Goal: Task Accomplishment & Management: Complete application form

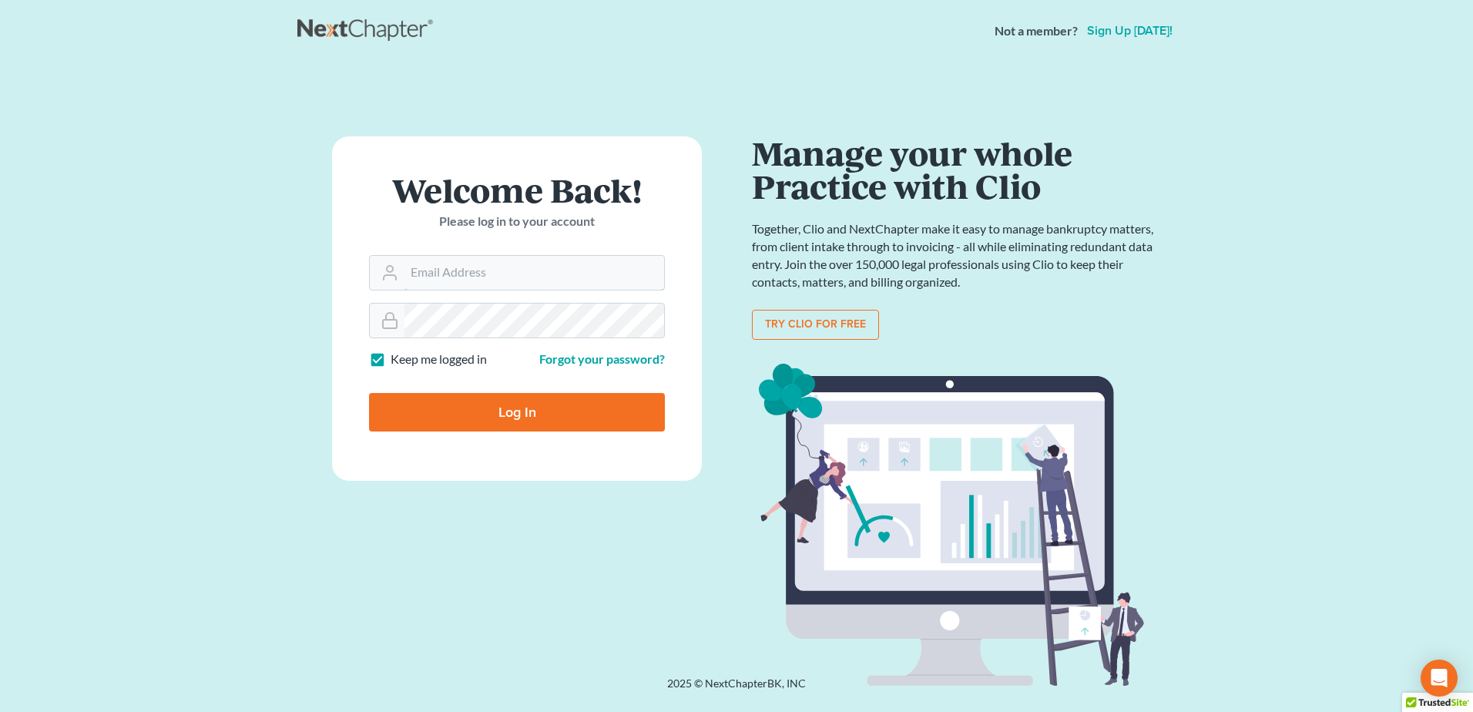
type input "[EMAIL_ADDRESS][DOMAIN_NAME]"
click at [519, 405] on input "Log In" at bounding box center [517, 412] width 296 height 39
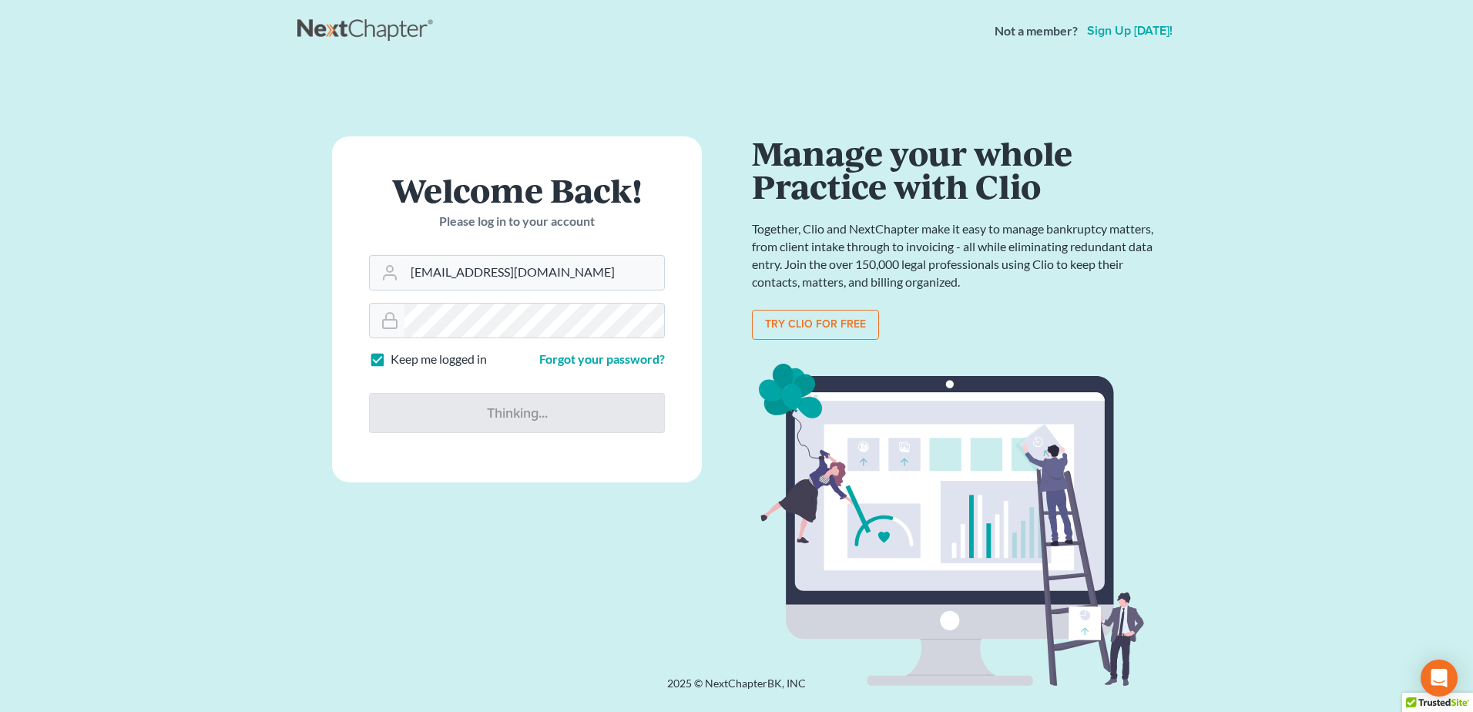
type input "Thinking..."
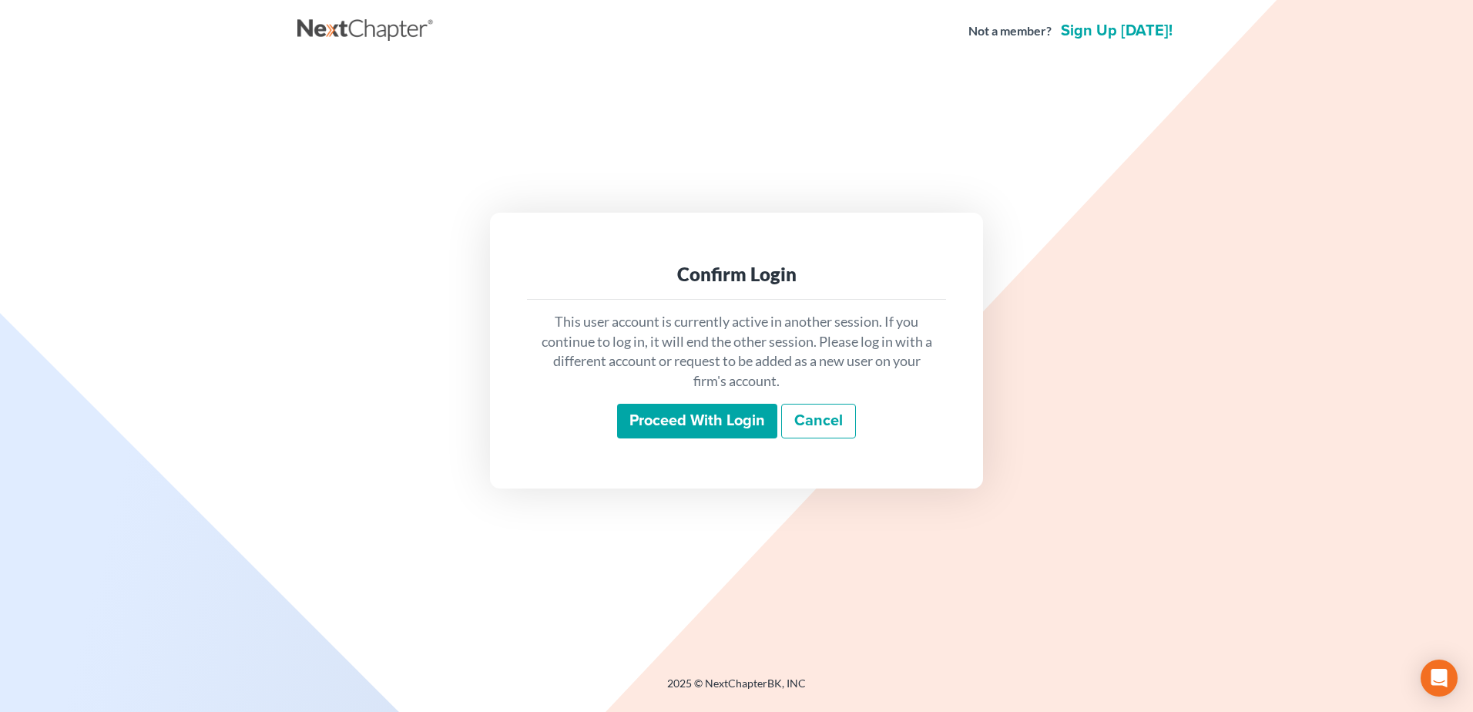
click at [692, 428] on input "Proceed with login" at bounding box center [697, 421] width 160 height 35
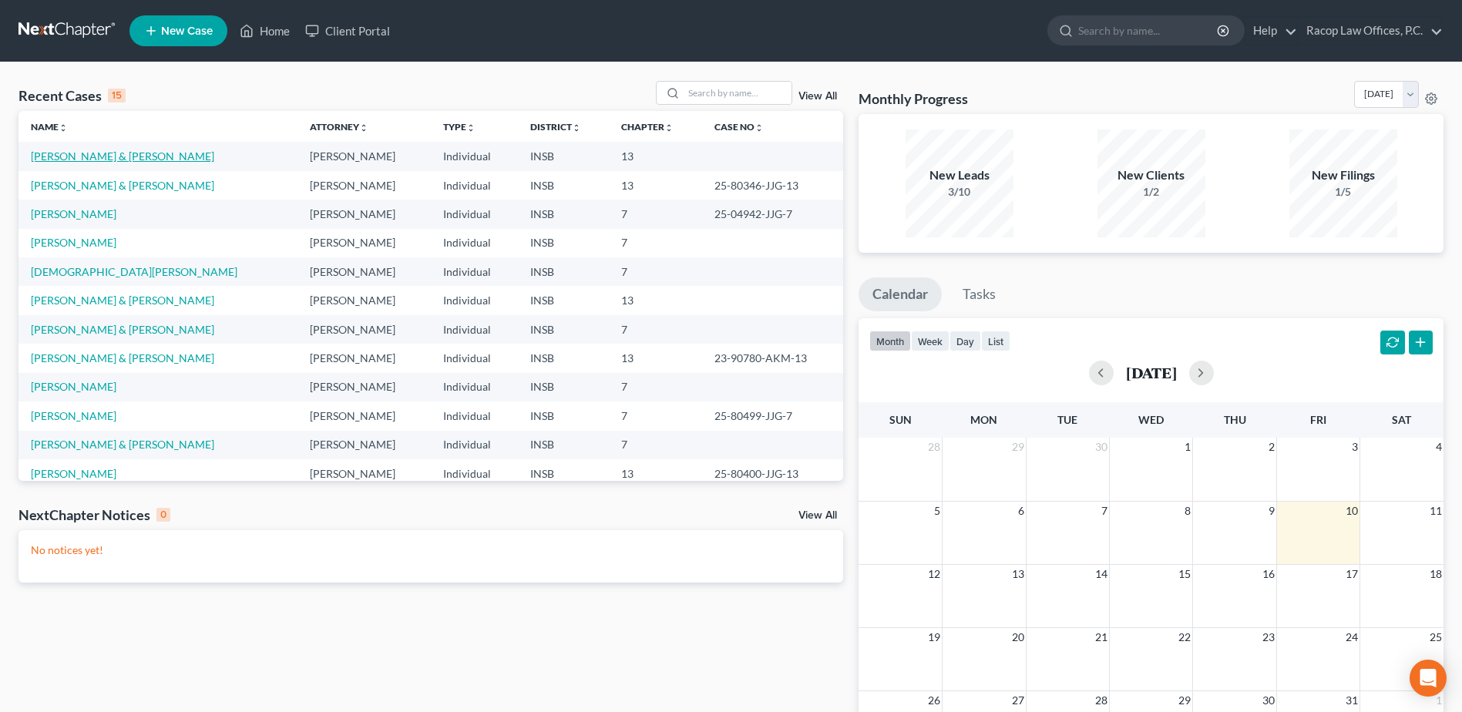
click at [54, 153] on link "[PERSON_NAME] & [PERSON_NAME]" at bounding box center [122, 155] width 183 height 13
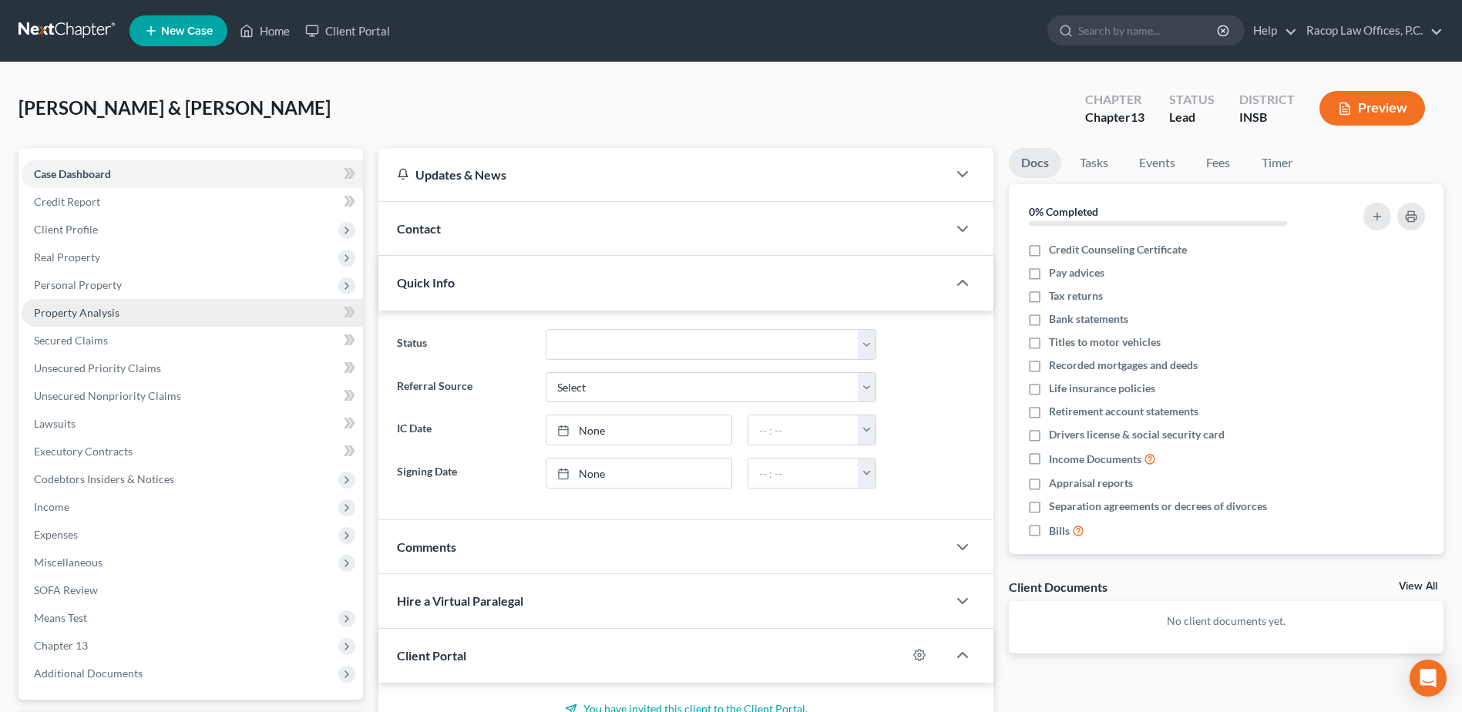
click at [75, 314] on span "Property Analysis" at bounding box center [77, 312] width 86 height 13
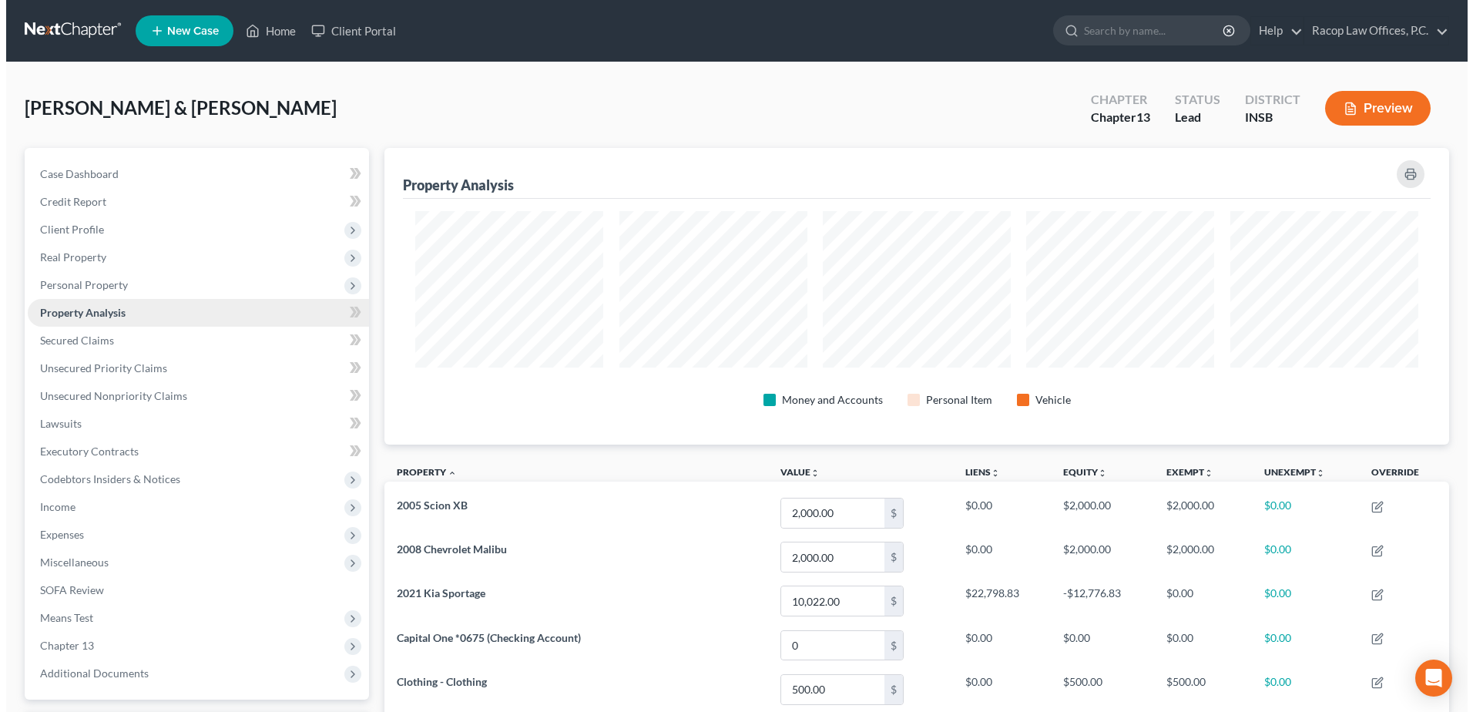
scroll to position [297, 1065]
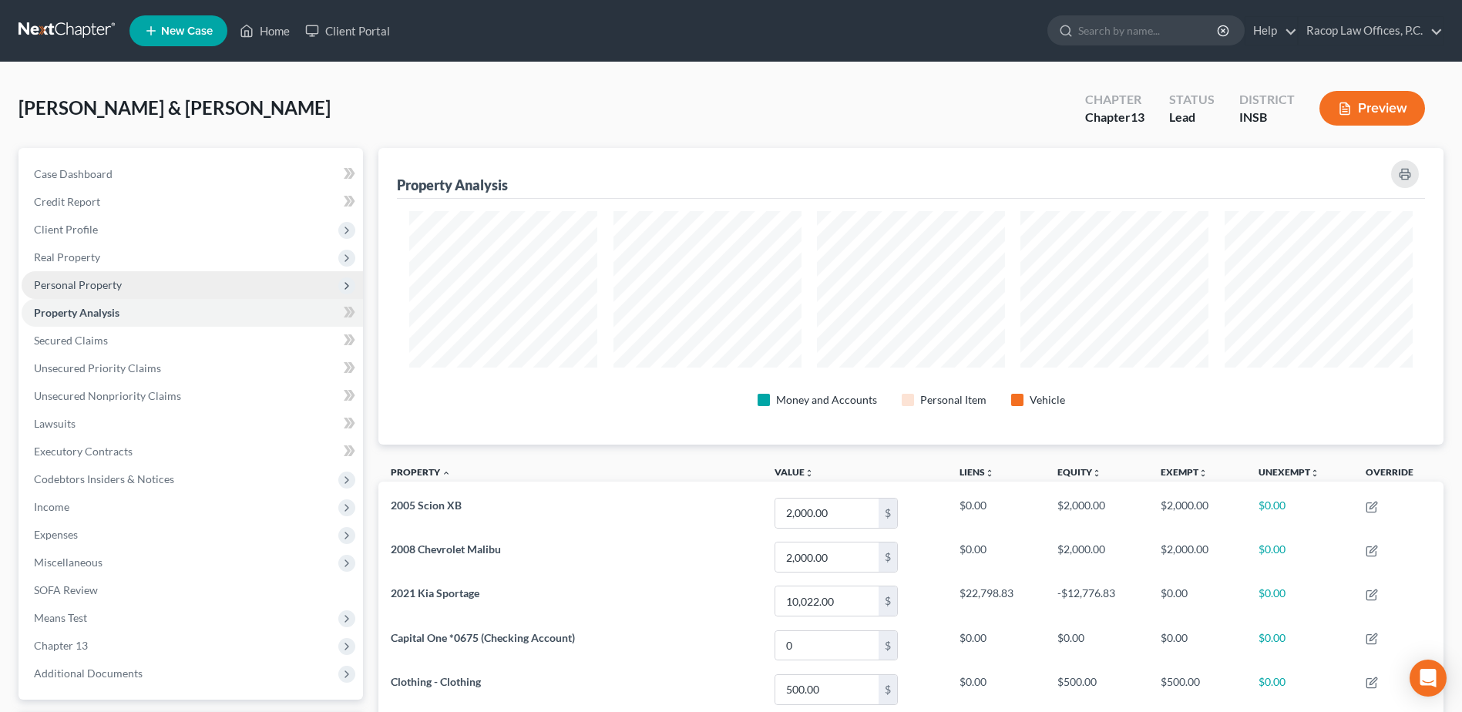
click at [83, 288] on span "Personal Property" at bounding box center [78, 284] width 88 height 13
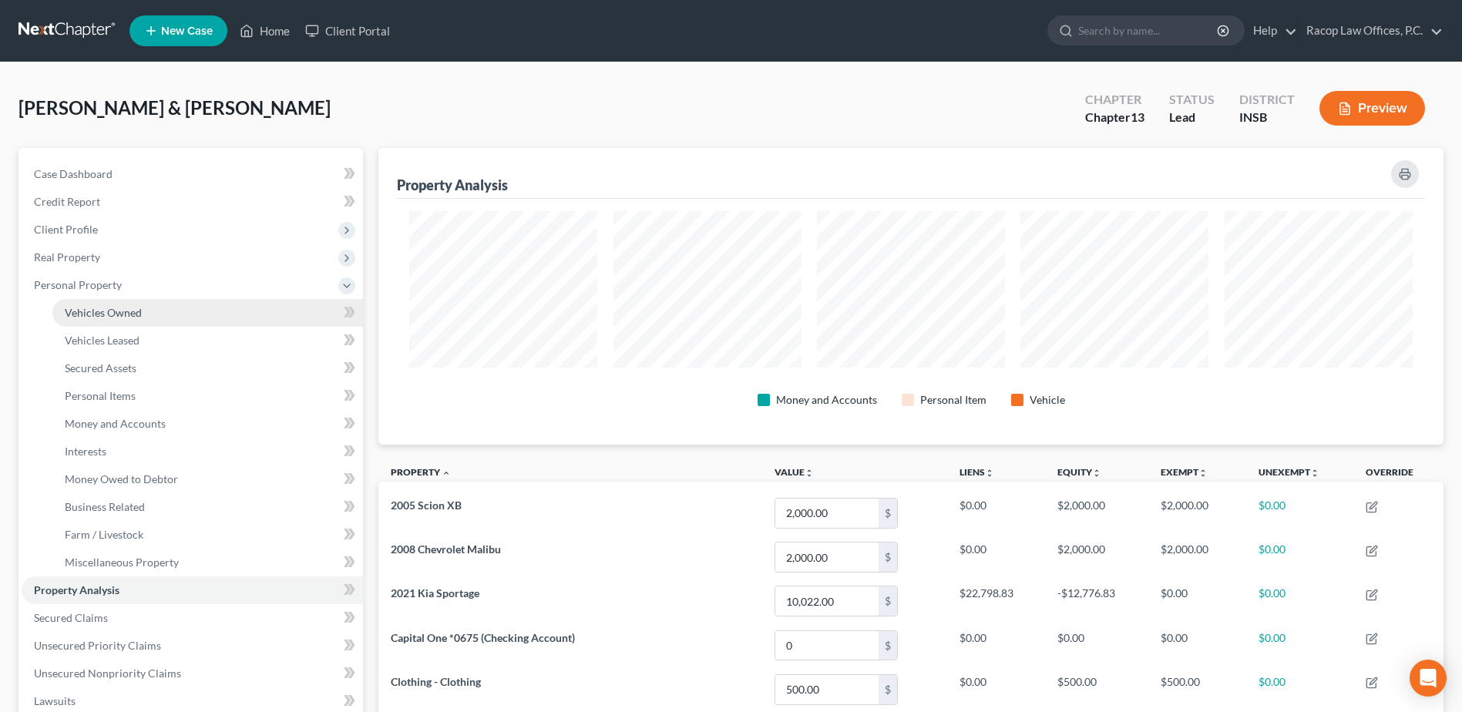
click at [91, 313] on span "Vehicles Owned" at bounding box center [103, 312] width 77 height 13
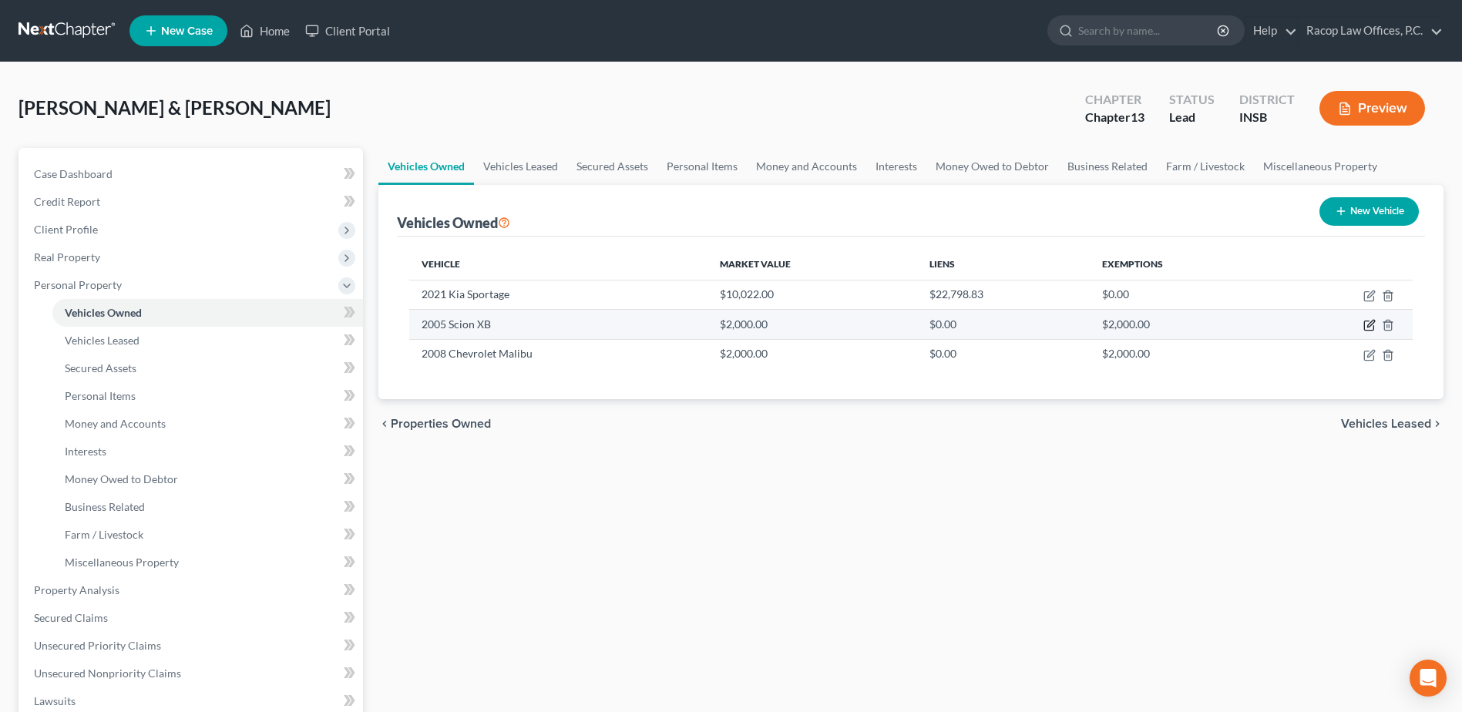
click at [1365, 324] on icon "button" at bounding box center [1369, 325] width 12 height 12
select select "0"
select select "21"
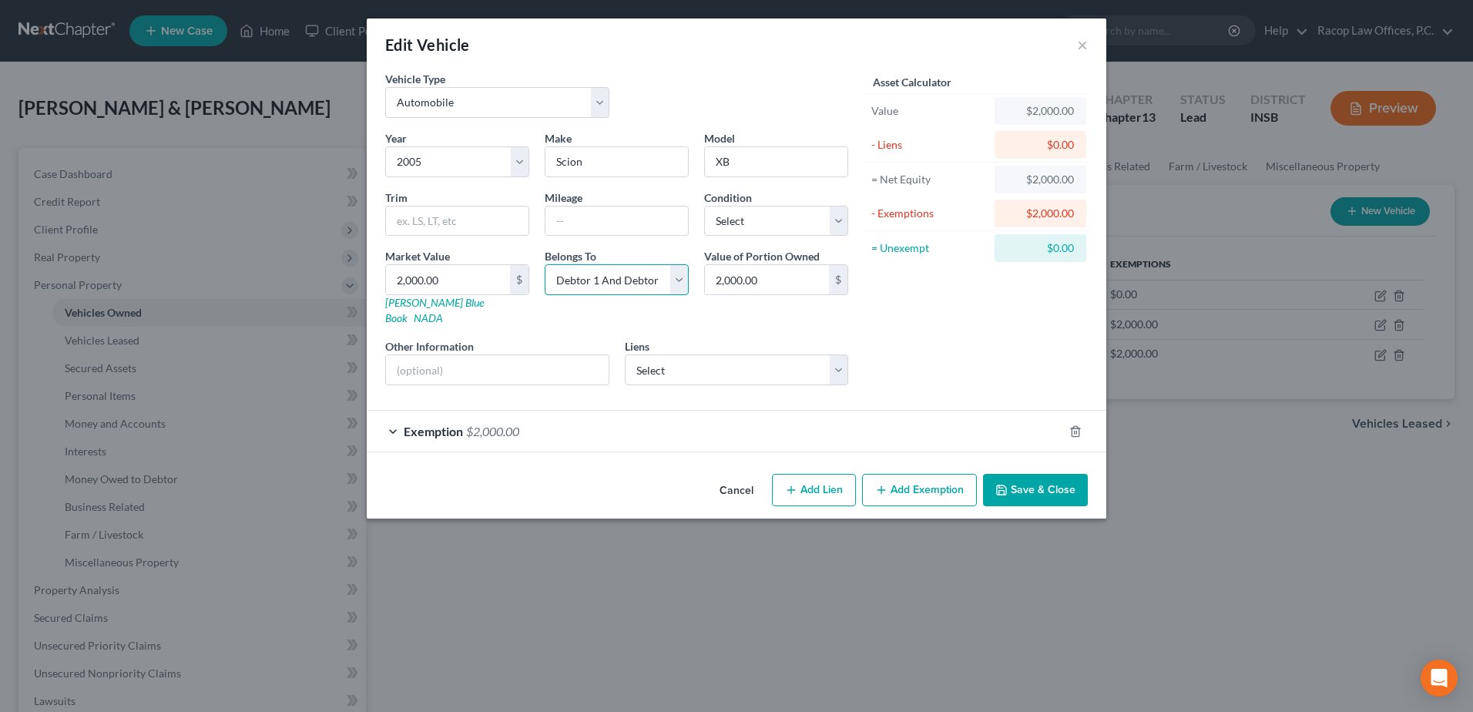
click at [610, 282] on select "Select Debtor 1 Only Debtor 2 Only Debtor 1 And Debtor 2 Only At Least One Of T…" at bounding box center [617, 279] width 144 height 31
select select "0"
click at [545, 264] on select "Select Debtor 1 Only Debtor 2 Only Debtor 1 And Debtor 2 Only At Least One Of T…" at bounding box center [617, 279] width 144 height 31
click at [595, 230] on input "text" at bounding box center [617, 221] width 143 height 29
type input "192,000"
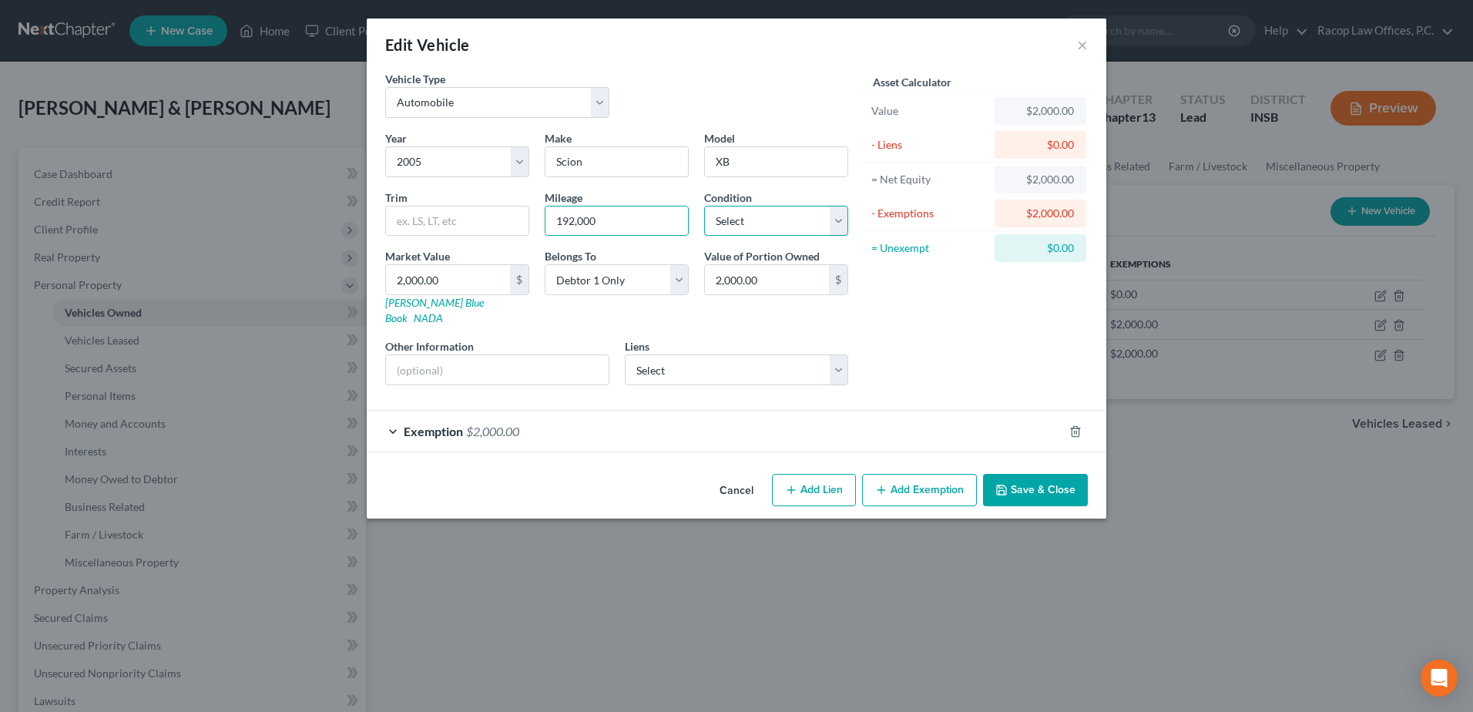
click at [764, 223] on select "Select Excellent Very Good Good Fair Poor" at bounding box center [776, 221] width 144 height 31
select select "3"
click at [704, 206] on select "Select Excellent Very Good Good Fair Poor" at bounding box center [776, 221] width 144 height 31
click at [472, 277] on input "2,000.00" at bounding box center [448, 279] width 124 height 29
type input "3"
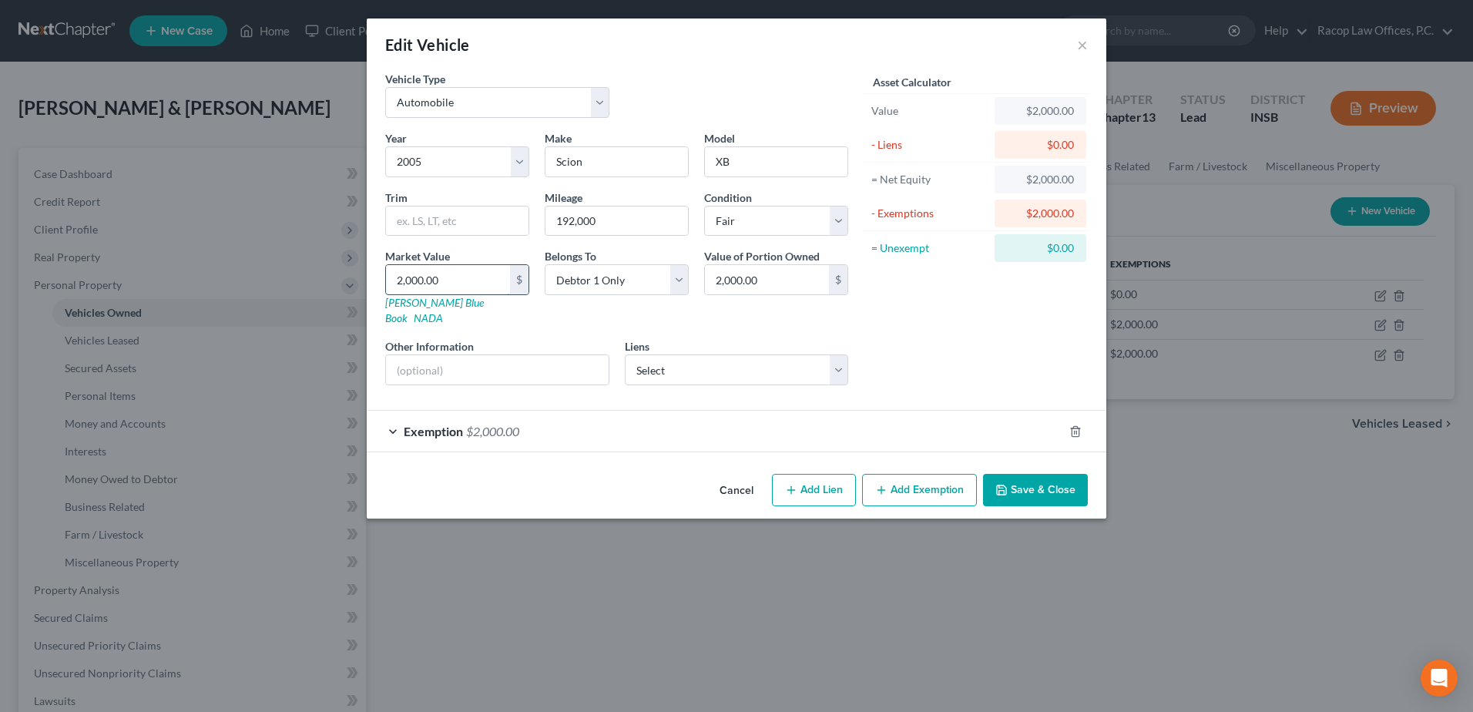
type input "3.00"
type input "31"
type input "31.00"
type input "318"
type input "318.00"
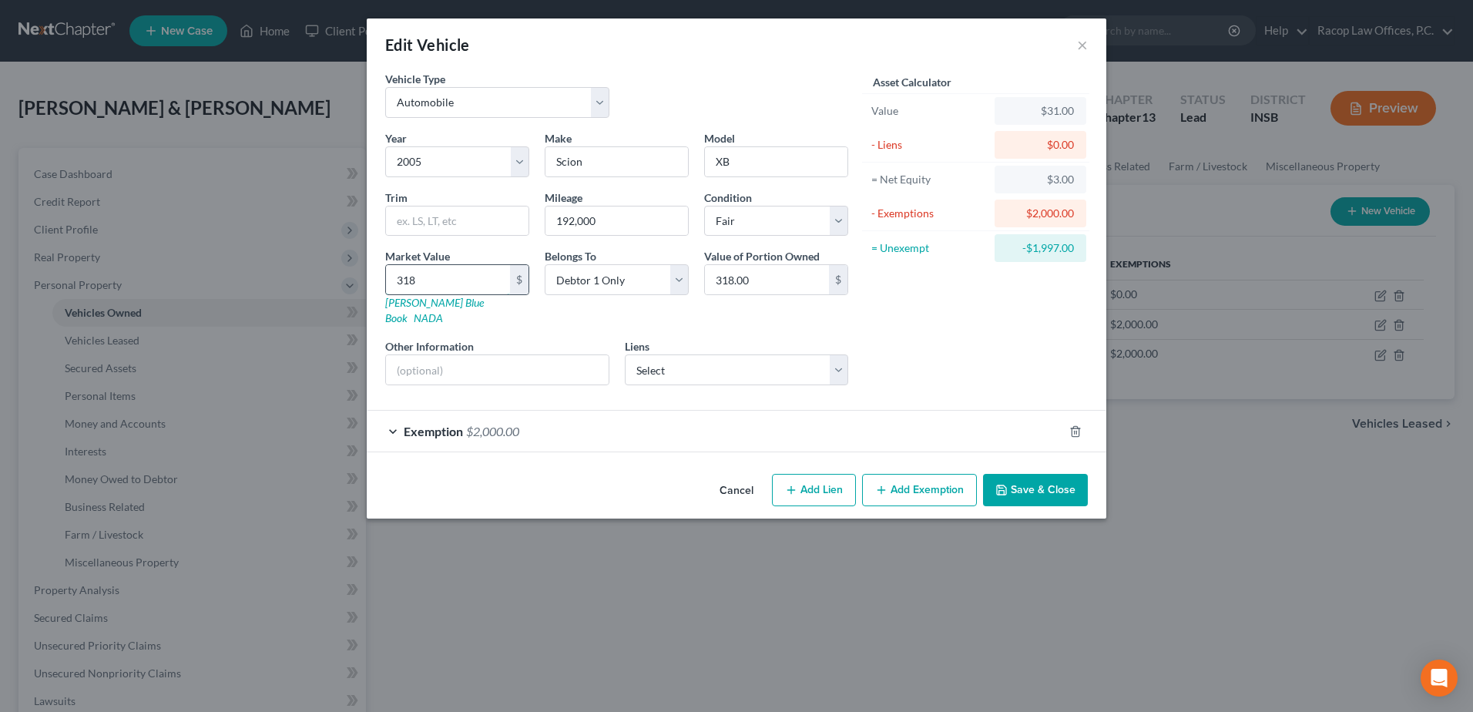
type input "3188"
type input "3,188.00"
type input "3,18"
type input "318.00"
type input "31"
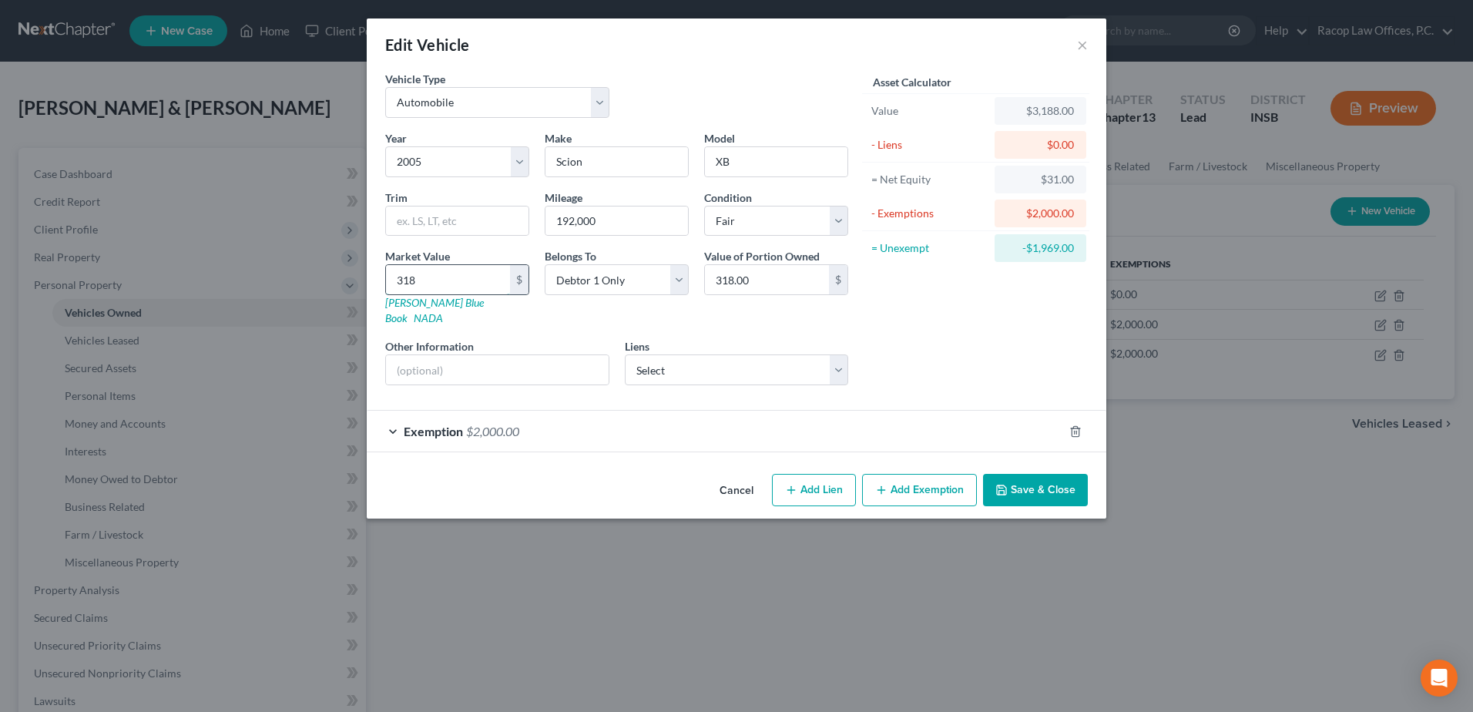
type input "31.00"
type input "3"
type input "3.00"
type input "2"
type input "2.00"
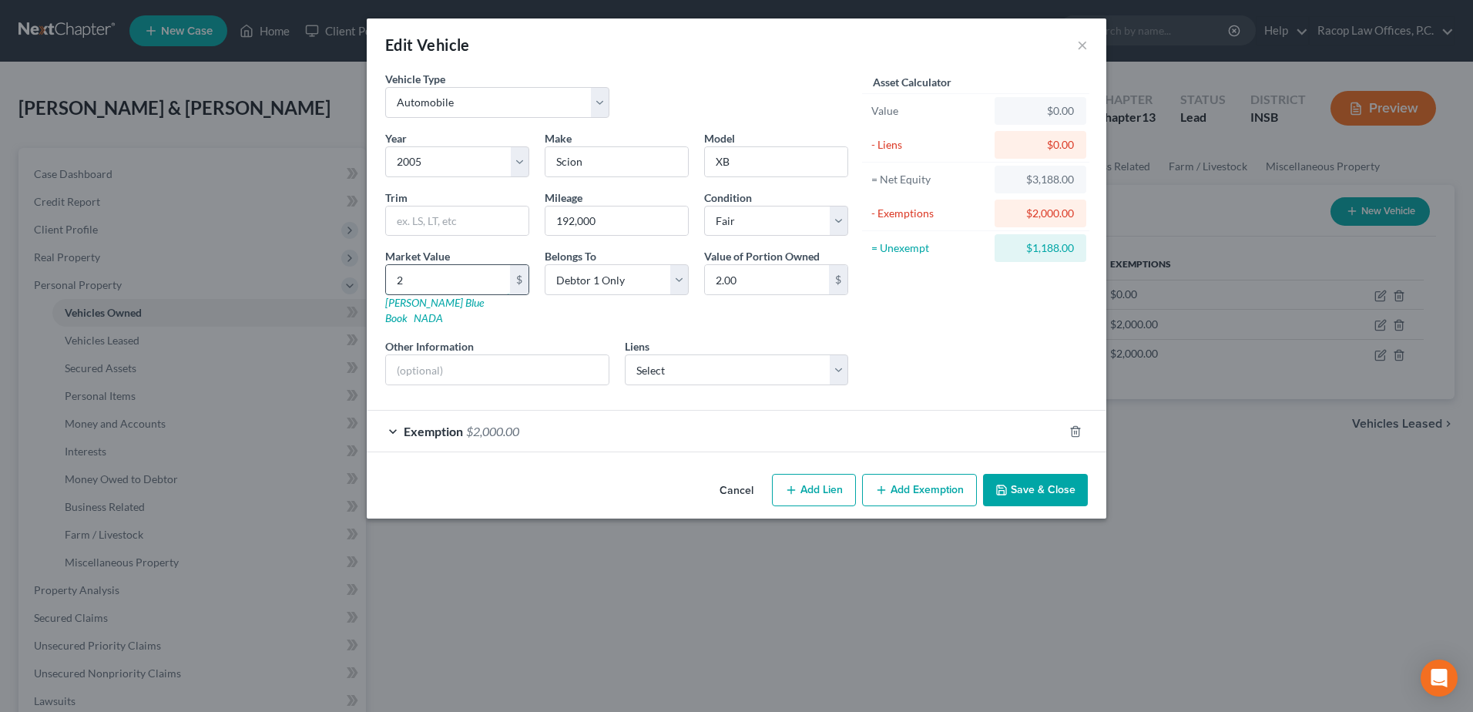
type input "21"
type input "21.00"
type input "218"
type input "218.00"
type input "2188"
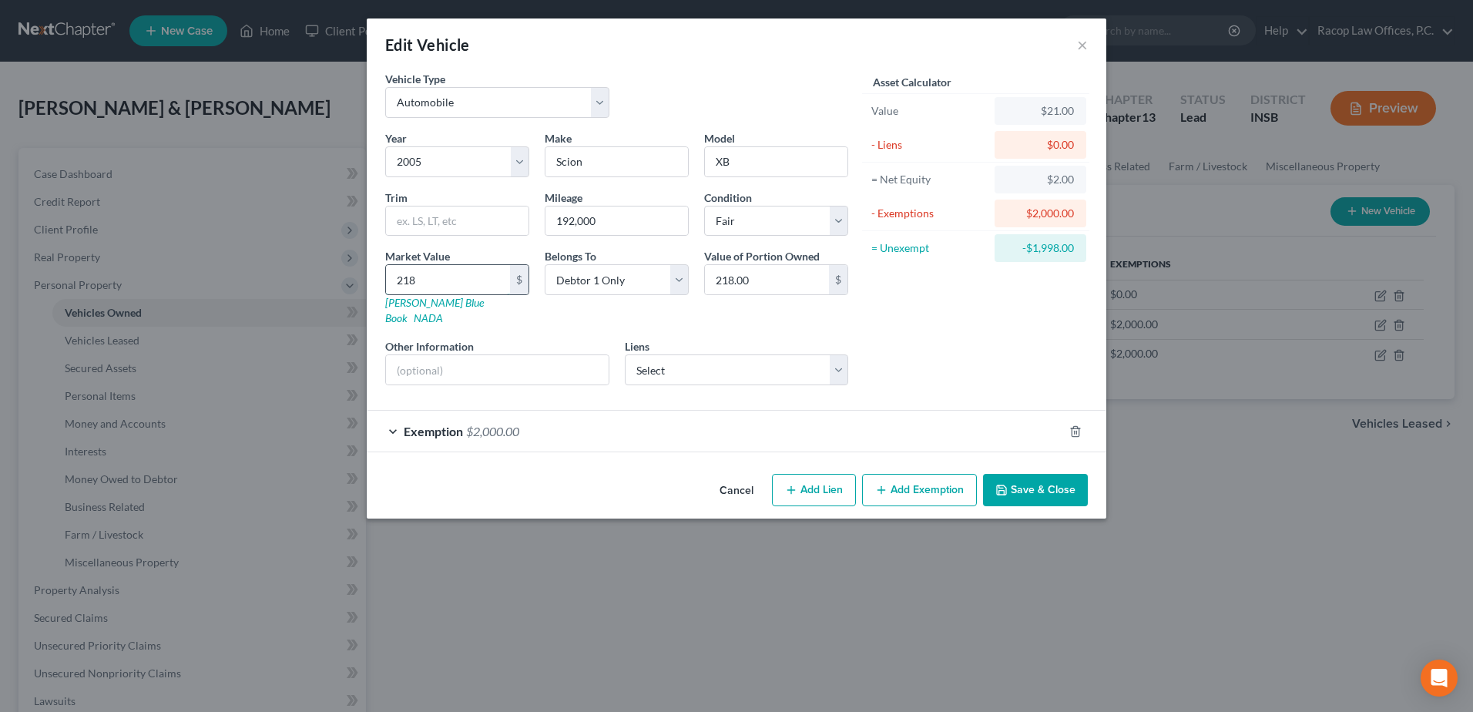
type input "2,188.00"
click at [473, 424] on span "$2,000.00" at bounding box center [492, 431] width 53 height 15
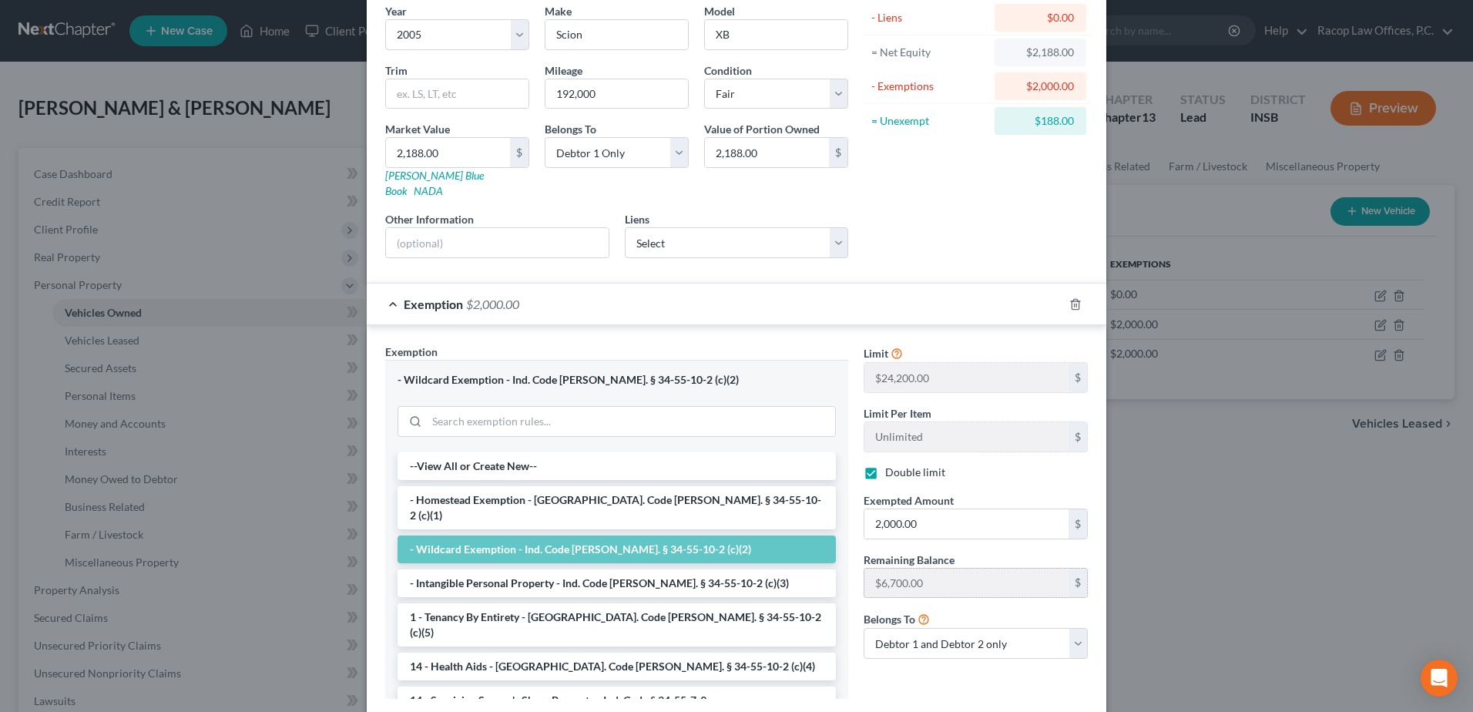
scroll to position [154, 0]
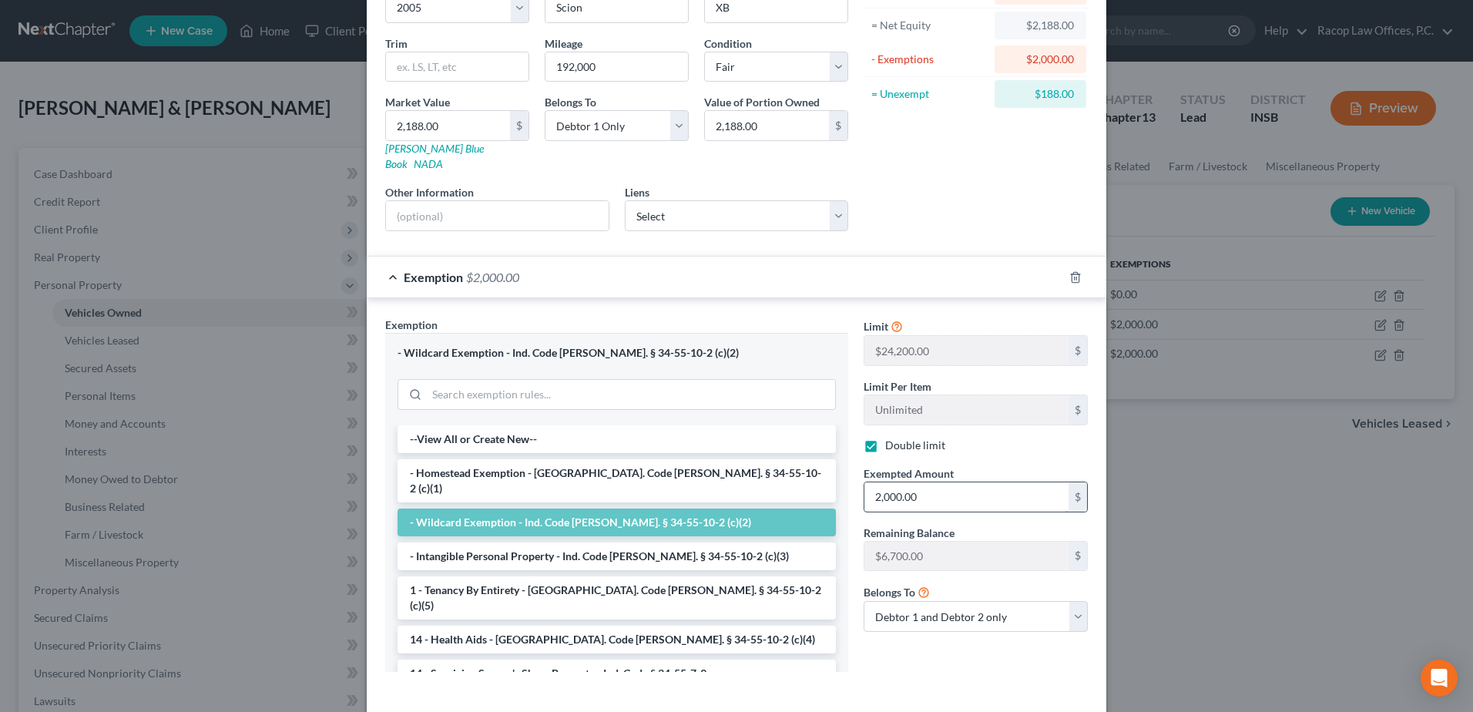
click at [960, 482] on input "2,000.00" at bounding box center [967, 496] width 204 height 29
type input "2,188.00"
click at [951, 601] on select "Debtor 1 only Debtor 2 only Debtor 1 and Debtor 2 only" at bounding box center [976, 616] width 224 height 31
select select "0"
click at [864, 601] on select "Debtor 1 only Debtor 2 only Debtor 1 and Debtor 2 only" at bounding box center [976, 616] width 224 height 31
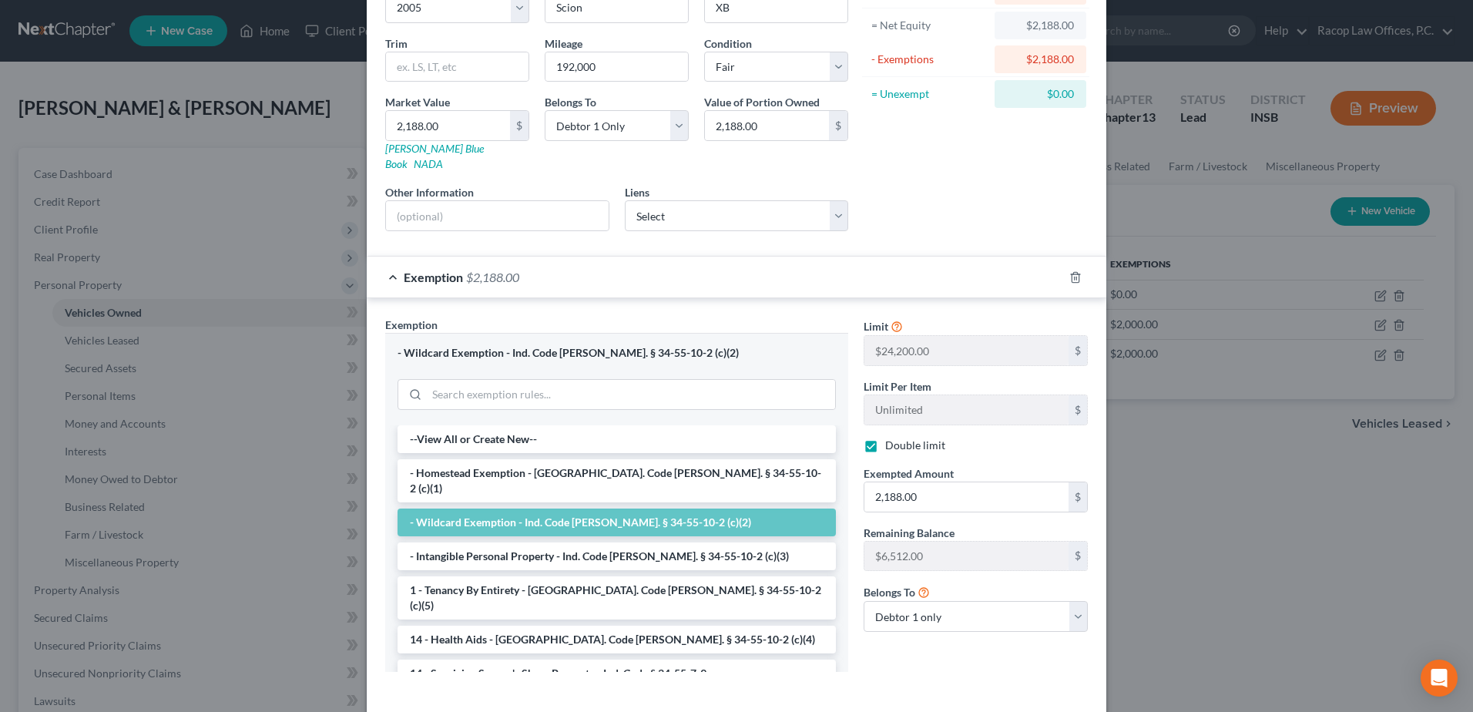
click at [946, 640] on div "Limit $24,200.00 $ Limit Per Item Unlimited $ Double limit Exempted Amount * 2,…" at bounding box center [976, 500] width 240 height 367
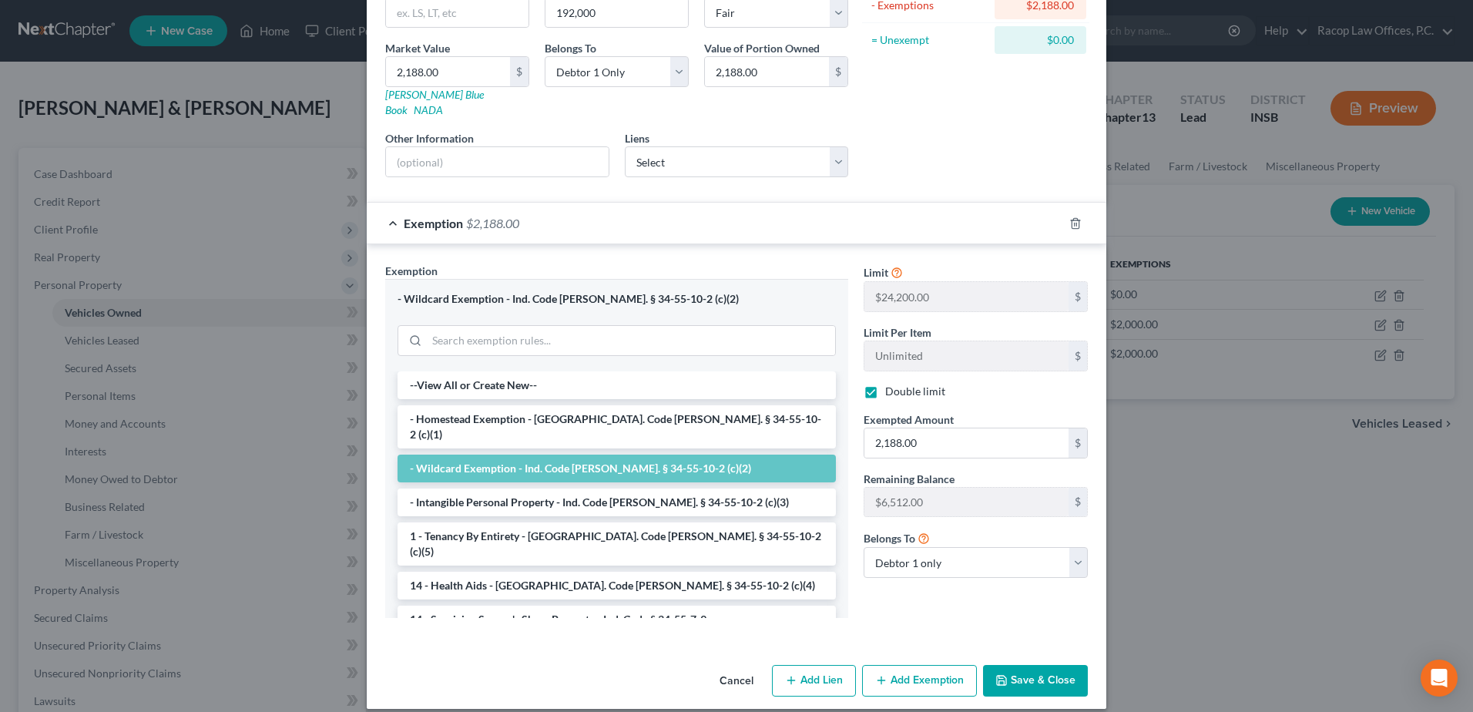
click at [1033, 665] on button "Save & Close" at bounding box center [1035, 681] width 105 height 32
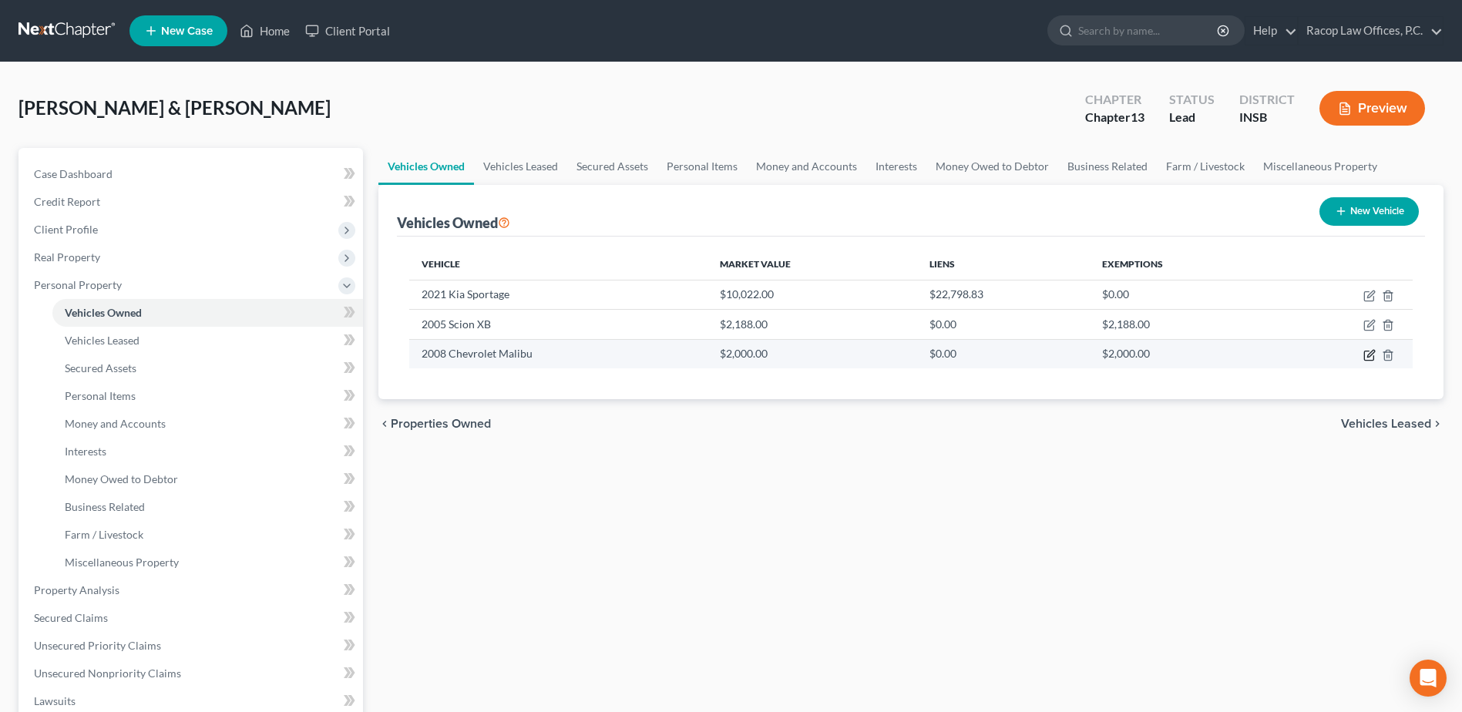
click at [1369, 356] on icon "button" at bounding box center [1369, 355] width 12 height 12
select select "0"
select select "18"
select select "2"
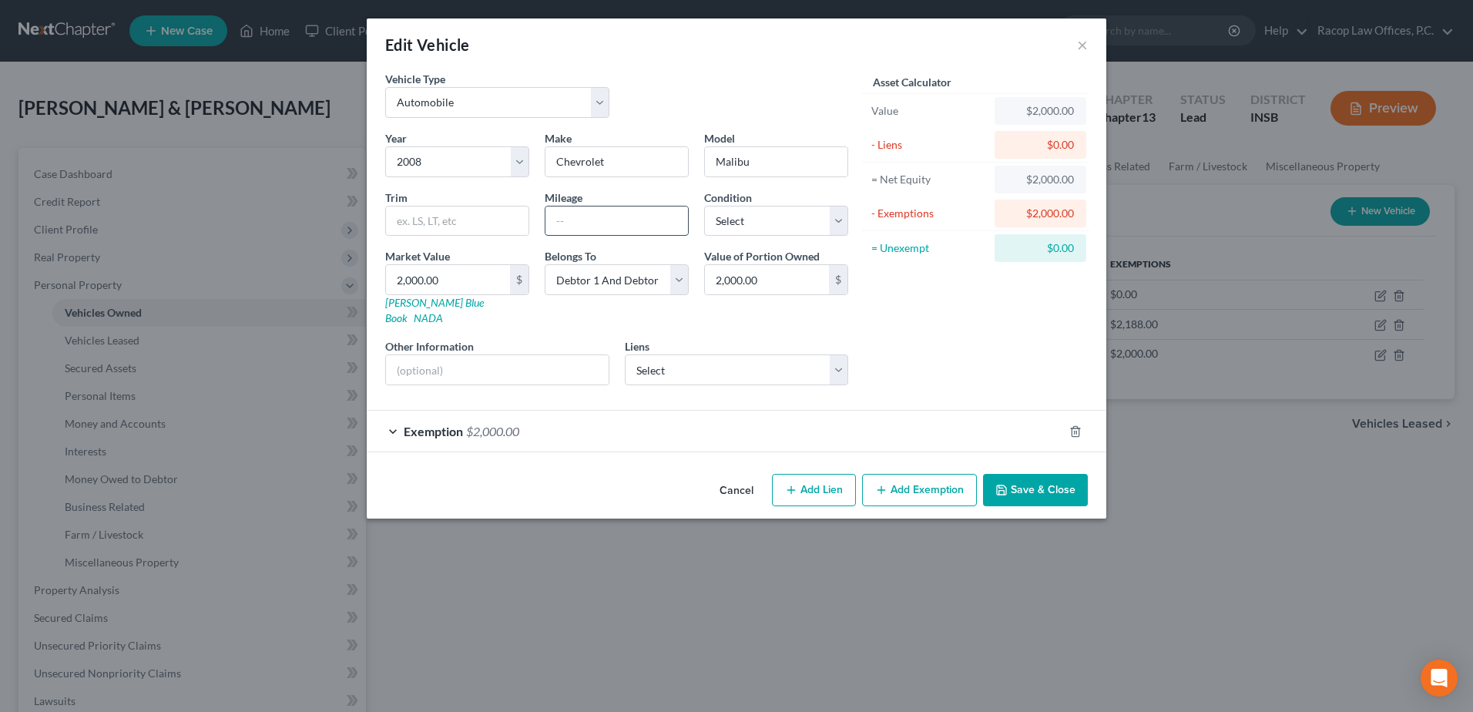
click at [641, 221] on input "text" at bounding box center [617, 221] width 143 height 29
type input "200,000"
click at [785, 209] on select "Select Excellent Very Good Good Fair Poor" at bounding box center [776, 221] width 144 height 31
select select "3"
click at [704, 206] on select "Select Excellent Very Good Good Fair Poor" at bounding box center [776, 221] width 144 height 31
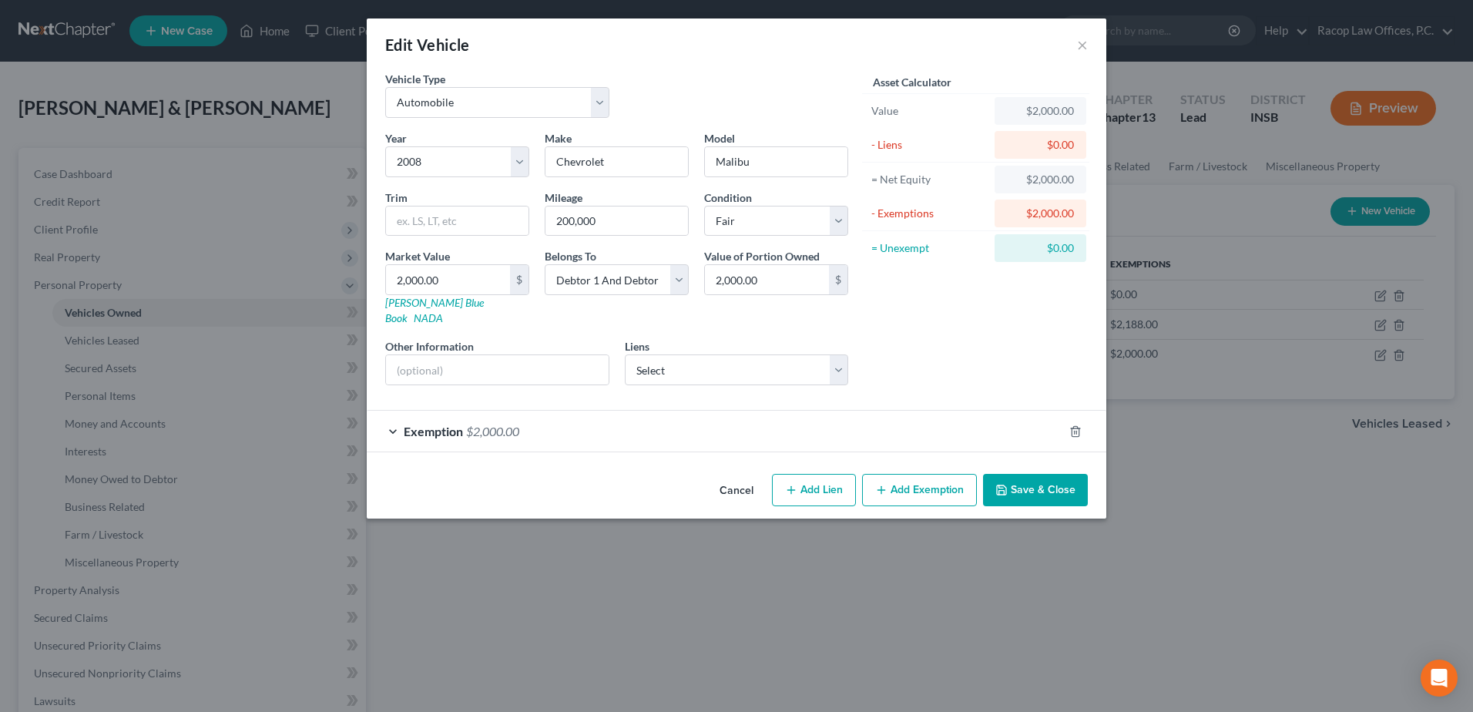
click at [466, 424] on span "$2,000.00" at bounding box center [492, 431] width 53 height 15
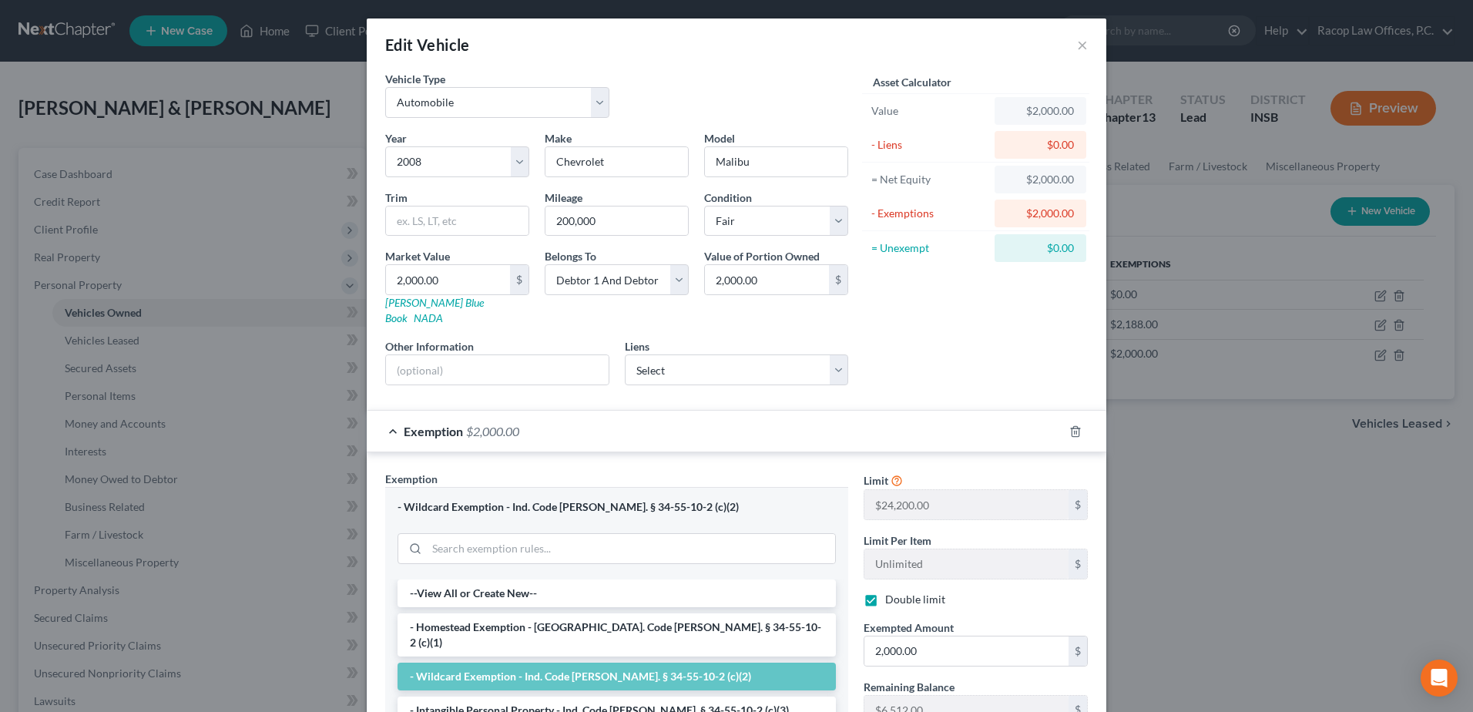
click at [919, 359] on div "Asset Calculator Value $2,000.00 - Liens $0.00 = Net Equity $2,000.00 - Exempti…" at bounding box center [976, 234] width 240 height 327
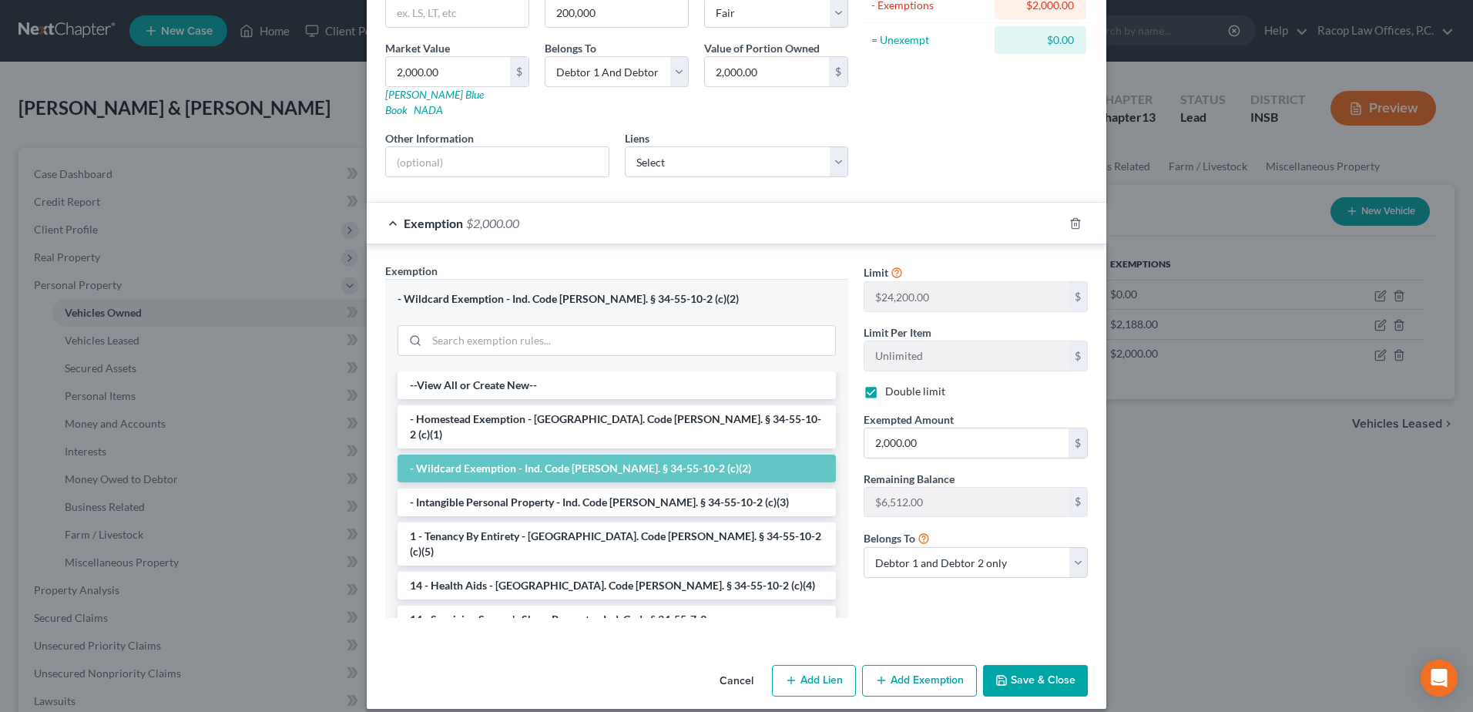
click at [1043, 666] on button "Save & Close" at bounding box center [1035, 681] width 105 height 32
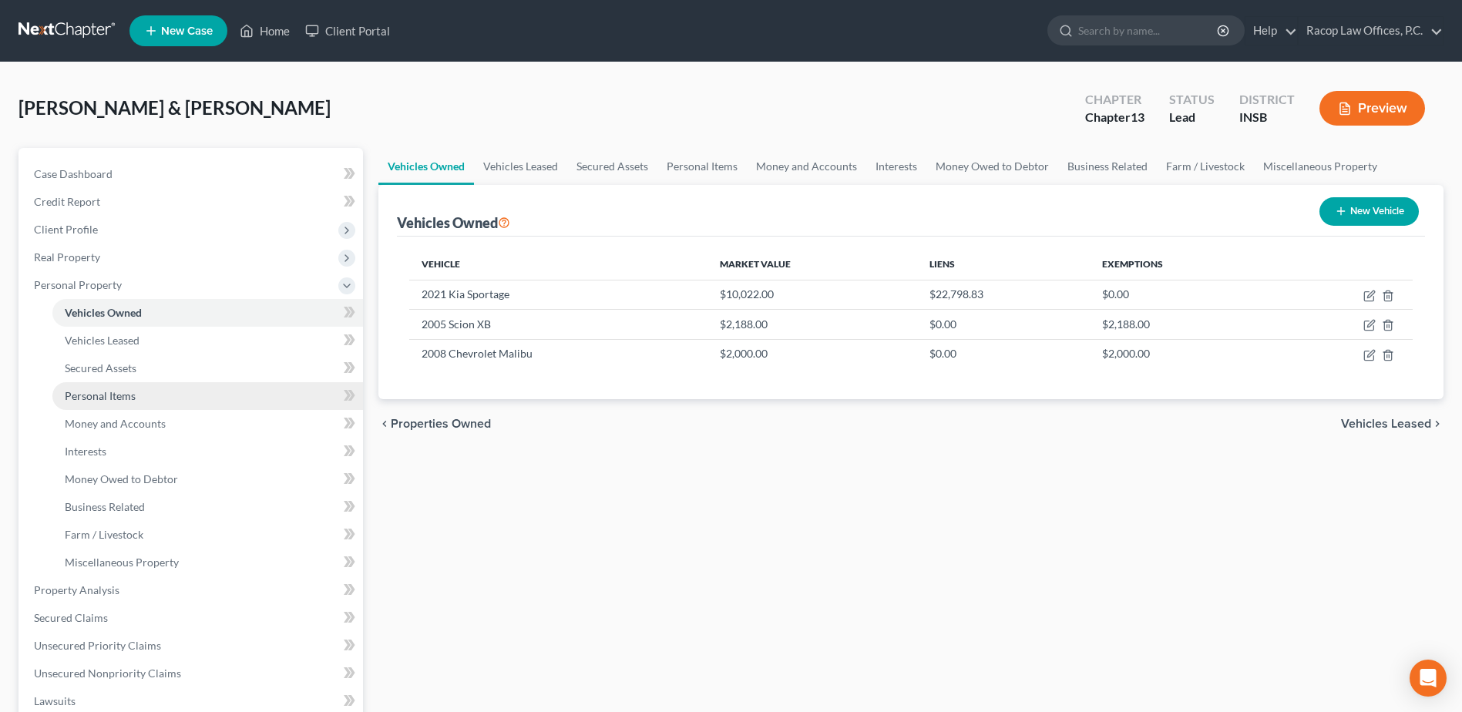
click at [92, 399] on span "Personal Items" at bounding box center [100, 395] width 71 height 13
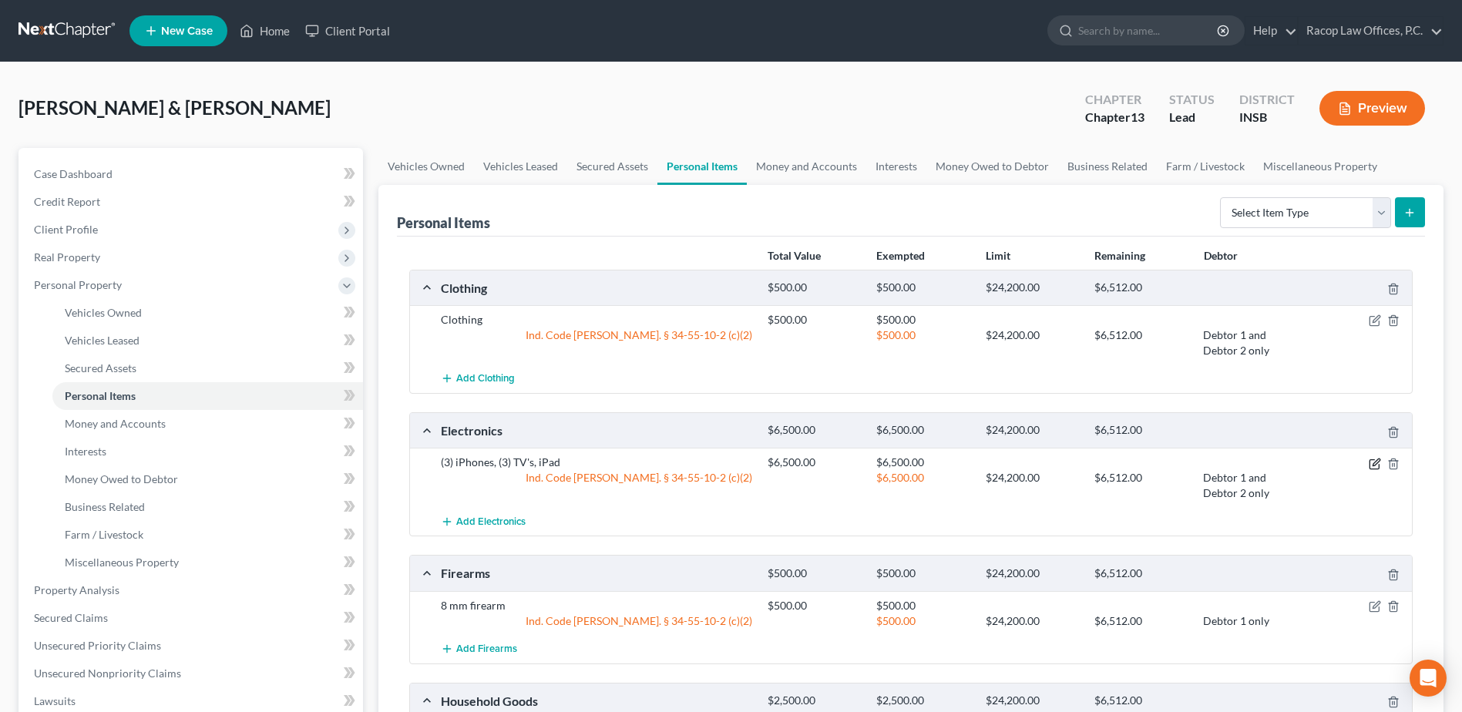
click at [1372, 462] on icon "button" at bounding box center [1375, 464] width 12 height 12
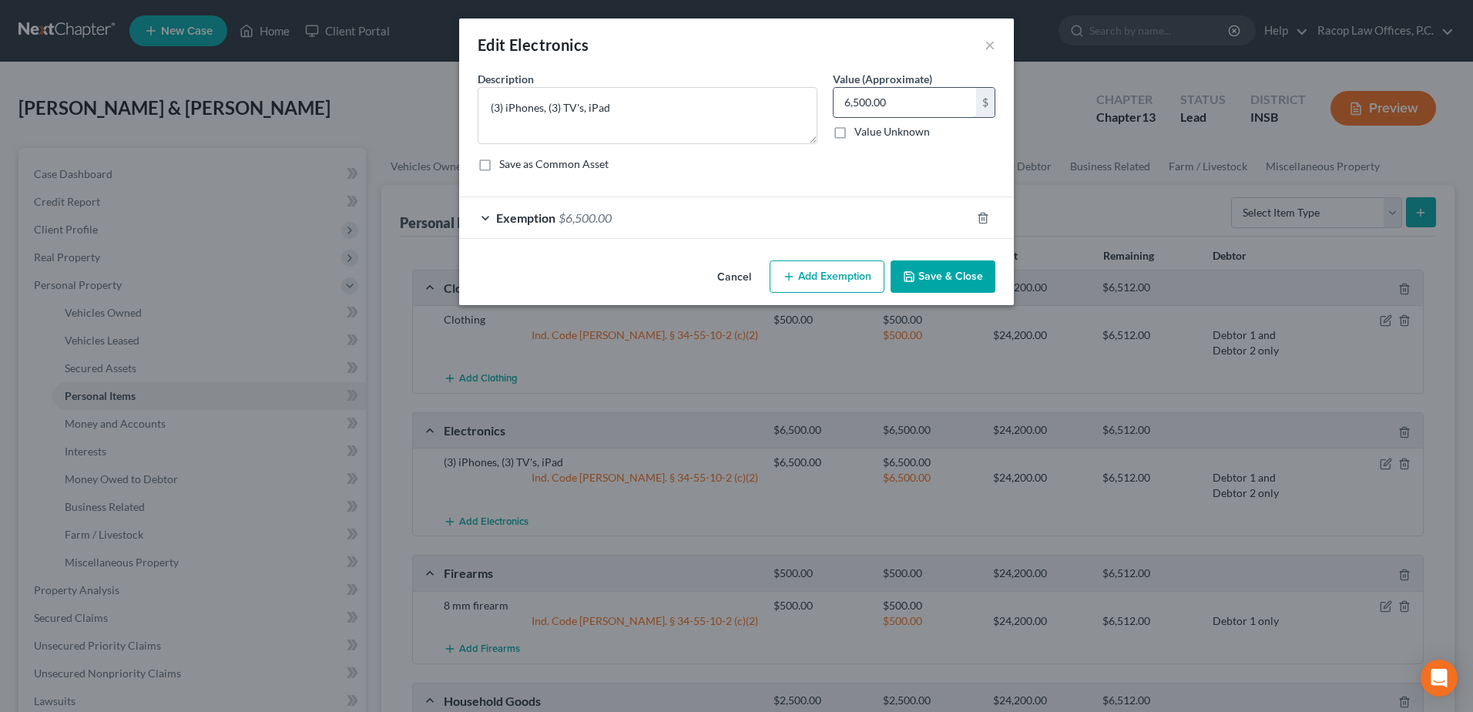
click at [889, 107] on input "6,500.00" at bounding box center [905, 102] width 143 height 29
type input "1,500.00"
click at [556, 224] on span "Exemption" at bounding box center [525, 217] width 59 height 15
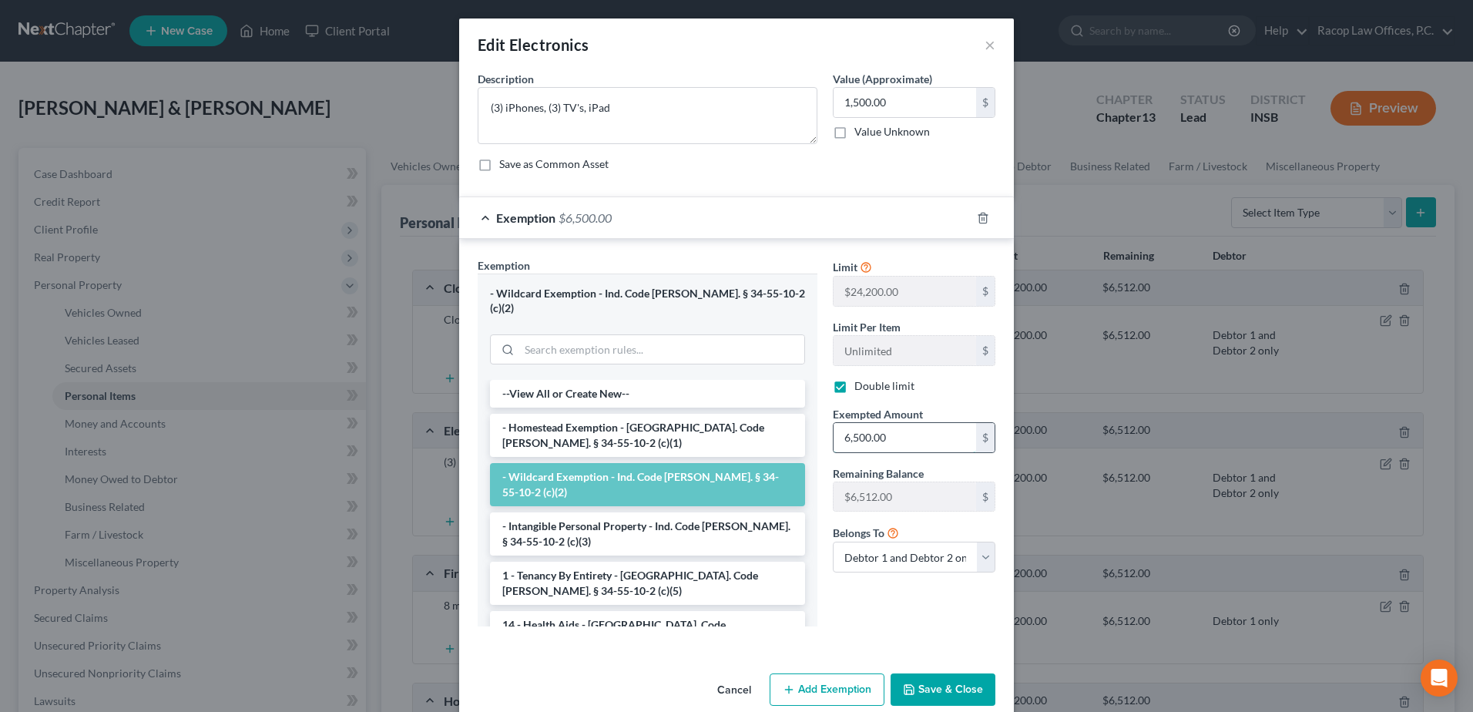
click at [925, 438] on input "6,500.00" at bounding box center [905, 437] width 143 height 29
type input "1,500.00"
click at [949, 674] on button "Save & Close" at bounding box center [943, 689] width 105 height 32
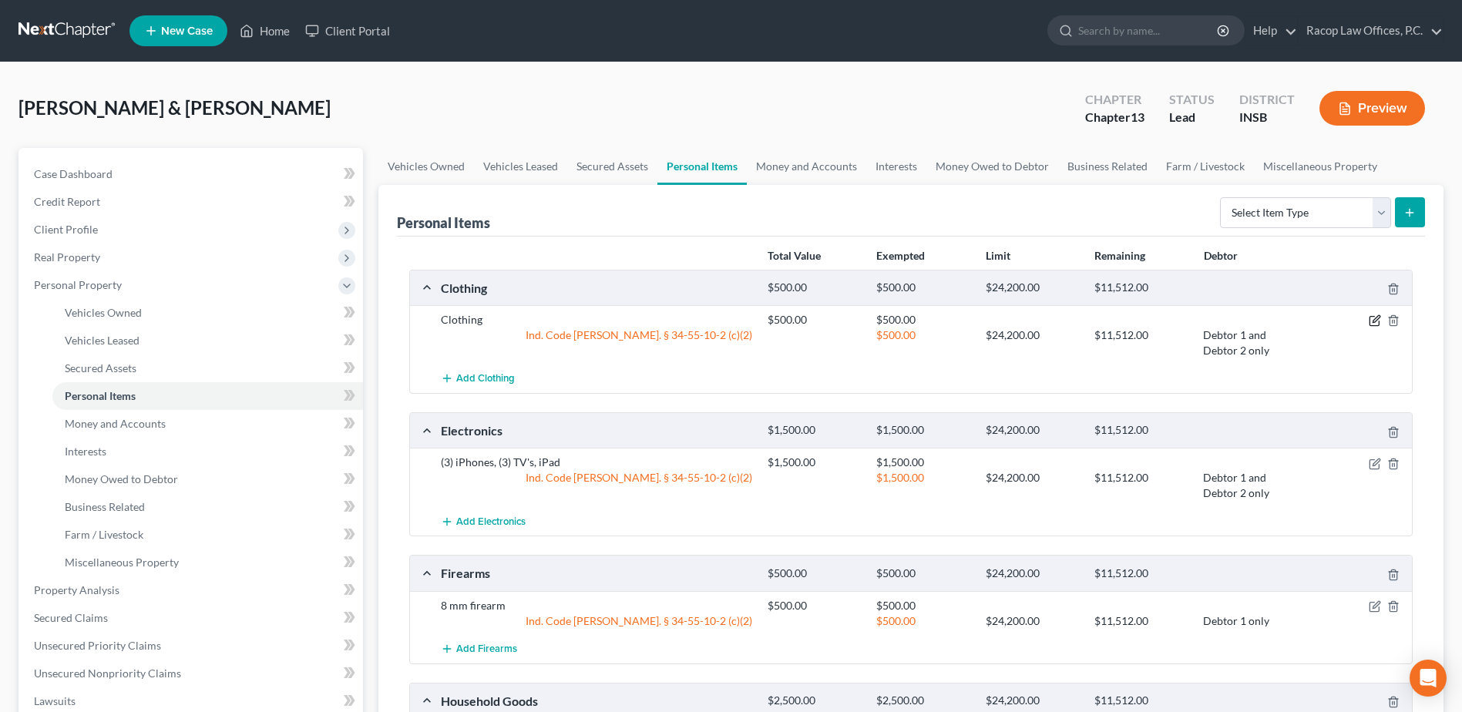
click at [1376, 324] on icon "button" at bounding box center [1375, 320] width 12 height 12
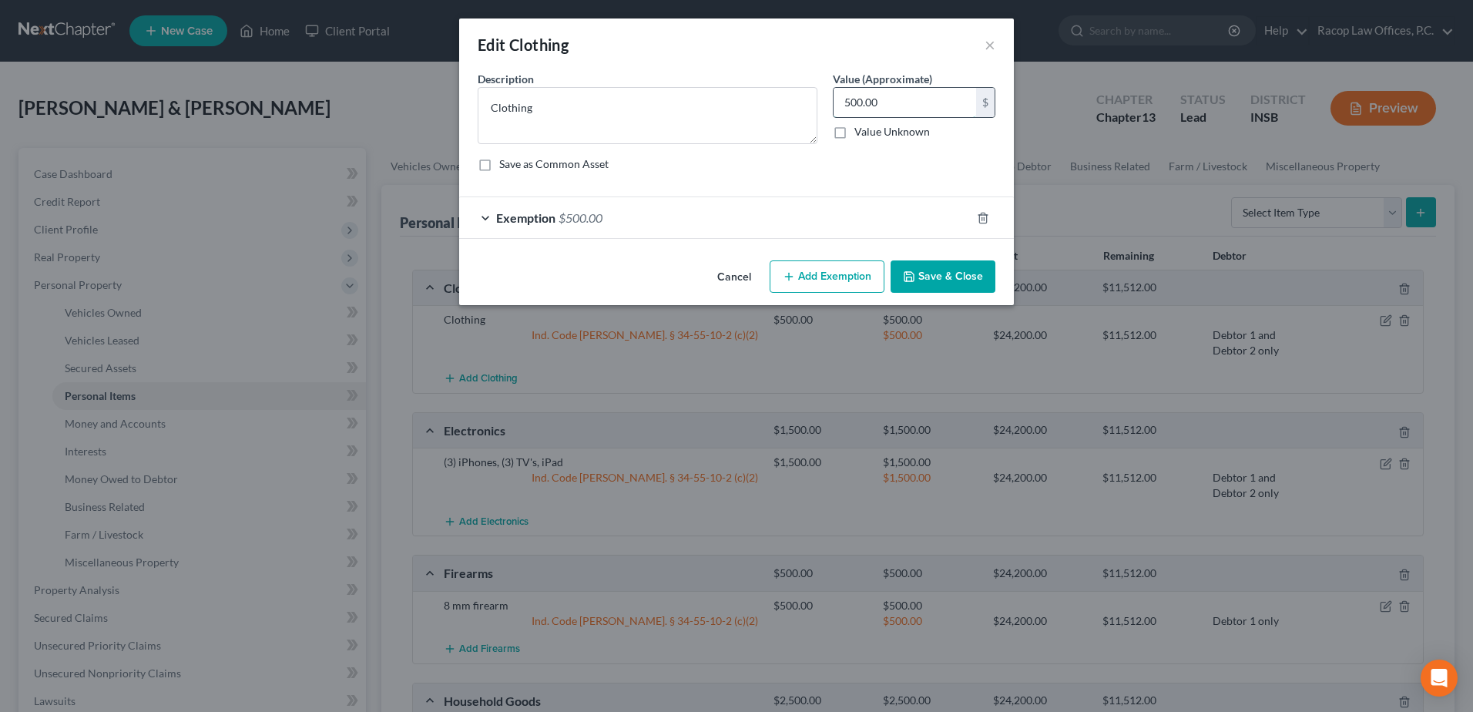
click at [886, 96] on input "500.00" at bounding box center [905, 102] width 143 height 29
type input "200.00"
click at [594, 215] on span "$500.00" at bounding box center [581, 217] width 44 height 15
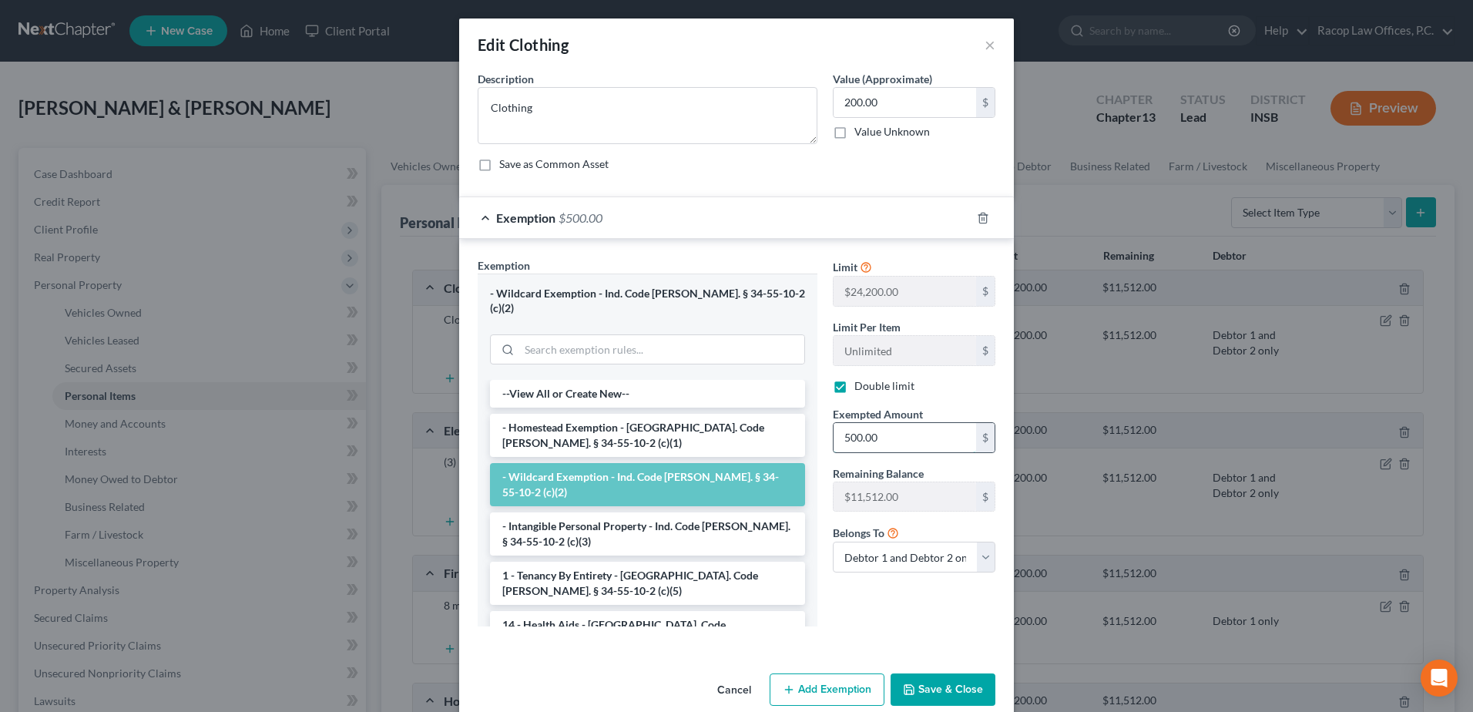
click at [898, 438] on input "500.00" at bounding box center [905, 437] width 143 height 29
type input "200.00"
click at [926, 675] on button "Save & Close" at bounding box center [943, 689] width 105 height 32
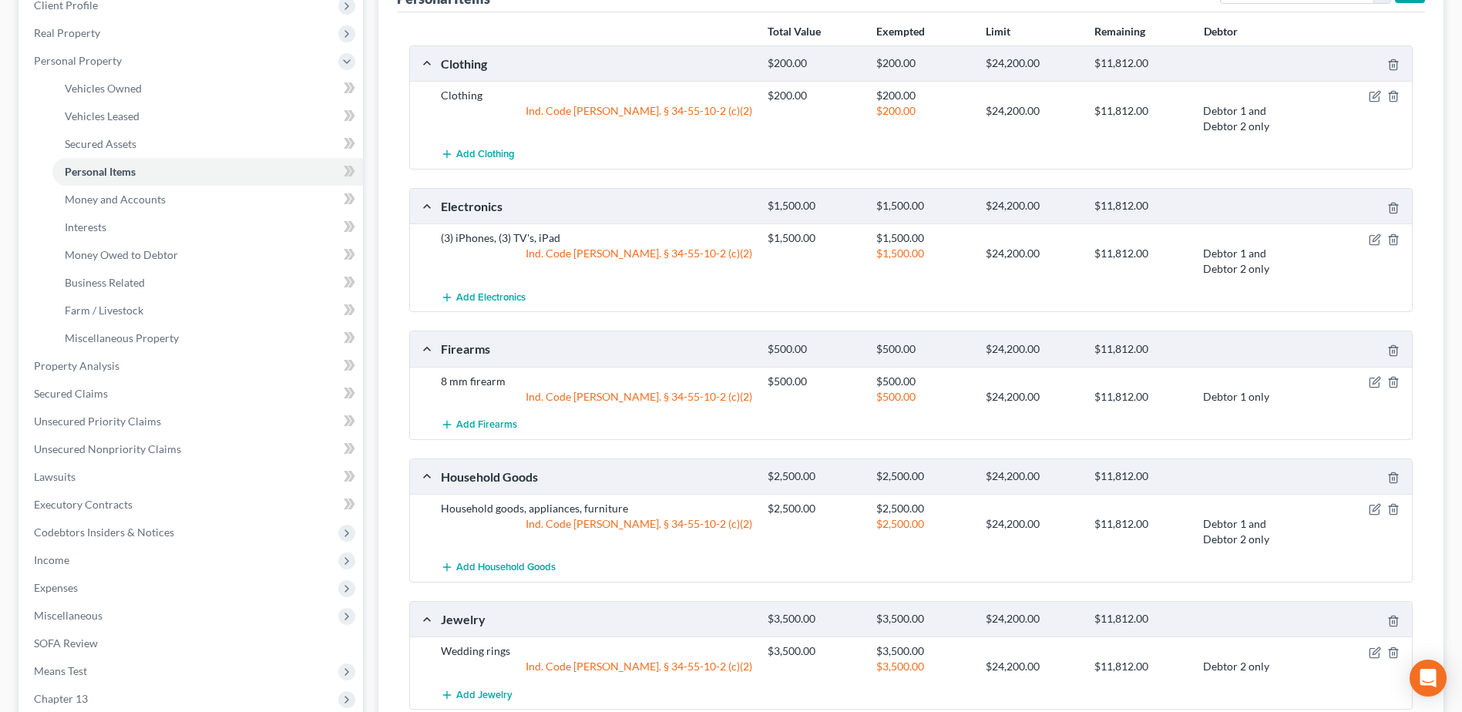
scroll to position [308, 0]
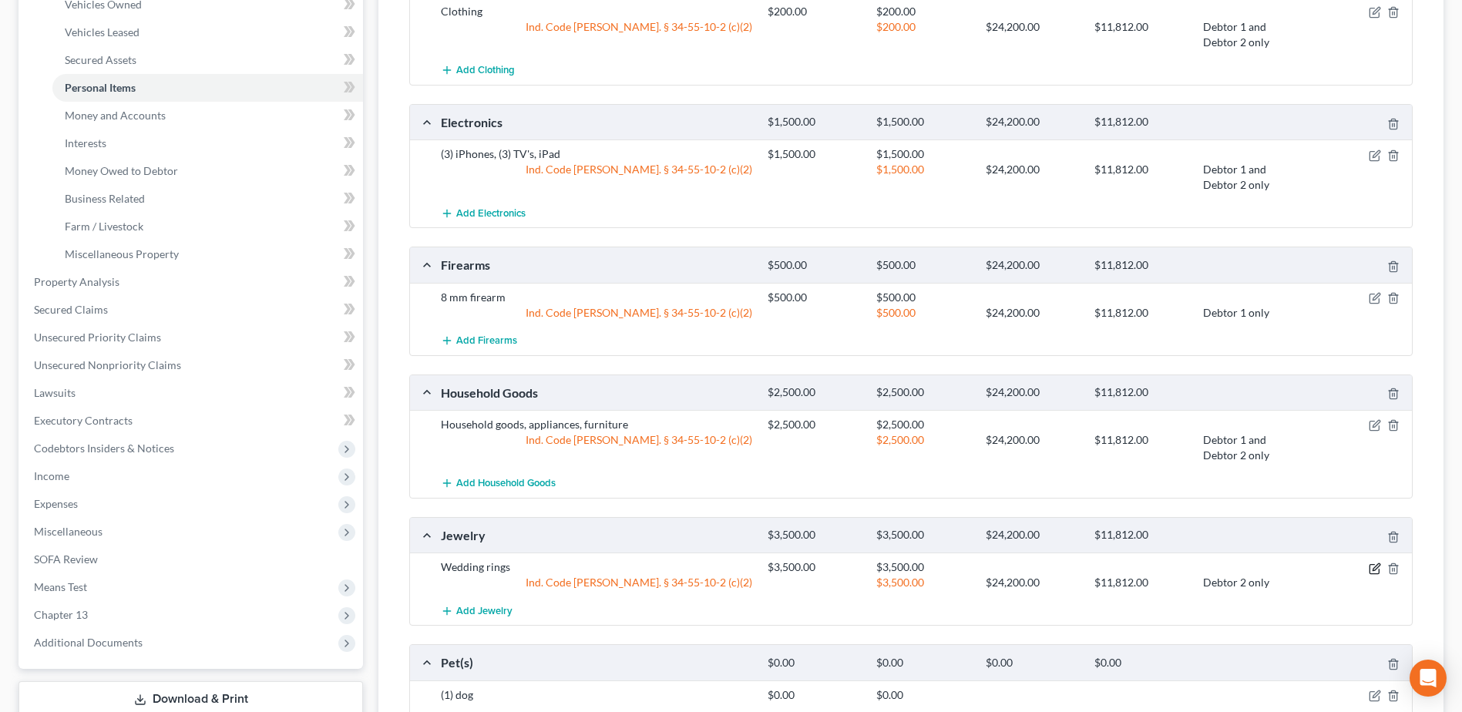
click at [1376, 568] on icon "button" at bounding box center [1375, 569] width 12 height 12
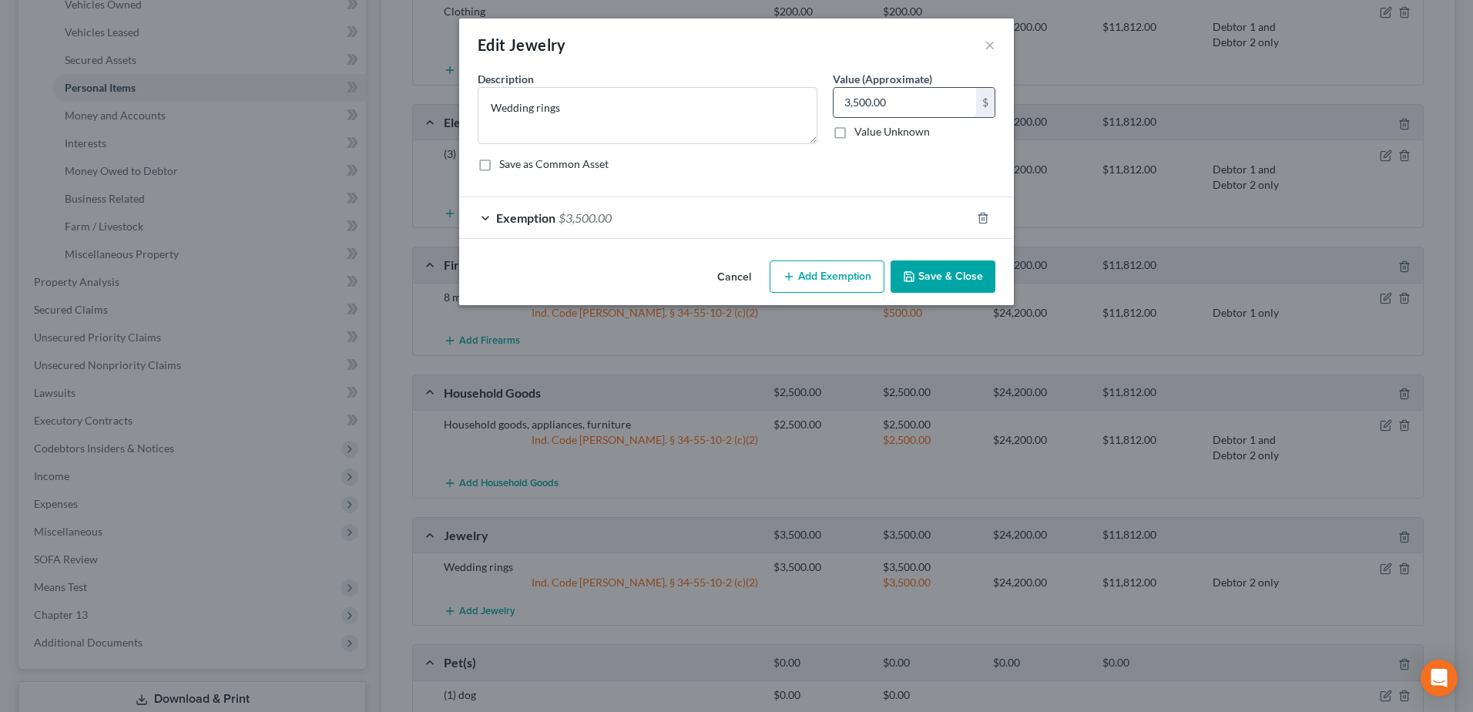
click at [891, 104] on input "3,500.00" at bounding box center [905, 102] width 143 height 29
type input "2,000.00"
click at [521, 221] on span "Exemption" at bounding box center [525, 217] width 59 height 15
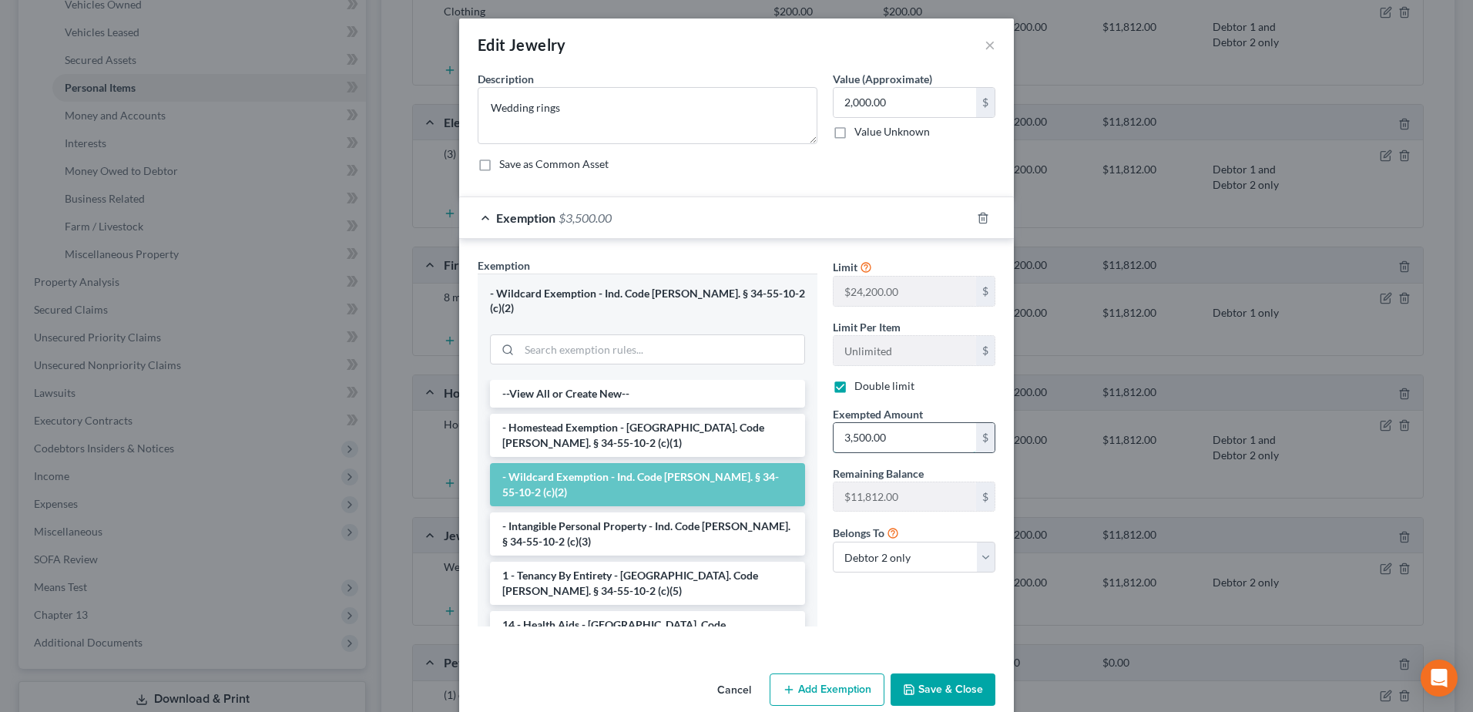
click at [895, 432] on input "3,500.00" at bounding box center [905, 437] width 143 height 29
type input "2,000.00"
click at [946, 676] on button "Save & Close" at bounding box center [943, 689] width 105 height 32
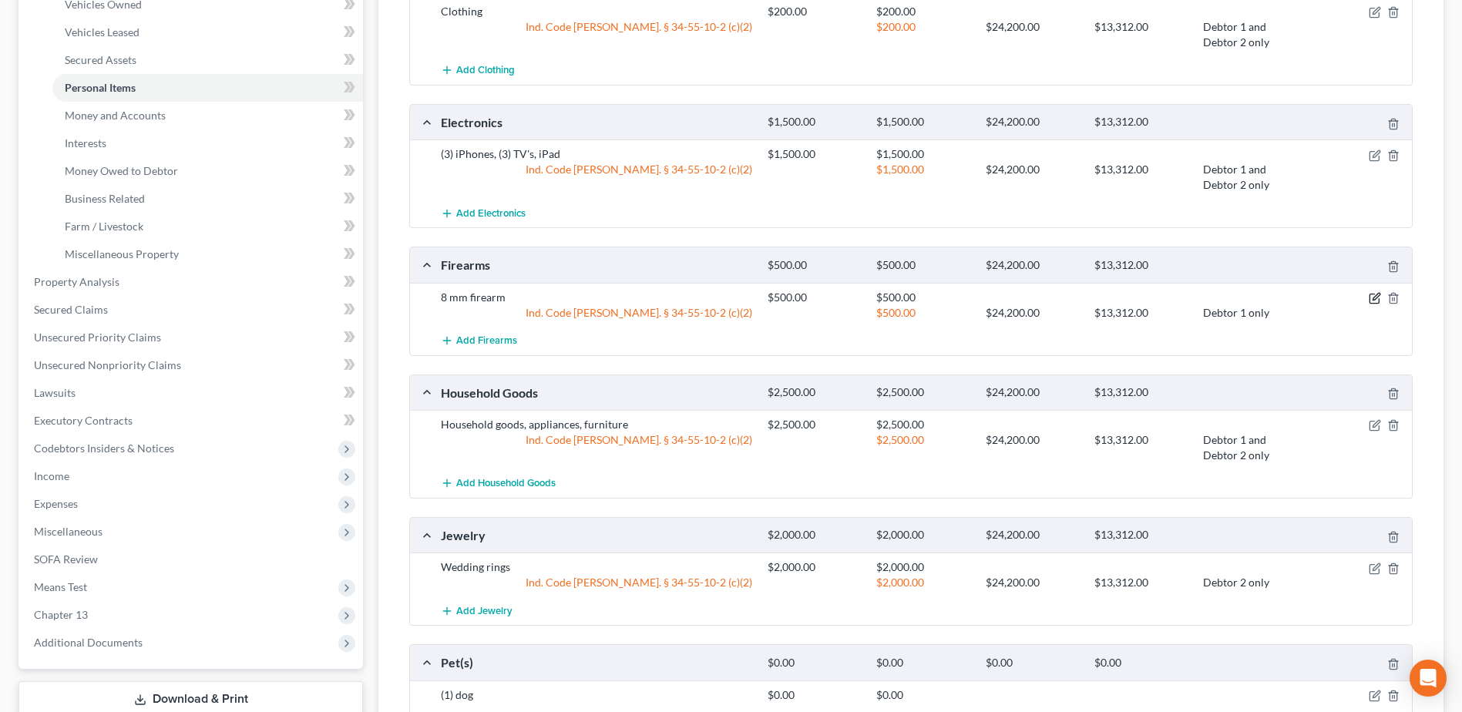
click at [1372, 294] on icon "button" at bounding box center [1373, 298] width 9 height 9
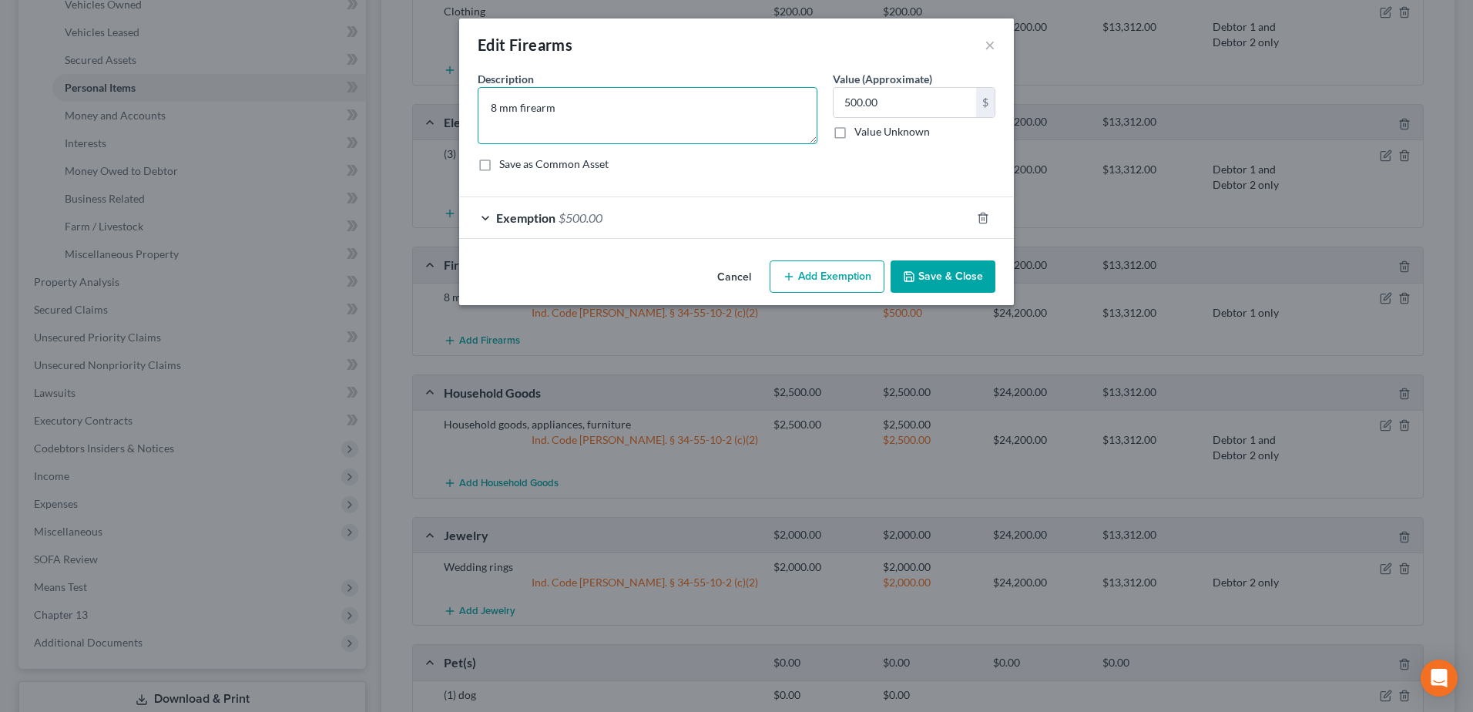
click at [577, 109] on textarea "8 mm firearm" at bounding box center [648, 115] width 340 height 57
type textarea "8 mm handgun"
click at [964, 277] on button "Save & Close" at bounding box center [943, 276] width 105 height 32
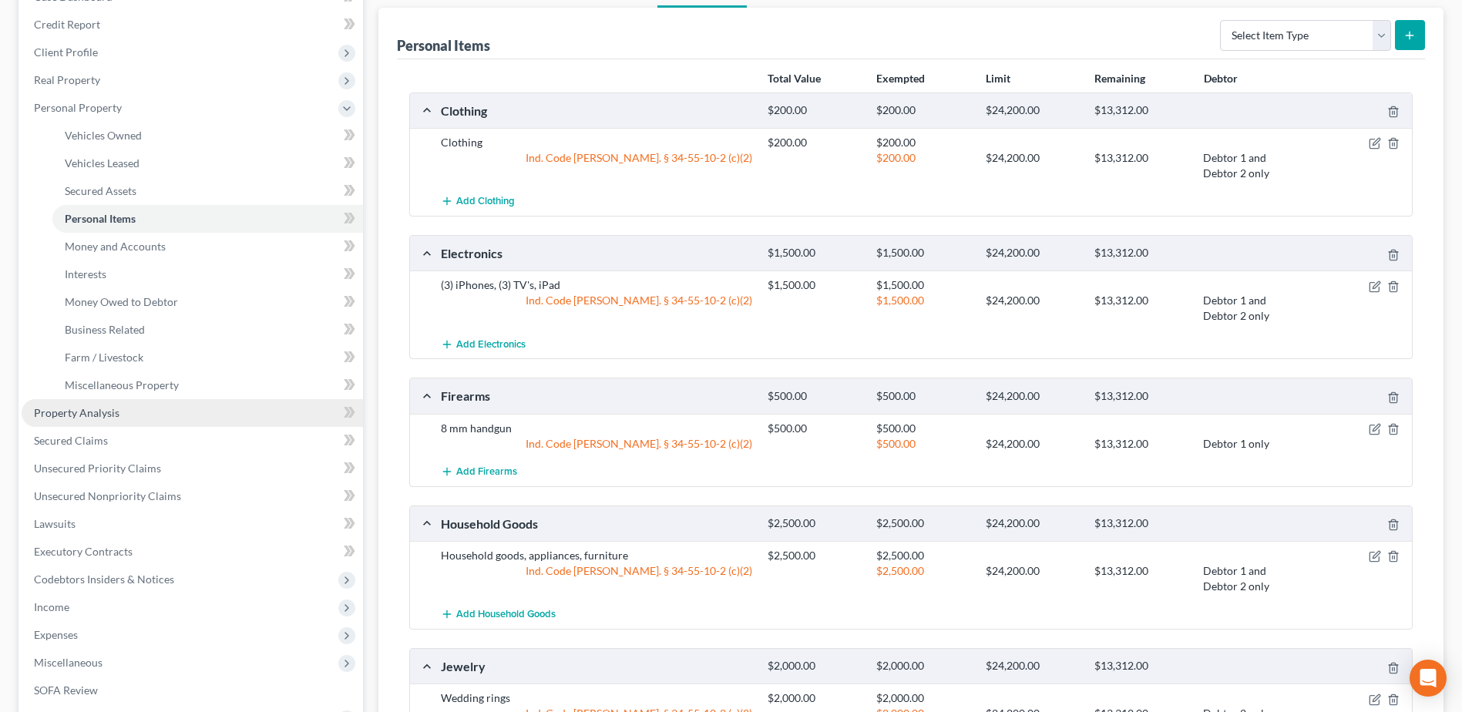
scroll to position [77, 0]
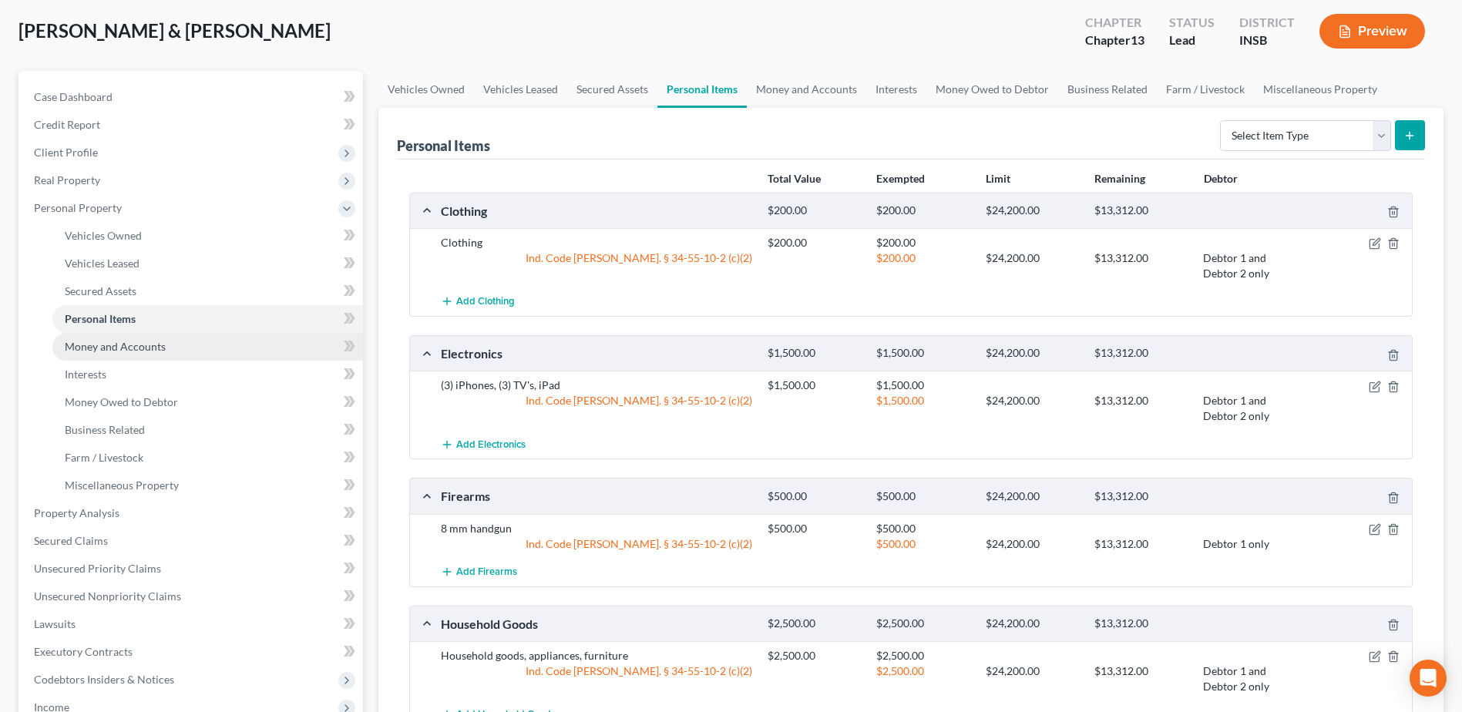
click at [117, 348] on span "Money and Accounts" at bounding box center [115, 346] width 101 height 13
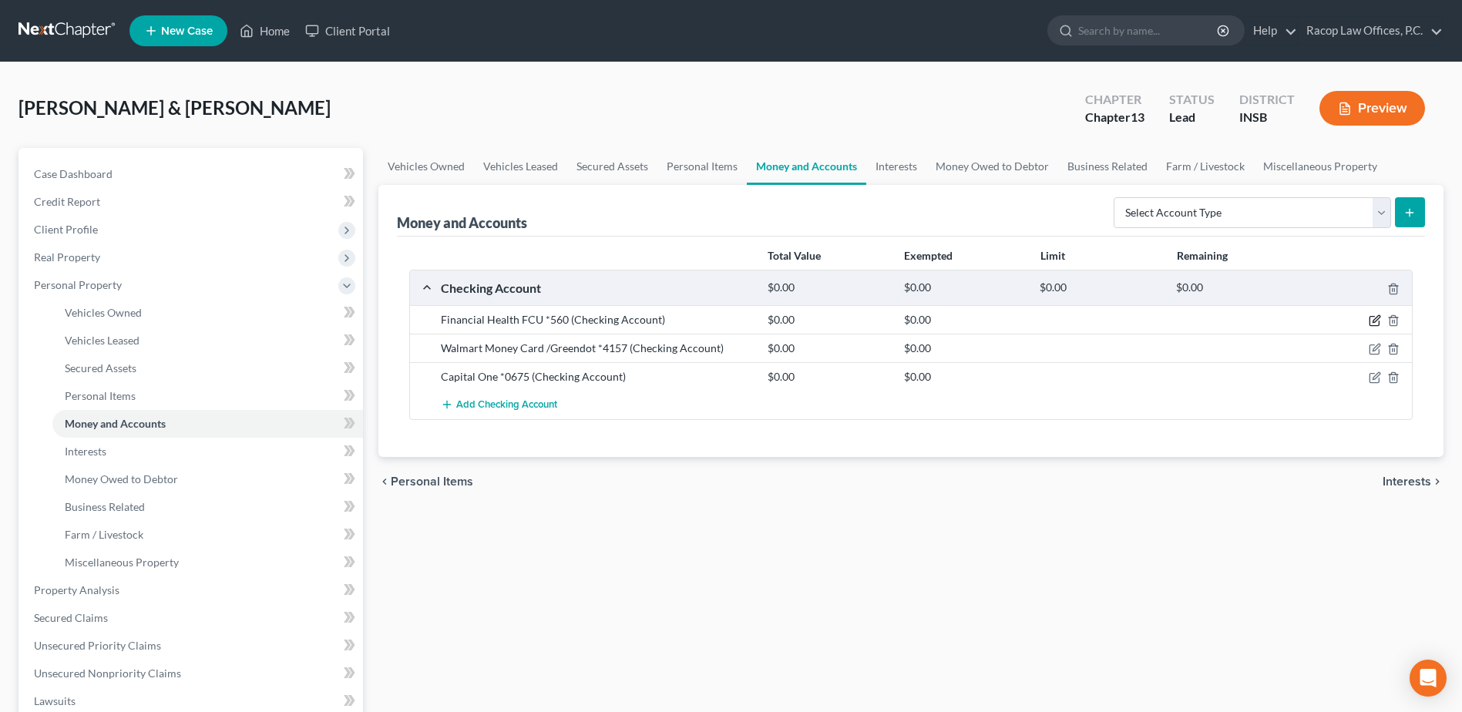
click at [1376, 321] on icon "button" at bounding box center [1375, 319] width 7 height 7
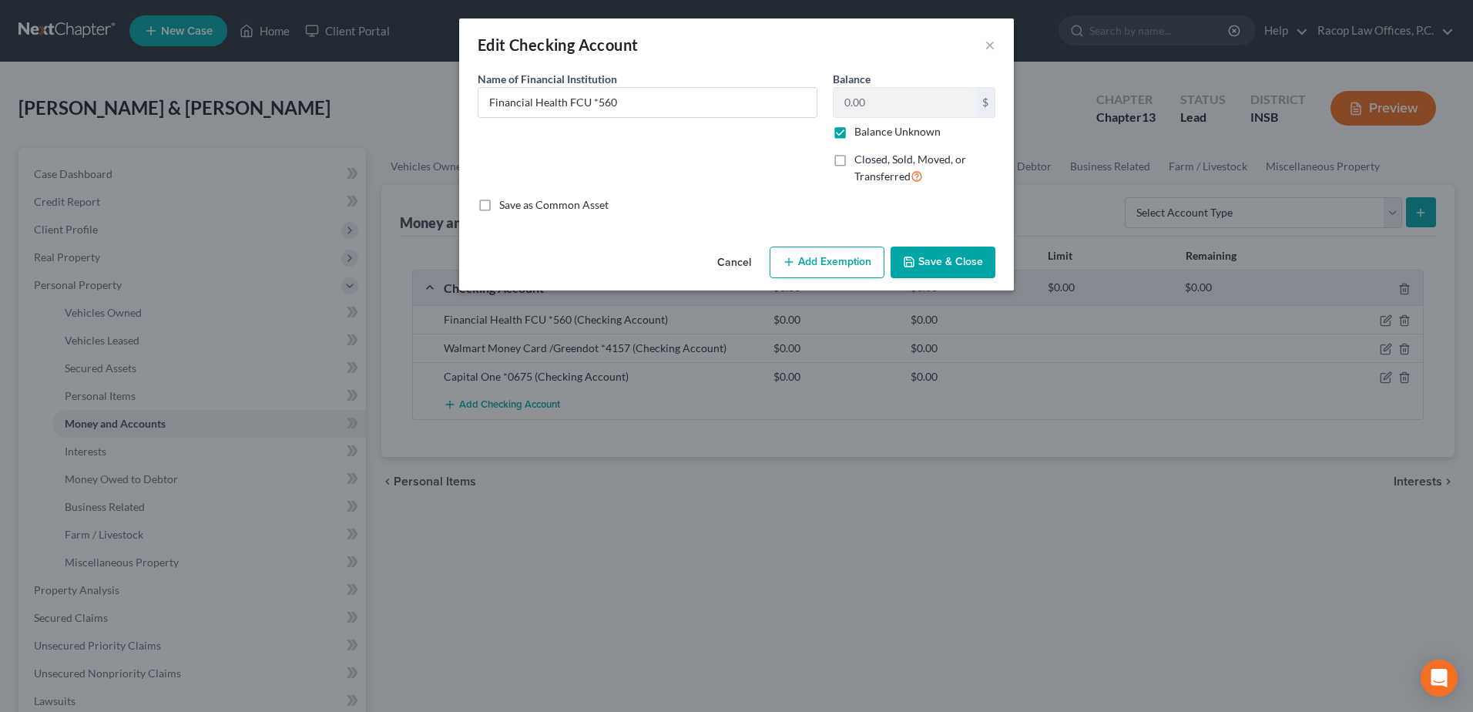
click at [855, 135] on label "Balance Unknown" at bounding box center [898, 131] width 86 height 15
click at [861, 134] on input "Balance Unknown" at bounding box center [866, 129] width 10 height 10
checkbox input "false"
click at [868, 94] on input "0.00" at bounding box center [905, 102] width 143 height 29
type input "10.00"
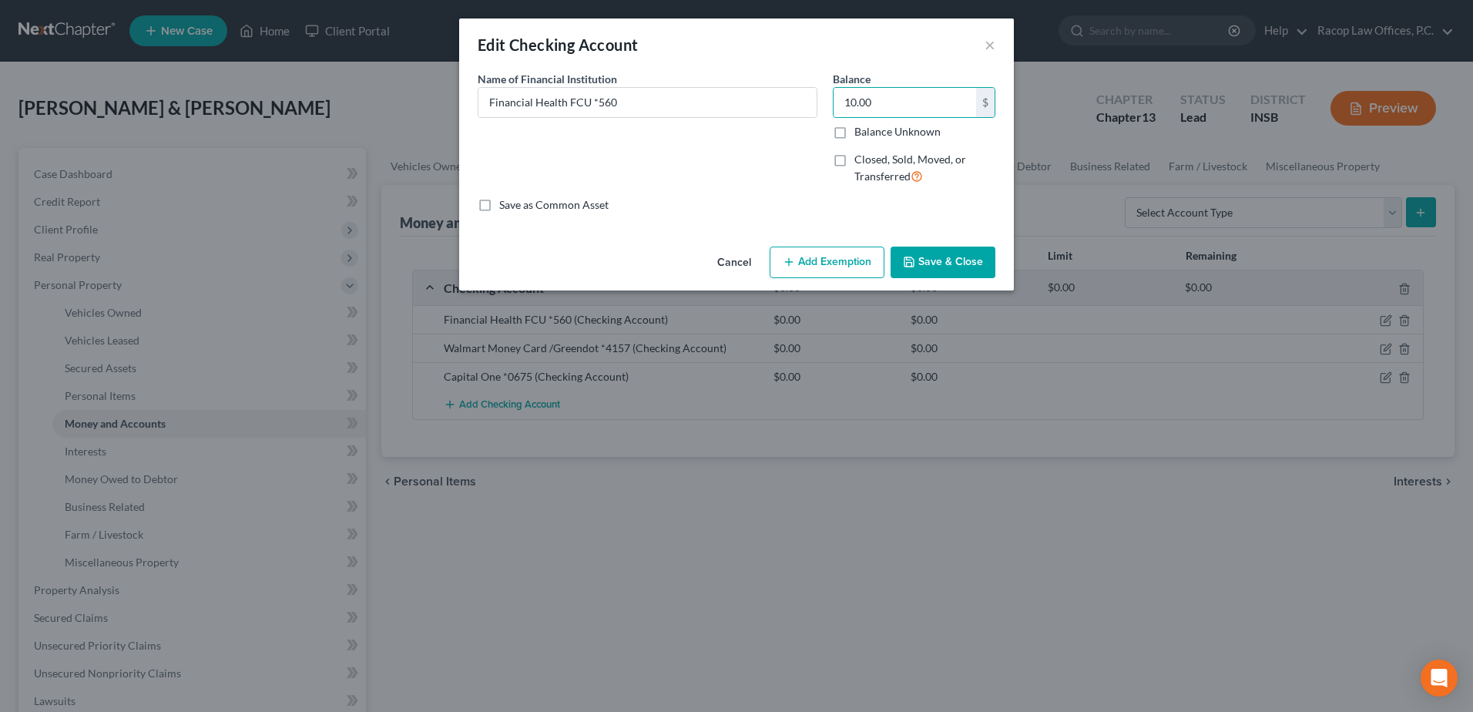
click at [822, 264] on button "Add Exemption" at bounding box center [827, 263] width 115 height 32
select select "2"
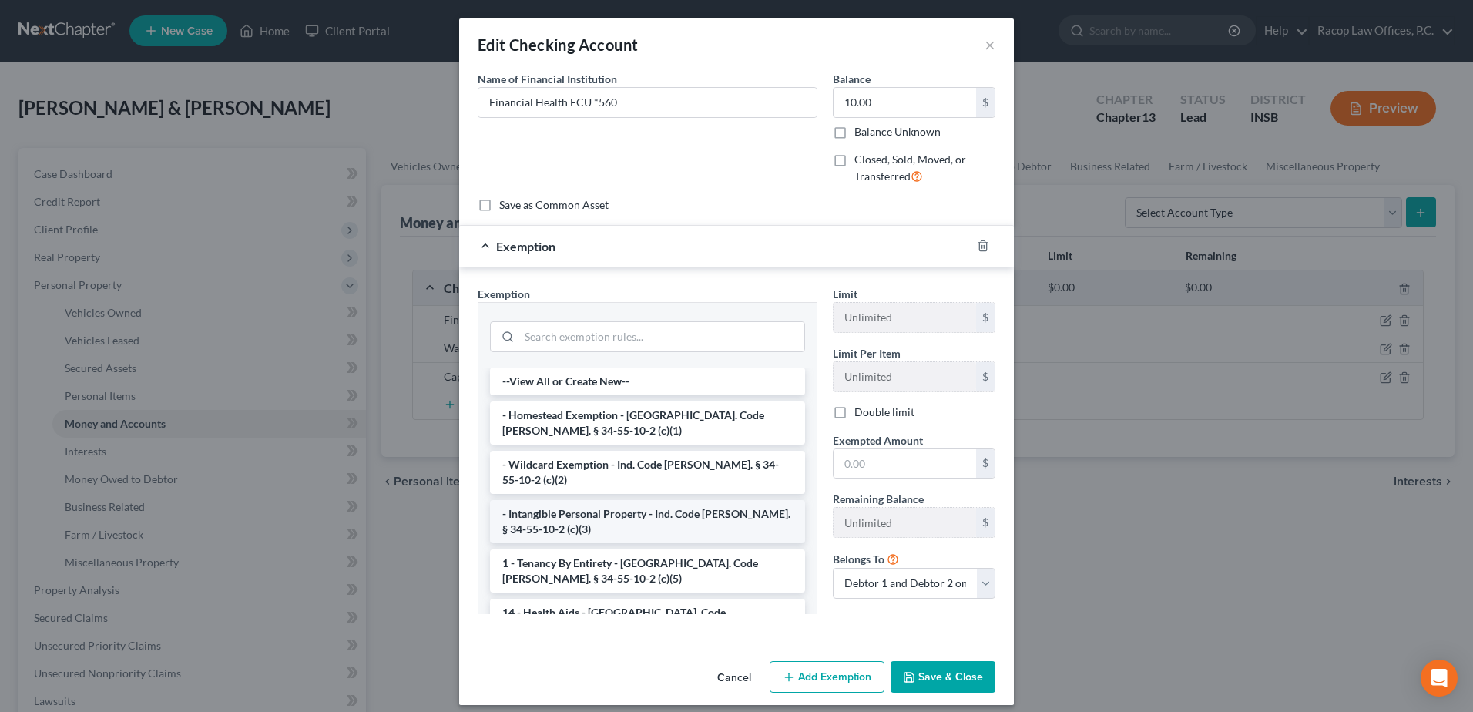
click at [613, 502] on li "- Intangible Personal Property - Ind. Code [PERSON_NAME]. § 34-55-10-2 (c)(3)" at bounding box center [647, 521] width 315 height 43
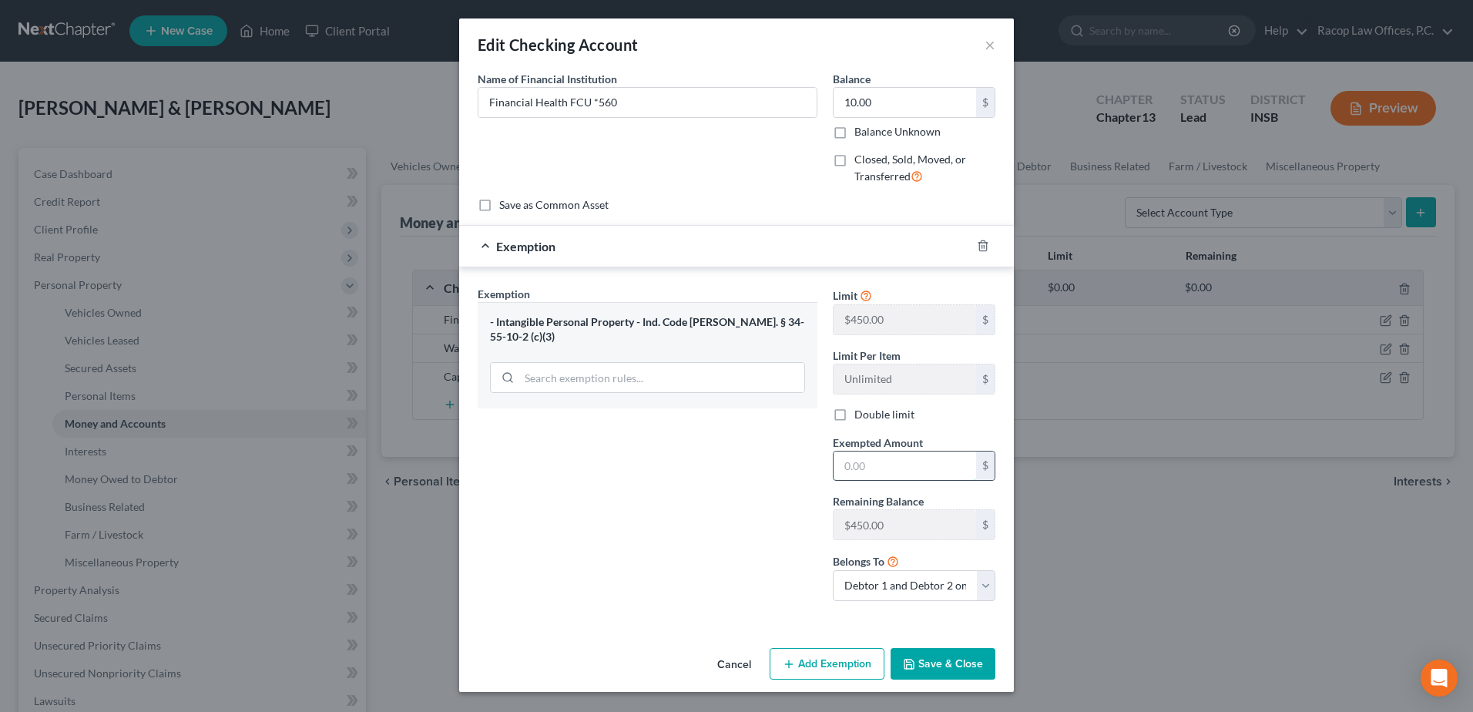
click at [949, 462] on input "text" at bounding box center [905, 466] width 143 height 29
type input "10.00"
click at [922, 660] on button "Save & Close" at bounding box center [943, 664] width 105 height 32
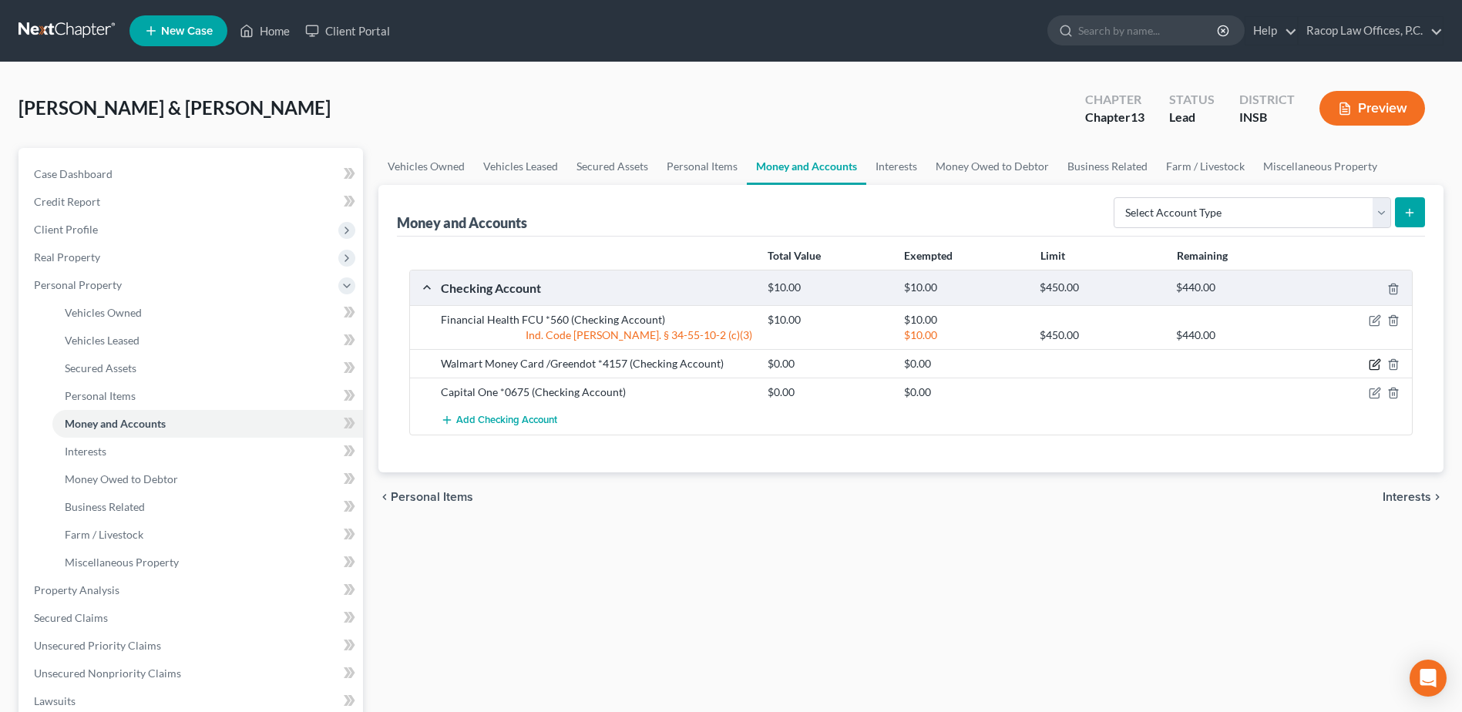
click at [1372, 364] on icon "button" at bounding box center [1375, 364] width 12 height 12
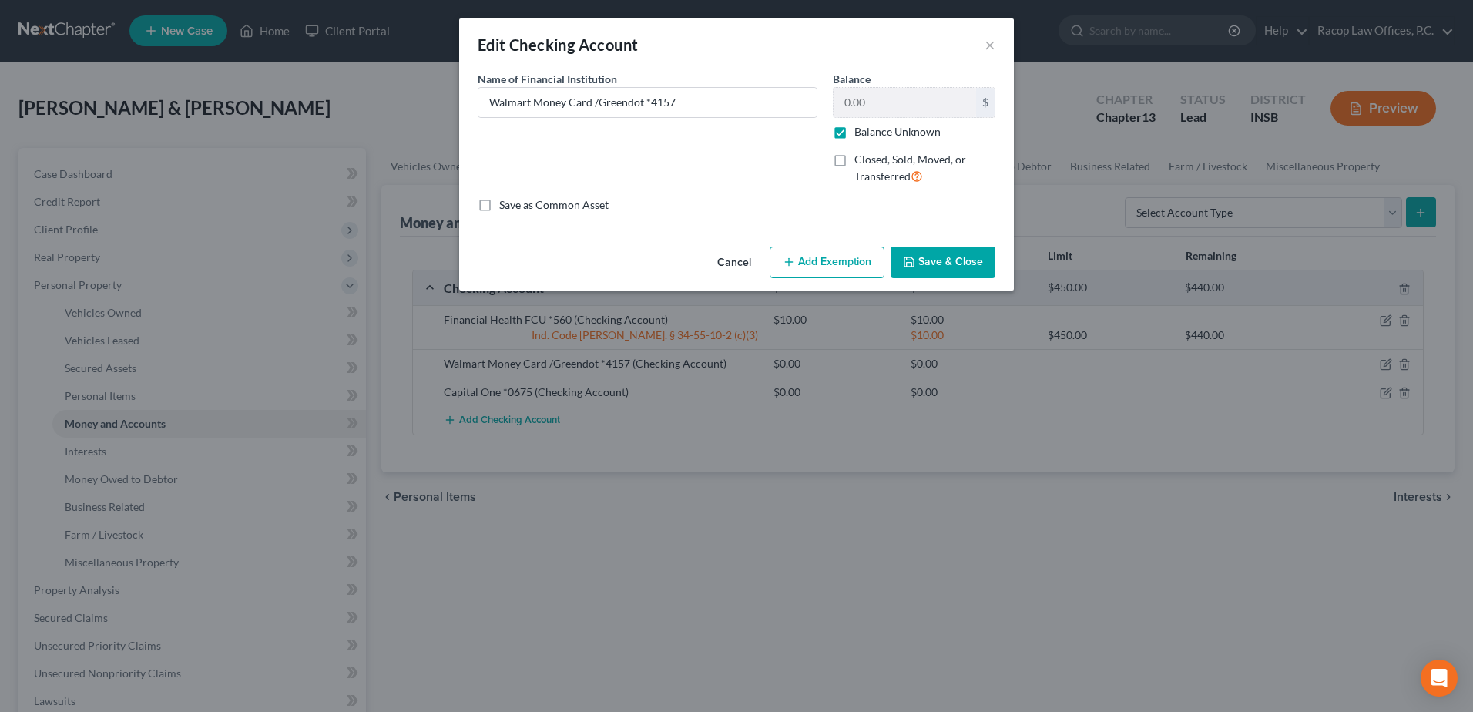
click at [855, 135] on label "Balance Unknown" at bounding box center [898, 131] width 86 height 15
click at [861, 134] on input "Balance Unknown" at bounding box center [866, 129] width 10 height 10
checkbox input "false"
click at [950, 257] on button "Save & Close" at bounding box center [943, 263] width 105 height 32
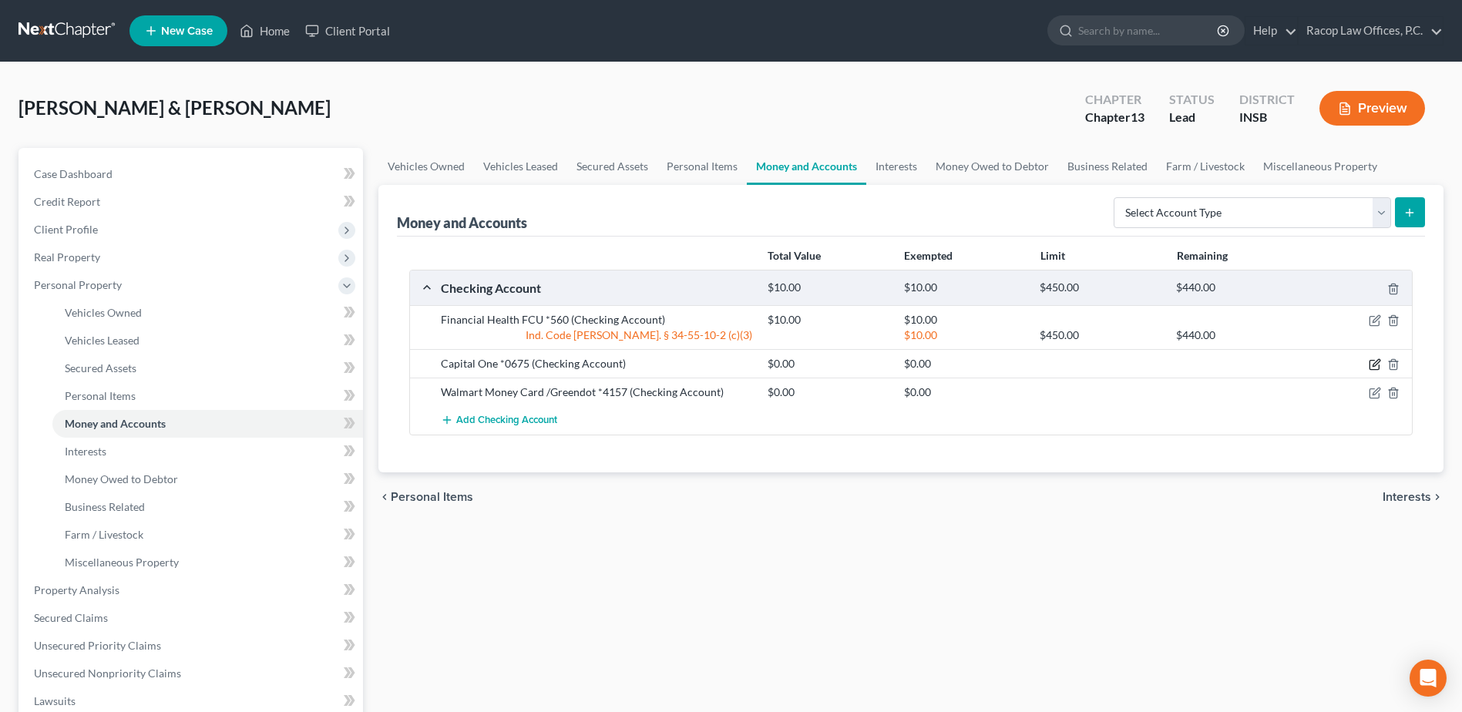
click at [1370, 365] on icon "button" at bounding box center [1375, 364] width 12 height 12
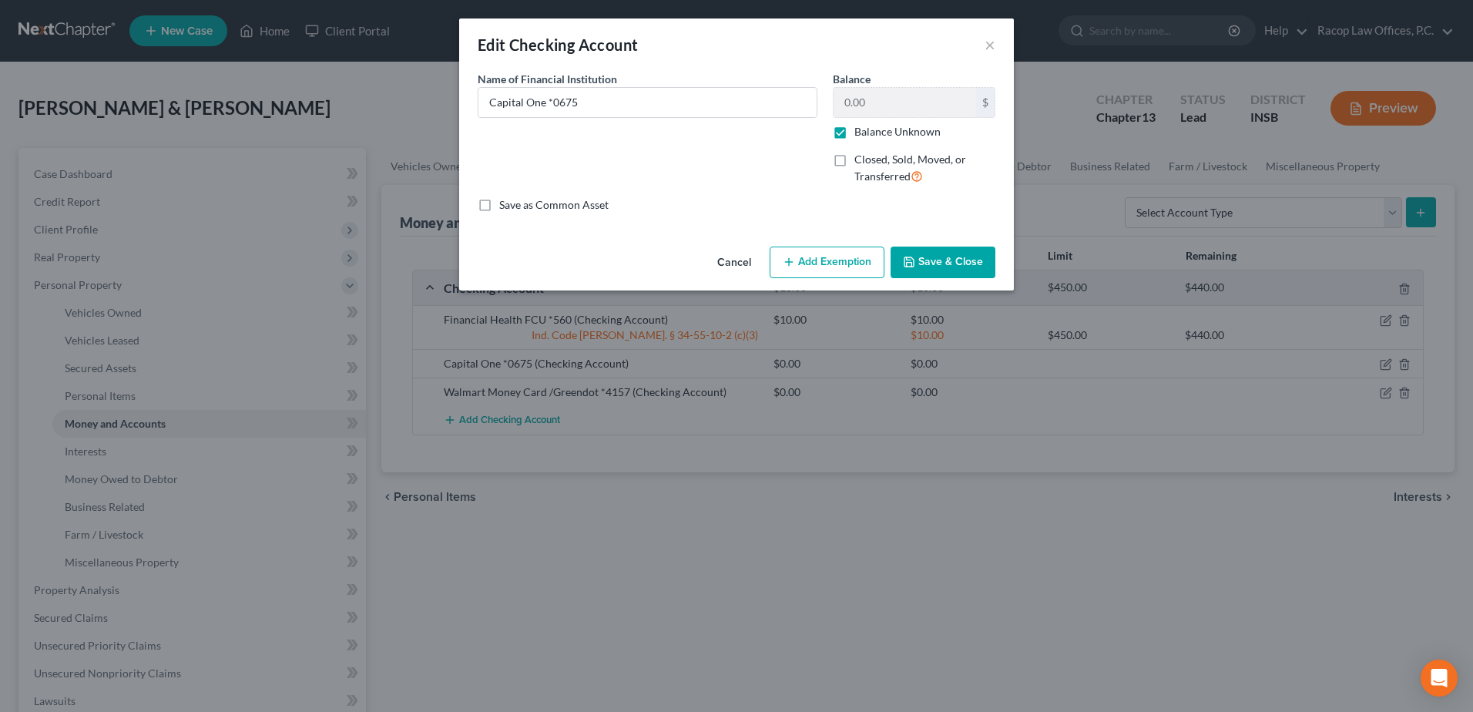
click at [855, 133] on label "Balance Unknown" at bounding box center [898, 131] width 86 height 15
click at [861, 133] on input "Balance Unknown" at bounding box center [866, 129] width 10 height 10
checkbox input "false"
click at [872, 103] on input "0.00" at bounding box center [905, 102] width 143 height 29
type input "10.00"
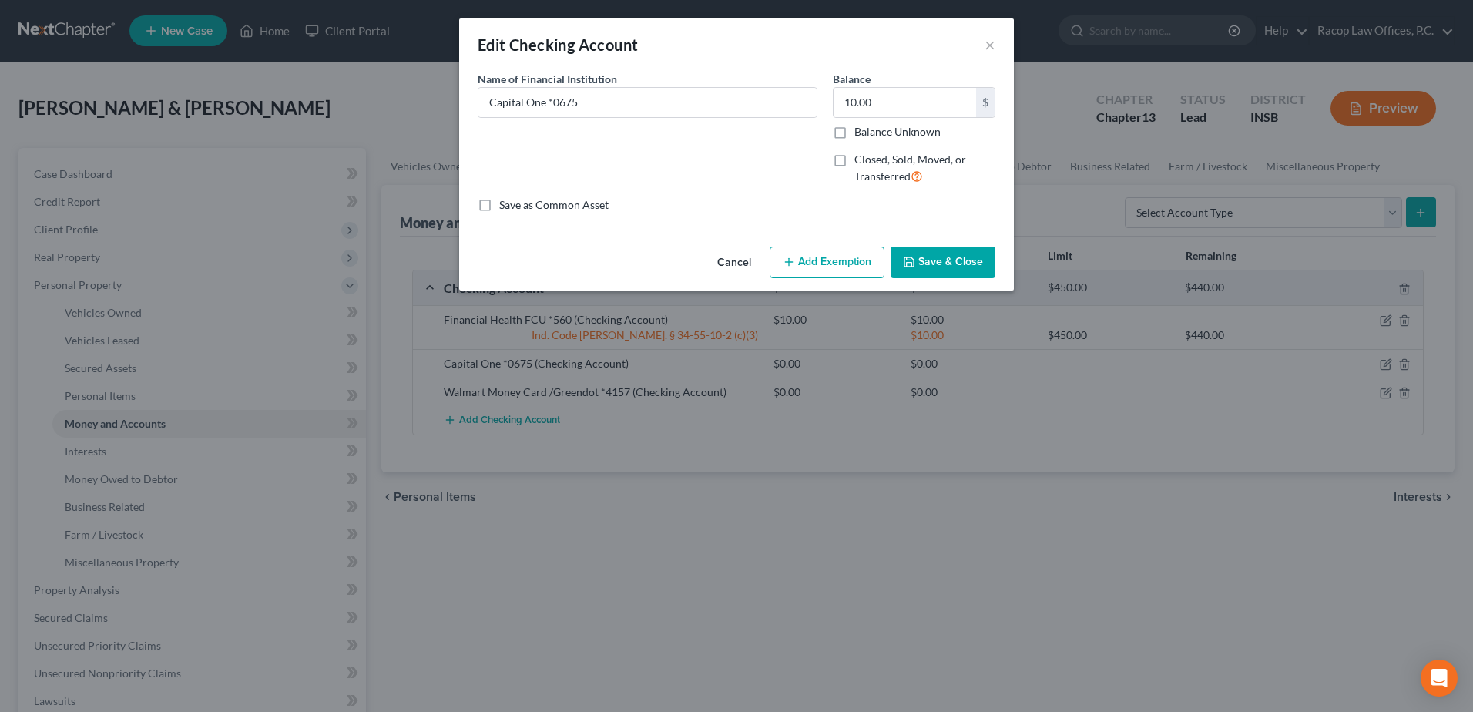
click at [820, 259] on button "Add Exemption" at bounding box center [827, 263] width 115 height 32
select select "2"
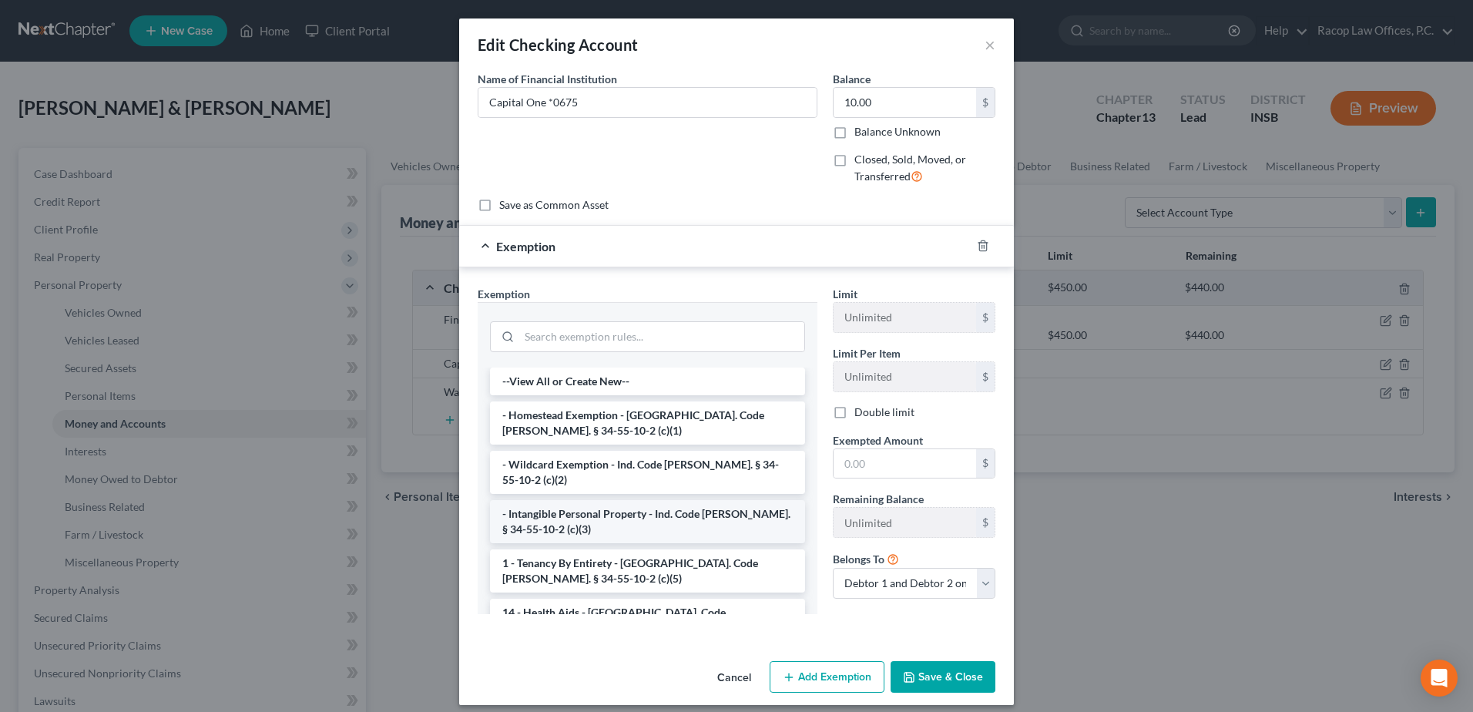
click at [605, 502] on li "- Intangible Personal Property - Ind. Code [PERSON_NAME]. § 34-55-10-2 (c)(3)" at bounding box center [647, 521] width 315 height 43
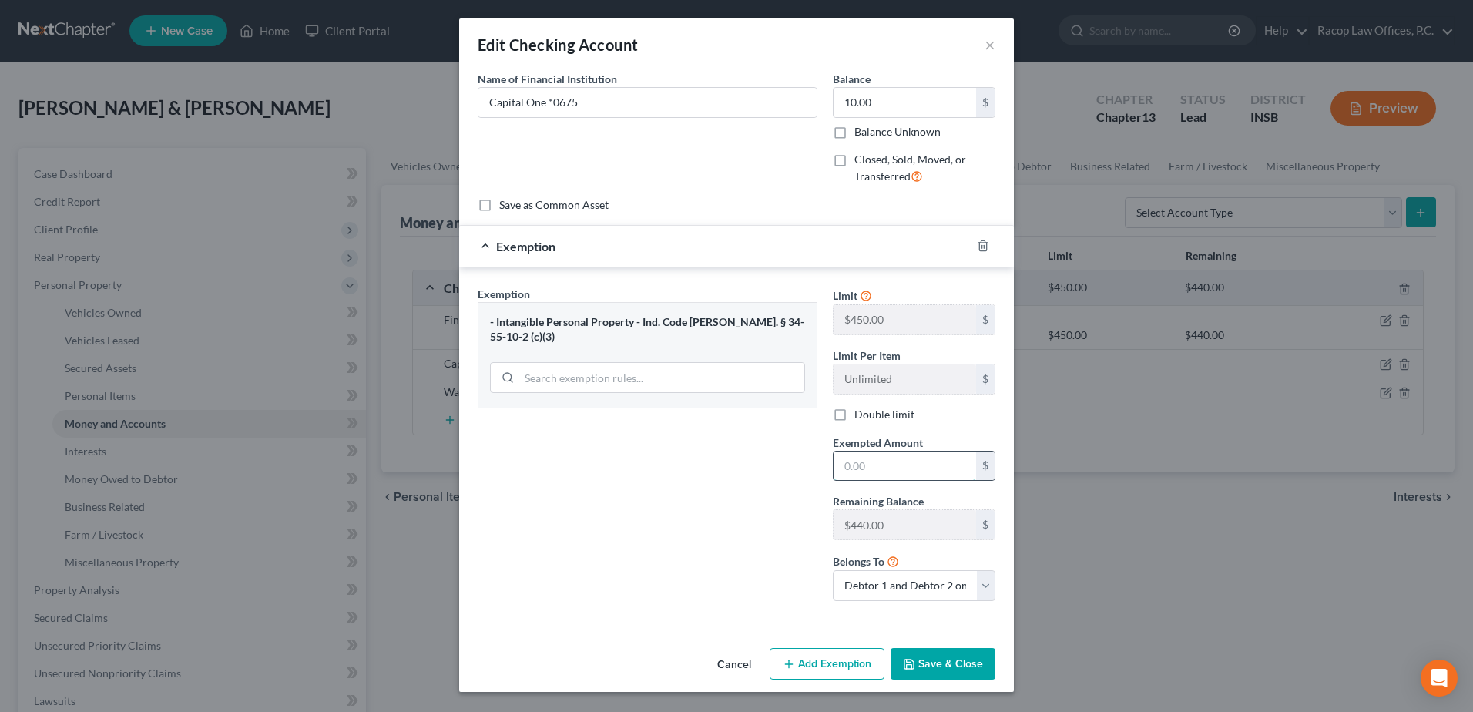
click at [878, 472] on input "text" at bounding box center [905, 466] width 143 height 29
type input "10.00"
click at [948, 660] on button "Save & Close" at bounding box center [943, 664] width 105 height 32
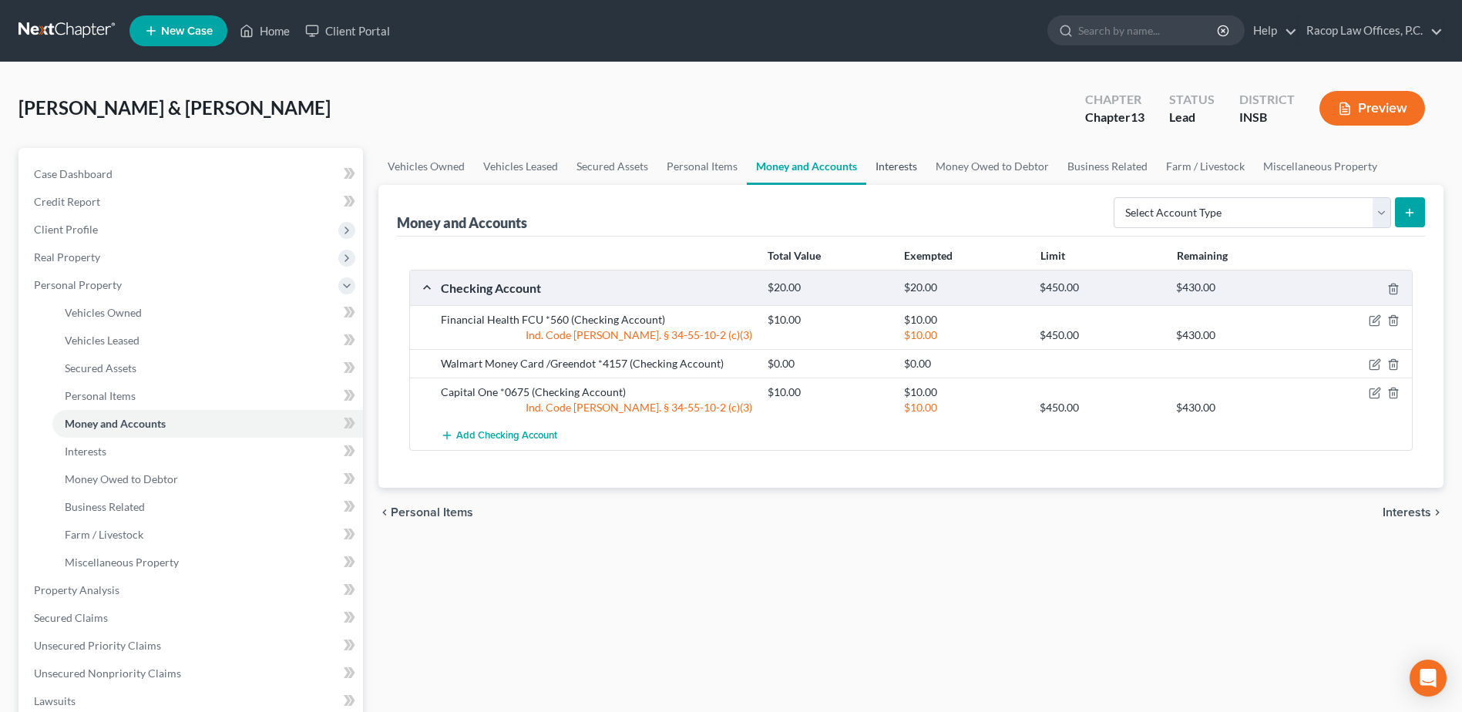
click at [893, 167] on link "Interests" at bounding box center [896, 166] width 60 height 37
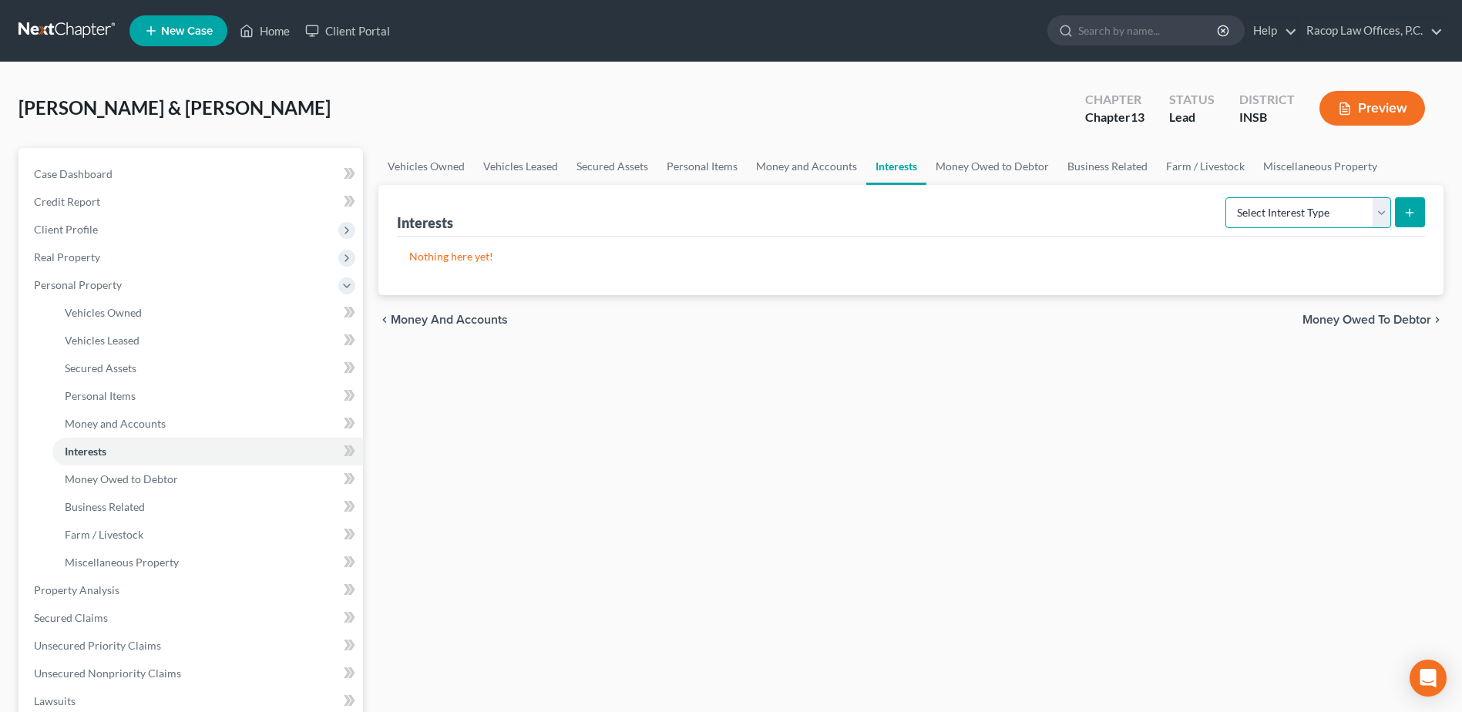
click at [1304, 213] on select "Select Interest Type 401K Annuity Bond Education IRA Government Bond Government…" at bounding box center [1308, 212] width 166 height 31
select select "401k"
click at [1227, 197] on select "Select Interest Type 401K Annuity Bond Education IRA Government Bond Government…" at bounding box center [1308, 212] width 166 height 31
click at [1419, 217] on button "submit" at bounding box center [1410, 212] width 30 height 30
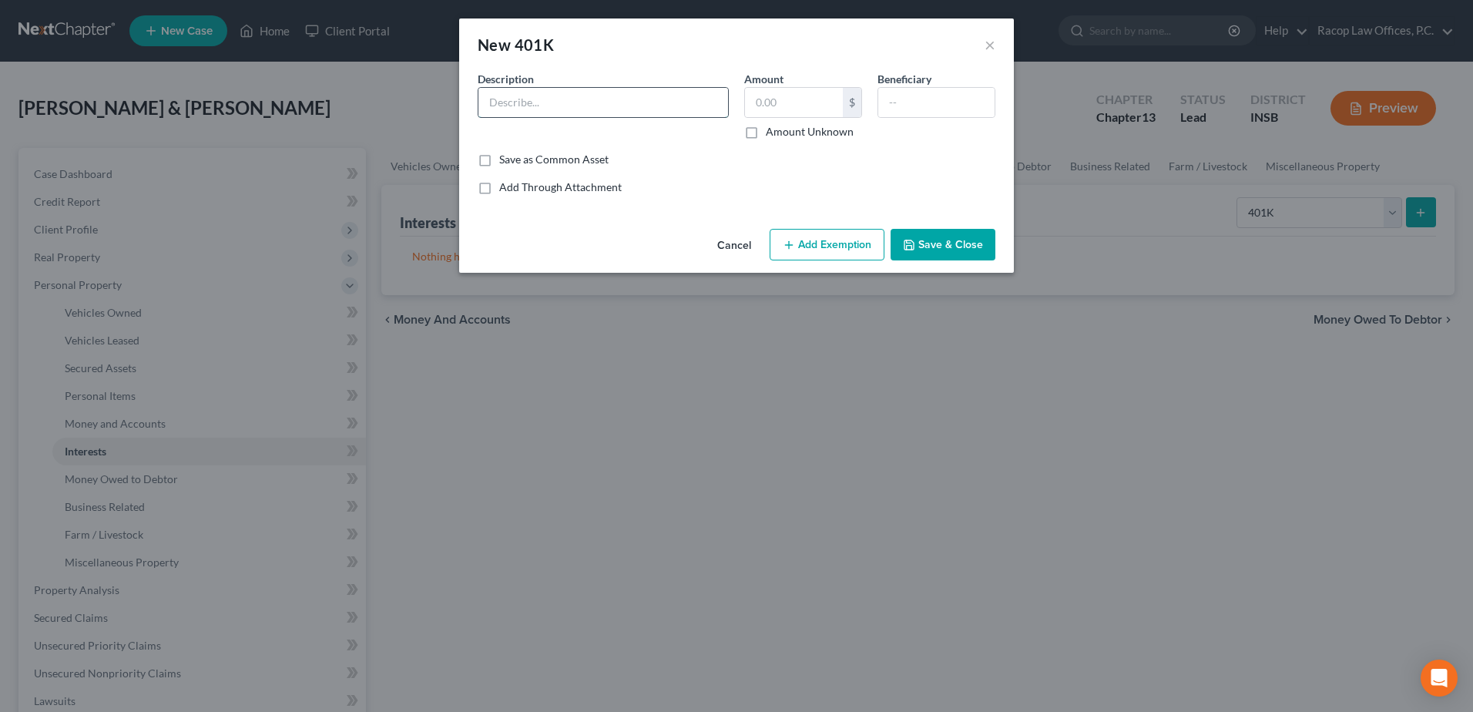
click at [556, 92] on input "text" at bounding box center [604, 102] width 250 height 29
type input "401 (k) [DEMOGRAPHIC_DATA]"
type input "500.00"
click at [823, 244] on button "Add Exemption" at bounding box center [827, 245] width 115 height 32
select select "2"
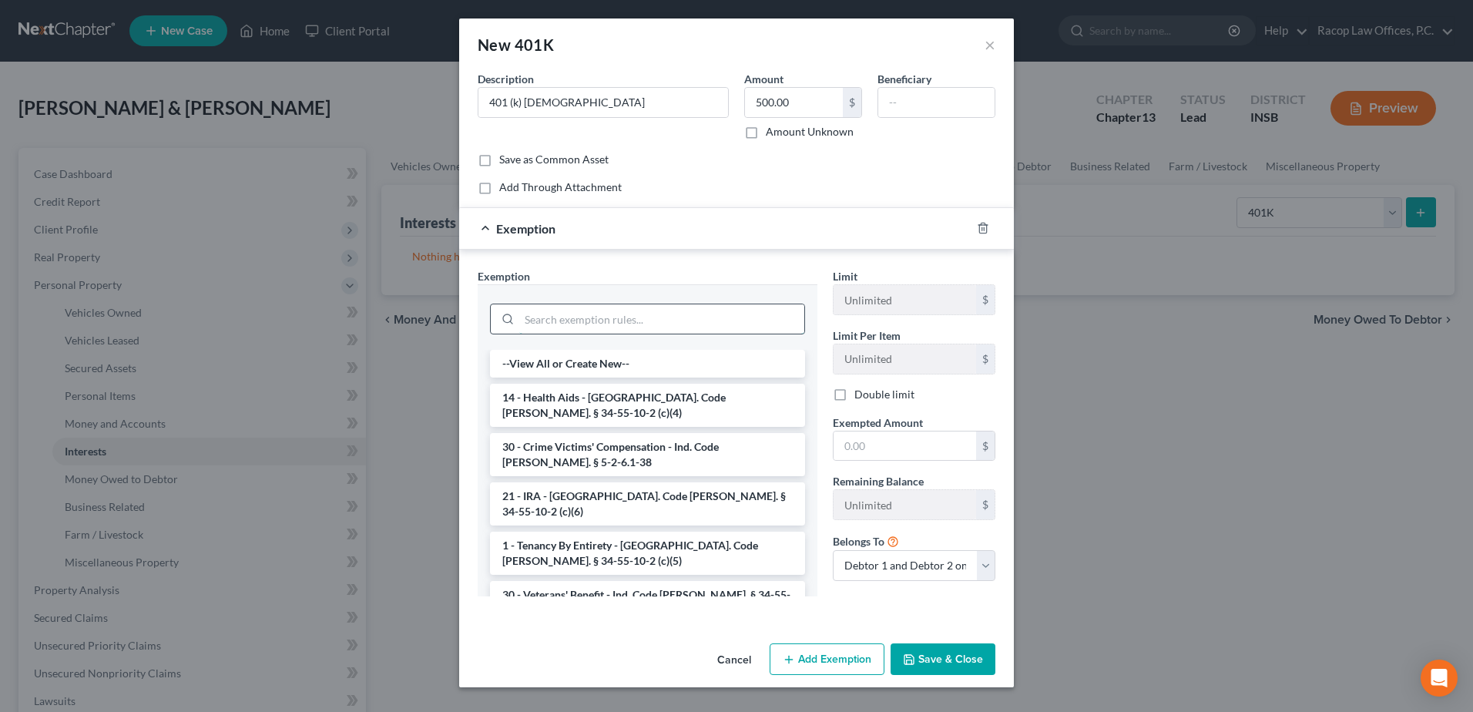
click at [565, 327] on input "search" at bounding box center [661, 318] width 285 height 29
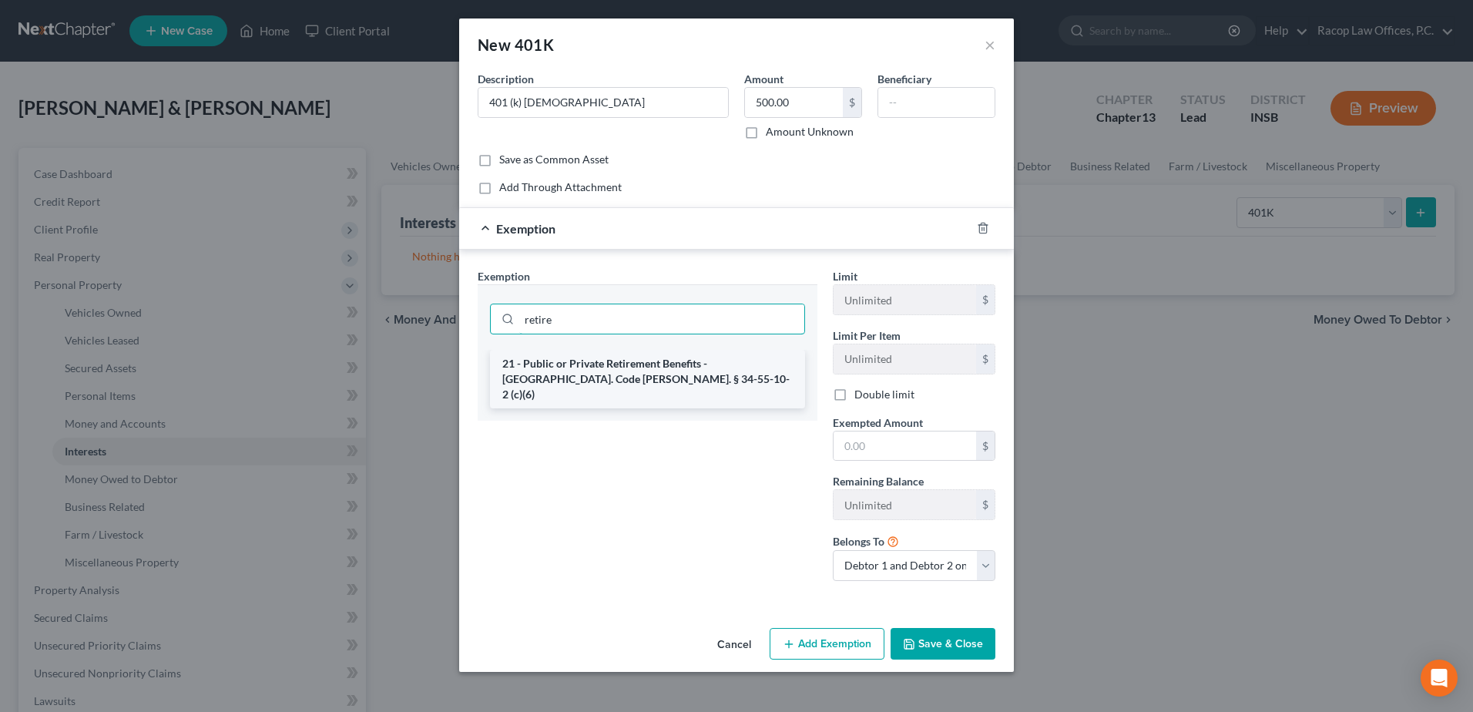
type input "retire"
click at [554, 374] on li "21 - Public or Private Retirement Benefits - [GEOGRAPHIC_DATA]. Code [PERSON_NA…" at bounding box center [647, 379] width 315 height 59
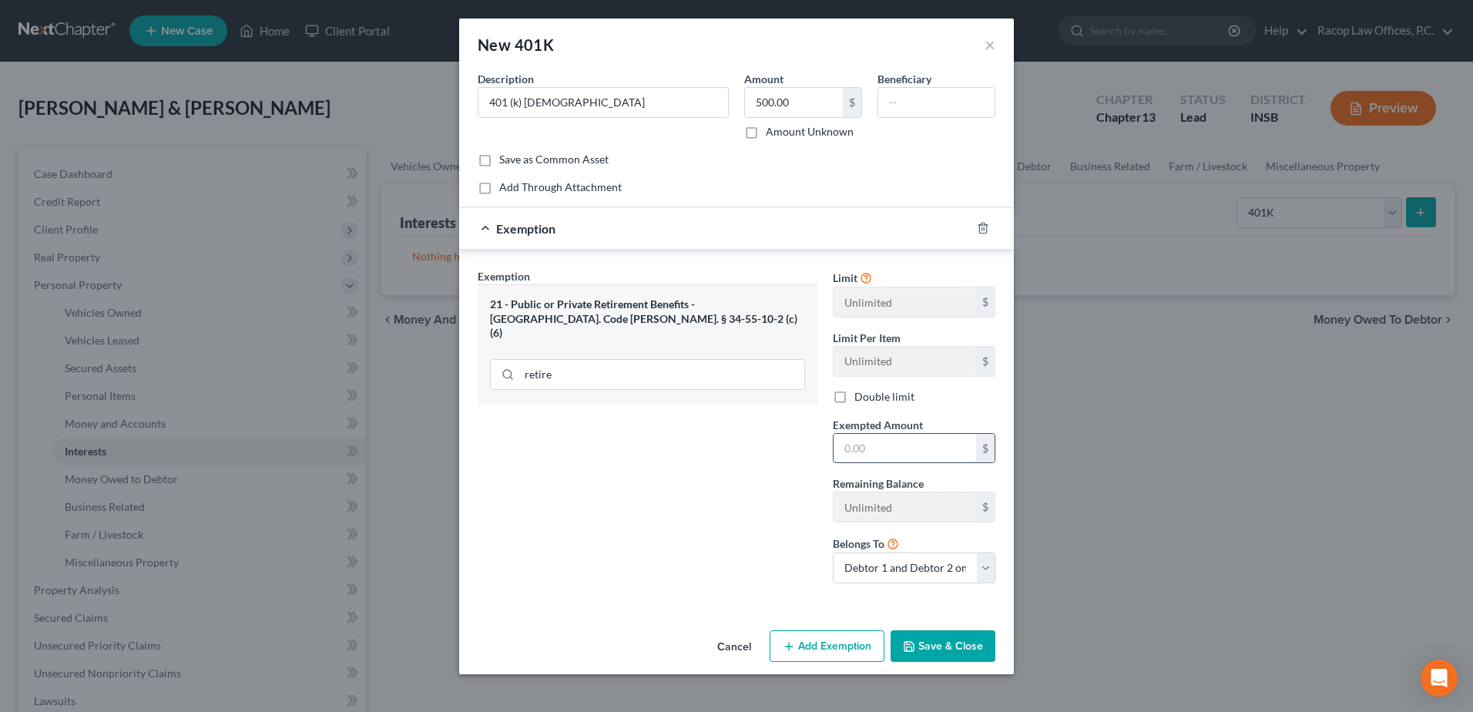
click at [899, 452] on input "text" at bounding box center [905, 448] width 143 height 29
type input "500.00"
click at [917, 576] on select "Debtor 1 only Debtor 2 only Debtor 1 and Debtor 2 only" at bounding box center [914, 568] width 163 height 31
select select "1"
click at [833, 553] on select "Debtor 1 only Debtor 2 only Debtor 1 and Debtor 2 only" at bounding box center [914, 568] width 163 height 31
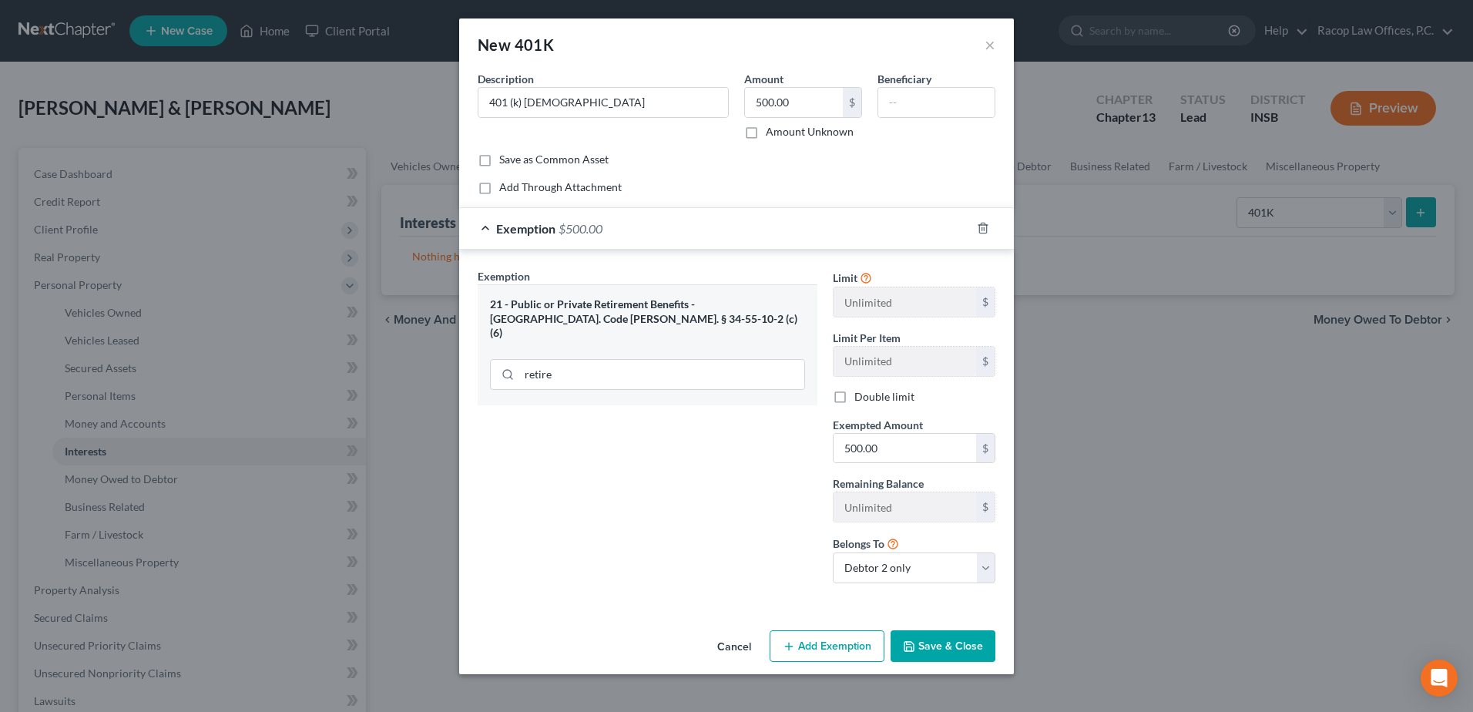
click at [949, 650] on button "Save & Close" at bounding box center [943, 646] width 105 height 32
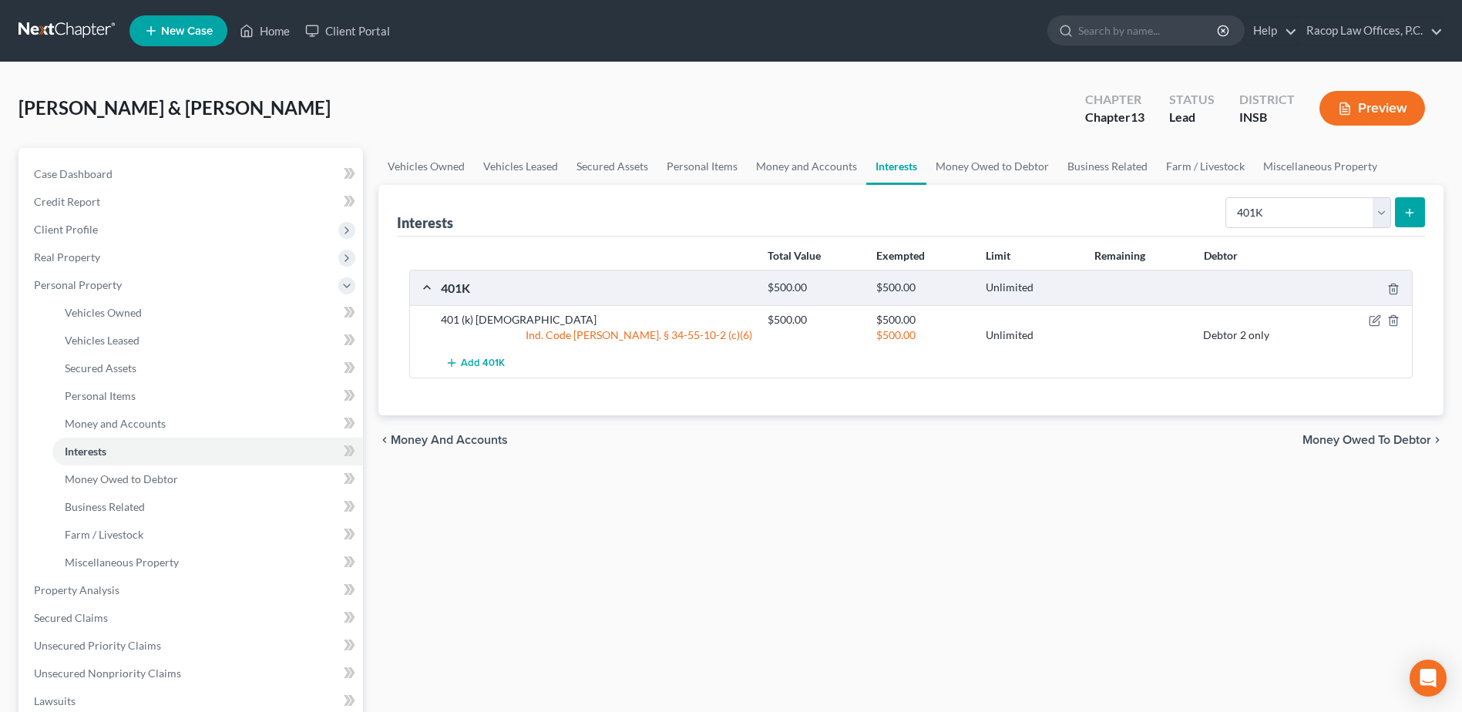
click at [1409, 210] on line "submit" at bounding box center [1409, 212] width 0 height 7
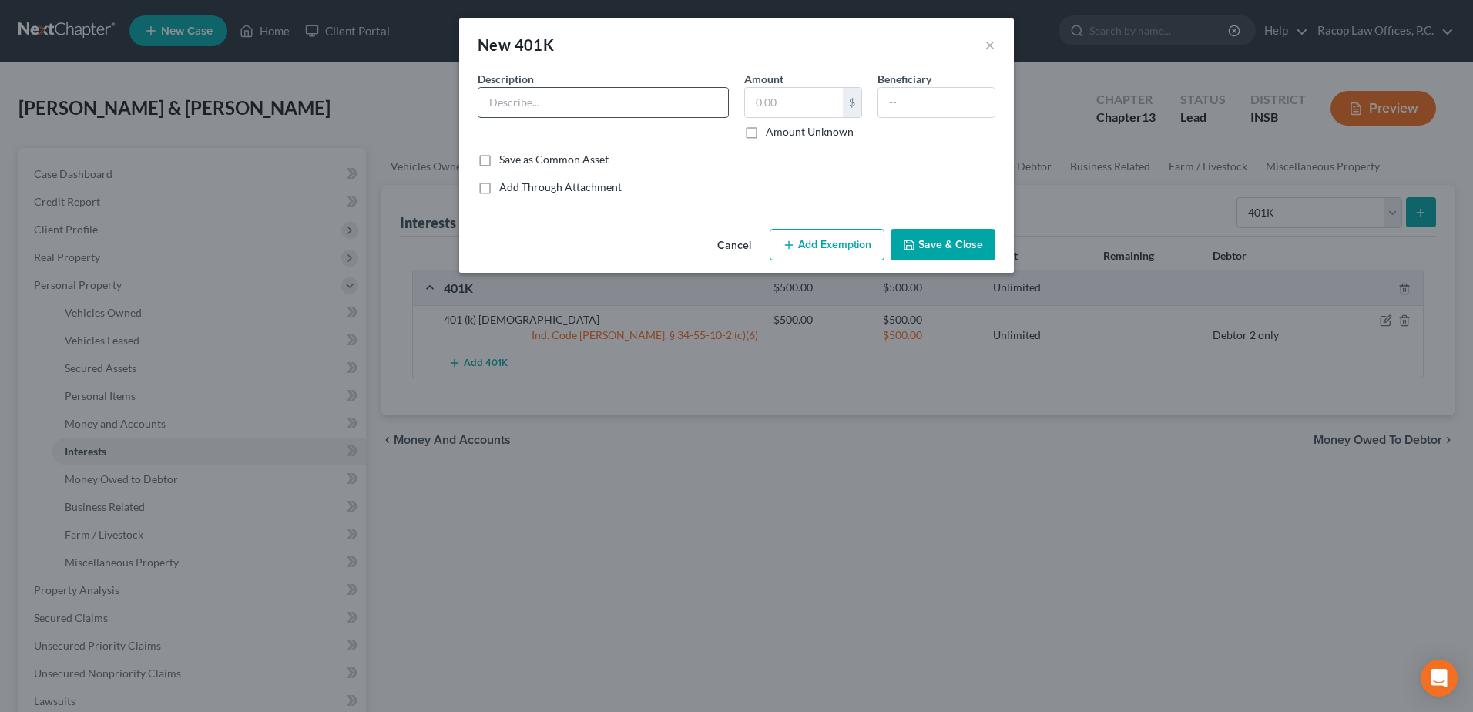
click at [565, 96] on input "text" at bounding box center [604, 102] width 250 height 29
type input "401 (k) Ruan Transportation"
type input "10,000"
click at [840, 240] on button "Add Exemption" at bounding box center [827, 245] width 115 height 32
select select "2"
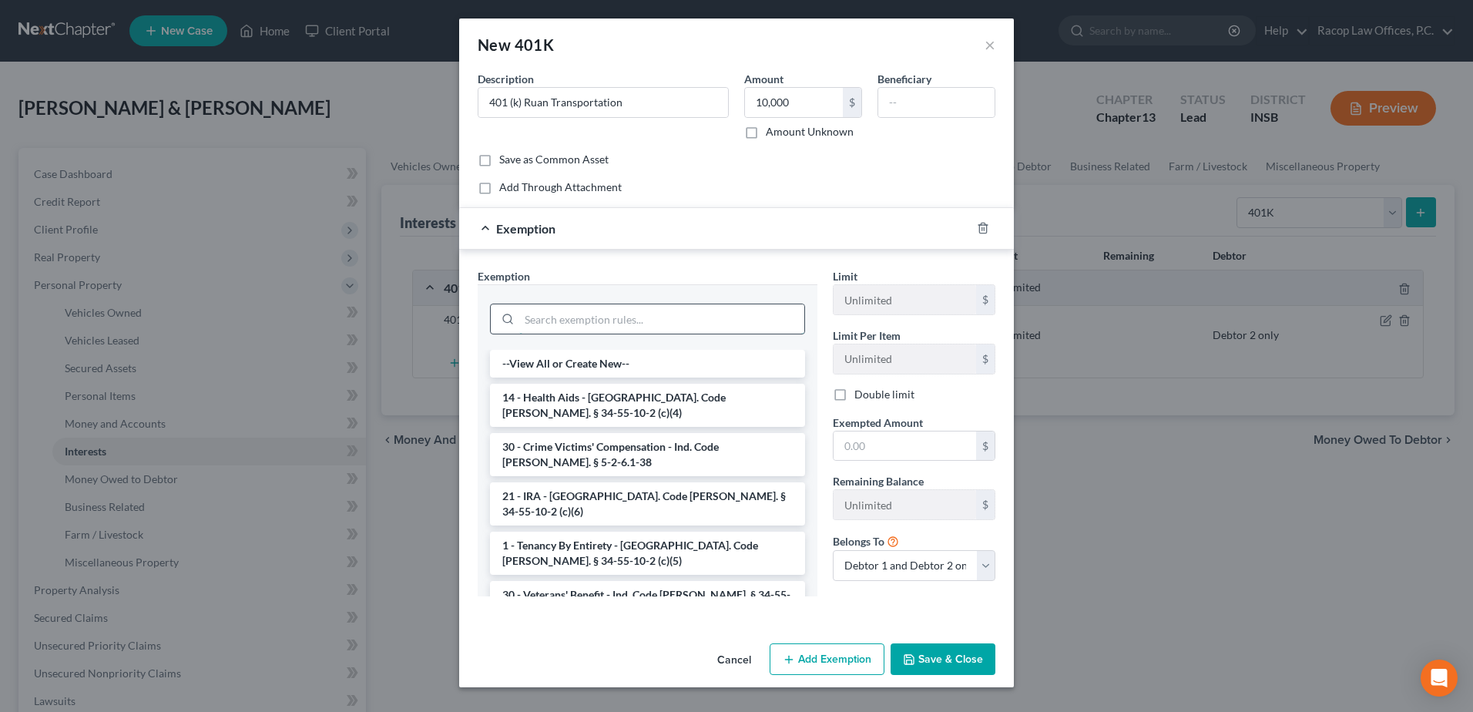
click at [602, 321] on input "search" at bounding box center [661, 318] width 285 height 29
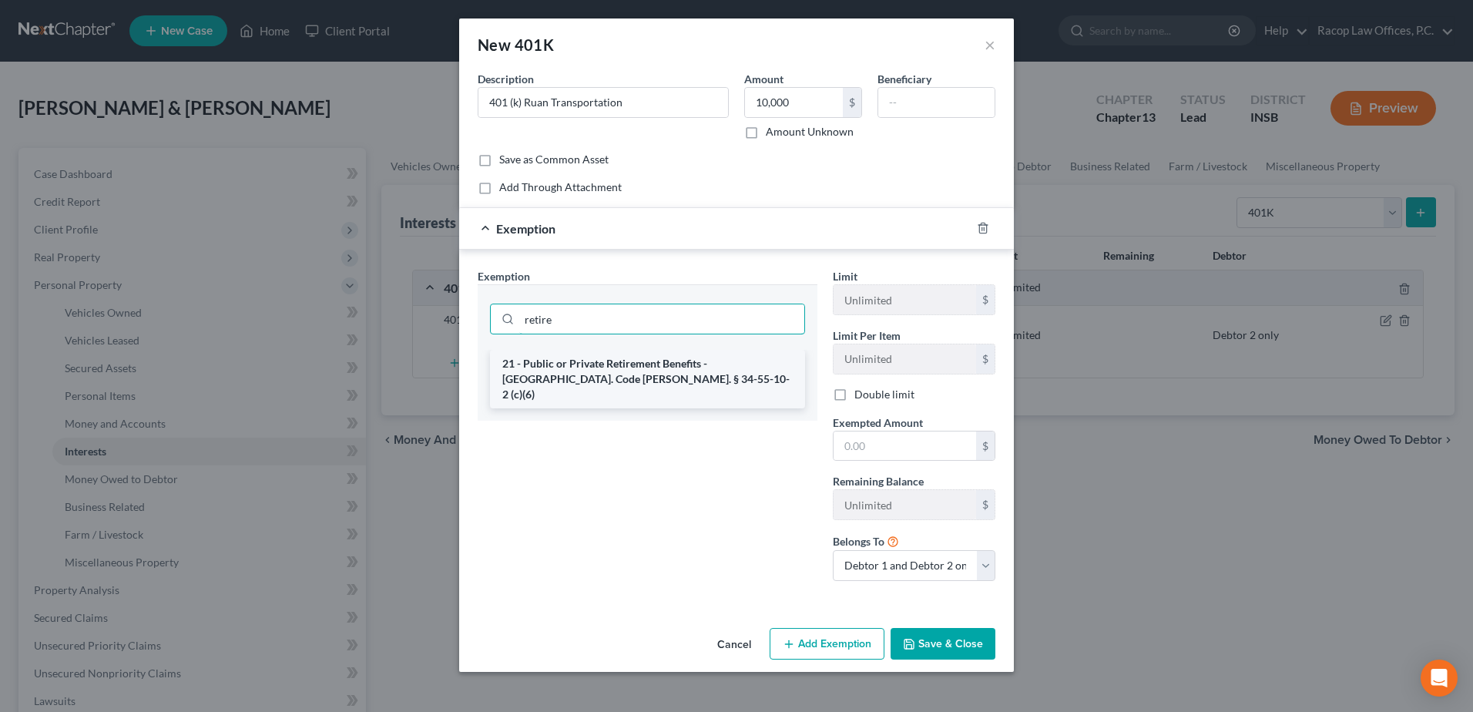
type input "retire"
click at [599, 361] on li "21 - Public or Private Retirement Benefits - [GEOGRAPHIC_DATA]. Code [PERSON_NA…" at bounding box center [647, 379] width 315 height 59
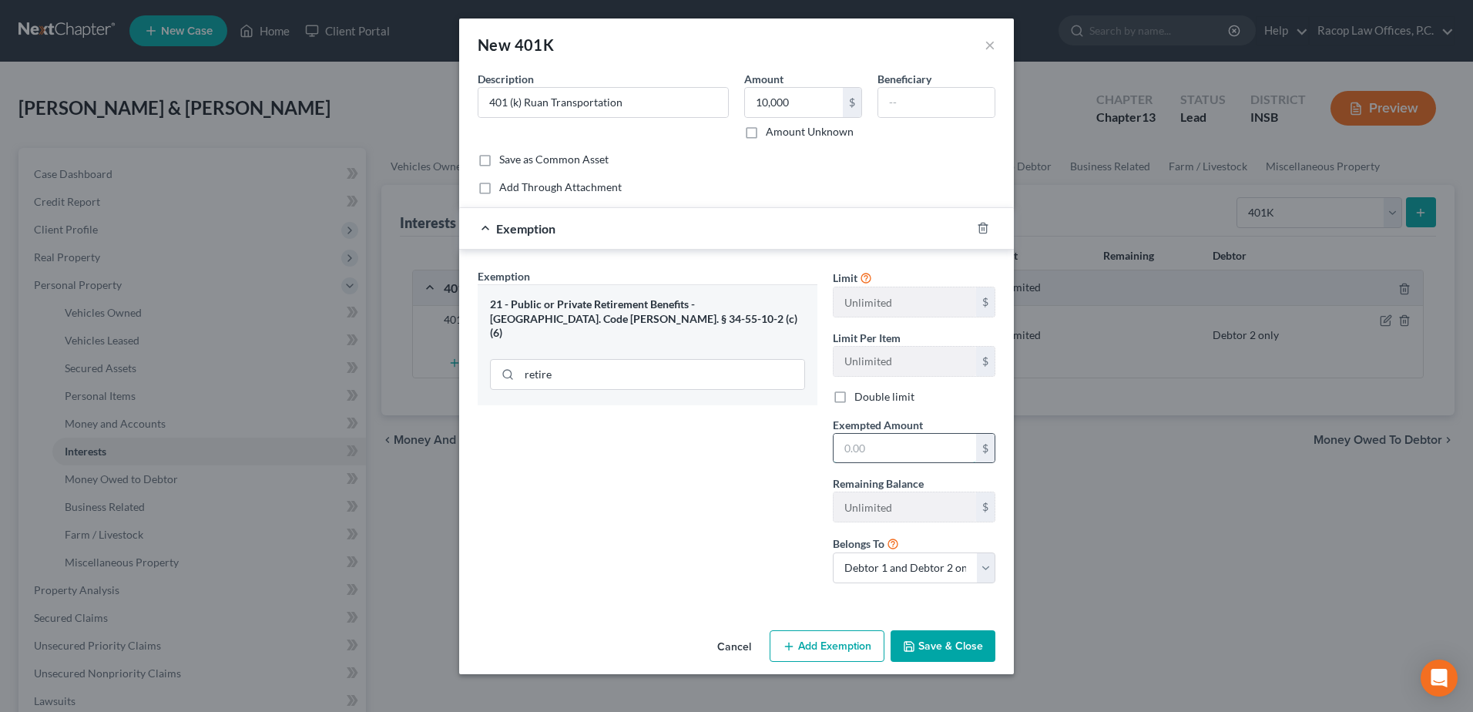
click at [870, 445] on input "text" at bounding box center [905, 448] width 143 height 29
type input "10,000"
click at [888, 579] on select "Debtor 1 only Debtor 2 only Debtor 1 and Debtor 2 only" at bounding box center [914, 568] width 163 height 31
select select "0"
click at [833, 553] on select "Debtor 1 only Debtor 2 only Debtor 1 and Debtor 2 only" at bounding box center [914, 568] width 163 height 31
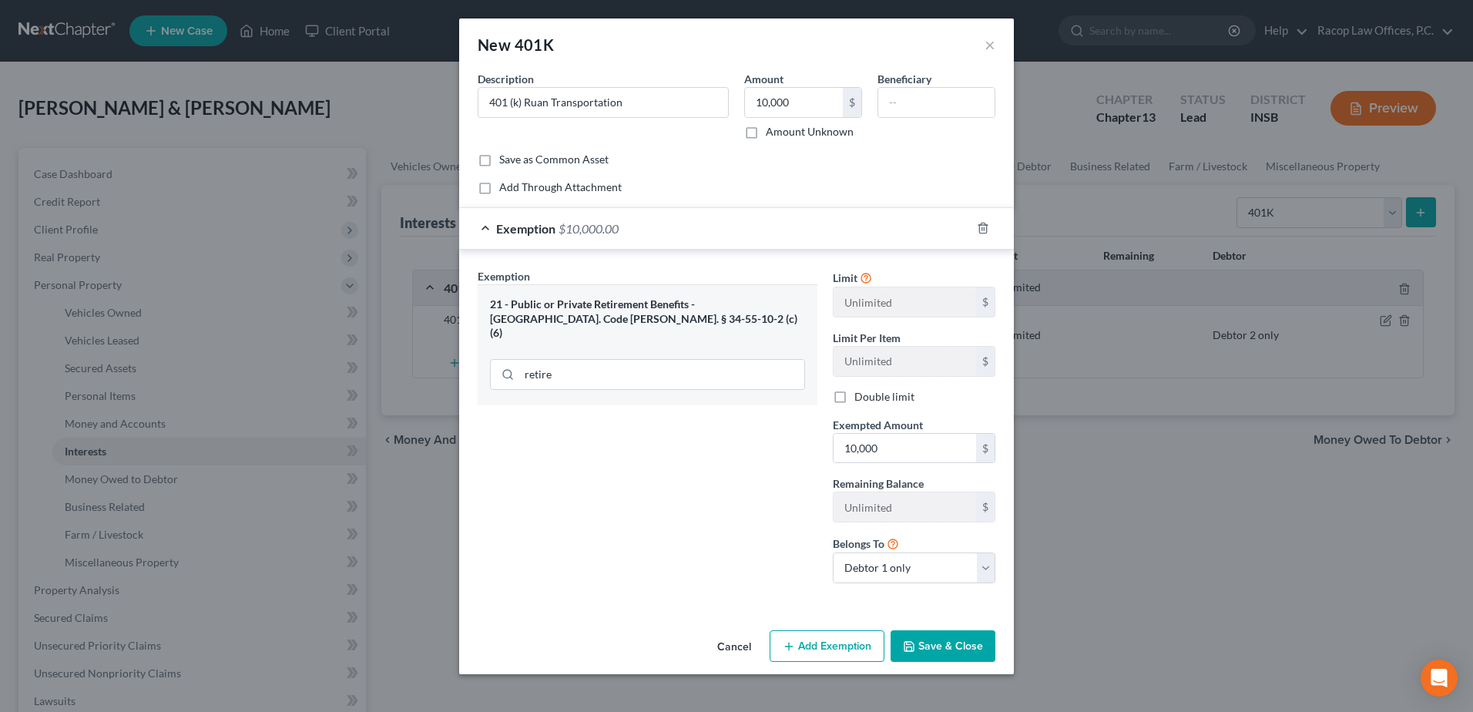
click at [942, 650] on button "Save & Close" at bounding box center [943, 646] width 105 height 32
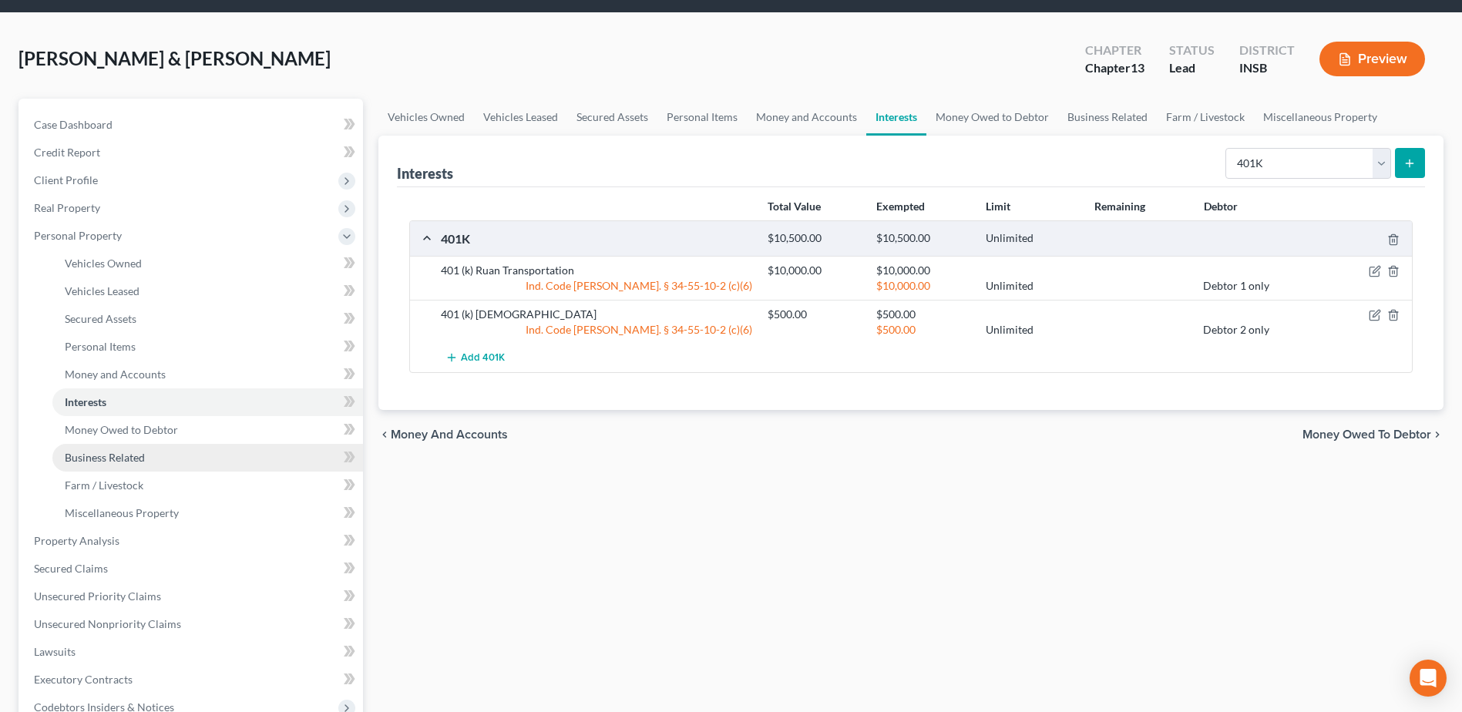
scroll to position [77, 0]
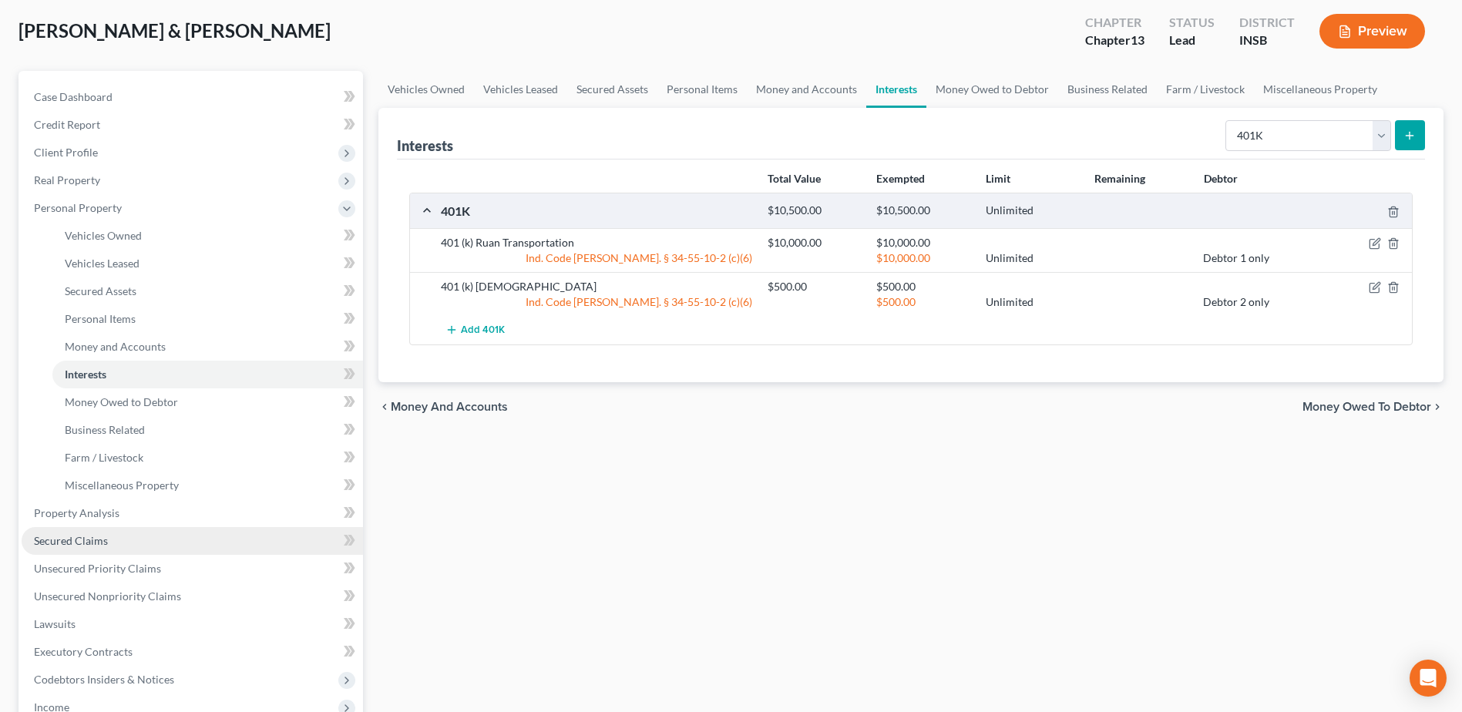
click at [72, 542] on span "Secured Claims" at bounding box center [71, 540] width 74 height 13
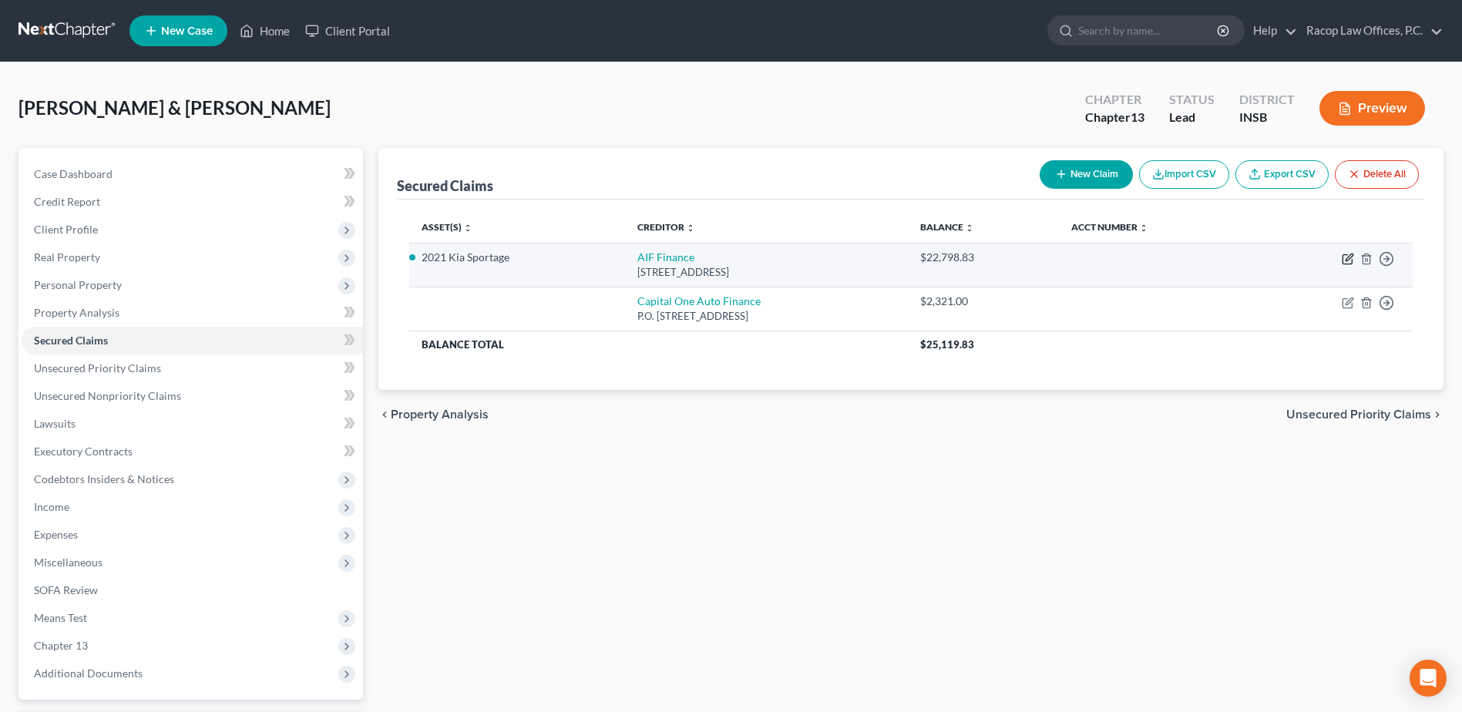
click at [1349, 261] on icon "button" at bounding box center [1348, 259] width 12 height 12
select select "15"
select select "6"
select select "2"
select select "1"
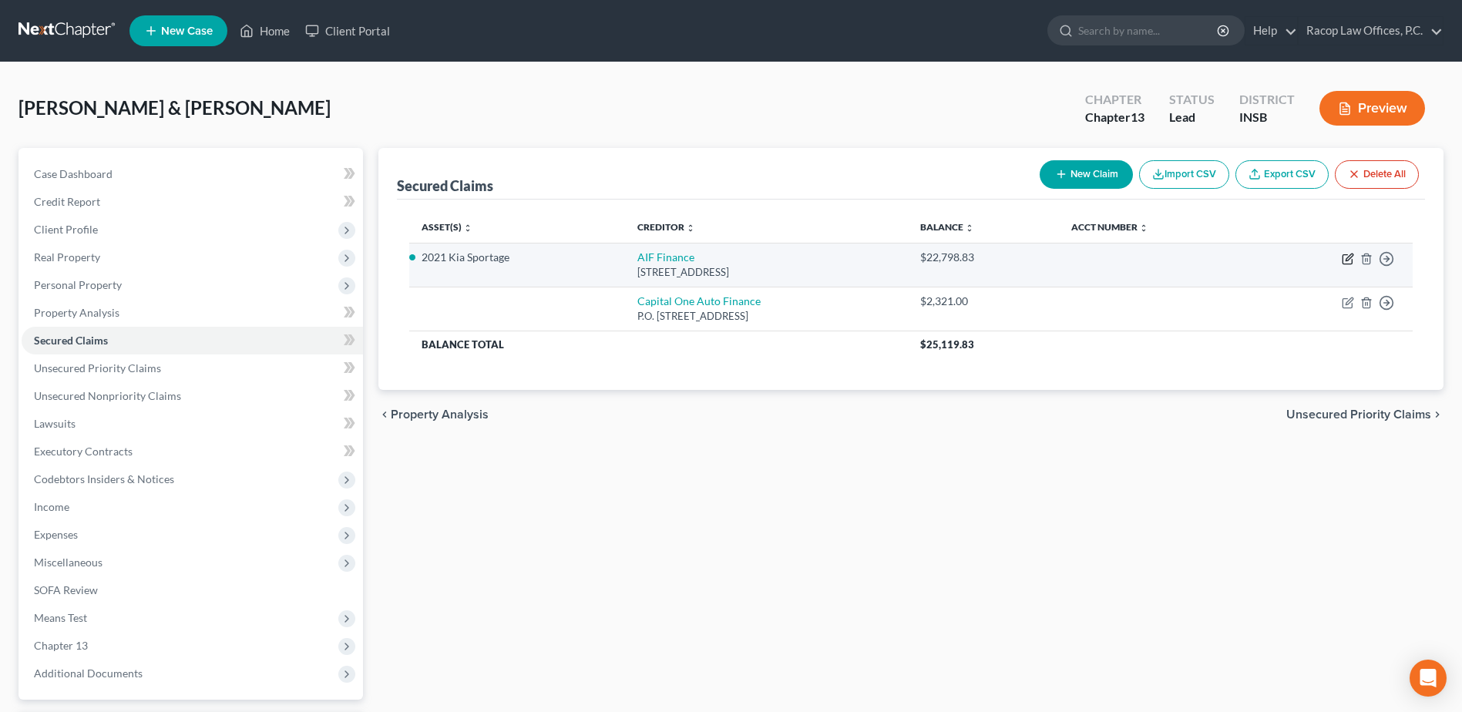
select select "0"
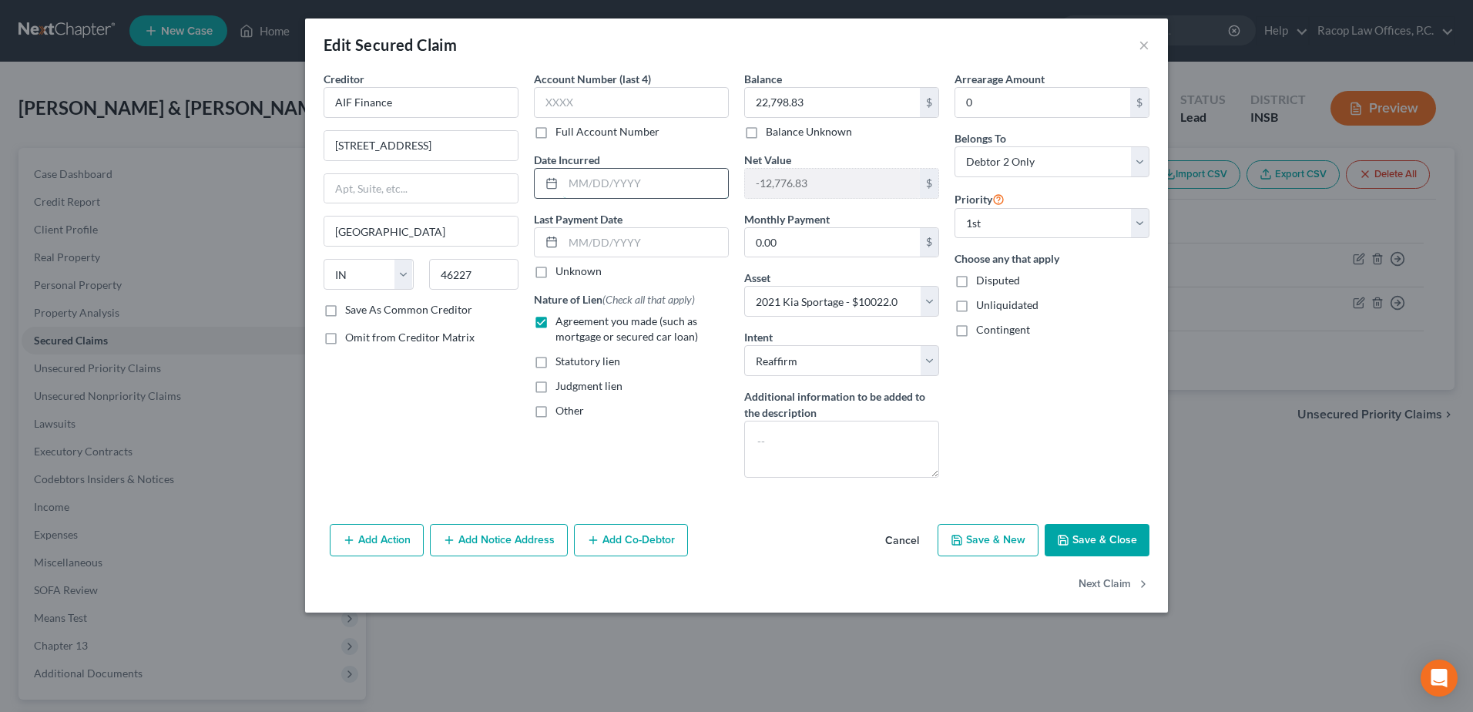
click at [570, 179] on input "text" at bounding box center [645, 183] width 165 height 29
type input "[DATE]"
click at [867, 113] on input "22,798.83" at bounding box center [832, 102] width 175 height 29
type input "21,440.00"
click at [1073, 387] on div "Arrearage Amount 0 $ Belongs To * Select Debtor 1 Only Debtor 2 Only Debtor 1 A…" at bounding box center [1052, 280] width 210 height 419
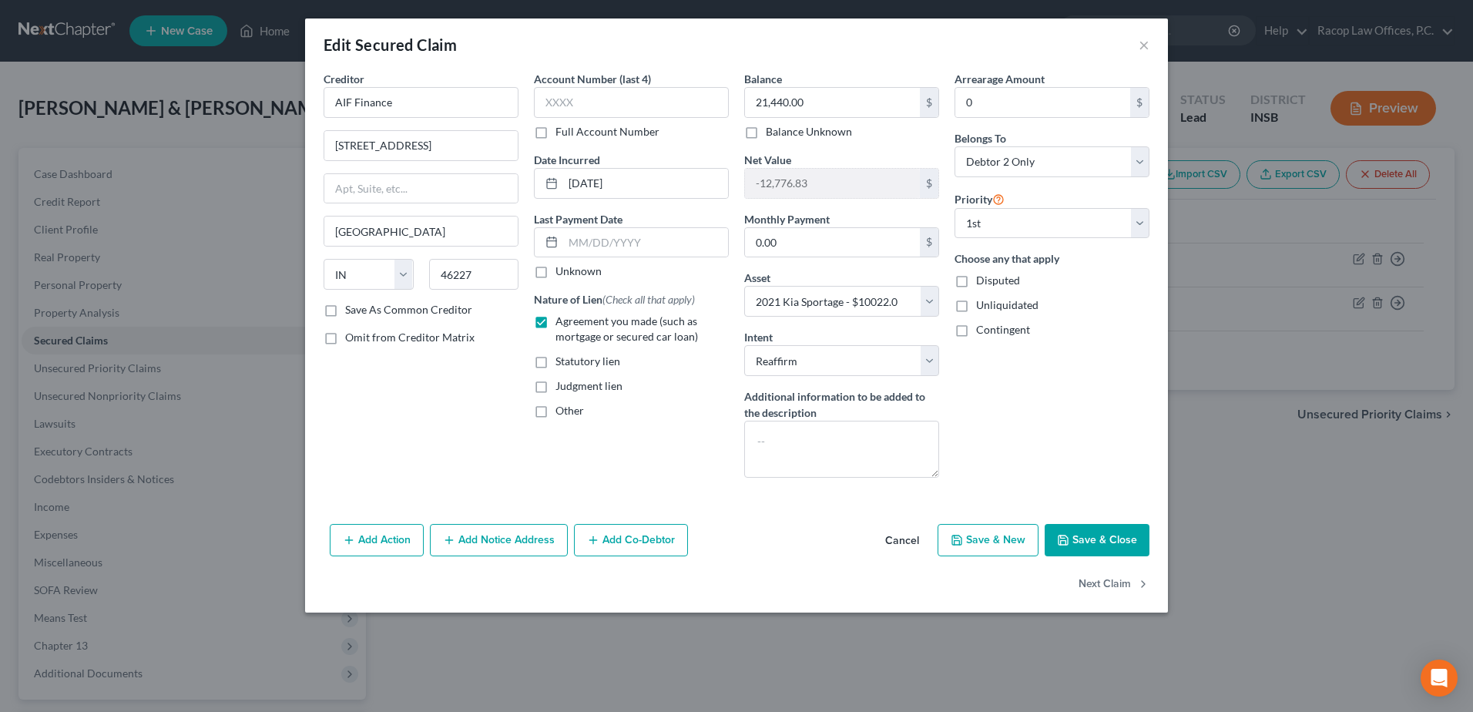
click at [1100, 536] on button "Save & Close" at bounding box center [1097, 540] width 105 height 32
select select
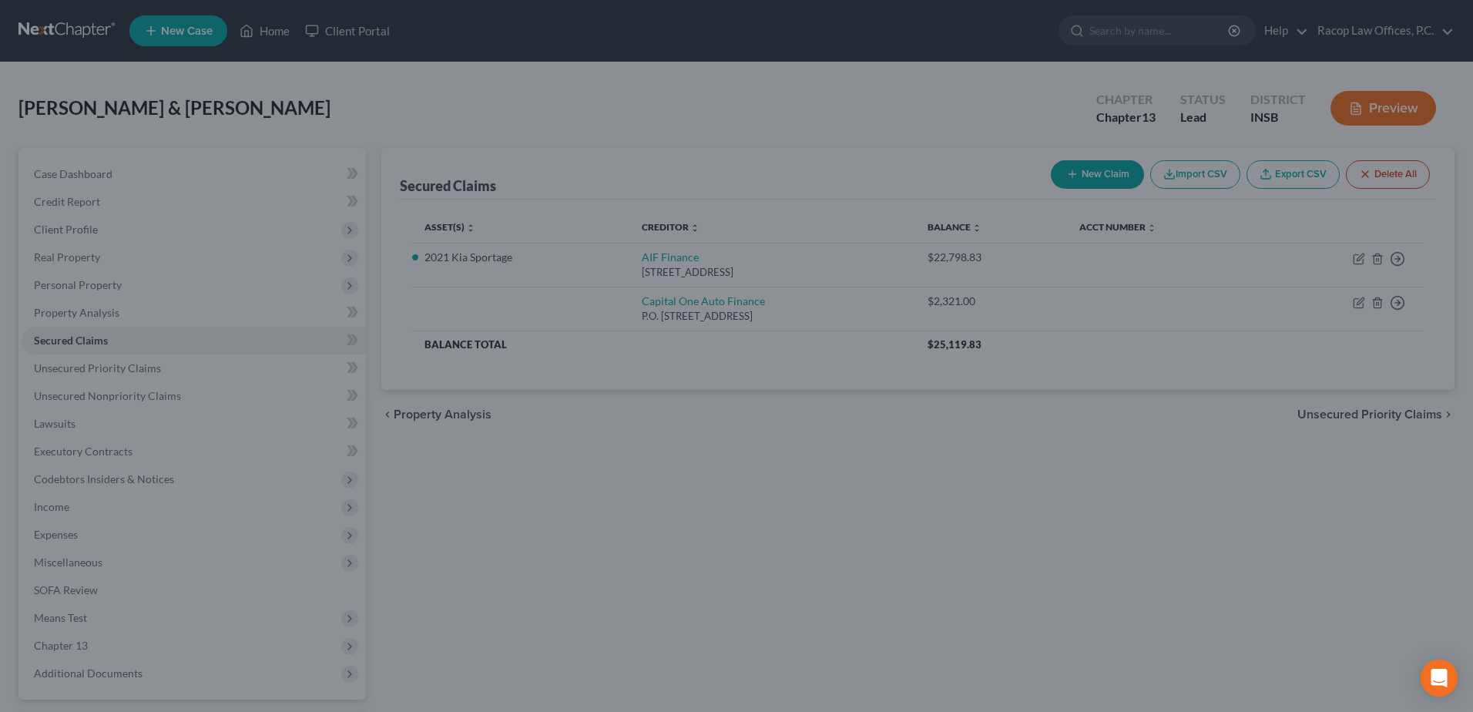
type input "-11,418.00"
select select "6"
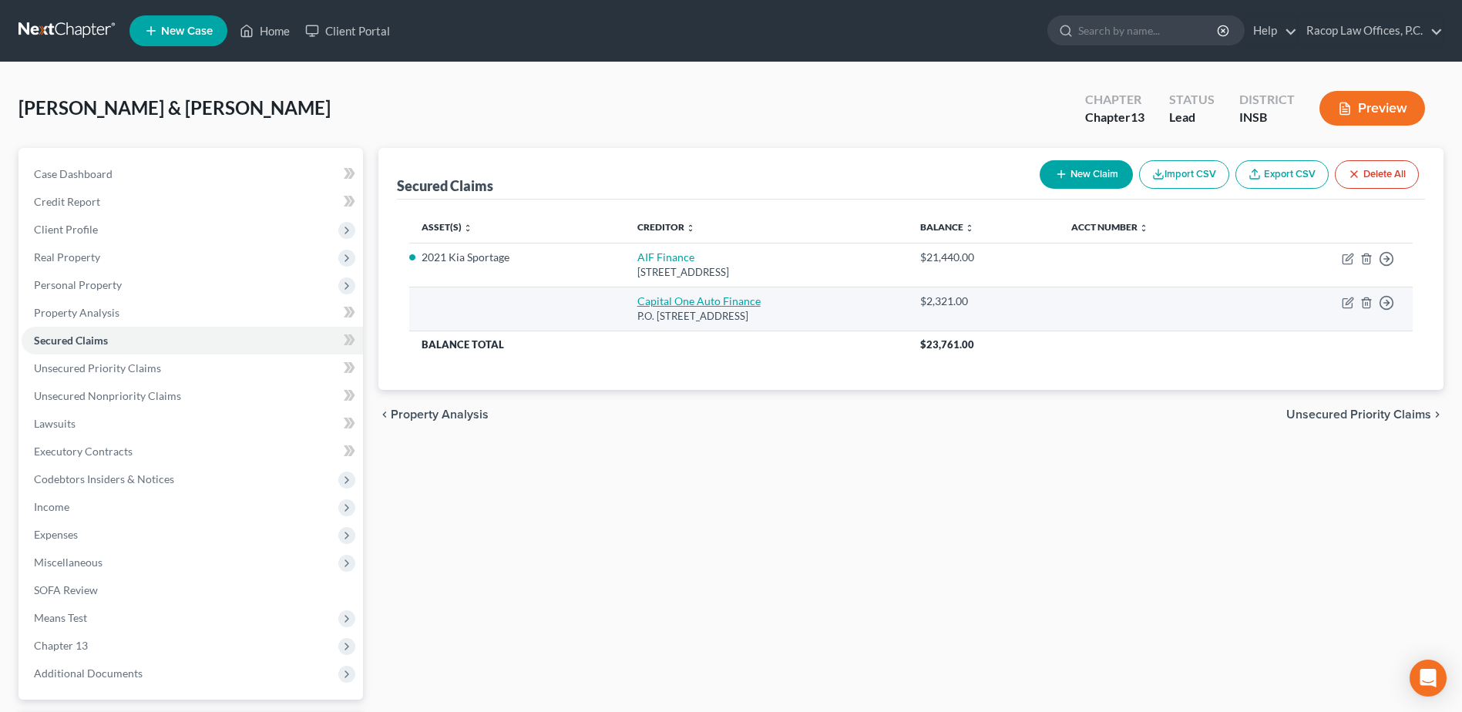
click at [708, 301] on link "Capital One Auto Finance" at bounding box center [698, 300] width 123 height 13
select select "4"
select select "2"
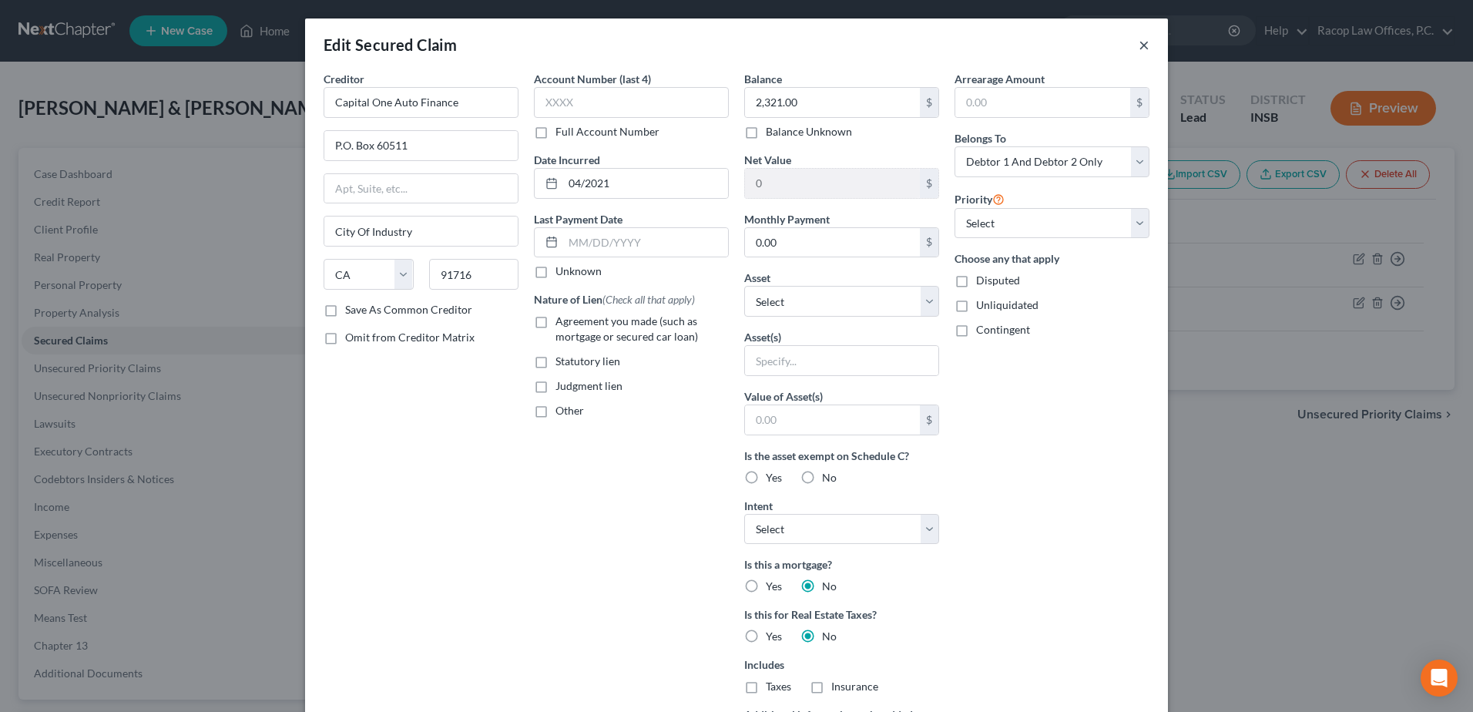
click at [1143, 49] on button "×" at bounding box center [1144, 44] width 11 height 18
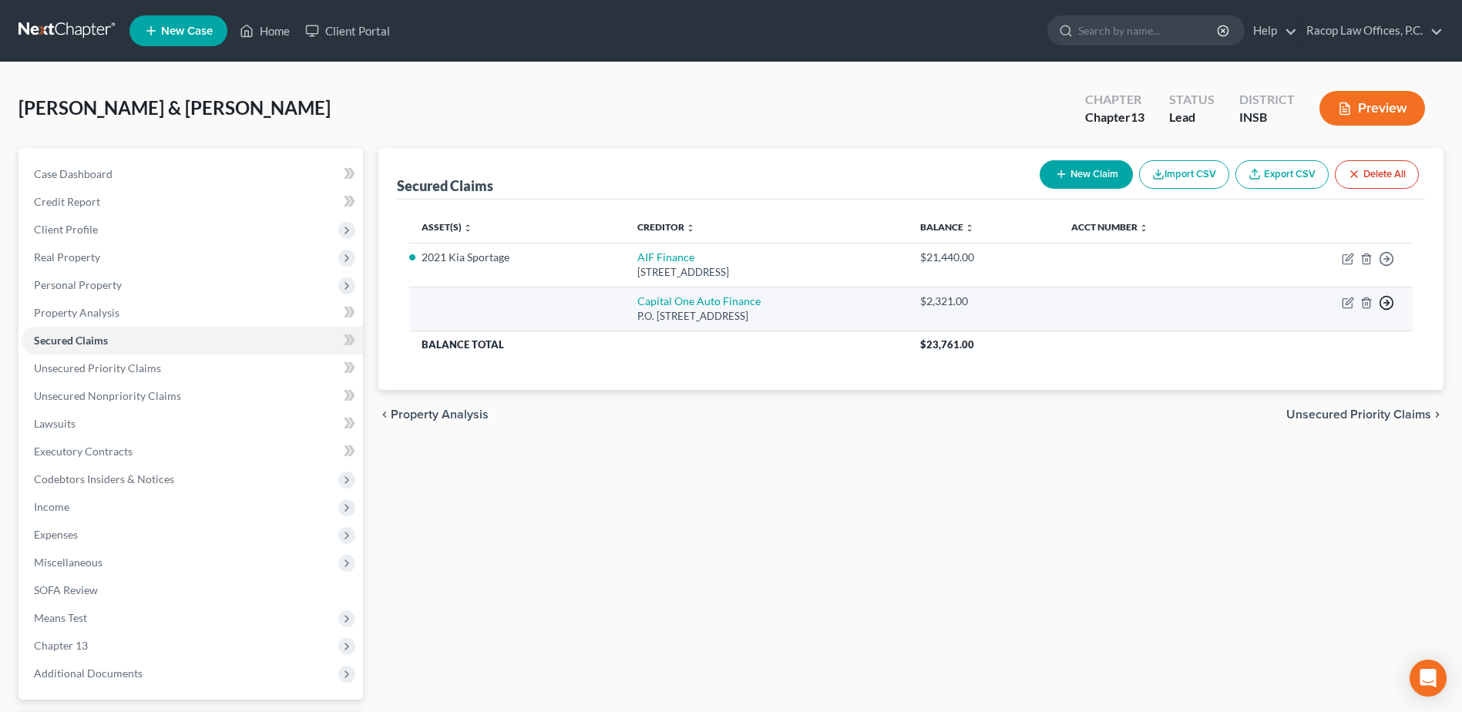
click at [1390, 302] on icon "button" at bounding box center [1386, 302] width 15 height 15
click at [1298, 362] on link "Move to G" at bounding box center [1315, 366] width 129 height 26
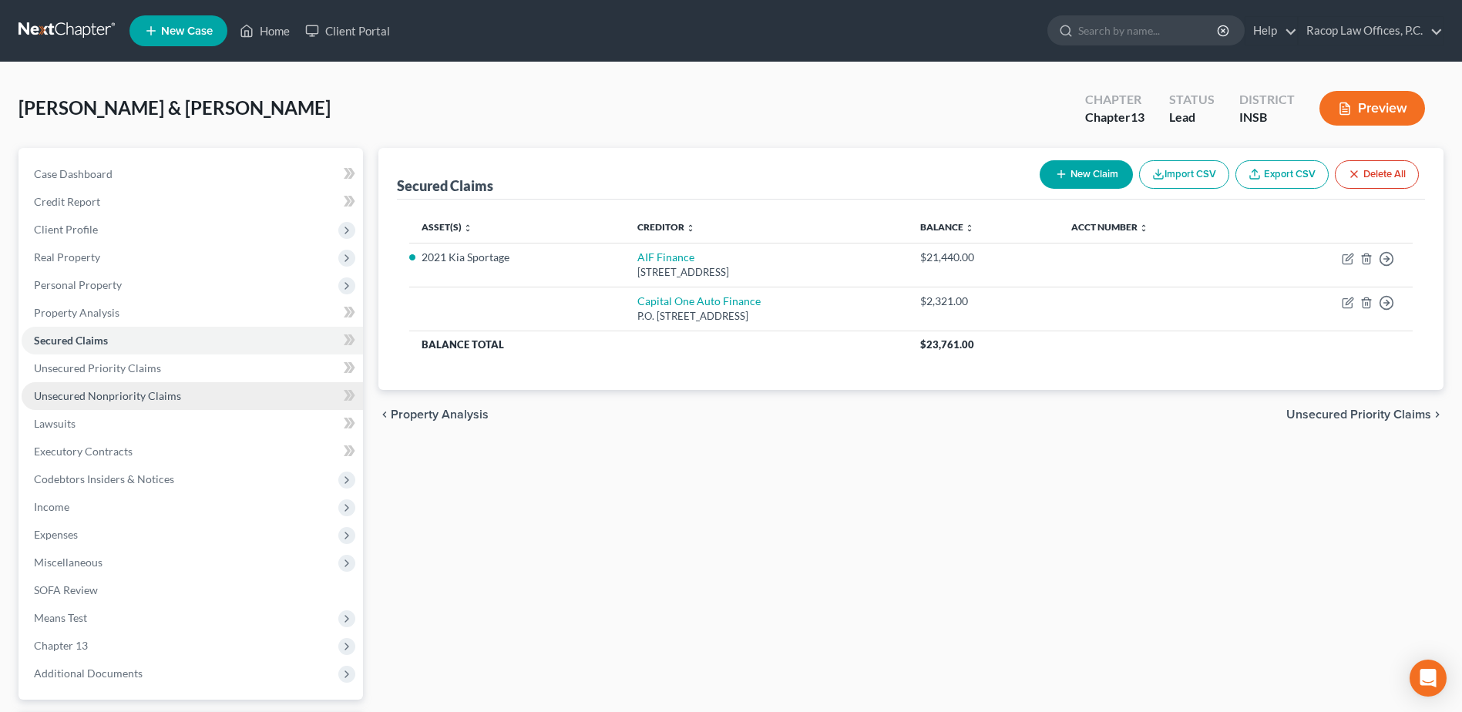
click at [142, 390] on span "Unsecured Nonpriority Claims" at bounding box center [107, 395] width 147 height 13
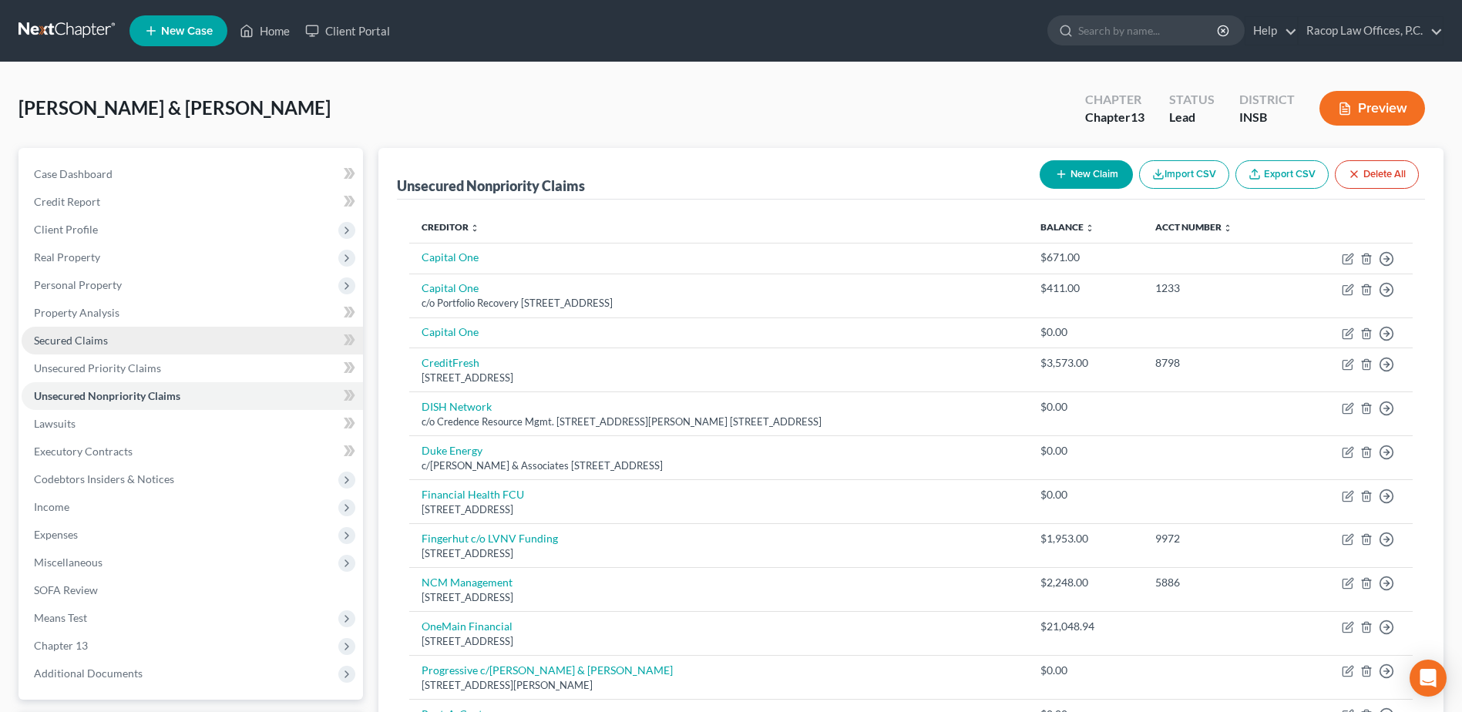
click at [76, 339] on span "Secured Claims" at bounding box center [71, 340] width 74 height 13
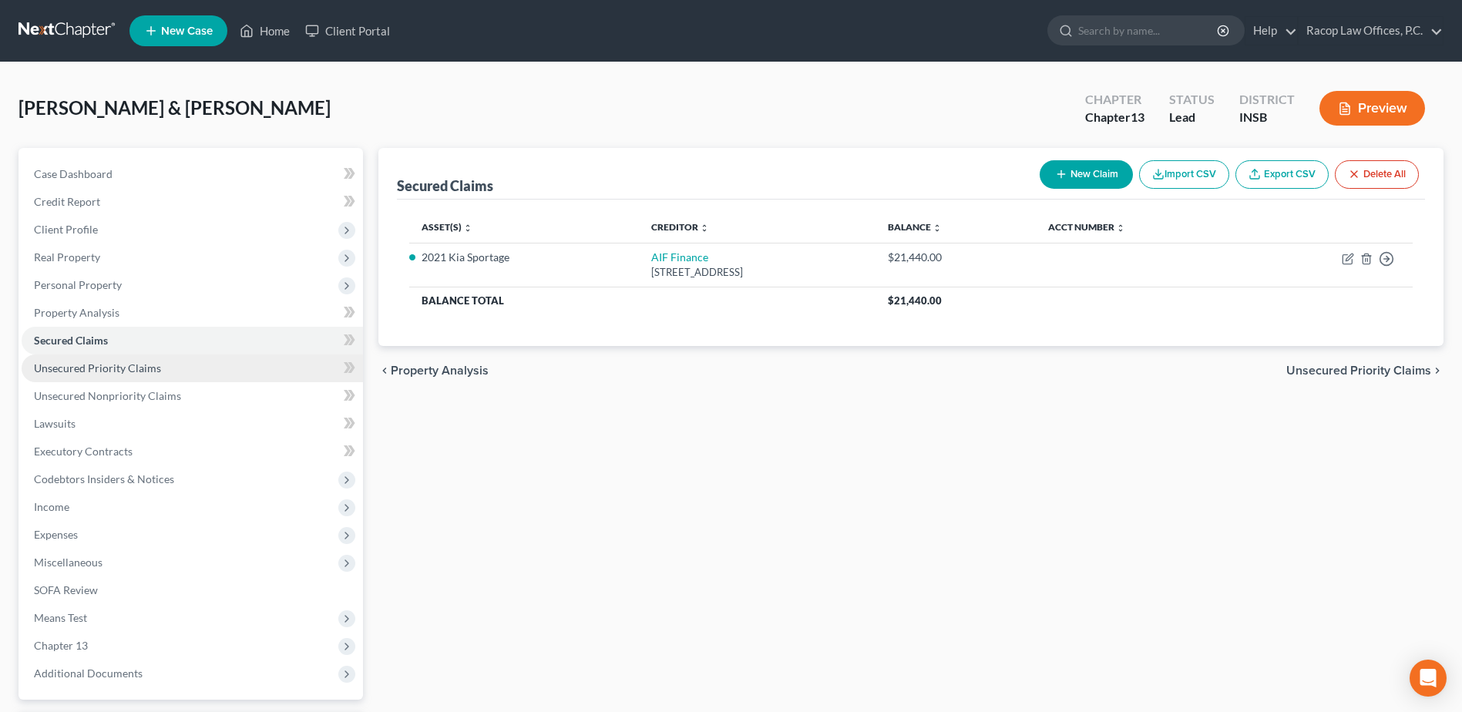
click at [96, 372] on span "Unsecured Priority Claims" at bounding box center [97, 367] width 127 height 13
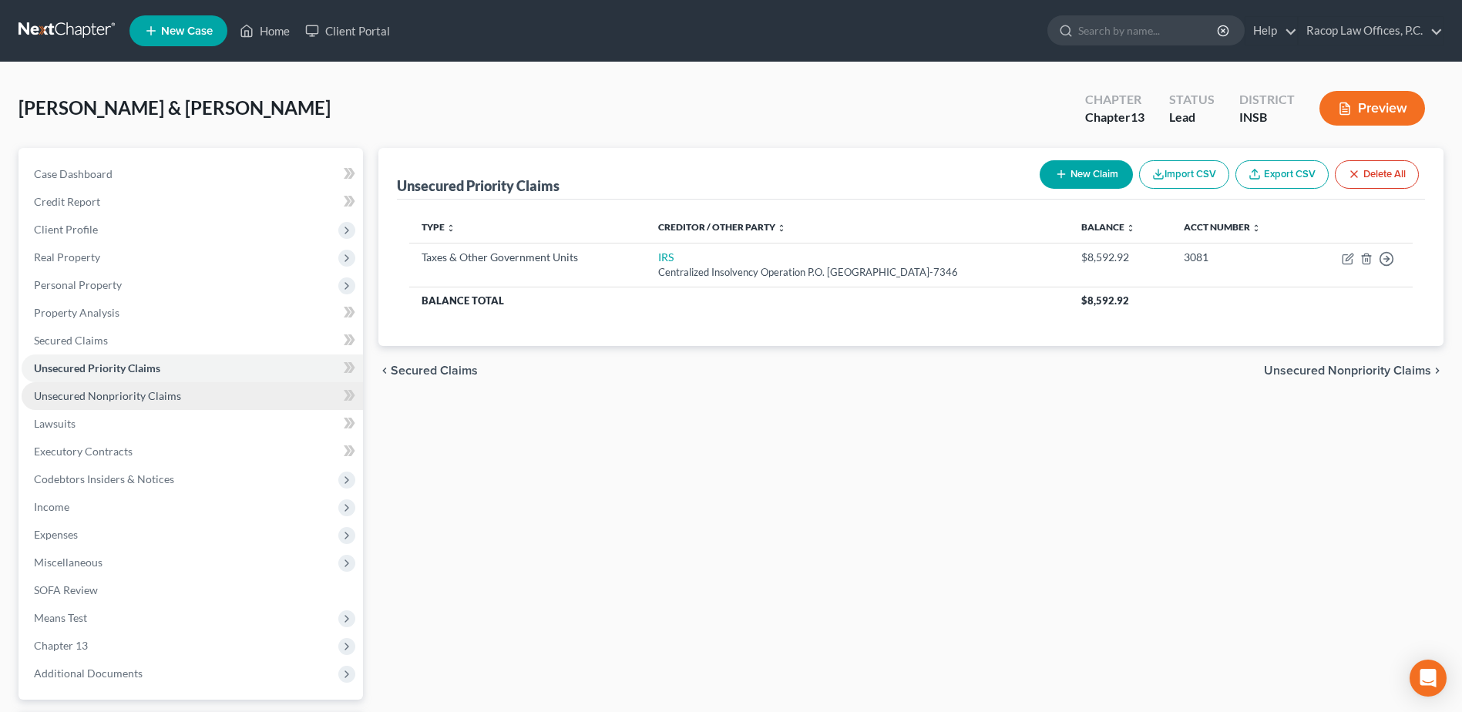
click at [84, 394] on span "Unsecured Nonpriority Claims" at bounding box center [107, 395] width 147 height 13
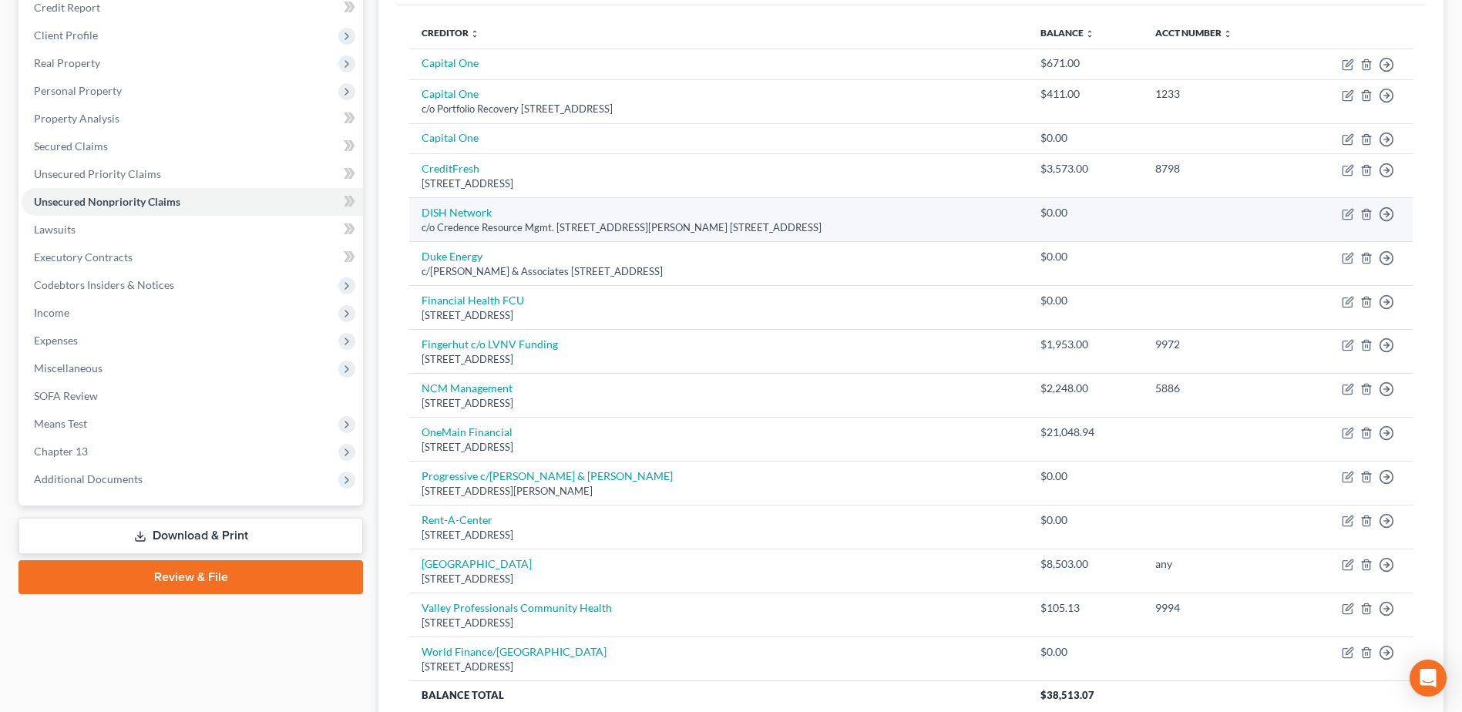
scroll to position [99, 0]
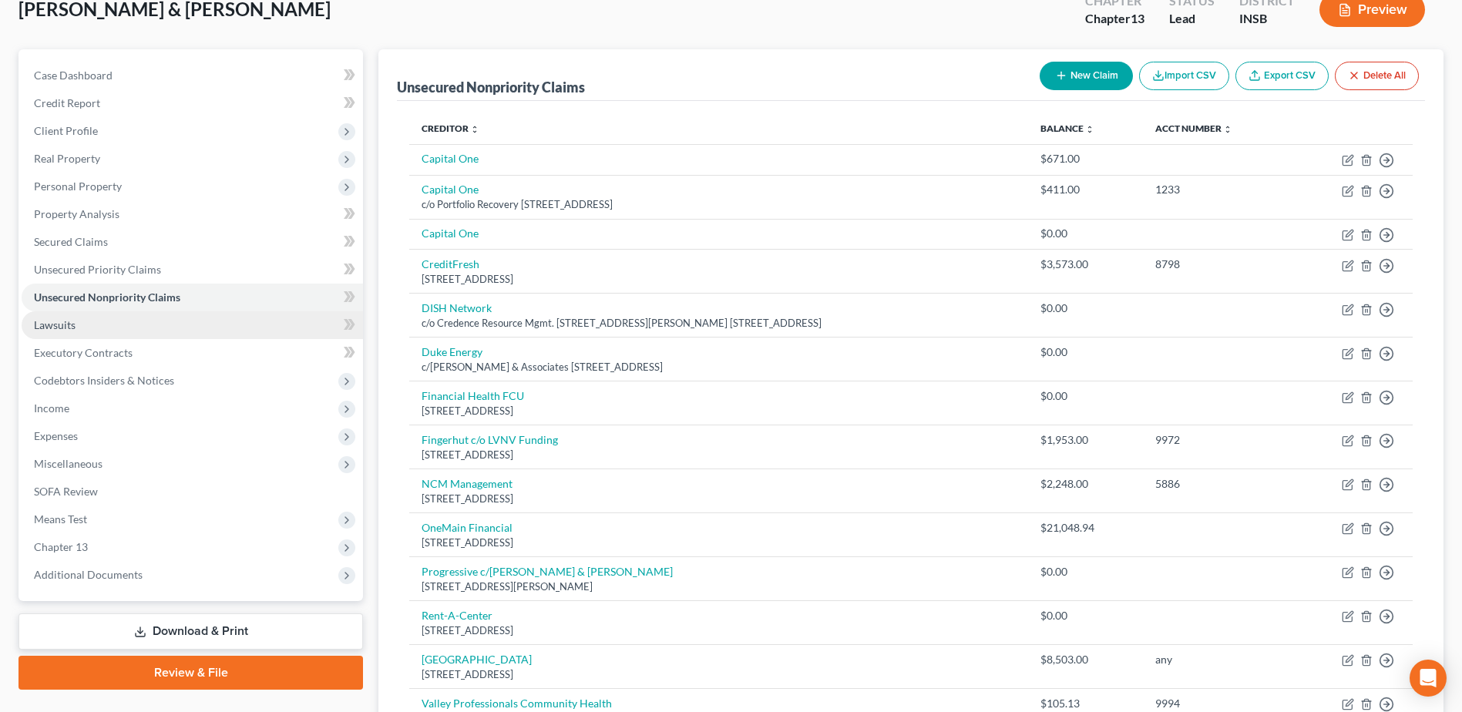
click at [76, 327] on link "Lawsuits" at bounding box center [192, 325] width 341 height 28
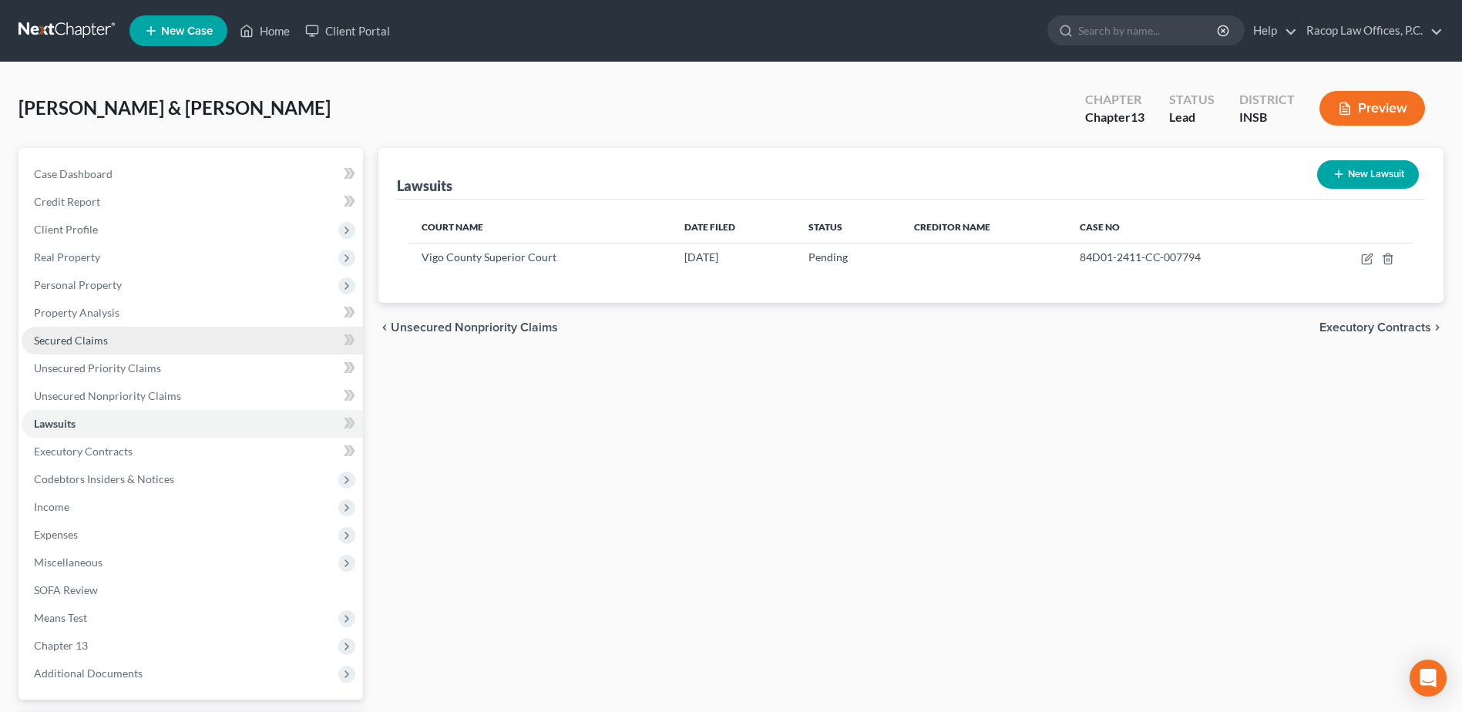
click at [89, 345] on span "Secured Claims" at bounding box center [71, 340] width 74 height 13
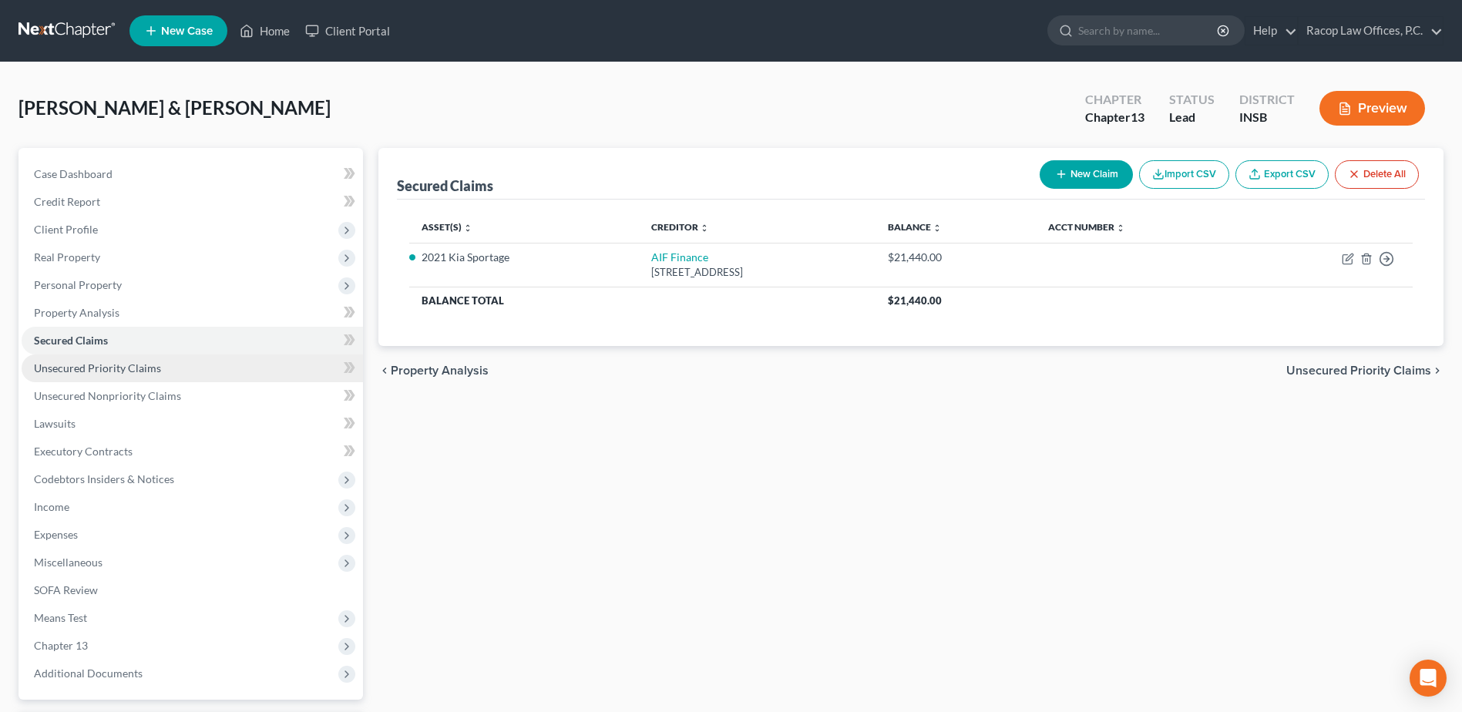
click at [78, 368] on span "Unsecured Priority Claims" at bounding box center [97, 367] width 127 height 13
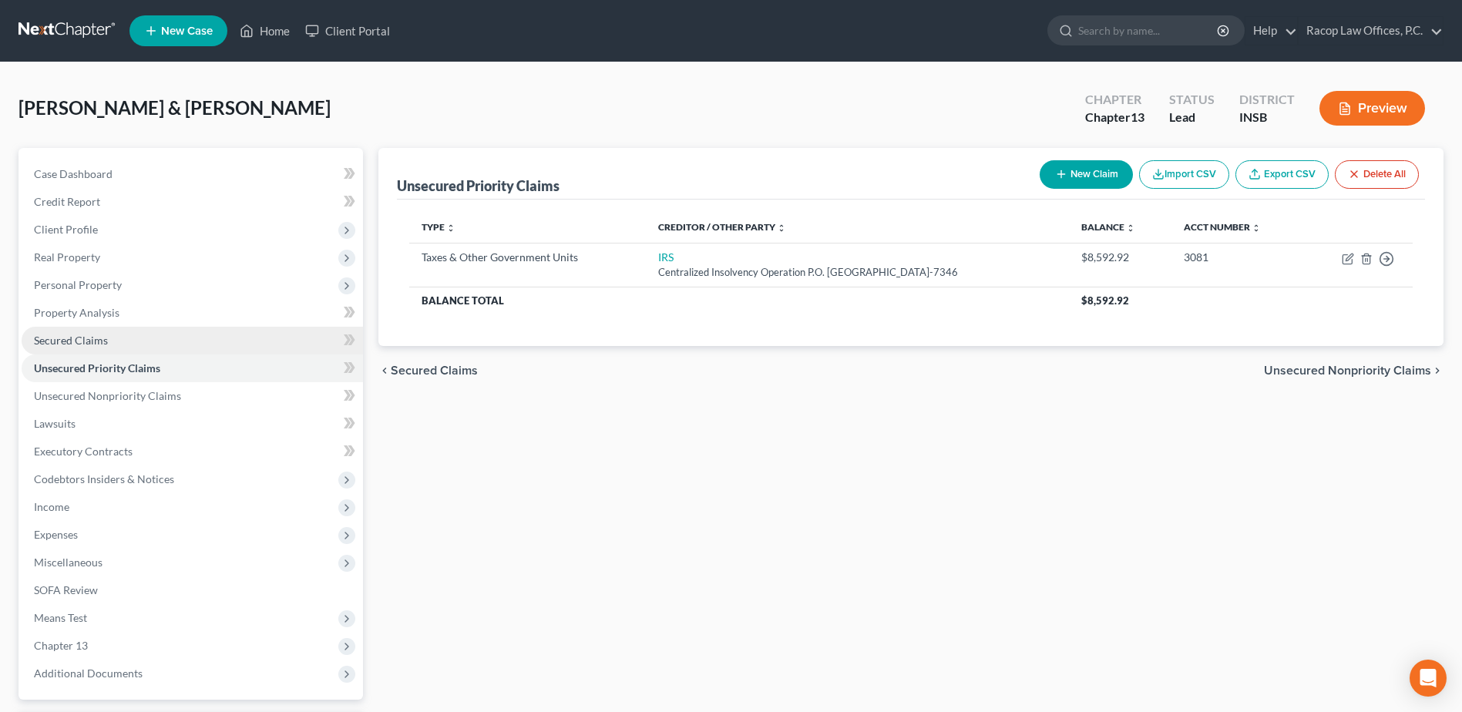
click at [88, 348] on link "Secured Claims" at bounding box center [192, 341] width 341 height 28
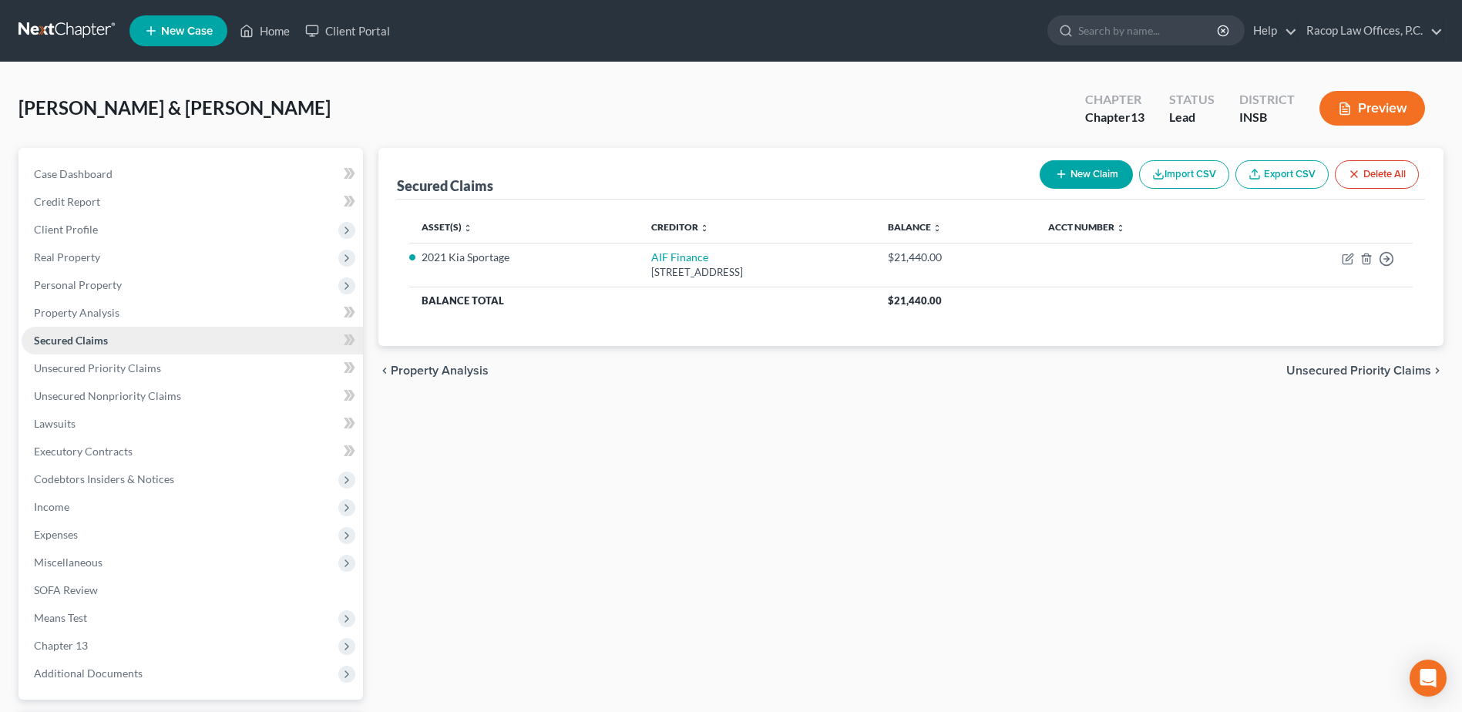
click at [86, 342] on span "Secured Claims" at bounding box center [71, 340] width 74 height 13
click at [70, 398] on span "Unsecured Nonpriority Claims" at bounding box center [107, 395] width 147 height 13
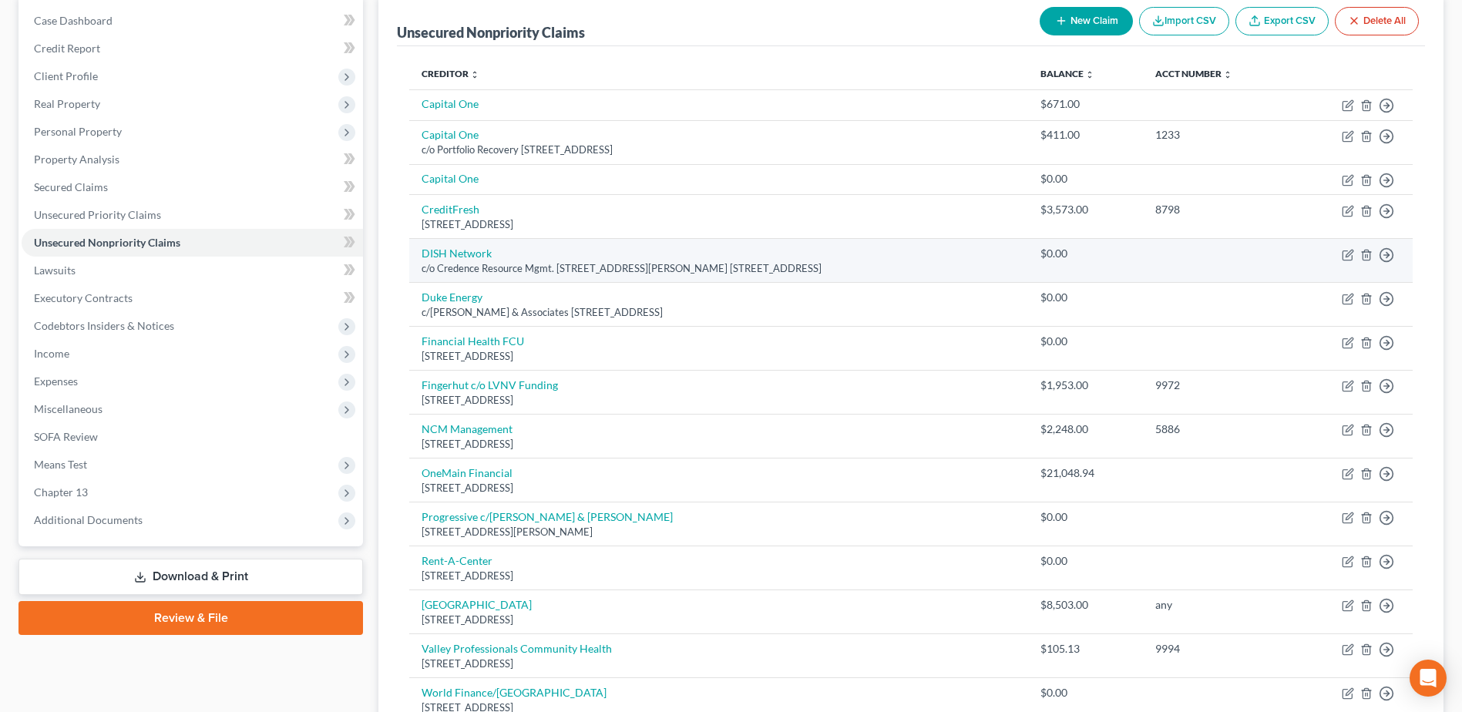
scroll to position [154, 0]
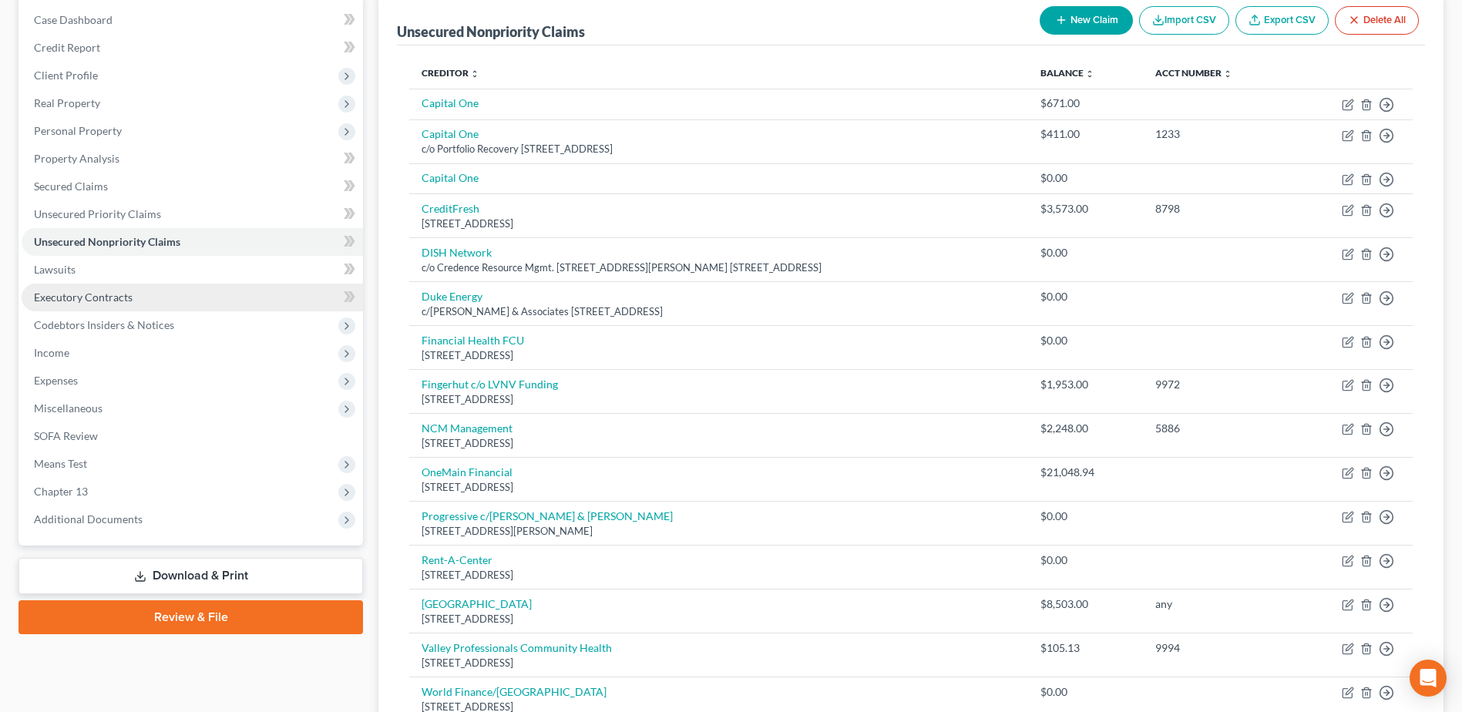
click at [124, 301] on span "Executory Contracts" at bounding box center [83, 297] width 99 height 13
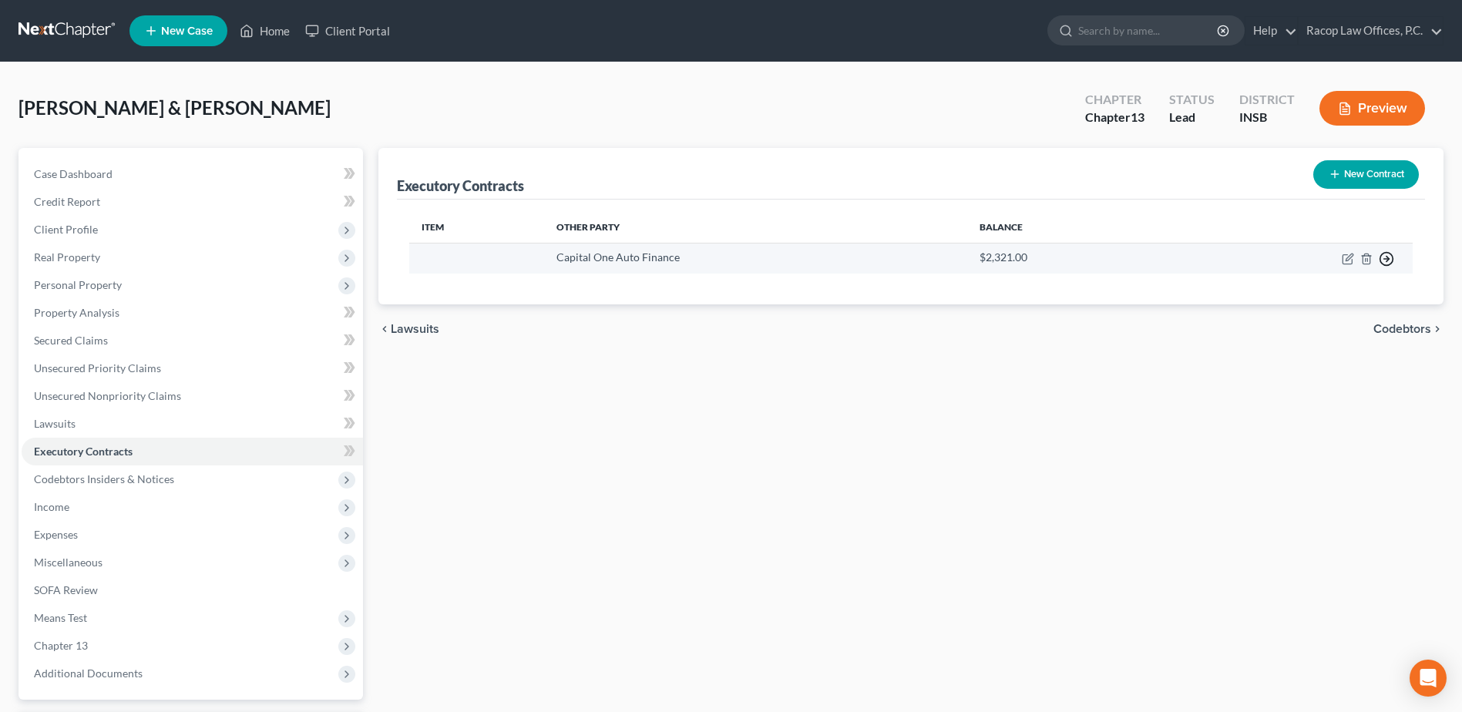
click at [1382, 260] on icon "button" at bounding box center [1386, 258] width 15 height 15
click at [1300, 299] on link "Move to E" at bounding box center [1315, 296] width 129 height 26
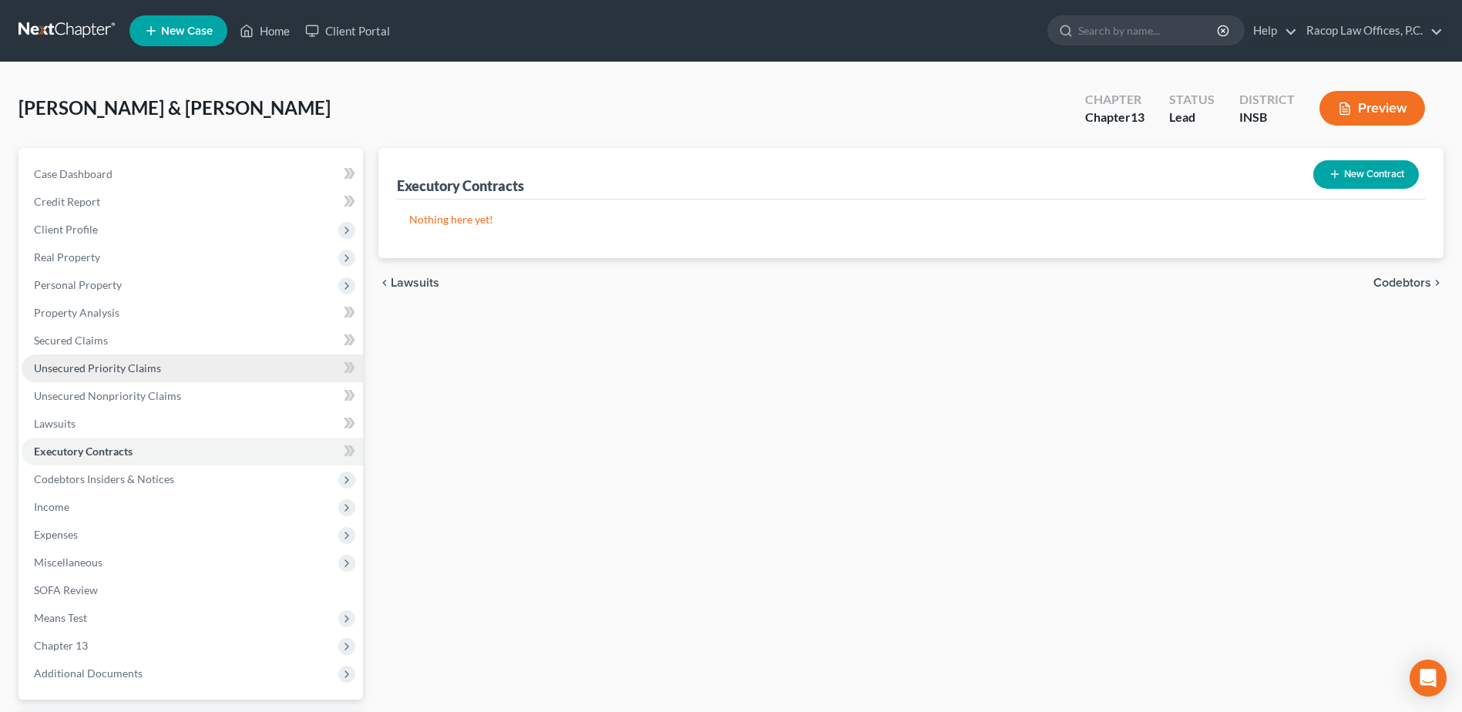
click at [95, 361] on span "Unsecured Priority Claims" at bounding box center [97, 367] width 127 height 13
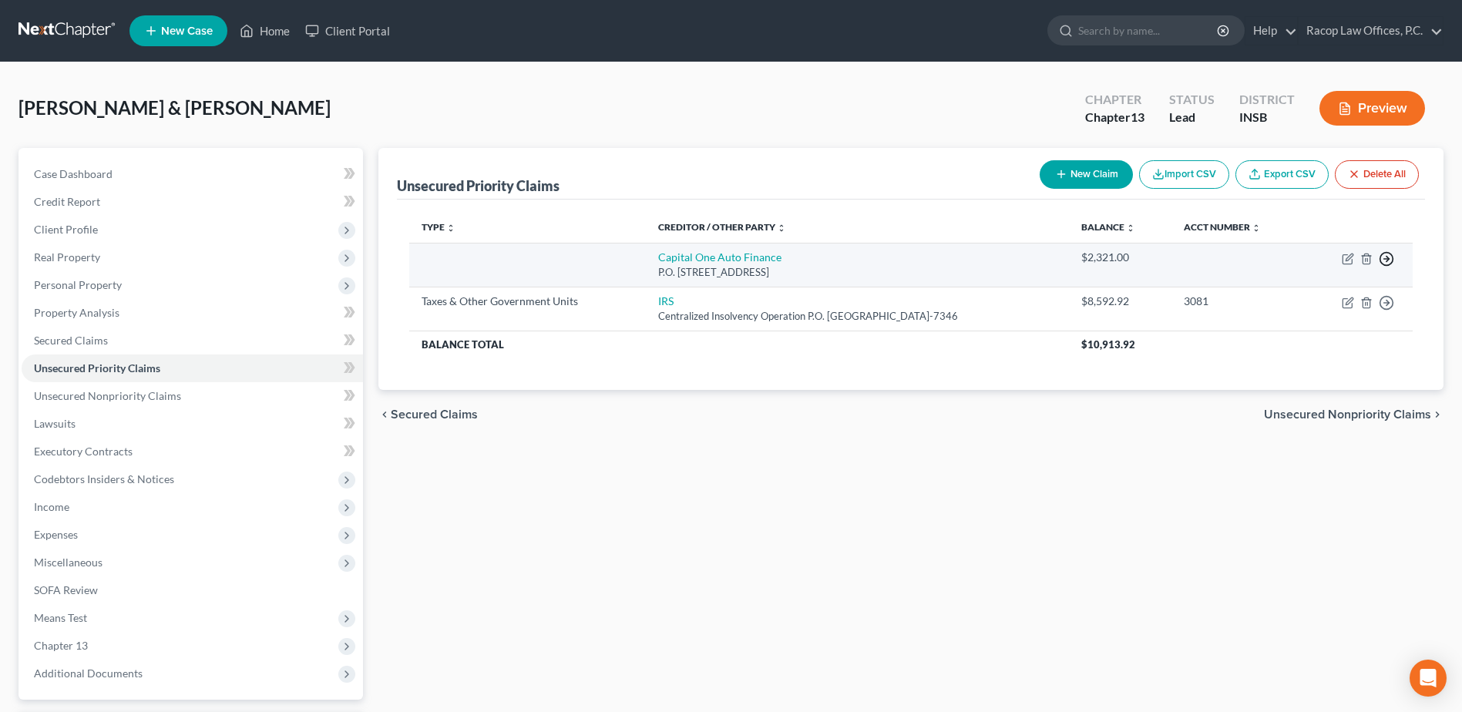
click at [1389, 253] on circle "button" at bounding box center [1386, 259] width 13 height 13
click at [1320, 321] on link "Move to G" at bounding box center [1315, 322] width 129 height 26
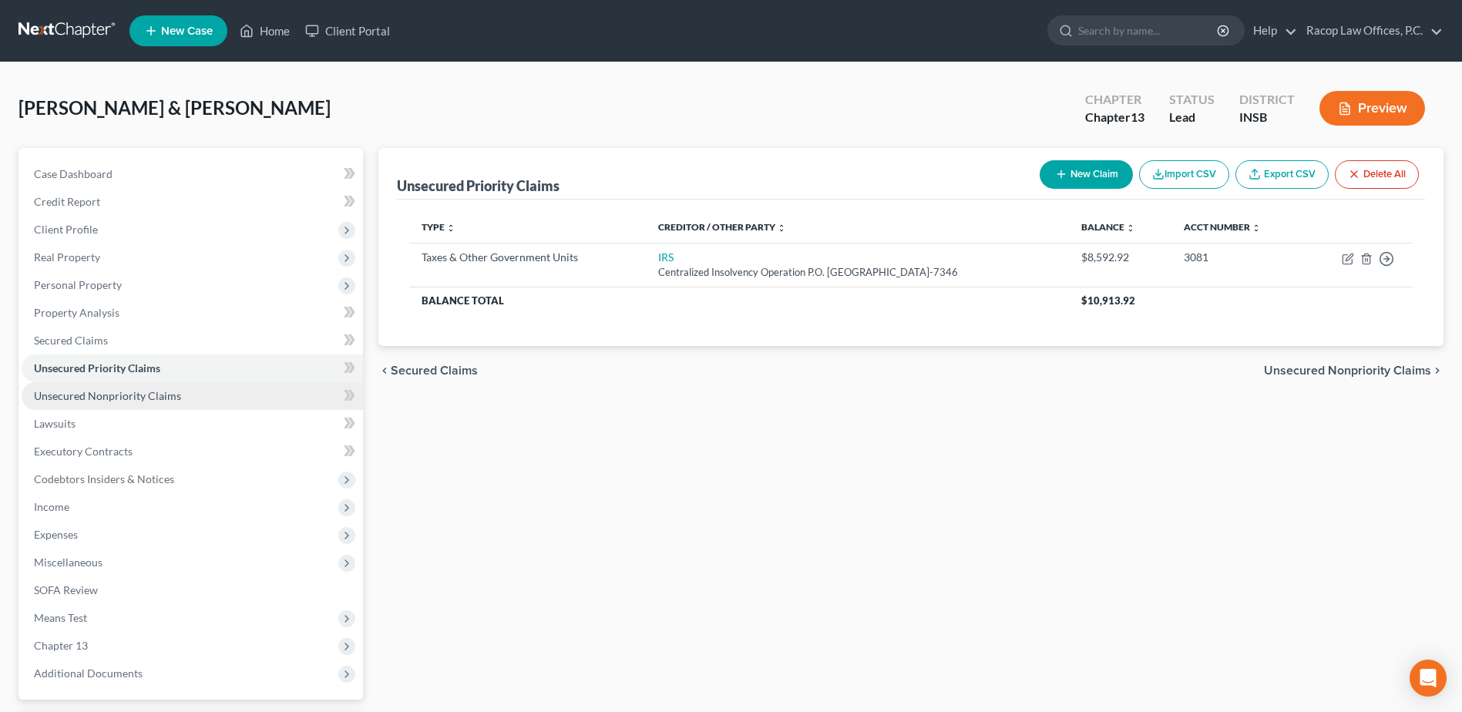
click at [110, 397] on span "Unsecured Nonpriority Claims" at bounding box center [107, 395] width 147 height 13
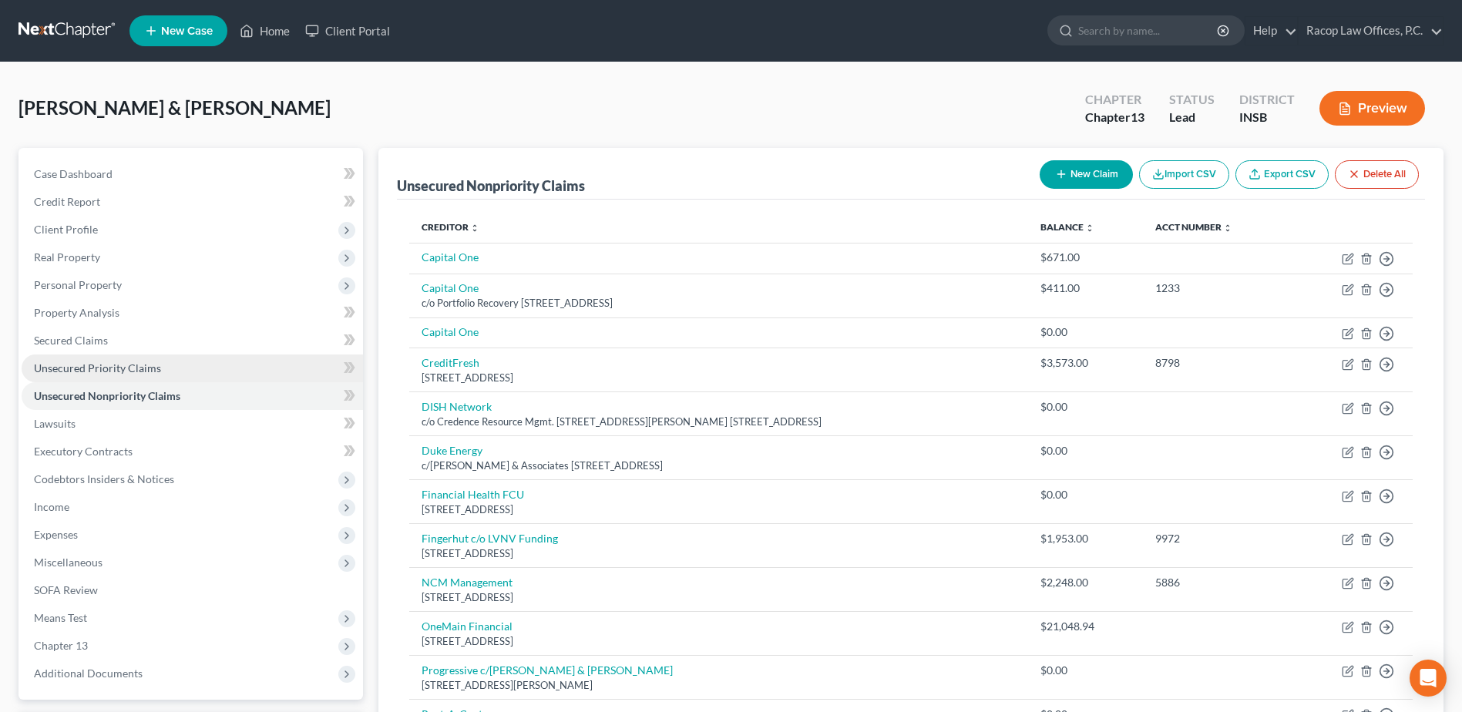
click at [144, 371] on span "Unsecured Priority Claims" at bounding box center [97, 367] width 127 height 13
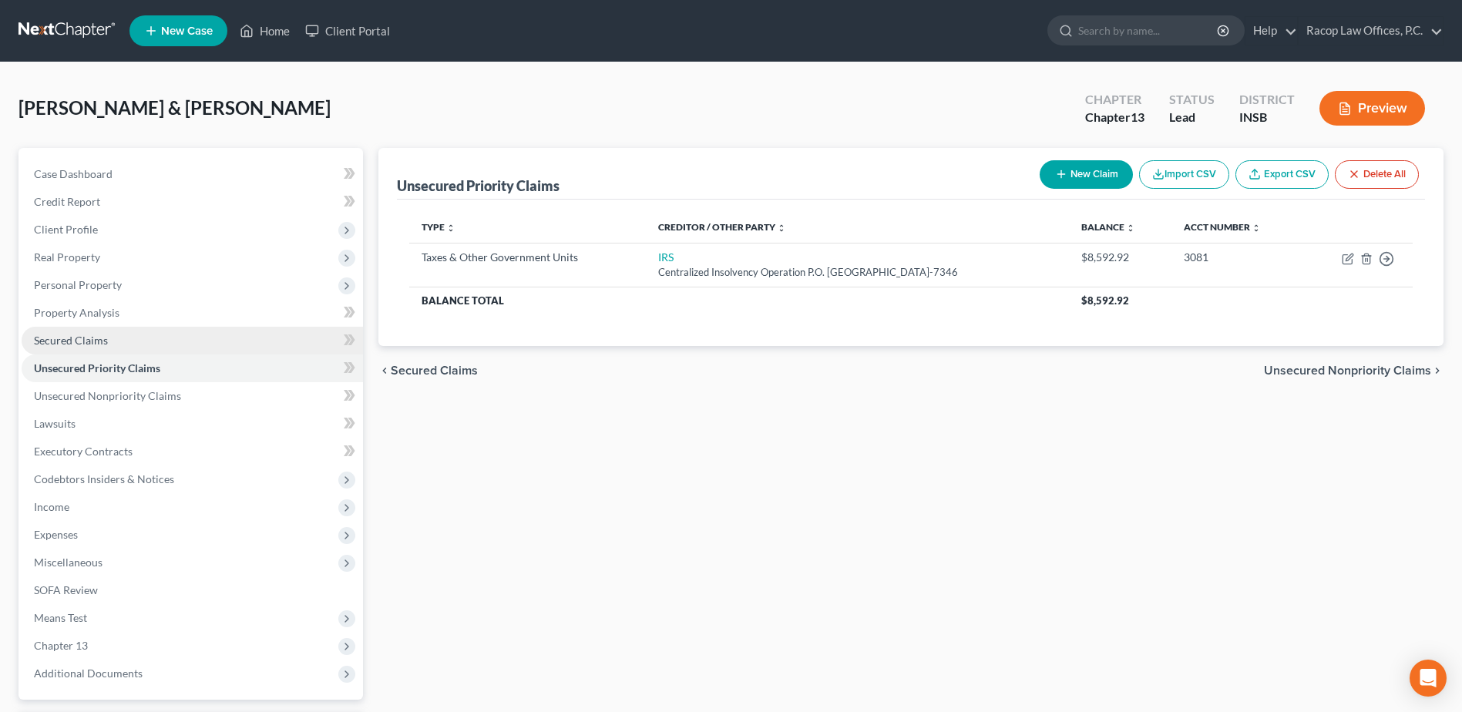
click at [86, 338] on span "Secured Claims" at bounding box center [71, 340] width 74 height 13
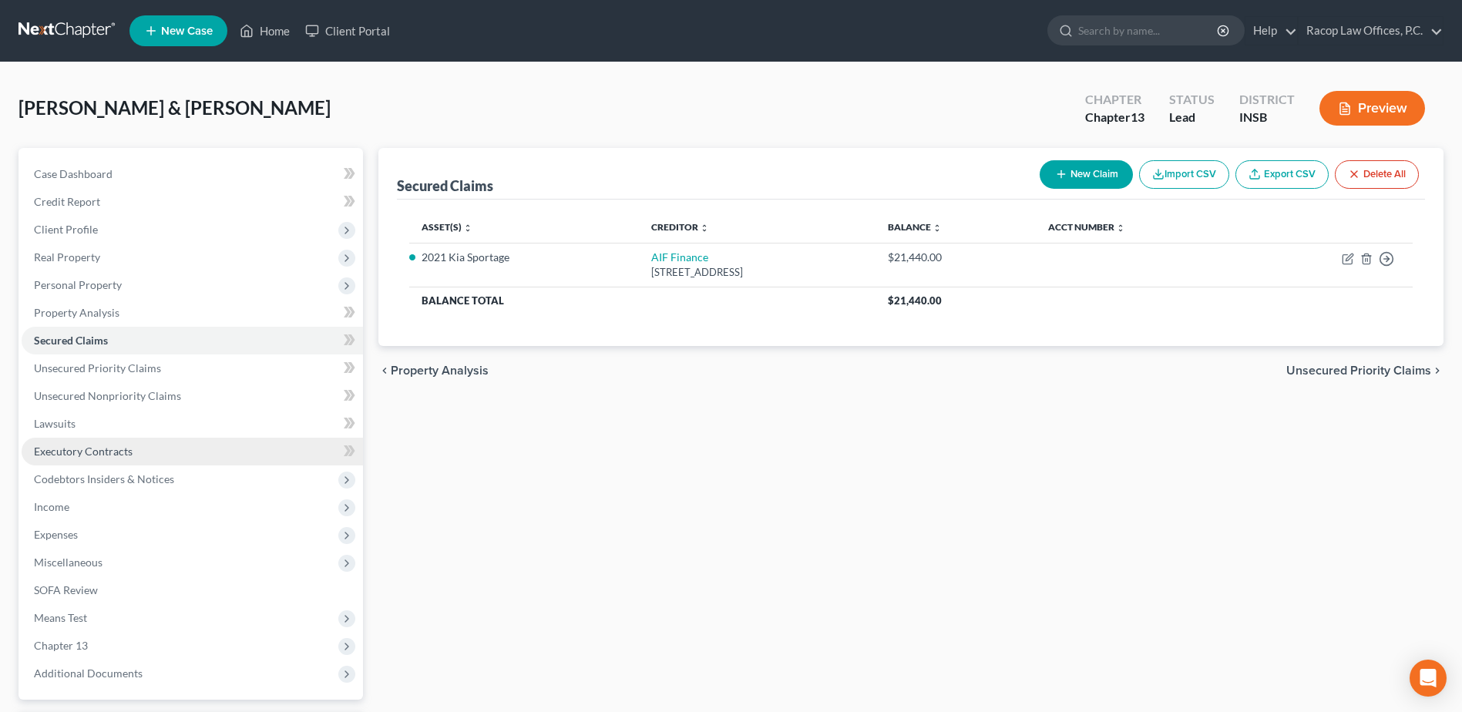
click at [66, 455] on span "Executory Contracts" at bounding box center [83, 451] width 99 height 13
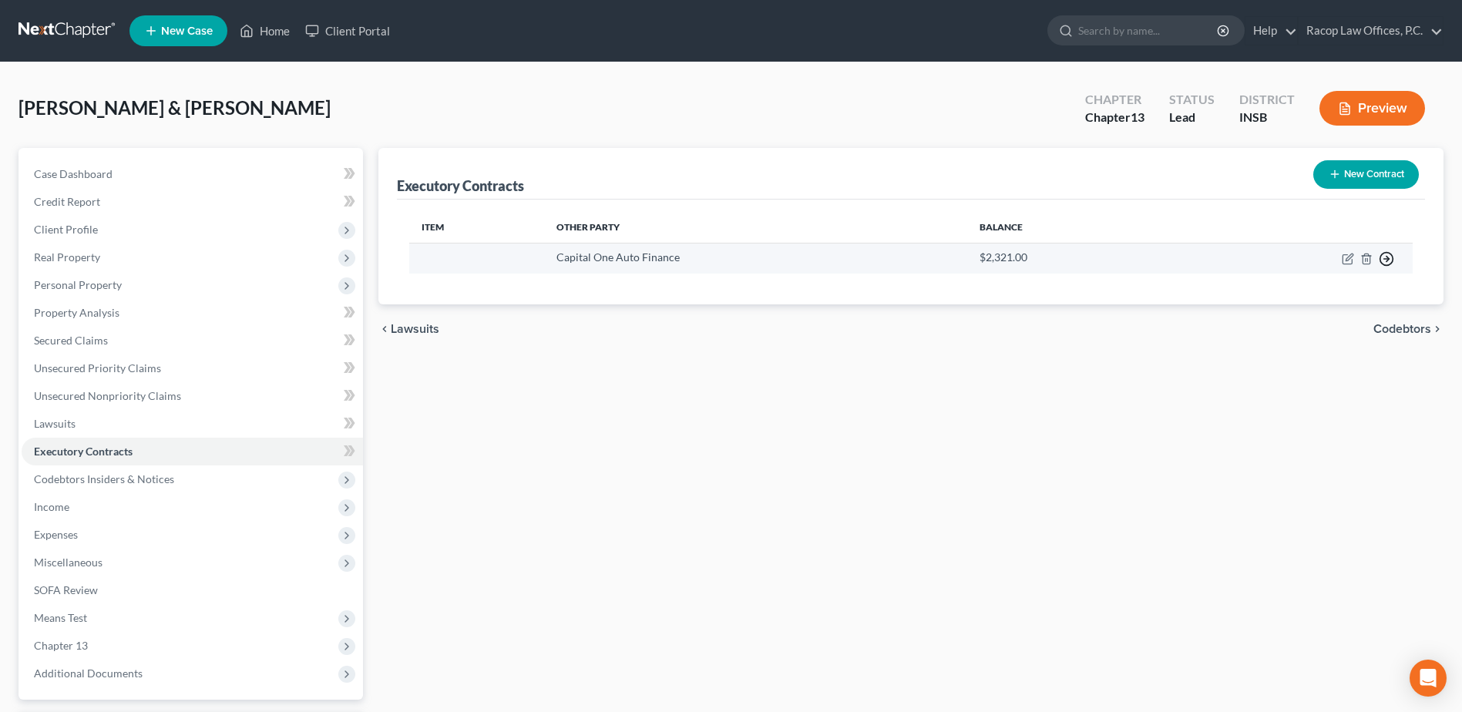
click at [1386, 258] on icon "button" at bounding box center [1386, 258] width 15 height 15
click at [1315, 300] on link "Move to E" at bounding box center [1315, 296] width 129 height 26
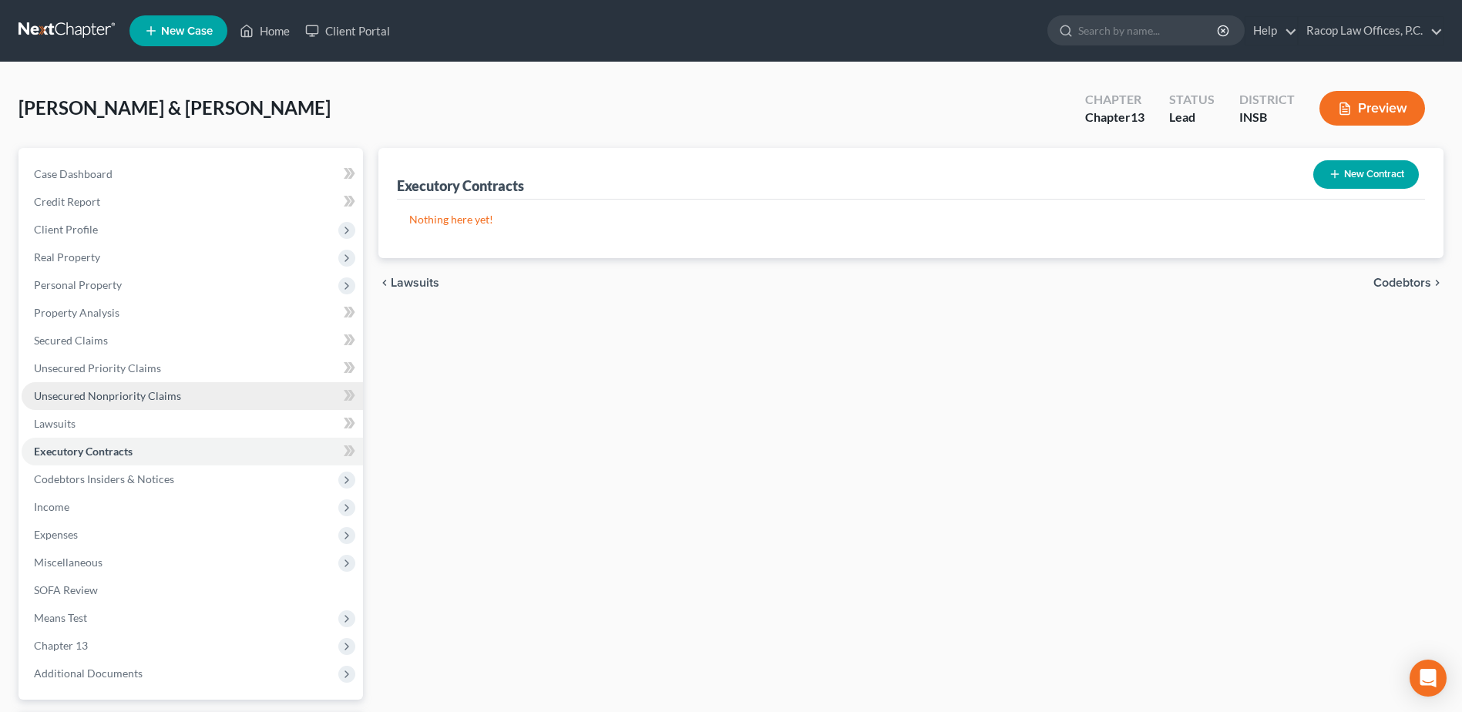
click at [138, 401] on span "Unsecured Nonpriority Claims" at bounding box center [107, 395] width 147 height 13
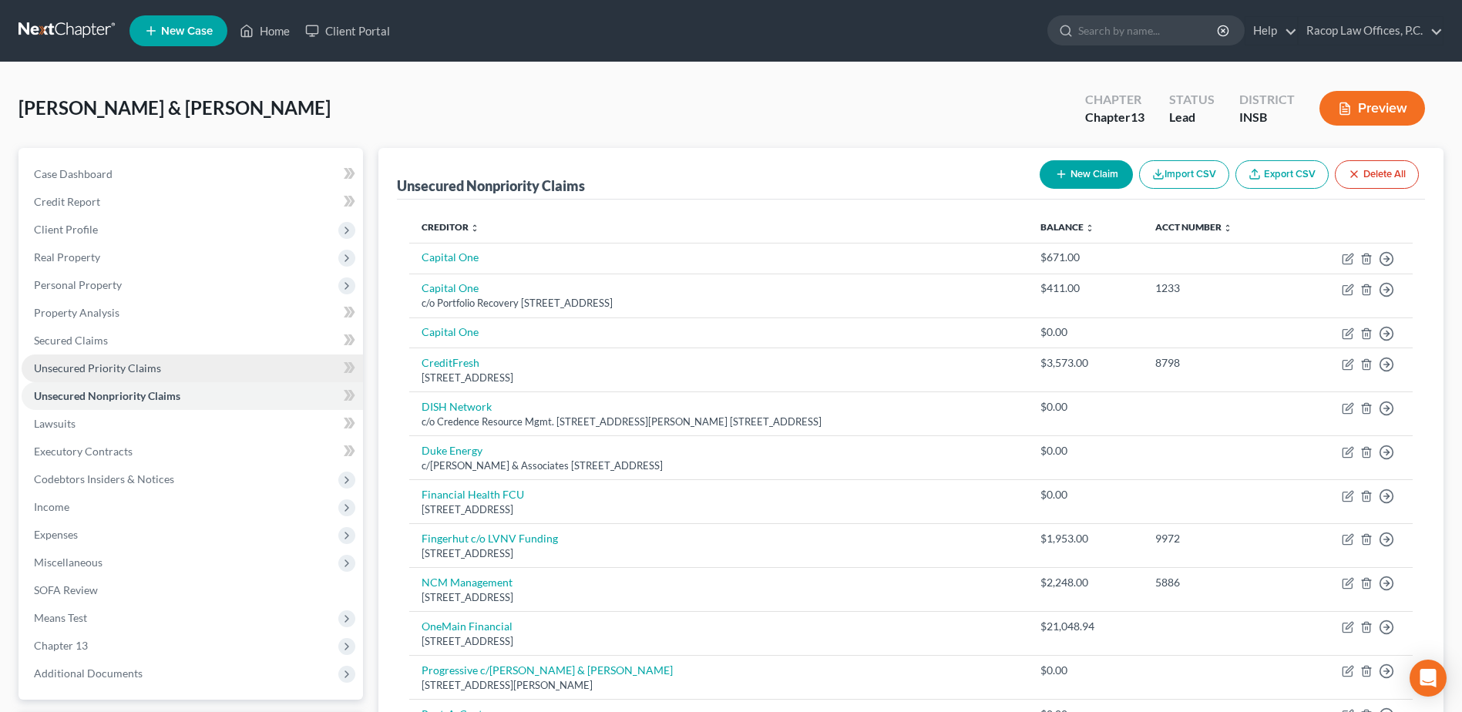
click at [109, 369] on span "Unsecured Priority Claims" at bounding box center [97, 367] width 127 height 13
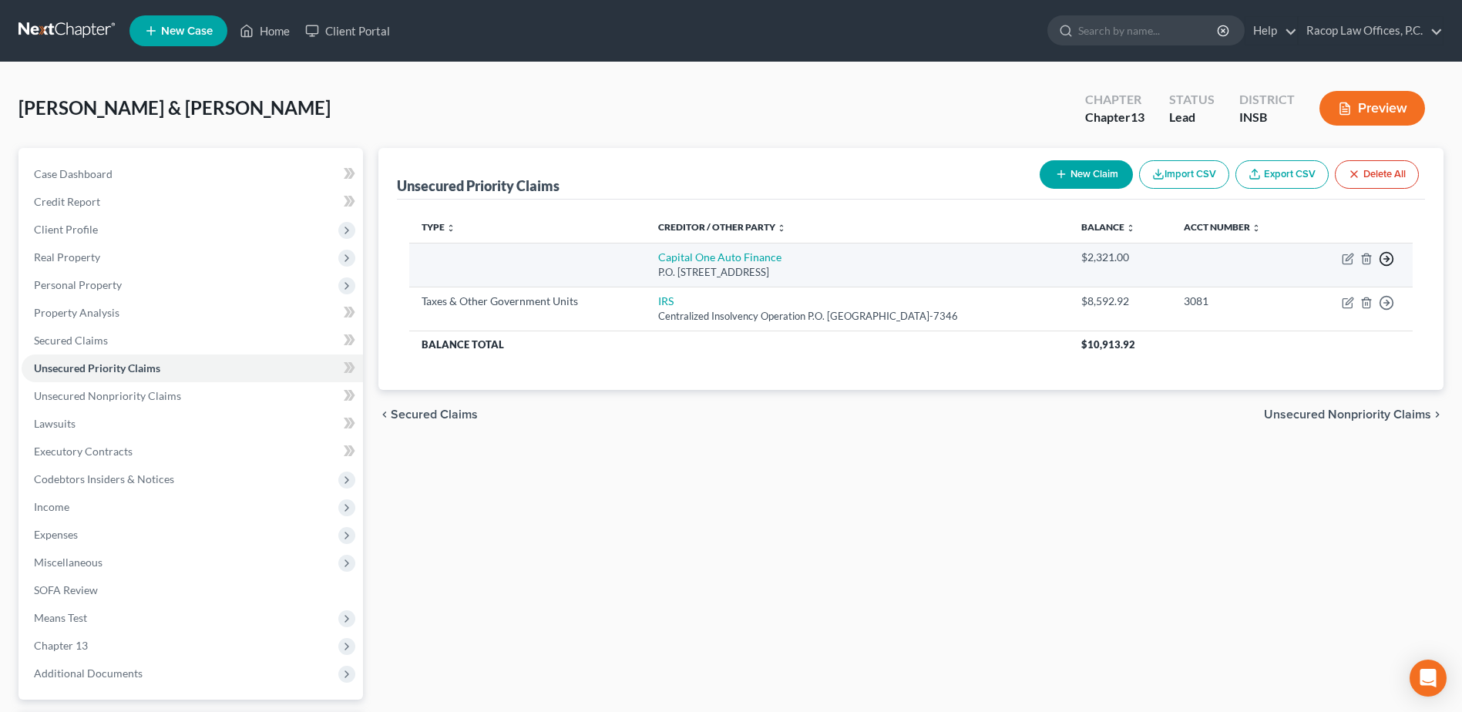
click at [1389, 261] on icon "button" at bounding box center [1386, 258] width 15 height 15
click at [1298, 265] on link "Move to D" at bounding box center [1315, 270] width 129 height 26
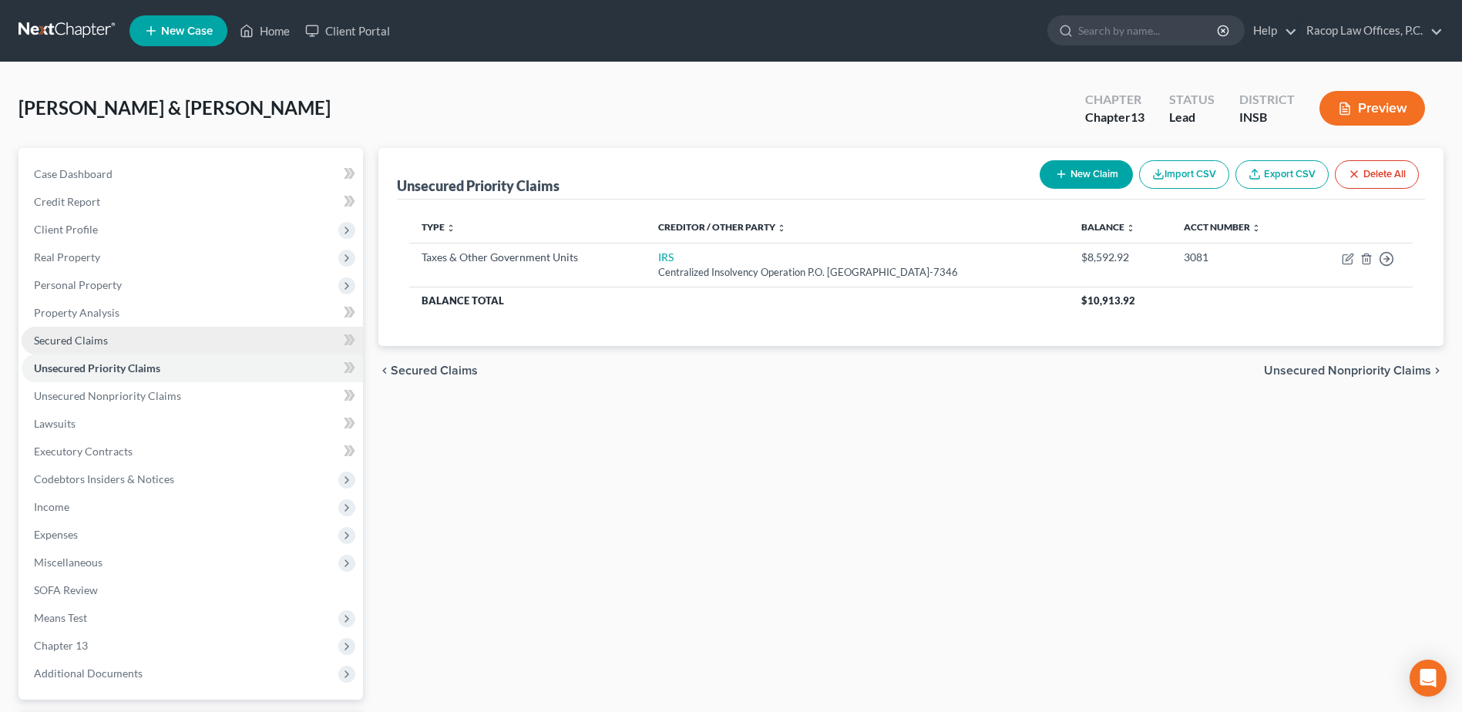
click at [62, 330] on link "Secured Claims" at bounding box center [192, 341] width 341 height 28
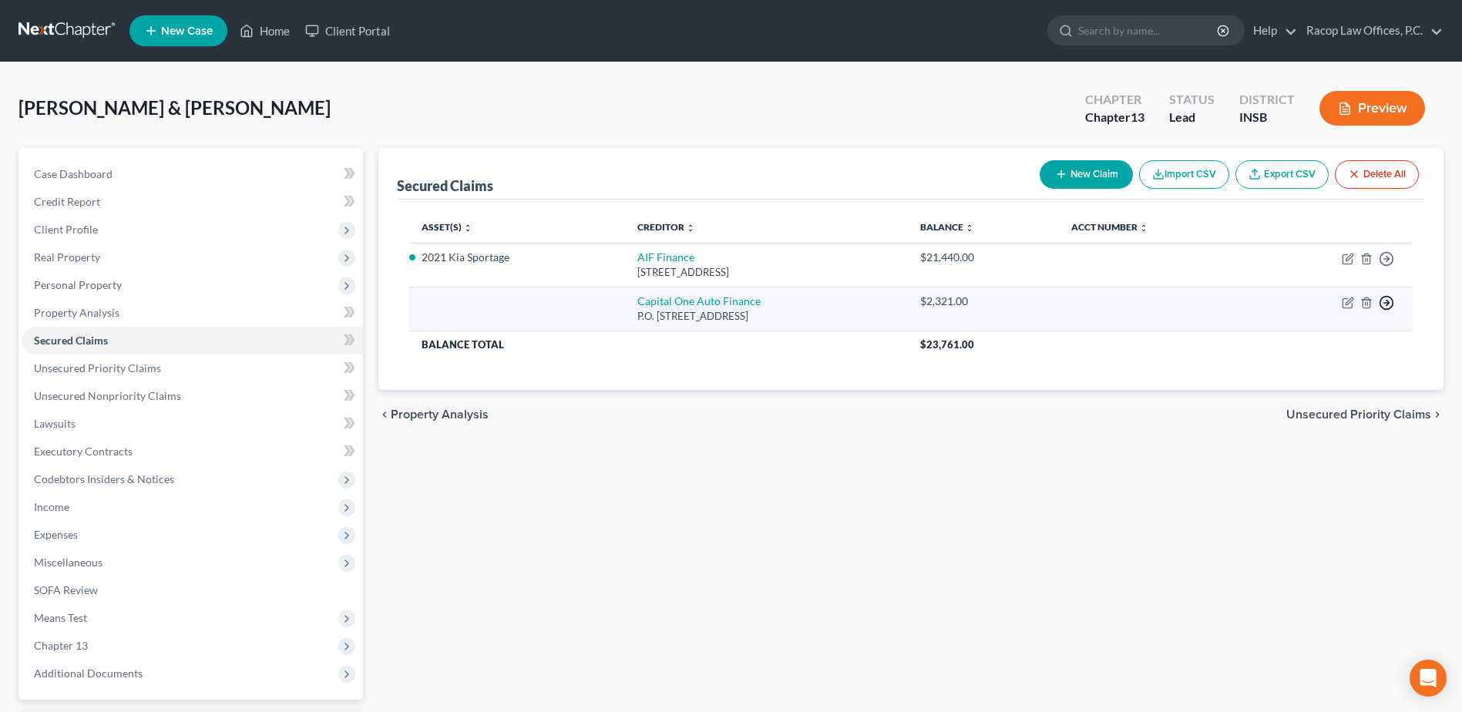
click at [1387, 302] on icon "button" at bounding box center [1386, 302] width 15 height 15
click at [1299, 336] on link "Move to F" at bounding box center [1315, 340] width 129 height 26
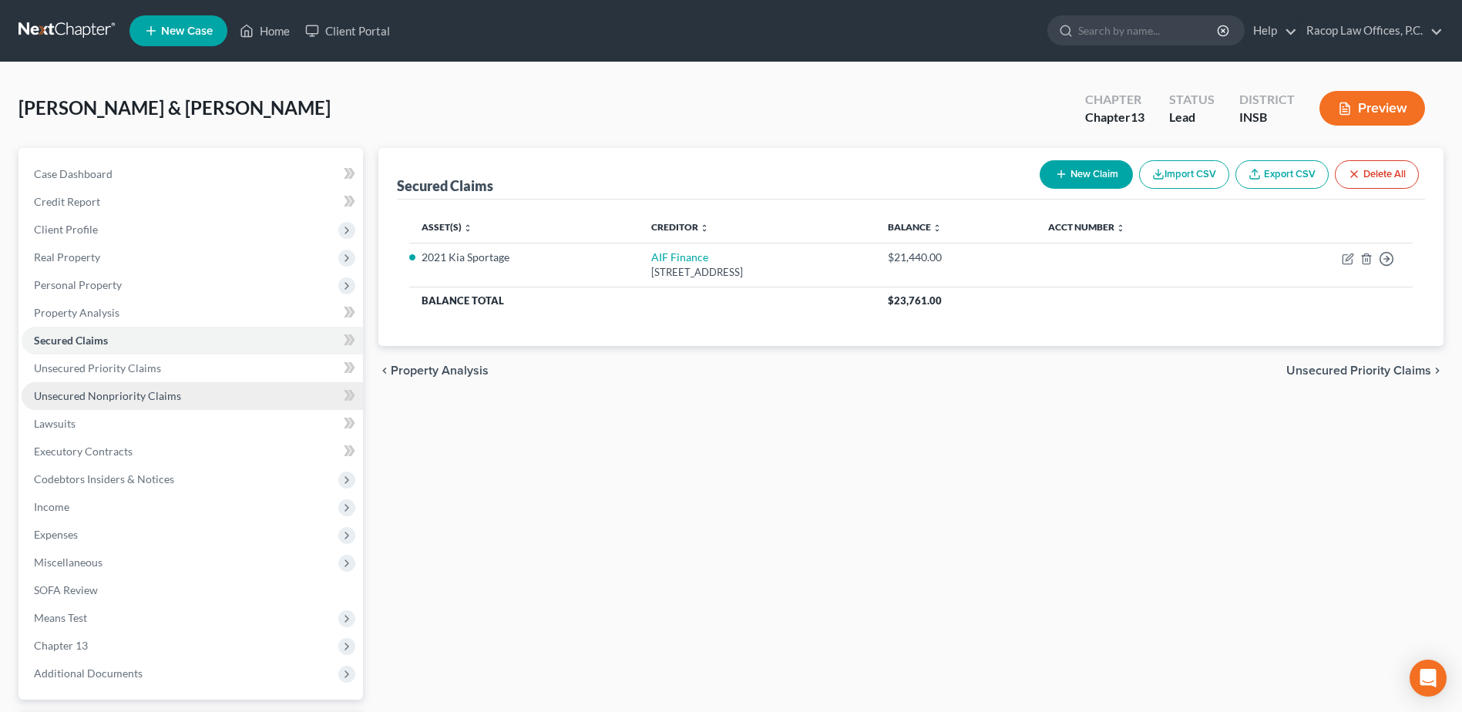
click at [146, 402] on link "Unsecured Nonpriority Claims" at bounding box center [192, 396] width 341 height 28
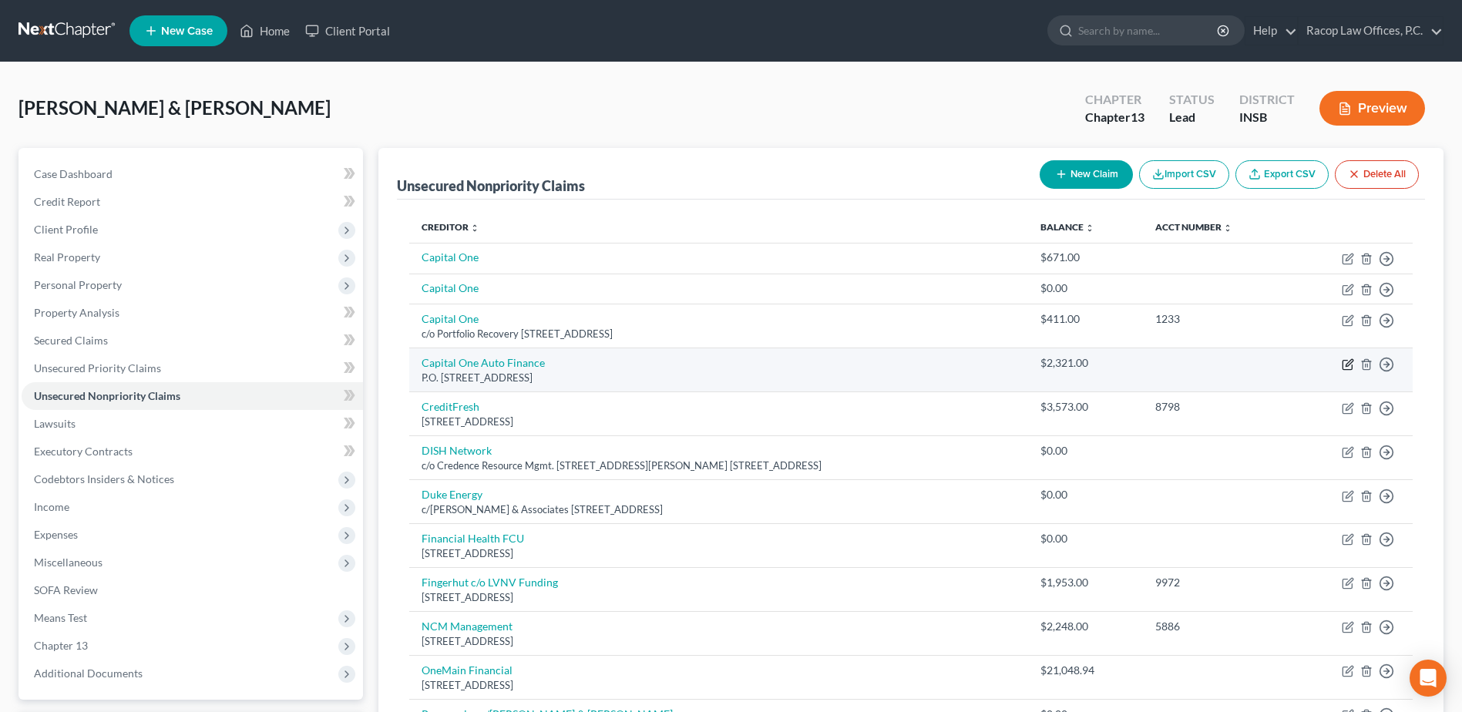
click at [1342, 362] on icon "button" at bounding box center [1346, 364] width 9 height 9
select select "4"
select select "2"
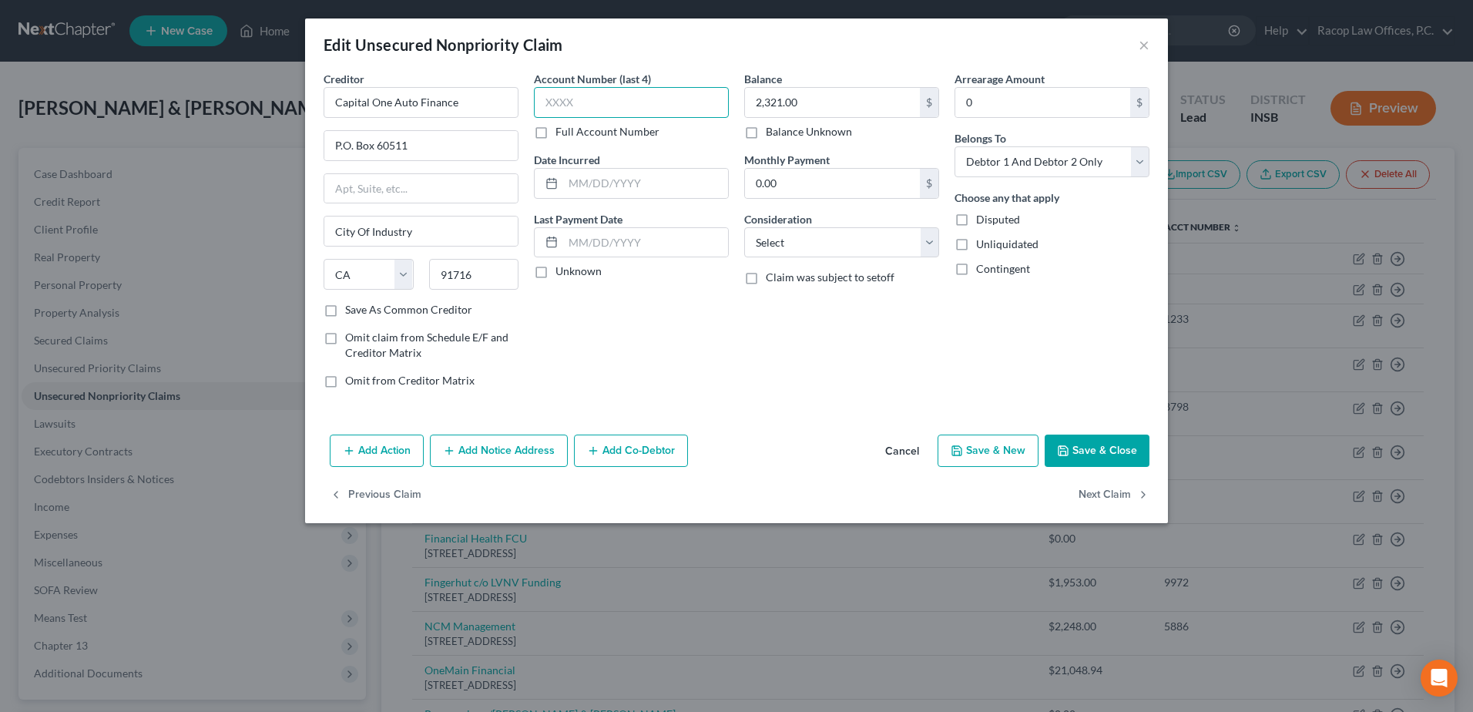
click at [650, 111] on input "text" at bounding box center [631, 102] width 195 height 31
click at [808, 240] on select "Select Cable / Satellite Services Collection Agency Credit Card Debt Debt Couns…" at bounding box center [841, 242] width 195 height 31
select select "14"
click at [744, 227] on select "Select Cable / Satellite Services Collection Agency Credit Card Debt Debt Couns…" at bounding box center [841, 242] width 195 height 31
click at [812, 312] on input "text" at bounding box center [841, 301] width 193 height 29
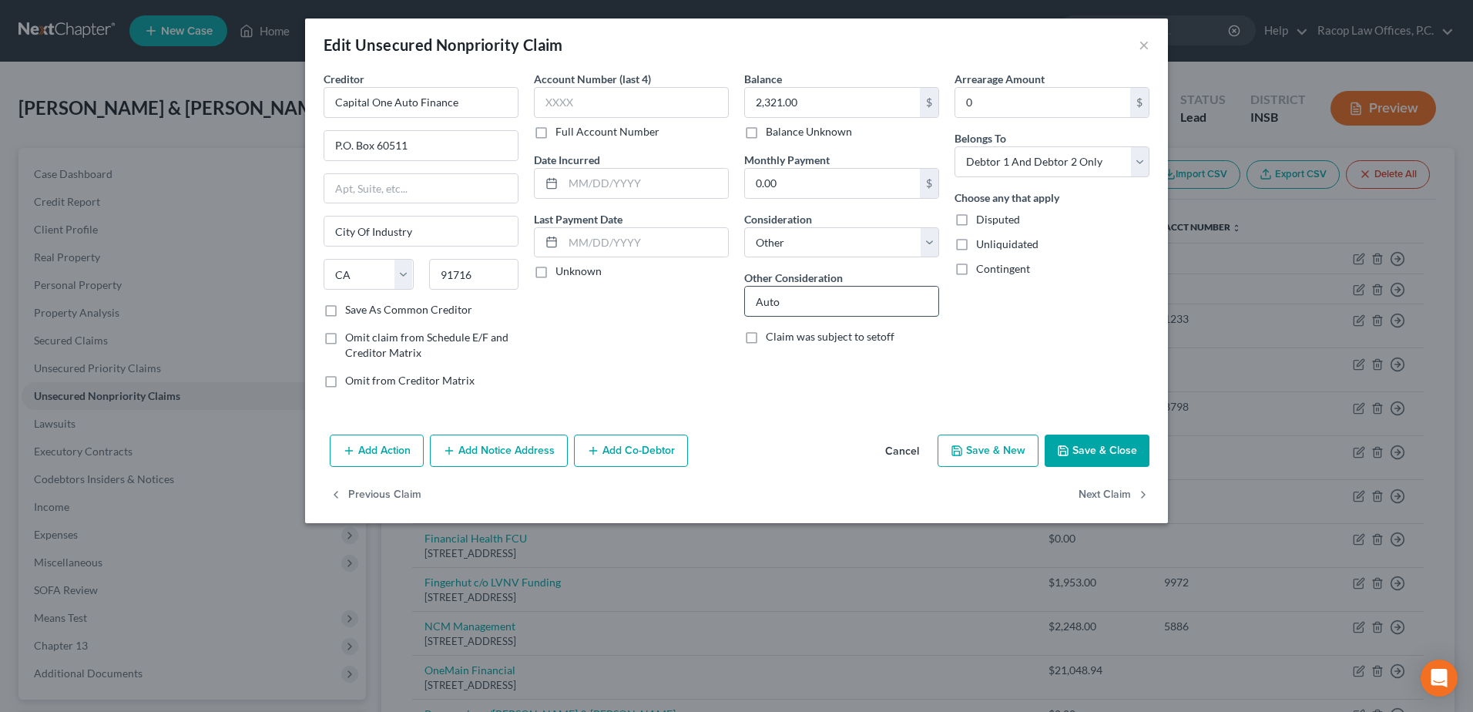
type input "Auto Loan Deficiency"
click at [578, 184] on input "text" at bounding box center [645, 183] width 165 height 29
type input "0"
type input "04/2021"
click at [1097, 439] on button "Save & Close" at bounding box center [1097, 451] width 105 height 32
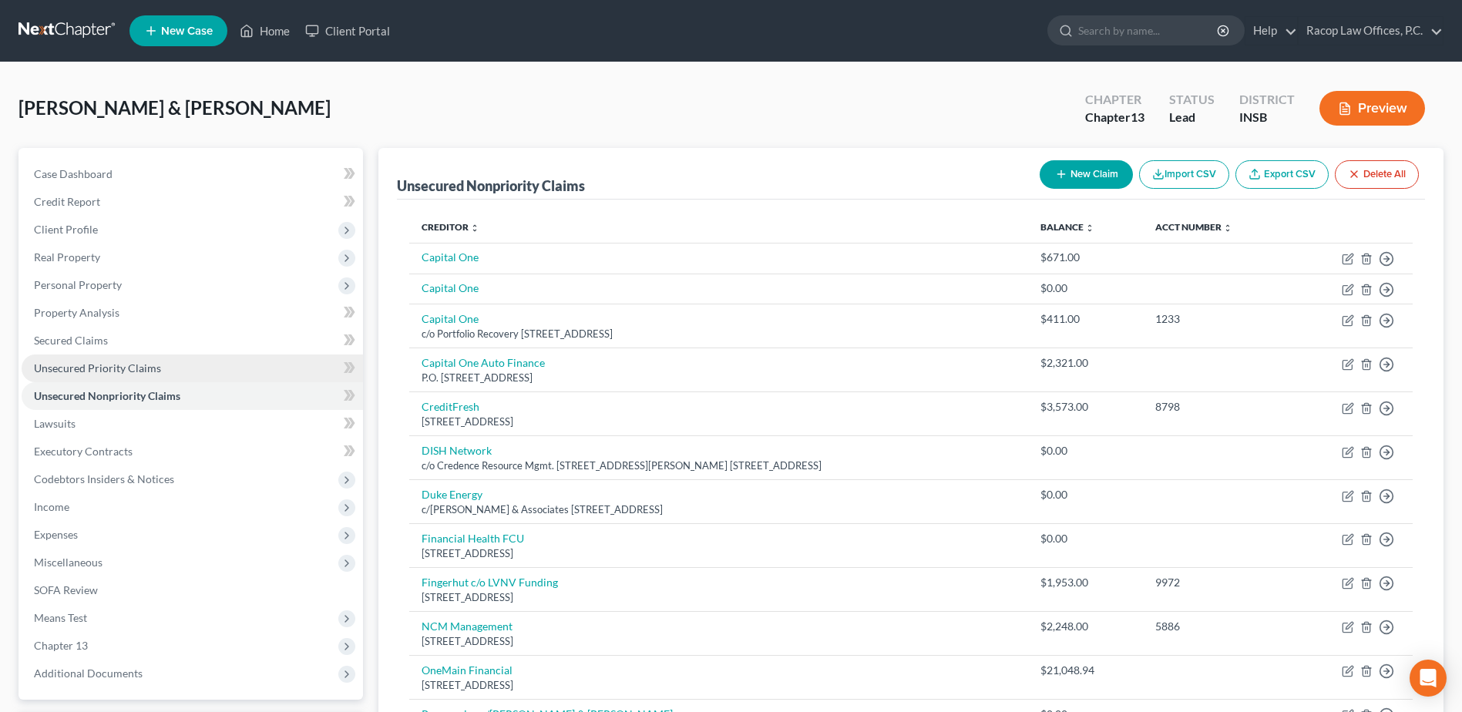
click at [96, 371] on span "Unsecured Priority Claims" at bounding box center [97, 367] width 127 height 13
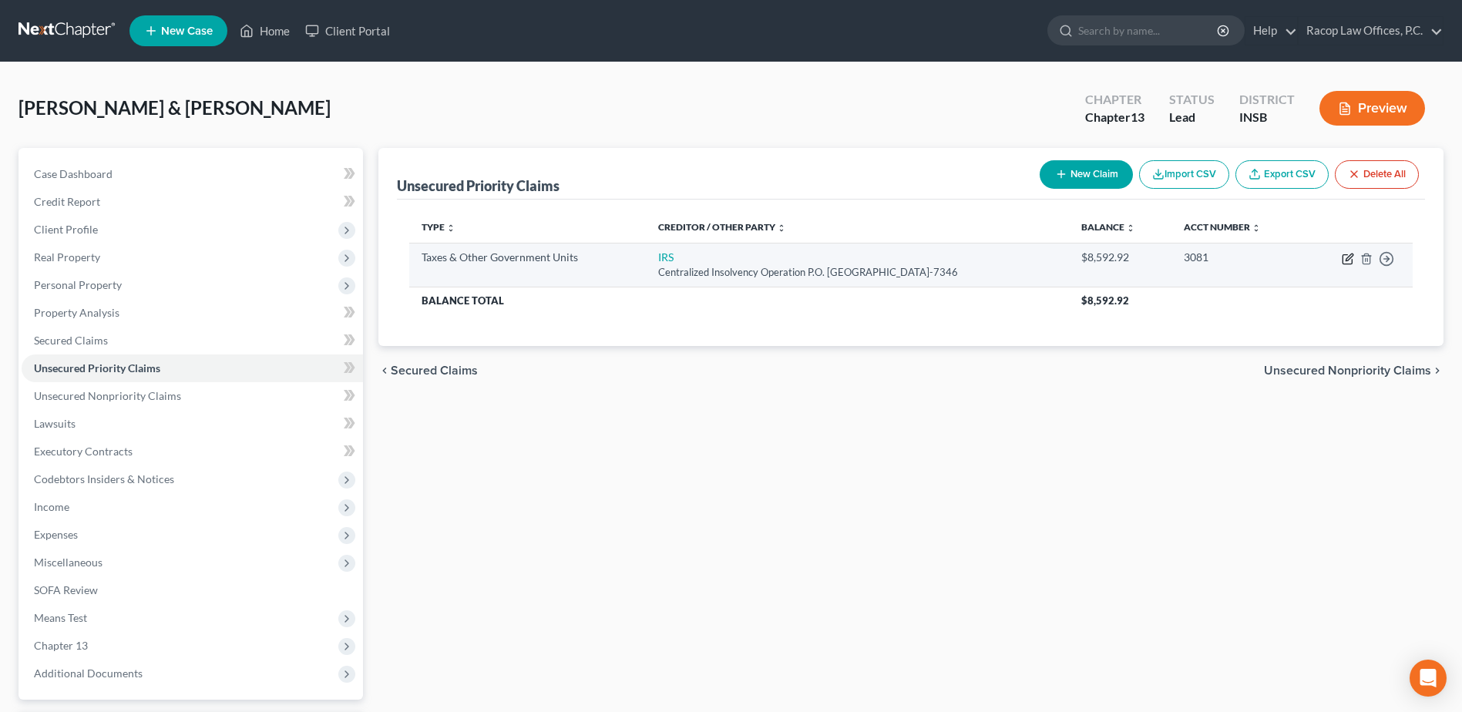
click at [1347, 258] on icon "button" at bounding box center [1348, 257] width 7 height 7
select select "0"
select select "39"
select select "2"
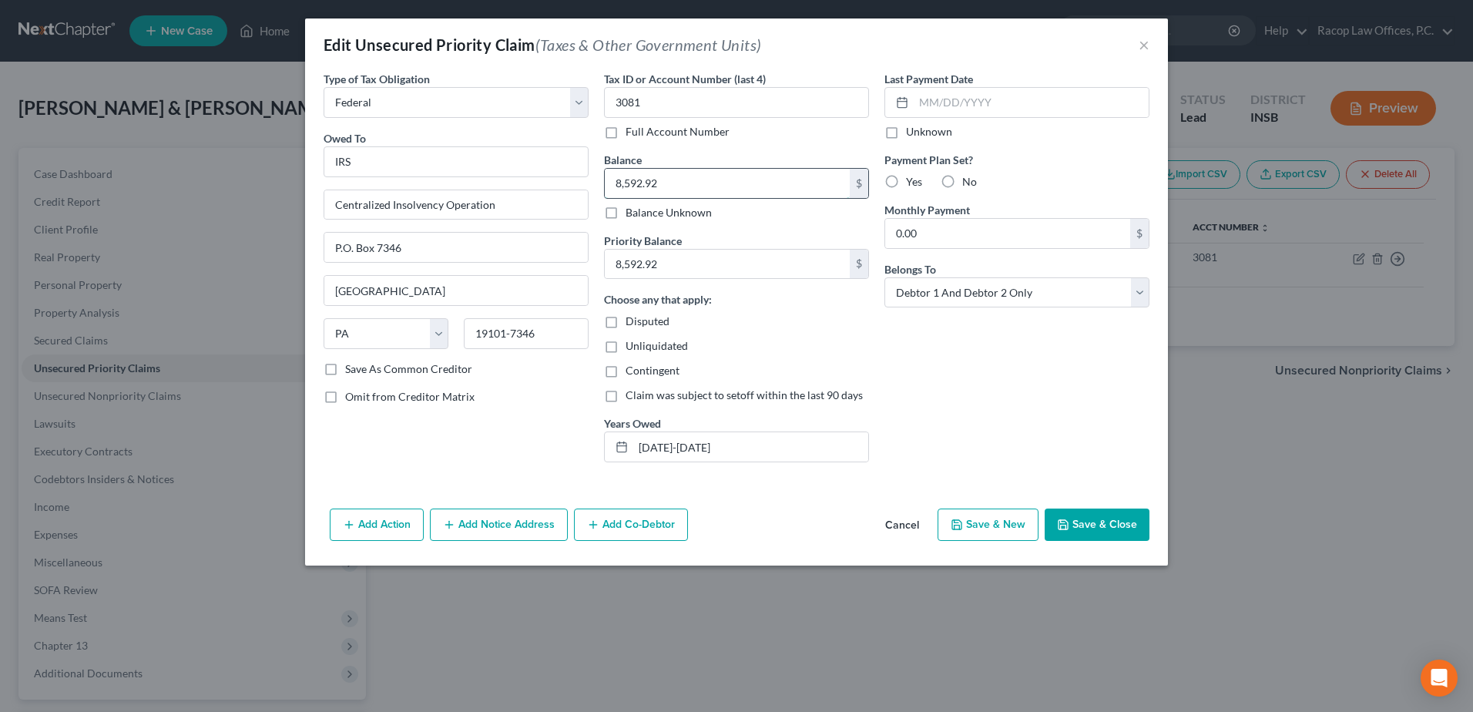
click at [707, 180] on input "8,592.92" at bounding box center [727, 183] width 245 height 29
type input "16,198.86"
click at [692, 267] on input "8,592.92" at bounding box center [727, 264] width 245 height 29
type input "14,608.18"
click at [705, 448] on input "[DATE]-[DATE]" at bounding box center [750, 446] width 235 height 29
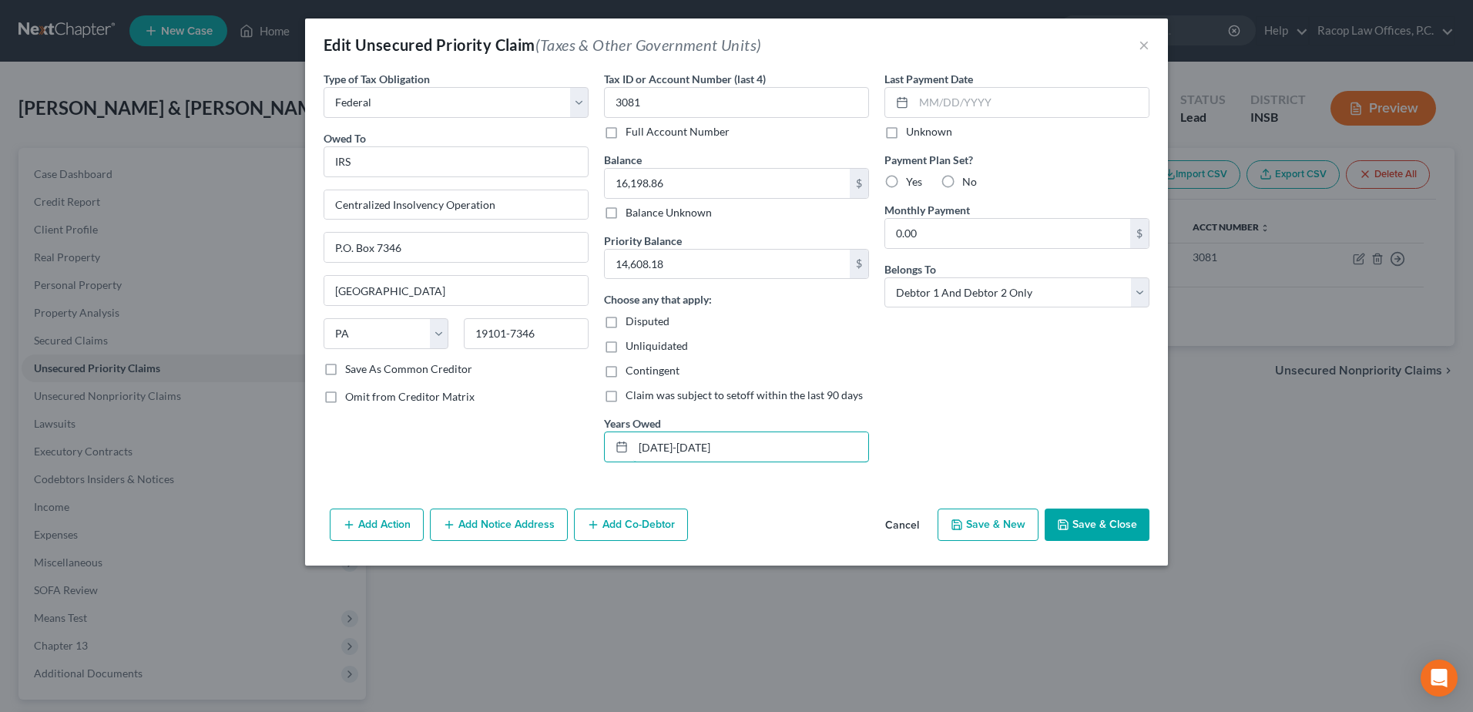
drag, startPoint x: 723, startPoint y: 442, endPoint x: 584, endPoint y: 448, distance: 138.8
click at [584, 448] on div "Type of Tax Obligation * Select Federal City State Franchise Tax Board Other Ow…" at bounding box center [736, 273] width 841 height 404
type input "2022, 2024"
click at [1102, 526] on button "Save & Close" at bounding box center [1097, 525] width 105 height 32
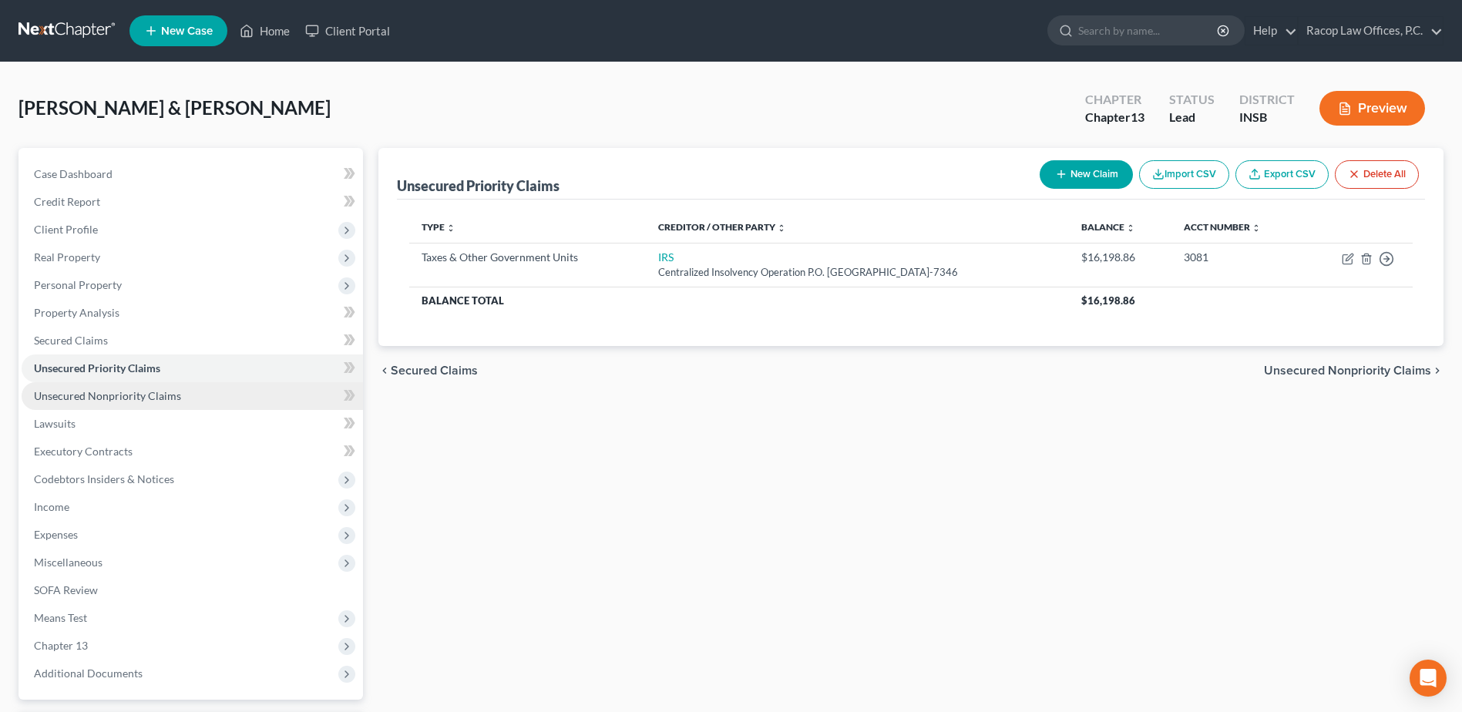
click at [136, 401] on span "Unsecured Nonpriority Claims" at bounding box center [107, 395] width 147 height 13
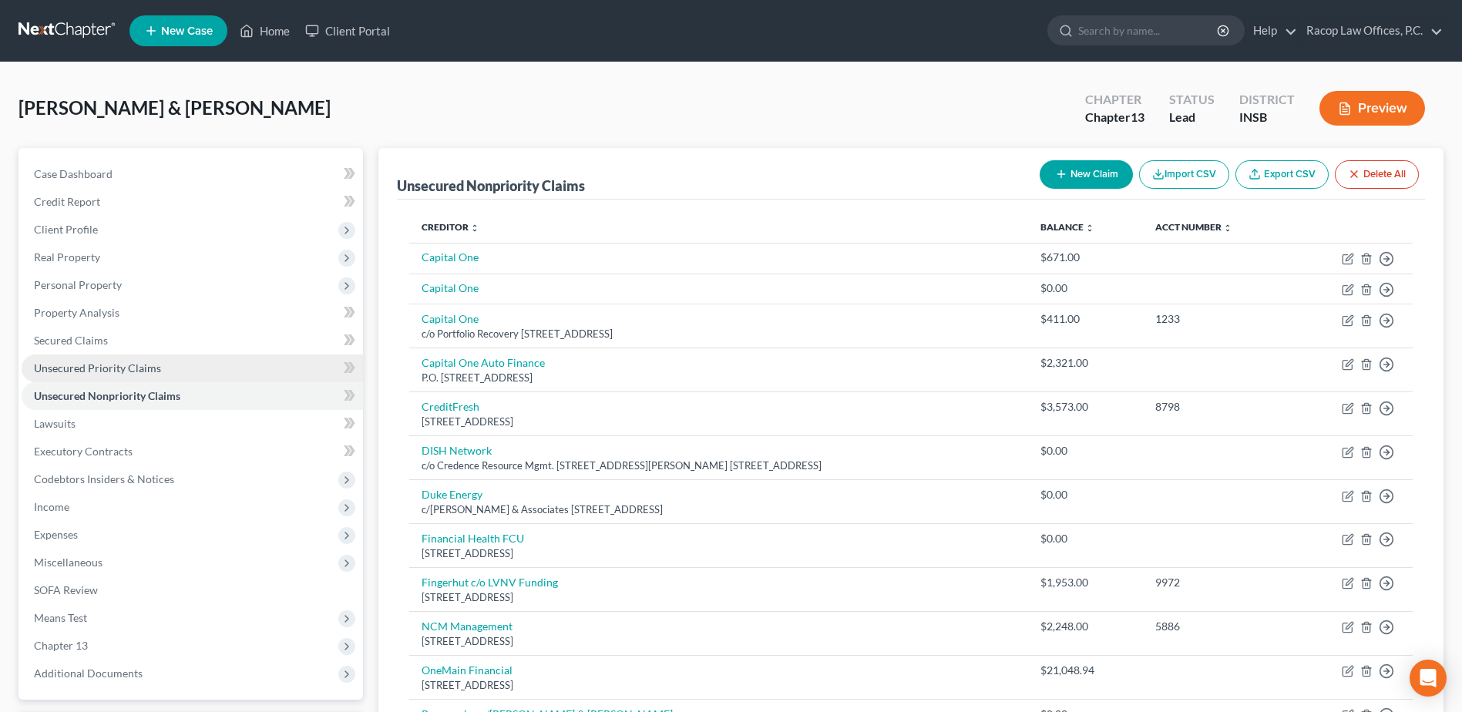
click at [89, 371] on span "Unsecured Priority Claims" at bounding box center [97, 367] width 127 height 13
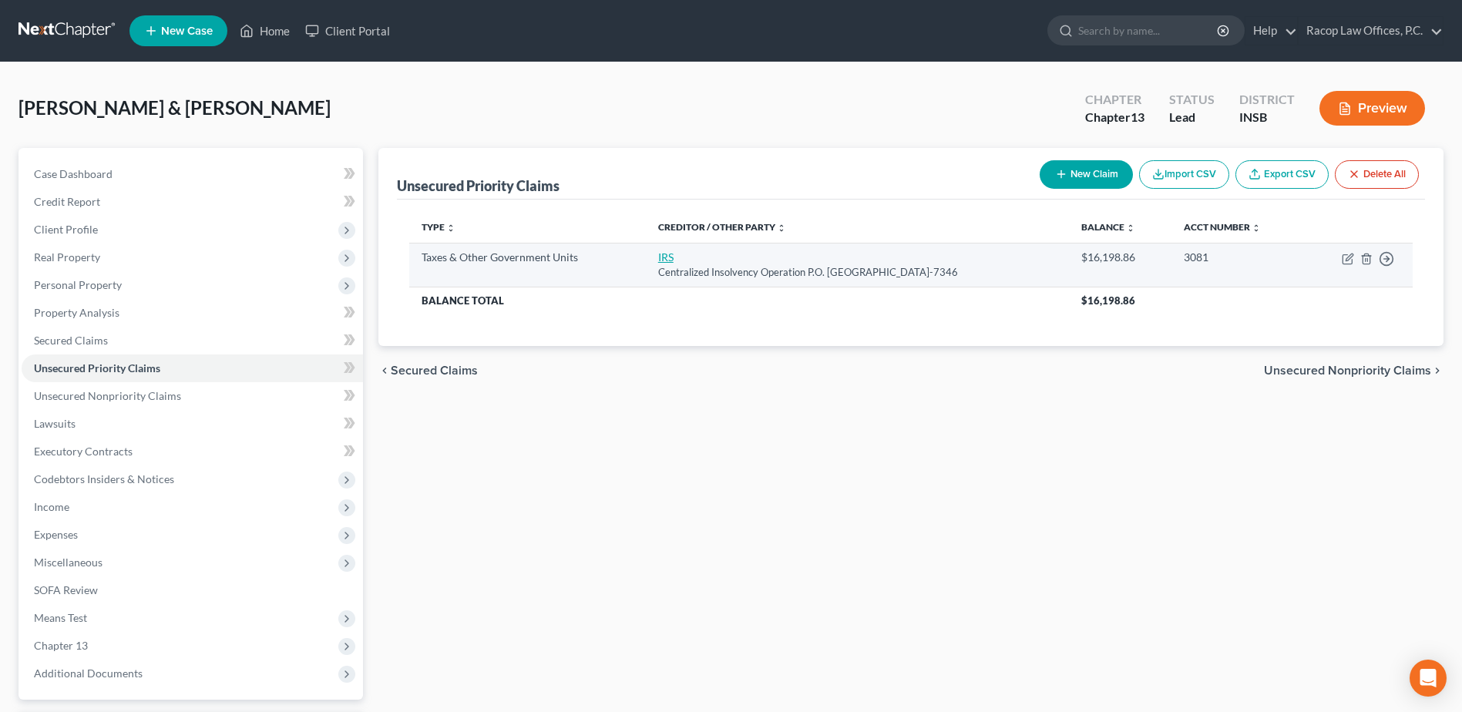
click at [658, 261] on link "IRS" at bounding box center [665, 256] width 15 height 13
select select "0"
select select "39"
select select "2"
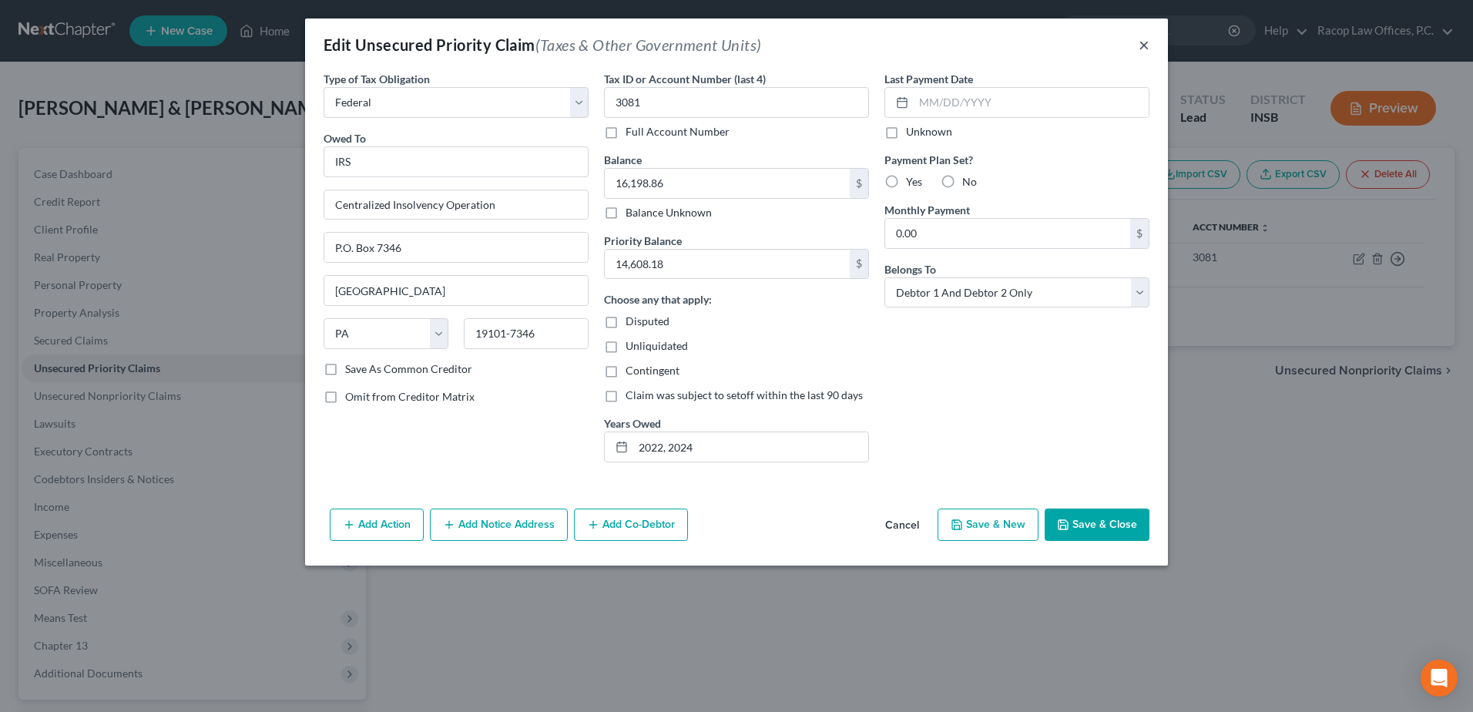
click at [1146, 44] on button "×" at bounding box center [1144, 44] width 11 height 18
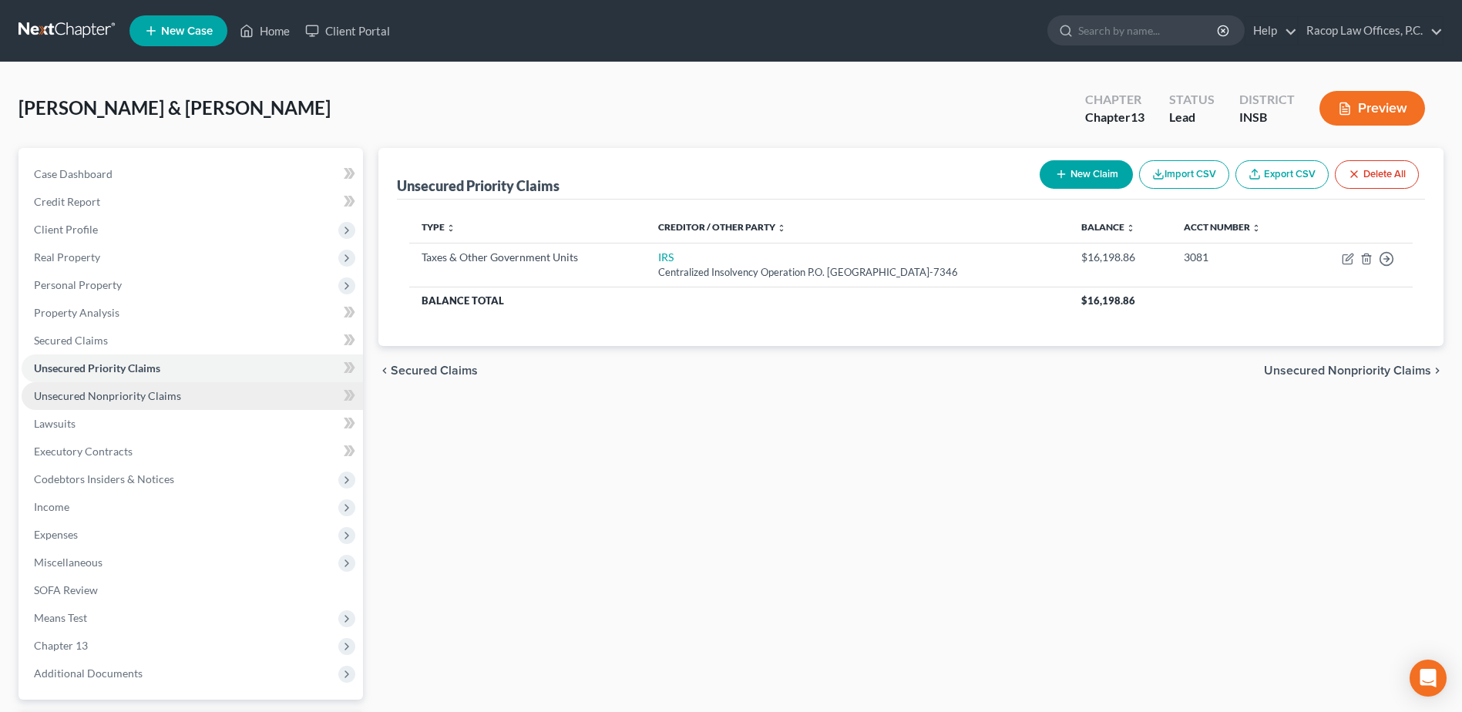
click at [53, 398] on span "Unsecured Nonpriority Claims" at bounding box center [107, 395] width 147 height 13
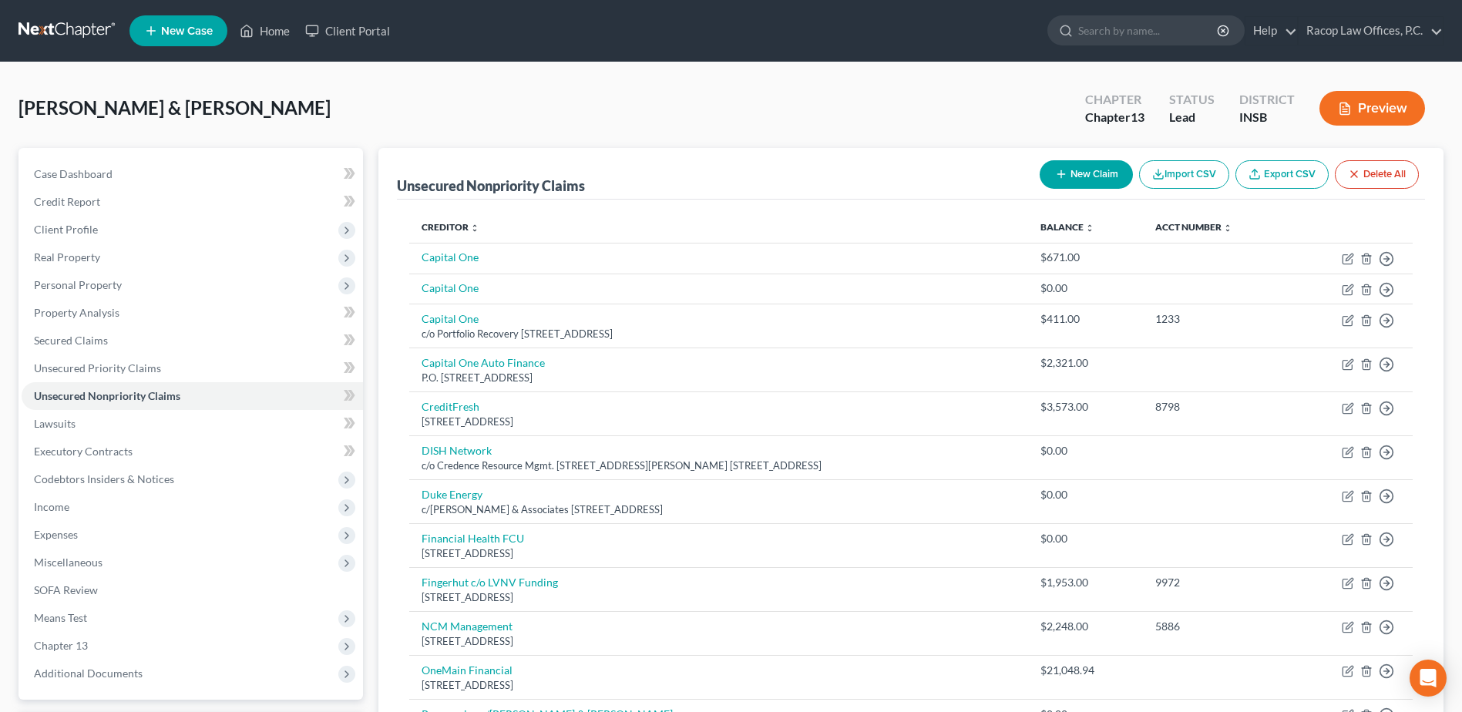
click at [1073, 178] on button "New Claim" at bounding box center [1086, 174] width 93 height 29
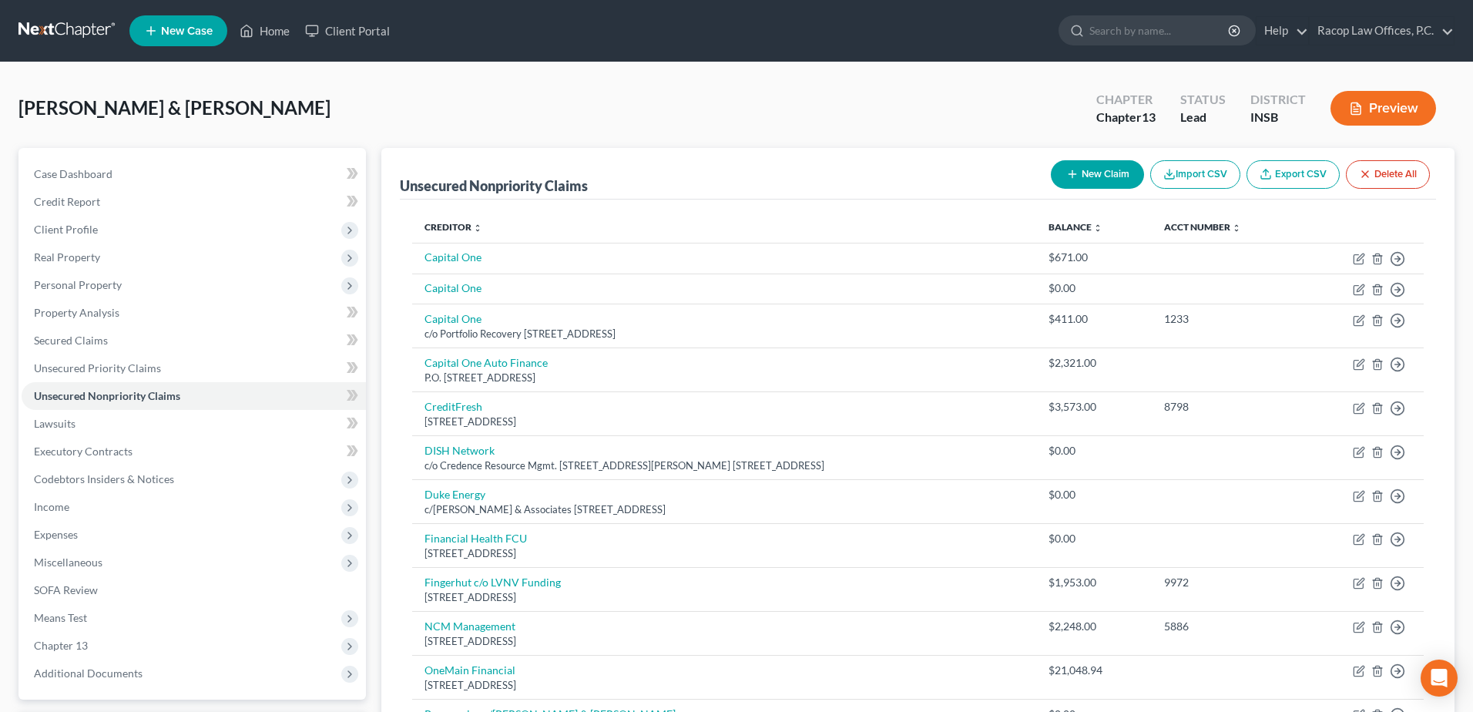
select select "2"
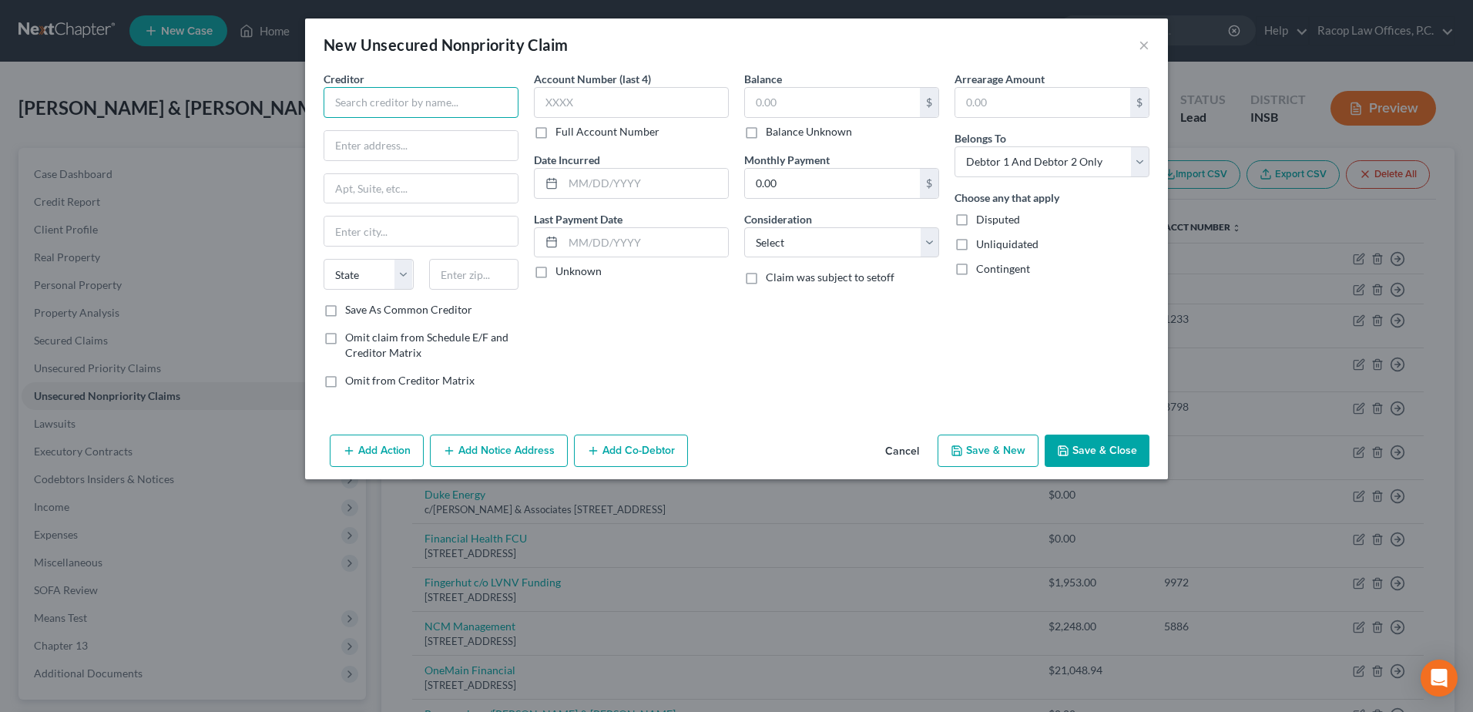
click at [441, 102] on input "text" at bounding box center [421, 102] width 195 height 31
type input "IRS"
type input "Centralized Insolvency Operation"
type input "P.O. Box 7346"
type input "[GEOGRAPHIC_DATA]"
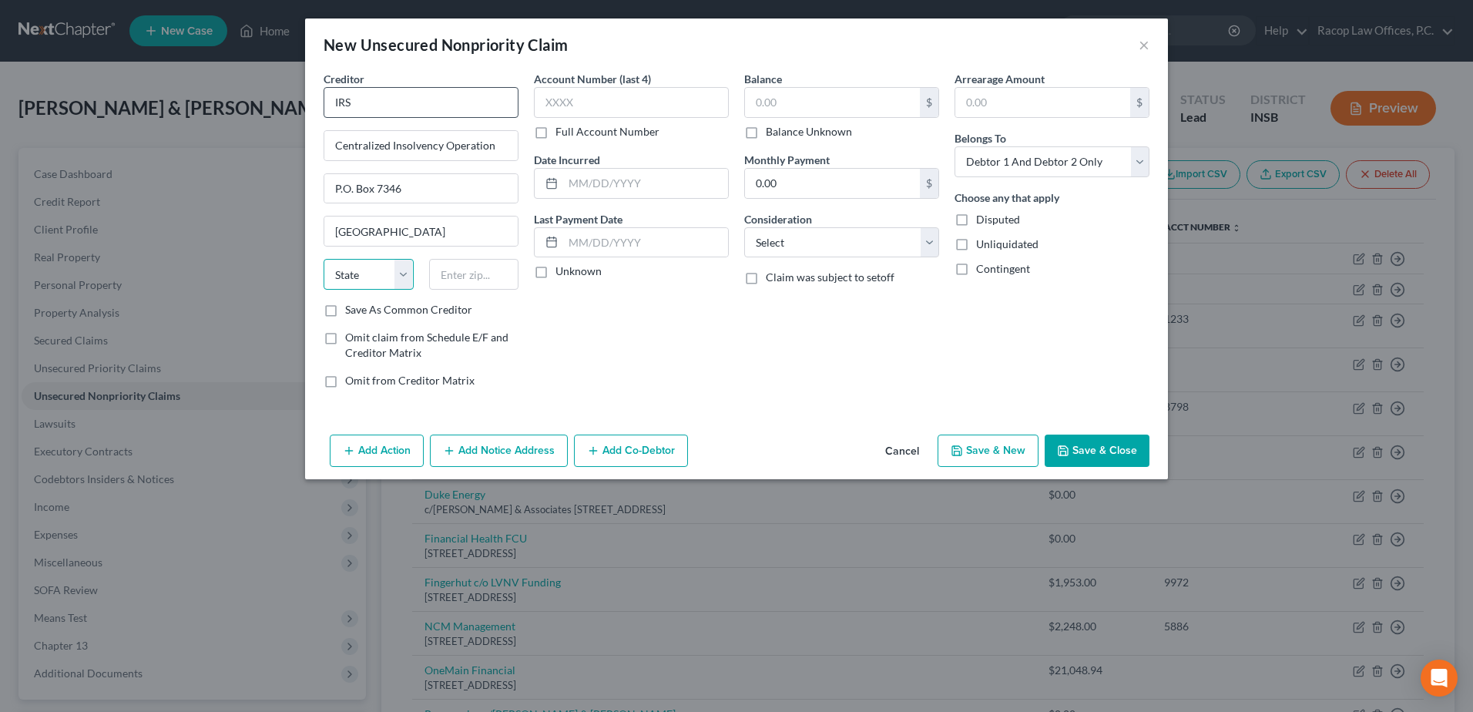
select select "39"
type input "19101-7346"
click at [638, 100] on input "text" at bounding box center [631, 102] width 195 height 31
type input "3081"
click at [576, 174] on input "text" at bounding box center [645, 183] width 165 height 29
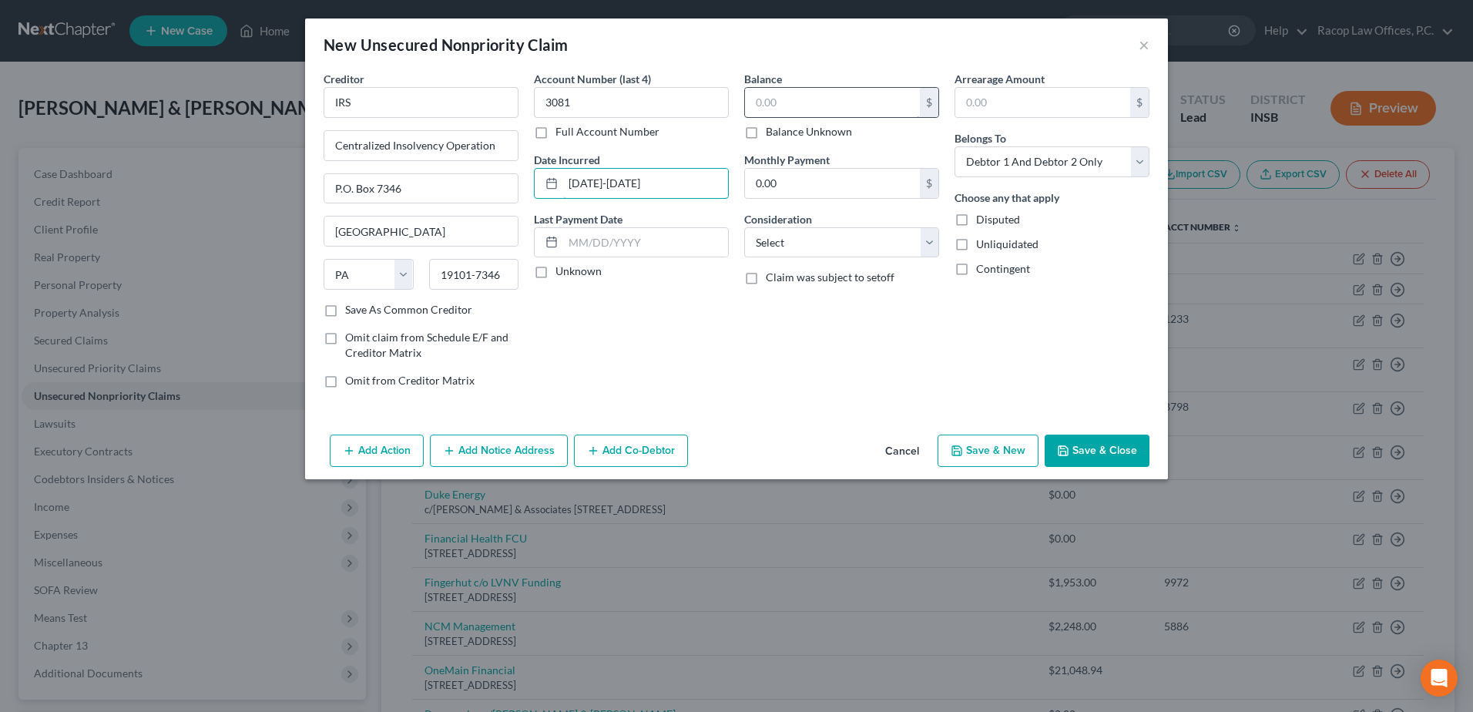
type input "[DATE]-[DATE]"
click at [869, 107] on input "text" at bounding box center [832, 102] width 175 height 29
type input "1,590.68"
click at [851, 247] on select "Select Cable / Satellite Services Collection Agency Credit Card Debt Debt Couns…" at bounding box center [841, 242] width 195 height 31
select select "7"
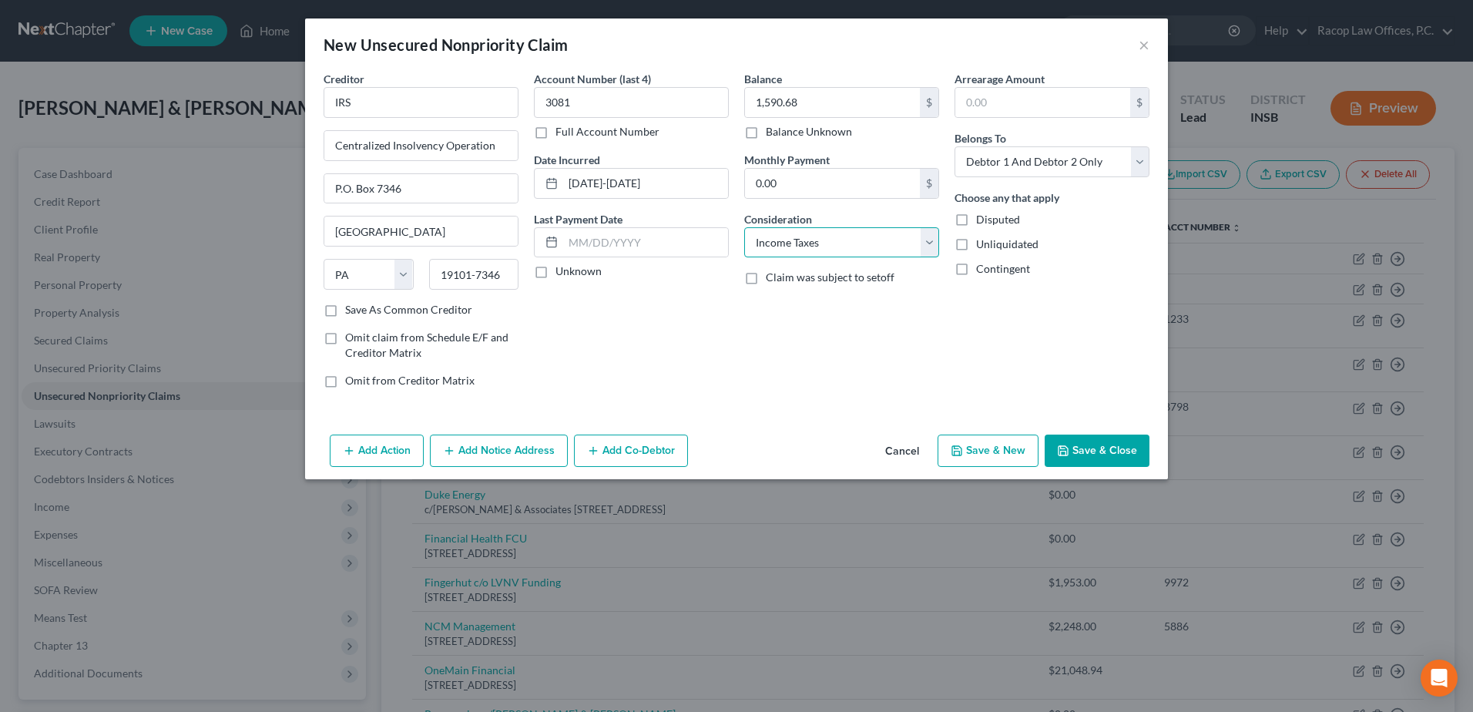
click at [744, 227] on select "Select Cable / Satellite Services Collection Agency Credit Card Debt Debt Couns…" at bounding box center [841, 242] width 195 height 31
click at [1088, 451] on button "Save & Close" at bounding box center [1097, 451] width 105 height 32
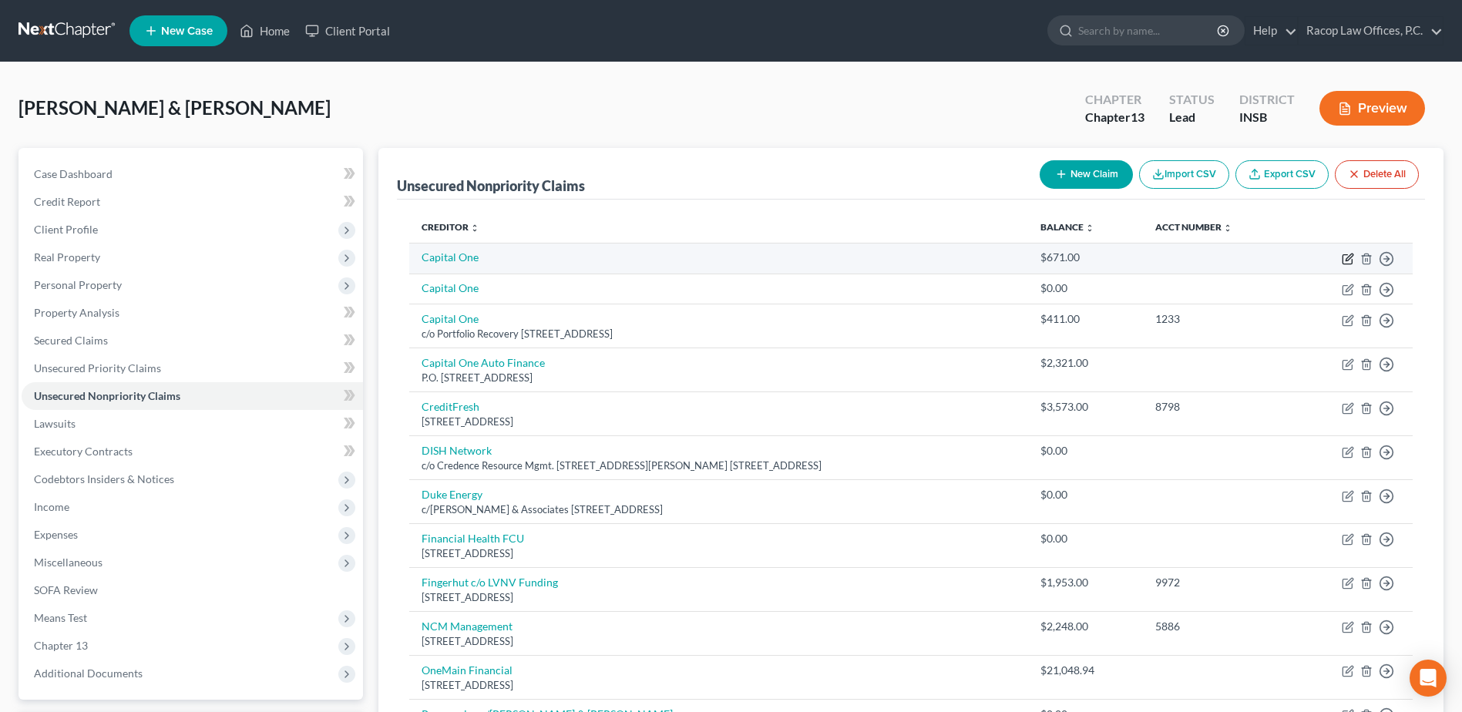
click at [1348, 256] on icon "button" at bounding box center [1348, 259] width 12 height 12
select select "2"
select select "0"
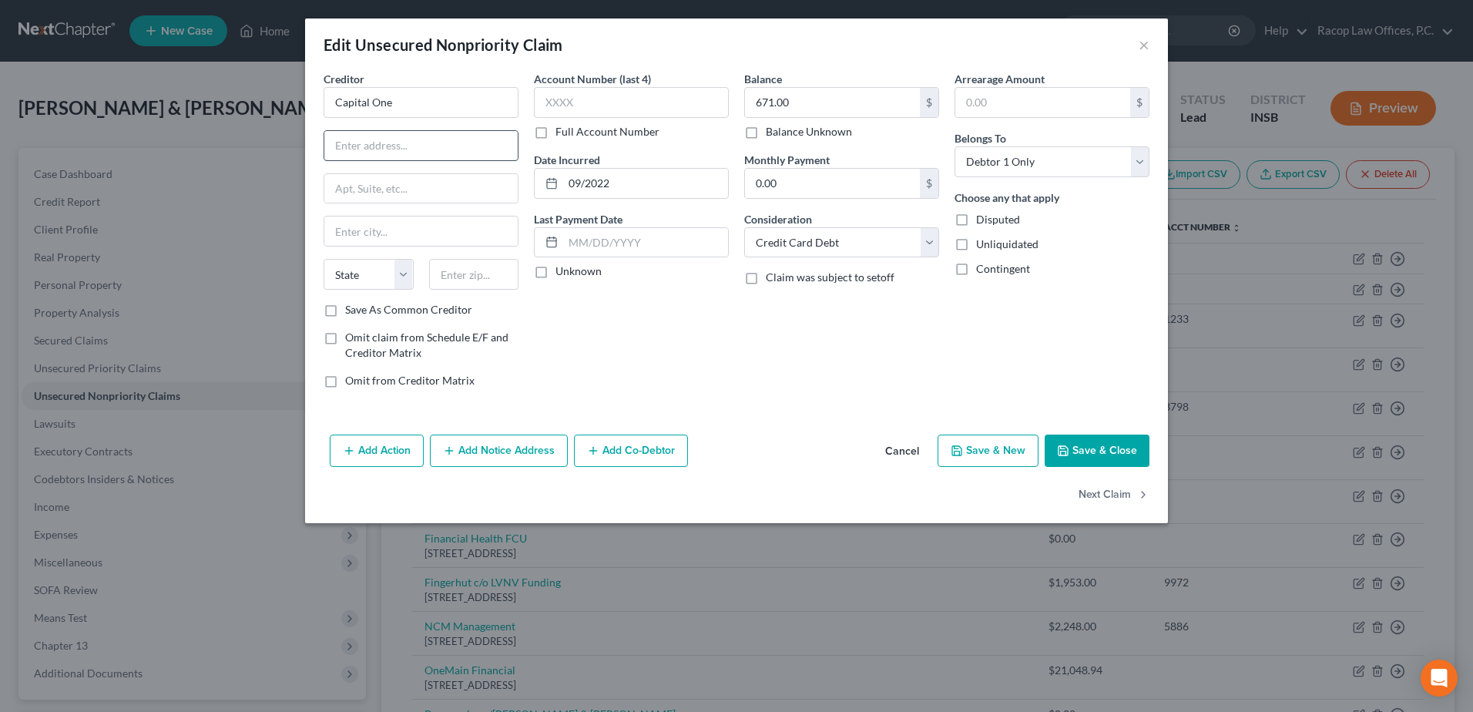
click at [388, 150] on input "text" at bounding box center [420, 145] width 193 height 29
type input "P.O. Box 31293"
type input "[GEOGRAPHIC_DATA]"
select select "46"
type input "84131"
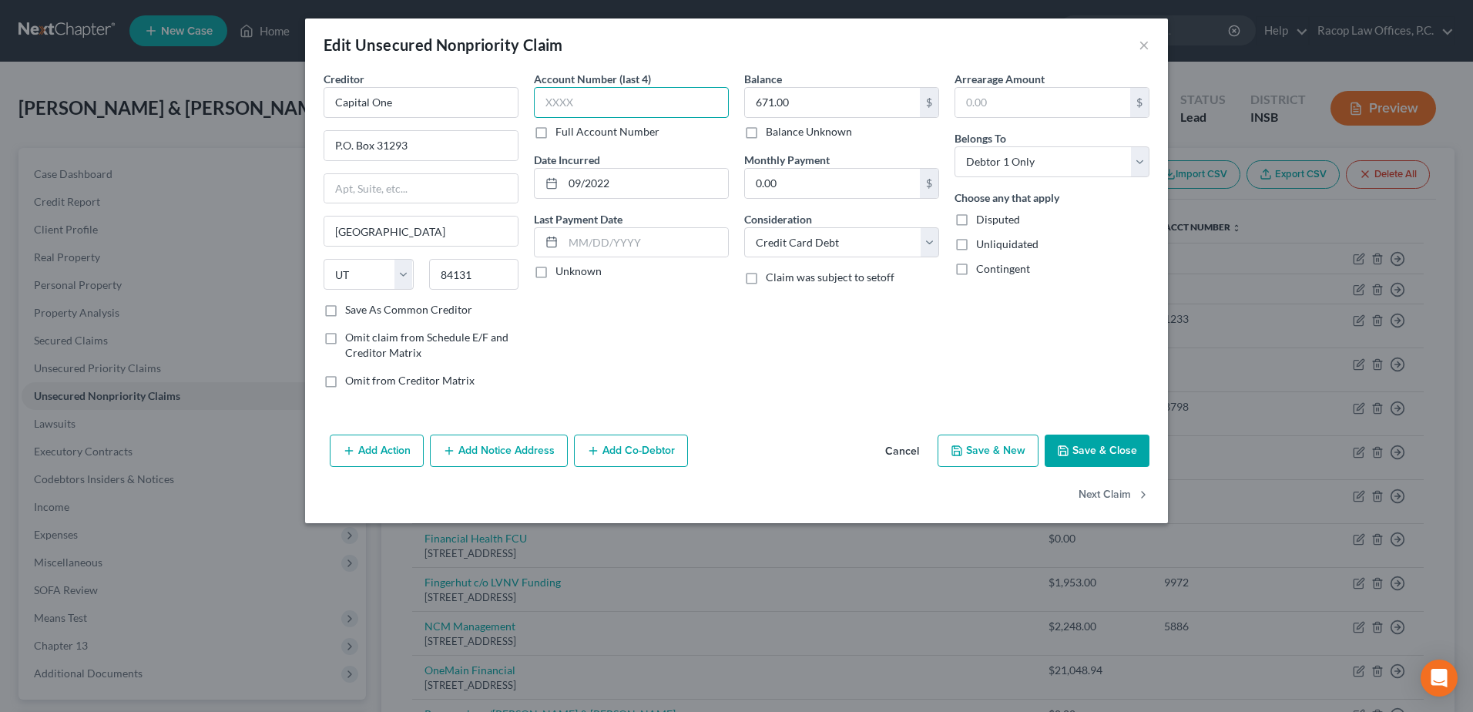
click at [582, 103] on input "text" at bounding box center [631, 102] width 195 height 31
type input "any"
click at [1105, 446] on button "Save & Close" at bounding box center [1097, 451] width 105 height 32
type input "0"
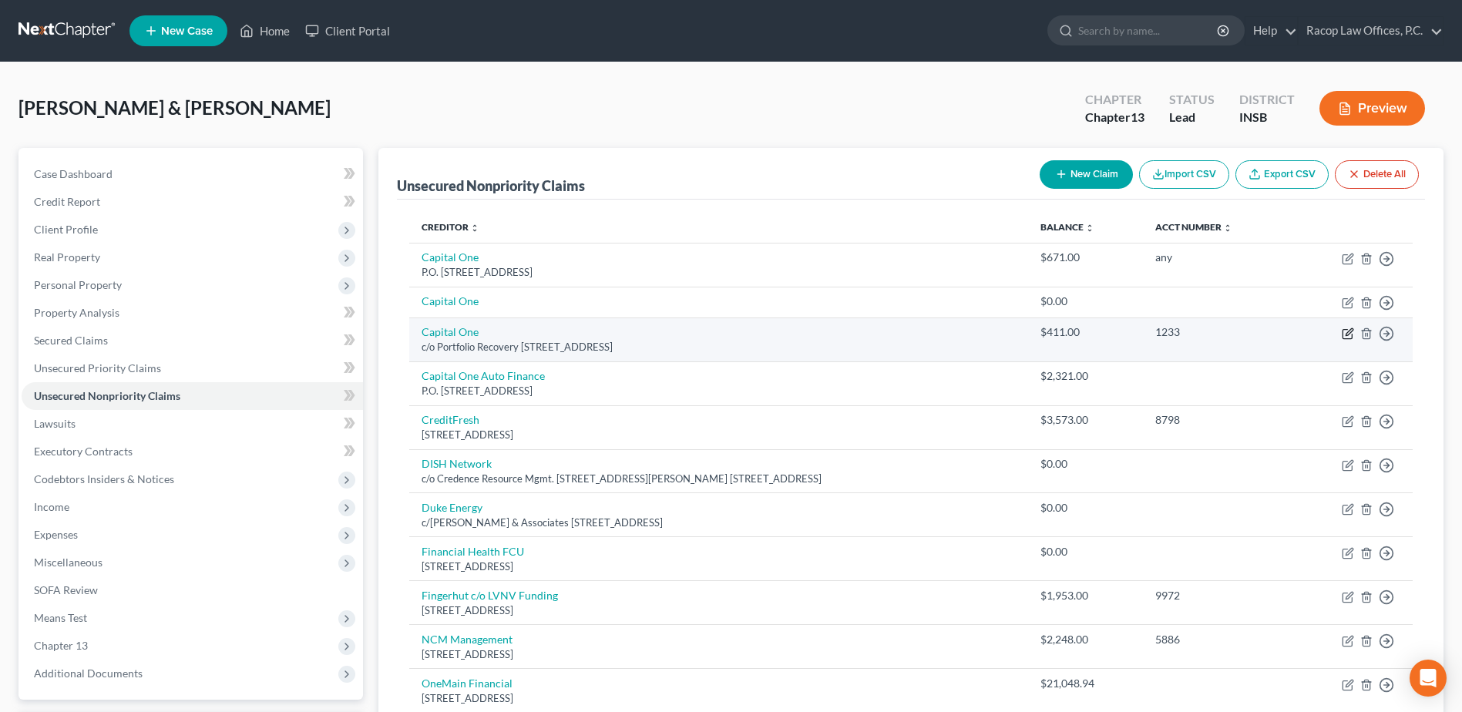
click at [1347, 332] on icon "button" at bounding box center [1348, 331] width 7 height 7
select select "48"
select select "2"
select select "0"
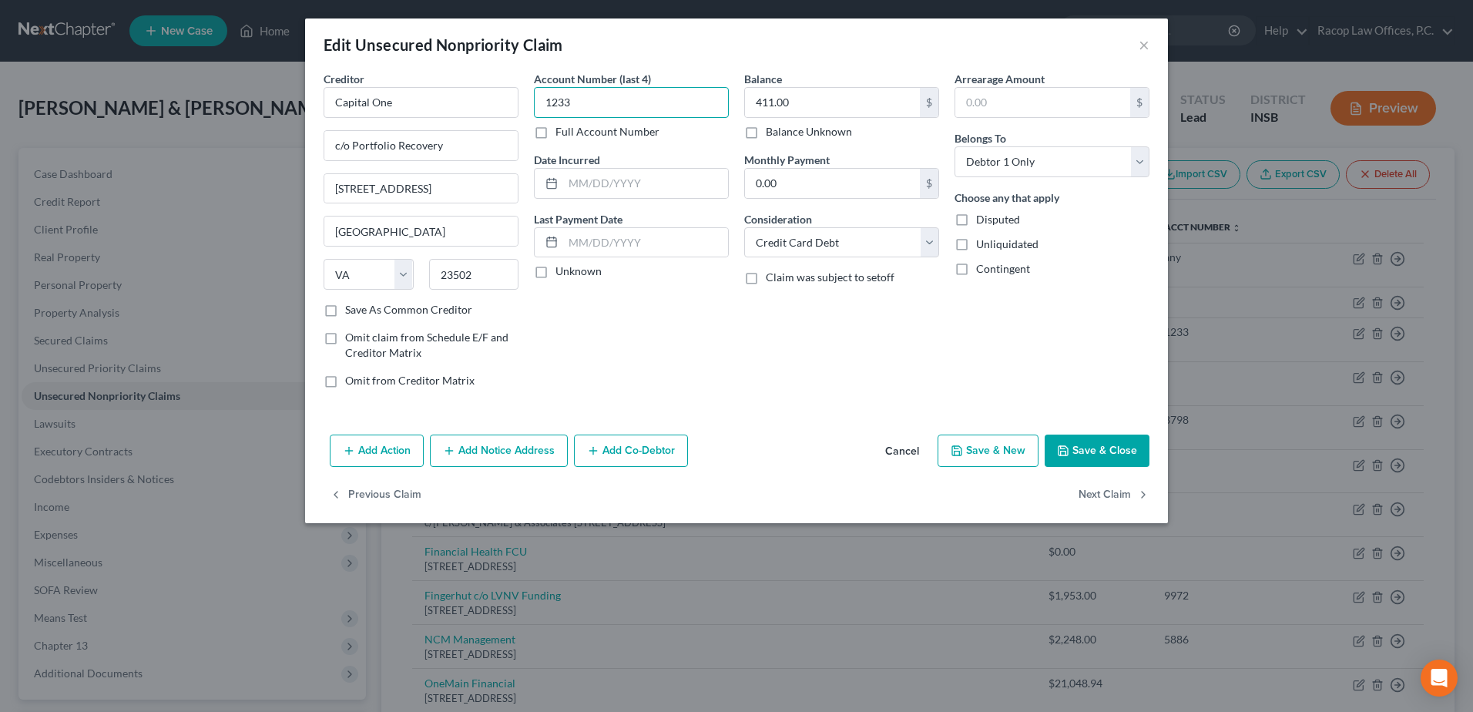
click at [614, 101] on input "1233" at bounding box center [631, 102] width 195 height 31
type input "1"
type input "8221"
click at [572, 173] on input "text" at bounding box center [645, 183] width 165 height 29
type input "2023"
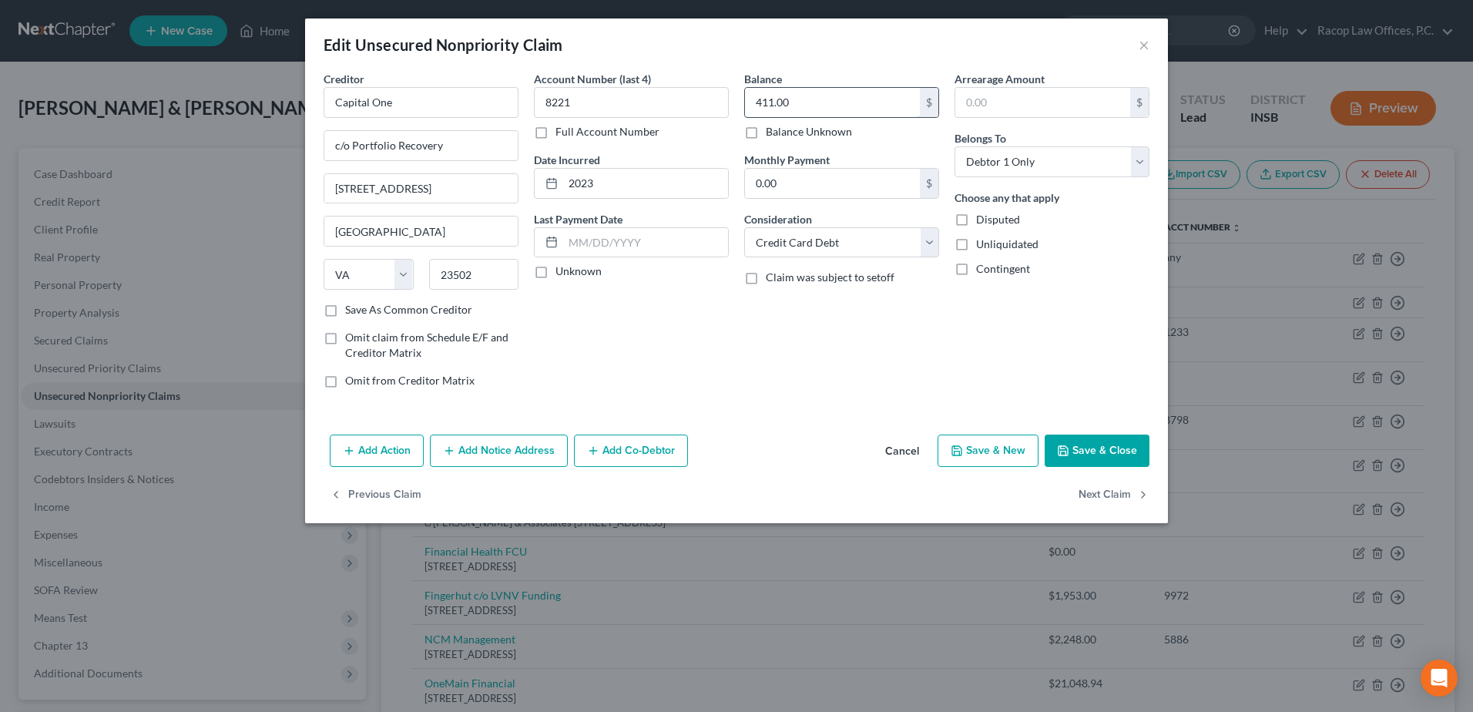
click at [790, 102] on input "411.00" at bounding box center [832, 102] width 175 height 29
type input "477.00"
click at [1021, 161] on select "Select Debtor 1 Only Debtor 2 Only Debtor 1 And Debtor 2 Only At Least One Of T…" at bounding box center [1052, 161] width 195 height 31
select select "1"
click at [955, 146] on select "Select Debtor 1 Only Debtor 2 Only Debtor 1 And Debtor 2 Only At Least One Of T…" at bounding box center [1052, 161] width 195 height 31
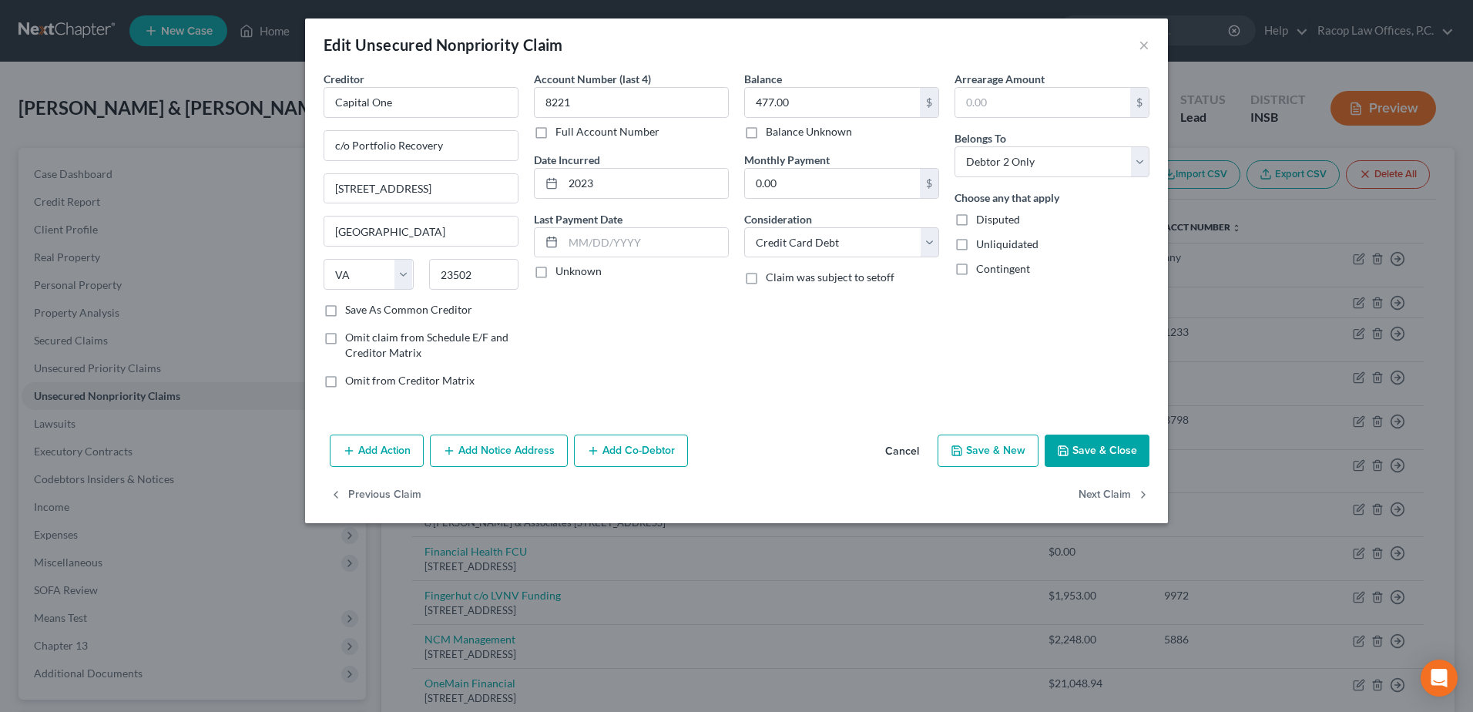
click at [1103, 451] on button "Save & Close" at bounding box center [1097, 451] width 105 height 32
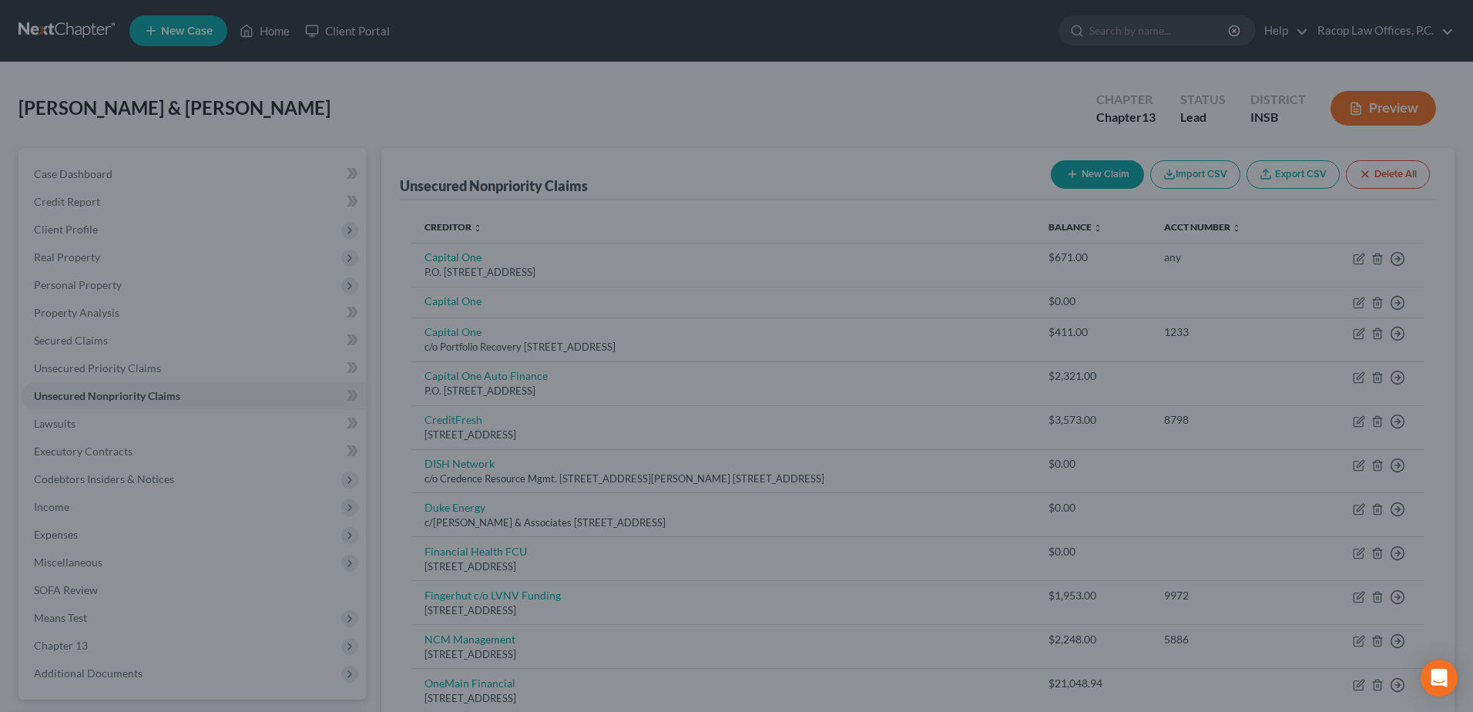
type input "0"
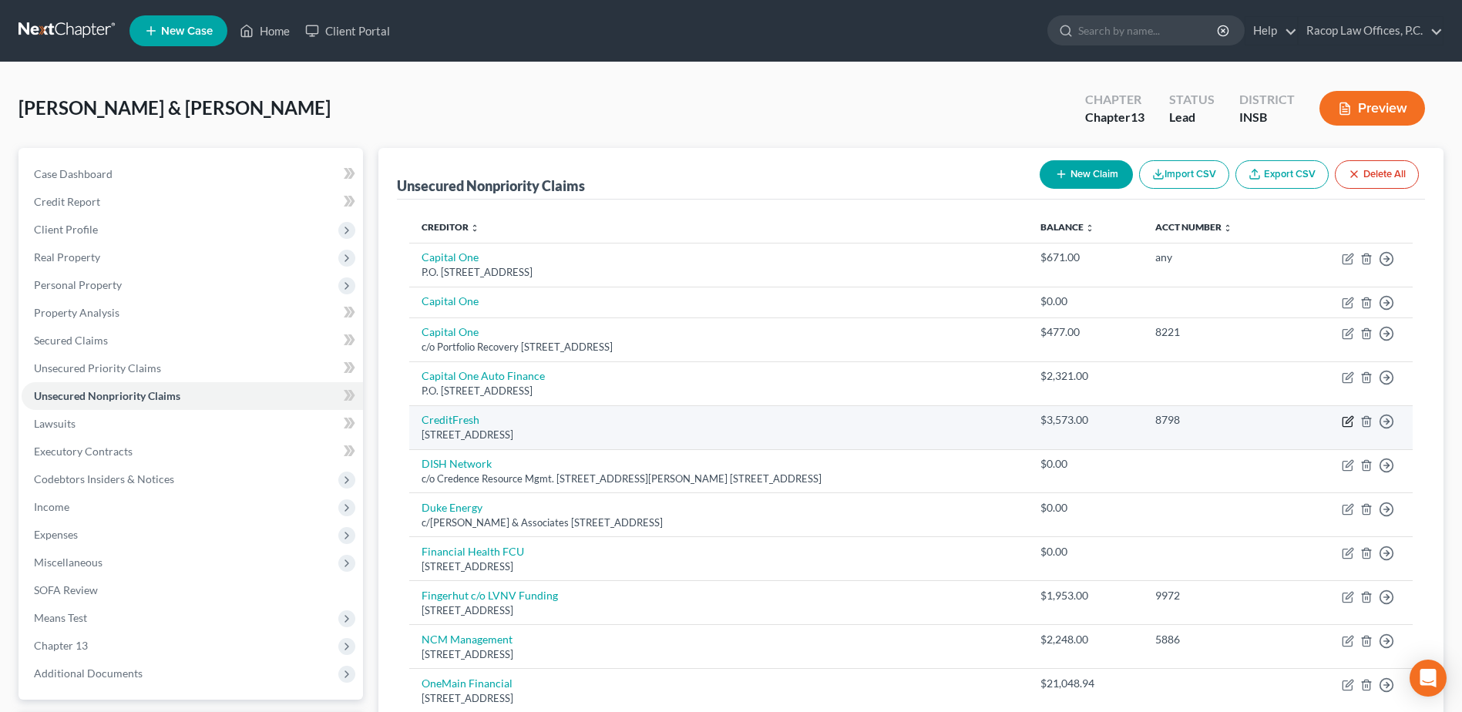
click at [1342, 421] on icon "button" at bounding box center [1346, 421] width 9 height 9
select select "7"
select select "10"
select select "1"
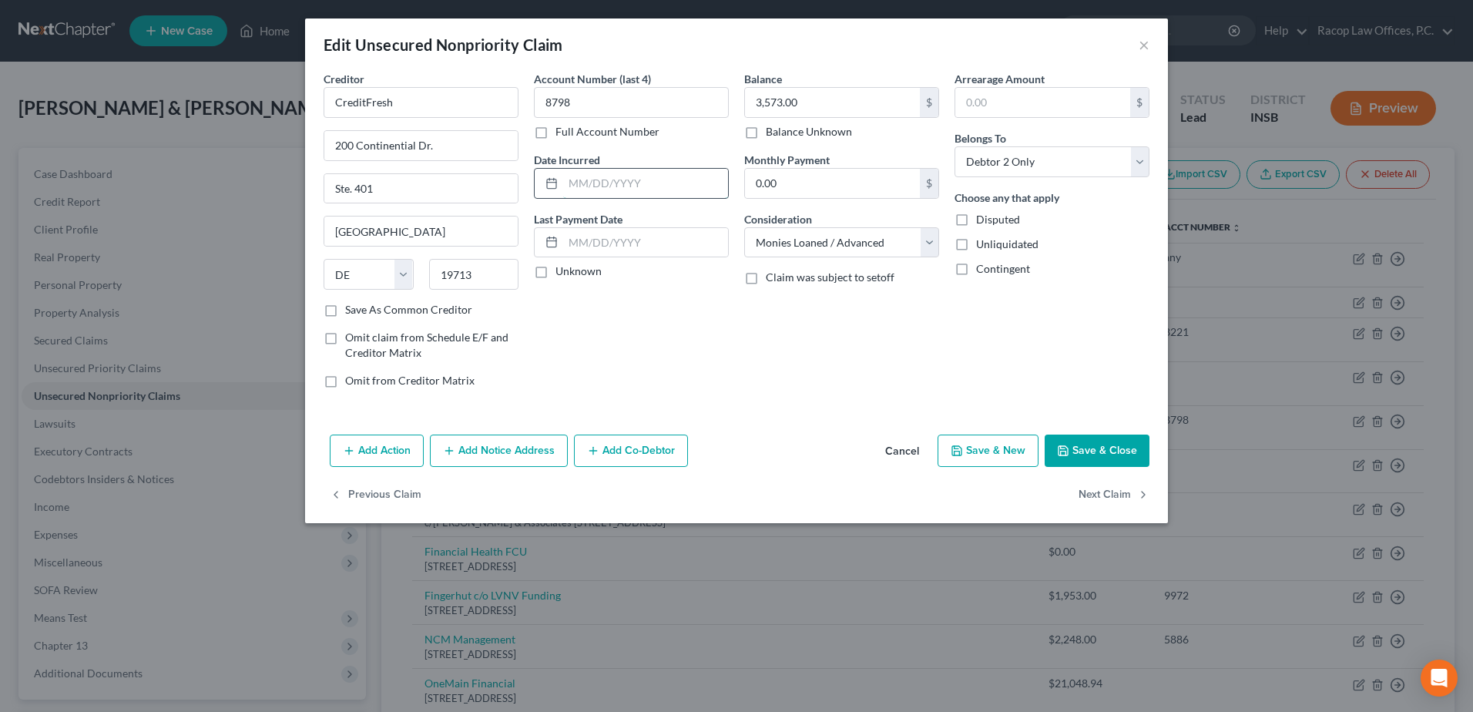
click at [572, 185] on input "text" at bounding box center [645, 183] width 165 height 29
type input "2023"
click at [1096, 449] on button "Save & Close" at bounding box center [1097, 451] width 105 height 32
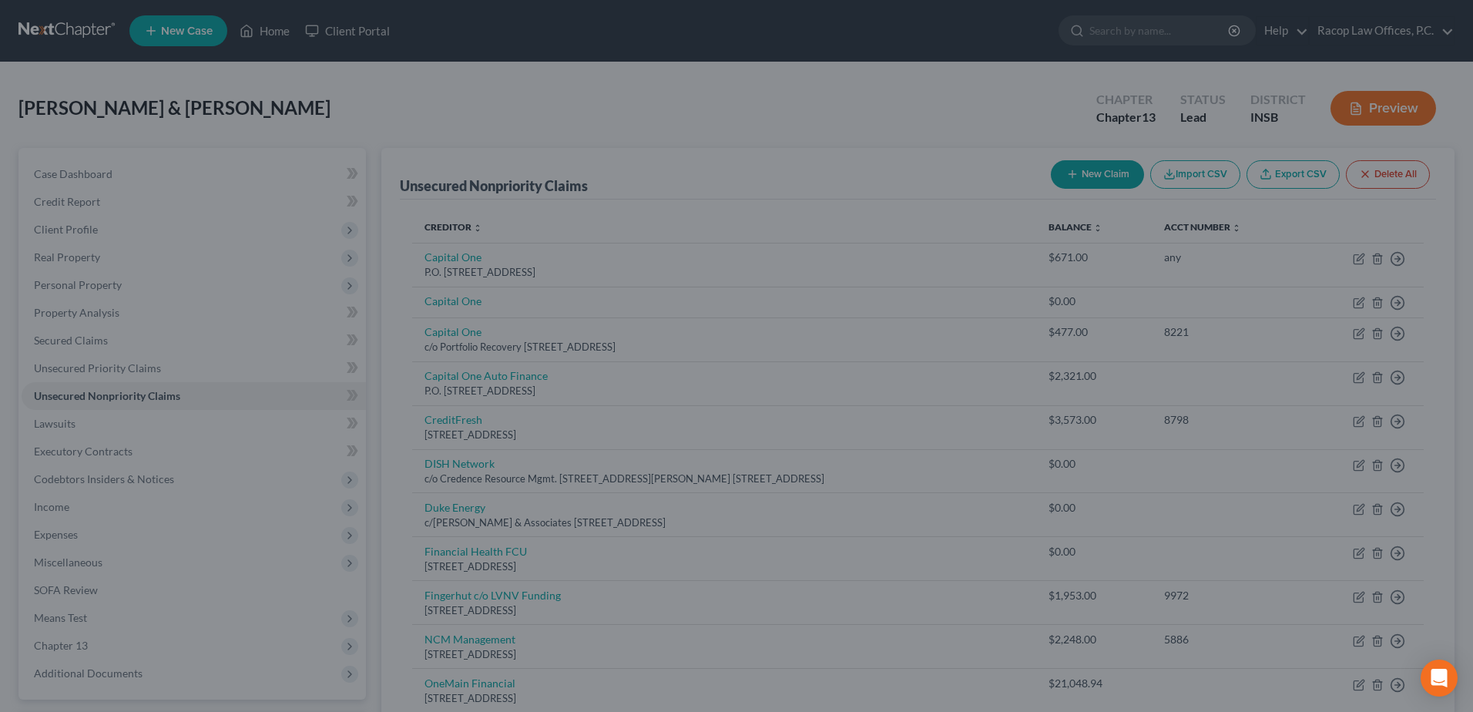
type input "0"
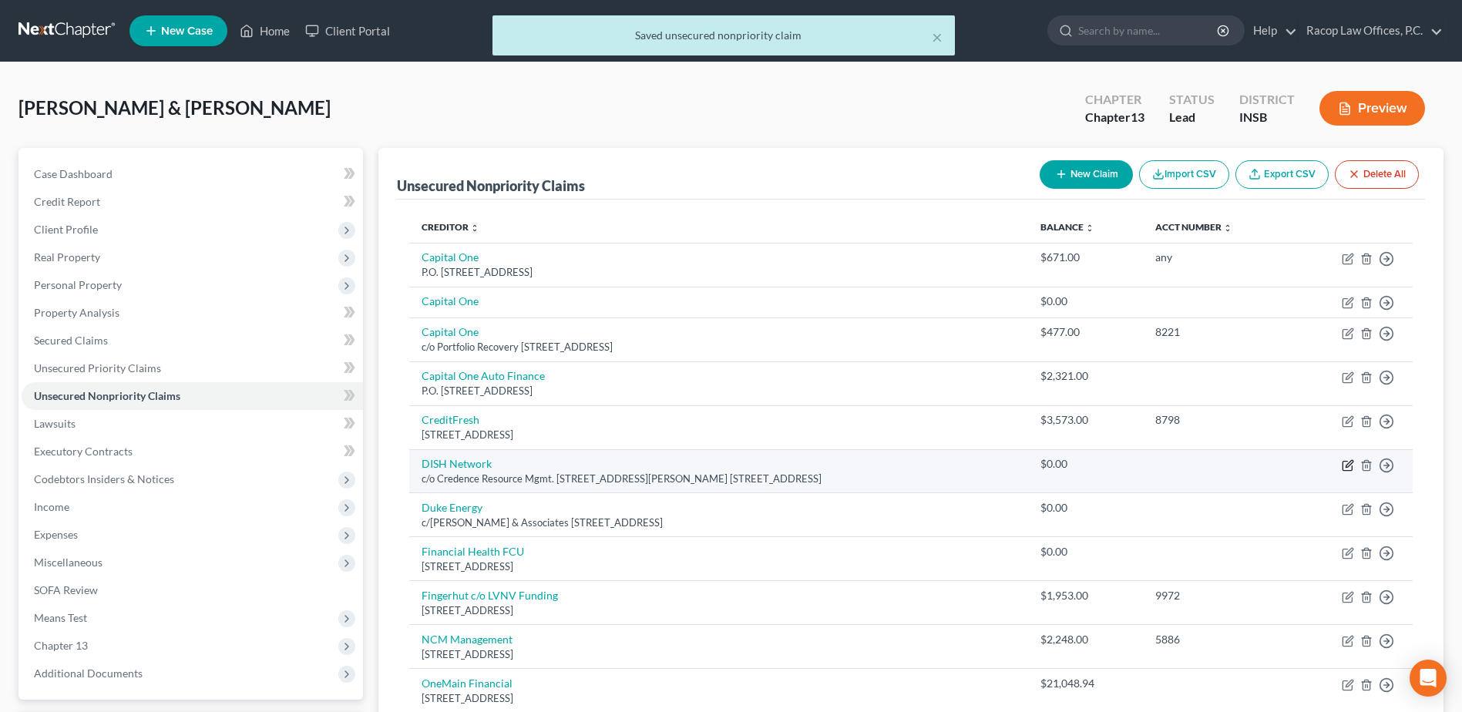
click at [1349, 467] on icon "button" at bounding box center [1348, 465] width 12 height 12
select select "45"
select select "14"
select select "2"
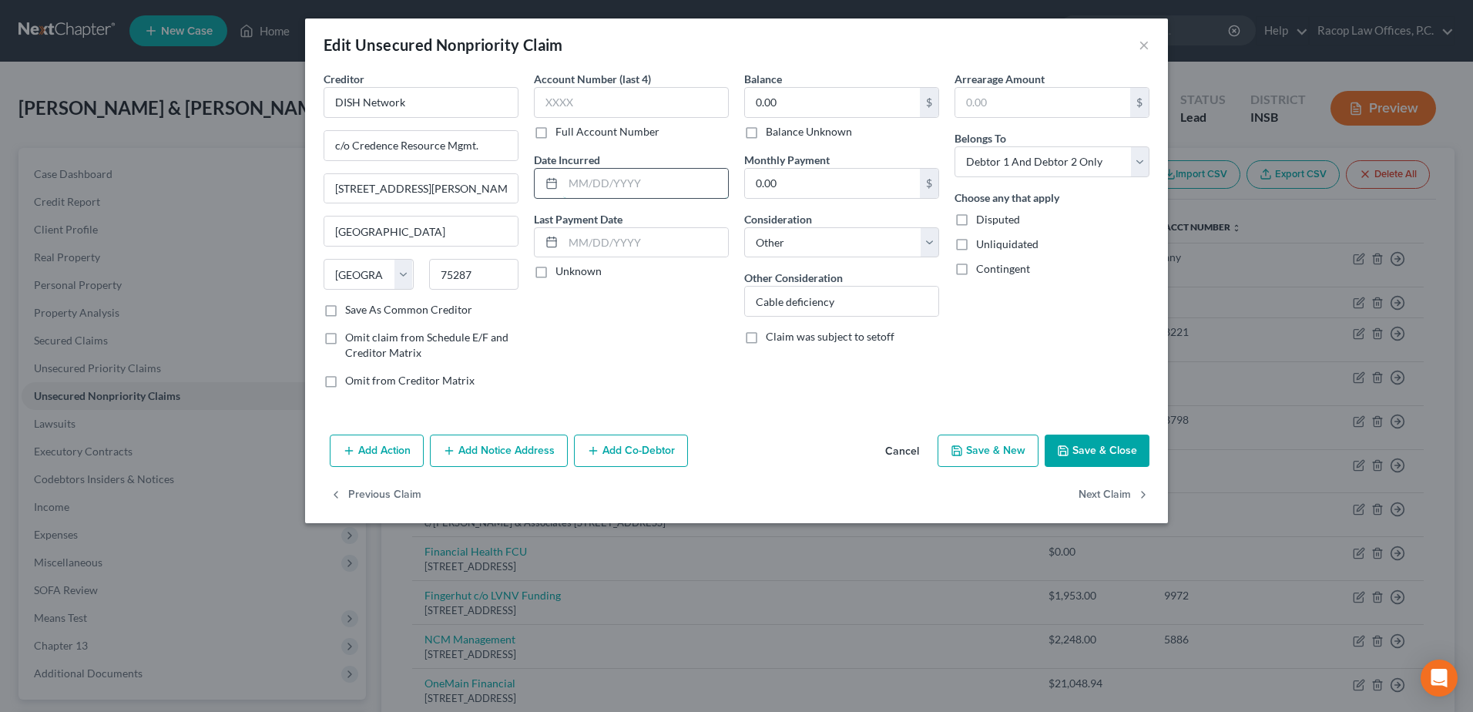
click at [589, 189] on input "text" at bounding box center [645, 183] width 165 height 29
type input "2020"
click at [597, 107] on input "text" at bounding box center [631, 102] width 195 height 31
type input "any"
click at [795, 109] on input "0.00" at bounding box center [832, 102] width 175 height 29
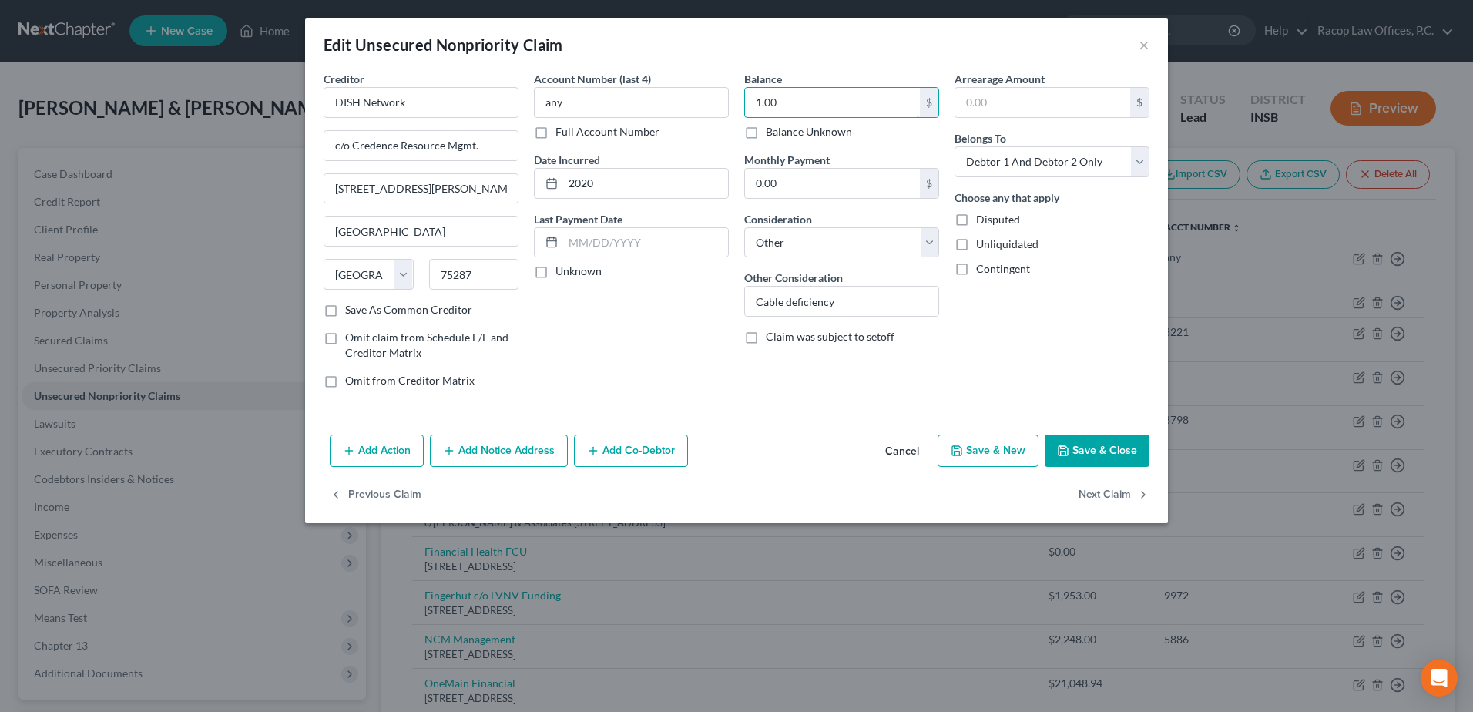
type input "1.00"
click at [1097, 448] on button "Save & Close" at bounding box center [1097, 451] width 105 height 32
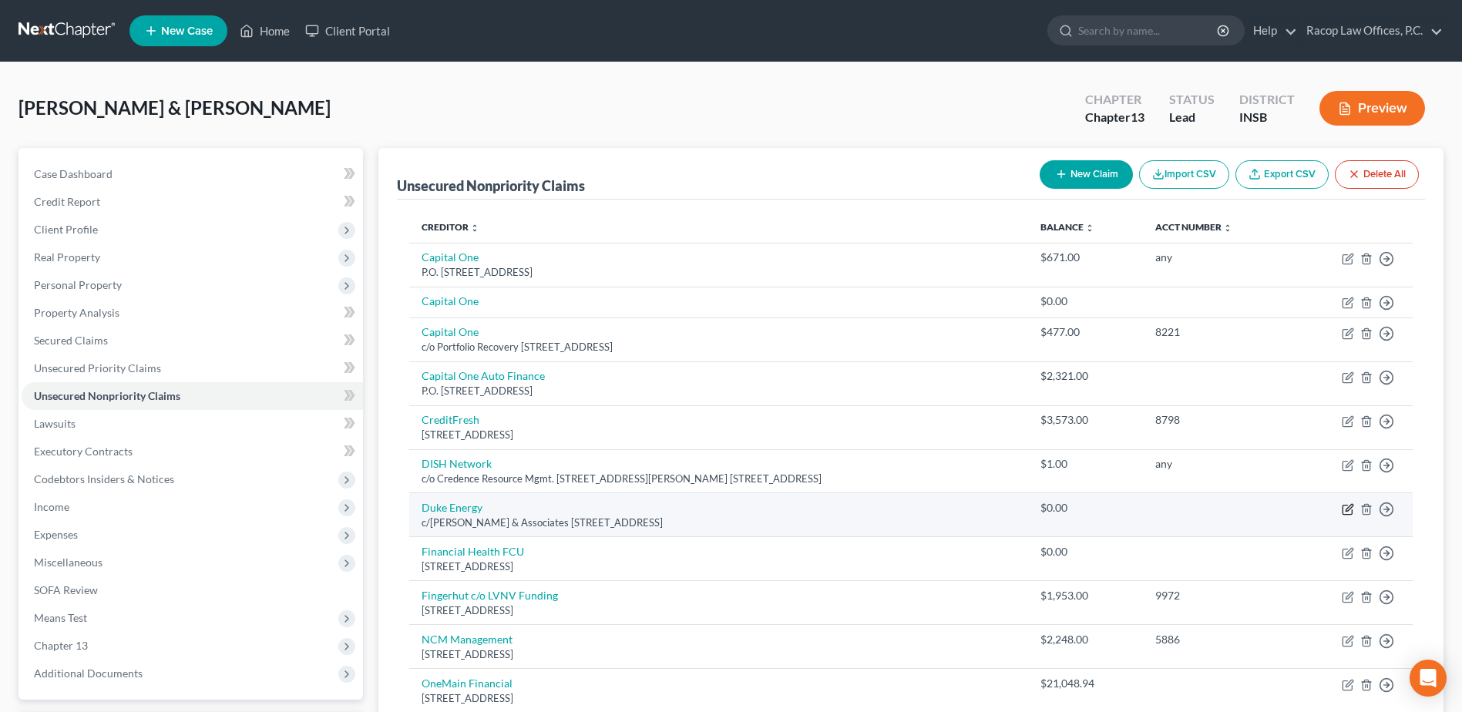
click at [1349, 512] on icon "button" at bounding box center [1348, 509] width 12 height 12
select select "15"
select select "14"
select select "0"
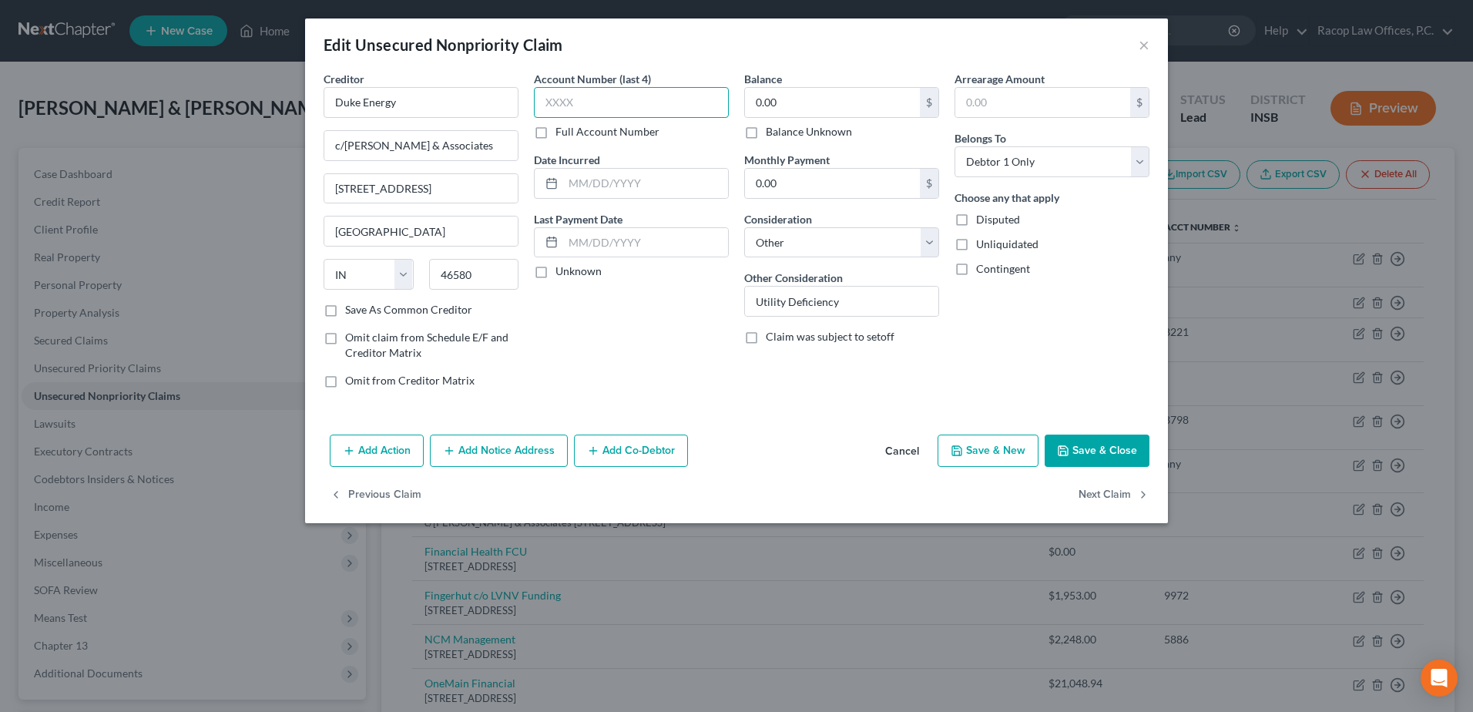
click at [639, 99] on input "text" at bounding box center [631, 102] width 195 height 31
type input "any"
click at [641, 186] on input "text" at bounding box center [645, 183] width 165 height 29
type input "2020"
click at [808, 103] on input "0.00" at bounding box center [832, 102] width 175 height 29
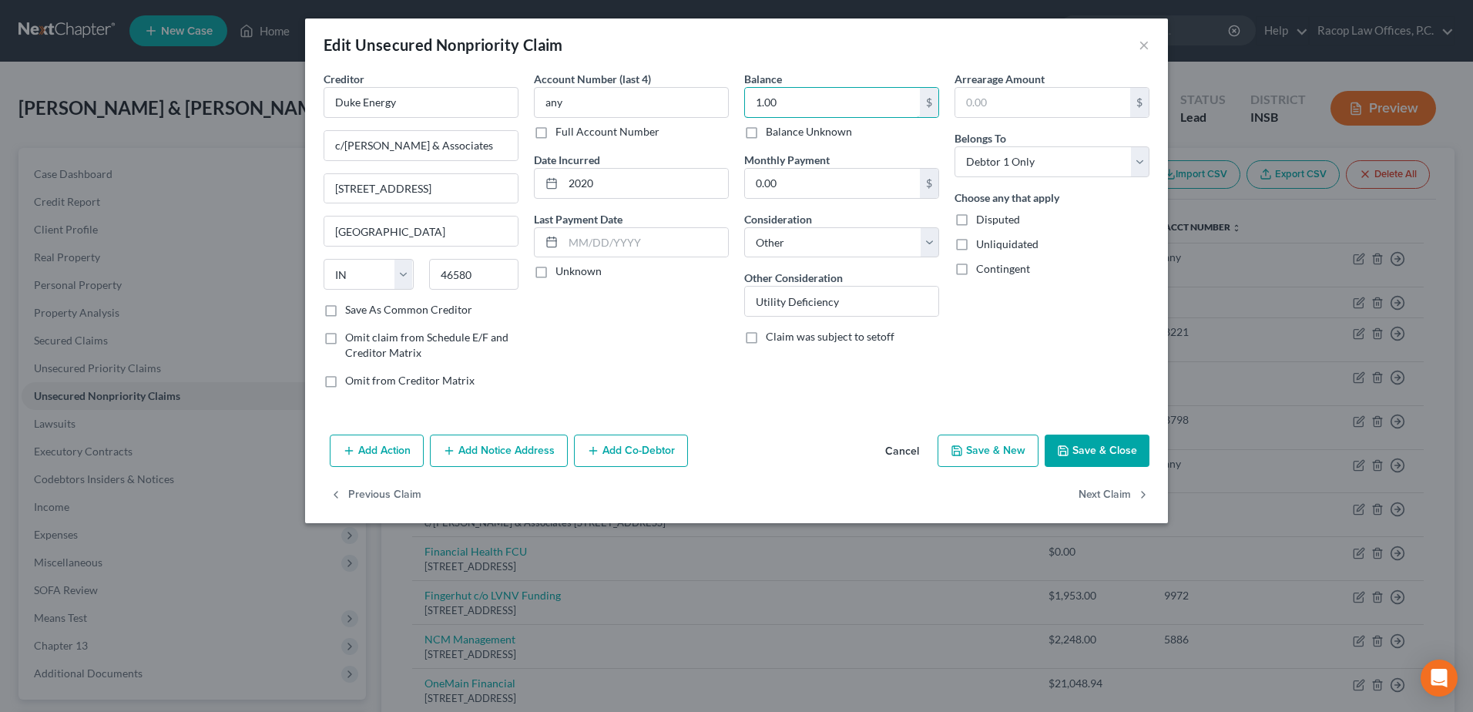
type input "1.00"
click at [1114, 449] on button "Save & Close" at bounding box center [1097, 451] width 105 height 32
type input "0"
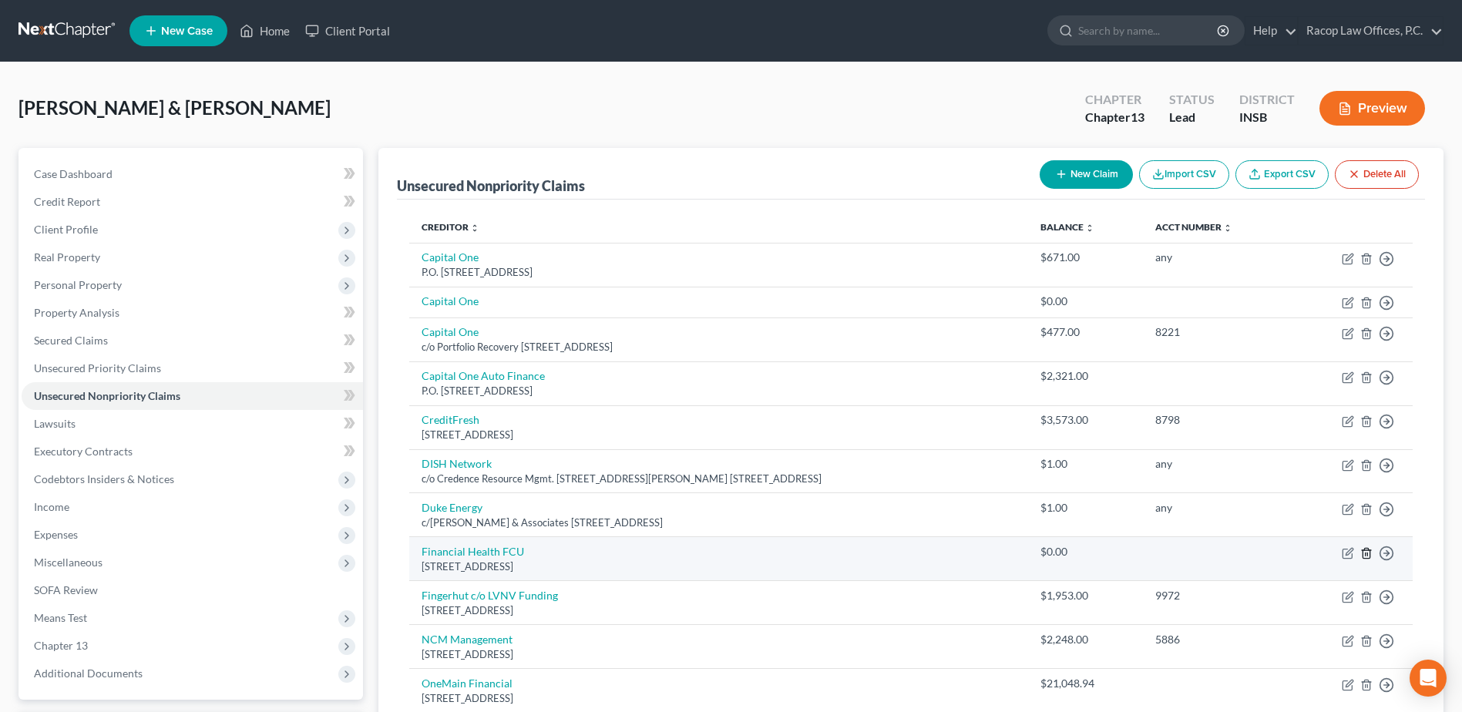
click at [1365, 556] on line "button" at bounding box center [1365, 554] width 0 height 3
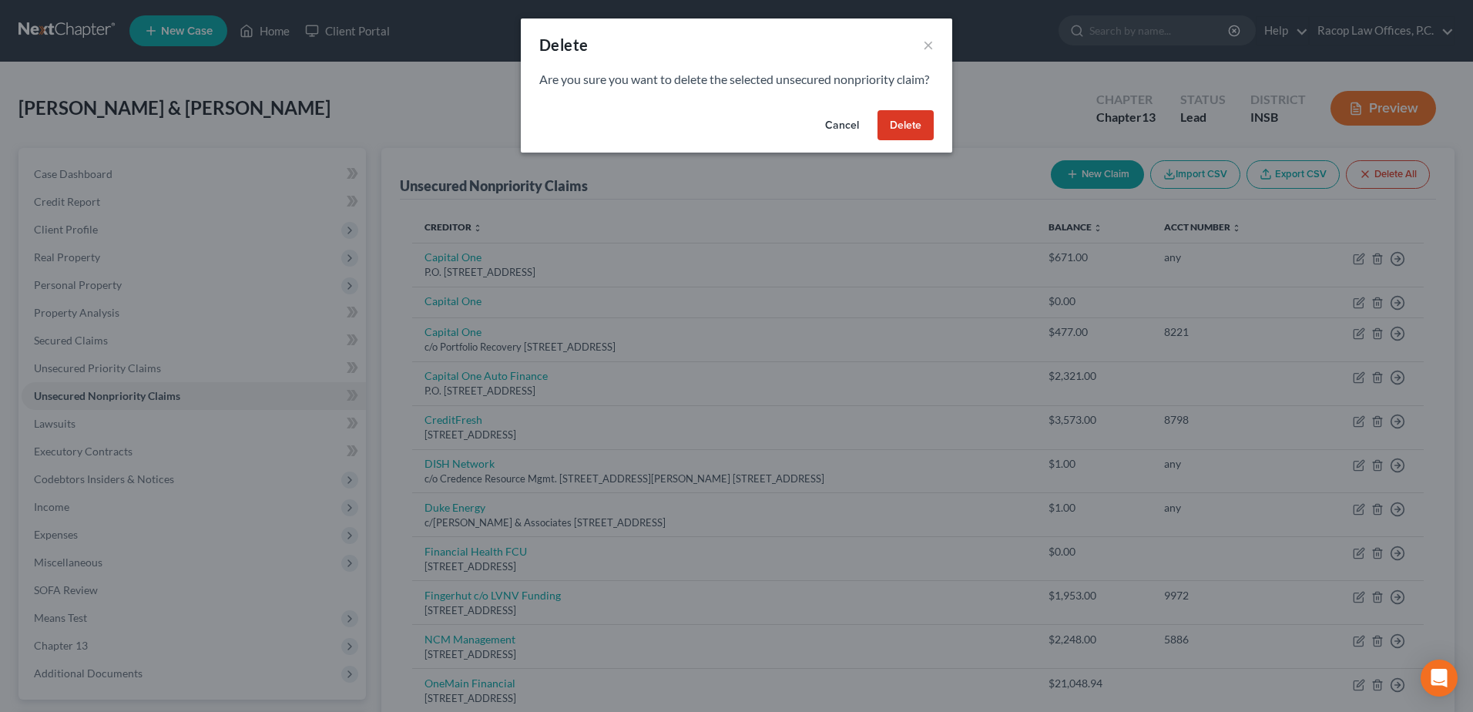
click at [902, 141] on button "Delete" at bounding box center [906, 125] width 56 height 31
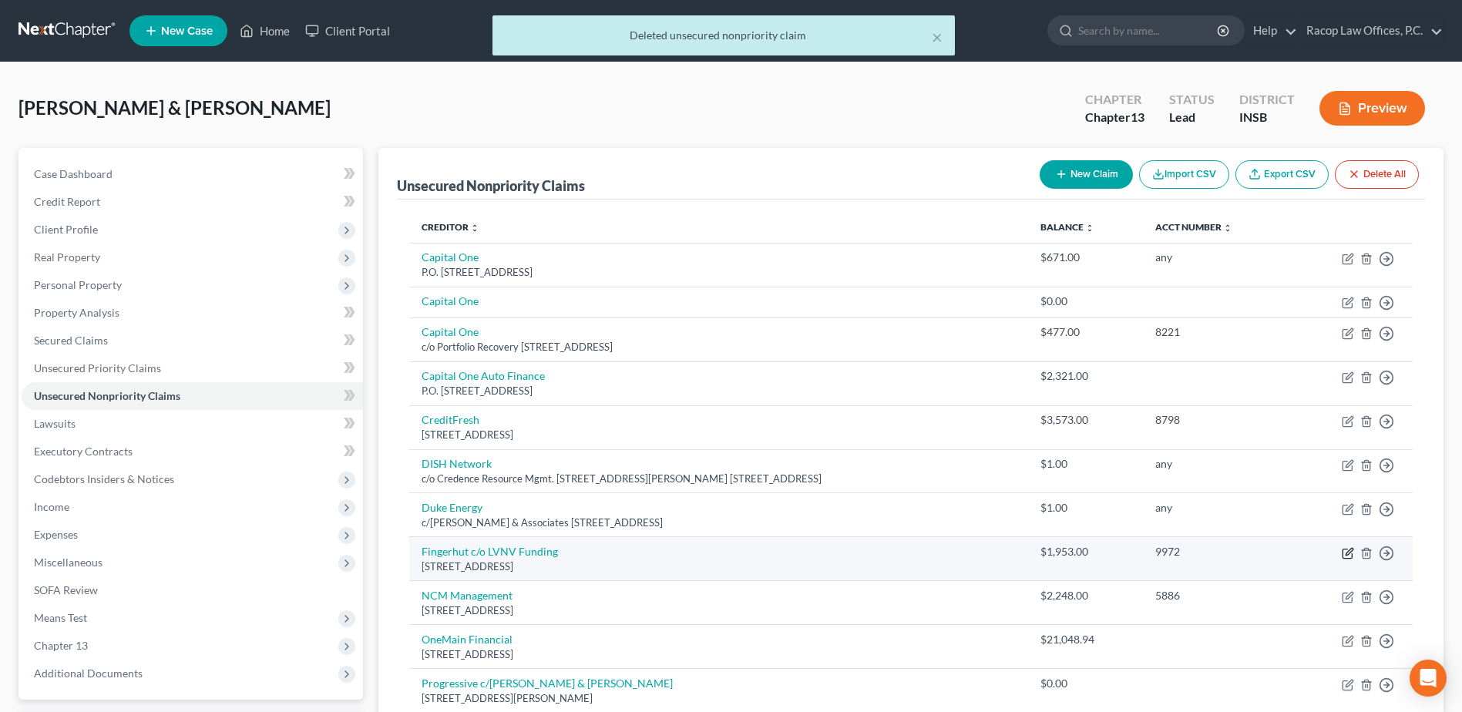
click at [1344, 556] on icon "button" at bounding box center [1348, 553] width 12 height 12
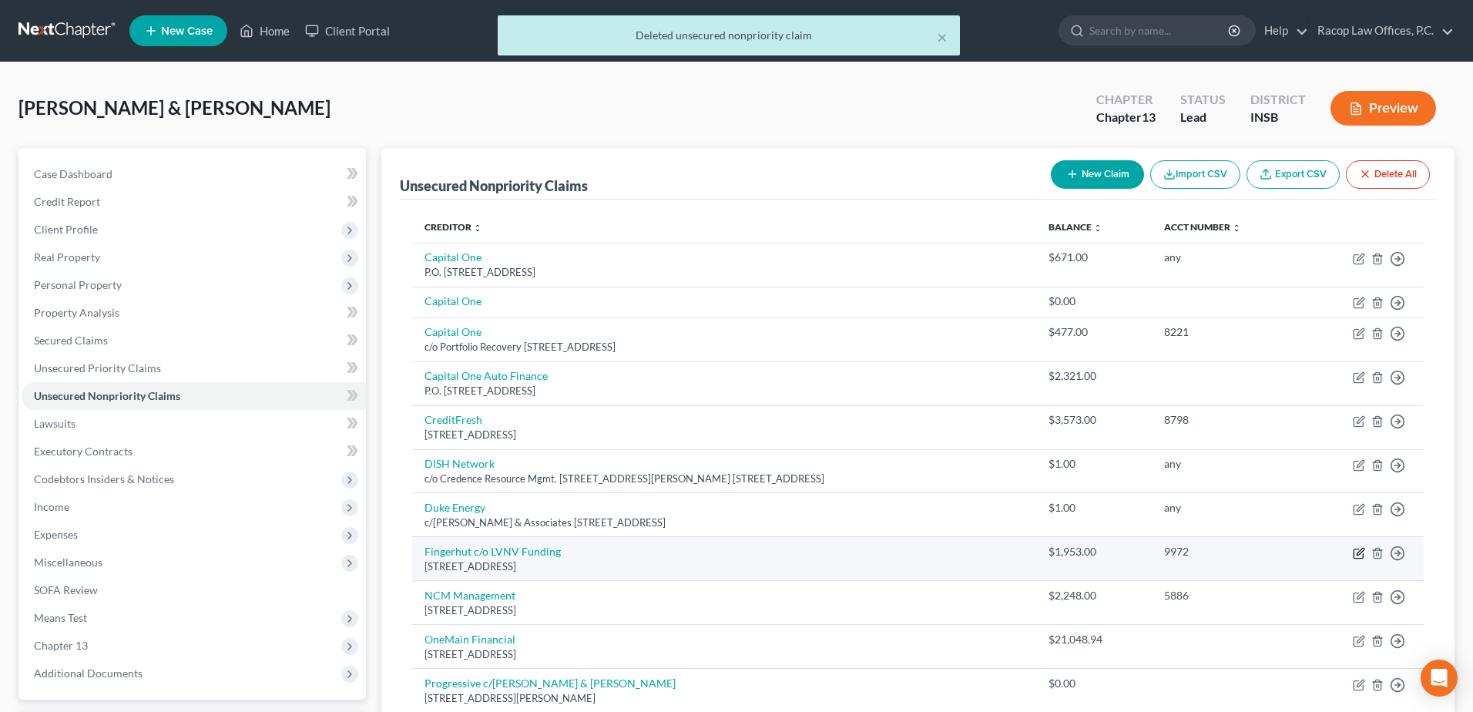
select select "42"
select select "14"
select select "1"
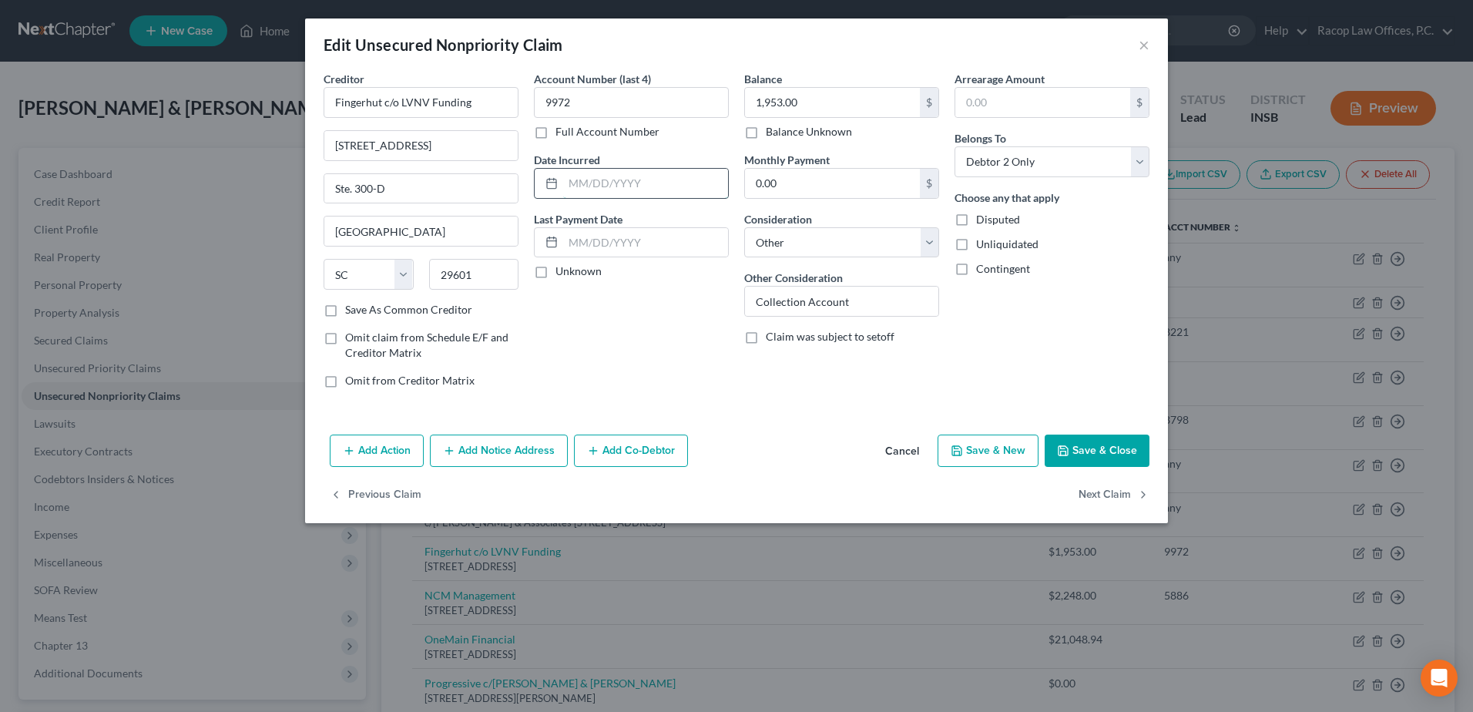
click at [615, 183] on input "text" at bounding box center [645, 183] width 165 height 29
type input "2020"
click at [1107, 454] on button "Save & Close" at bounding box center [1097, 451] width 105 height 32
type input "0"
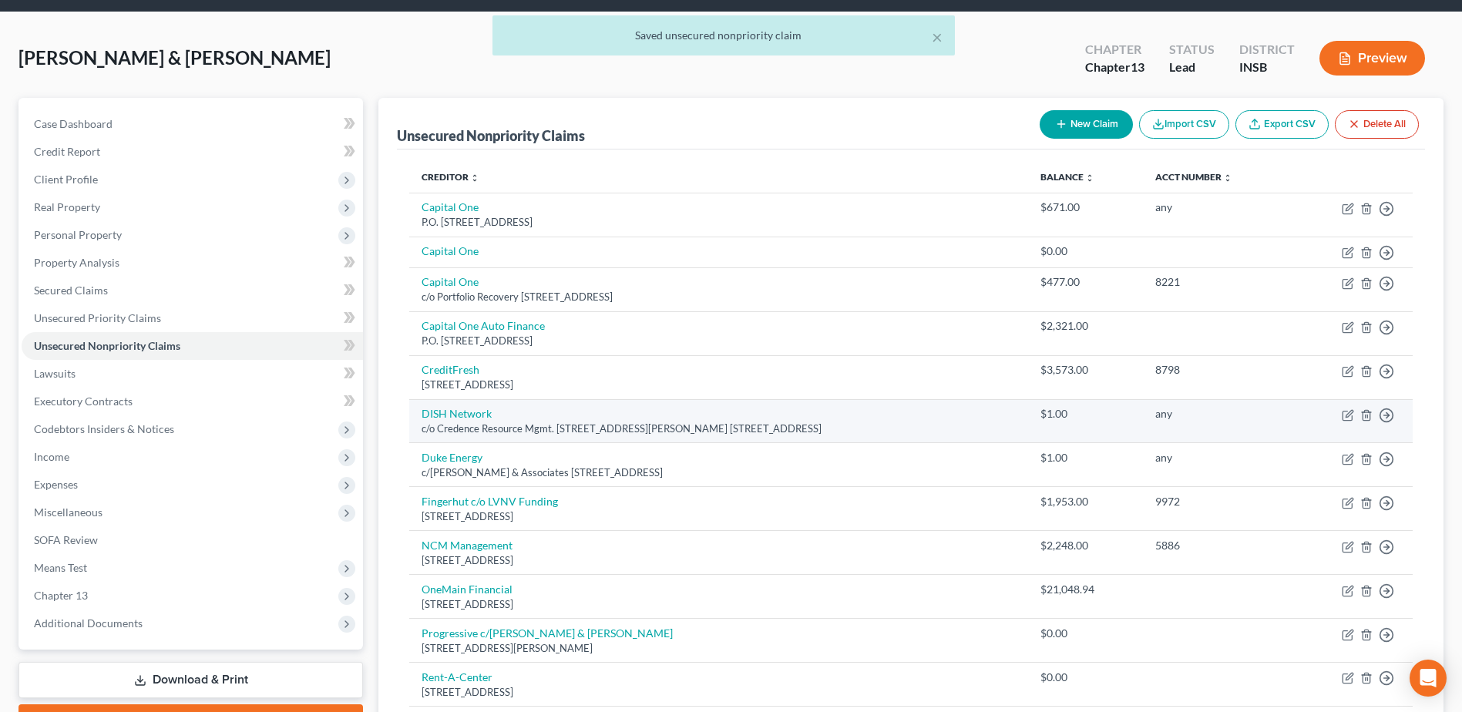
scroll to position [77, 0]
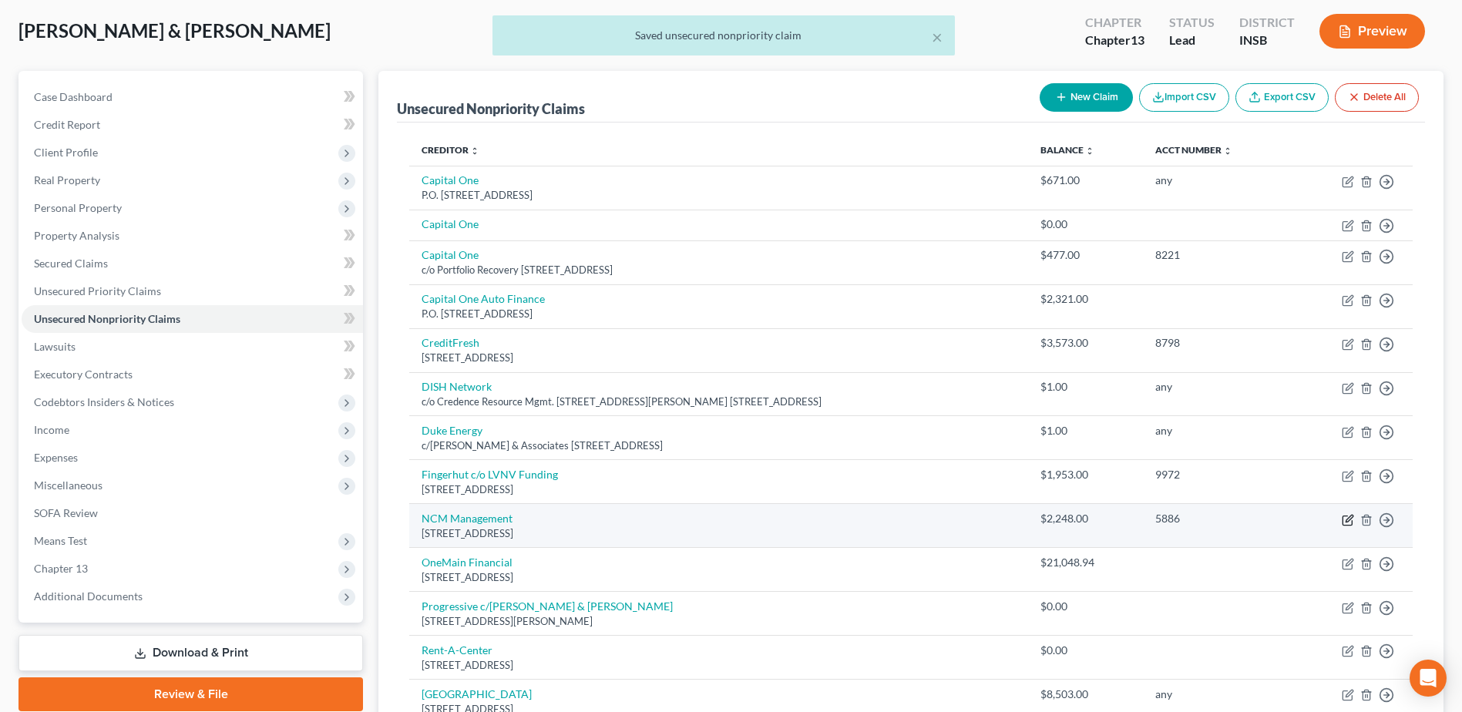
click at [1347, 524] on icon "button" at bounding box center [1348, 520] width 12 height 12
select select "39"
select select "10"
select select "1"
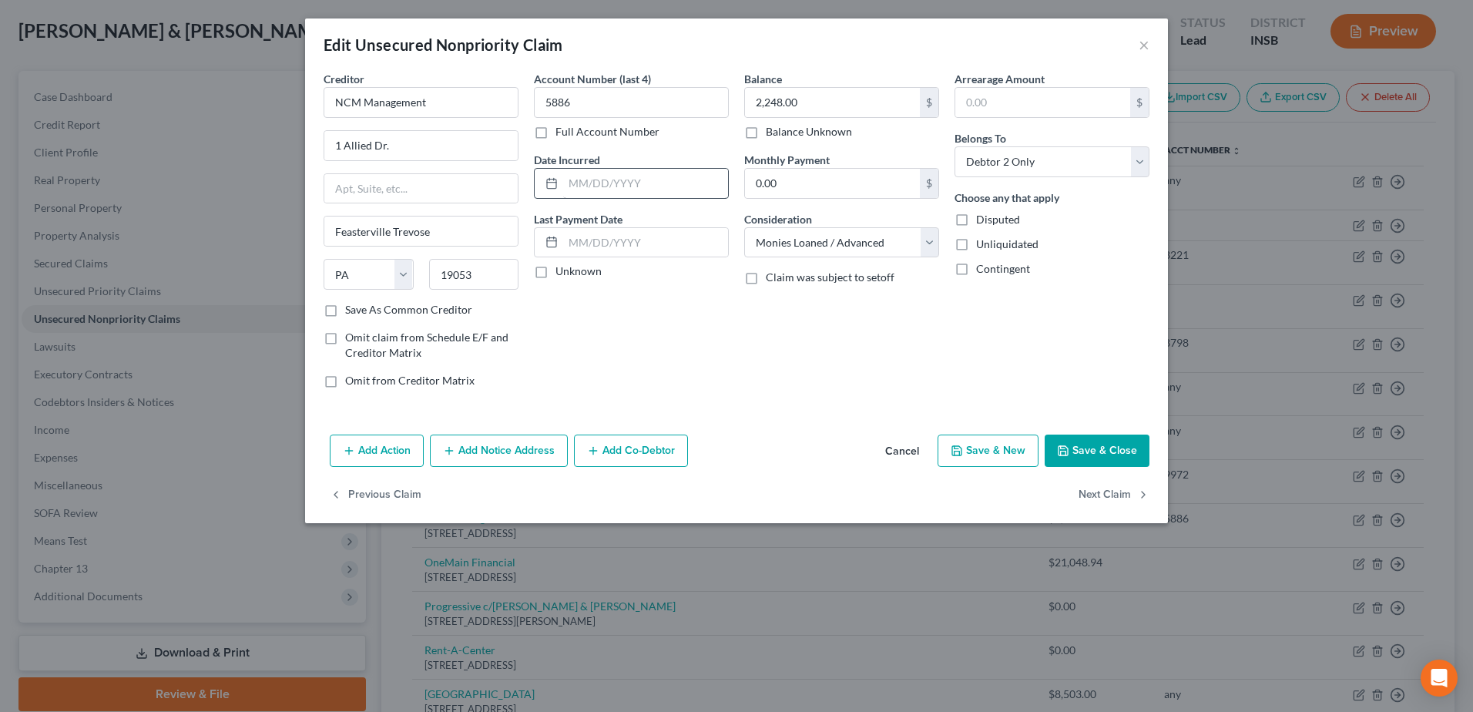
drag, startPoint x: 562, startPoint y: 179, endPoint x: 600, endPoint y: 183, distance: 38.0
click at [571, 180] on div at bounding box center [631, 183] width 195 height 31
click at [569, 184] on input "text" at bounding box center [645, 183] width 165 height 29
type input "2022"
click at [1120, 450] on button "Save & Close" at bounding box center [1097, 451] width 105 height 32
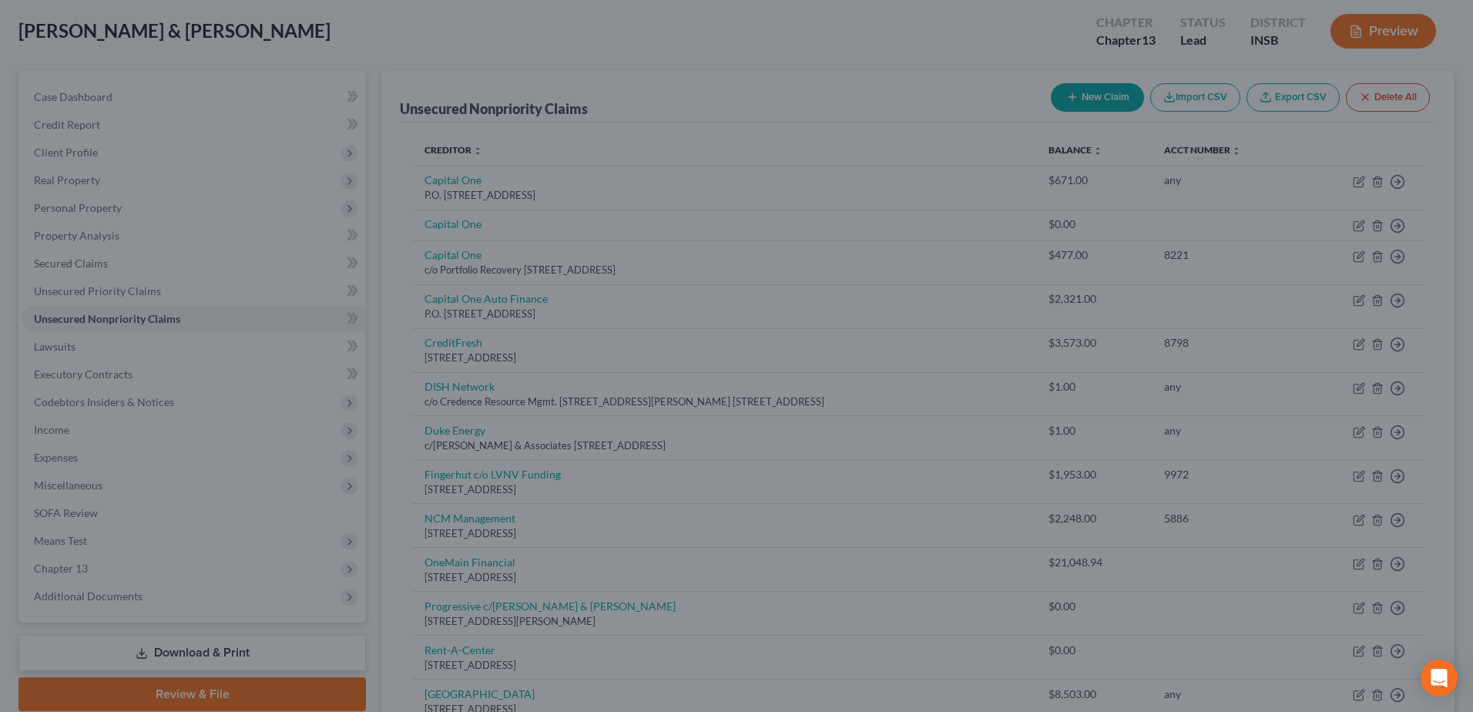
type input "0"
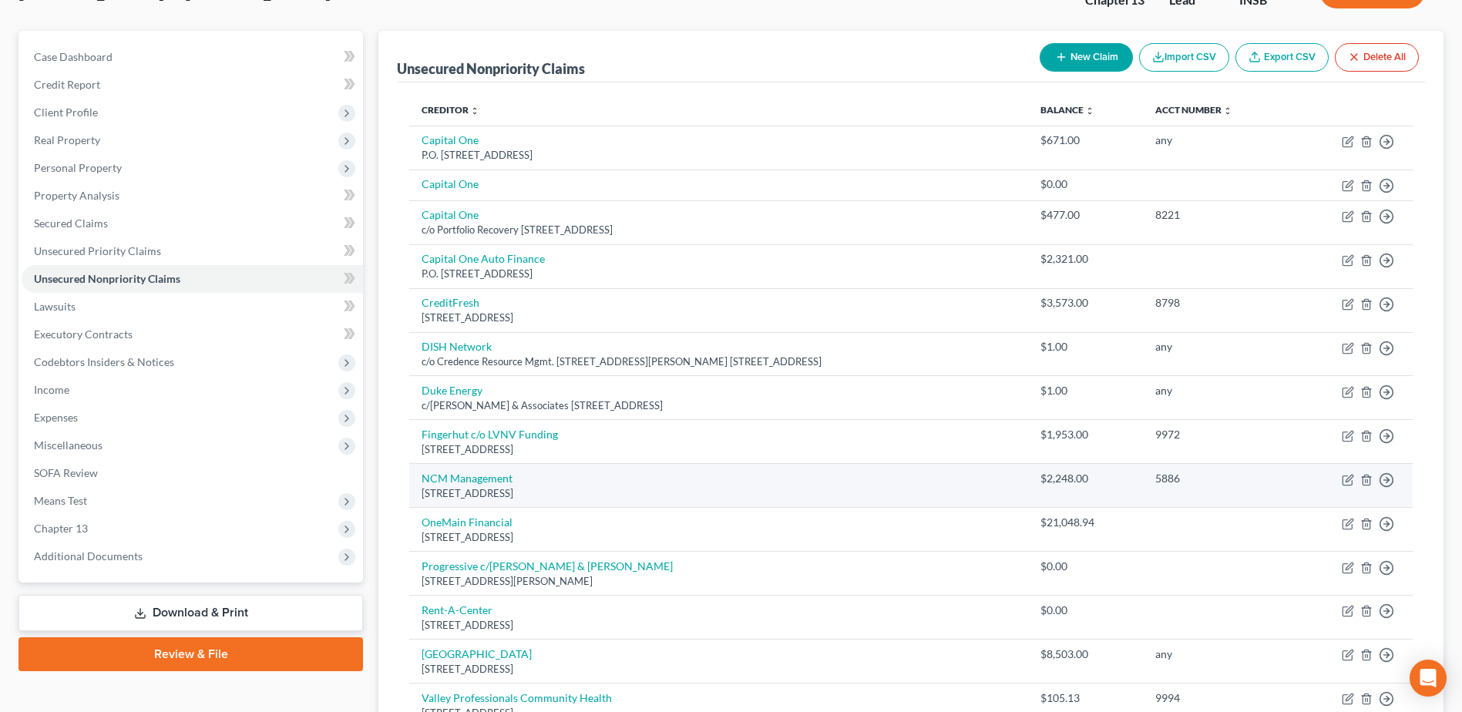
scroll to position [154, 0]
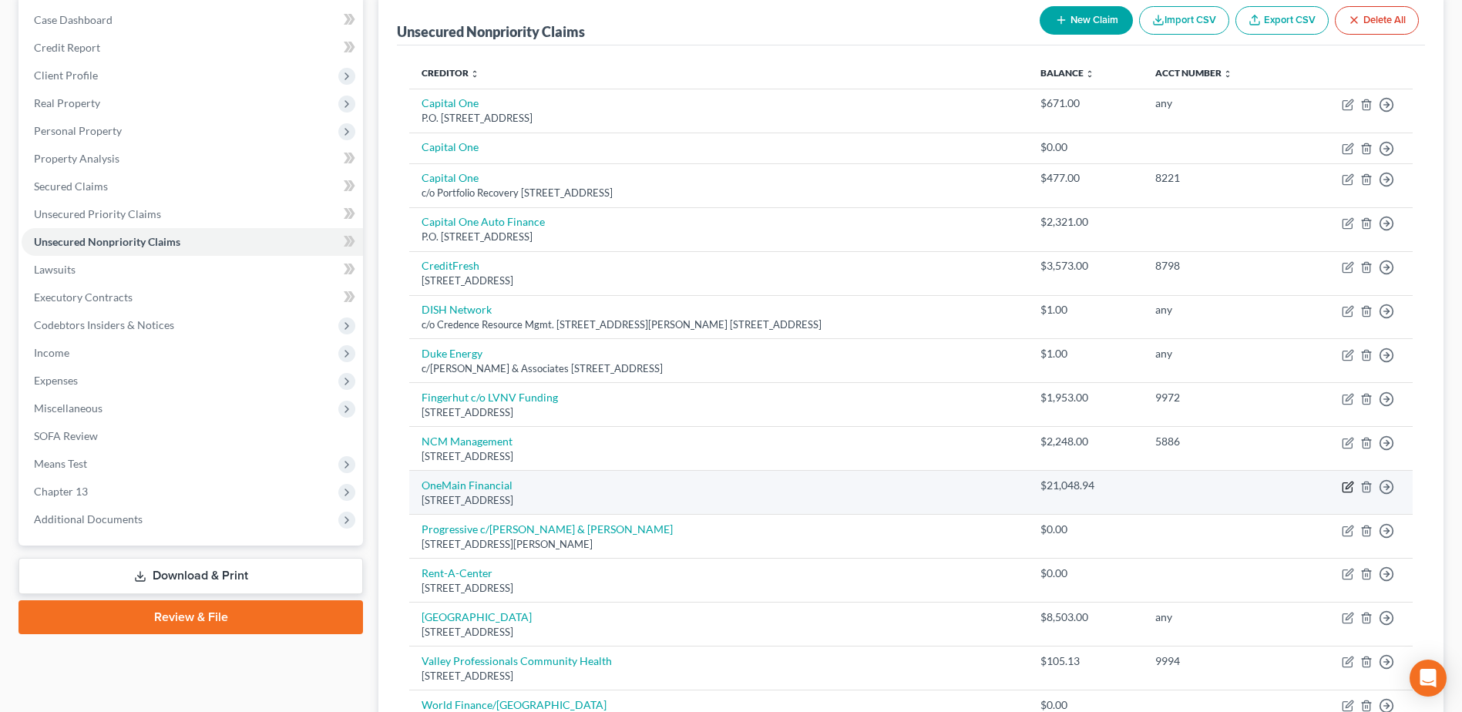
click at [1350, 488] on icon "button" at bounding box center [1348, 487] width 12 height 12
select select "15"
select select "10"
select select "0"
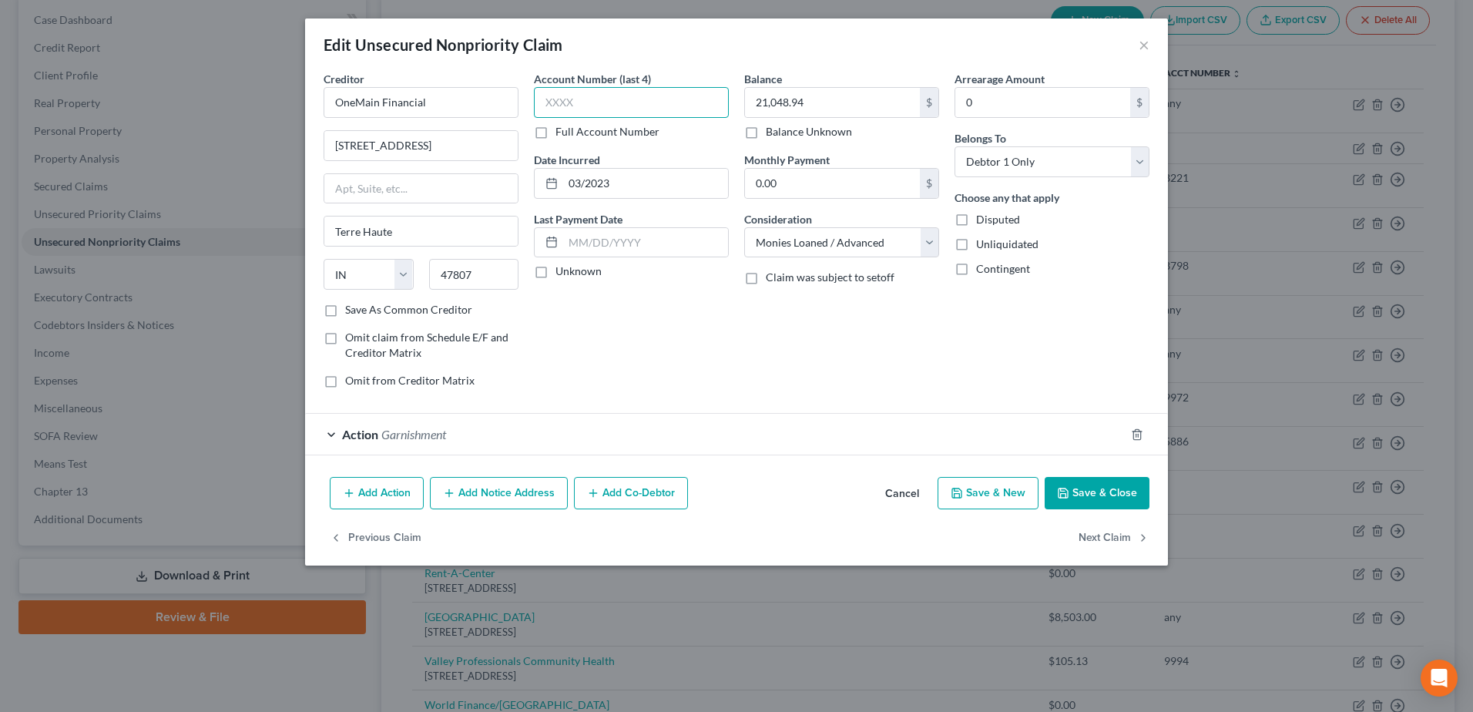
click at [594, 102] on input "text" at bounding box center [631, 102] width 195 height 31
type input "any"
click at [1155, 493] on div "Add Action Add Notice Address Add Co-Debtor Cancel Save & New Save & Close" at bounding box center [736, 496] width 863 height 51
click at [1117, 484] on button "Save & Close" at bounding box center [1097, 493] width 105 height 32
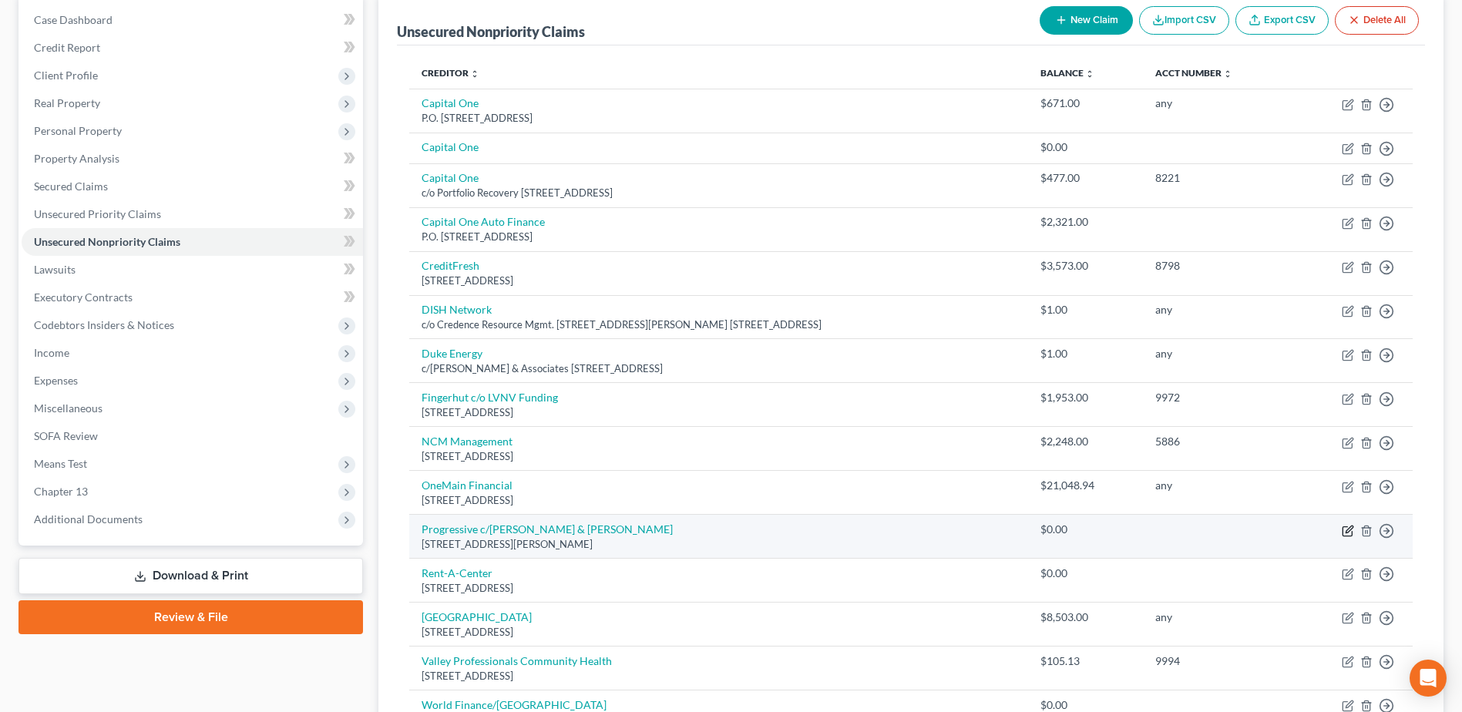
click at [1347, 529] on icon "button" at bounding box center [1348, 529] width 7 height 7
select select "4"
select select "14"
select select "2"
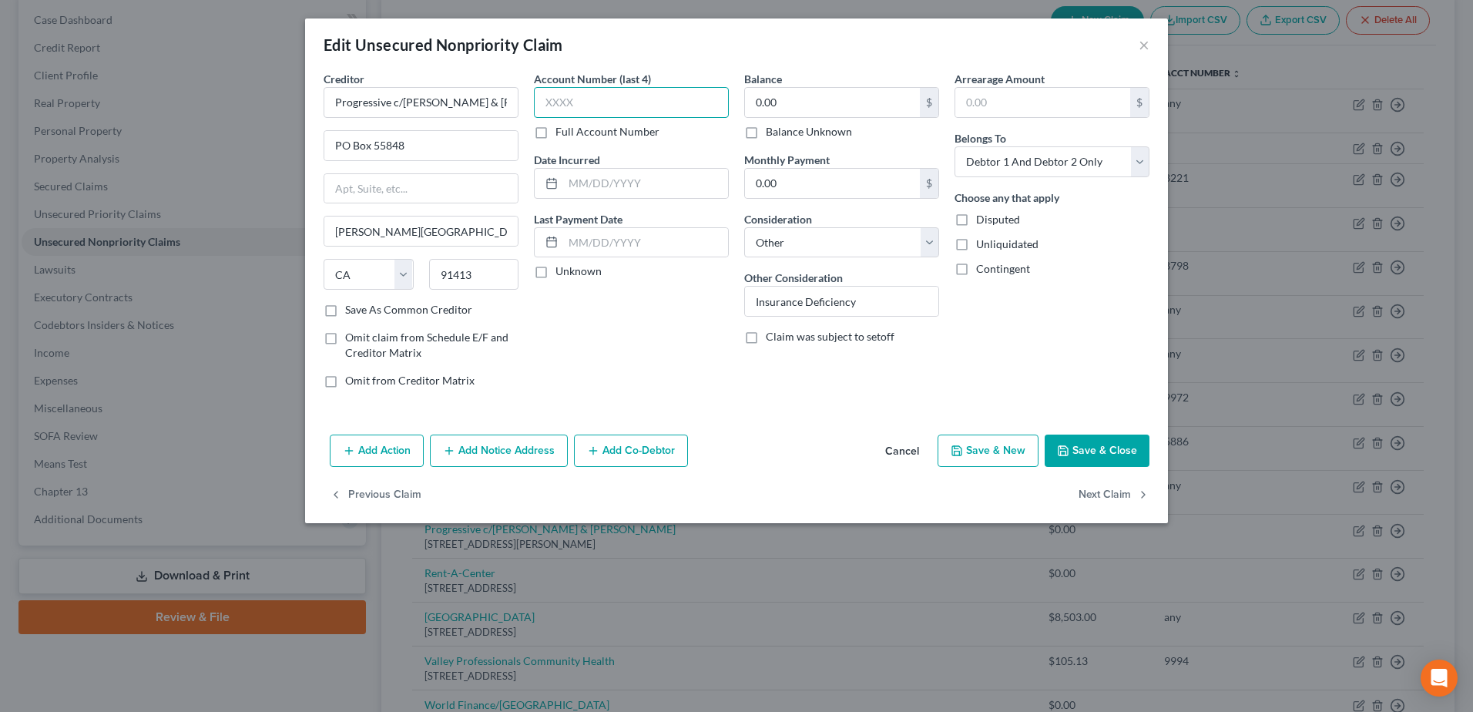
click at [553, 94] on input "text" at bounding box center [631, 102] width 195 height 31
type input "any"
click at [821, 116] on input "0.00" at bounding box center [832, 102] width 175 height 29
type input "500.00"
click at [1112, 450] on button "Save & Close" at bounding box center [1097, 451] width 105 height 32
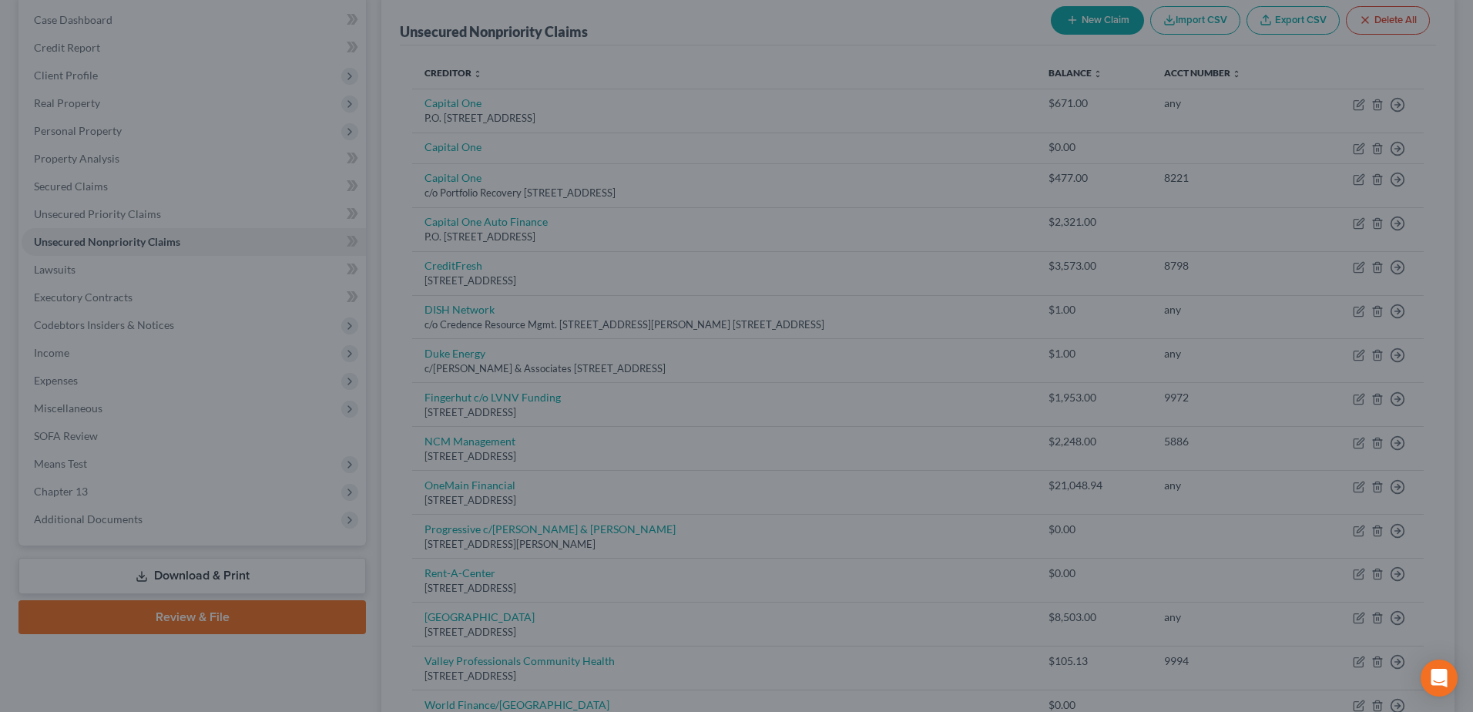
type input "0"
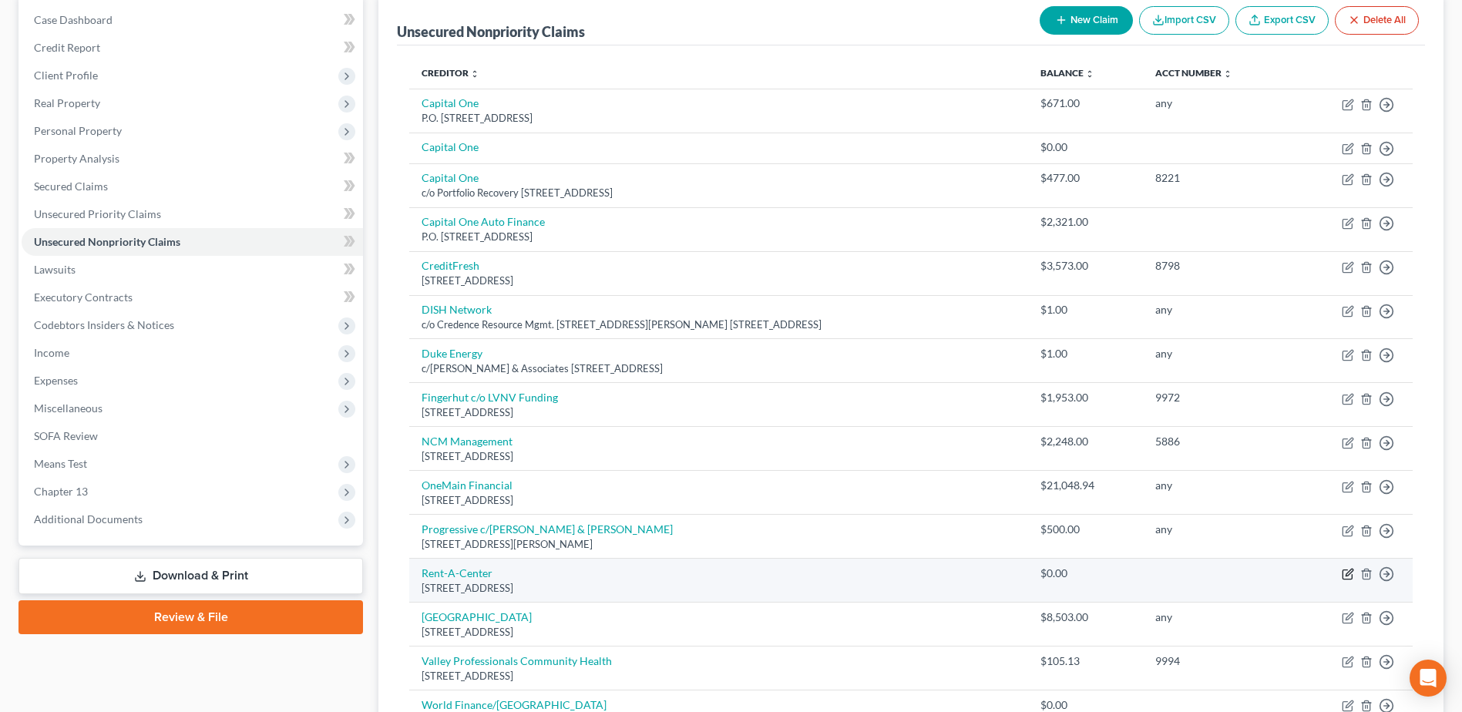
click at [1348, 575] on icon "button" at bounding box center [1348, 574] width 12 height 12
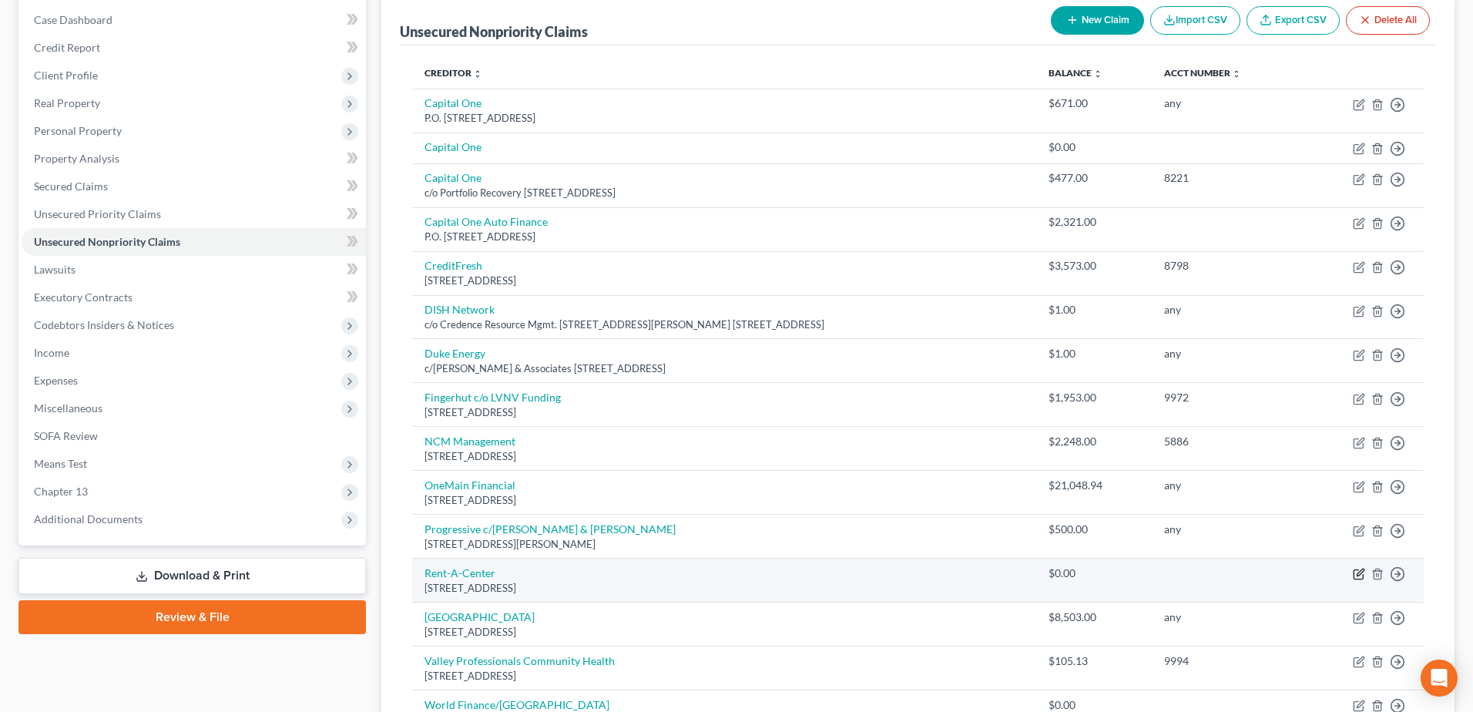
select select "15"
select select "14"
select select "2"
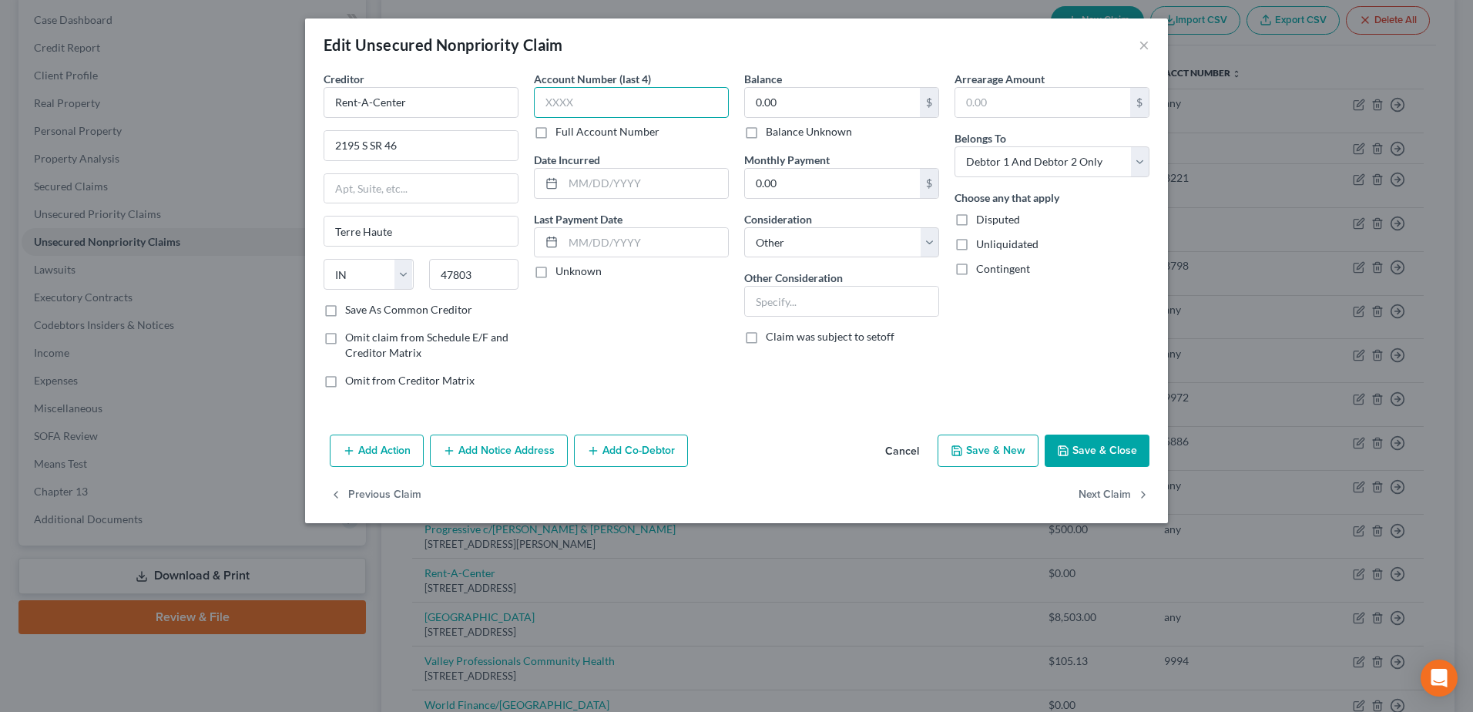
click at [613, 105] on input "text" at bounding box center [631, 102] width 195 height 31
click at [1145, 49] on button "×" at bounding box center [1144, 44] width 11 height 18
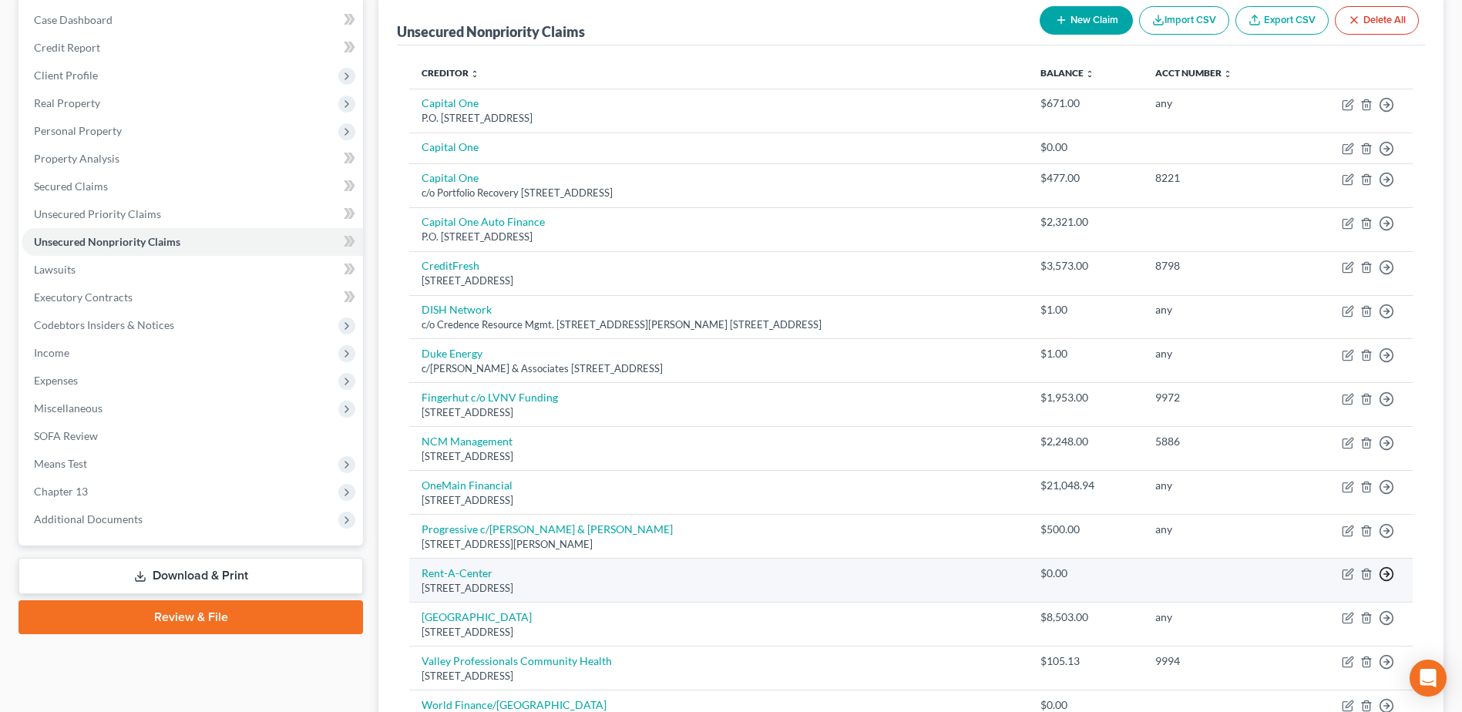
click at [1380, 574] on circle "button" at bounding box center [1386, 574] width 13 height 13
click at [1305, 637] on link "Move to G" at bounding box center [1315, 637] width 129 height 26
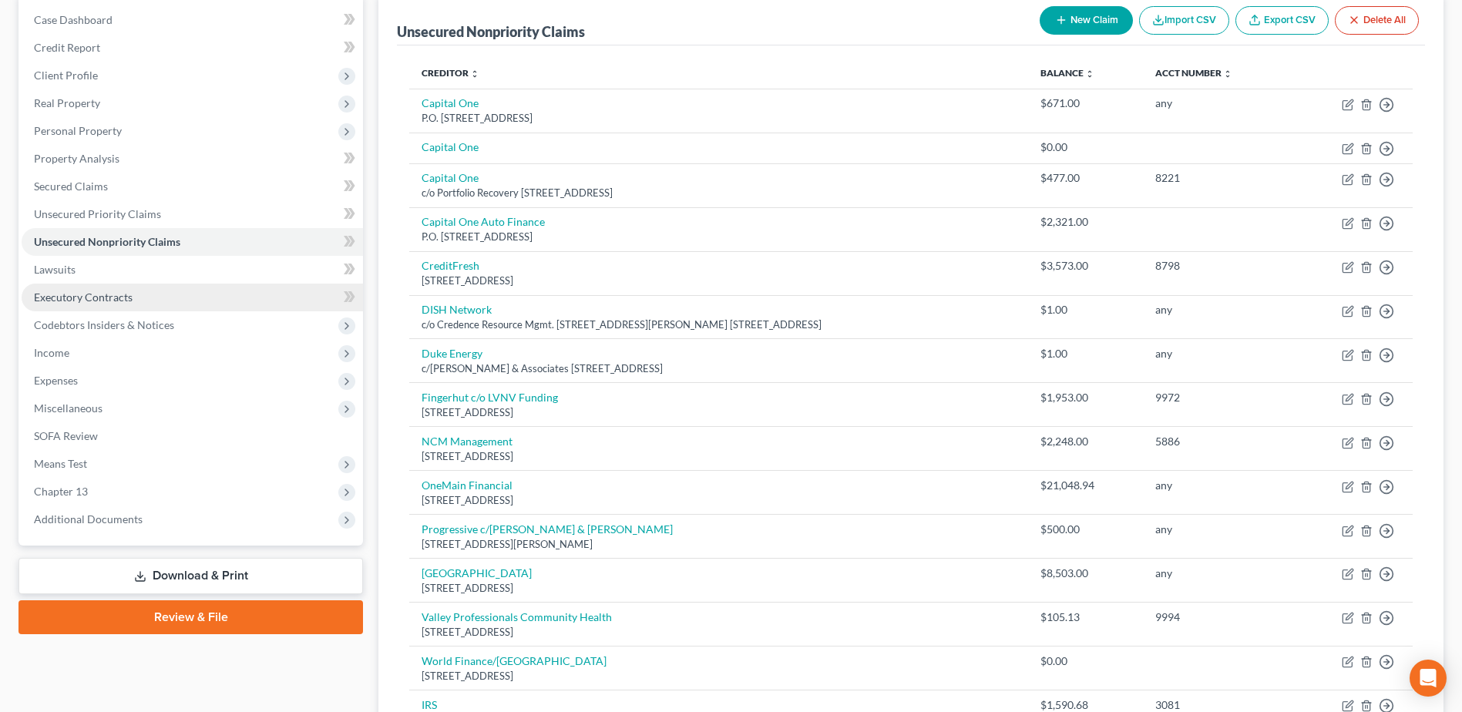
click at [122, 297] on span "Executory Contracts" at bounding box center [83, 297] width 99 height 13
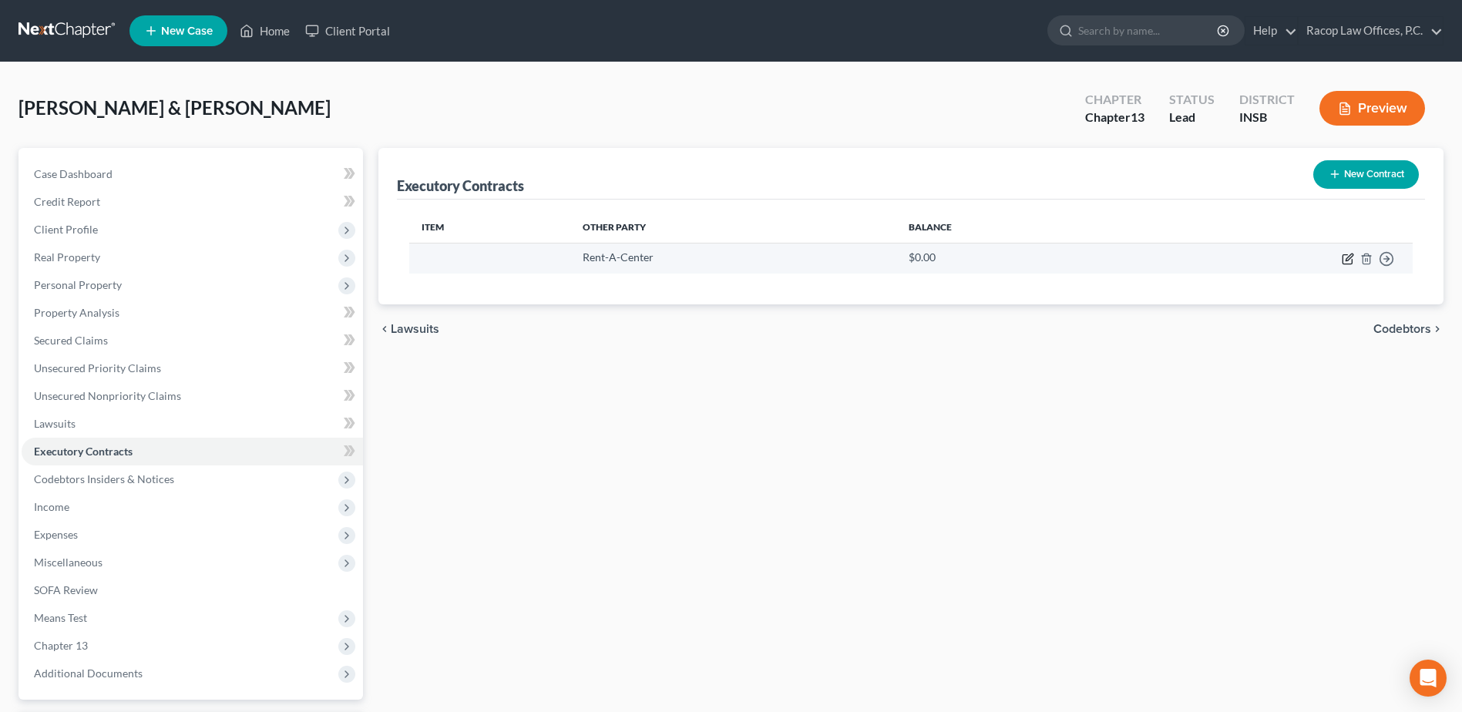
click at [1347, 255] on icon "button" at bounding box center [1346, 259] width 9 height 9
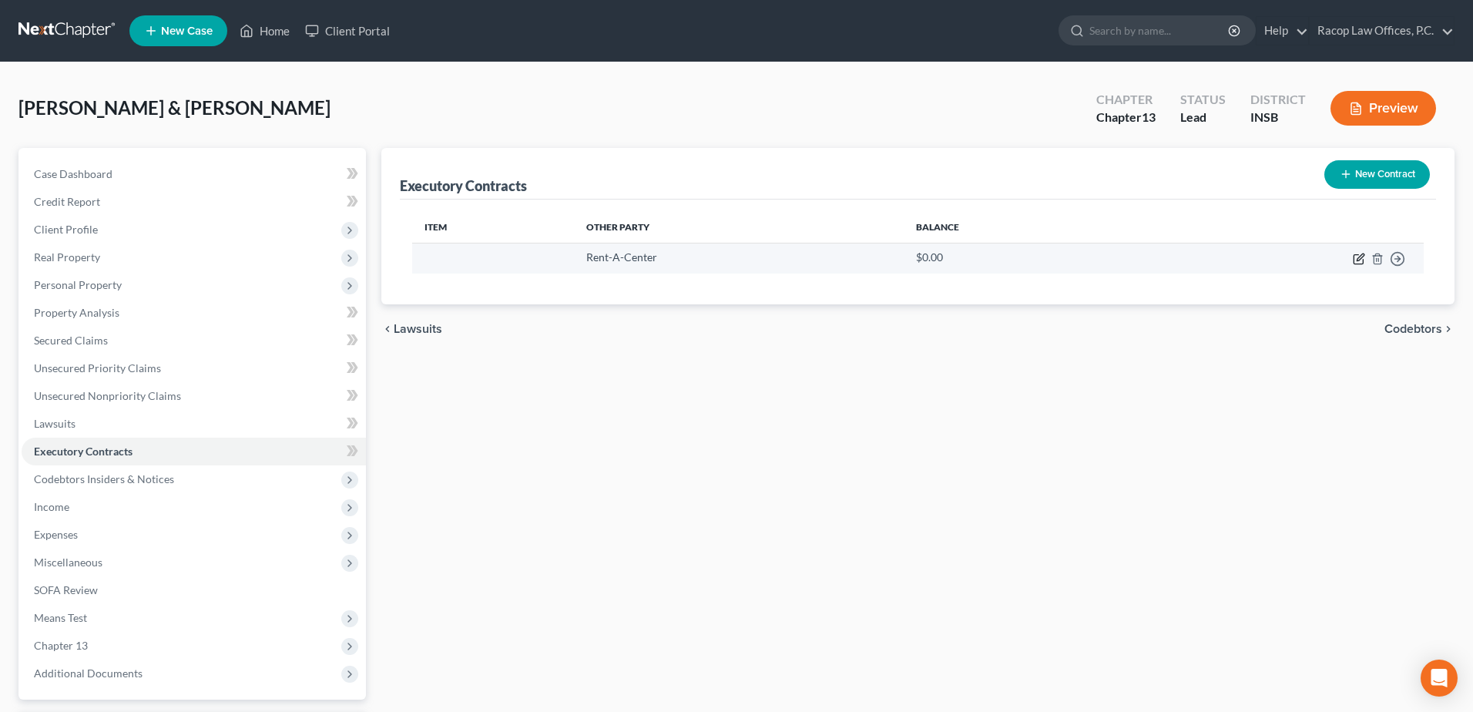
select select "15"
select select "2"
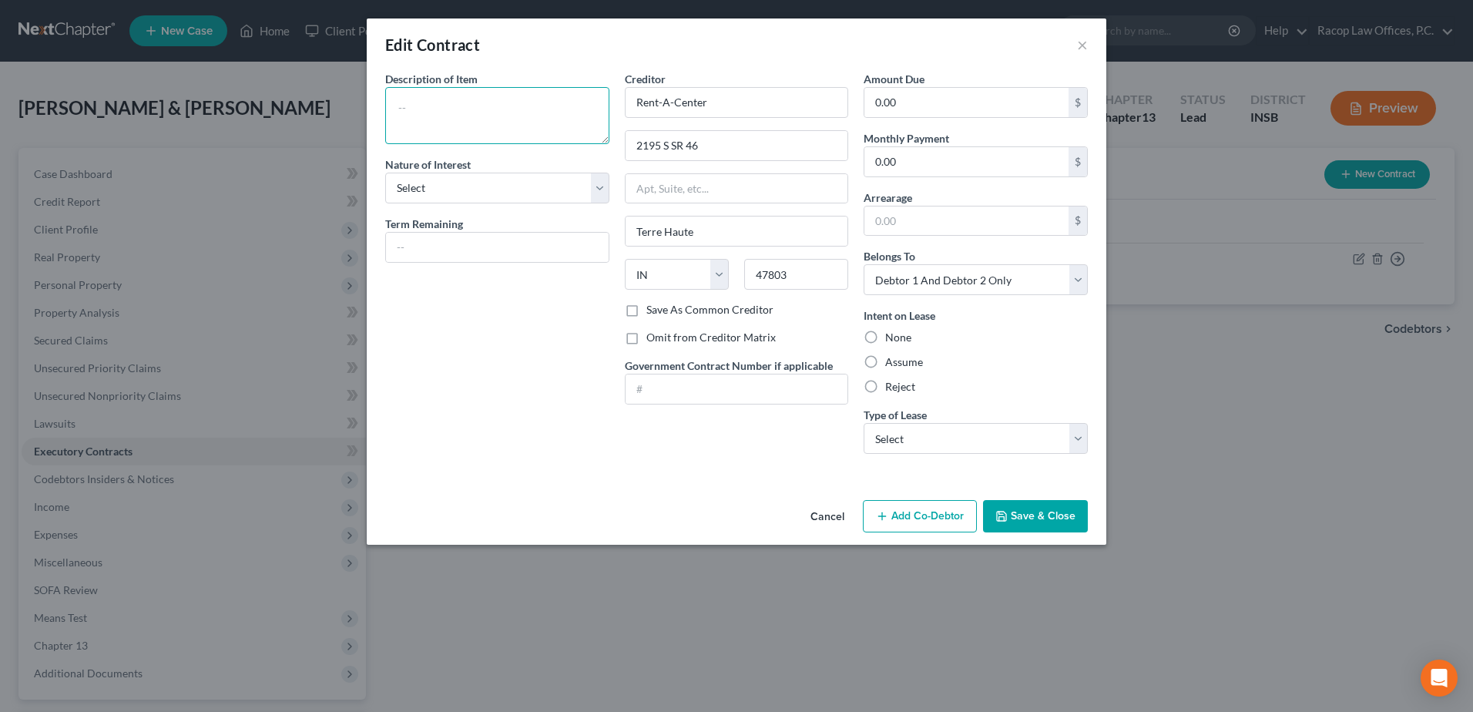
click at [519, 135] on textarea at bounding box center [497, 115] width 224 height 57
click at [1083, 48] on button "×" at bounding box center [1082, 44] width 11 height 18
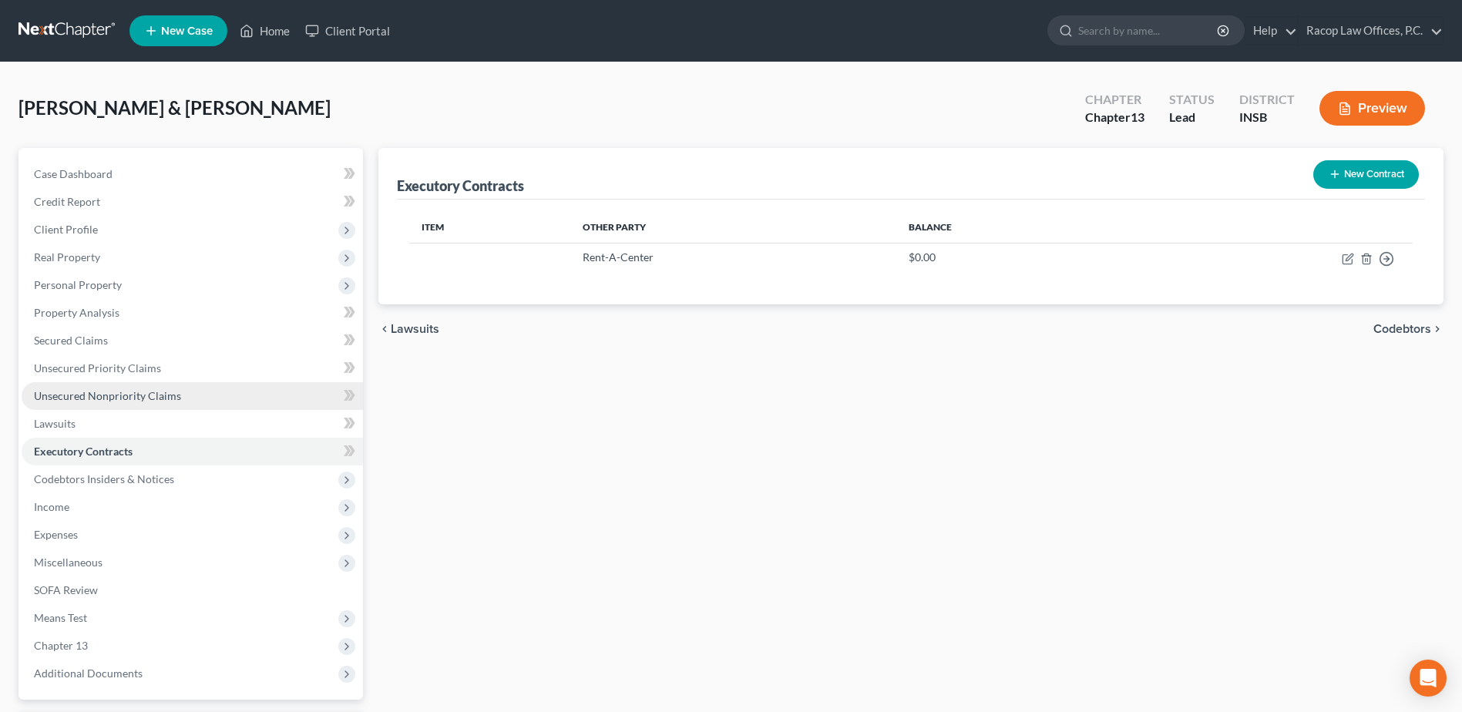
click at [153, 399] on span "Unsecured Nonpriority Claims" at bounding box center [107, 395] width 147 height 13
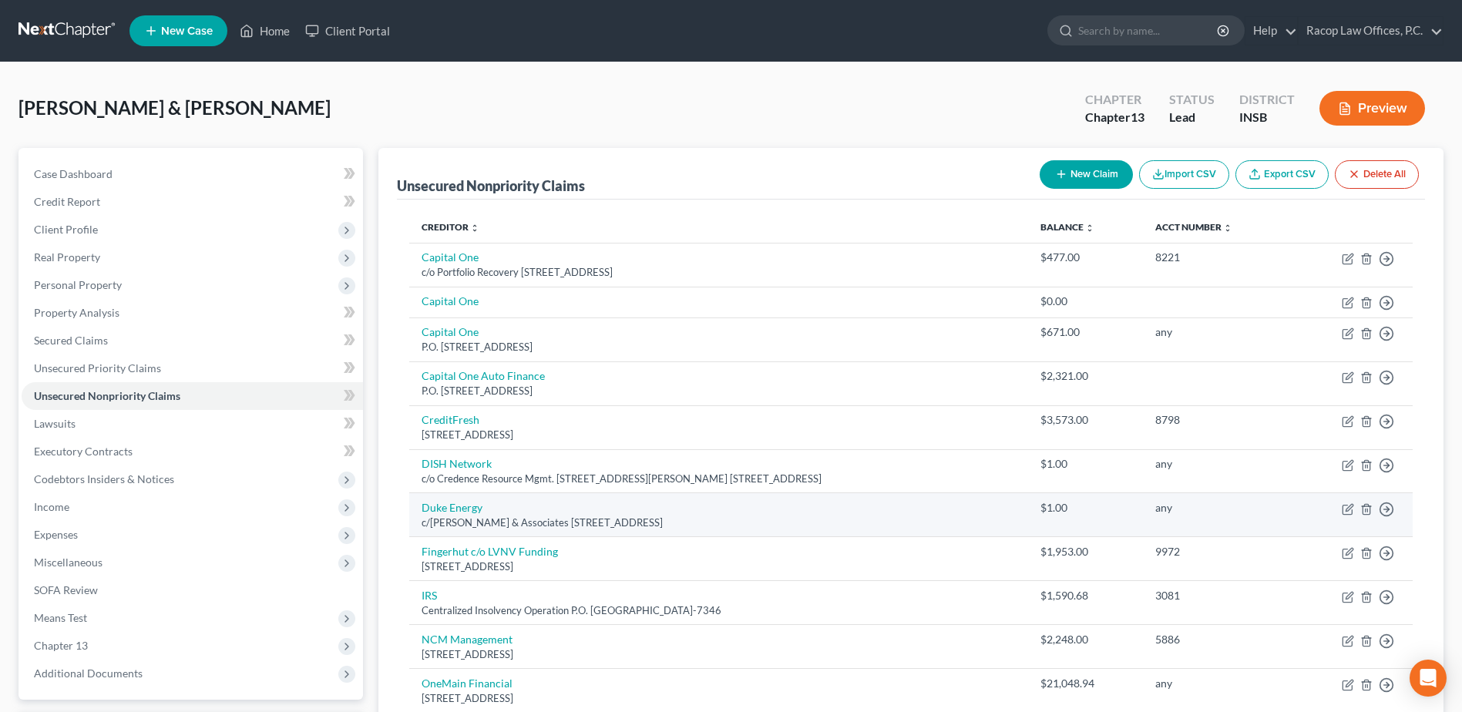
scroll to position [308, 0]
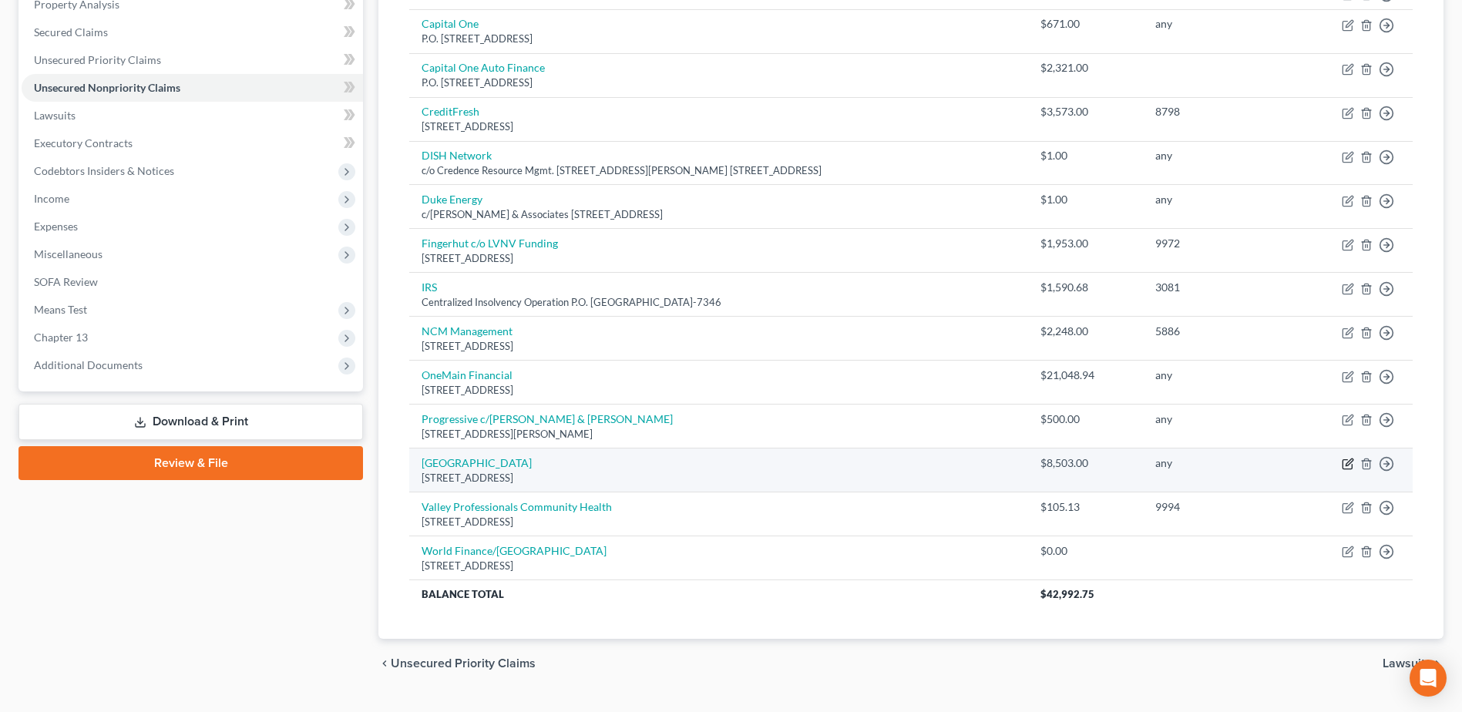
click at [1345, 463] on icon "button" at bounding box center [1348, 464] width 12 height 12
select select "15"
select select "9"
select select "2"
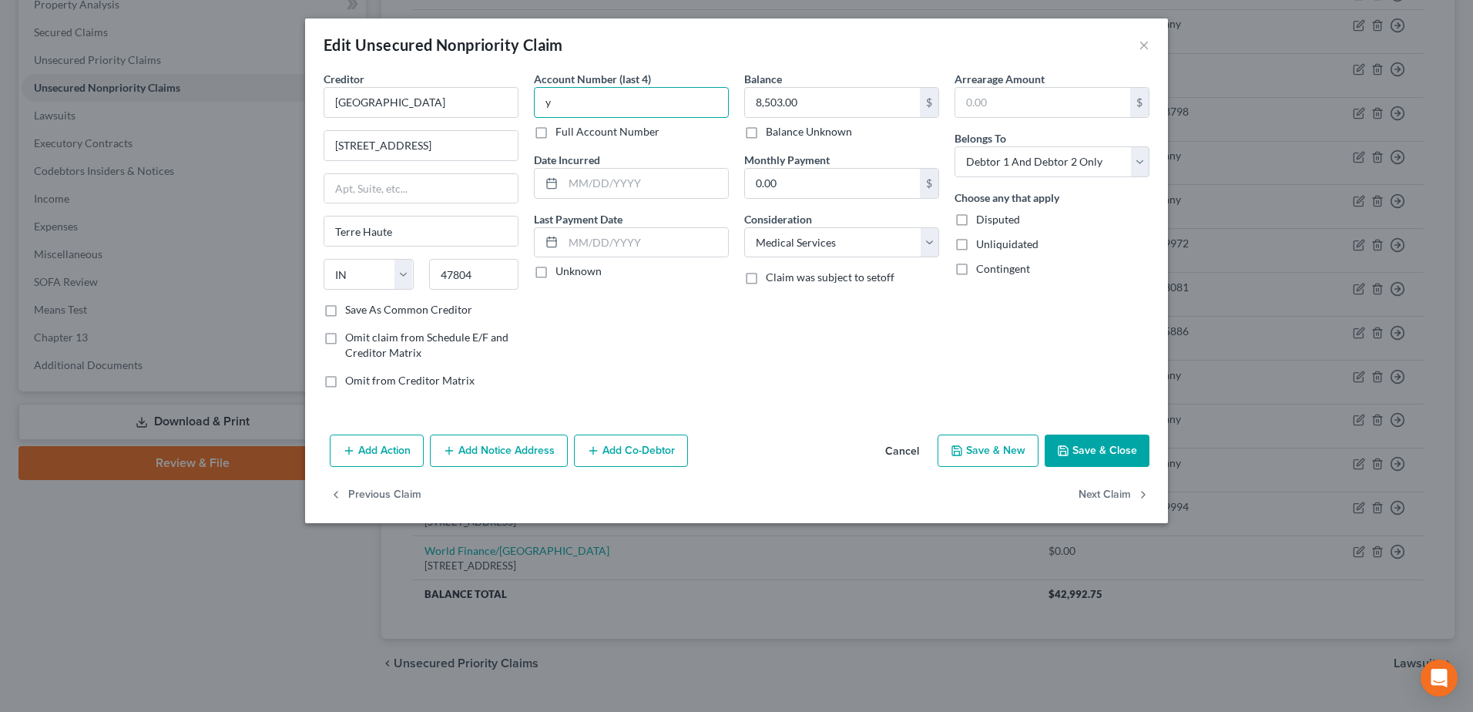
click at [575, 95] on input "y" at bounding box center [631, 102] width 195 height 31
type input "any"
click at [569, 183] on input "text" at bounding box center [645, 183] width 165 height 29
type input "2020"
click at [1096, 447] on button "Save & Close" at bounding box center [1097, 451] width 105 height 32
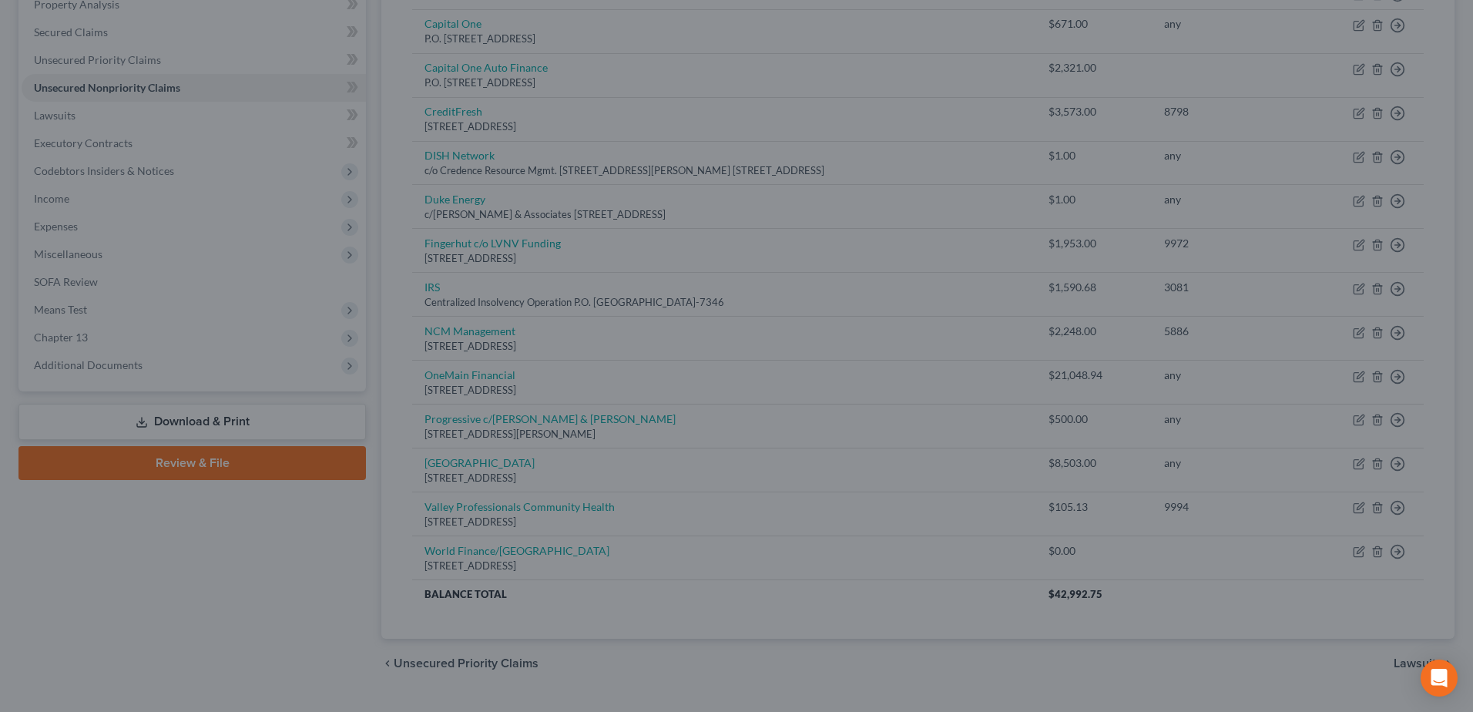
type input "0"
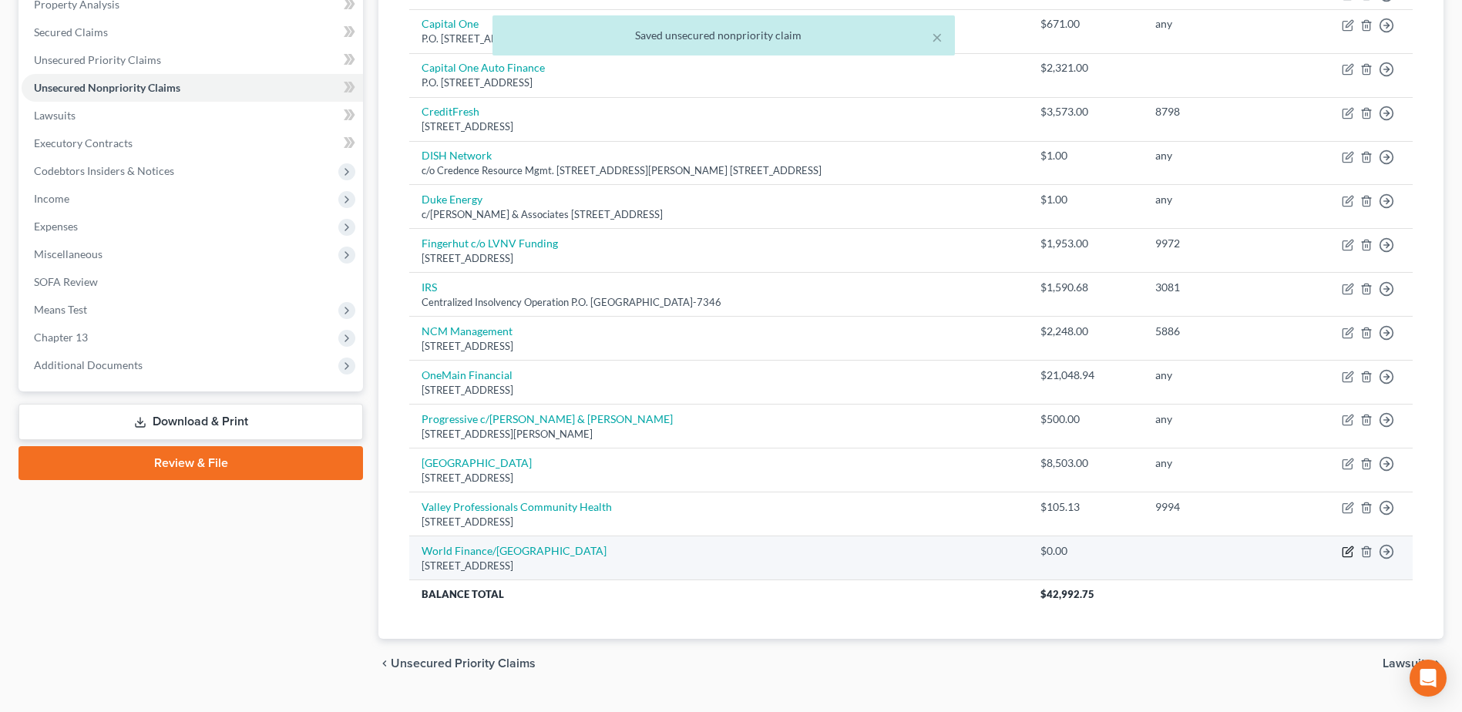
click at [1344, 550] on icon "button" at bounding box center [1348, 552] width 12 height 12
select select "36"
select select "1"
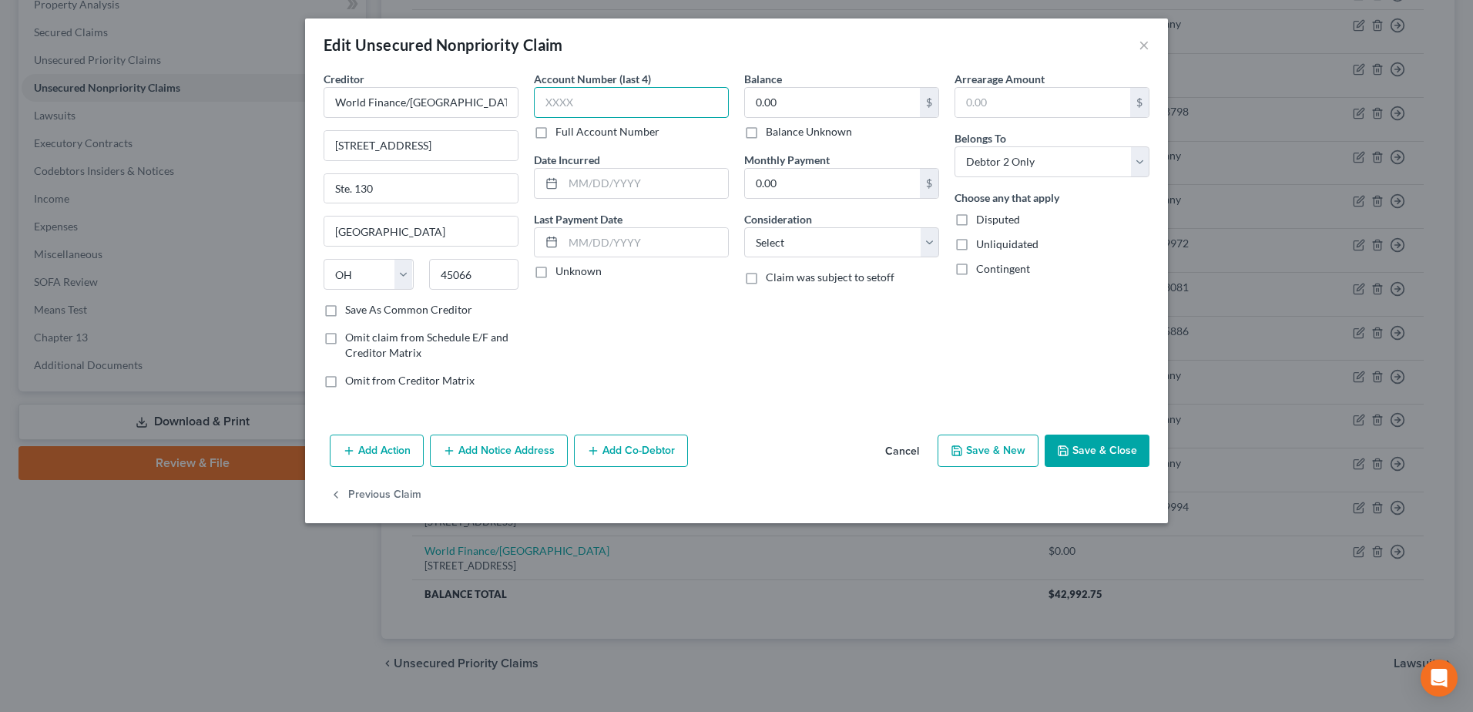
click at [595, 95] on input "text" at bounding box center [631, 102] width 195 height 31
type input "any"
click at [830, 99] on input "0.00" at bounding box center [832, 102] width 175 height 29
type input "2,500.00"
click at [1004, 166] on select "Select Debtor 1 Only Debtor 2 Only Debtor 1 And Debtor 2 Only At Least One Of T…" at bounding box center [1052, 161] width 195 height 31
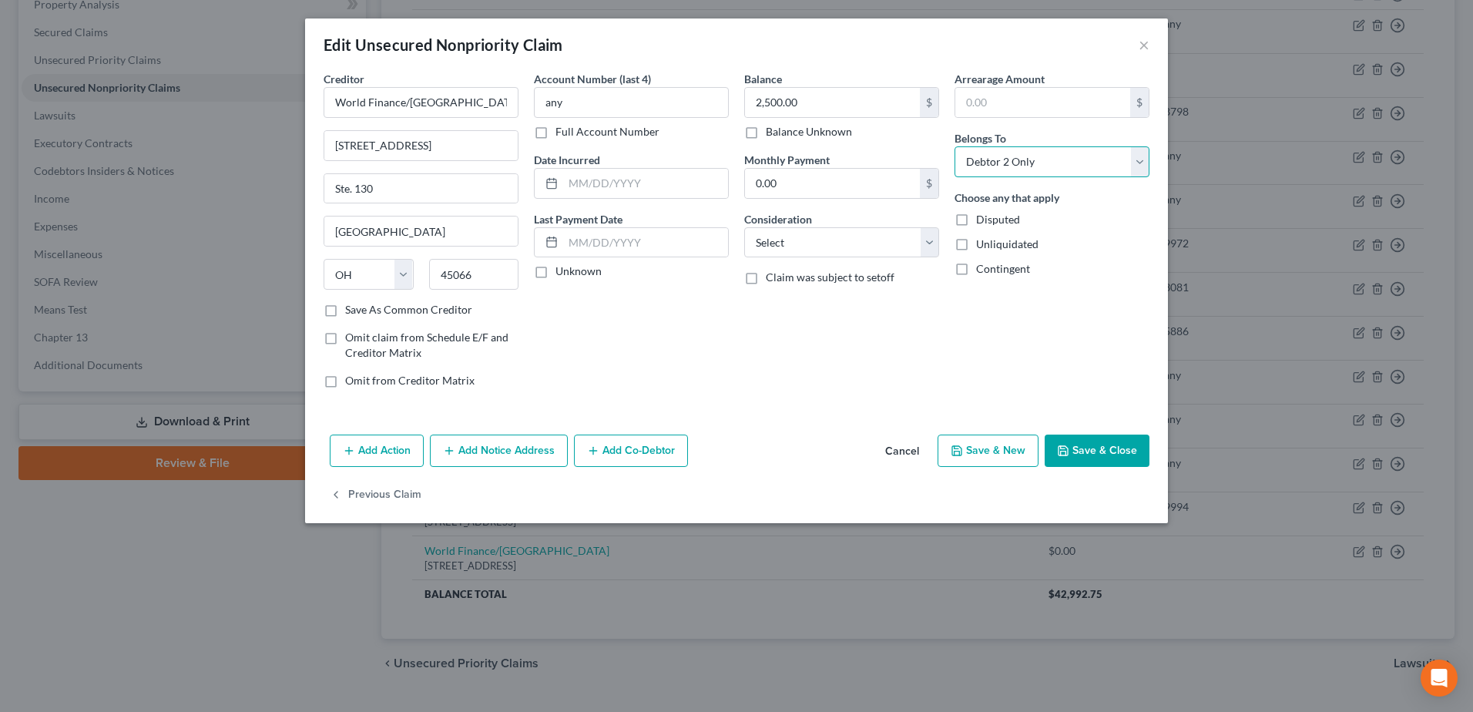
select select "2"
click at [955, 146] on select "Select Debtor 1 Only Debtor 2 Only Debtor 1 And Debtor 2 Only At Least One Of T…" at bounding box center [1052, 161] width 195 height 31
click at [1100, 452] on button "Save & Close" at bounding box center [1097, 451] width 105 height 32
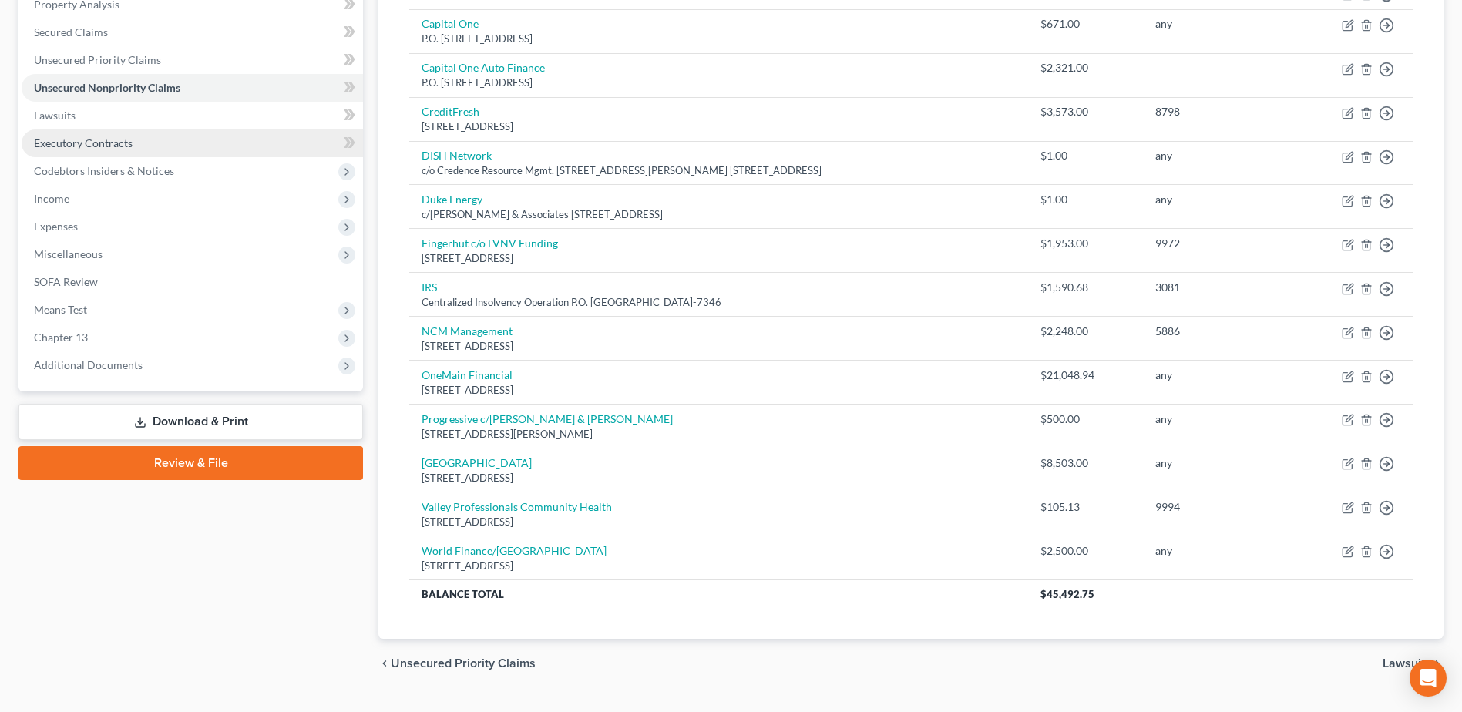
click at [105, 137] on span "Executory Contracts" at bounding box center [83, 142] width 99 height 13
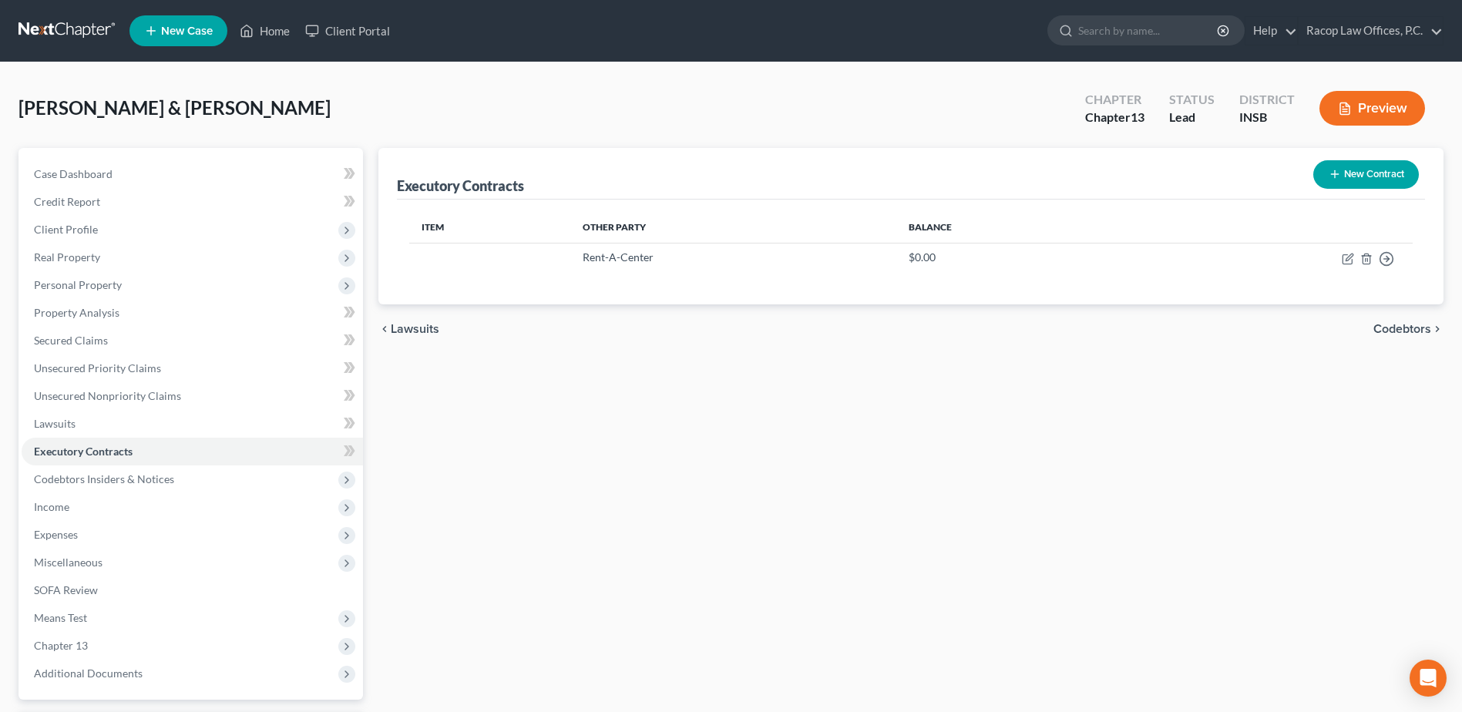
click at [1359, 186] on button "New Contract" at bounding box center [1366, 174] width 106 height 29
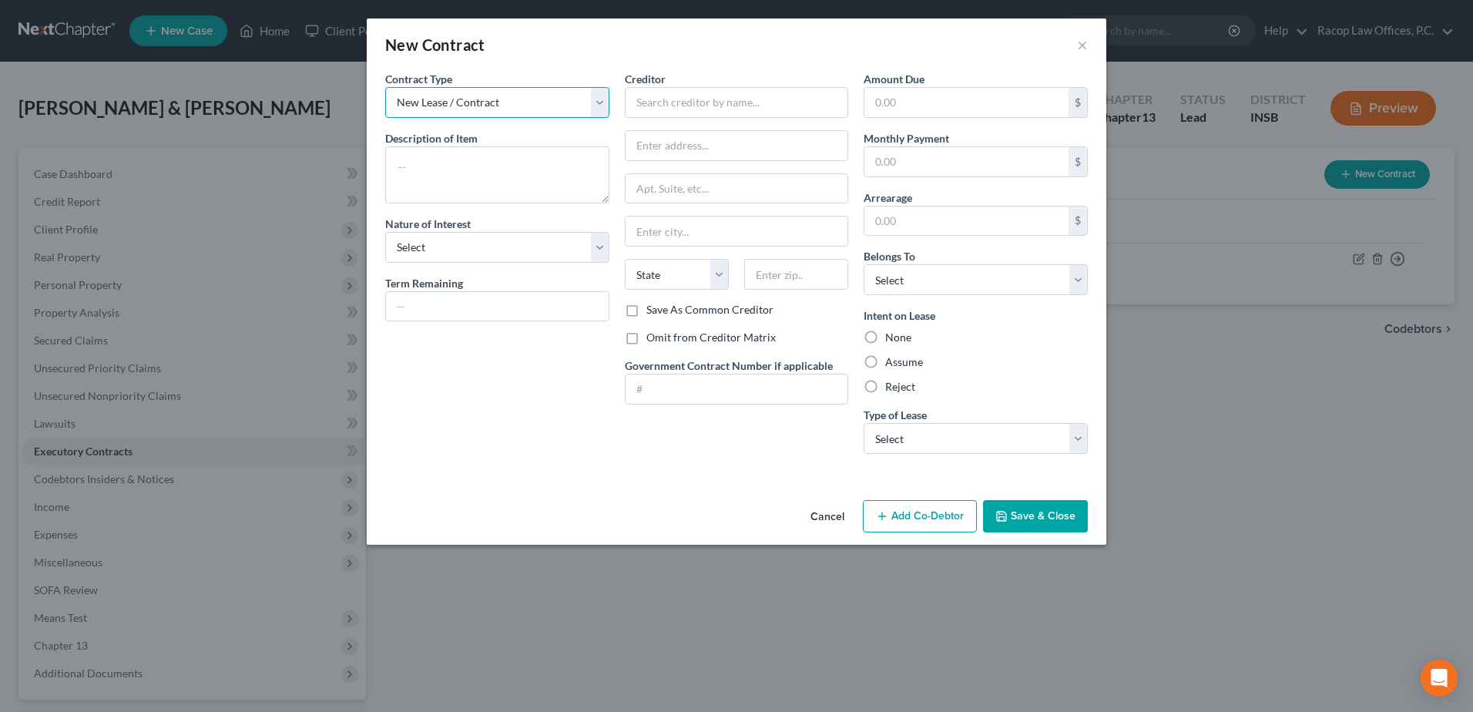
click at [463, 112] on select "New Lease / Contract New Timeshare" at bounding box center [497, 102] width 224 height 31
click at [435, 170] on textarea at bounding box center [497, 174] width 224 height 57
type textarea "Real Estate Rental"
drag, startPoint x: 440, startPoint y: 245, endPoint x: 442, endPoint y: 257, distance: 12.5
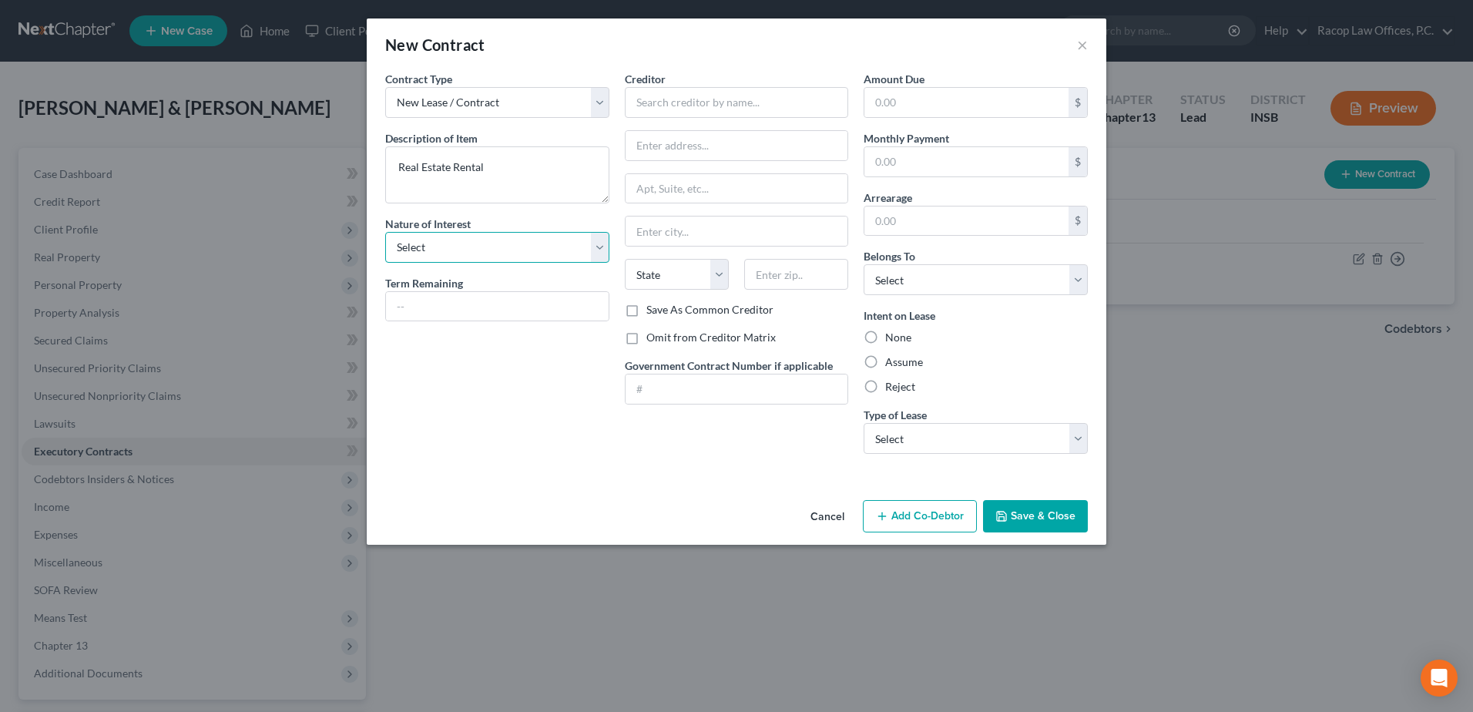
click at [442, 257] on select "Select Purchaser Agent Lessor Lessee" at bounding box center [497, 247] width 224 height 31
select select "3"
click at [385, 232] on select "Select Purchaser Agent Lessor Lessee" at bounding box center [497, 247] width 224 height 31
click at [439, 311] on input "text" at bounding box center [497, 306] width 223 height 29
click at [656, 106] on input "text" at bounding box center [737, 102] width 224 height 31
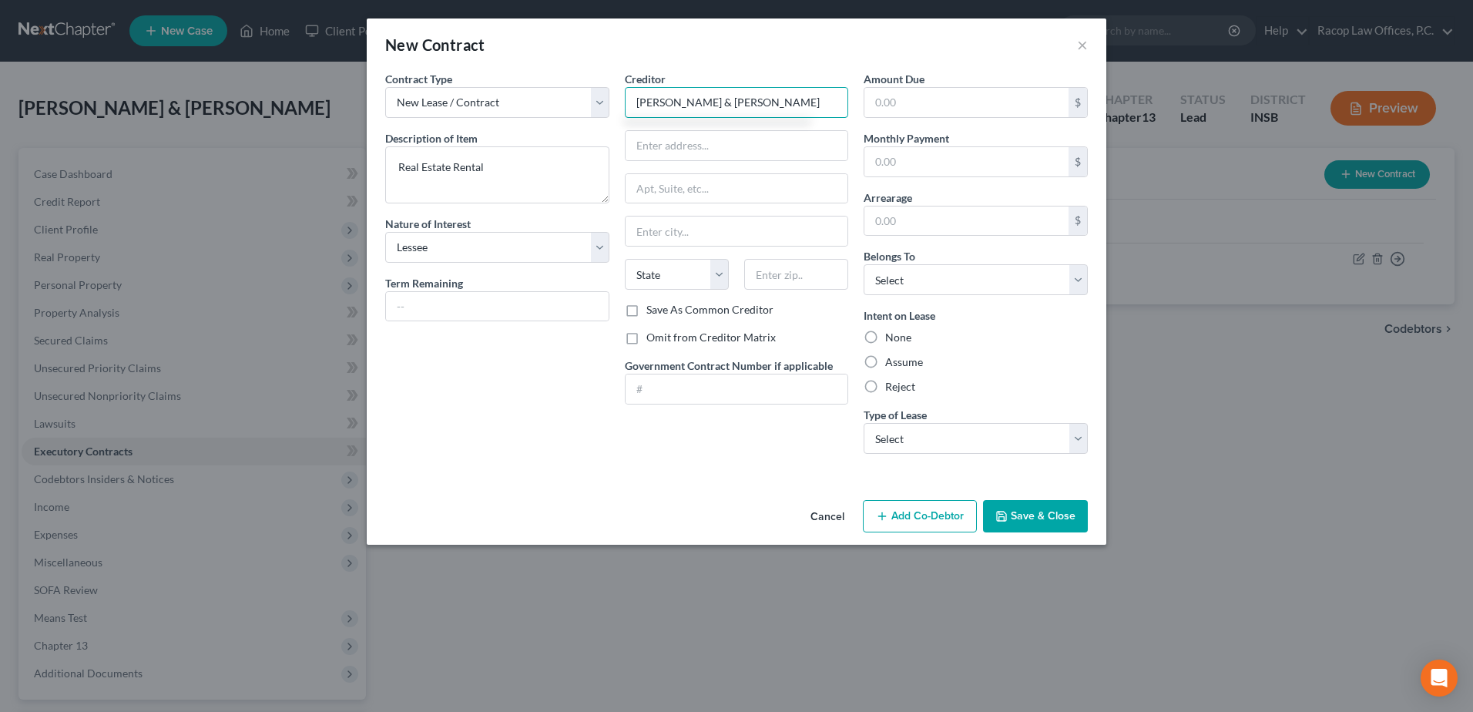
type input "[PERSON_NAME] & [PERSON_NAME]"
type input "[STREET_ADDRESS]"
type input "[PERSON_NAME]"
select select "14"
type input "62423"
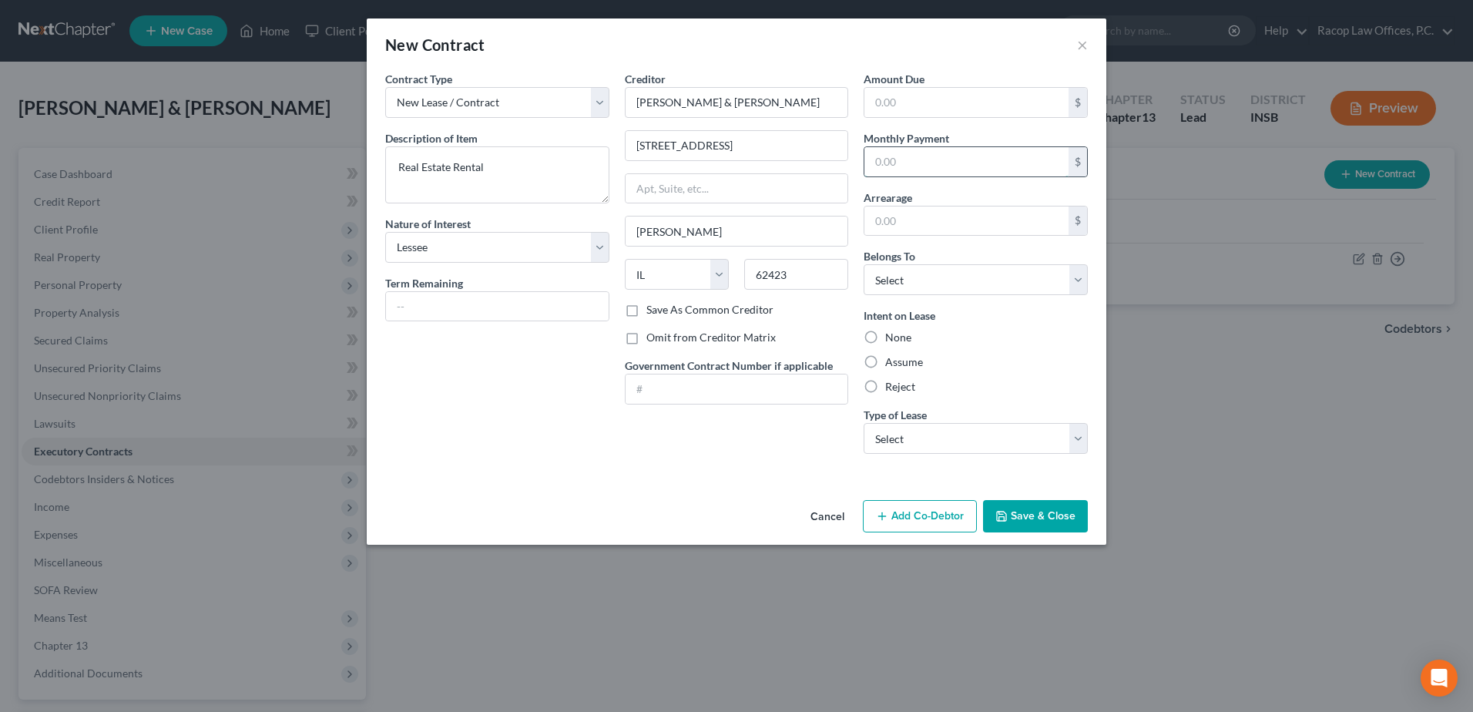
click at [925, 162] on input "text" at bounding box center [967, 161] width 204 height 29
type input "600.00"
click at [935, 283] on select "Select Debtor 1 Only Debtor 2 Only Debtor 1 And Debtor 2 Only At Least One Of T…" at bounding box center [976, 279] width 224 height 31
select select "2"
click at [864, 264] on select "Select Debtor 1 Only Debtor 2 Only Debtor 1 And Debtor 2 Only At Least One Of T…" at bounding box center [976, 279] width 224 height 31
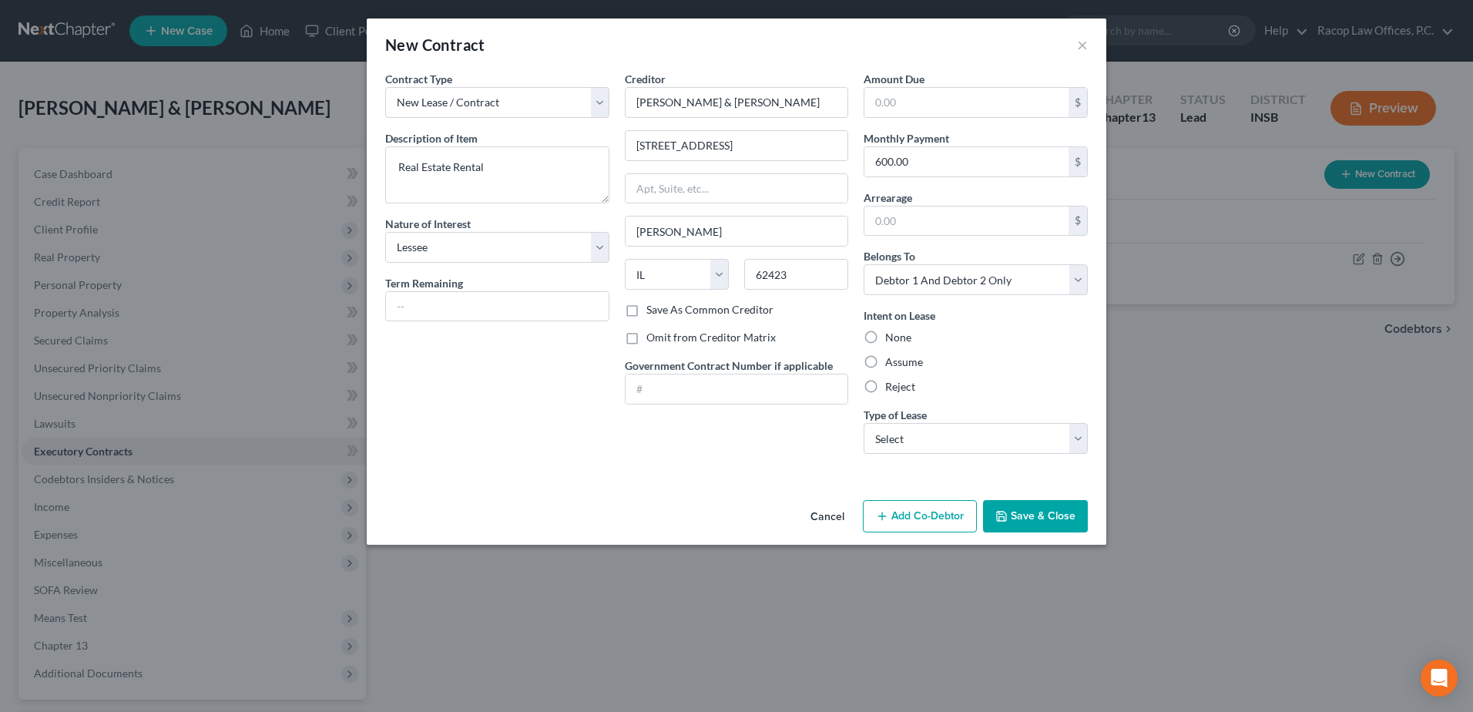
click at [885, 364] on label "Assume" at bounding box center [904, 361] width 38 height 15
click at [892, 364] on input "Assume" at bounding box center [897, 359] width 10 height 10
radio input "true"
click at [956, 437] on select "Select Real Estate Car Other" at bounding box center [976, 438] width 224 height 31
select select "0"
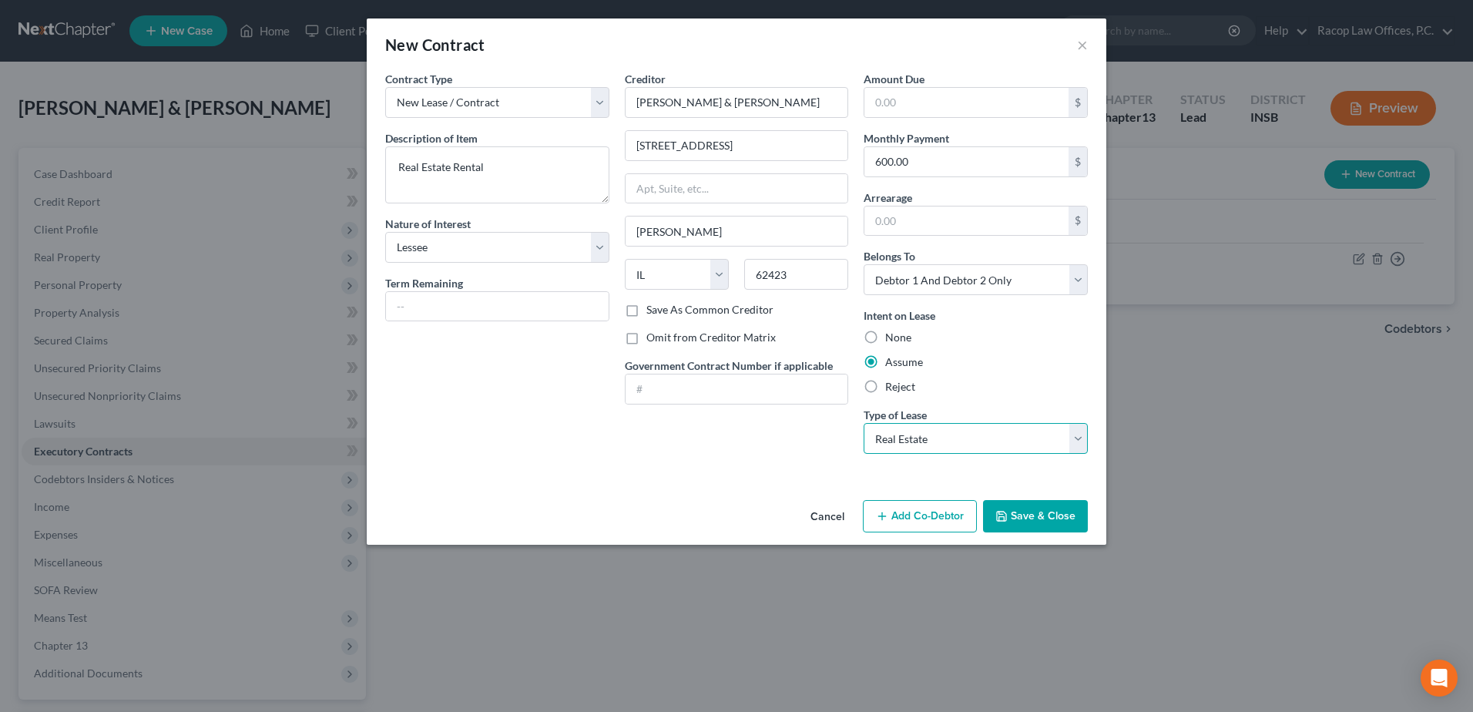
click at [864, 423] on select "Select Real Estate Car Other" at bounding box center [976, 438] width 224 height 31
click at [1016, 515] on button "Save & Close" at bounding box center [1035, 516] width 105 height 32
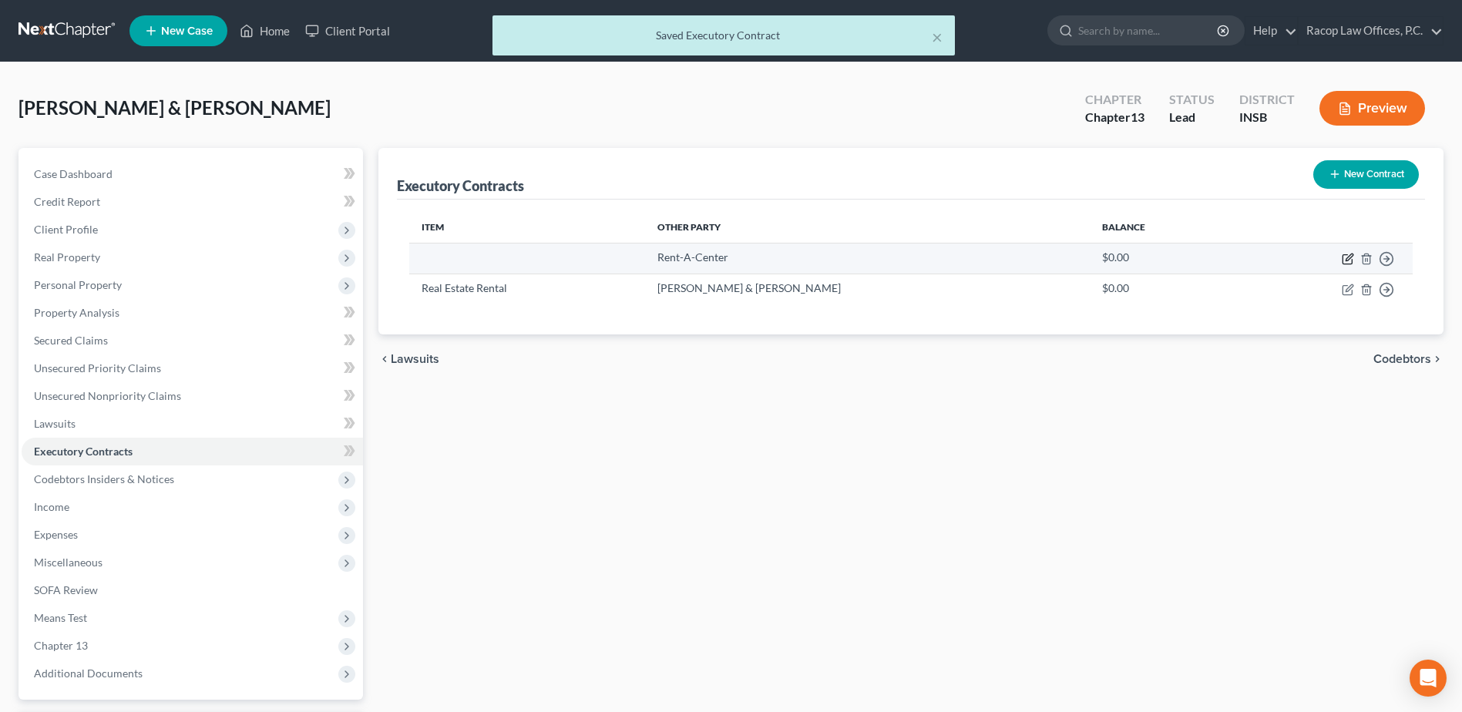
click at [1346, 256] on icon "button" at bounding box center [1348, 259] width 12 height 12
select select "15"
select select "2"
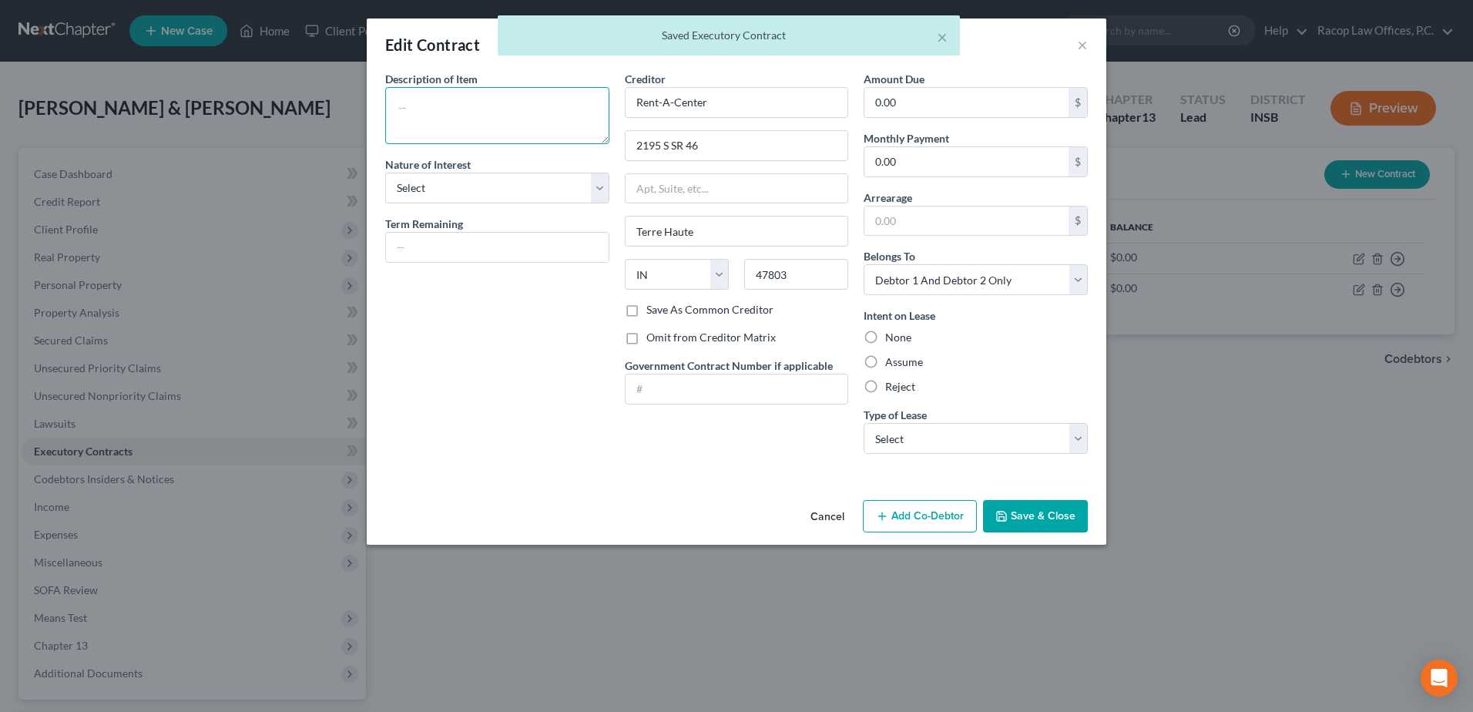
click at [452, 117] on textarea at bounding box center [497, 115] width 224 height 57
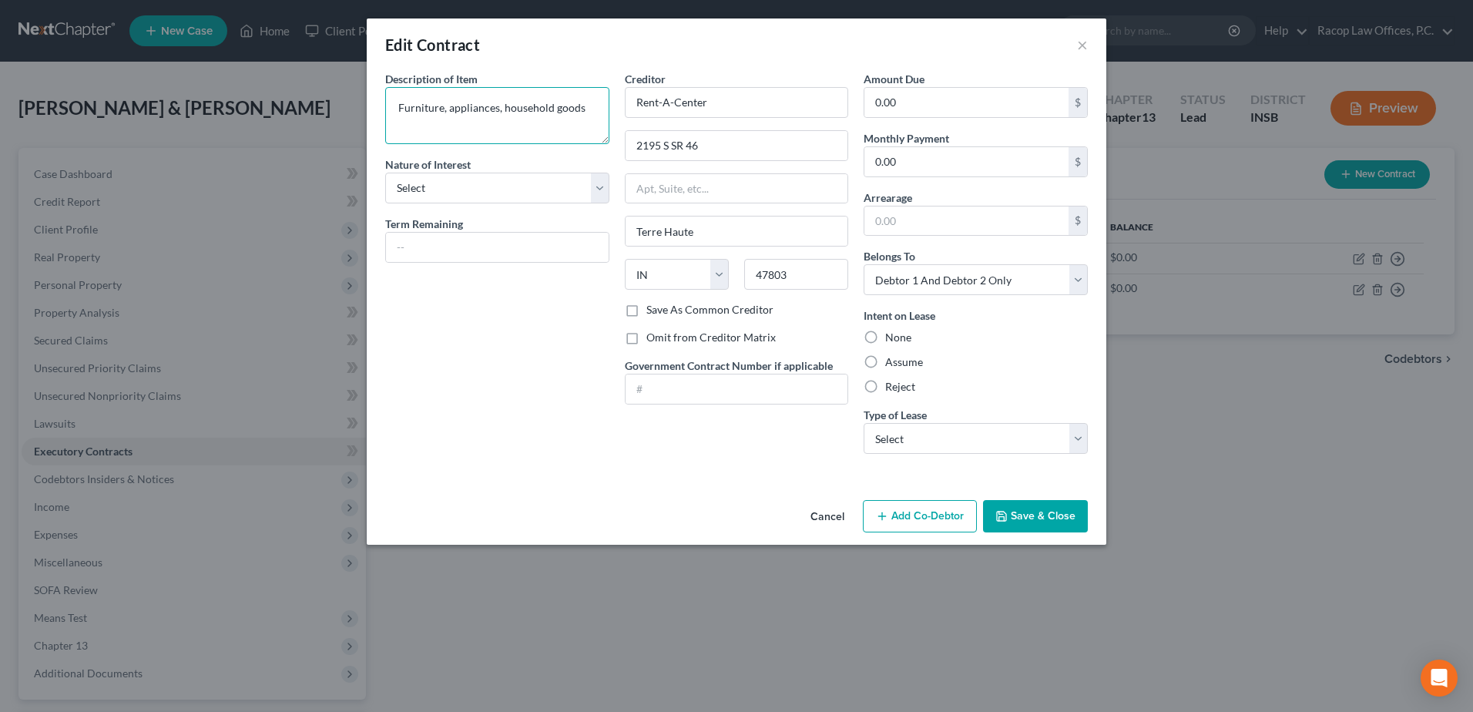
type textarea "Furniture, appliances, household goods"
click at [459, 176] on select "Select Purchaser Agent Lessor Lessee" at bounding box center [497, 188] width 224 height 31
select select "3"
click at [385, 173] on select "Select Purchaser Agent Lessor Lessee" at bounding box center [497, 188] width 224 height 31
click at [965, 99] on input "0.00" at bounding box center [967, 102] width 204 height 29
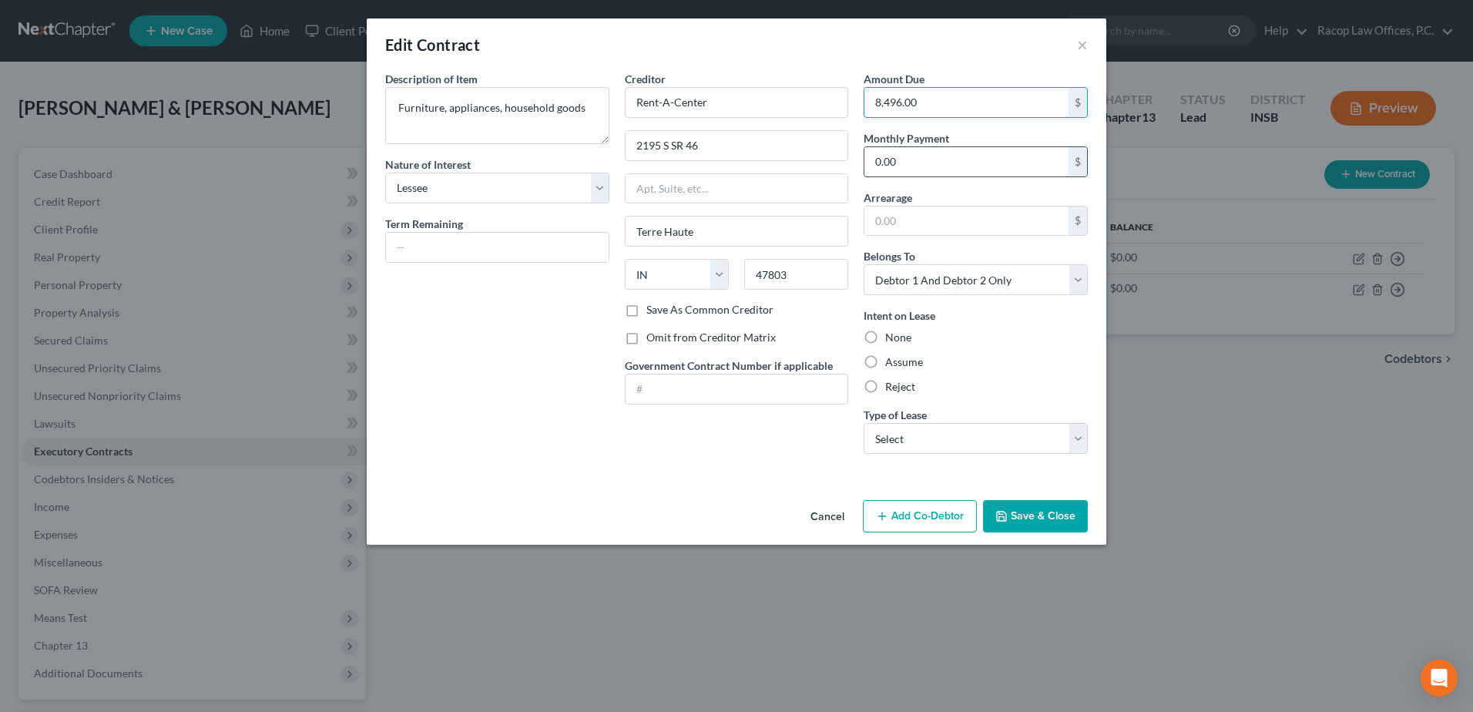
type input "8,496.00"
click at [994, 157] on input "0.00" at bounding box center [967, 161] width 204 height 29
type input "354.00"
click at [885, 361] on label "Assume" at bounding box center [904, 361] width 38 height 15
click at [892, 361] on input "Assume" at bounding box center [897, 359] width 10 height 10
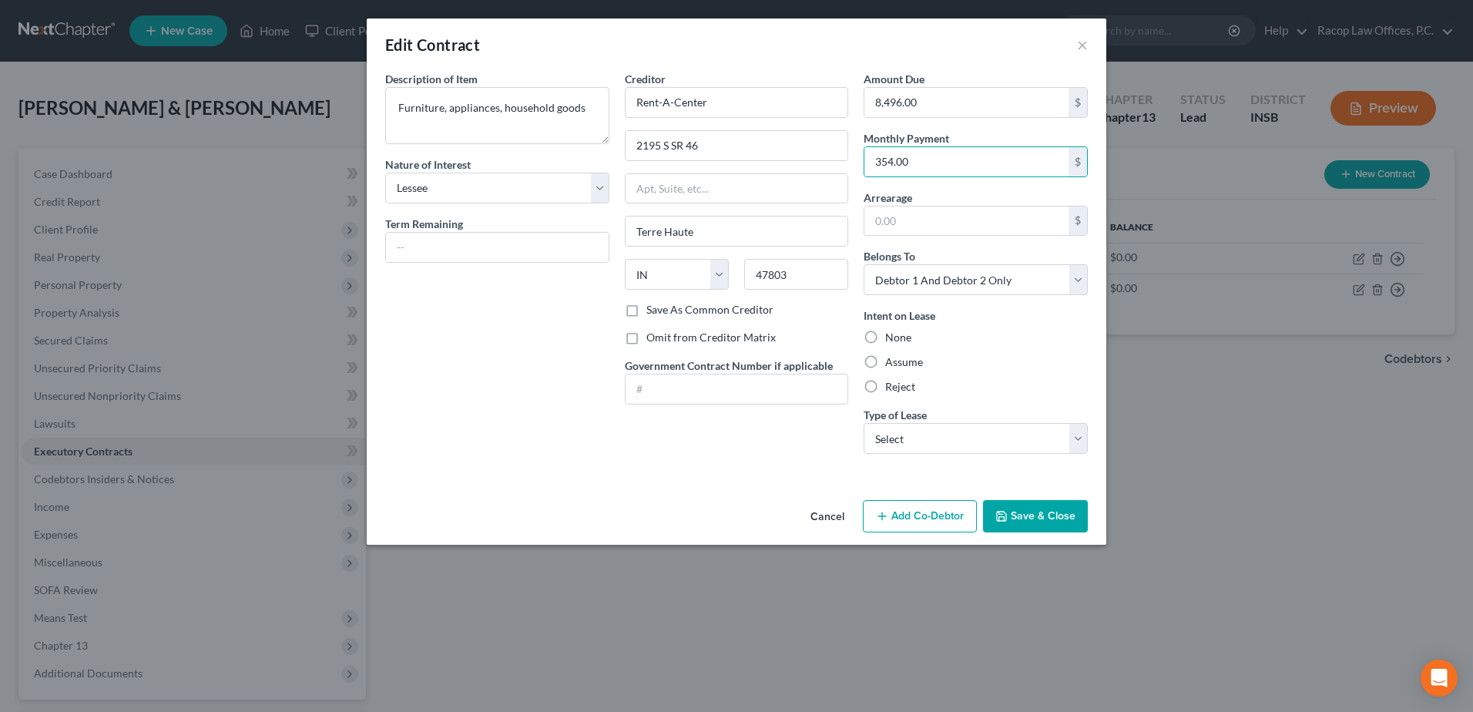
radio input "true"
click at [919, 426] on select "Select Real Estate Car Other" at bounding box center [976, 438] width 224 height 31
select select "2"
click at [864, 423] on select "Select Real Estate Car Other" at bounding box center [976, 438] width 224 height 31
click at [1046, 518] on button "Save & Close" at bounding box center [1035, 516] width 105 height 32
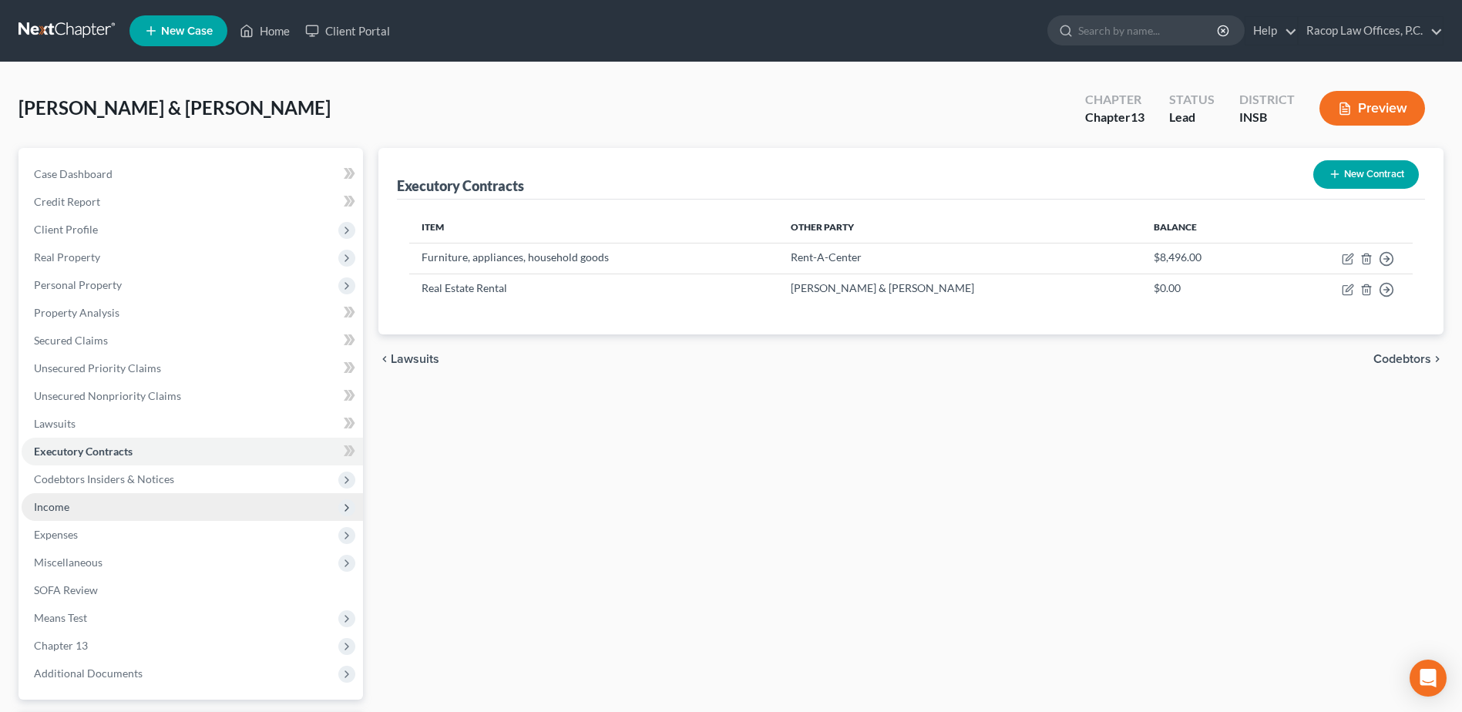
click at [107, 508] on span "Income" at bounding box center [192, 507] width 341 height 28
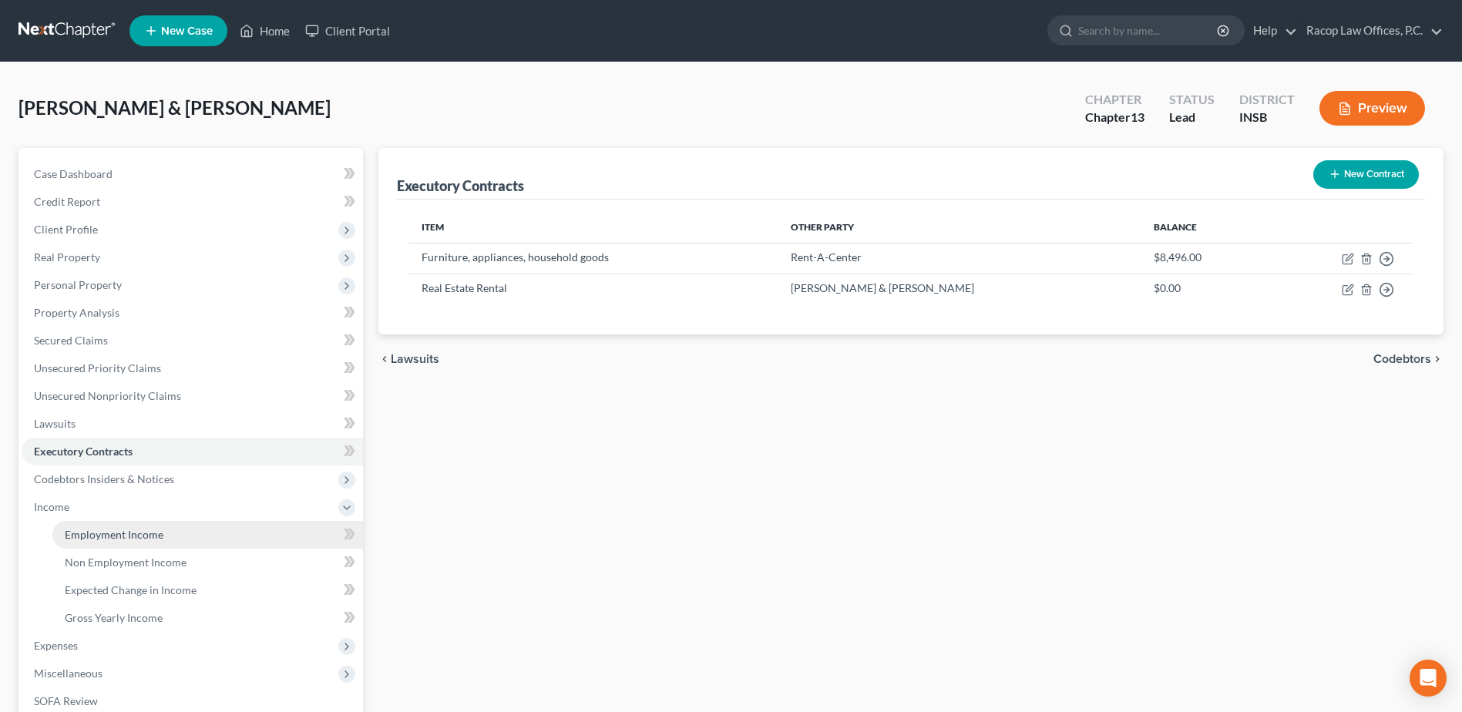
click at [121, 533] on span "Employment Income" at bounding box center [114, 534] width 99 height 13
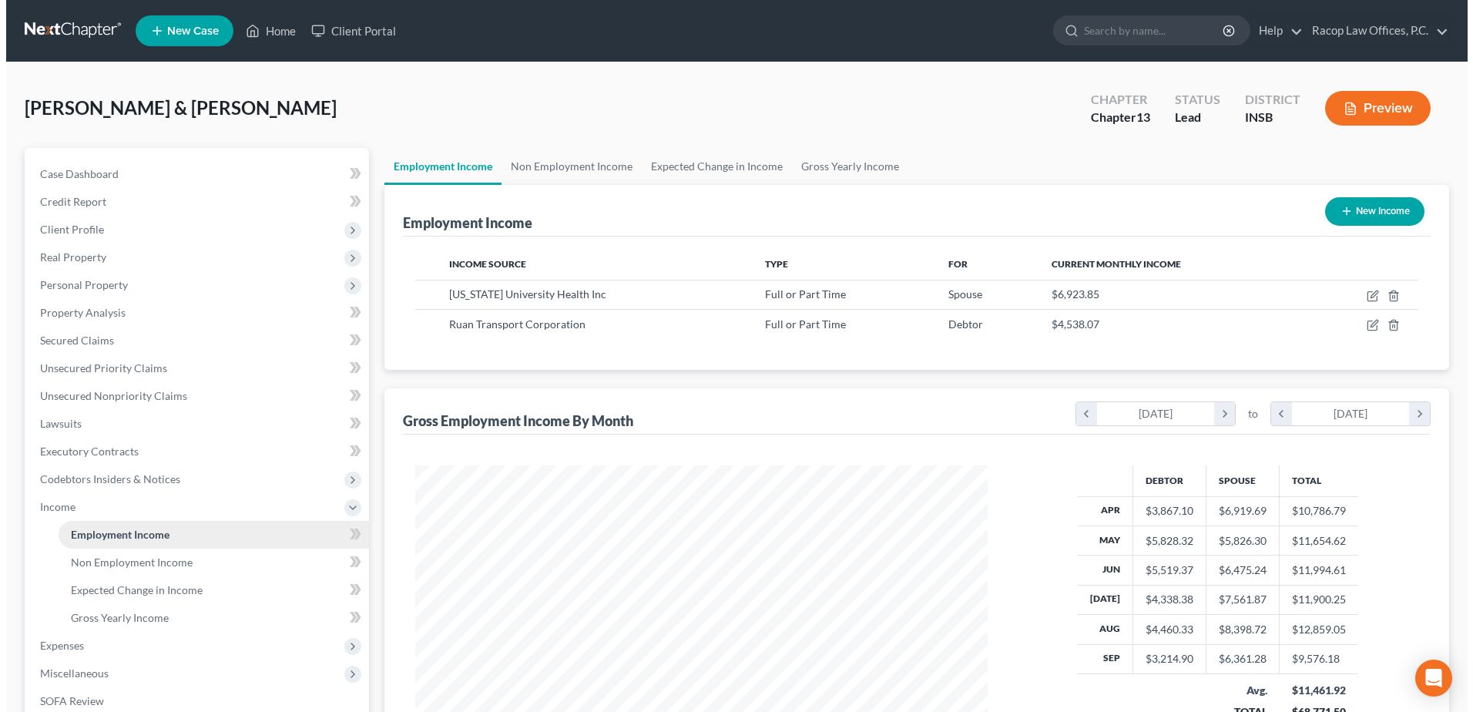
scroll to position [286, 603]
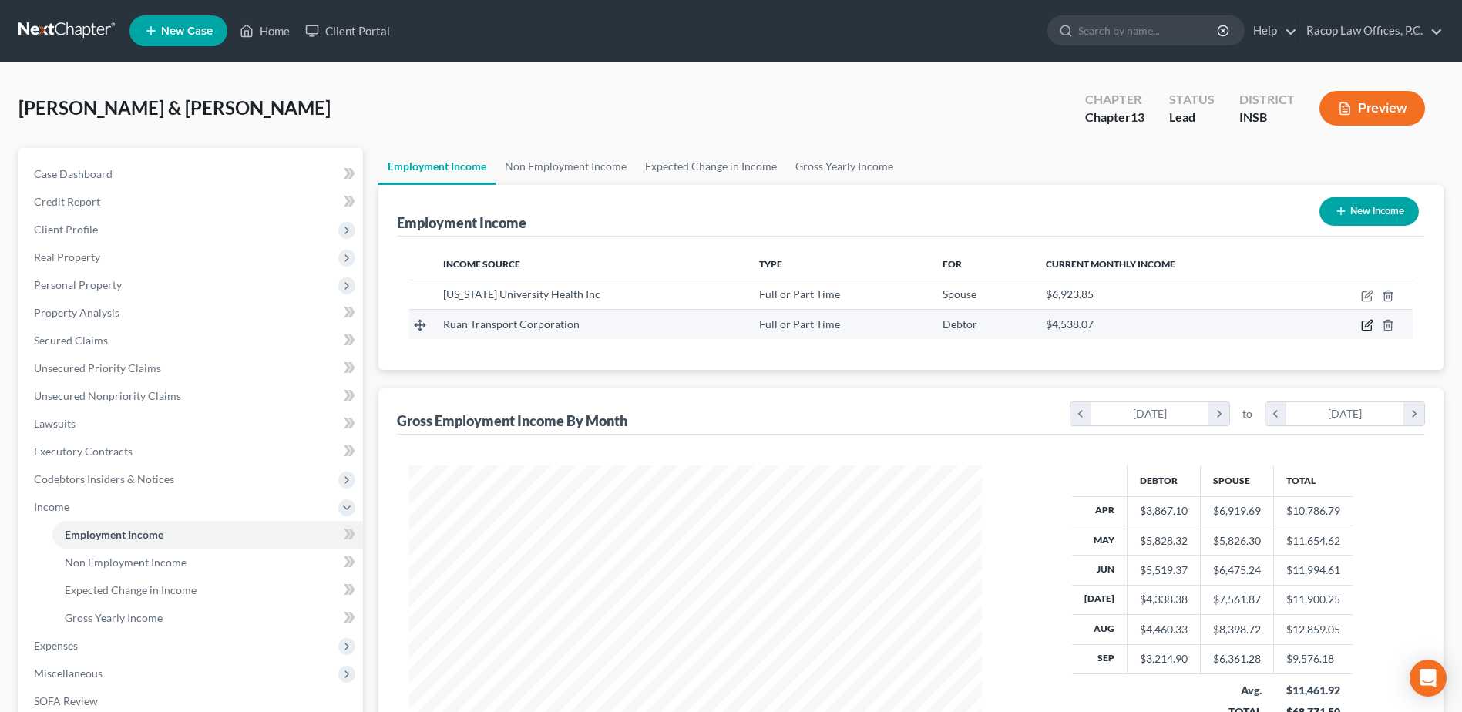
click at [1369, 323] on icon "button" at bounding box center [1368, 324] width 7 height 7
select select "0"
select select "15"
select select "3"
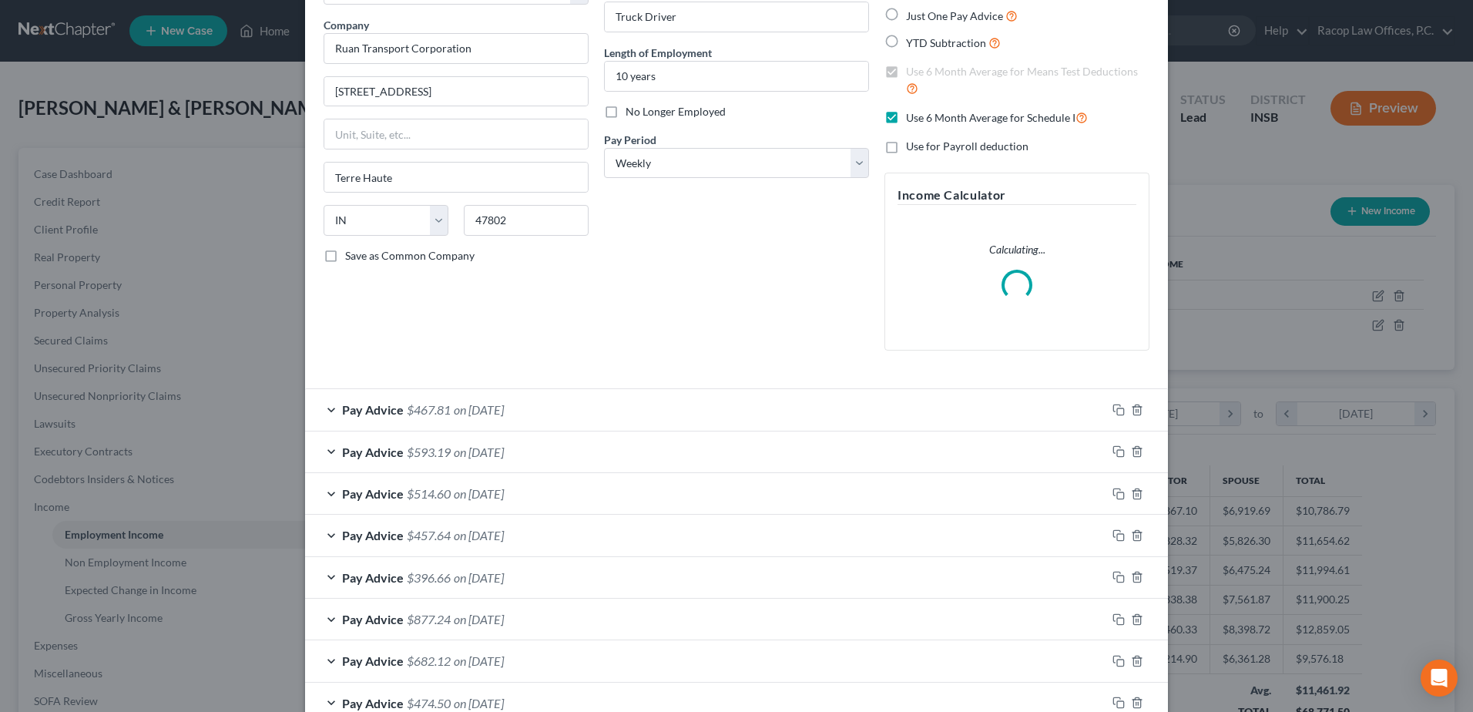
scroll to position [231, 0]
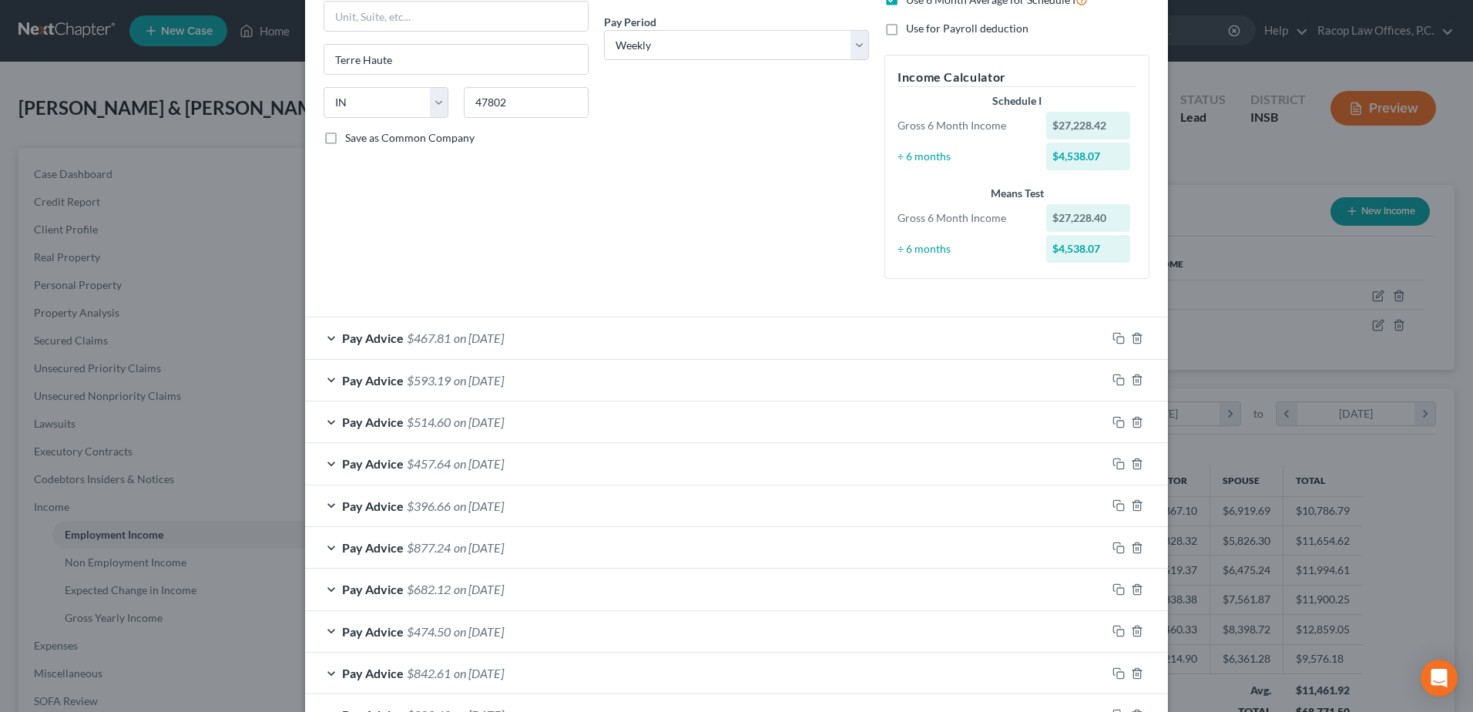
click at [377, 422] on span "Pay Advice" at bounding box center [373, 422] width 62 height 15
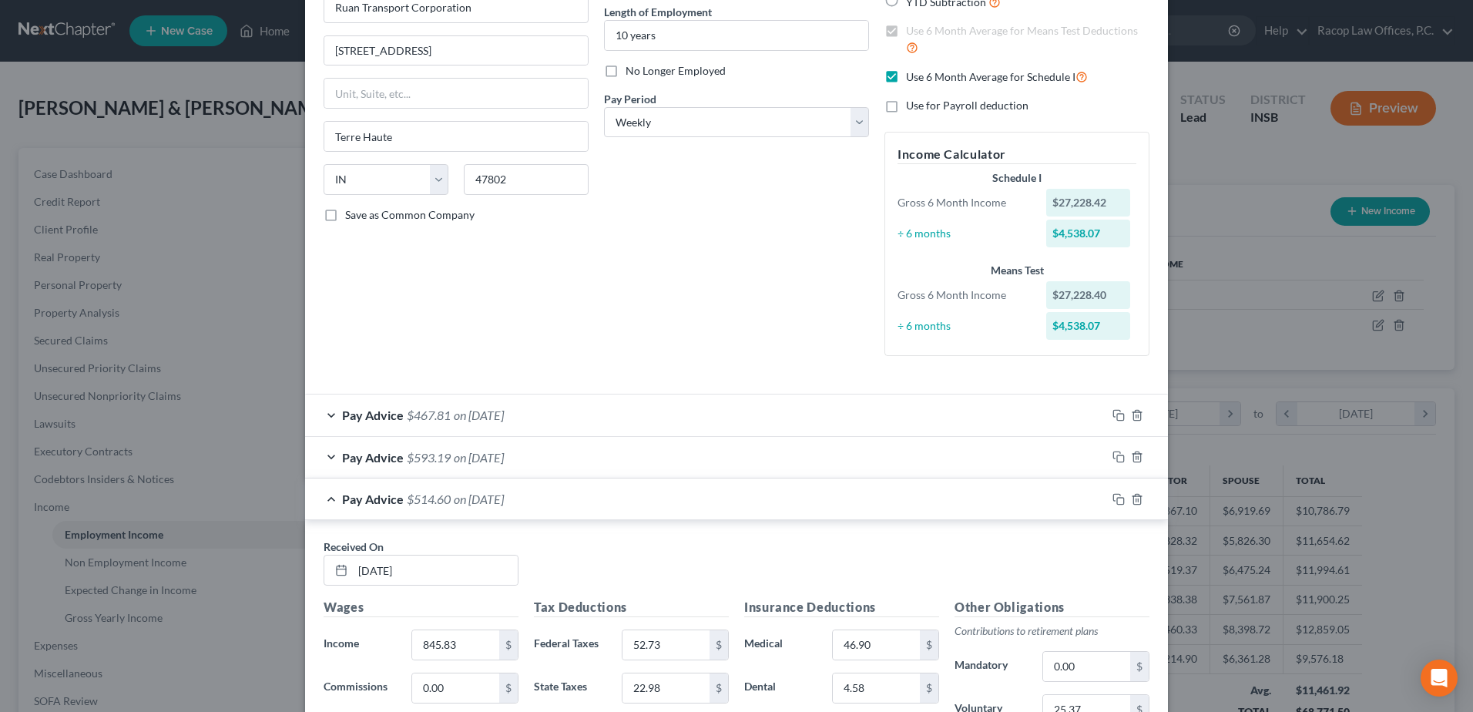
scroll to position [0, 0]
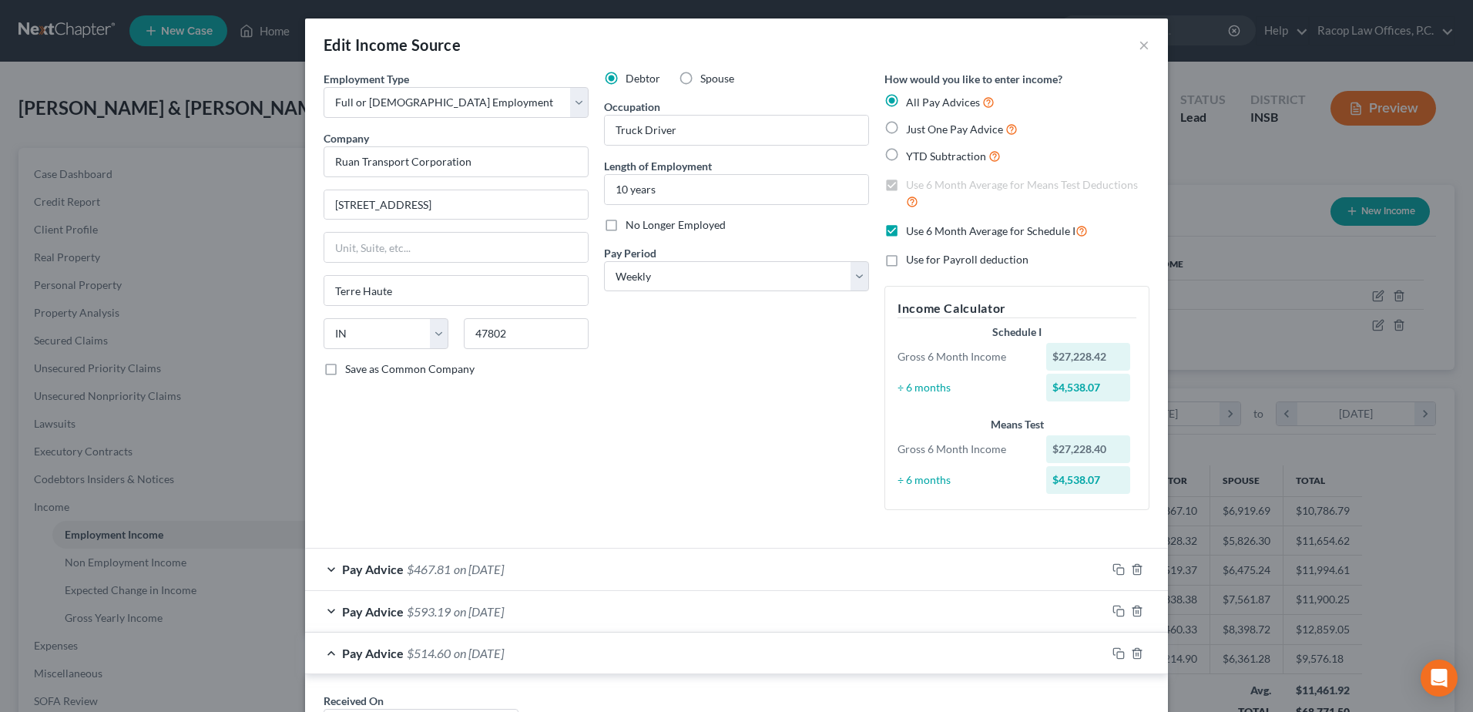
drag, startPoint x: 885, startPoint y: 231, endPoint x: 866, endPoint y: 245, distance: 23.7
click at [906, 233] on label "Use 6 Month Average for Schedule I" at bounding box center [997, 231] width 182 height 18
click at [912, 232] on input "Use 6 Month Average for Schedule I" at bounding box center [917, 227] width 10 height 10
checkbox input "false"
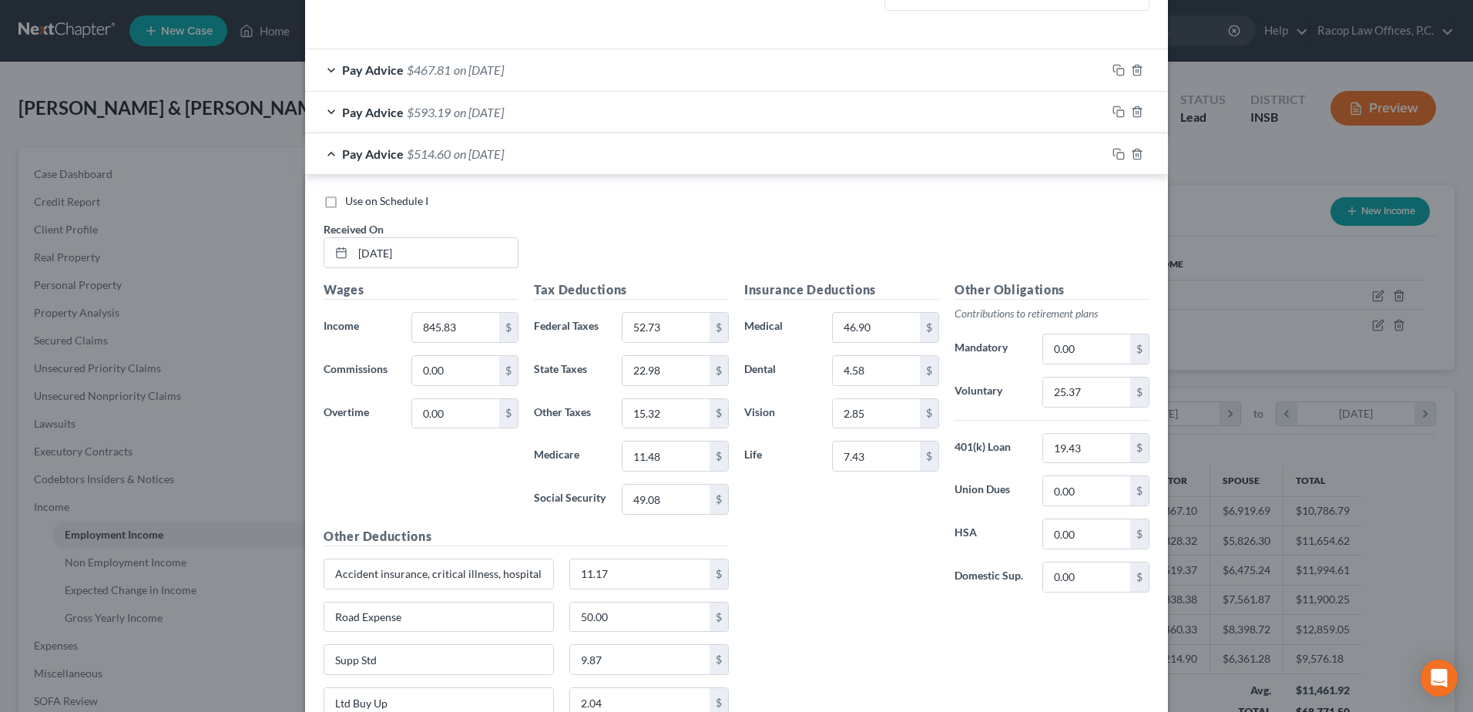
scroll to position [539, 0]
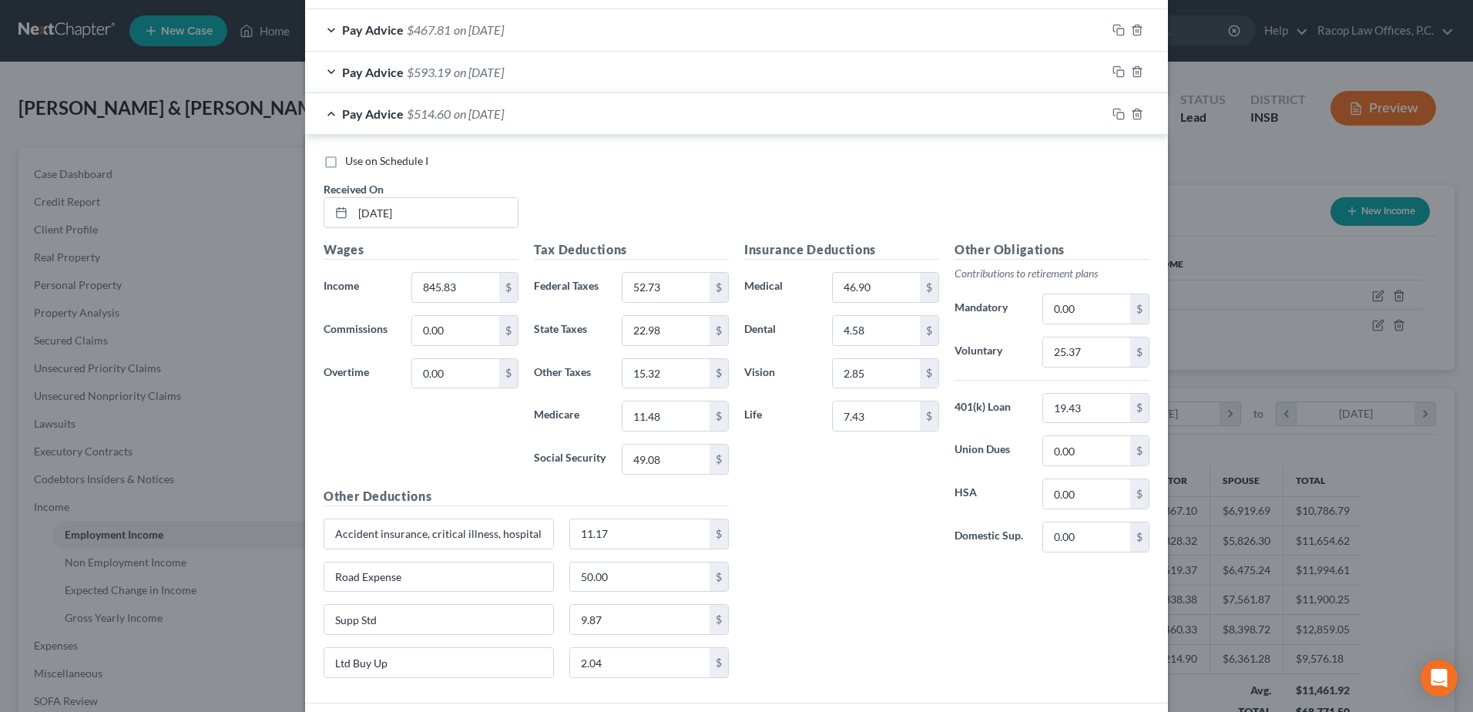
click at [345, 163] on label "Use on Schedule I" at bounding box center [386, 160] width 83 height 15
click at [351, 163] on input "Use on Schedule I" at bounding box center [356, 158] width 10 height 10
checkbox input "true"
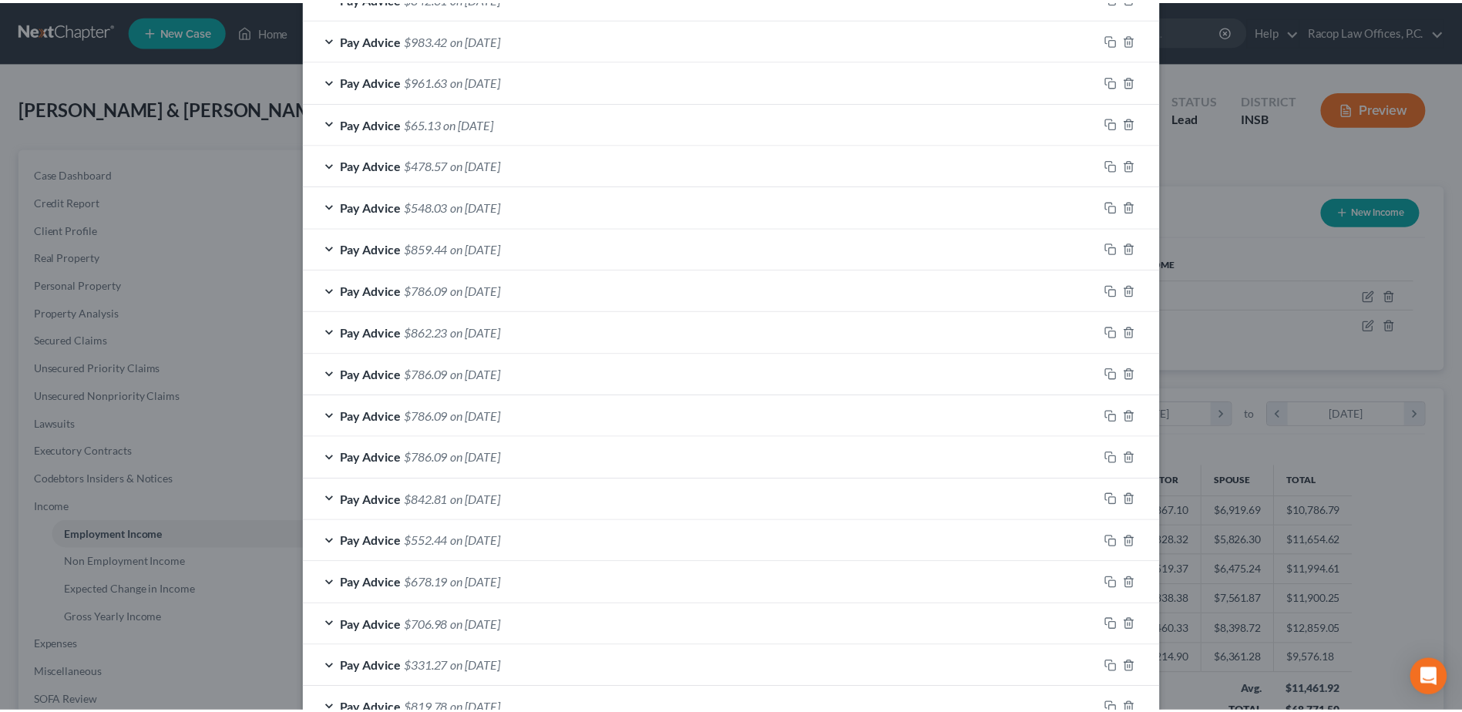
scroll to position [1745, 0]
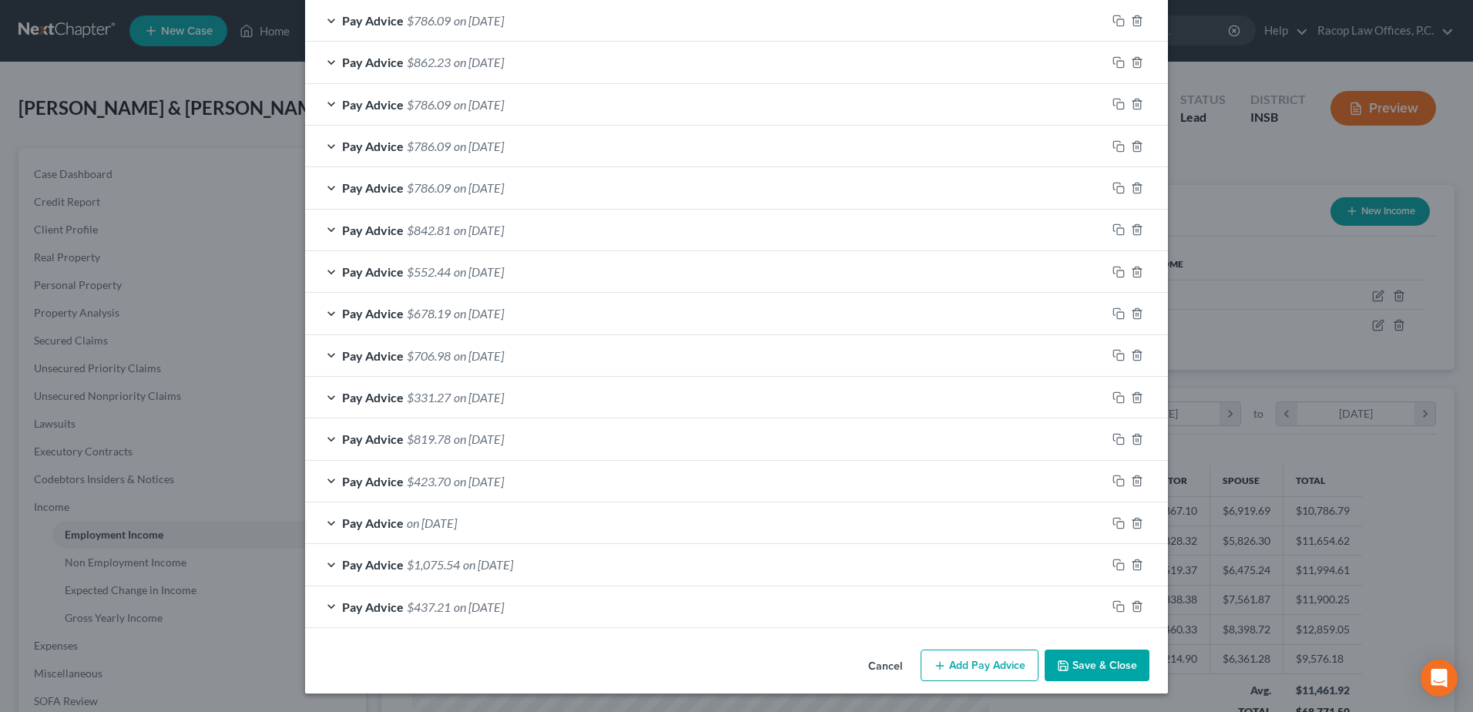
click at [1101, 663] on button "Save & Close" at bounding box center [1097, 666] width 105 height 32
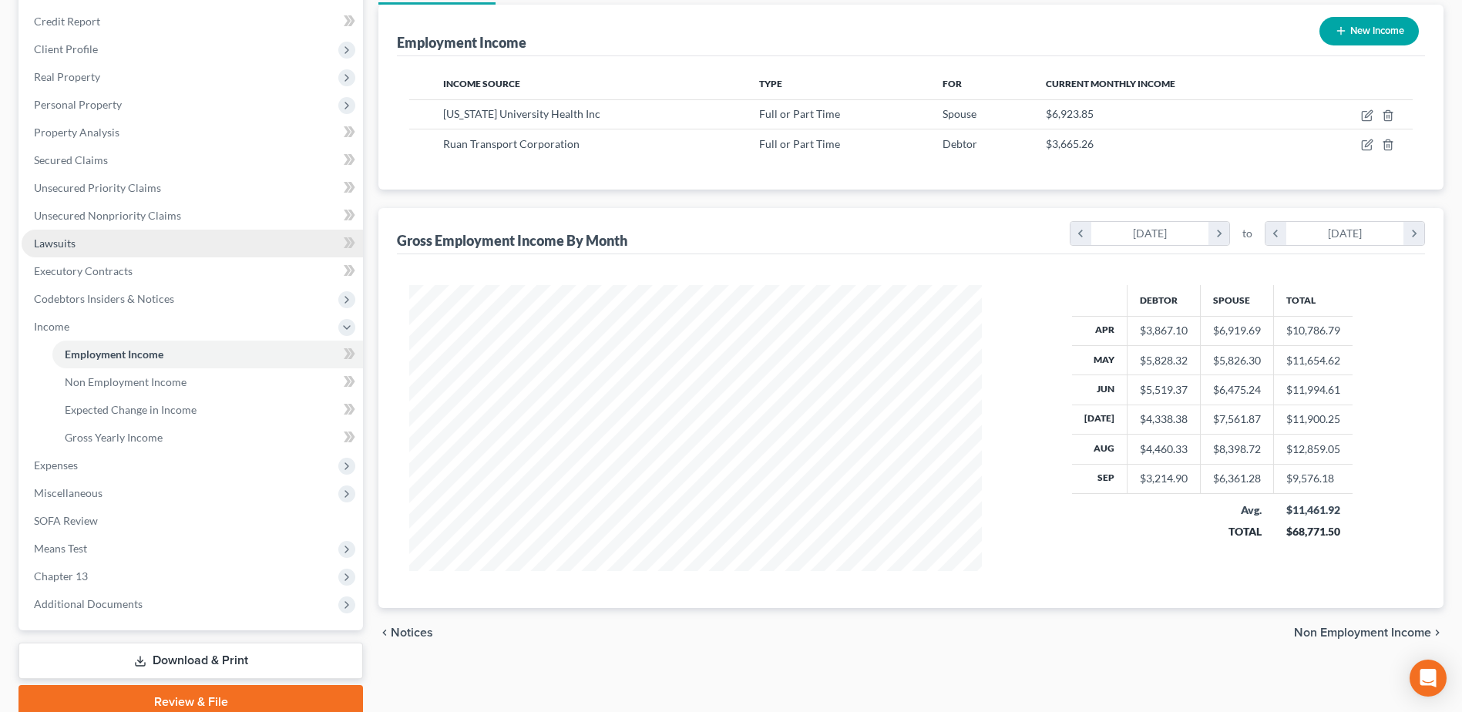
scroll to position [0, 0]
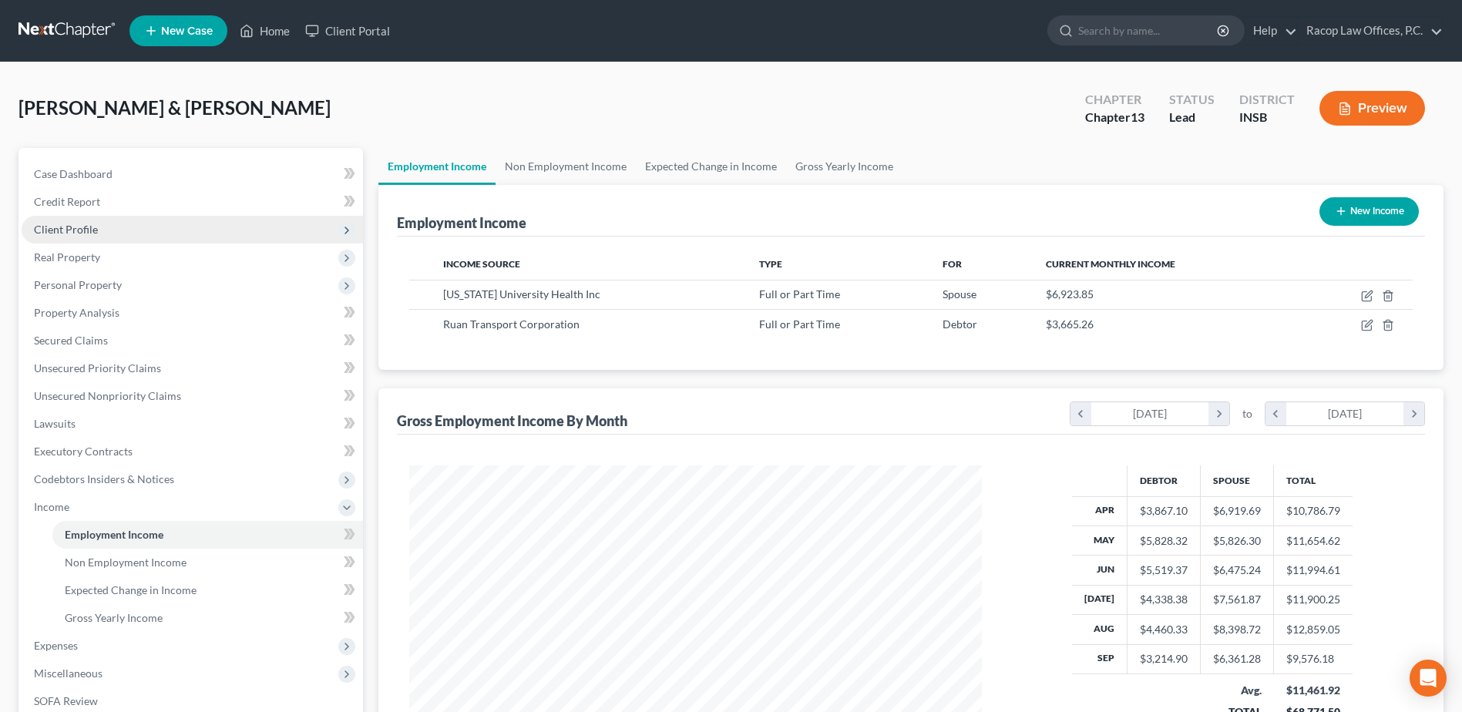
click at [84, 232] on span "Client Profile" at bounding box center [66, 229] width 64 height 13
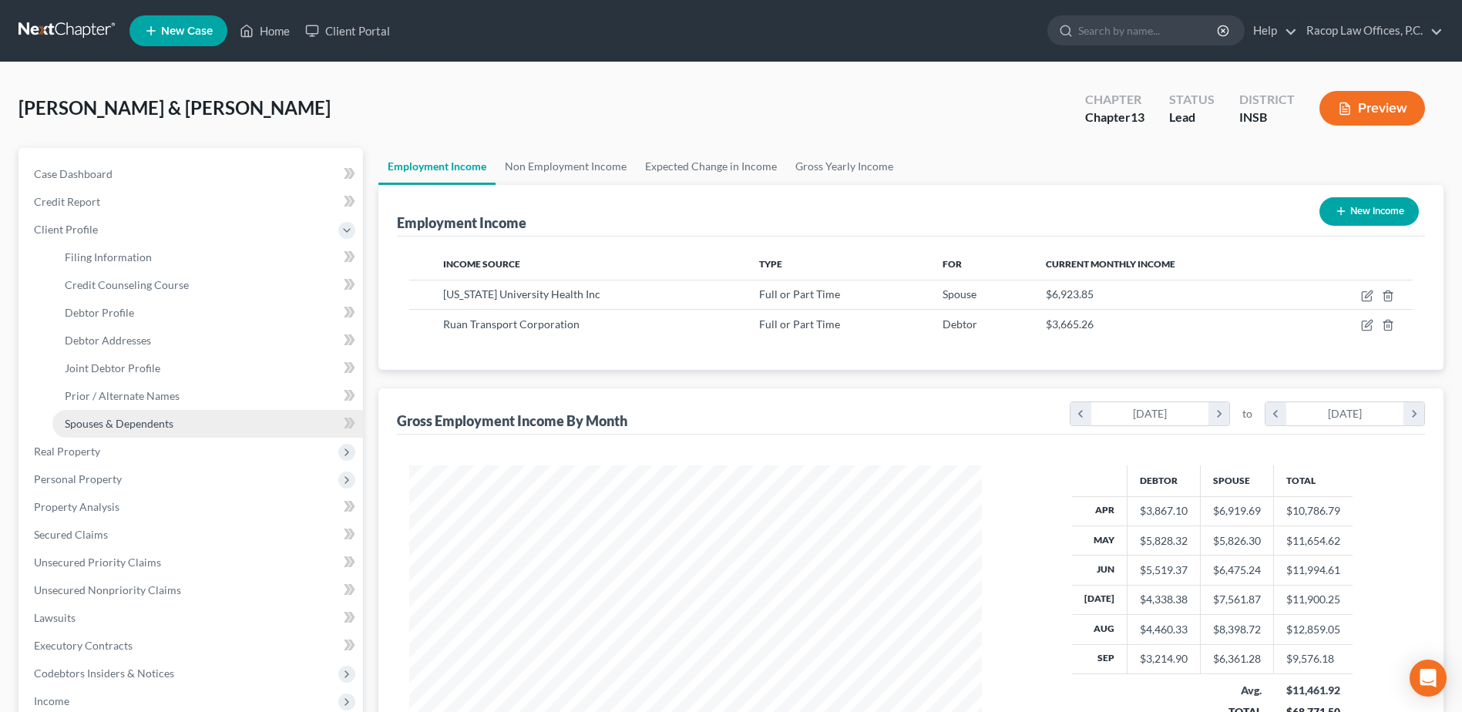
click at [106, 420] on span "Spouses & Dependents" at bounding box center [119, 423] width 109 height 13
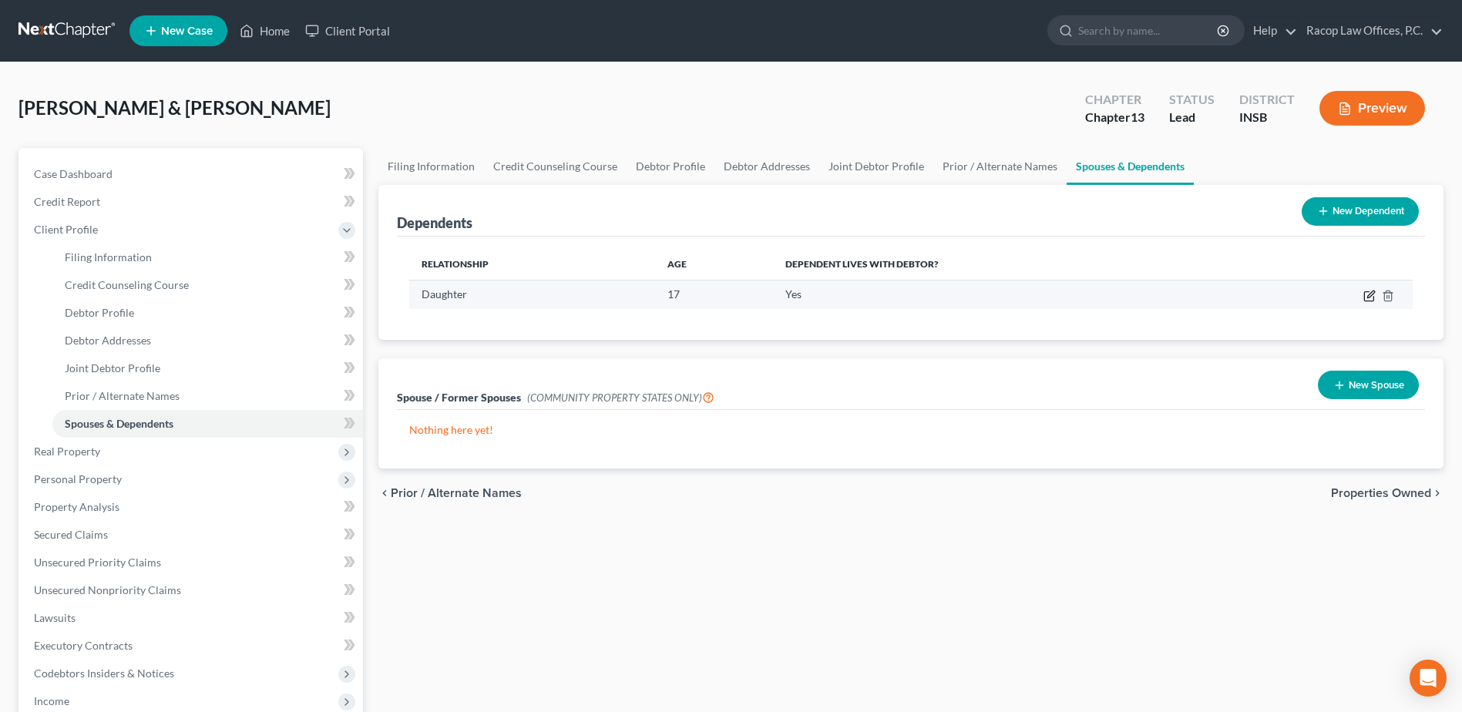
click at [1372, 296] on icon "button" at bounding box center [1369, 296] width 12 height 12
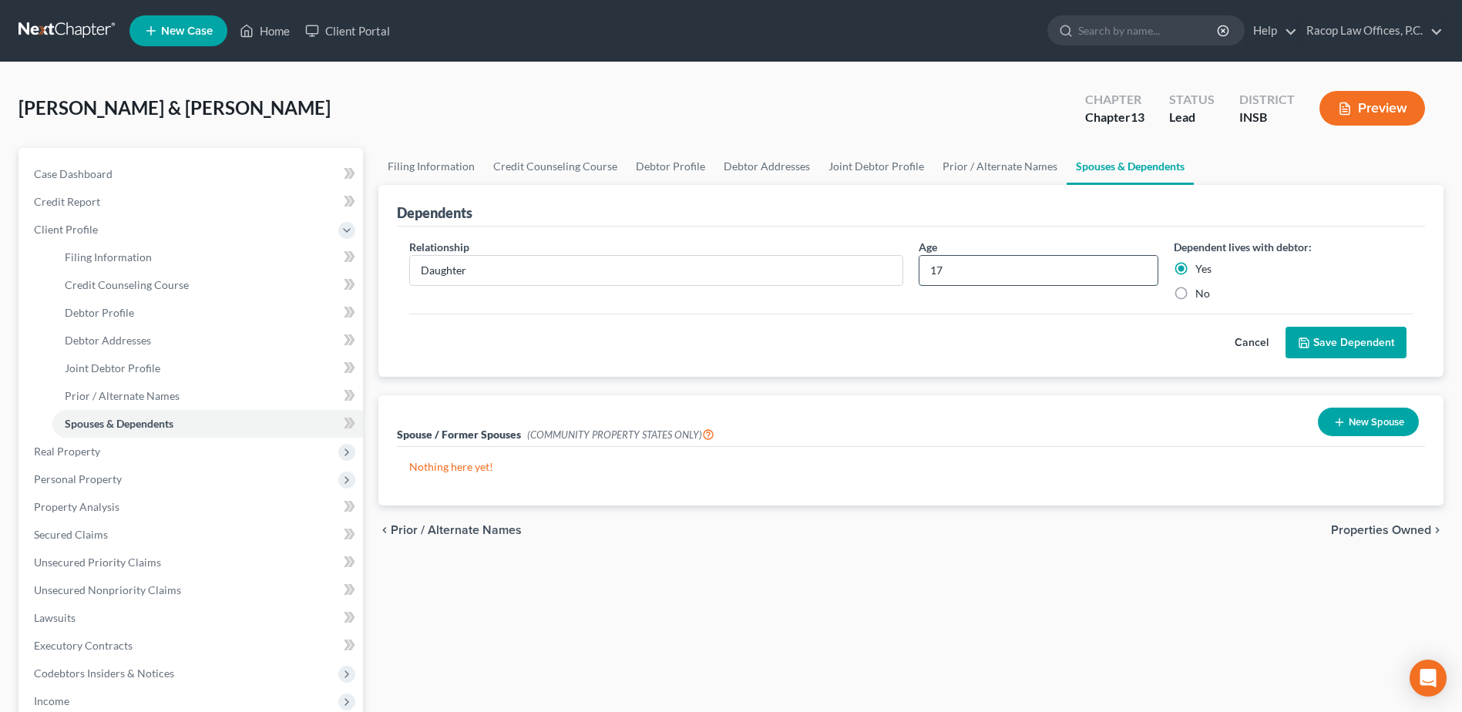
click at [962, 267] on input "17" at bounding box center [1037, 270] width 237 height 29
type input "18"
click at [1355, 348] on button "Save Dependent" at bounding box center [1345, 343] width 121 height 32
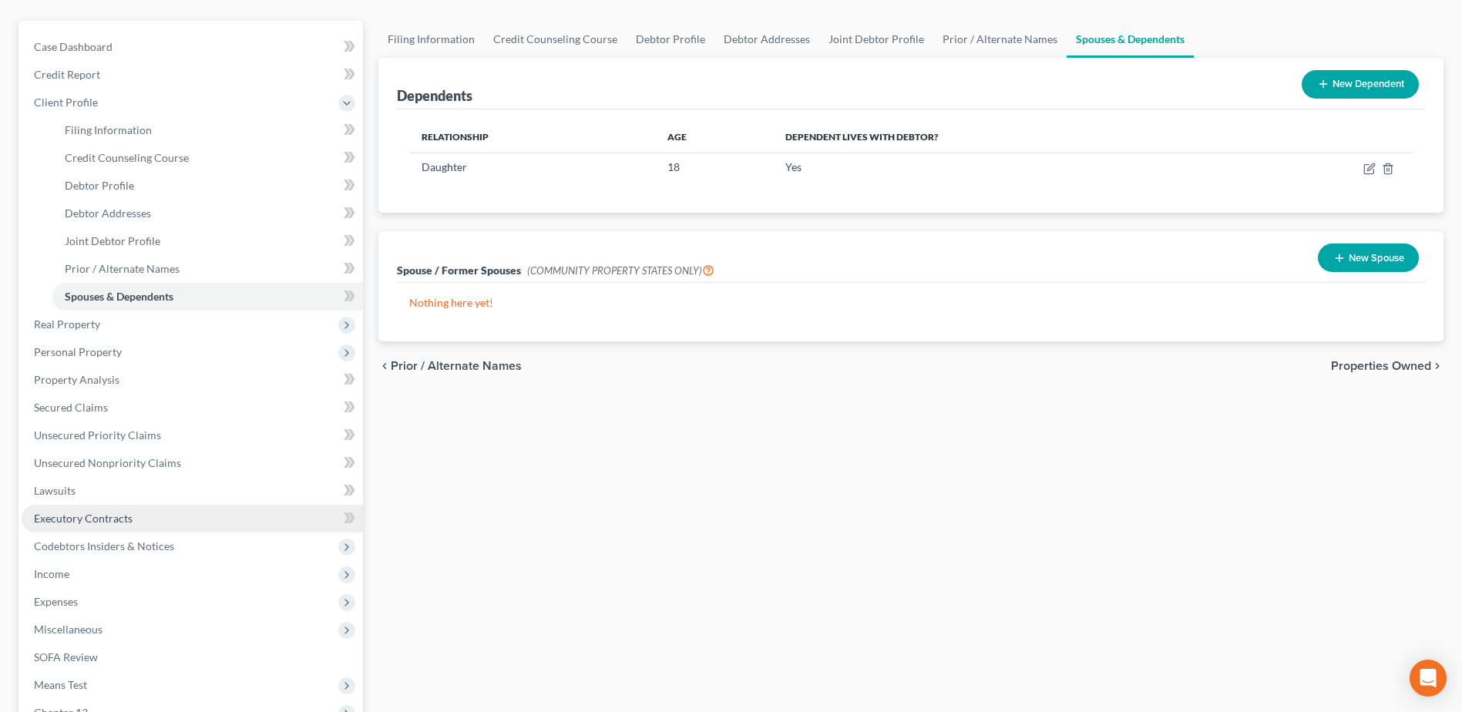
scroll to position [154, 0]
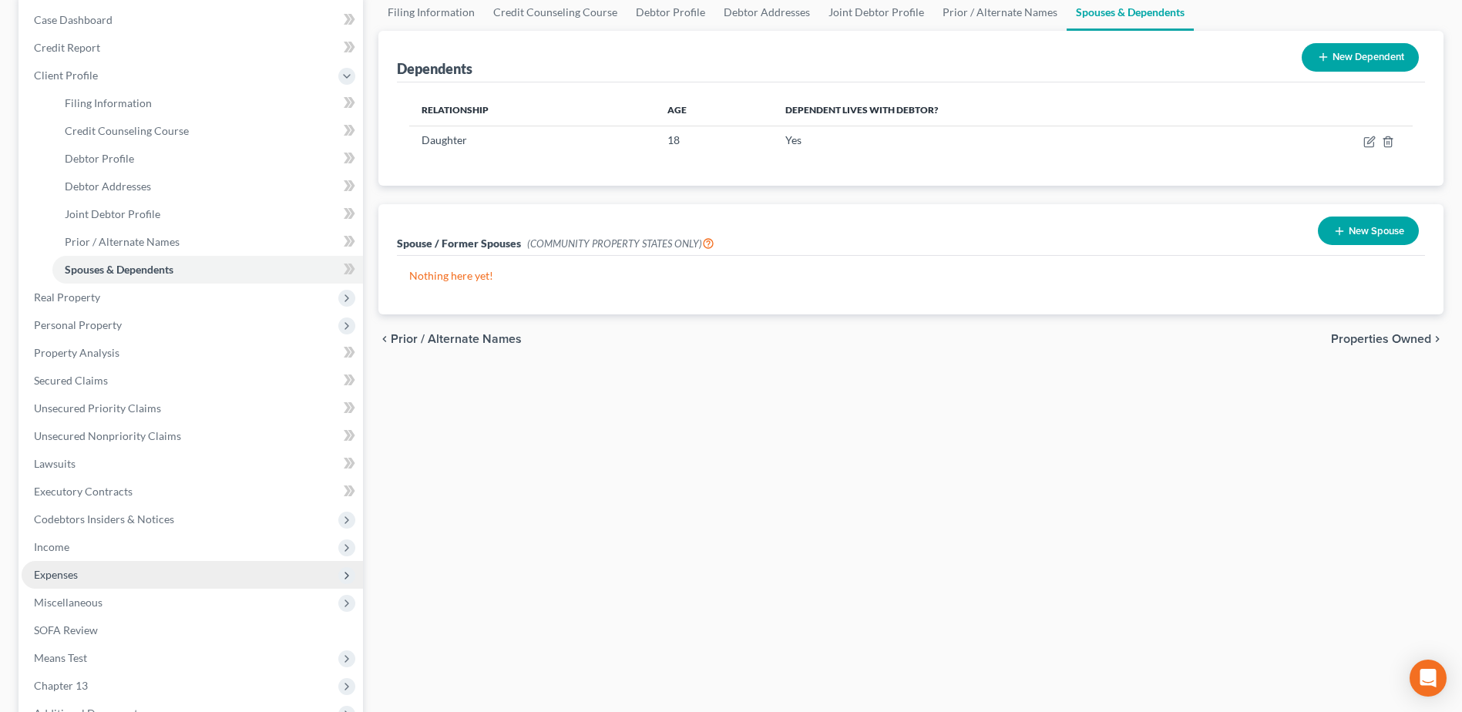
click at [96, 579] on span "Expenses" at bounding box center [192, 575] width 341 height 28
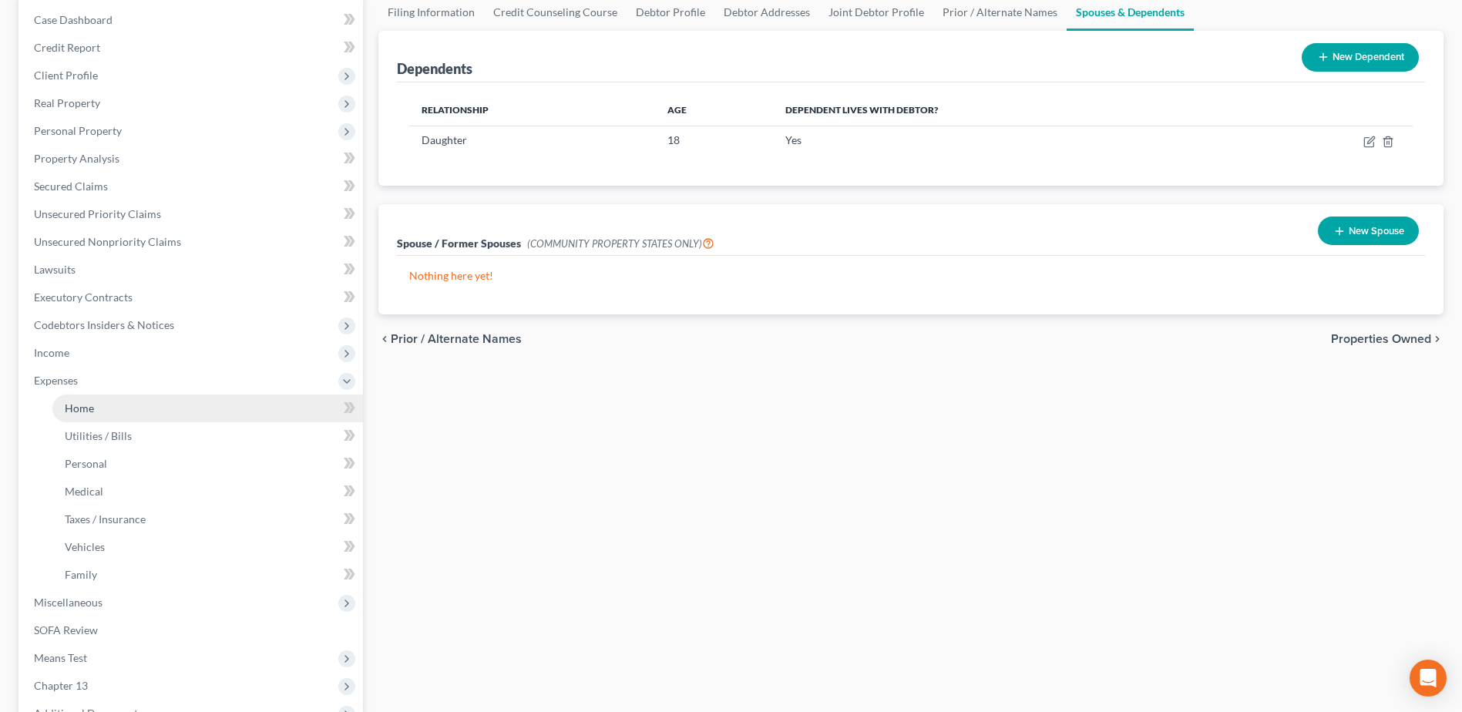
click at [91, 411] on span "Home" at bounding box center [79, 407] width 29 height 13
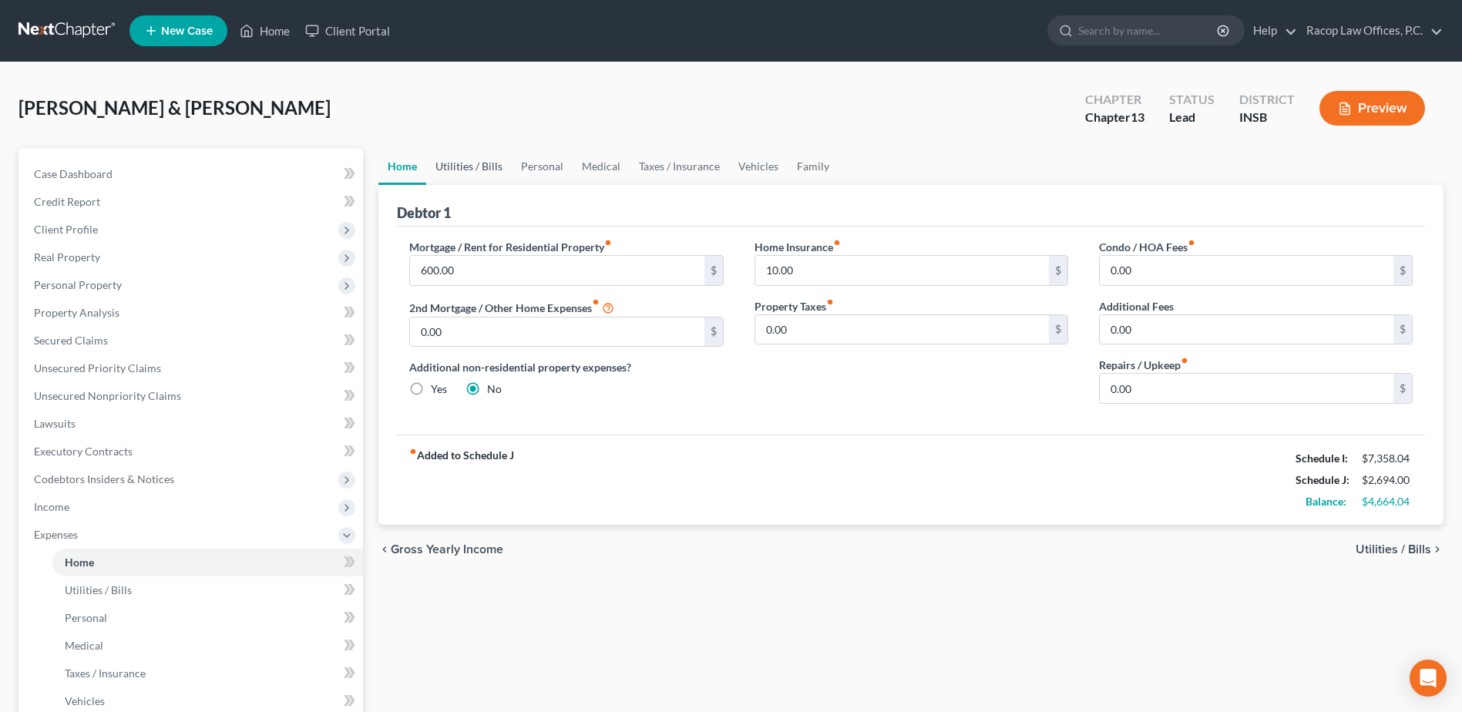
click at [464, 176] on link "Utilities / Bills" at bounding box center [469, 166] width 86 height 37
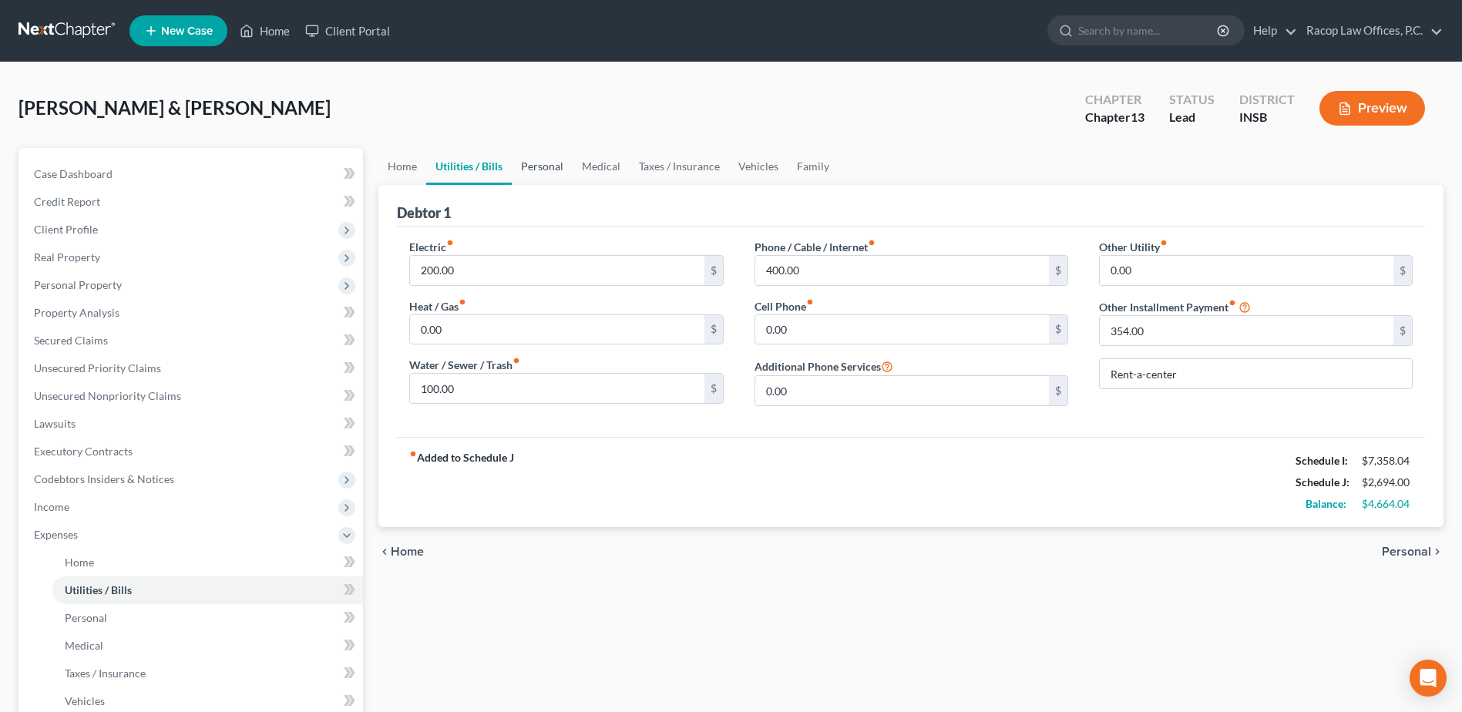
click at [539, 167] on link "Personal" at bounding box center [542, 166] width 61 height 37
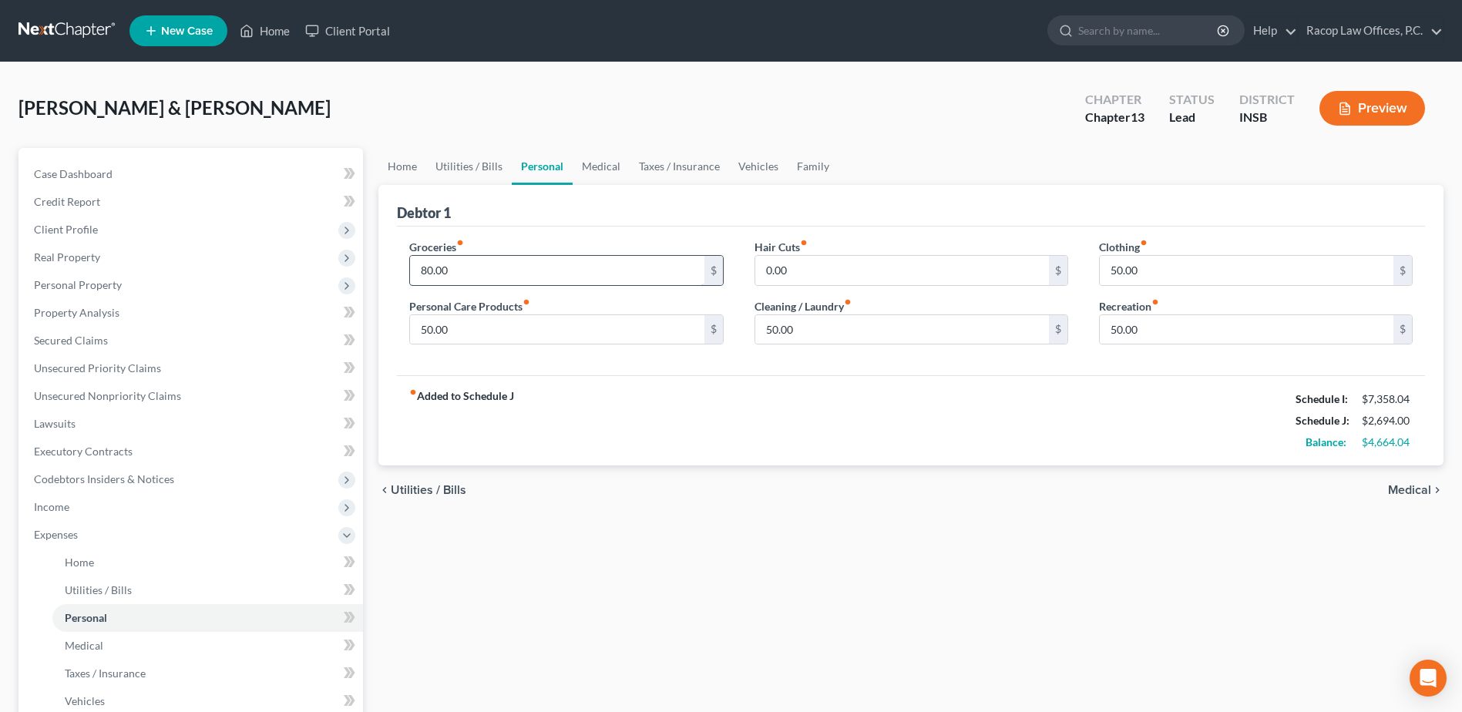
click at [499, 280] on input "80.00" at bounding box center [557, 270] width 294 height 29
click at [831, 169] on link "Family" at bounding box center [813, 166] width 51 height 37
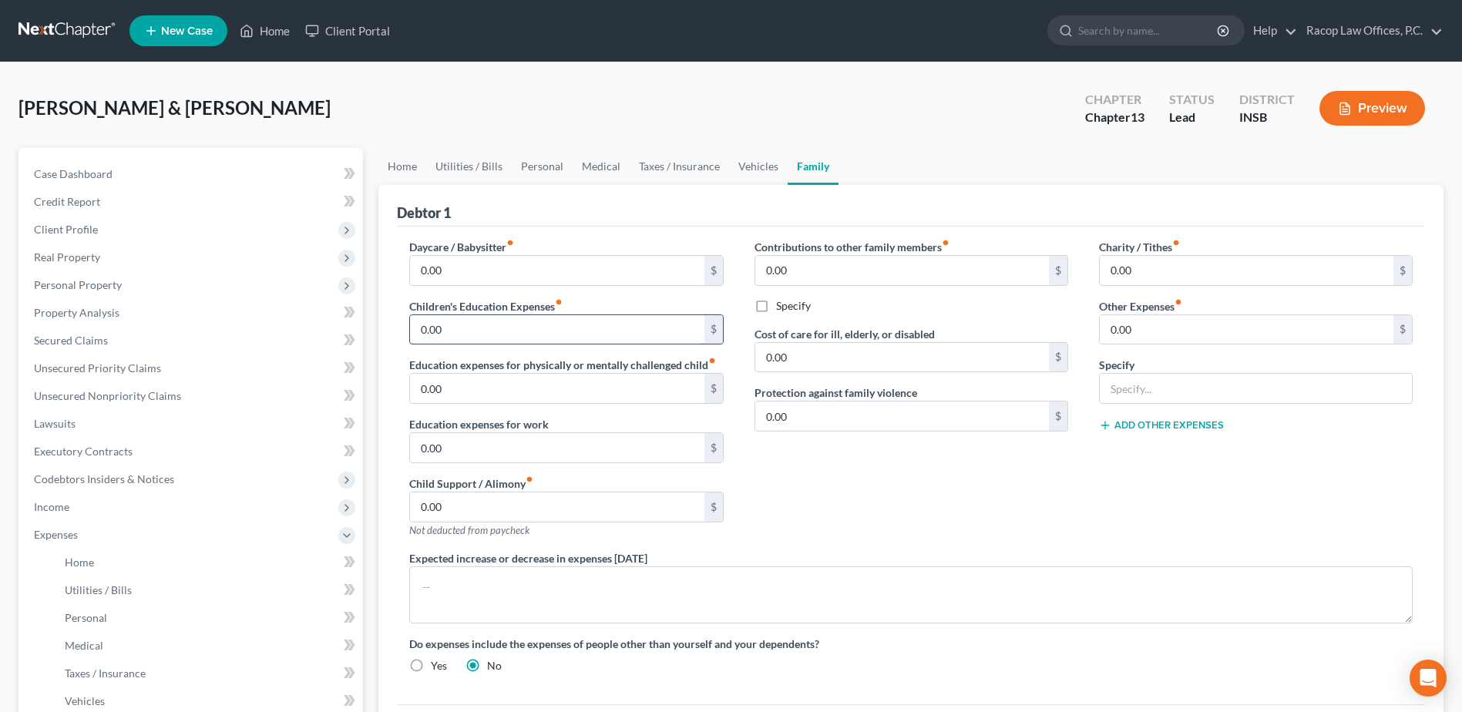
click at [469, 331] on input "0.00" at bounding box center [557, 329] width 294 height 29
click at [549, 167] on link "Personal" at bounding box center [542, 166] width 61 height 37
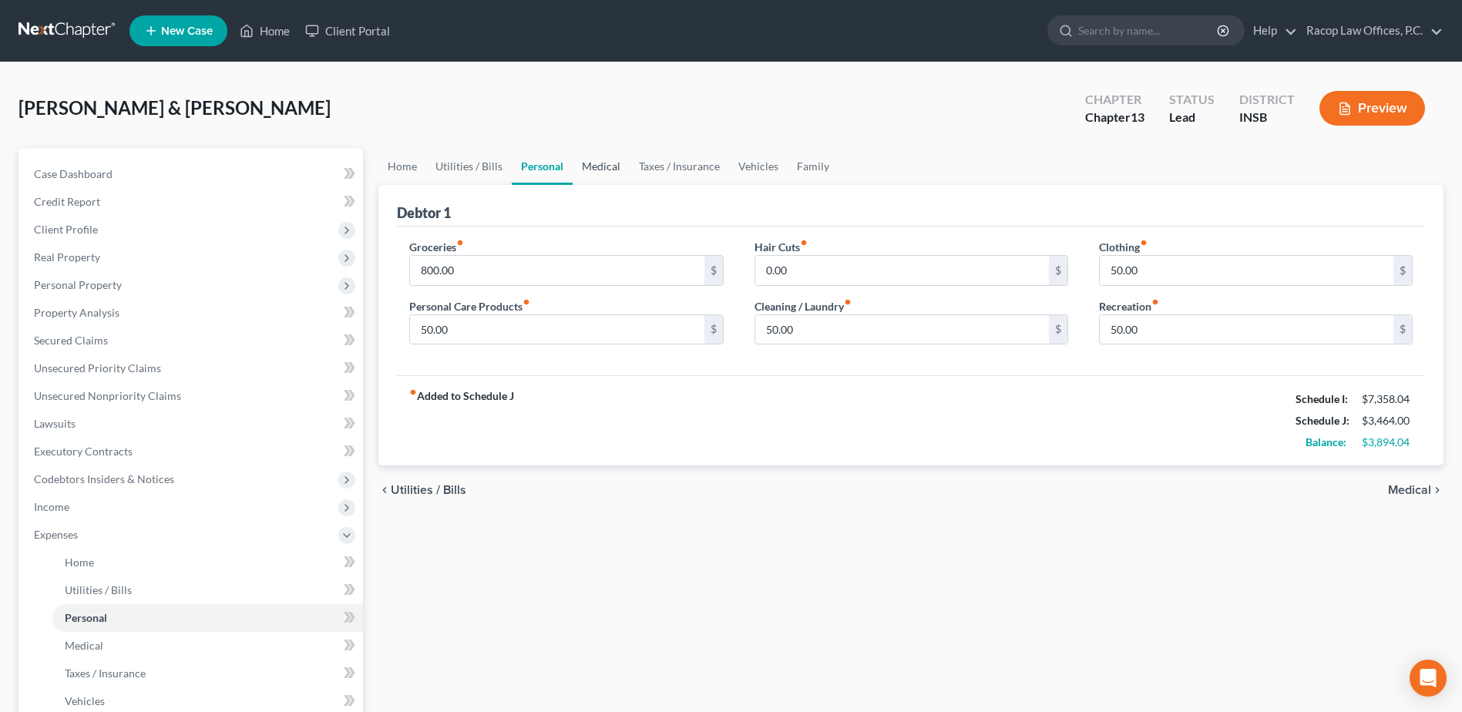
click at [606, 173] on link "Medical" at bounding box center [601, 166] width 57 height 37
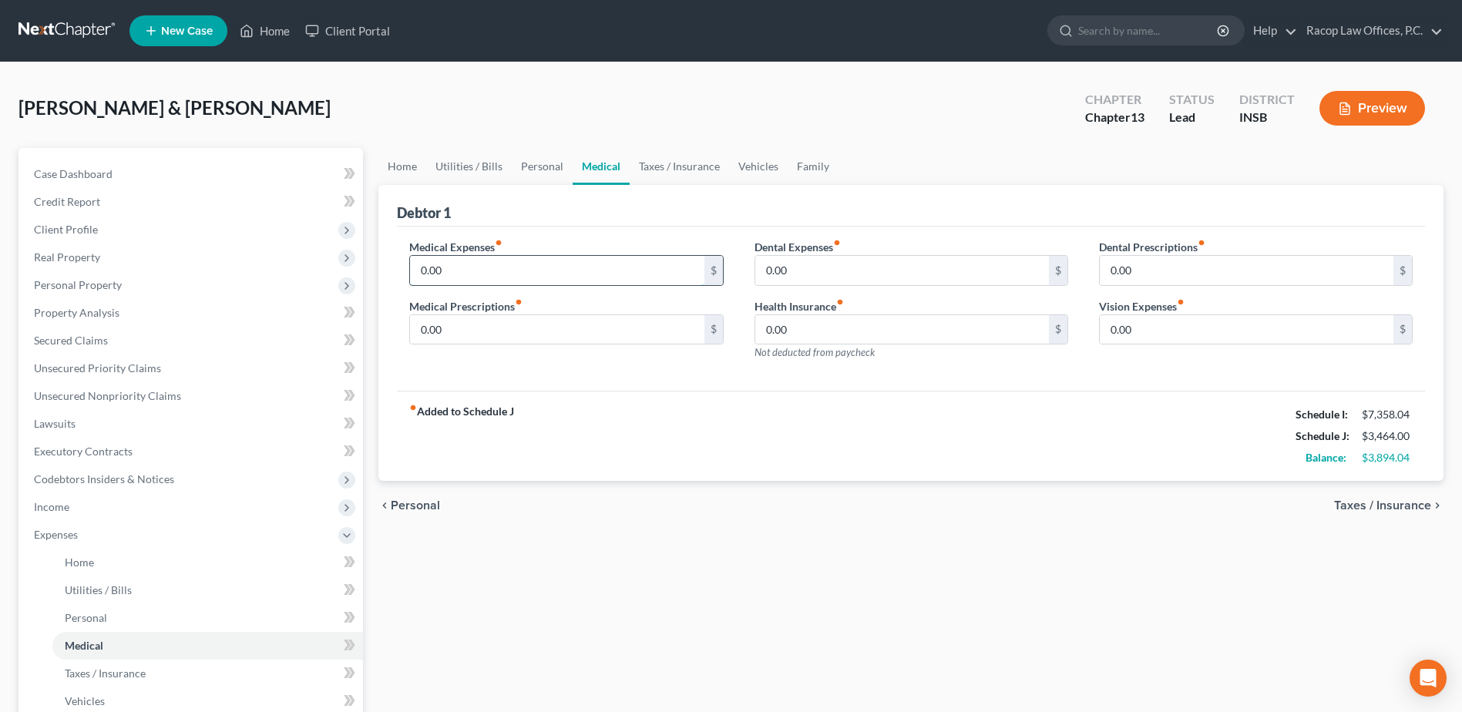
click at [481, 265] on input "0.00" at bounding box center [557, 270] width 294 height 29
click at [885, 275] on input "0.00" at bounding box center [902, 270] width 294 height 29
click at [747, 171] on link "Vehicles" at bounding box center [758, 166] width 59 height 37
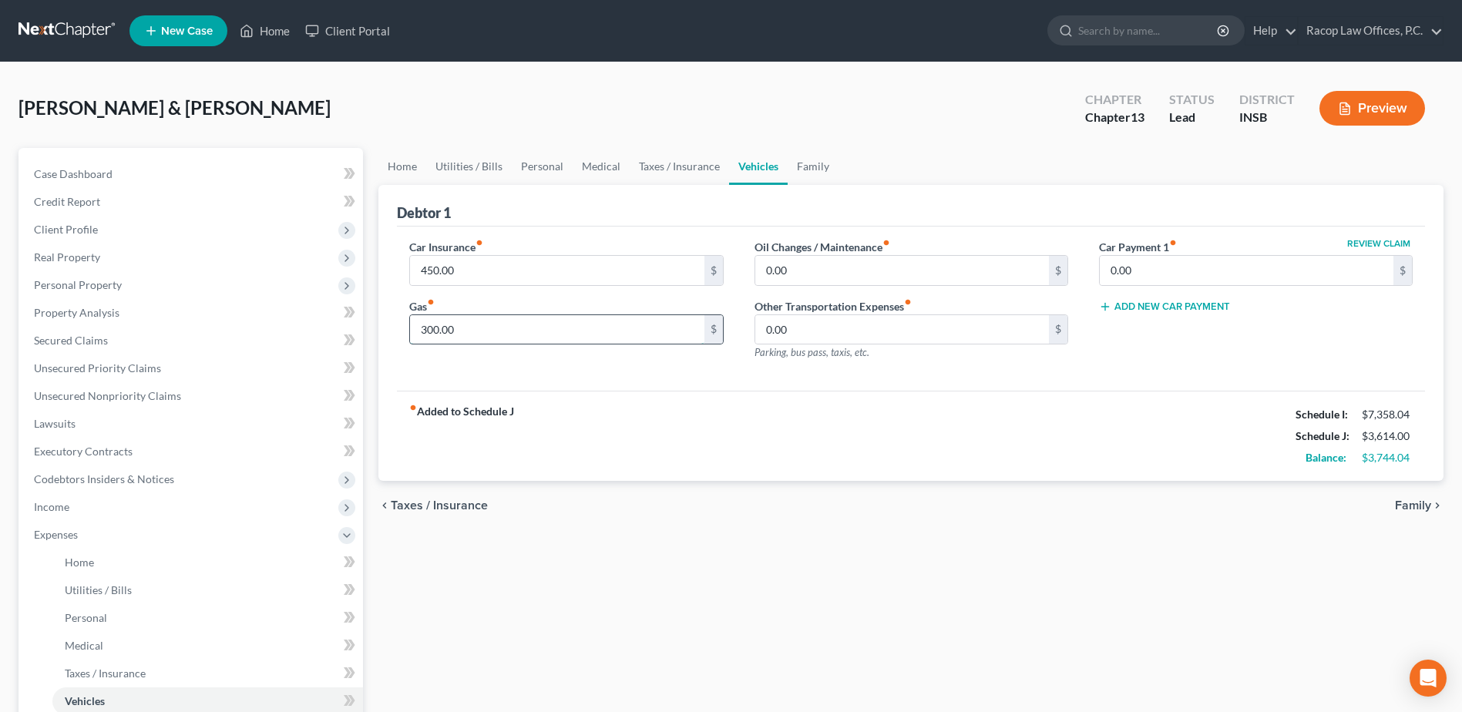
click at [519, 332] on input "300.00" at bounding box center [557, 329] width 294 height 29
click at [680, 169] on link "Taxes / Insurance" at bounding box center [679, 166] width 99 height 37
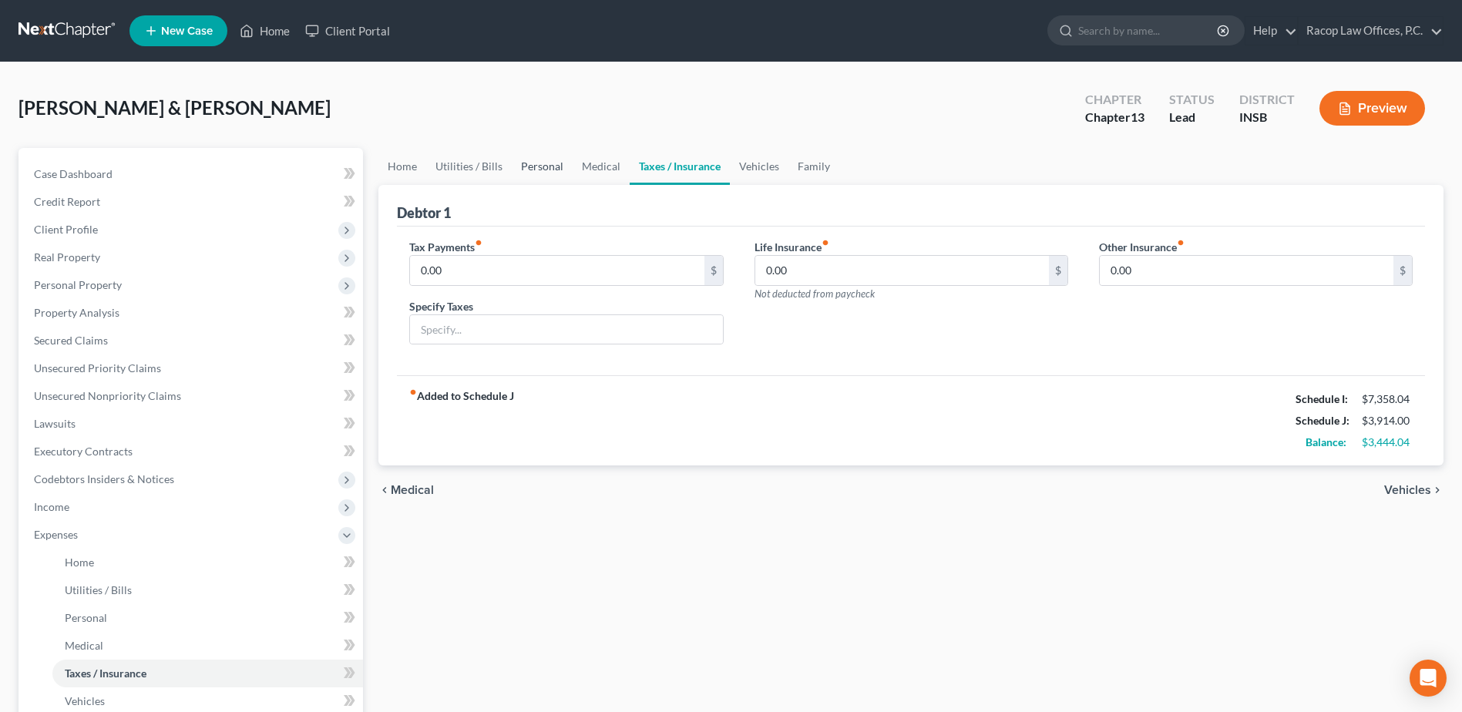
click at [537, 171] on link "Personal" at bounding box center [542, 166] width 61 height 37
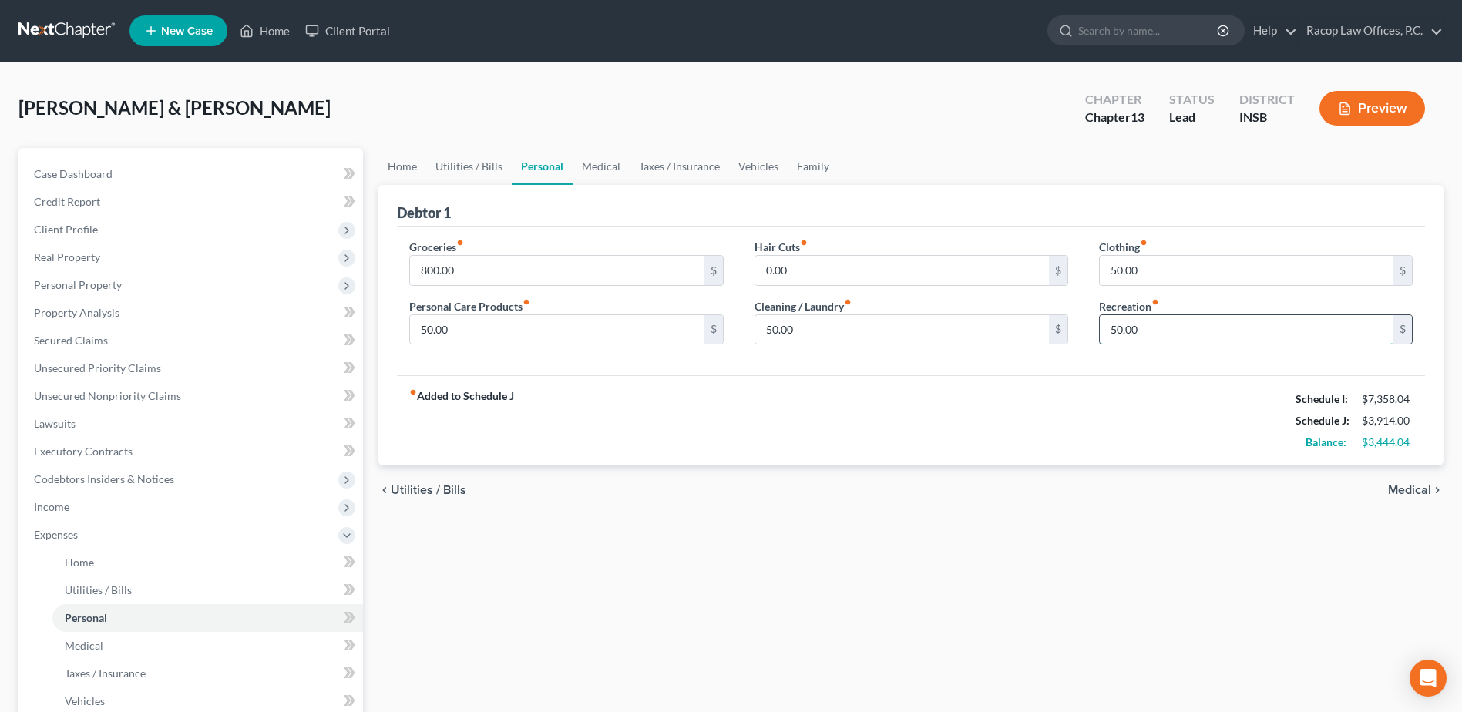
click at [1164, 330] on input "50.00" at bounding box center [1247, 329] width 294 height 29
click at [748, 166] on link "Vehicles" at bounding box center [758, 166] width 59 height 37
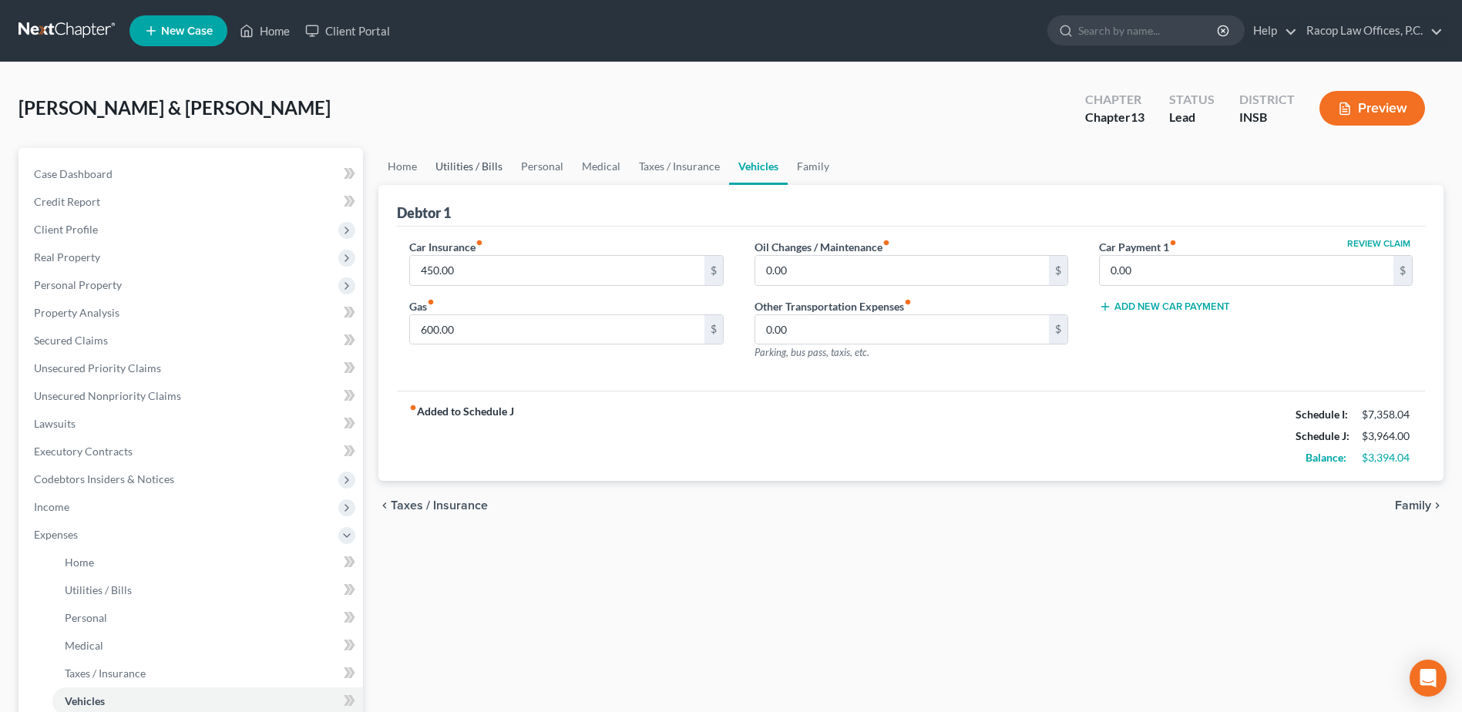
click at [469, 164] on link "Utilities / Bills" at bounding box center [469, 166] width 86 height 37
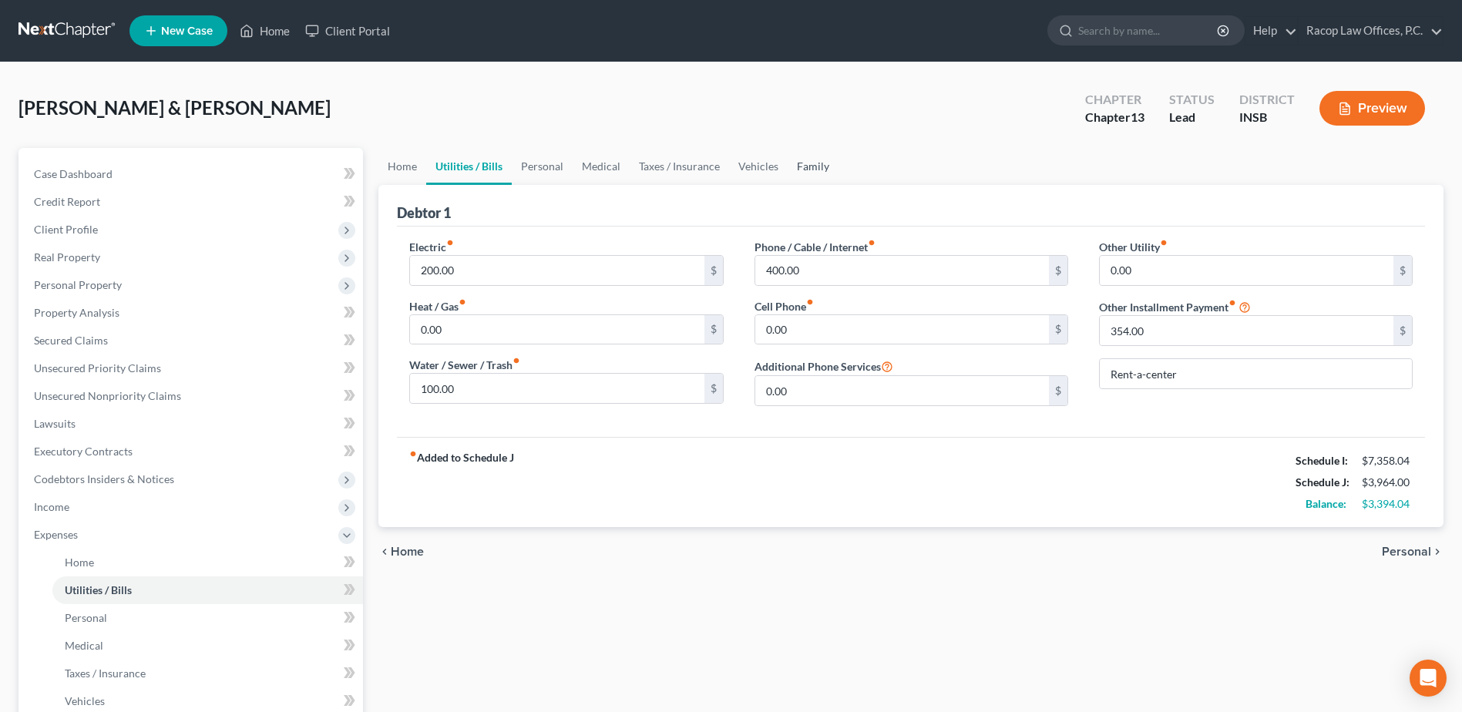
click at [812, 166] on link "Family" at bounding box center [813, 166] width 51 height 37
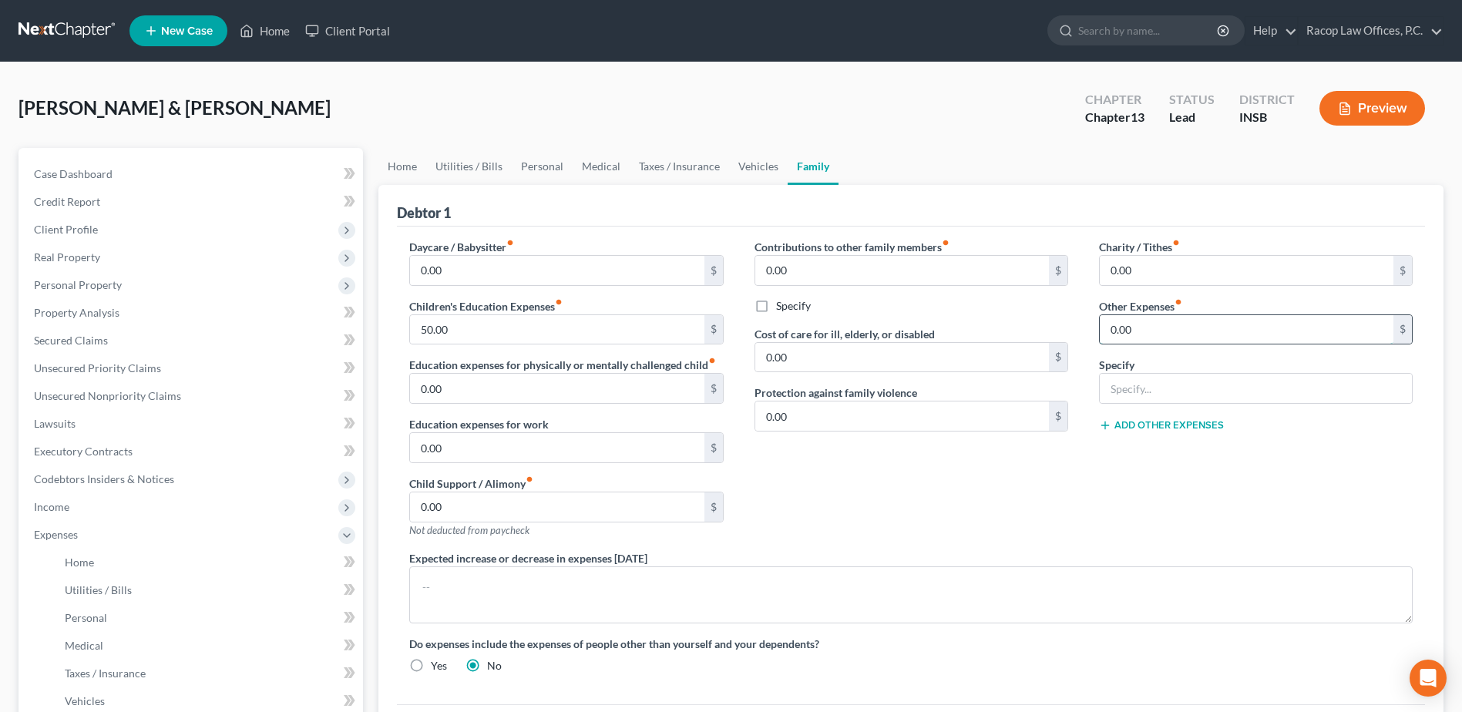
click at [1183, 323] on input "0.00" at bounding box center [1247, 329] width 294 height 29
click at [1192, 390] on input "text" at bounding box center [1256, 388] width 312 height 29
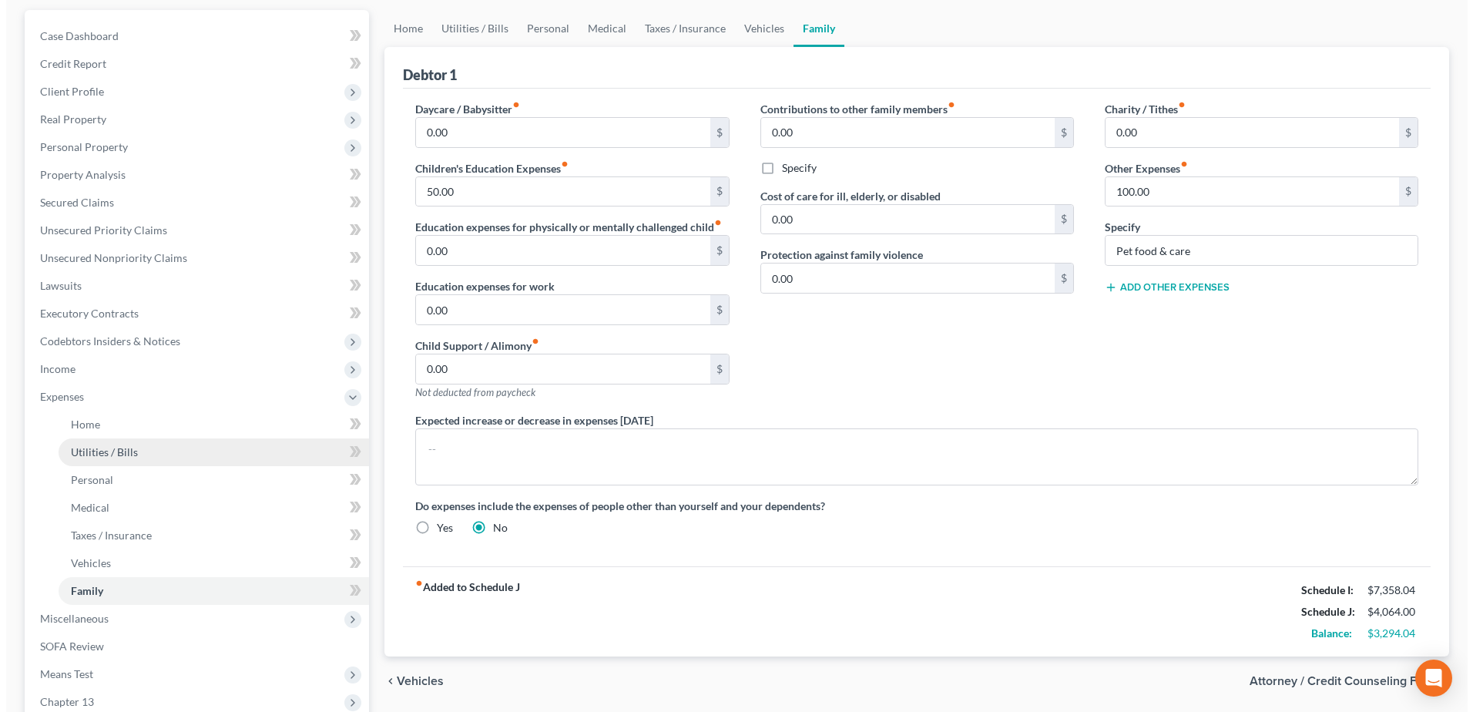
scroll to position [231, 0]
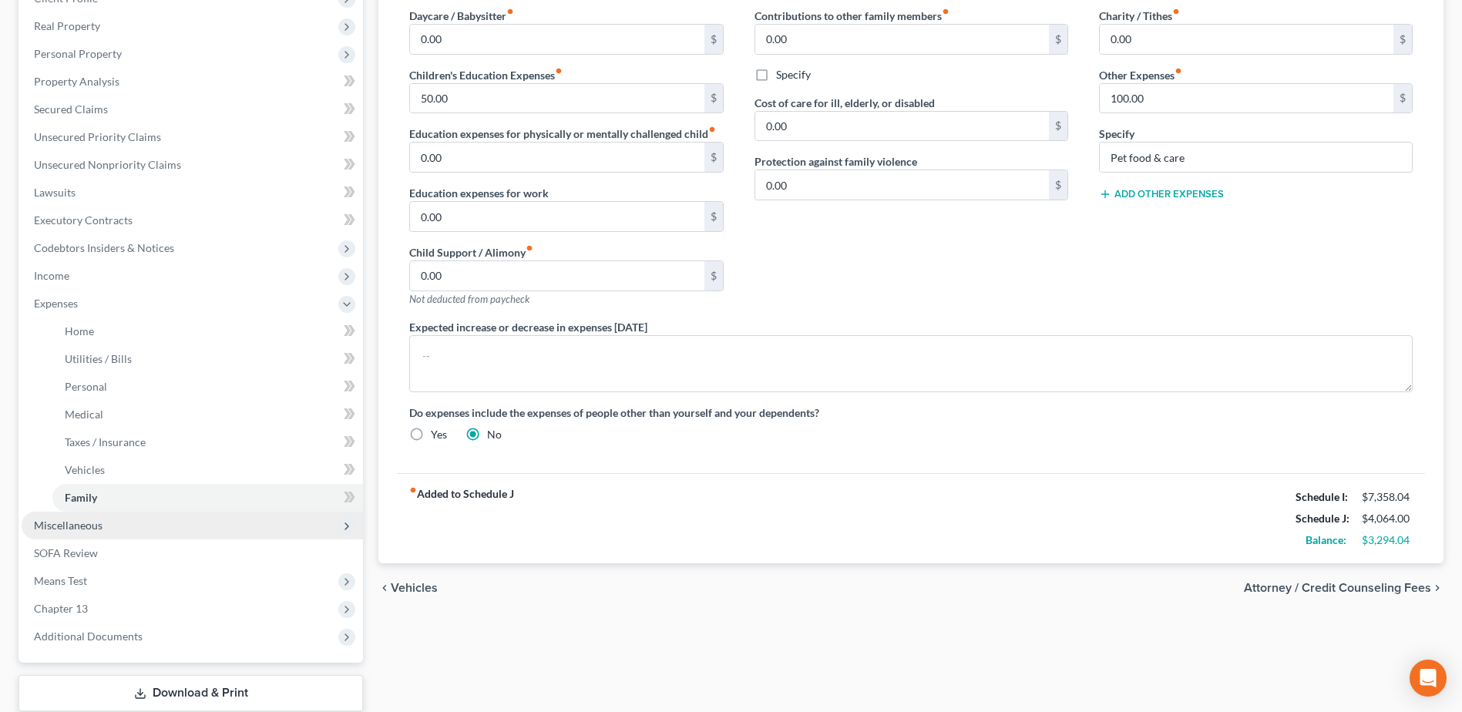
click at [116, 526] on span "Miscellaneous" at bounding box center [192, 526] width 341 height 28
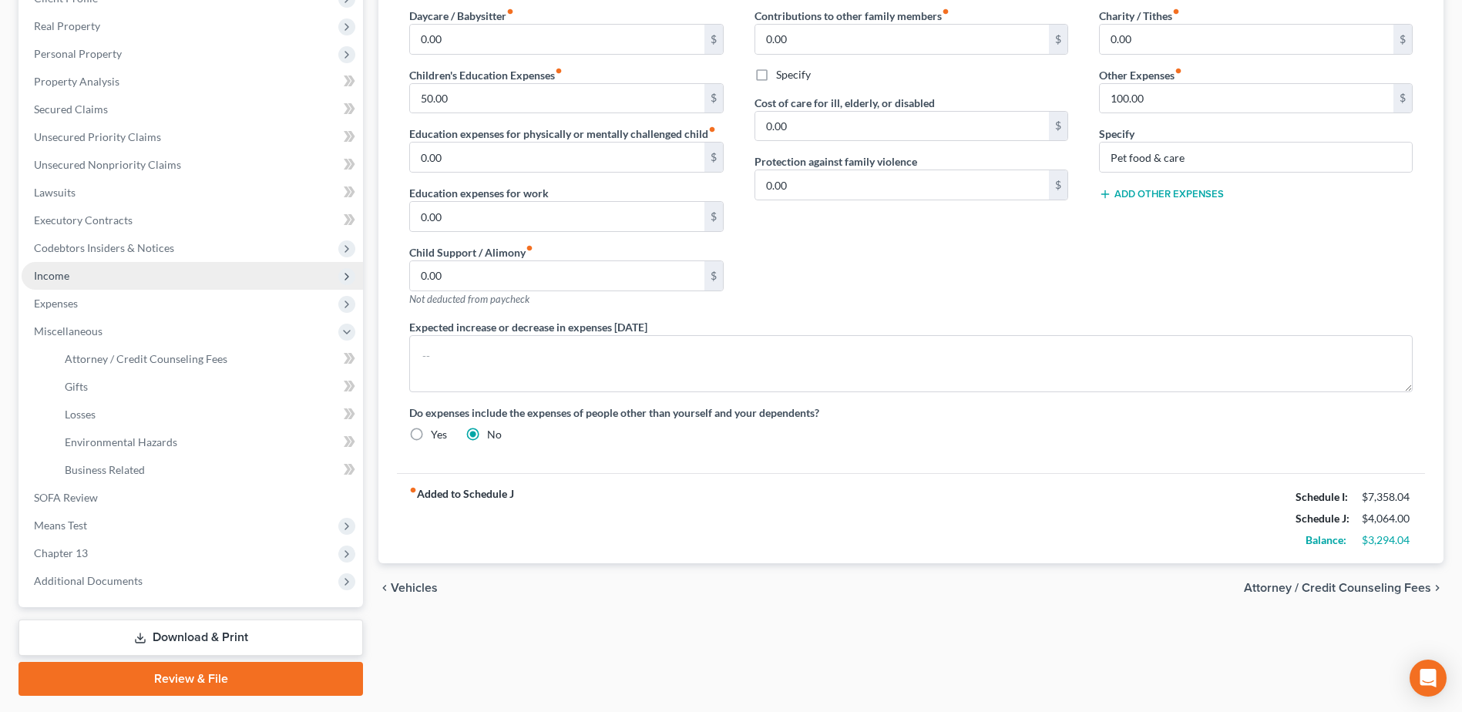
click at [88, 278] on span "Income" at bounding box center [192, 276] width 341 height 28
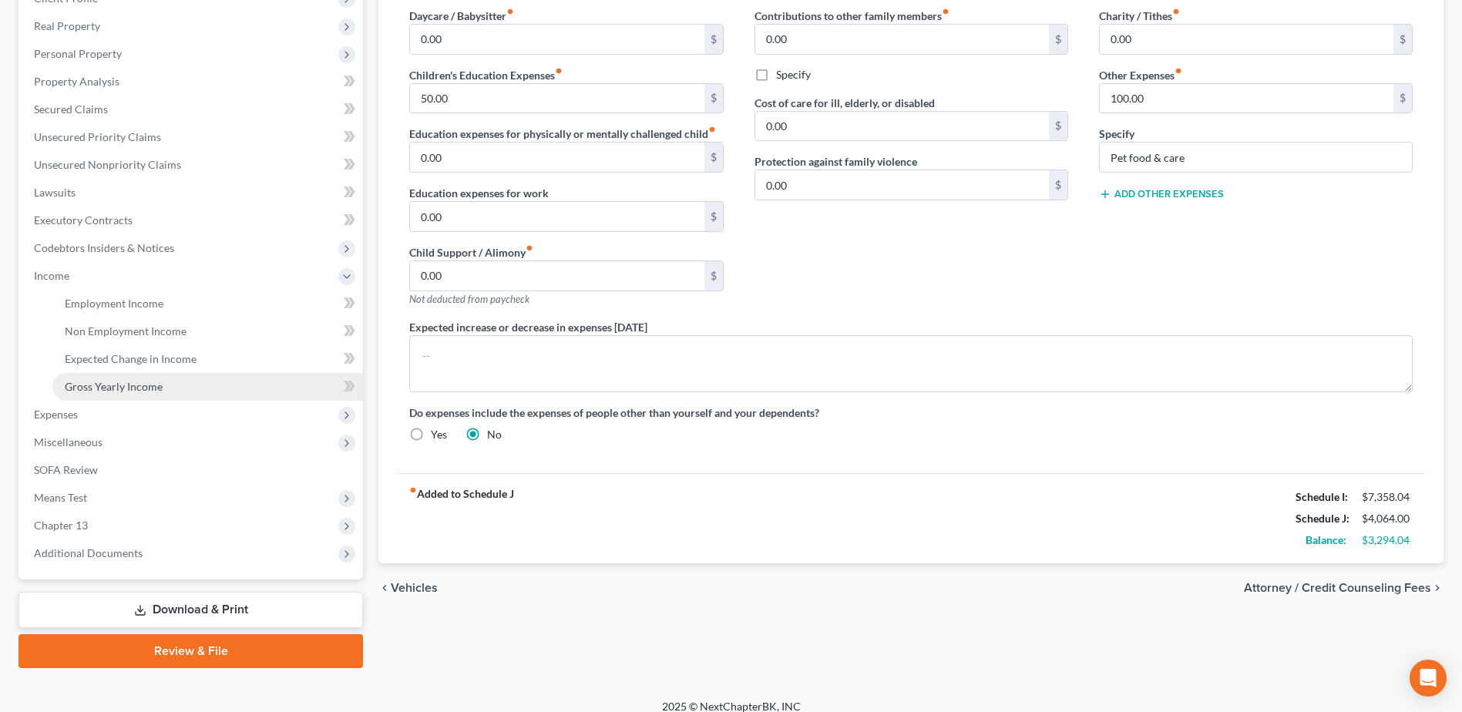
click at [118, 384] on span "Gross Yearly Income" at bounding box center [114, 386] width 98 height 13
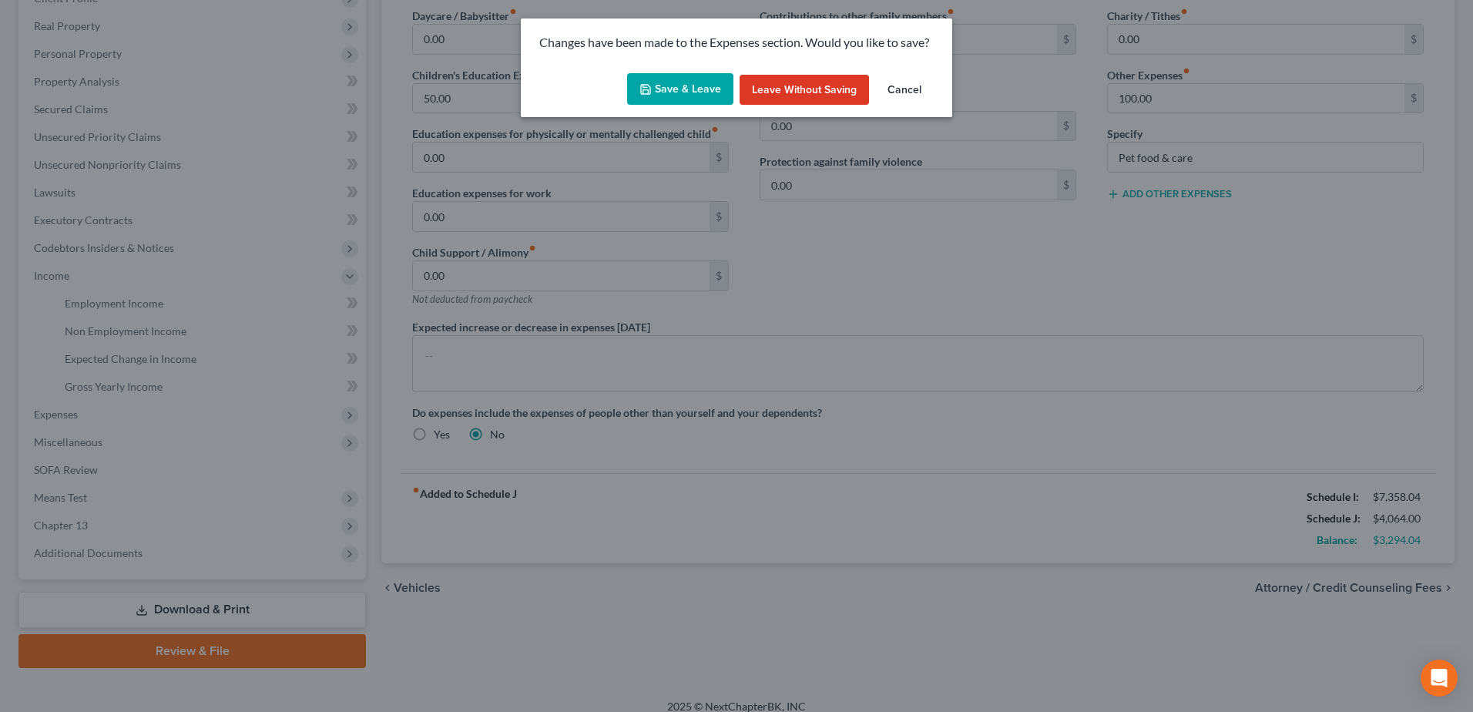
click at [684, 82] on button "Save & Leave" at bounding box center [680, 89] width 106 height 32
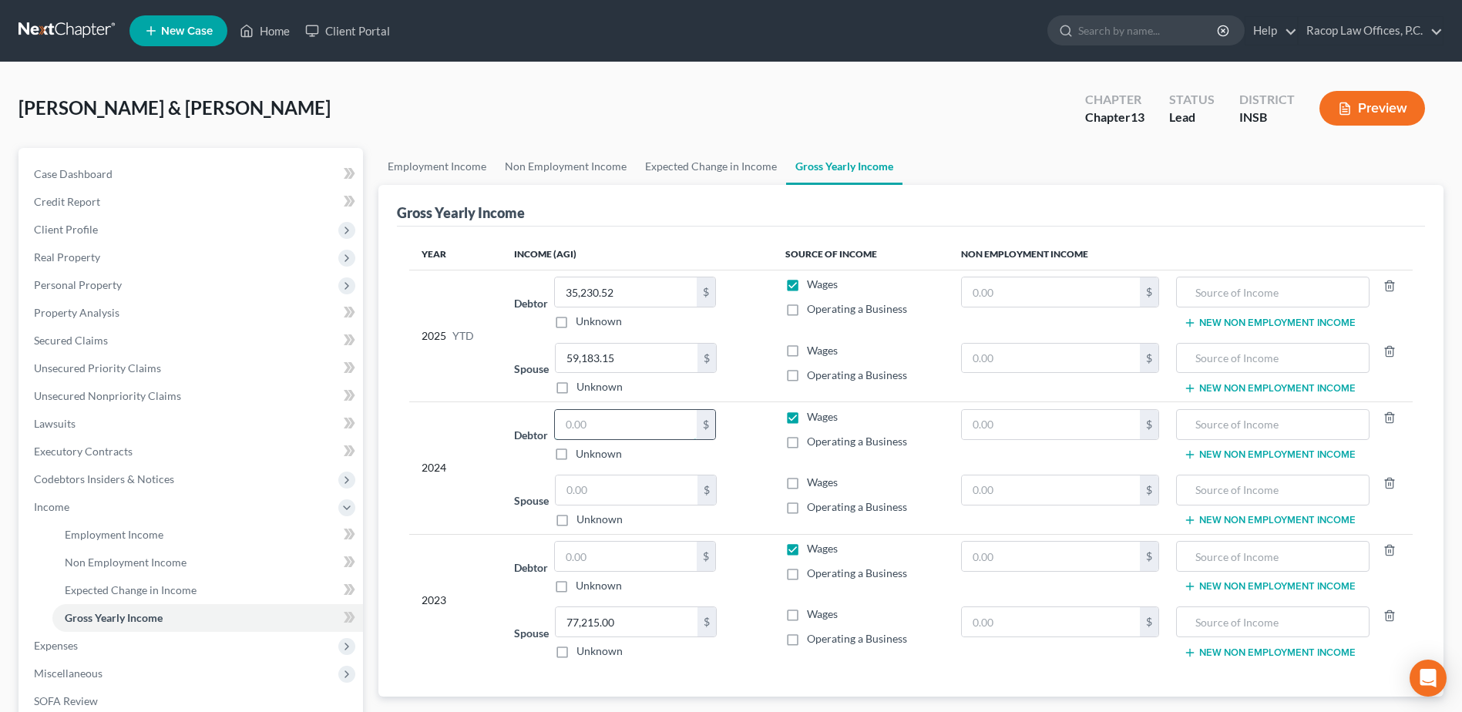
click at [652, 423] on input "text" at bounding box center [626, 424] width 142 height 29
click at [604, 491] on input "text" at bounding box center [627, 489] width 142 height 29
click at [608, 556] on input "text" at bounding box center [626, 556] width 142 height 29
click at [103, 347] on link "Secured Claims" at bounding box center [192, 341] width 341 height 28
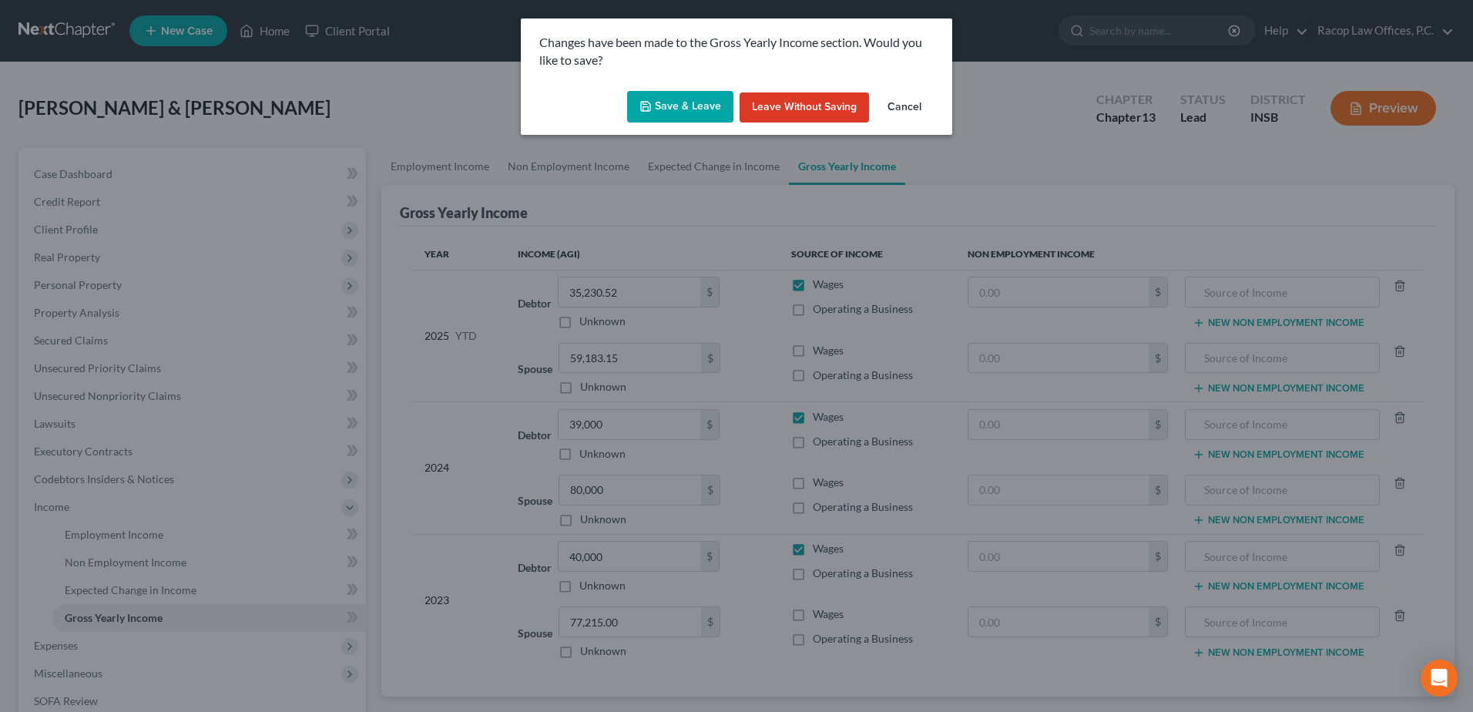
click at [694, 103] on button "Save & Leave" at bounding box center [680, 107] width 106 height 32
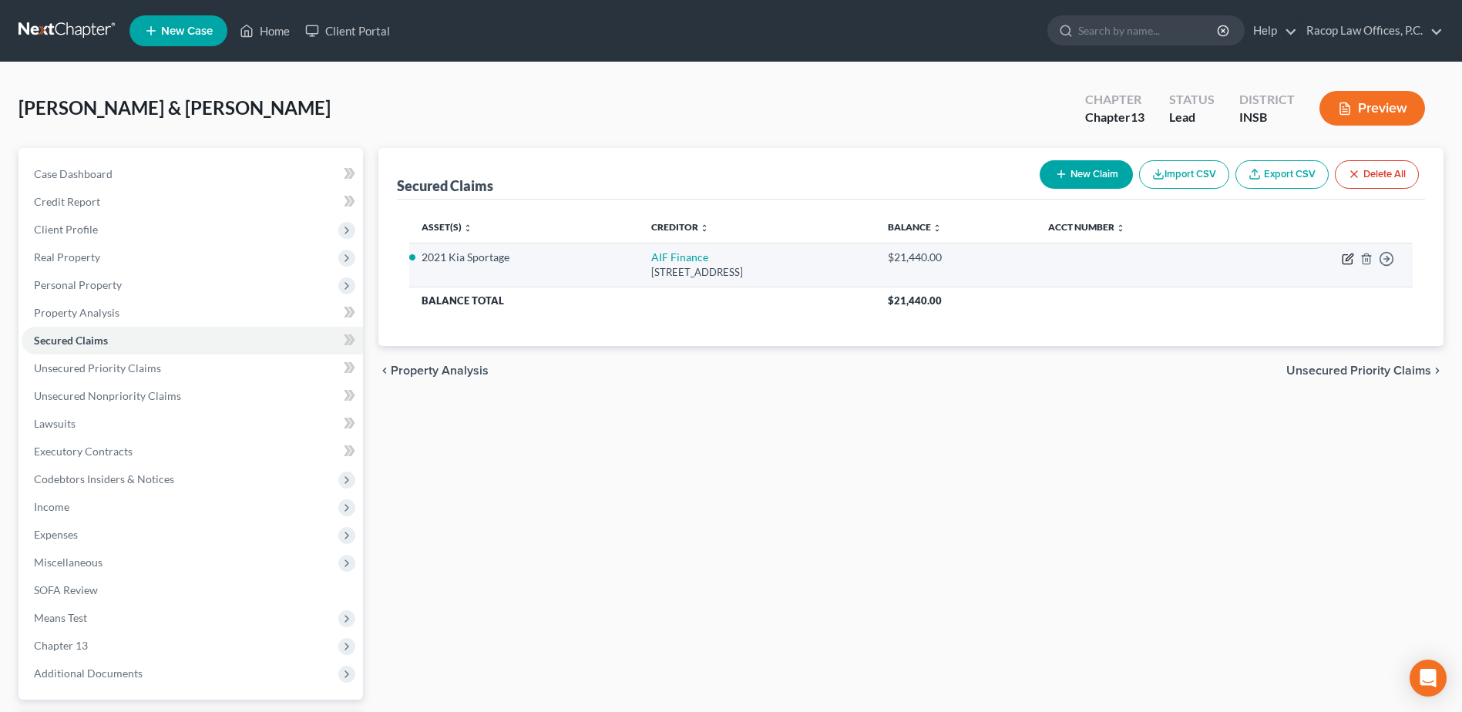
click at [1346, 257] on icon "button" at bounding box center [1348, 259] width 12 height 12
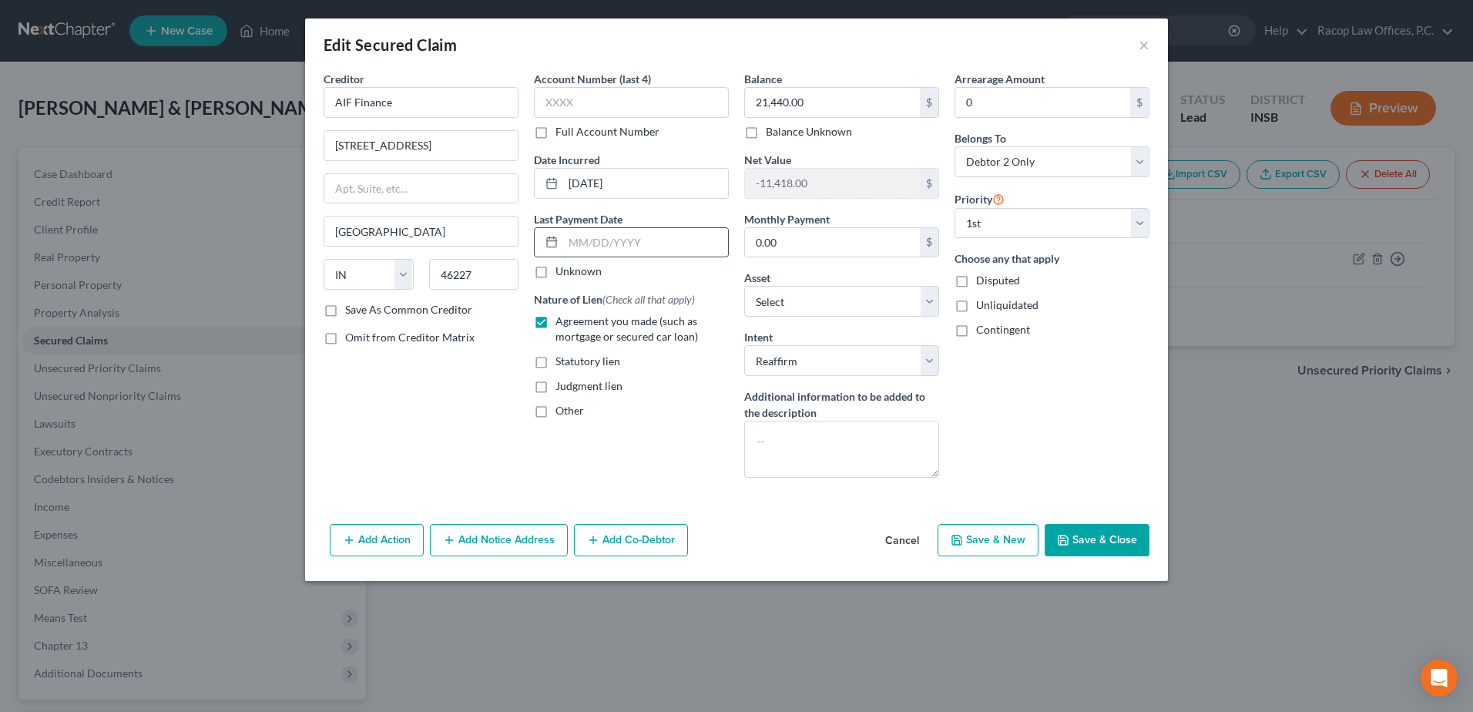
click at [579, 240] on input "text" at bounding box center [645, 242] width 165 height 29
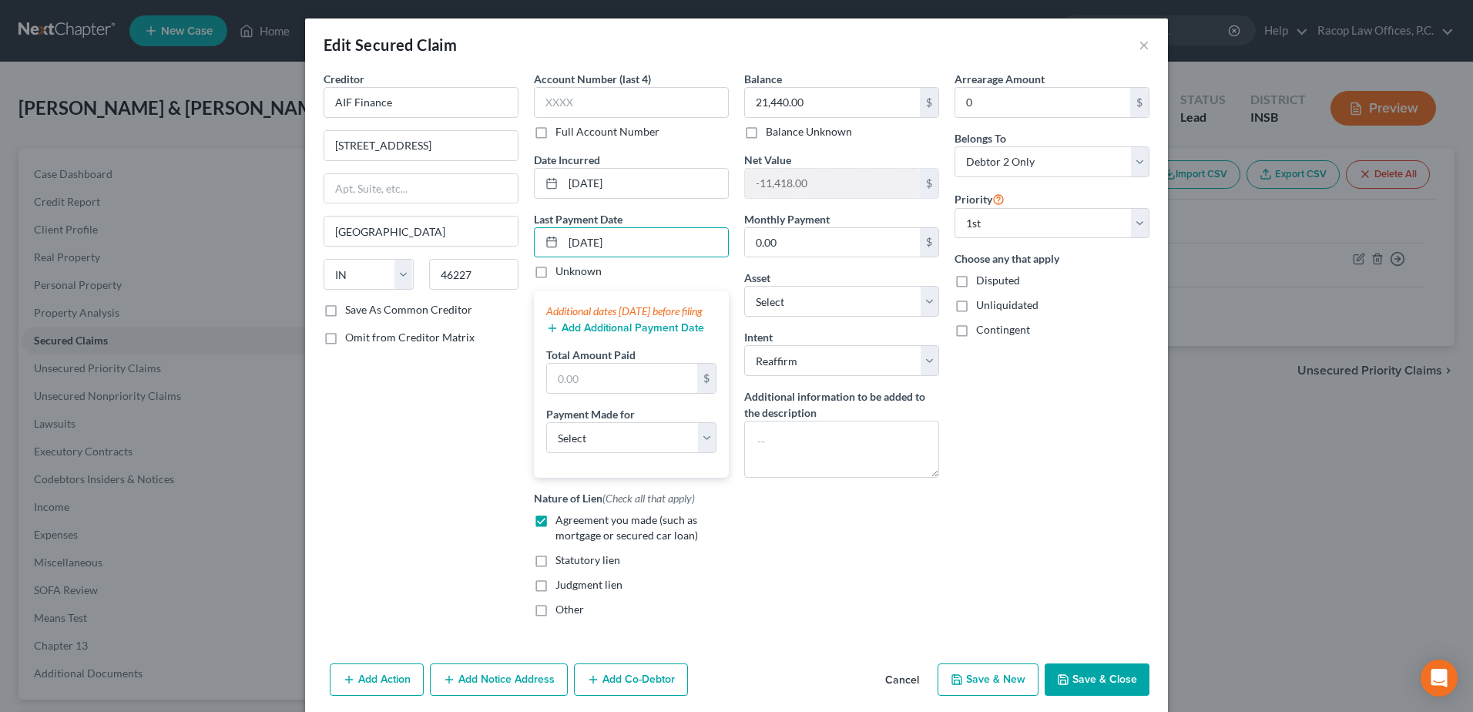
click at [571, 334] on button "Add Additional Payment Date" at bounding box center [625, 328] width 158 height 12
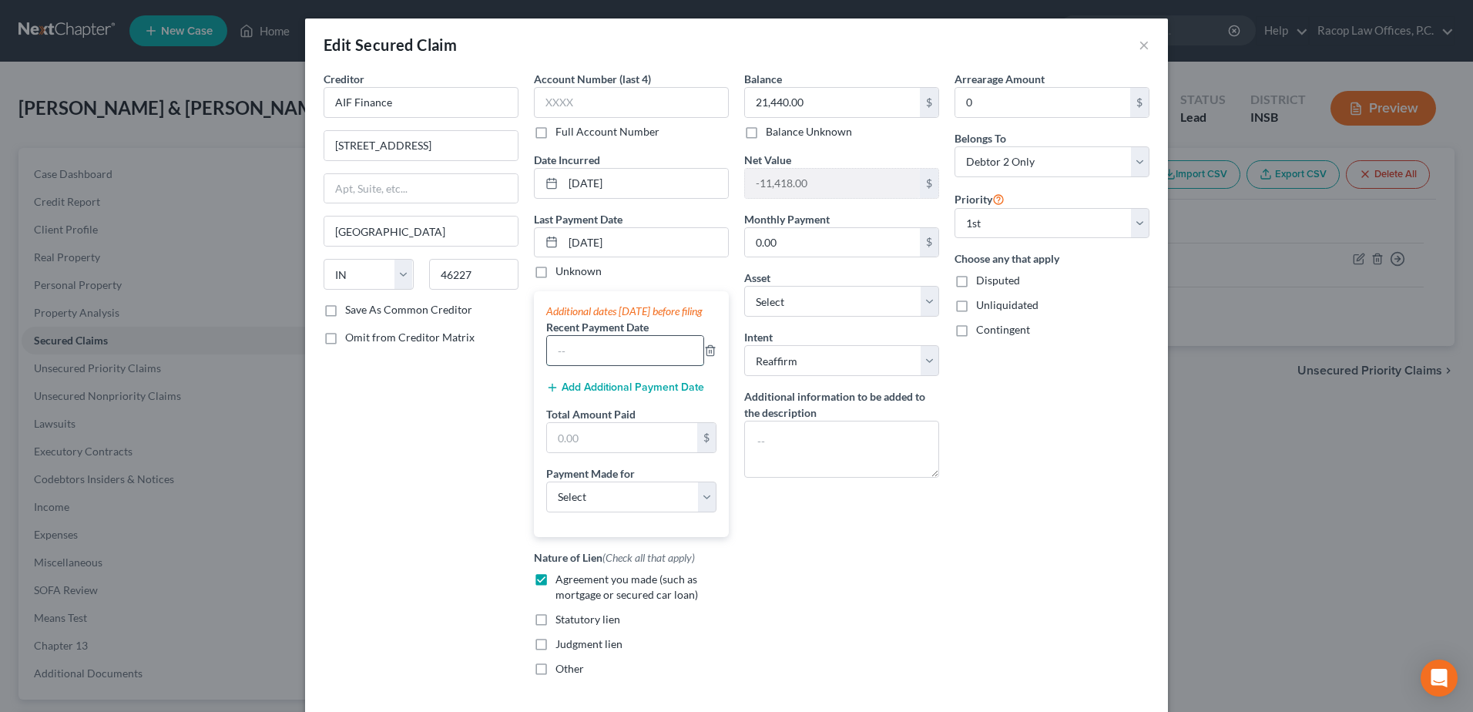
drag, startPoint x: 559, startPoint y: 361, endPoint x: 567, endPoint y: 362, distance: 7.7
click at [559, 361] on input "text" at bounding box center [625, 350] width 156 height 29
click at [598, 394] on button "Add Additional Payment Date" at bounding box center [625, 387] width 158 height 12
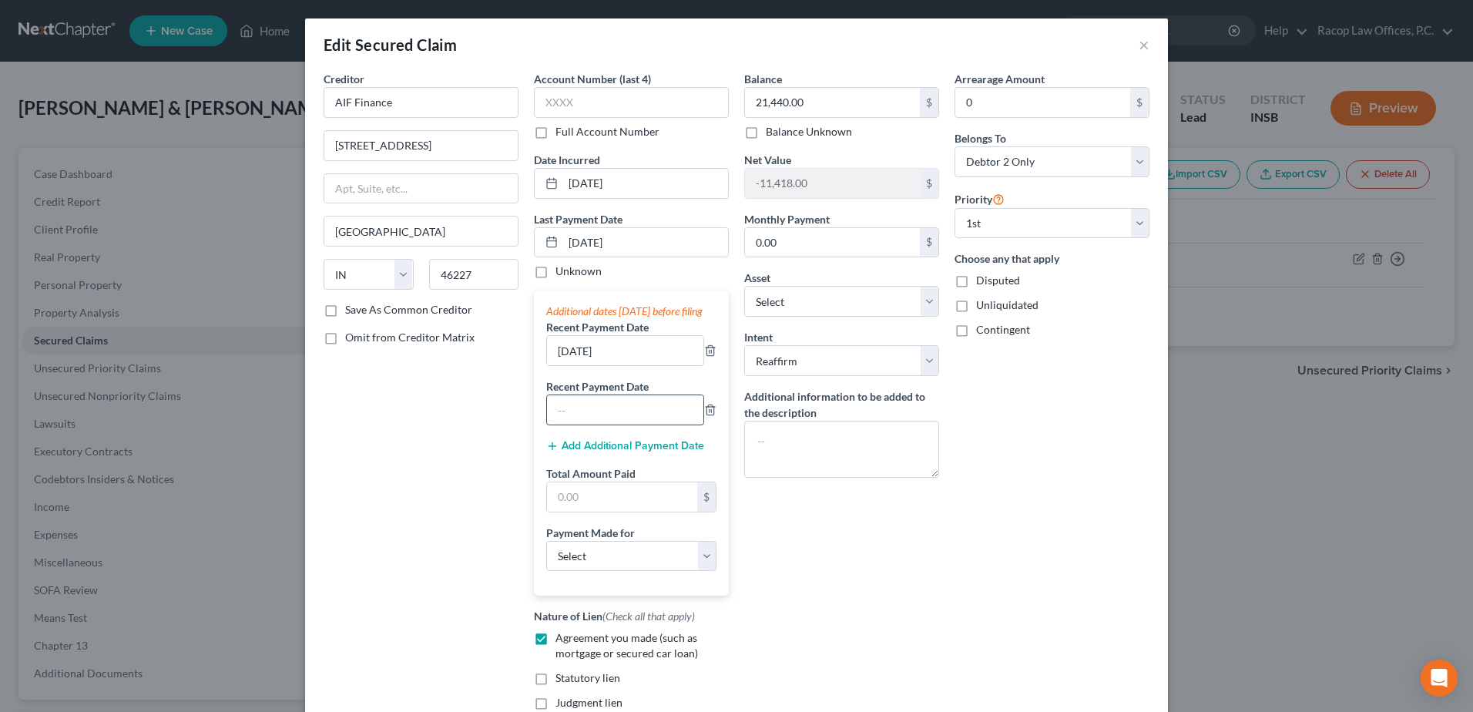
click at [579, 425] on input "text" at bounding box center [625, 409] width 156 height 29
click at [610, 512] on input "text" at bounding box center [622, 496] width 150 height 29
click at [626, 572] on select "Select Car Credit Card Loan Repayment Mortgage Other Suppliers Or Vendors" at bounding box center [631, 556] width 170 height 31
click at [546, 556] on select "Select Car Credit Card Loan Repayment Mortgage Other Suppliers Or Vendors" at bounding box center [631, 556] width 170 height 31
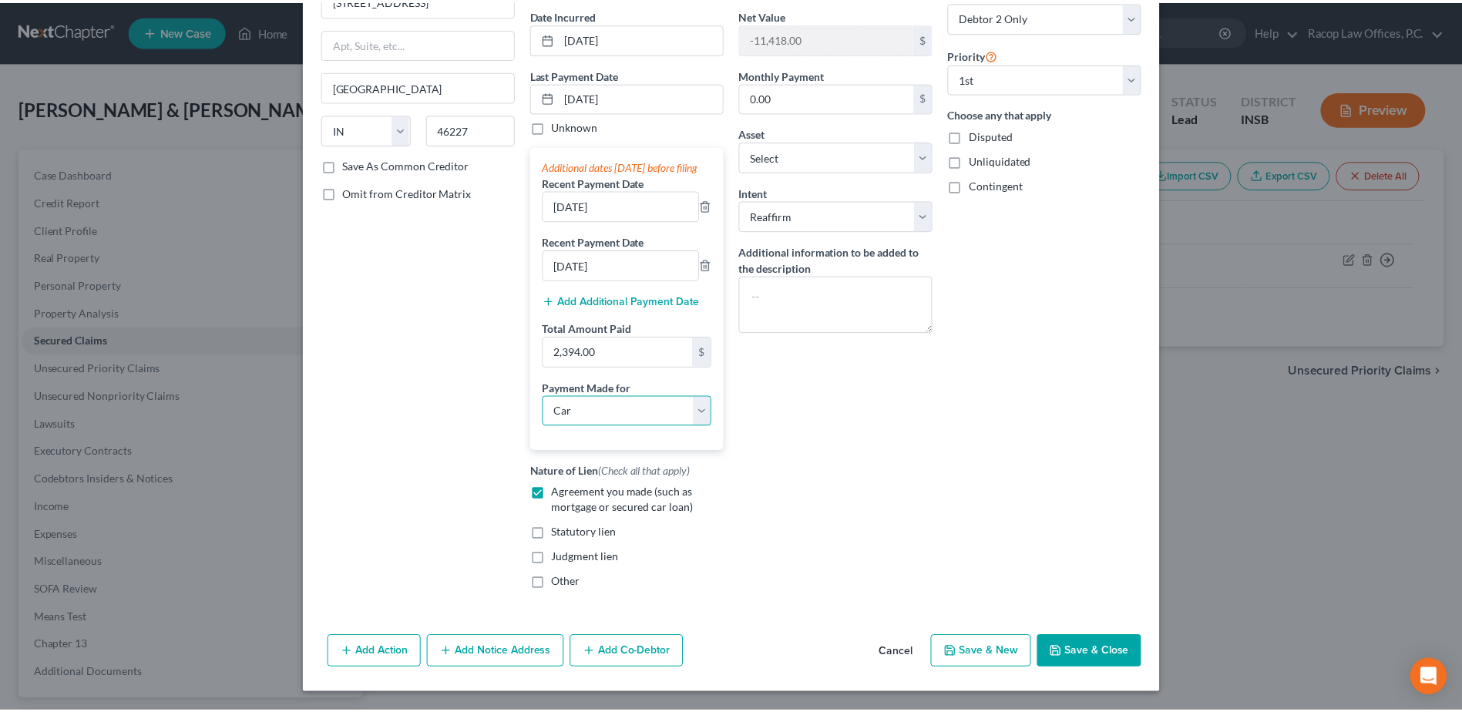
scroll to position [160, 0]
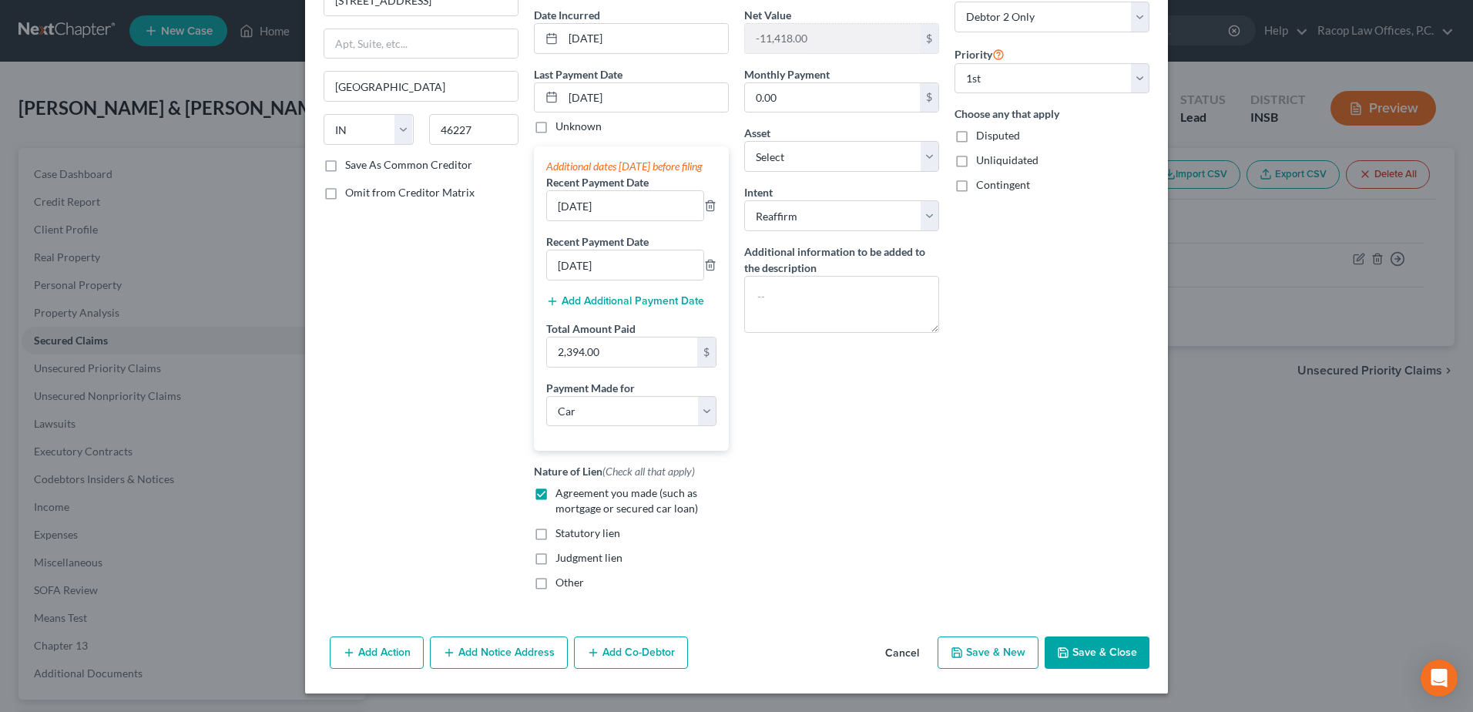
click at [1086, 651] on button "Save & Close" at bounding box center [1097, 653] width 105 height 32
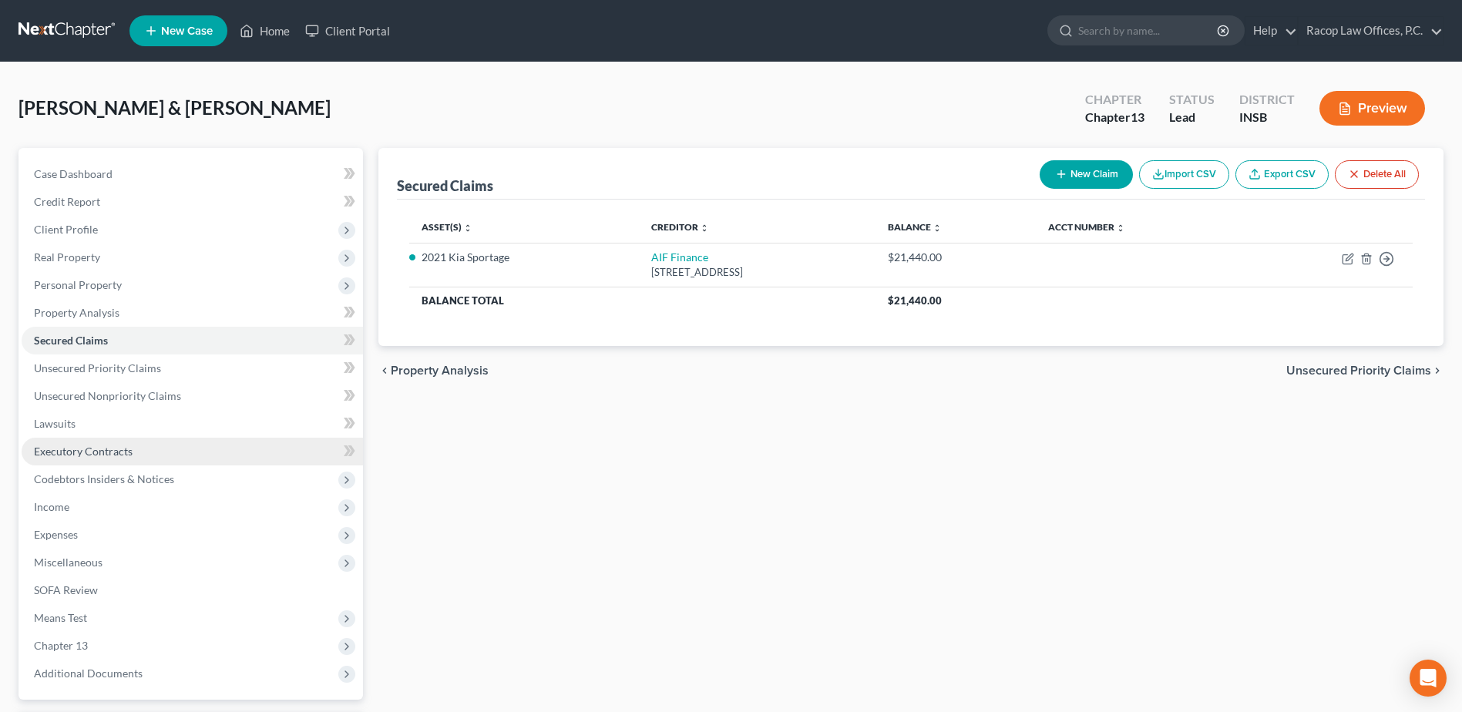
click at [82, 456] on span "Executory Contracts" at bounding box center [83, 451] width 99 height 13
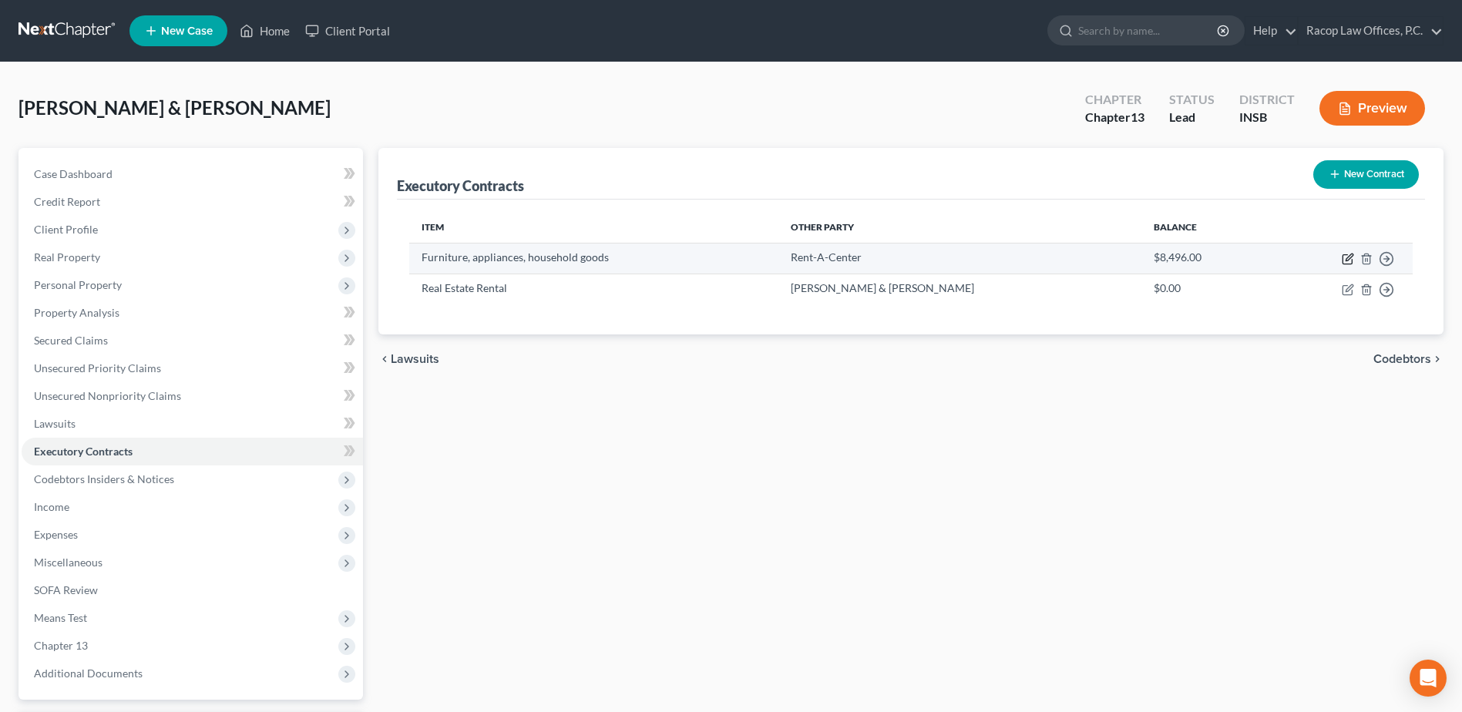
click at [1353, 260] on icon "button" at bounding box center [1348, 259] width 12 height 12
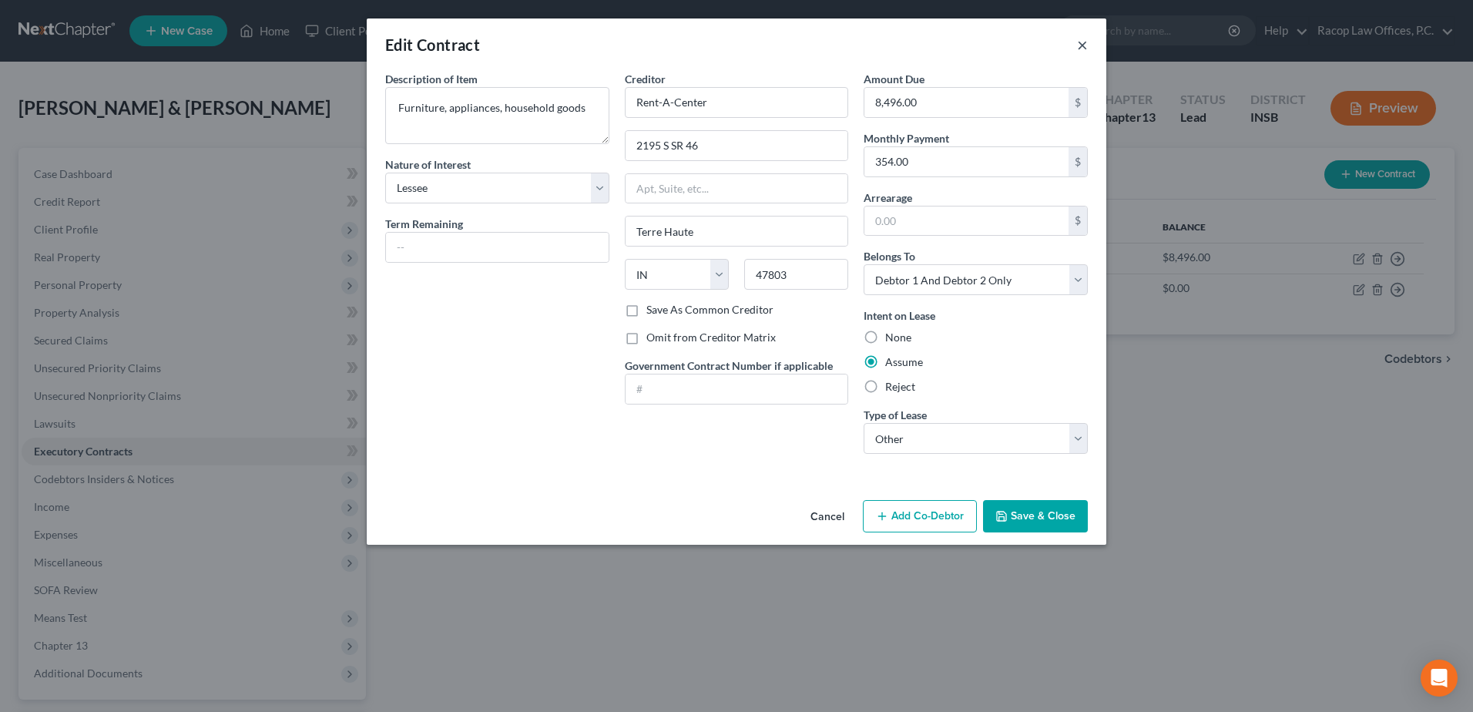
click at [1080, 45] on button "×" at bounding box center [1082, 44] width 11 height 18
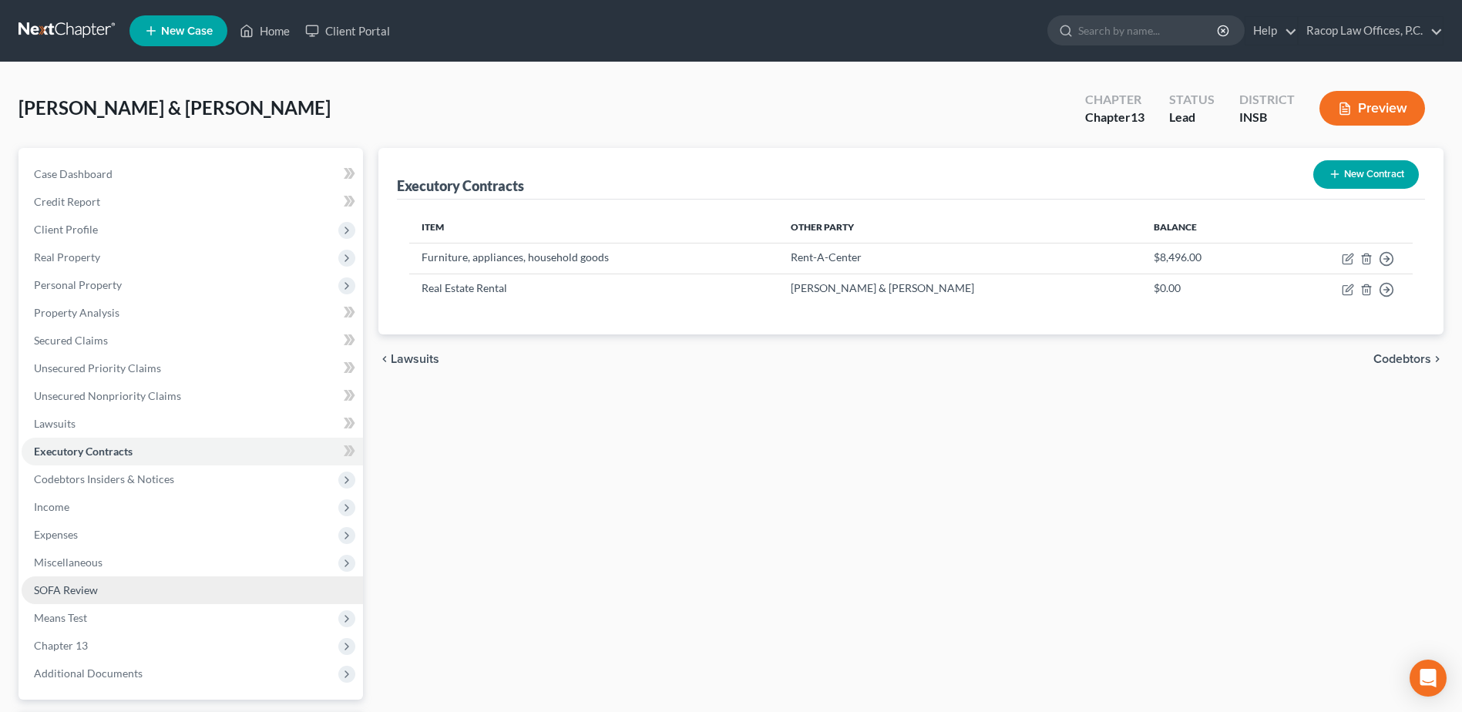
click at [70, 596] on span "SOFA Review" at bounding box center [66, 589] width 64 height 13
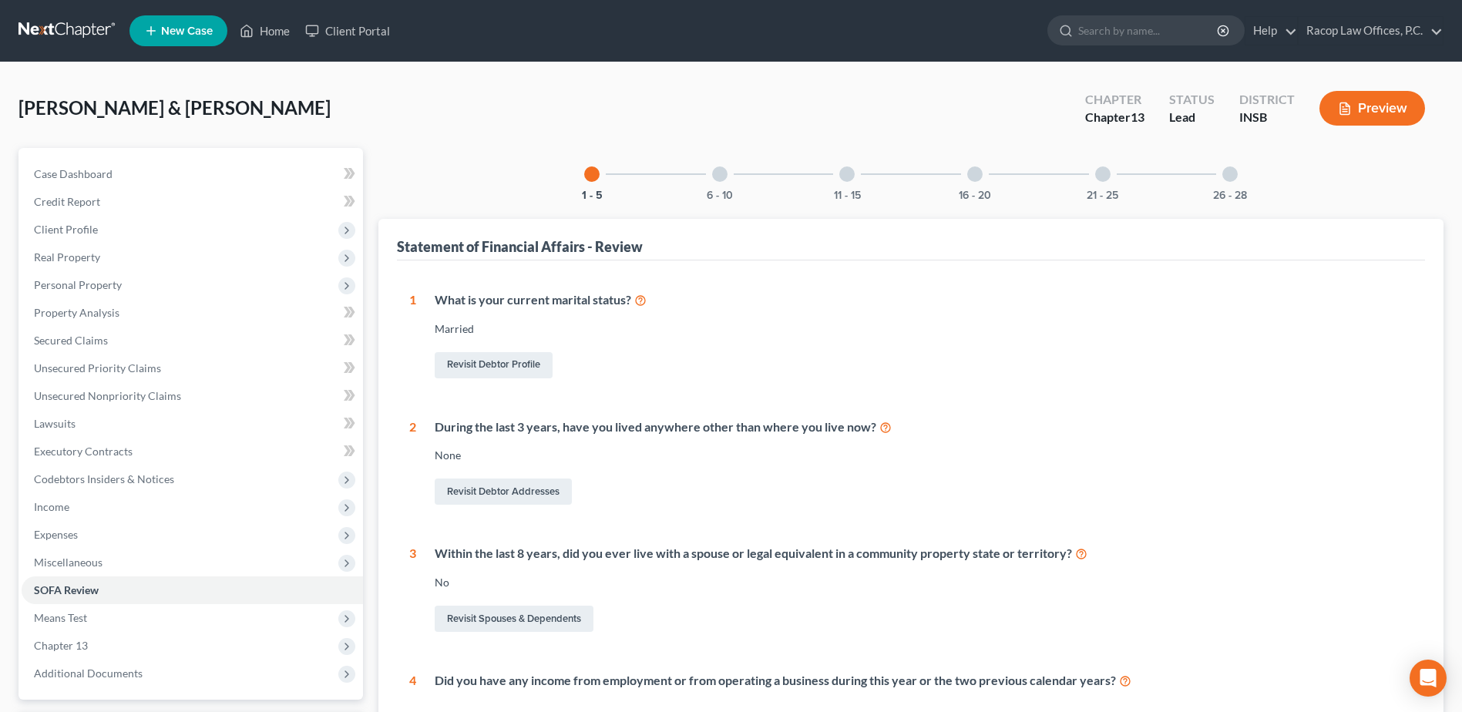
click at [715, 177] on div at bounding box center [719, 173] width 15 height 15
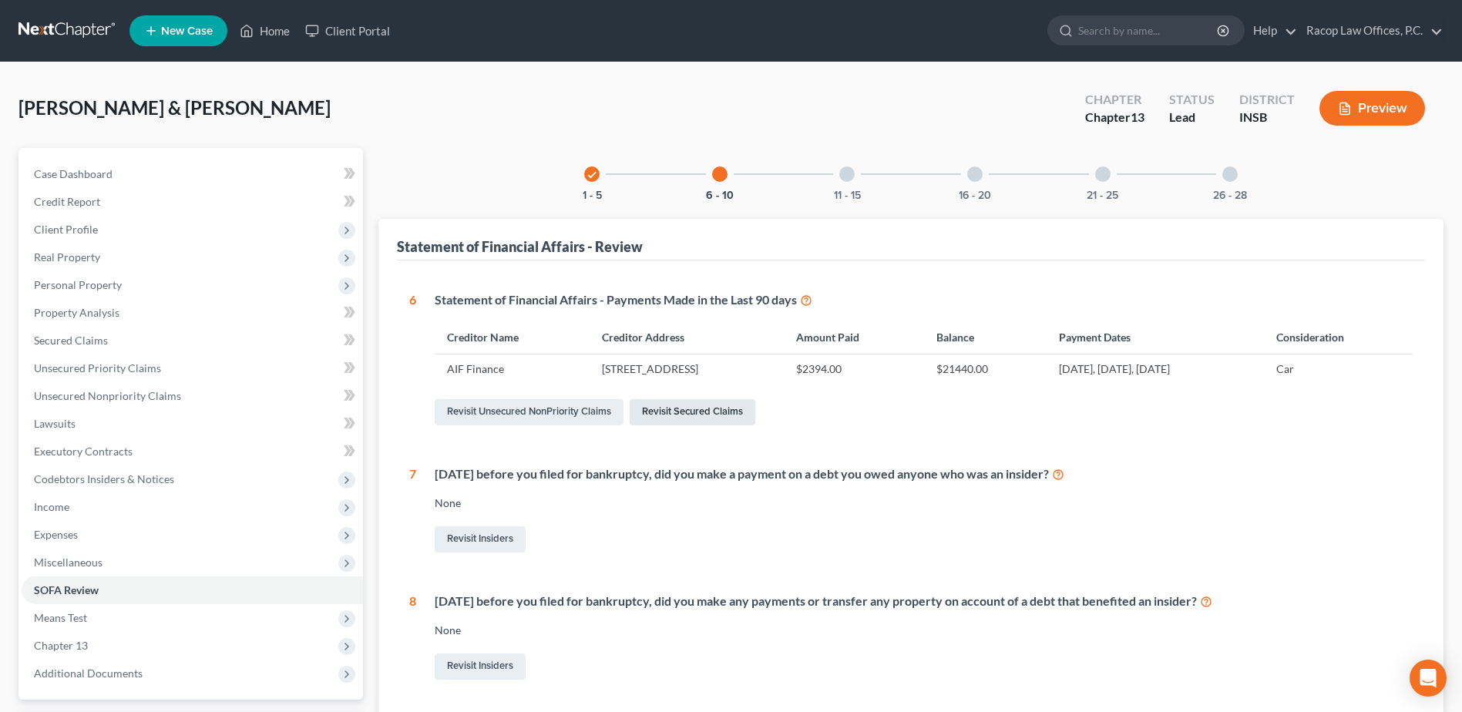
click at [707, 402] on link "Revisit Secured Claims" at bounding box center [693, 412] width 126 height 26
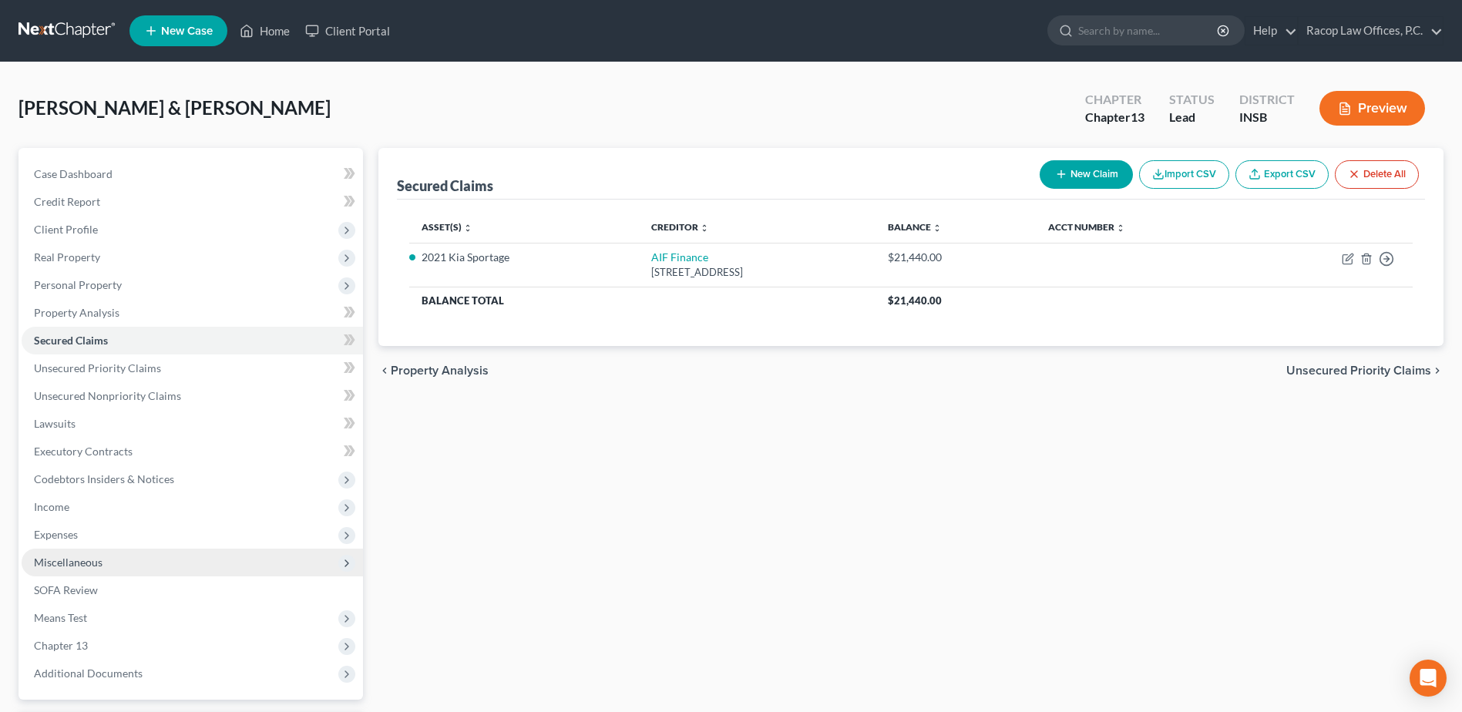
click at [65, 564] on span "Miscellaneous" at bounding box center [68, 562] width 69 height 13
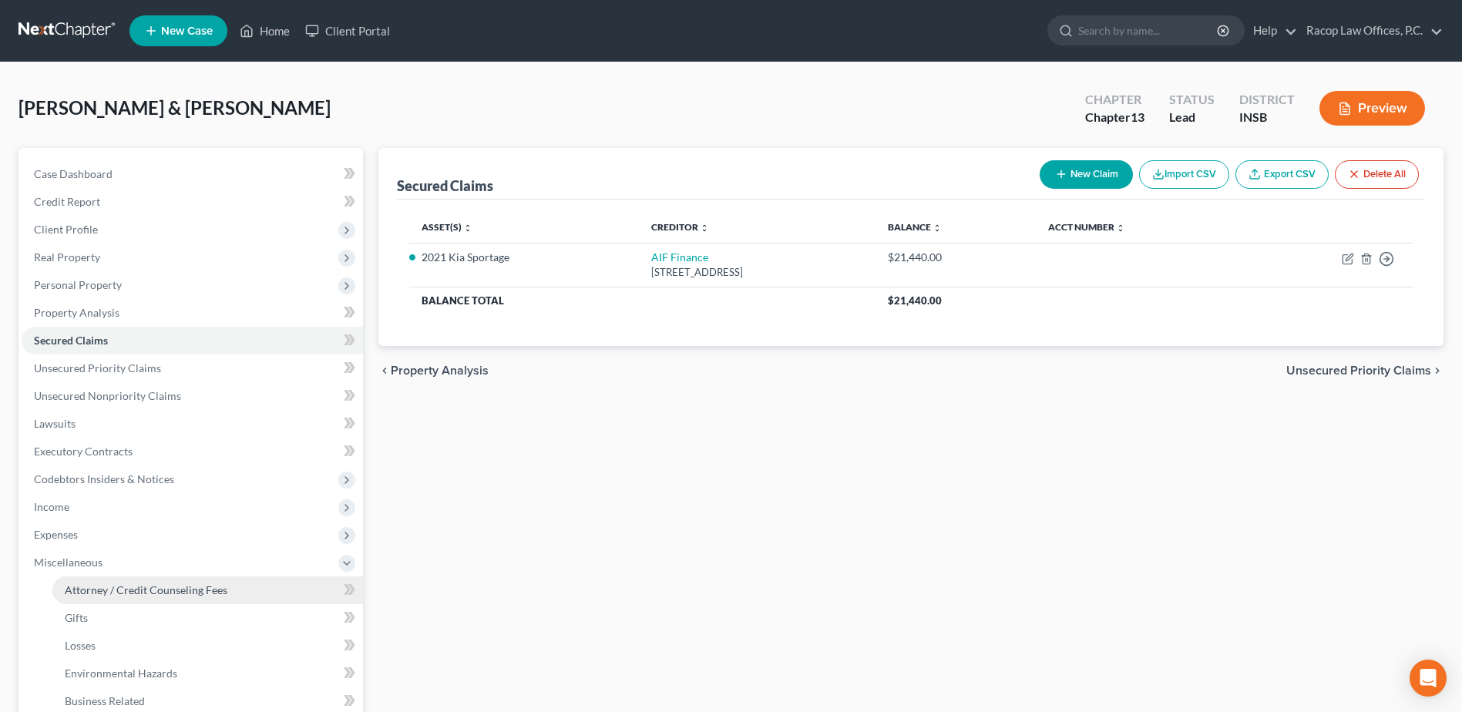
click at [103, 586] on span "Attorney / Credit Counseling Fees" at bounding box center [146, 589] width 163 height 13
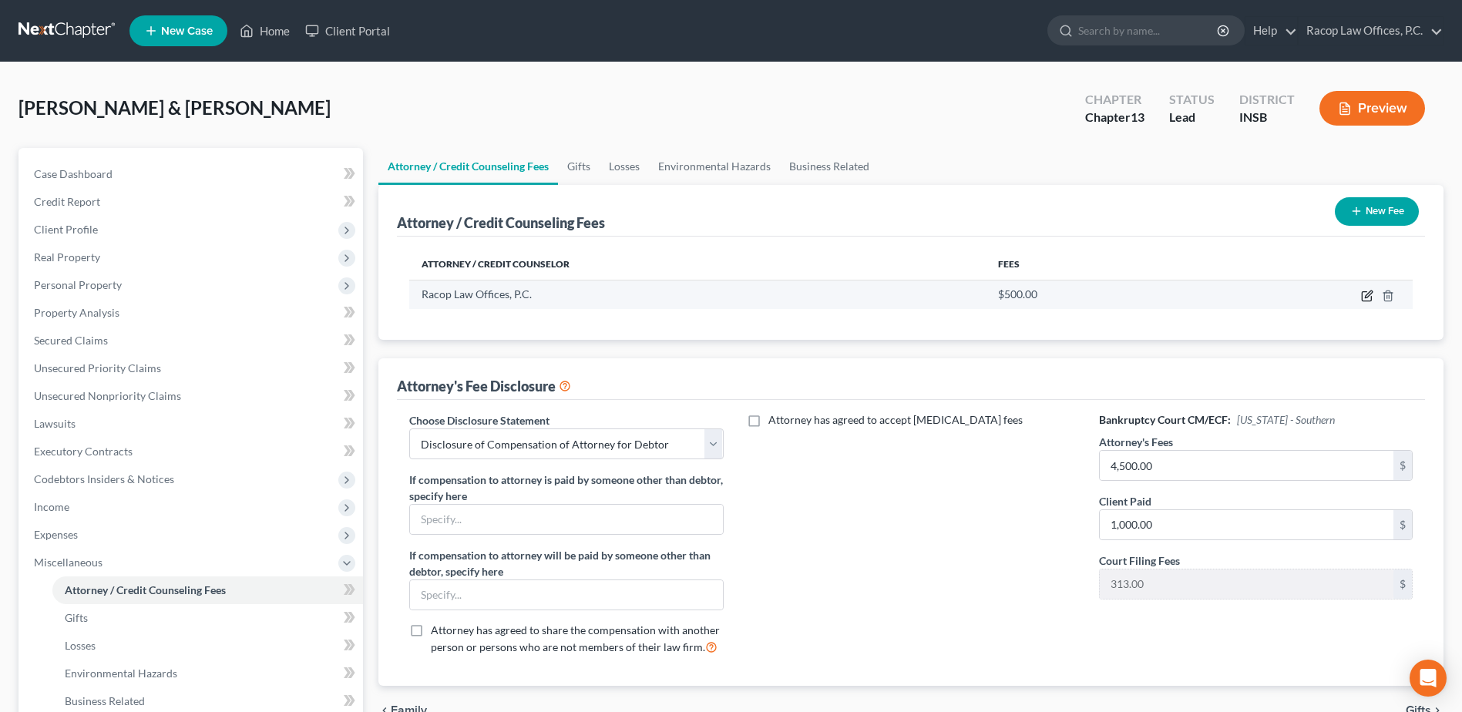
click at [1365, 297] on icon "button" at bounding box center [1368, 294] width 7 height 7
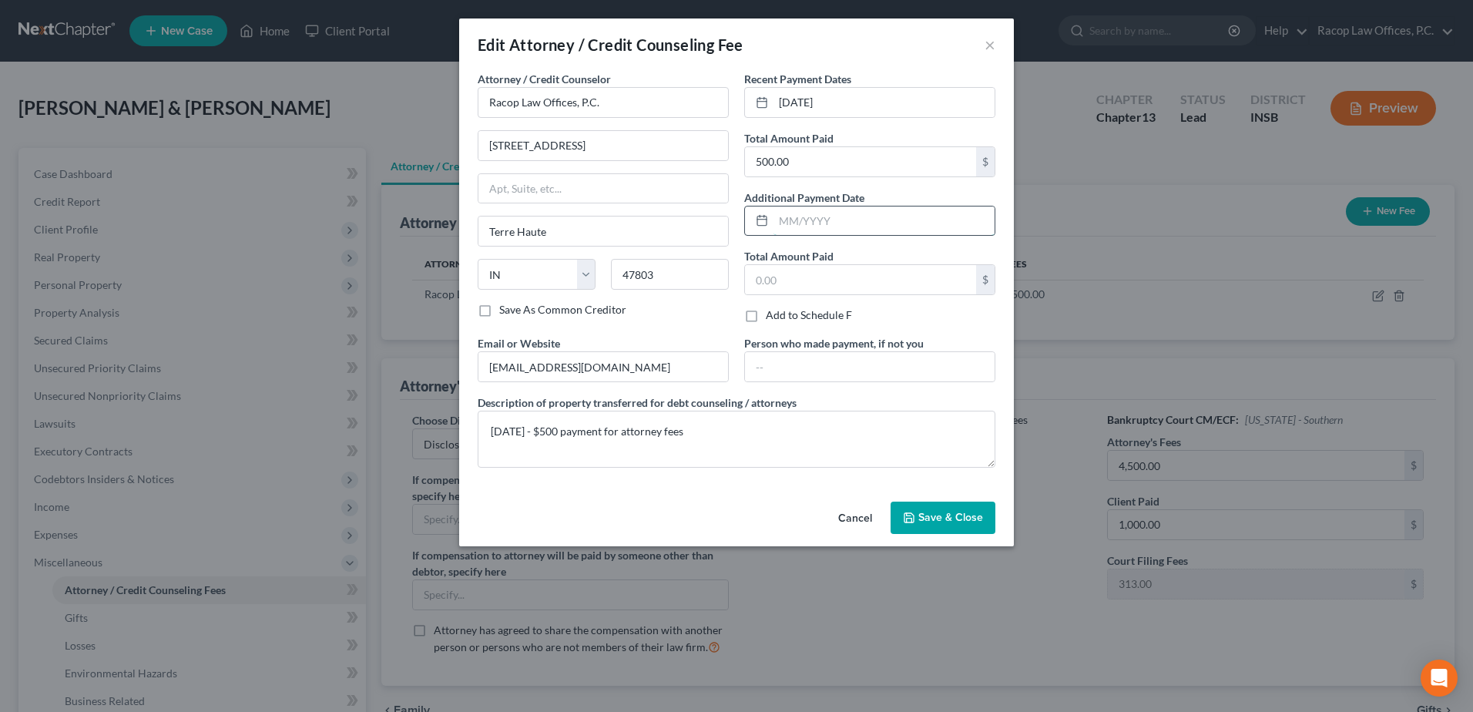
drag, startPoint x: 787, startPoint y: 224, endPoint x: 794, endPoint y: 223, distance: 7.7
click at [787, 224] on input "text" at bounding box center [884, 221] width 221 height 29
click at [764, 284] on input "text" at bounding box center [860, 279] width 231 height 29
click at [741, 428] on textarea "[DATE] - $500 payment for attorney fees" at bounding box center [737, 439] width 518 height 57
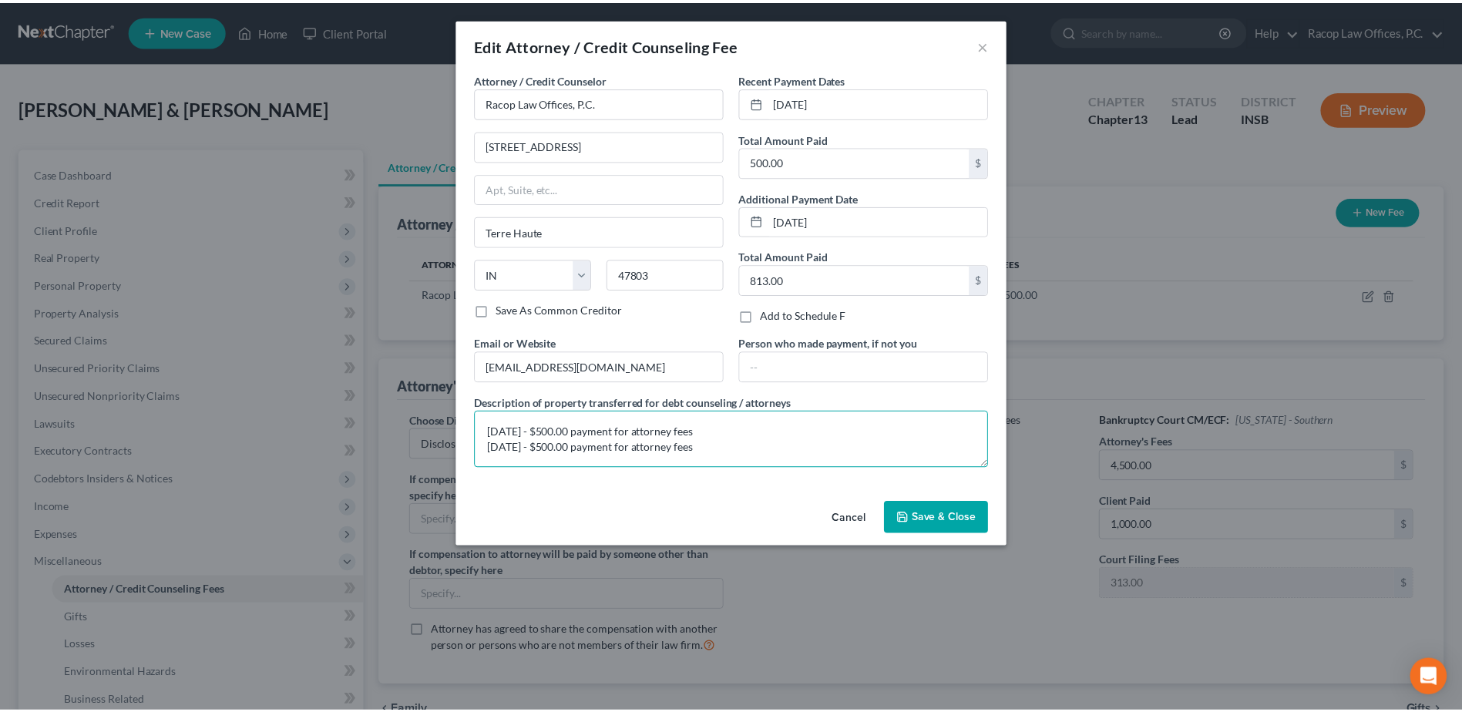
scroll to position [3, 0]
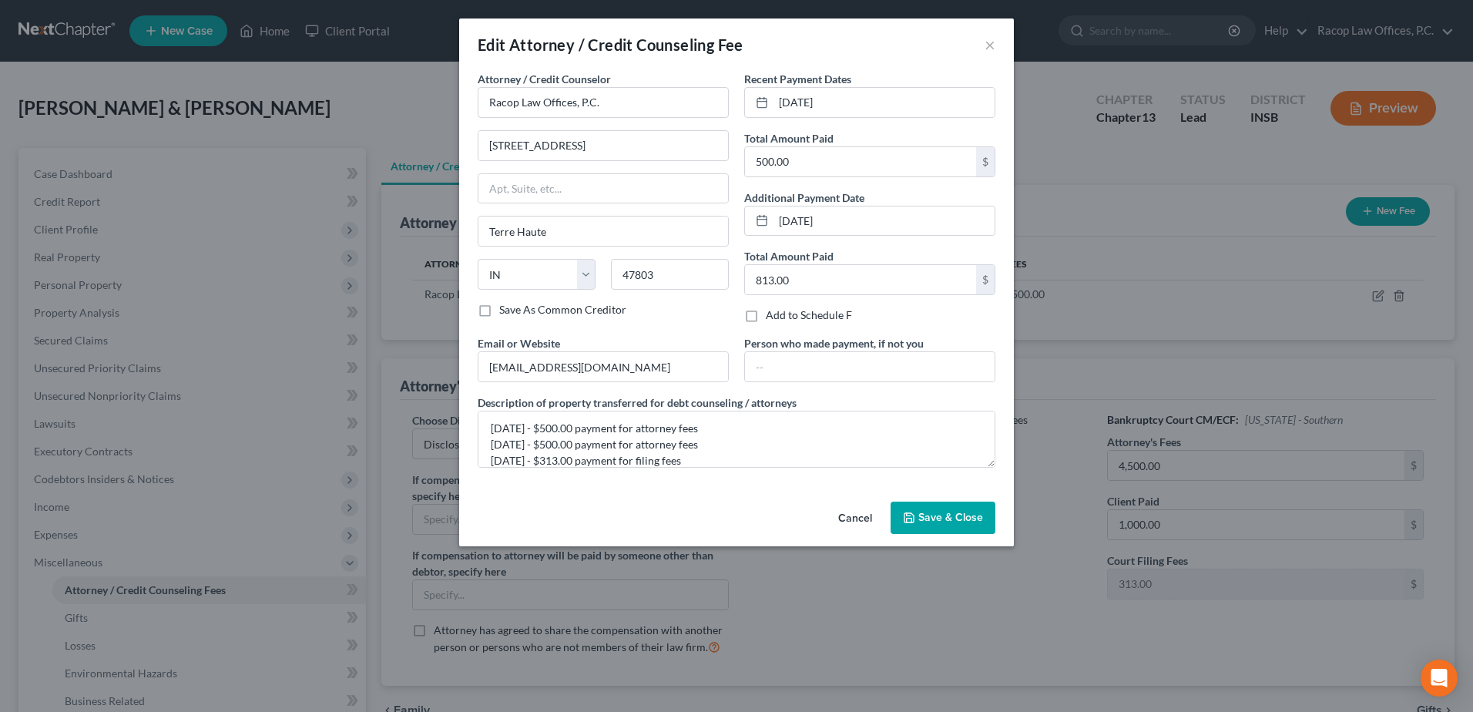
click at [939, 517] on span "Save & Close" at bounding box center [951, 517] width 65 height 13
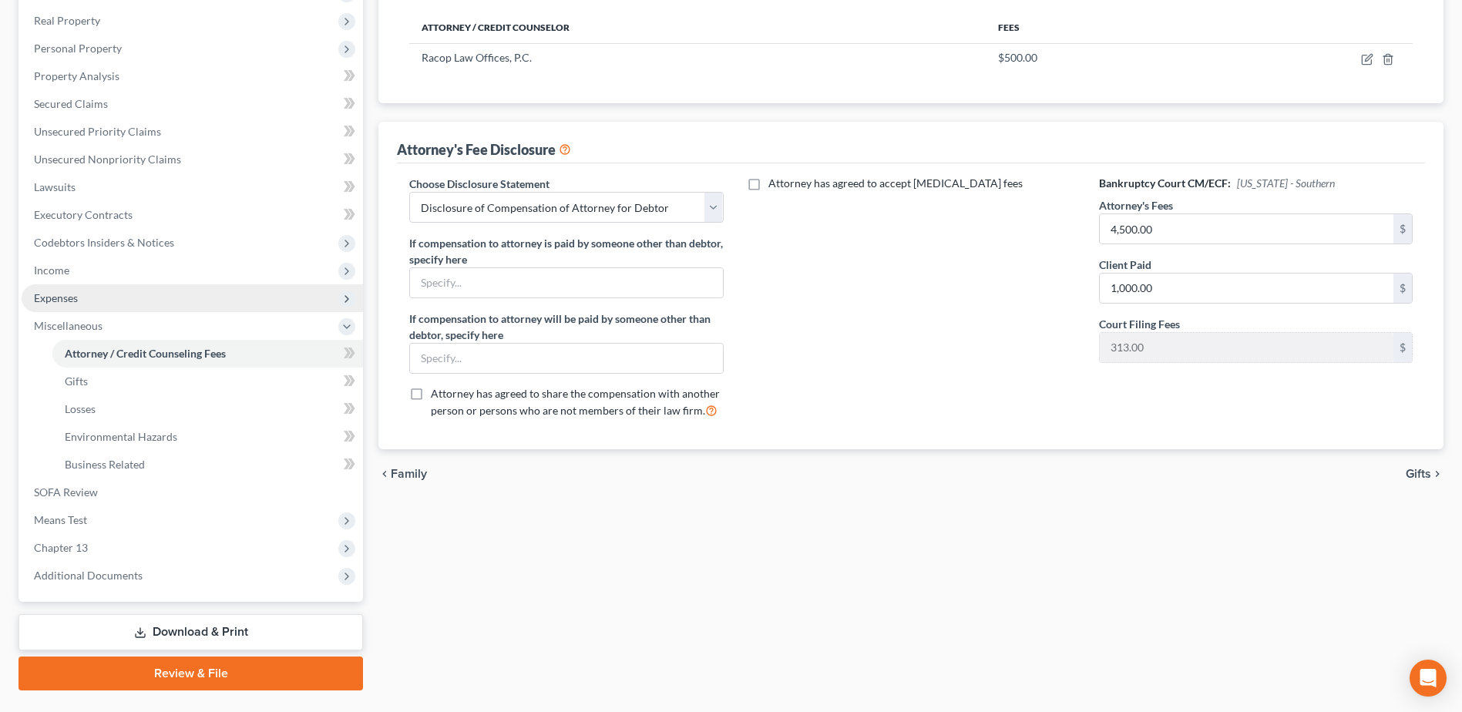
scroll to position [274, 0]
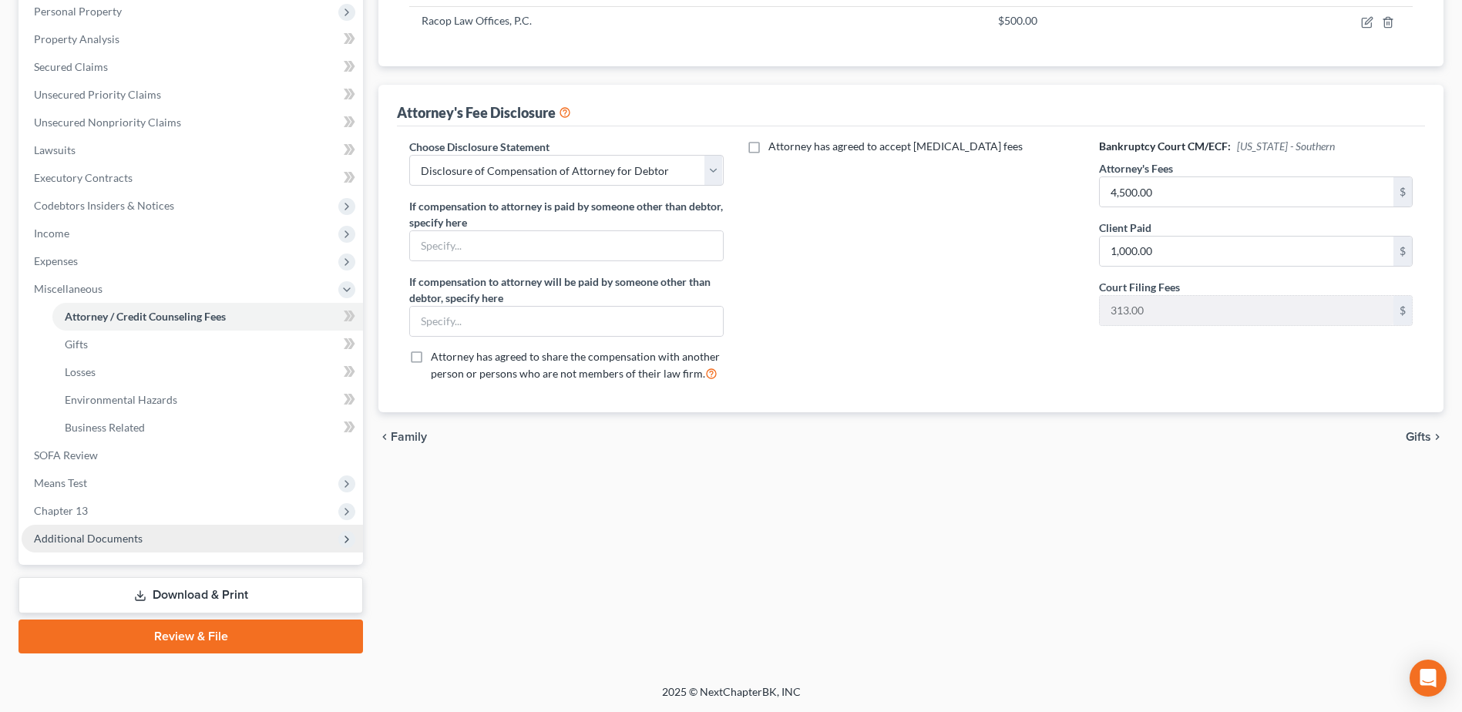
click at [102, 540] on span "Additional Documents" at bounding box center [88, 538] width 109 height 13
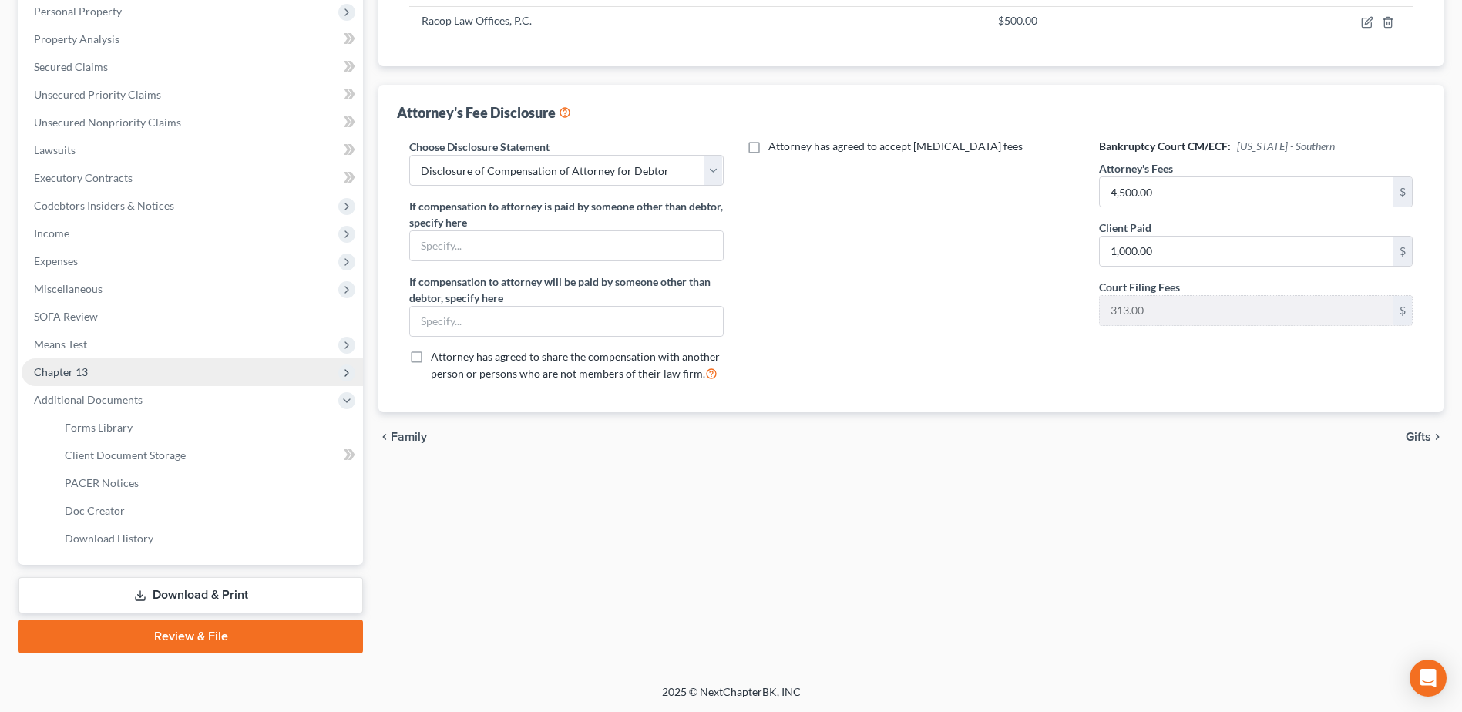
click at [106, 374] on span "Chapter 13" at bounding box center [192, 372] width 341 height 28
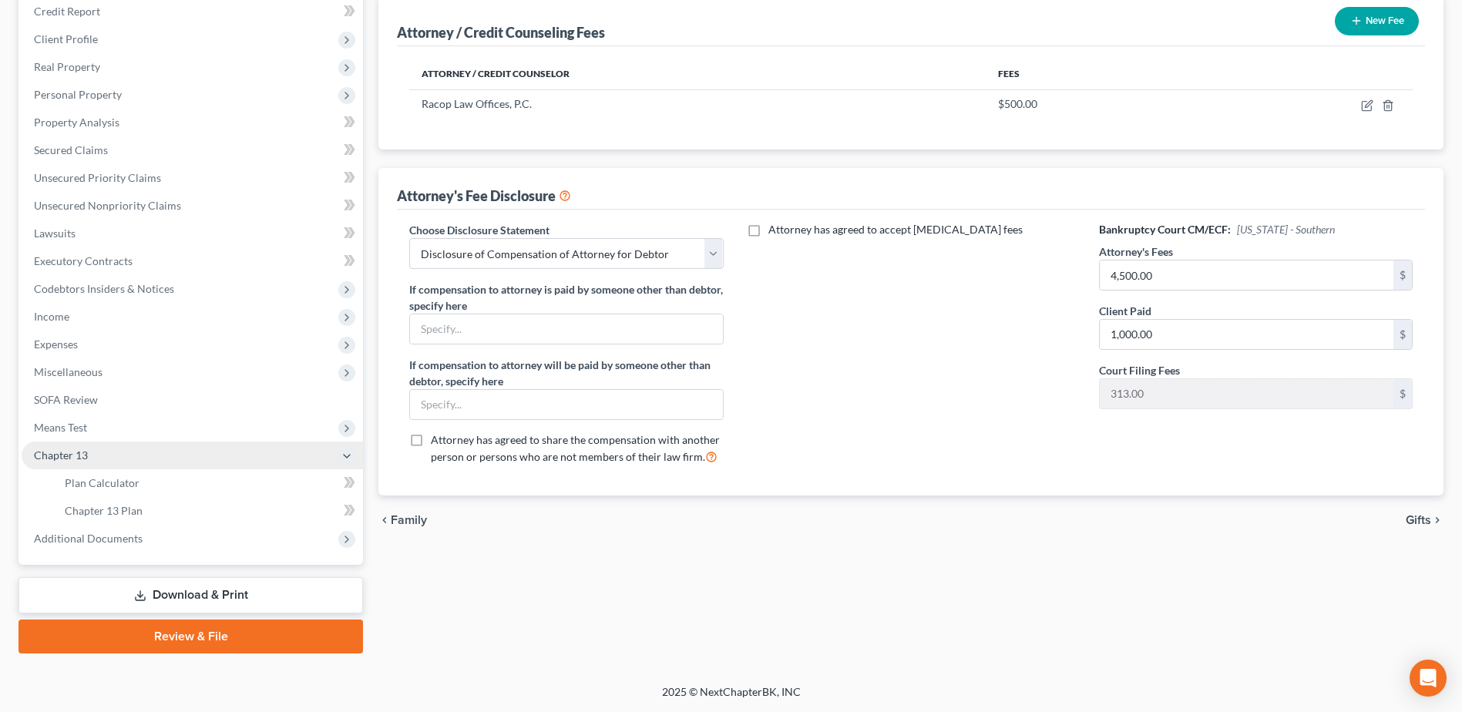
scroll to position [190, 0]
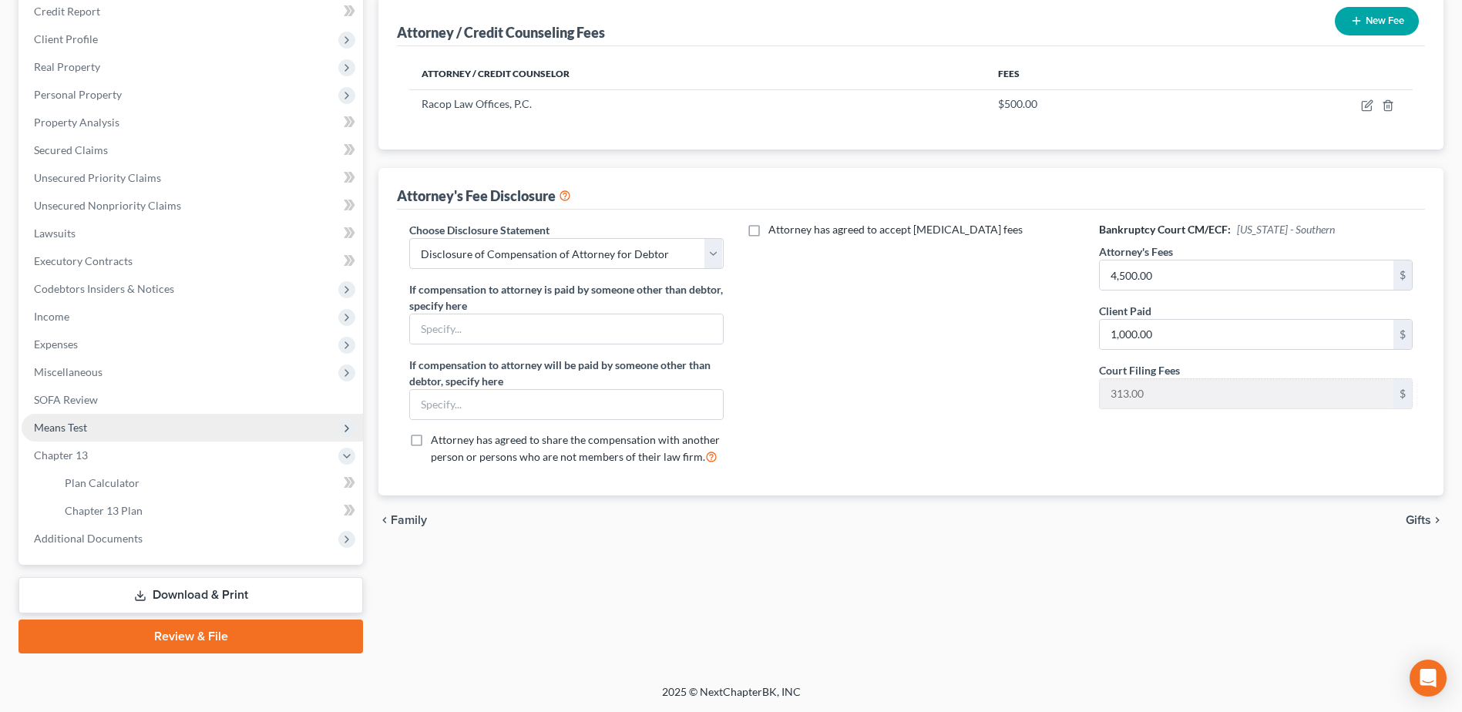
click at [116, 432] on span "Means Test" at bounding box center [192, 428] width 341 height 28
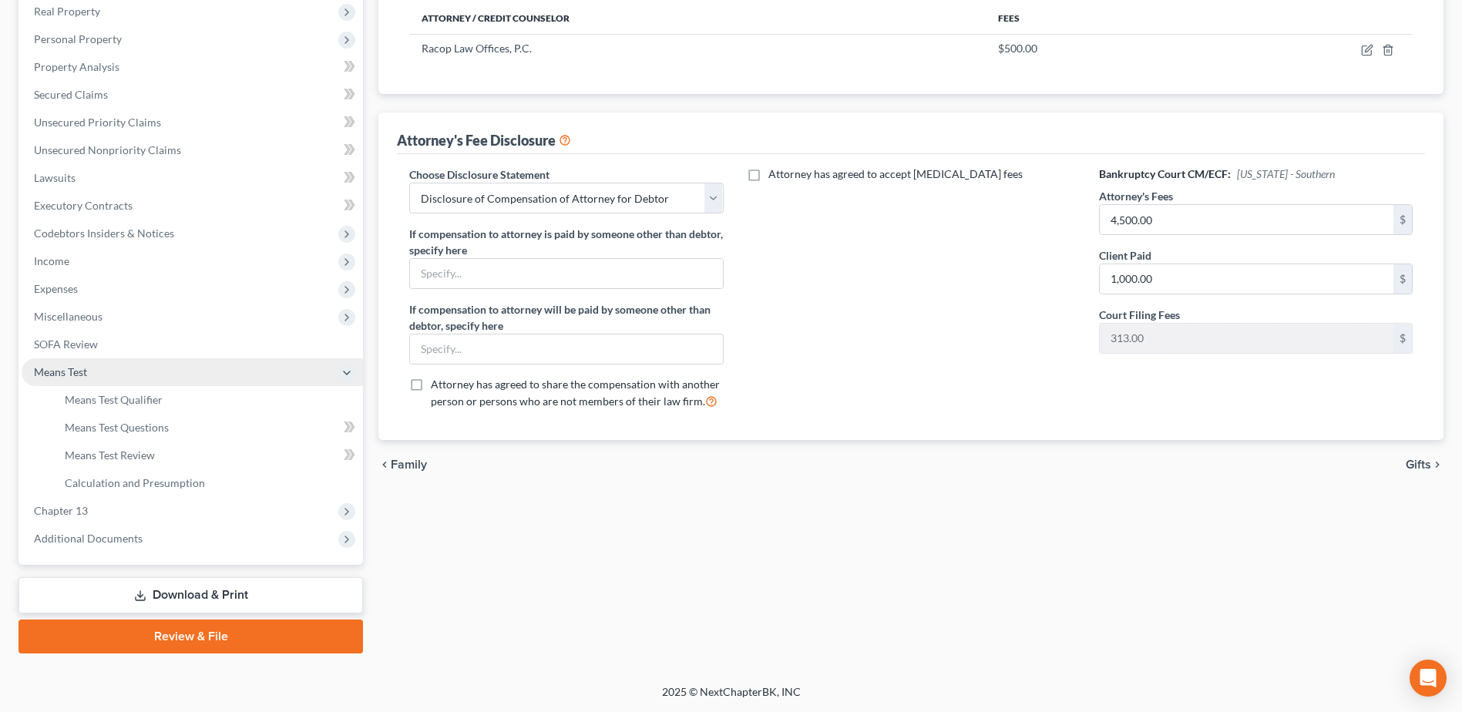
scroll to position [246, 0]
click at [139, 403] on span "Means Test Qualifier" at bounding box center [114, 399] width 98 height 13
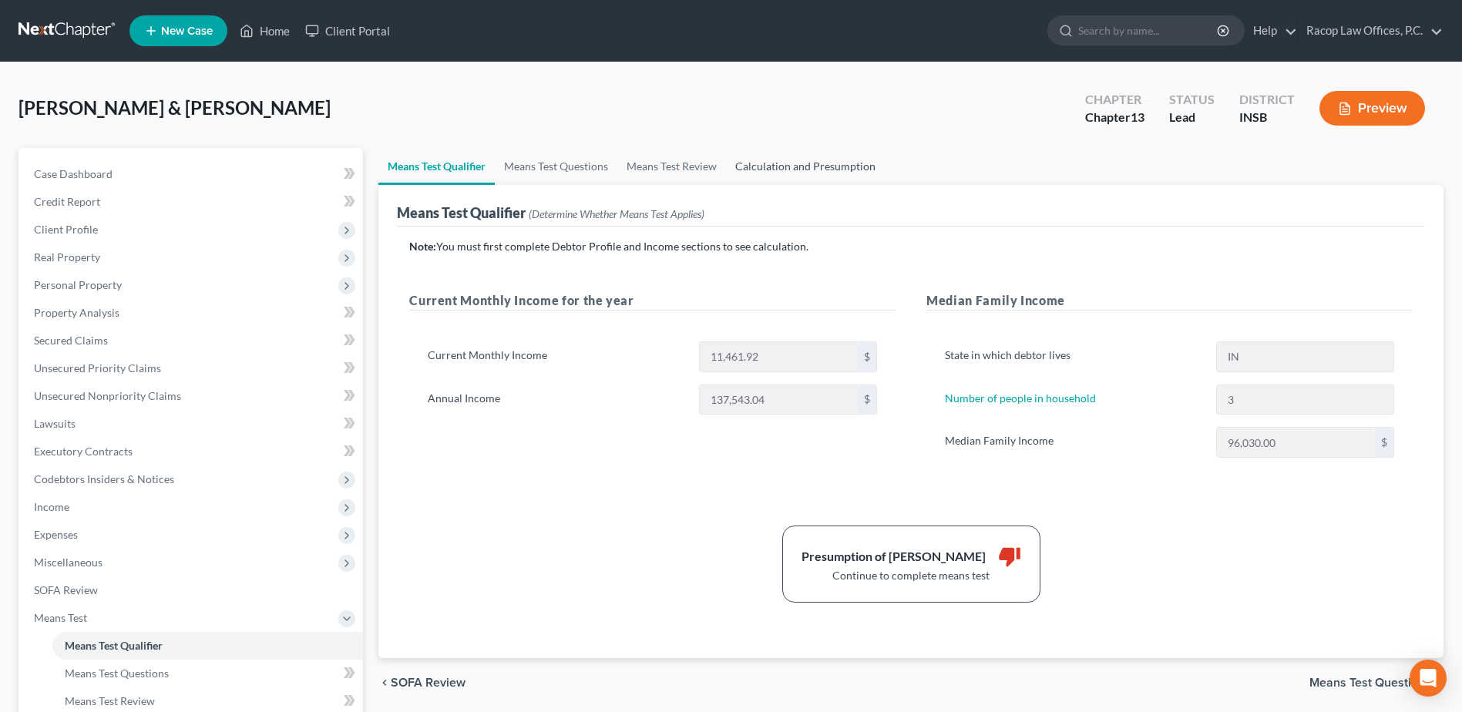
click at [791, 172] on link "Calculation and Presumption" at bounding box center [805, 166] width 159 height 37
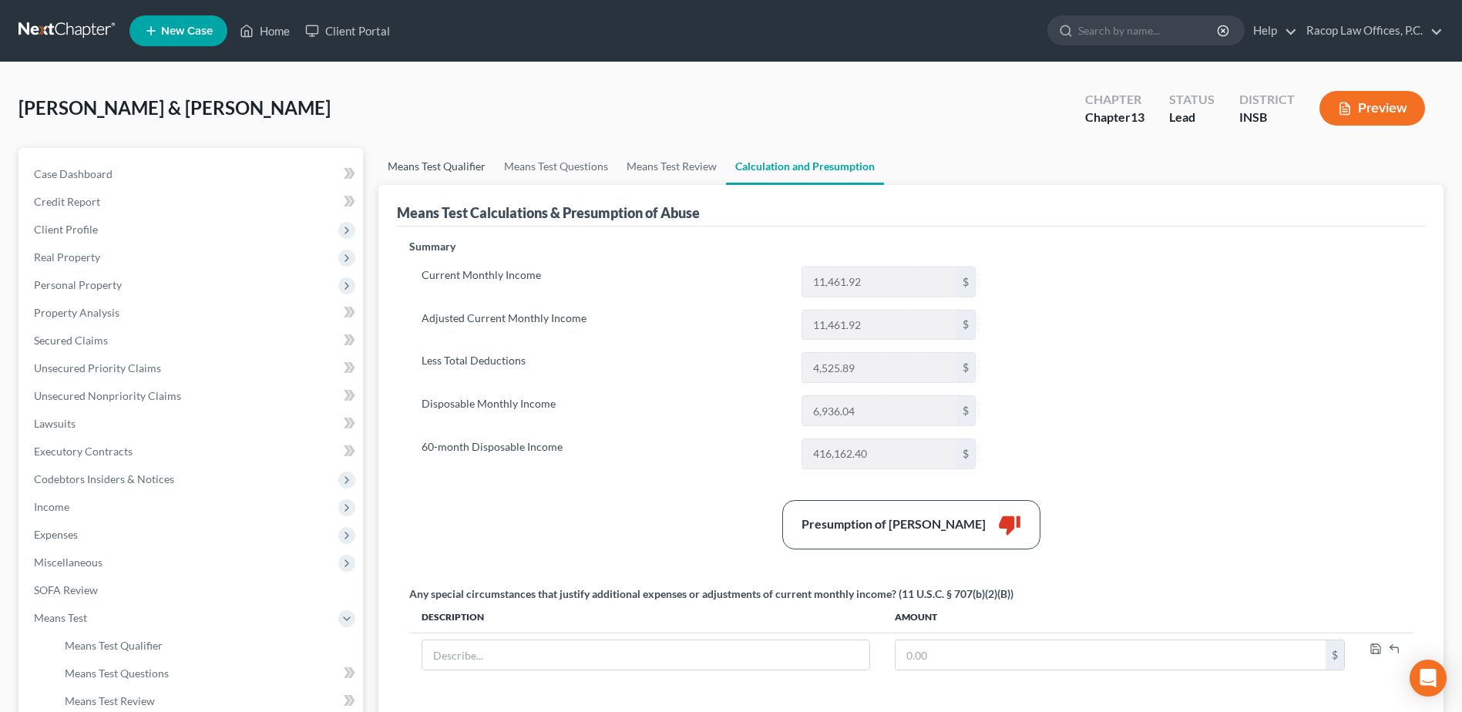
click at [439, 170] on link "Means Test Qualifier" at bounding box center [436, 166] width 116 height 37
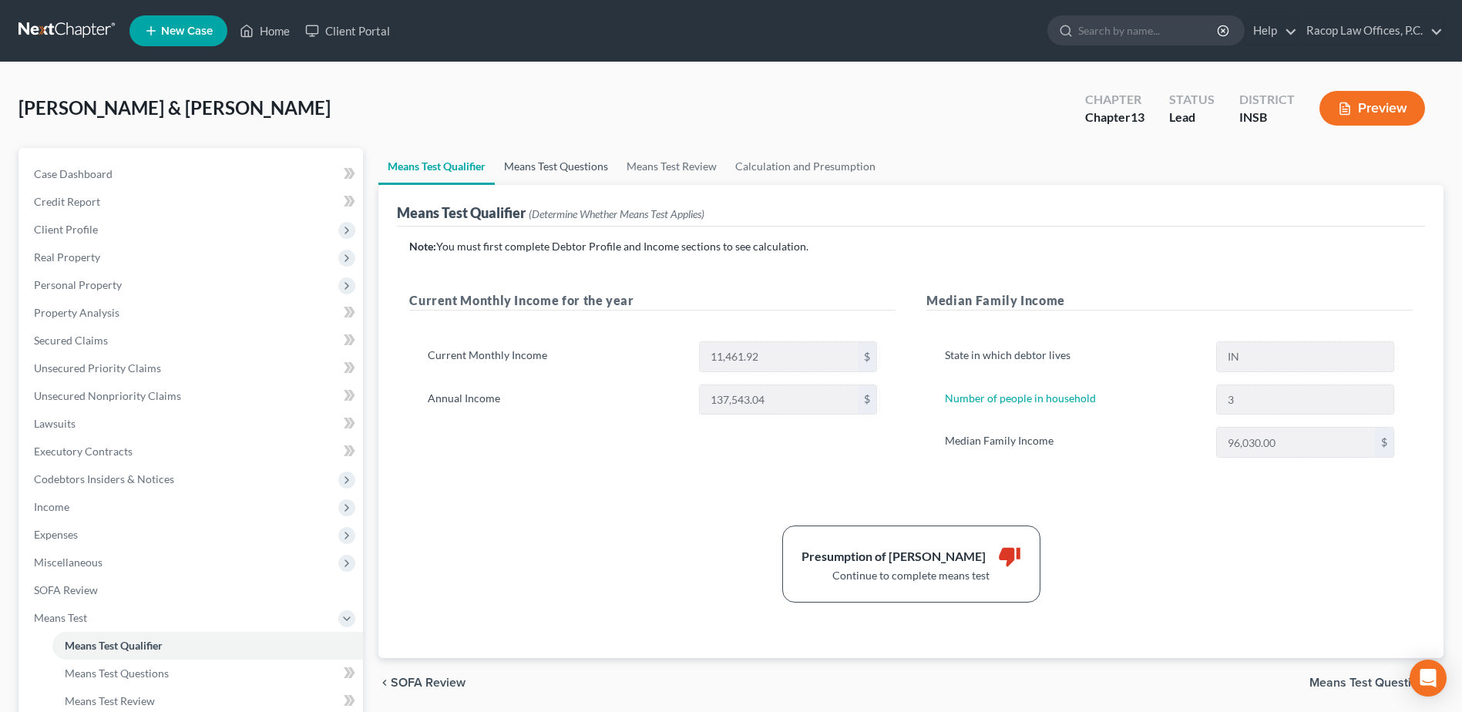
click at [557, 164] on link "Means Test Questions" at bounding box center [556, 166] width 123 height 37
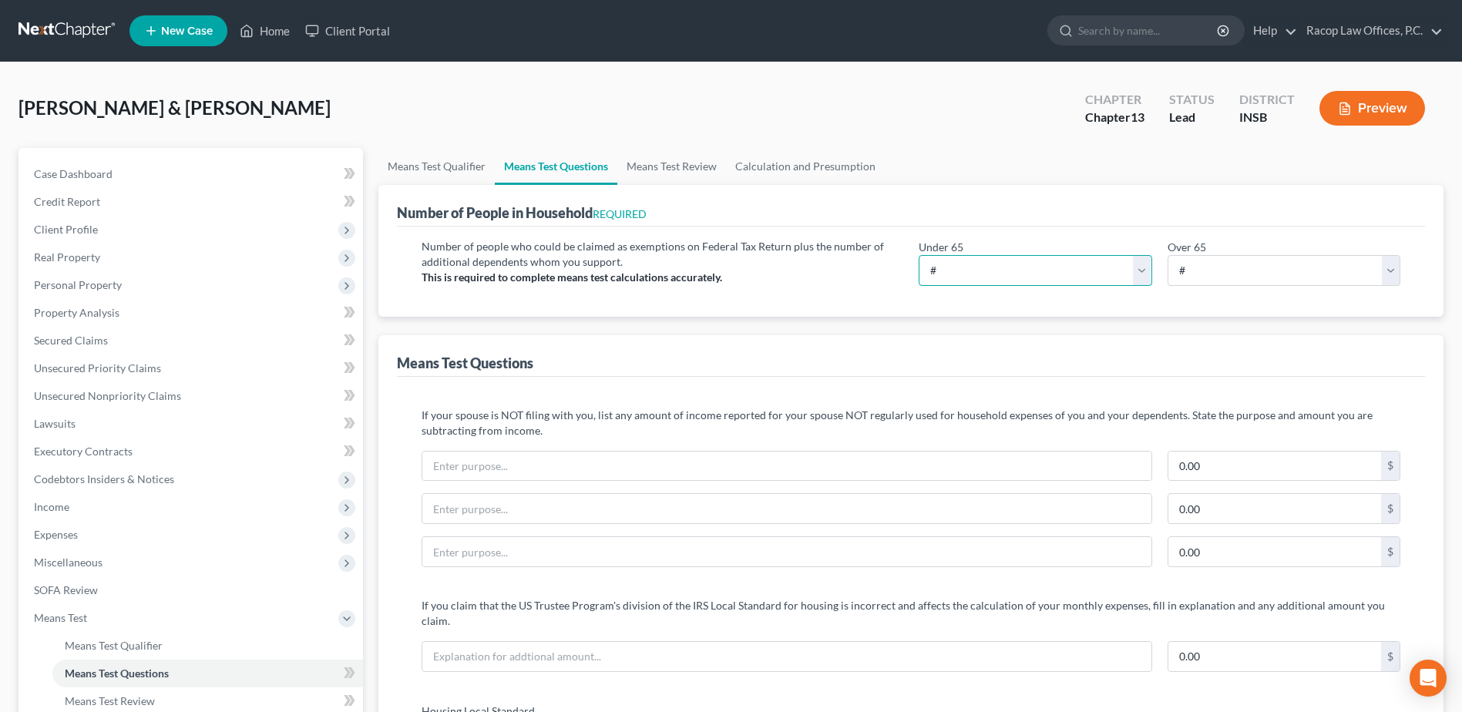
click at [993, 274] on select "# 0 1 2 3 4 5 6 7 8 9 10" at bounding box center [1035, 270] width 233 height 31
click at [129, 252] on span "Real Property" at bounding box center [192, 258] width 341 height 28
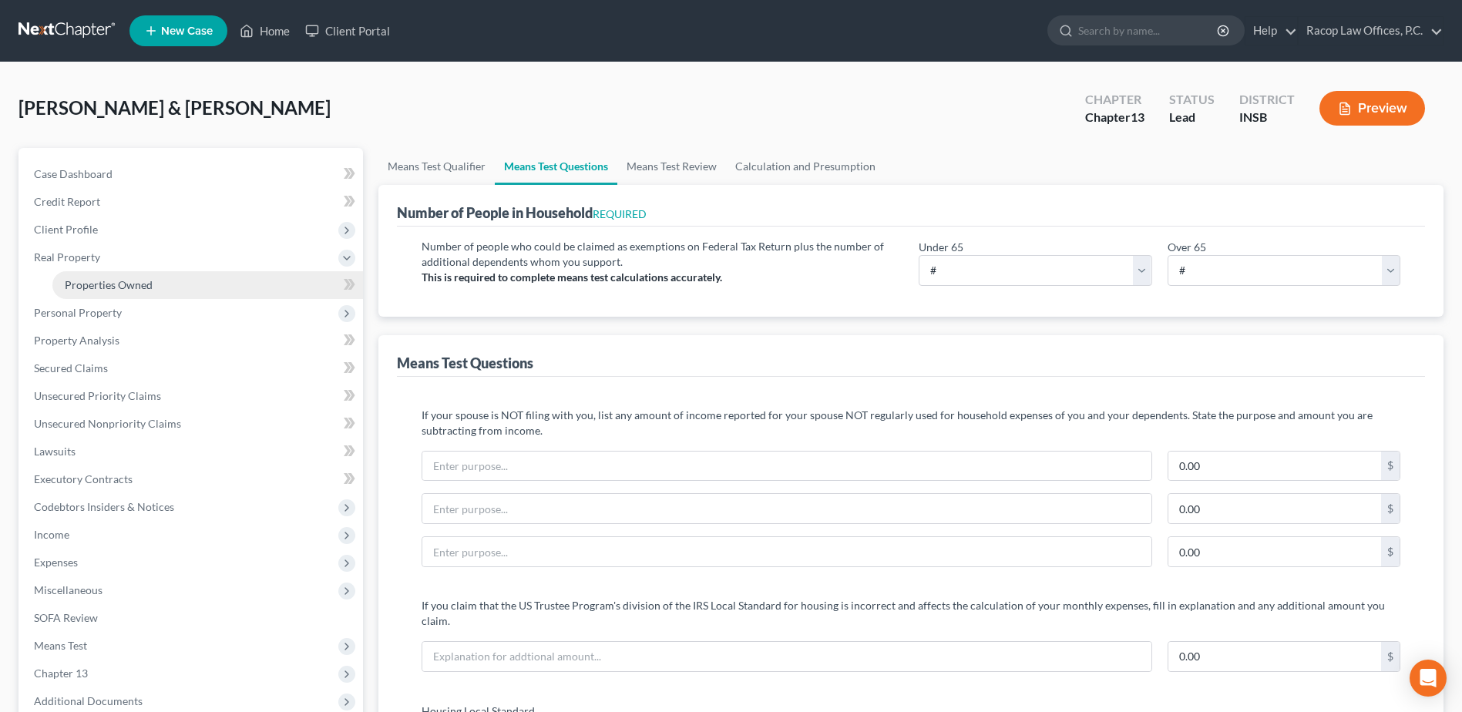
click at [133, 288] on span "Properties Owned" at bounding box center [109, 284] width 88 height 13
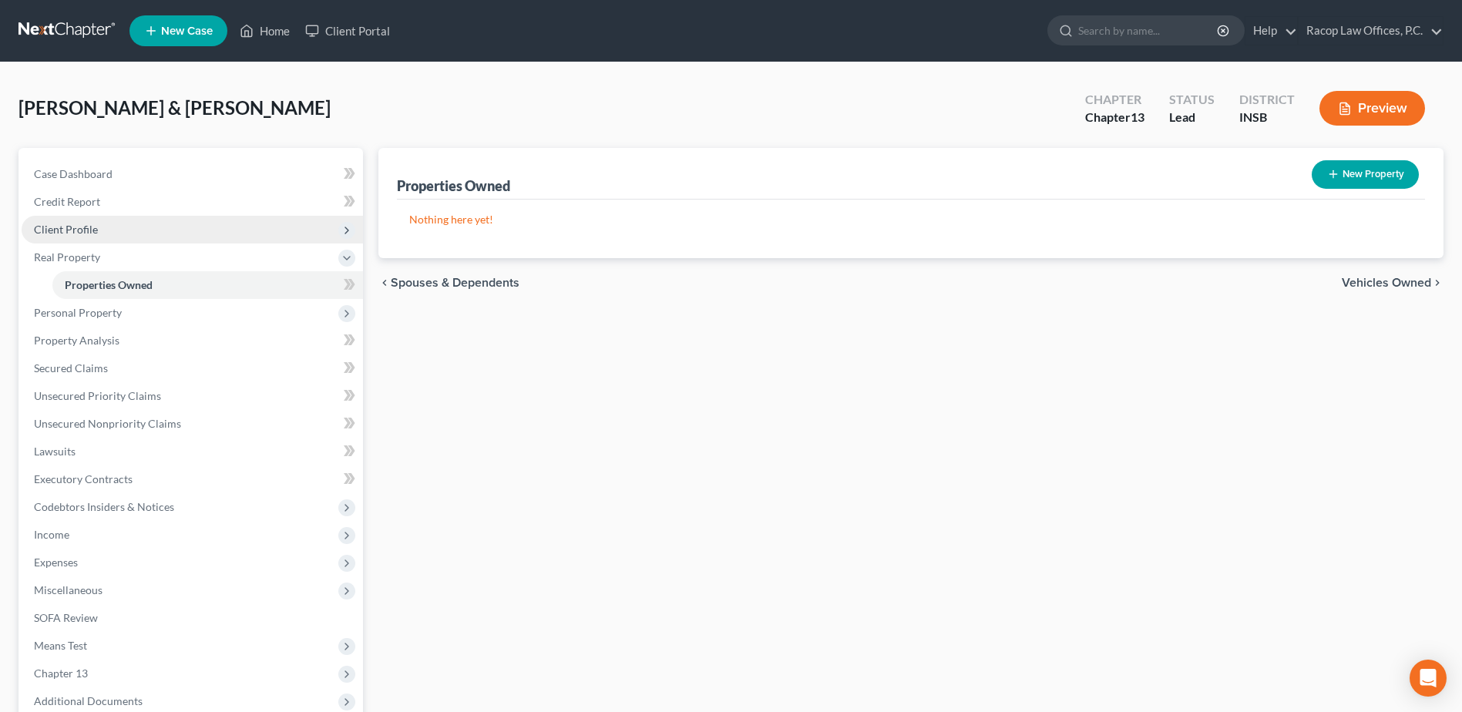
click at [99, 231] on span "Client Profile" at bounding box center [192, 230] width 341 height 28
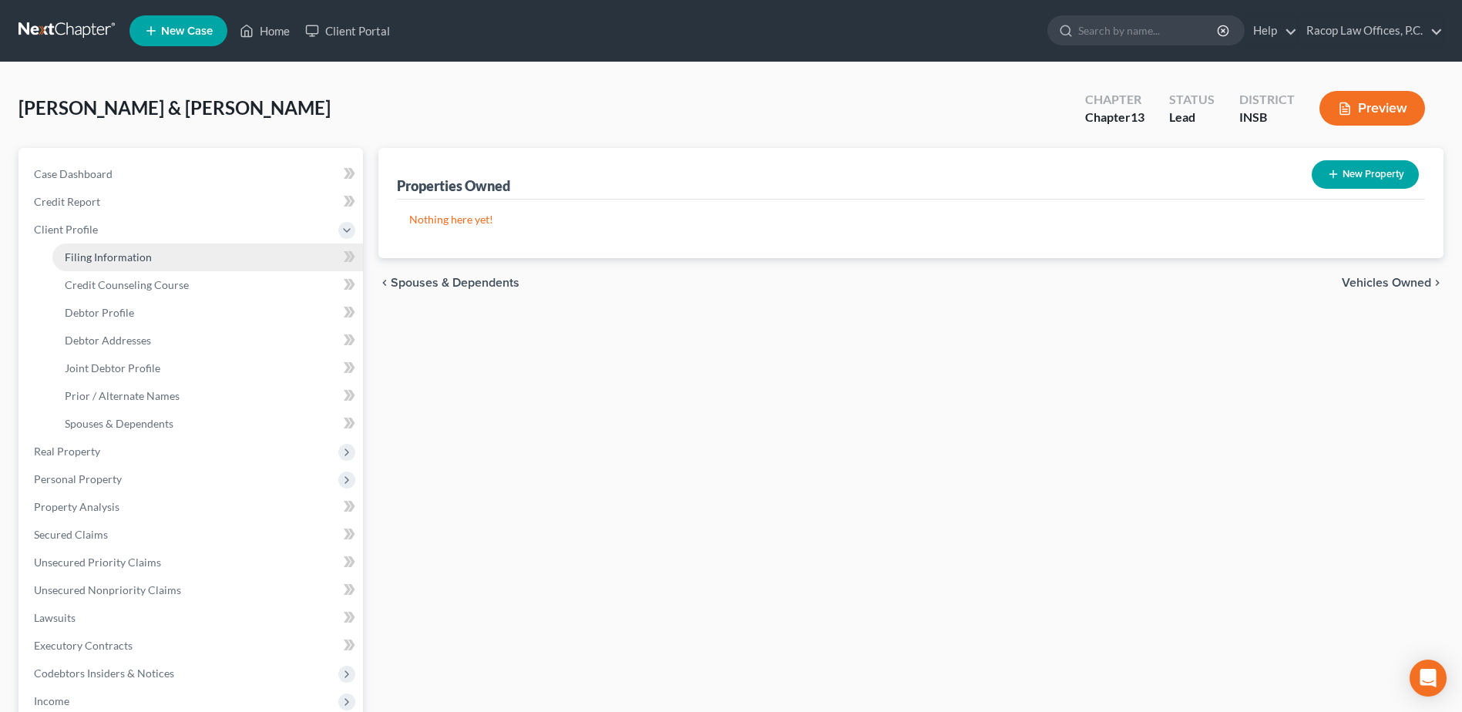
click at [110, 253] on span "Filing Information" at bounding box center [108, 256] width 87 height 13
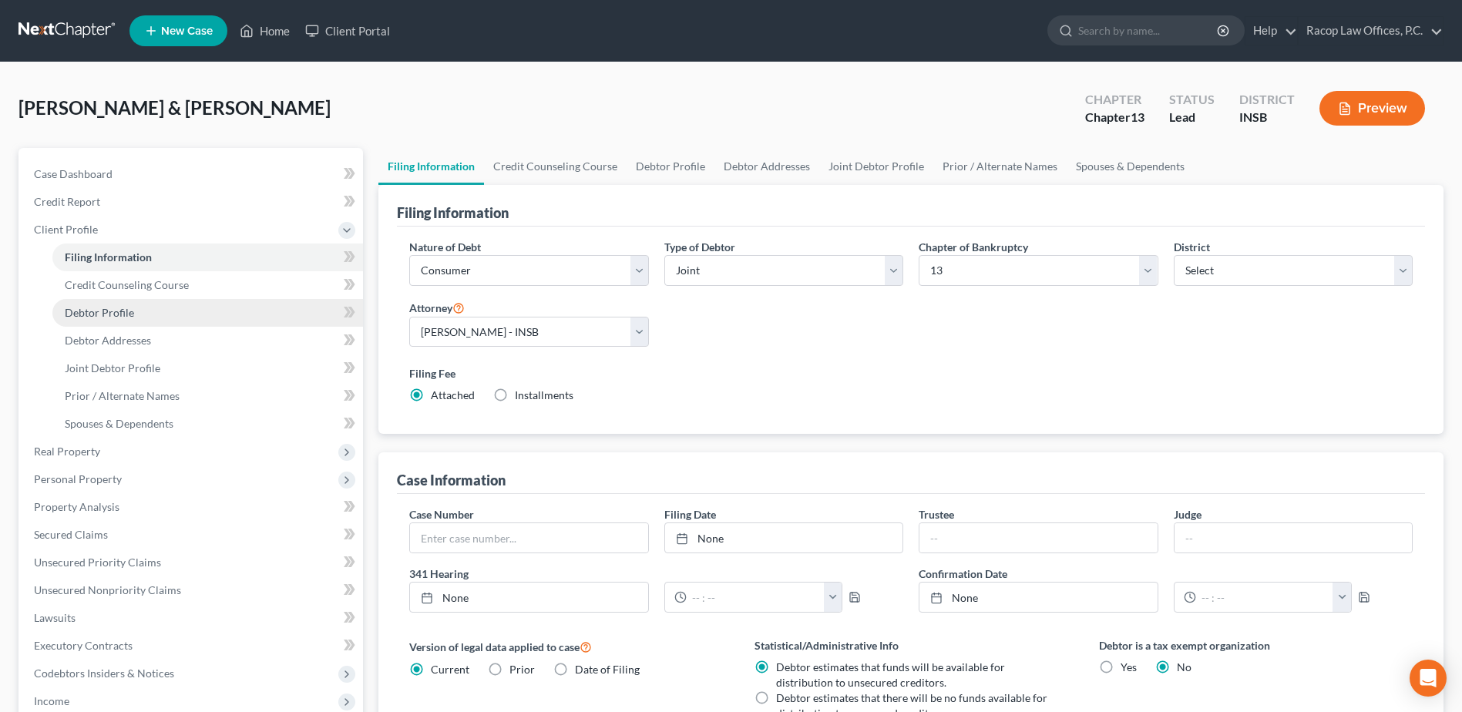
click at [118, 318] on span "Debtor Profile" at bounding box center [99, 312] width 69 height 13
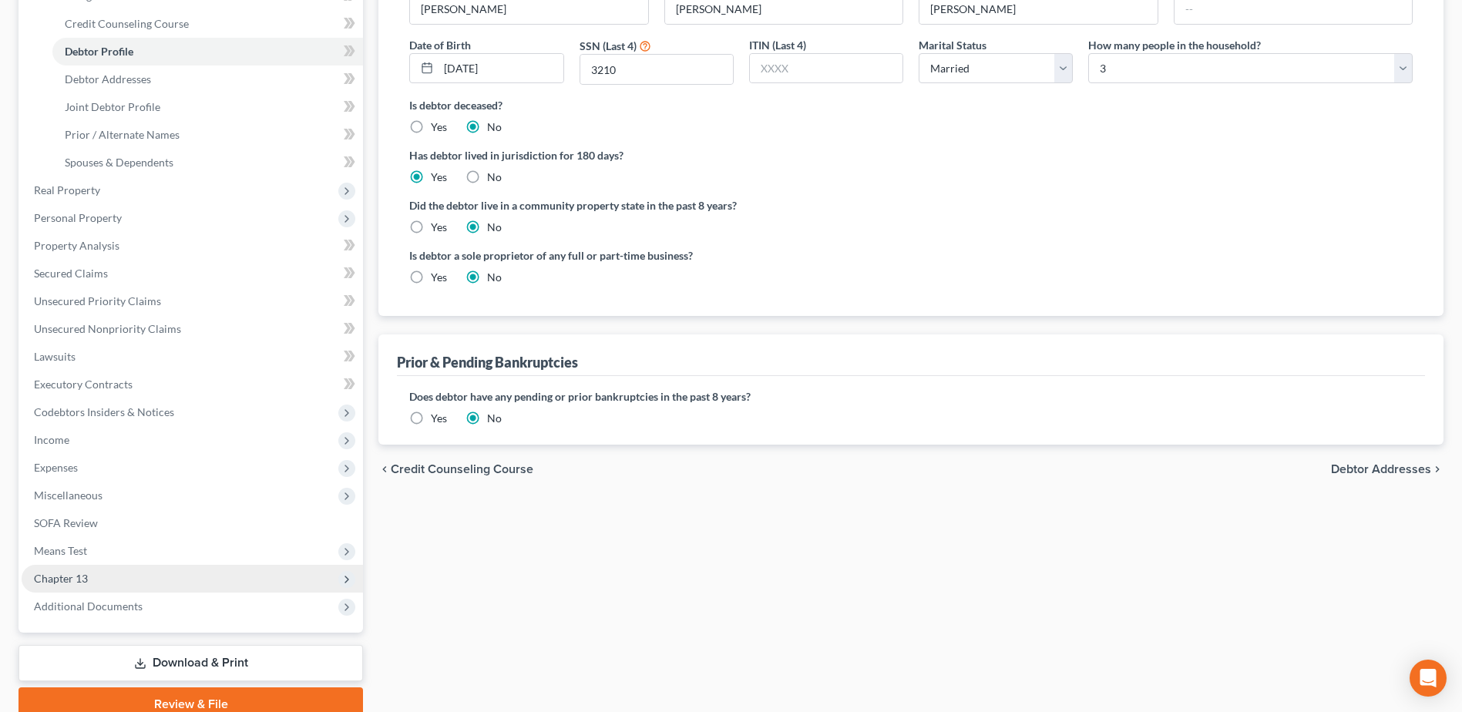
scroll to position [308, 0]
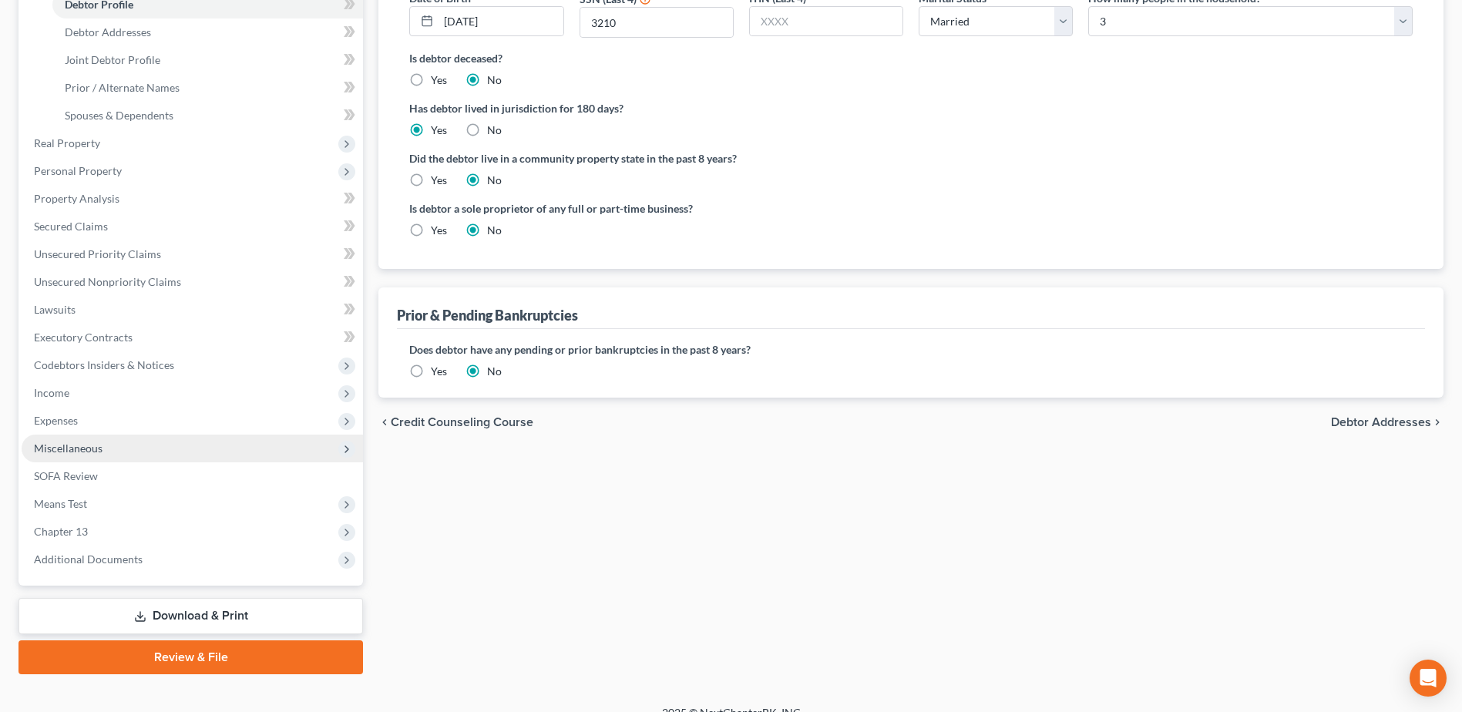
click at [95, 451] on span "Miscellaneous" at bounding box center [68, 448] width 69 height 13
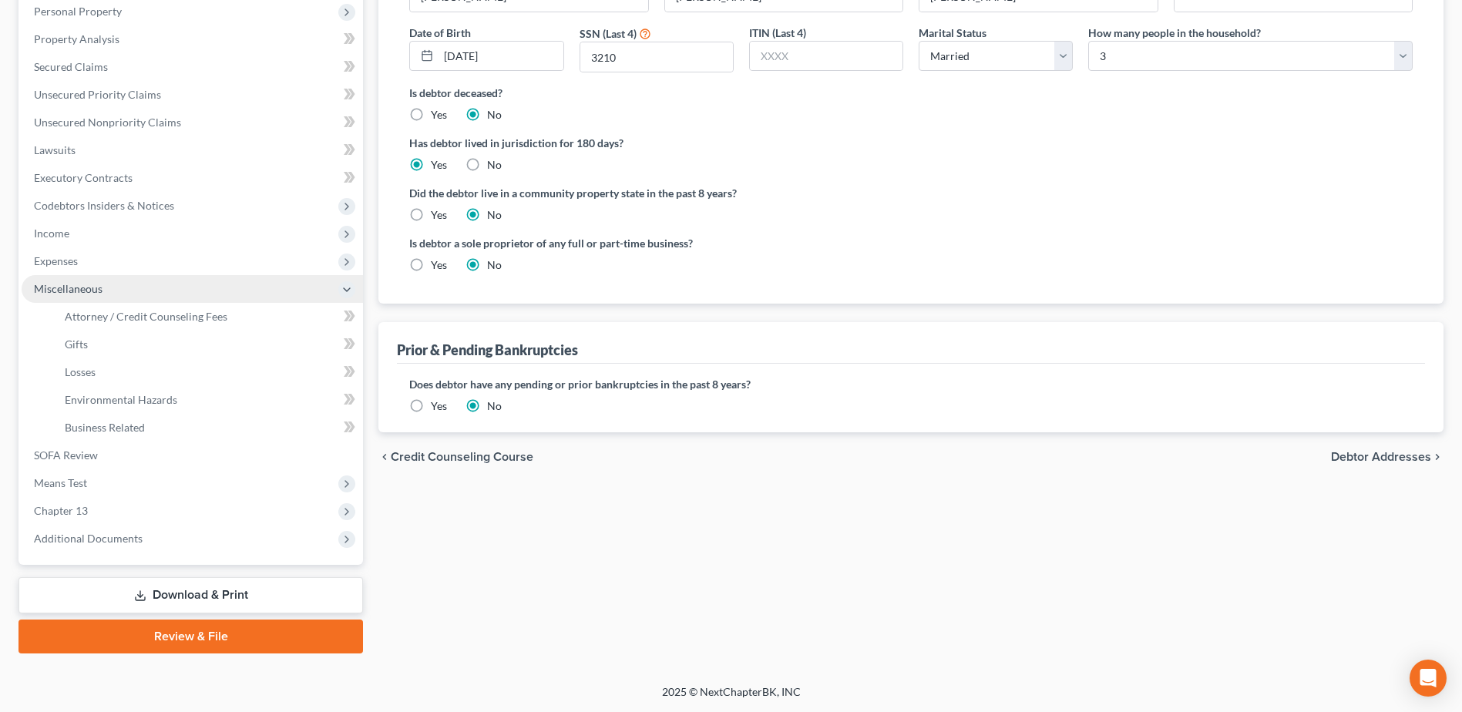
scroll to position [274, 0]
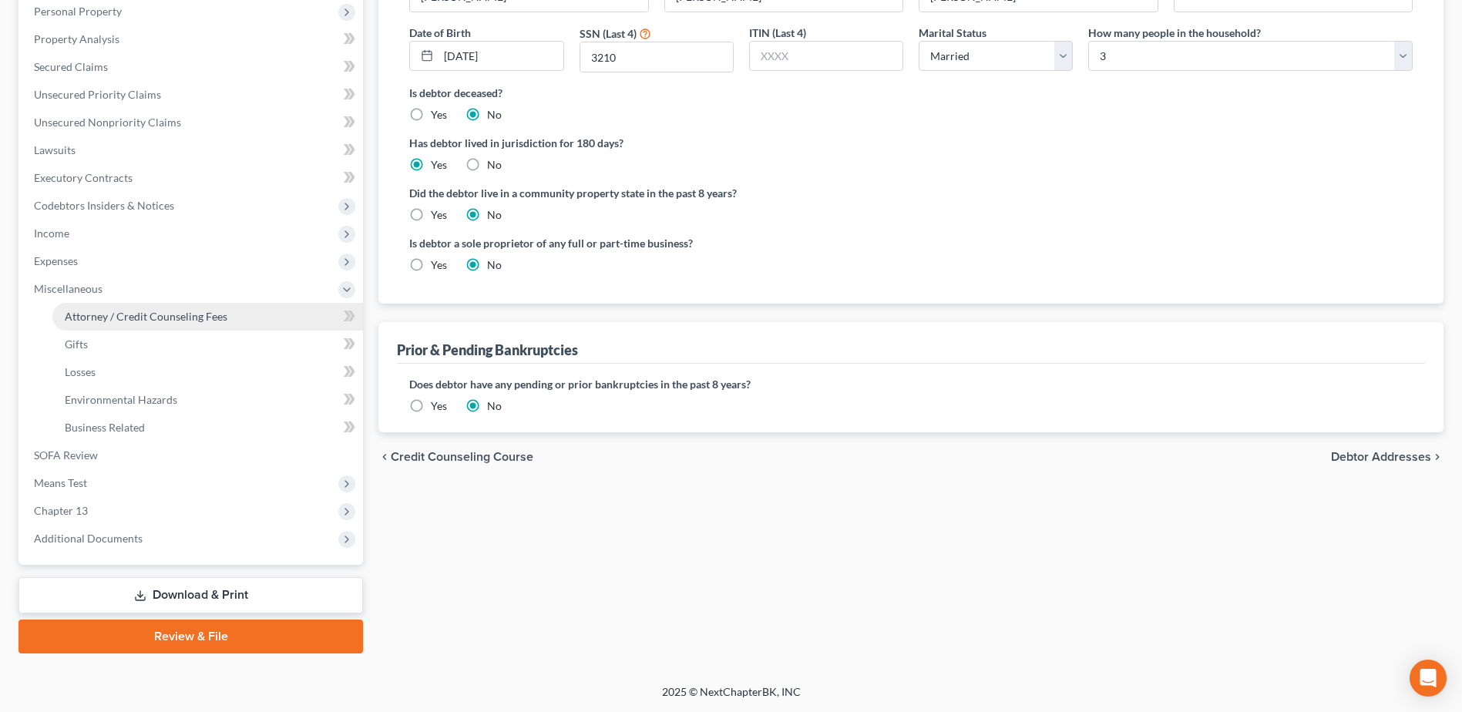
click at [122, 317] on span "Attorney / Credit Counseling Fees" at bounding box center [146, 316] width 163 height 13
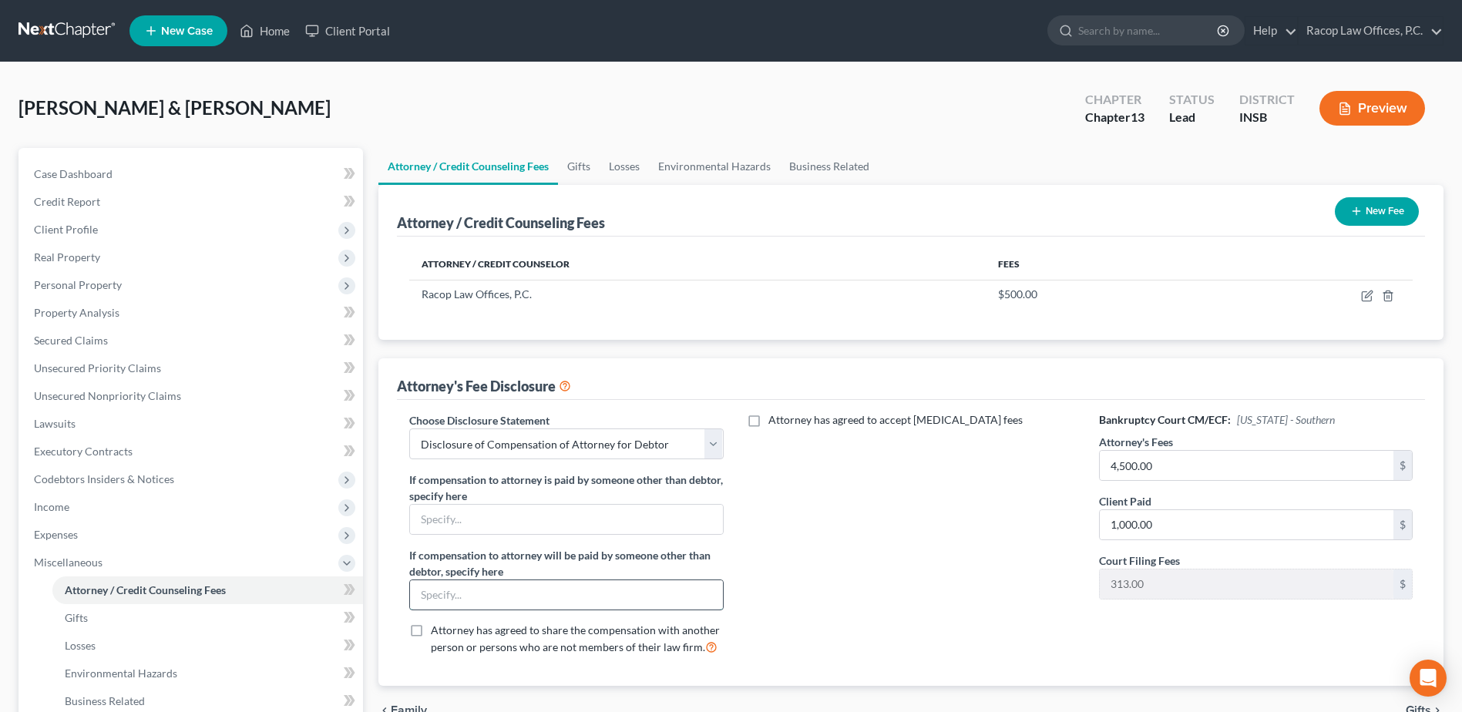
click at [514, 593] on input "text" at bounding box center [566, 594] width 312 height 29
click at [102, 396] on span "Unsecured Nonpriority Claims" at bounding box center [107, 395] width 147 height 13
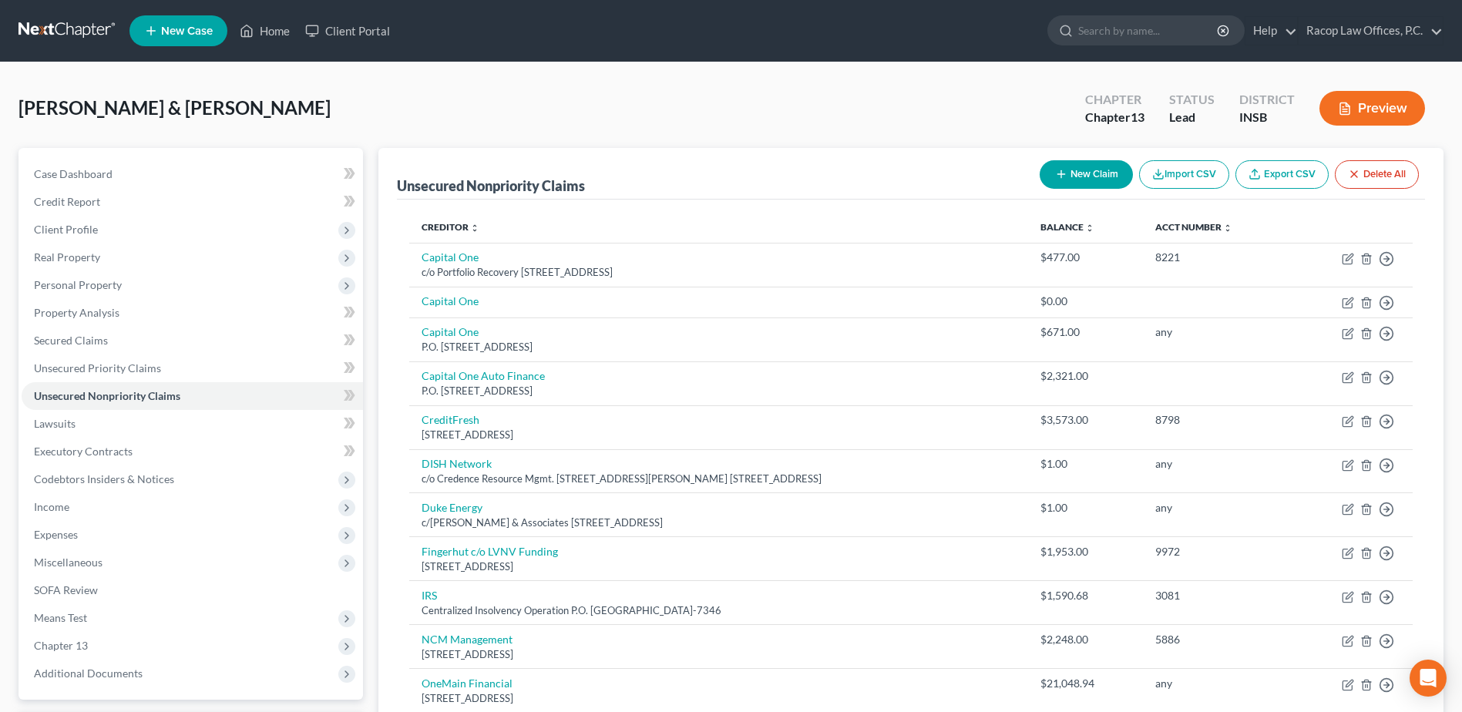
click at [1084, 171] on button "New Claim" at bounding box center [1086, 174] width 93 height 29
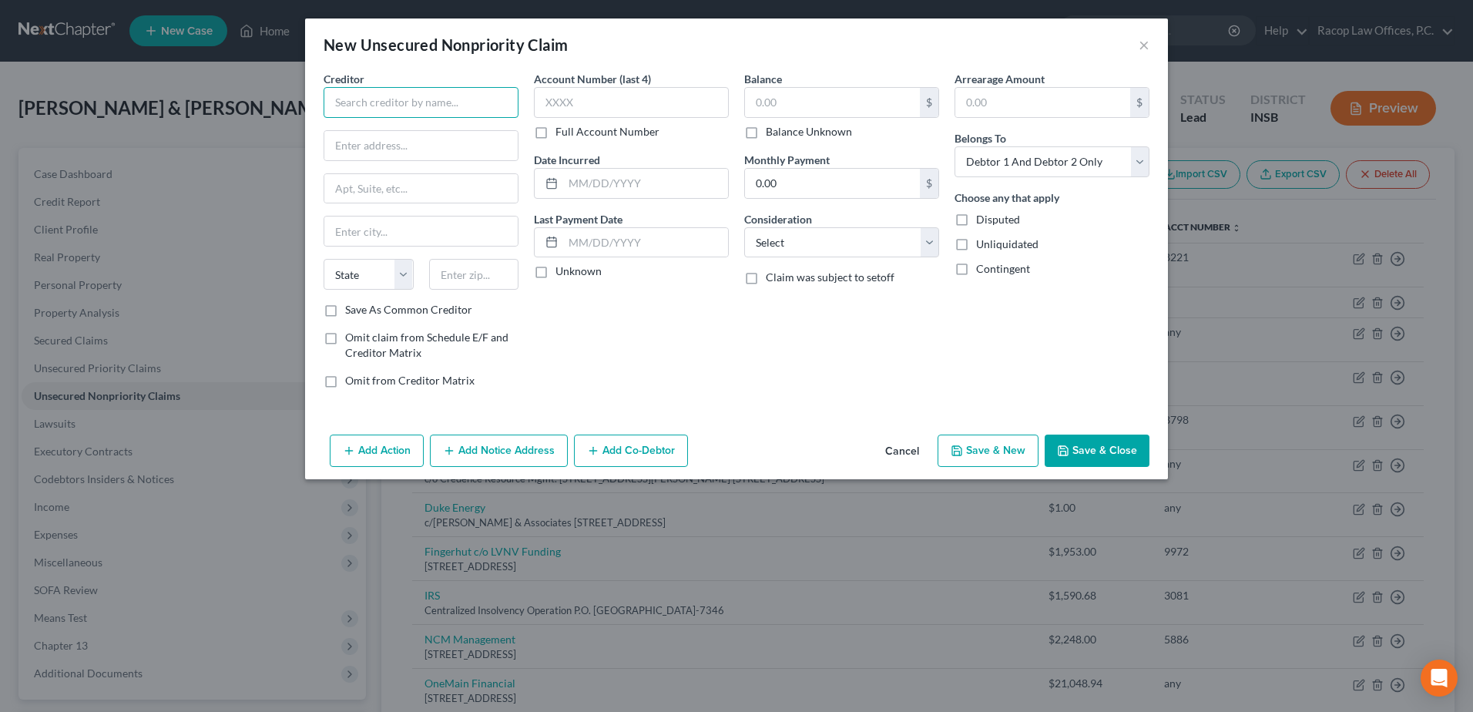
click at [422, 99] on input "text" at bounding box center [421, 102] width 195 height 31
click at [585, 106] on input "text" at bounding box center [631, 102] width 195 height 31
click at [1144, 45] on button "×" at bounding box center [1144, 44] width 11 height 18
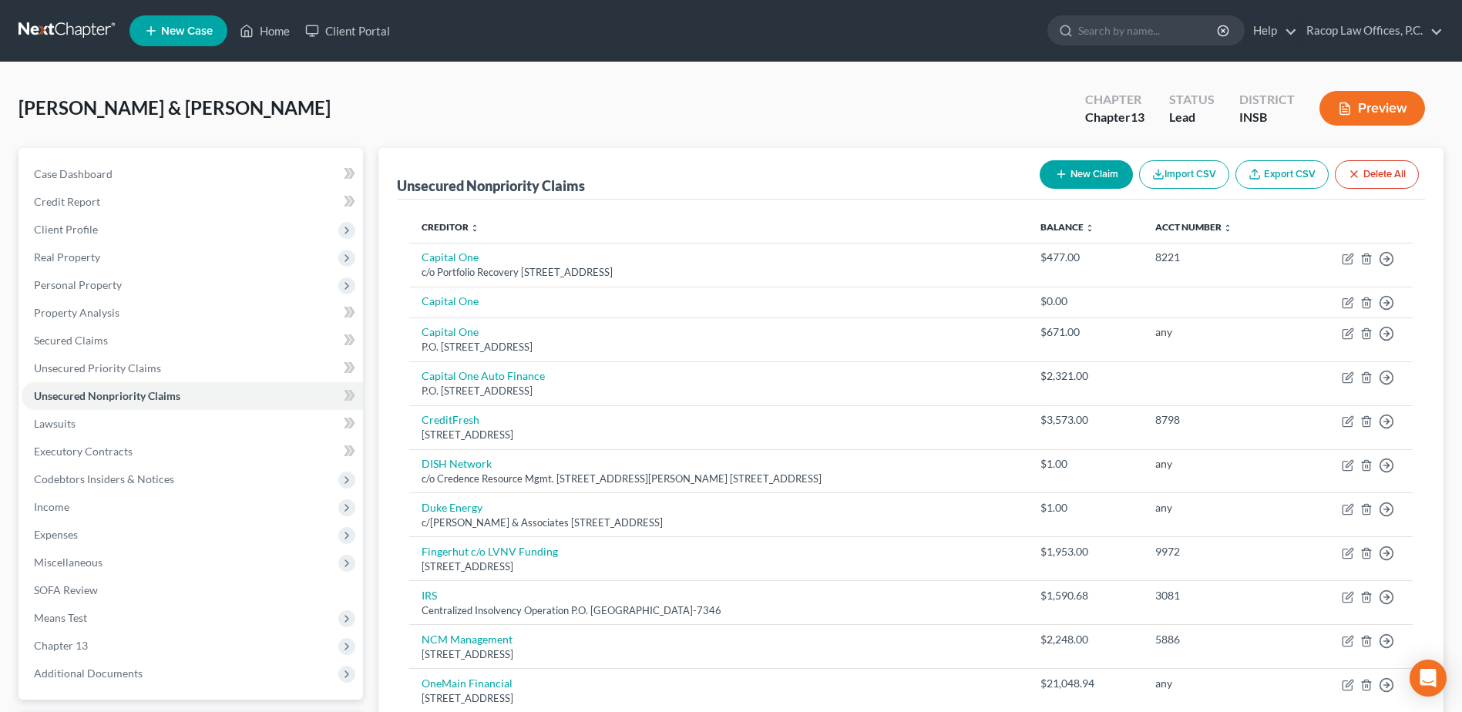
click at [1090, 173] on button "New Claim" at bounding box center [1086, 174] width 93 height 29
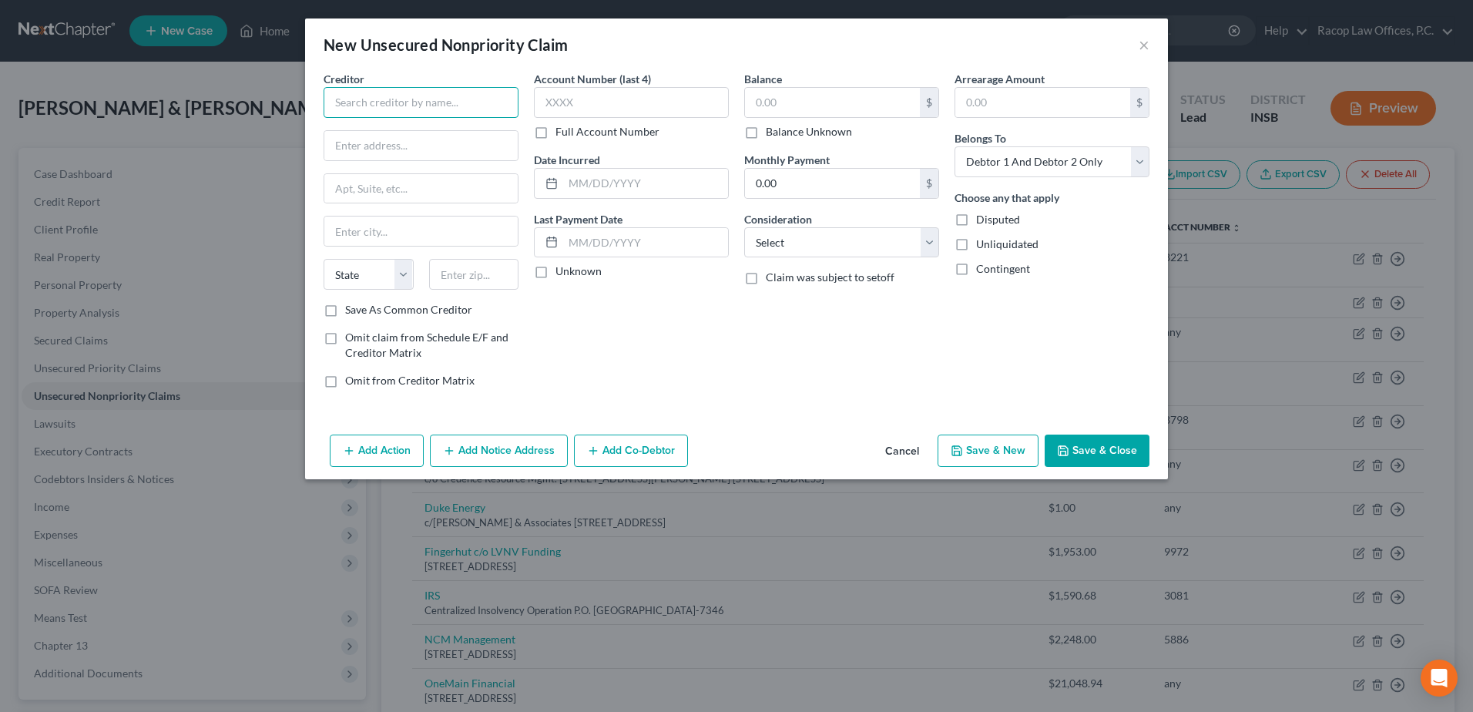
click at [412, 104] on input "text" at bounding box center [421, 102] width 195 height 31
click at [587, 99] on input "text" at bounding box center [631, 102] width 195 height 31
drag, startPoint x: 433, startPoint y: 103, endPoint x: 223, endPoint y: 102, distance: 209.6
click at [223, 102] on div "New Unsecured Nonpriority Claim × Creditor * Cash Advance P.O. [GEOGRAPHIC_DATA…" at bounding box center [736, 356] width 1473 height 712
click at [583, 102] on input "text" at bounding box center [631, 102] width 195 height 31
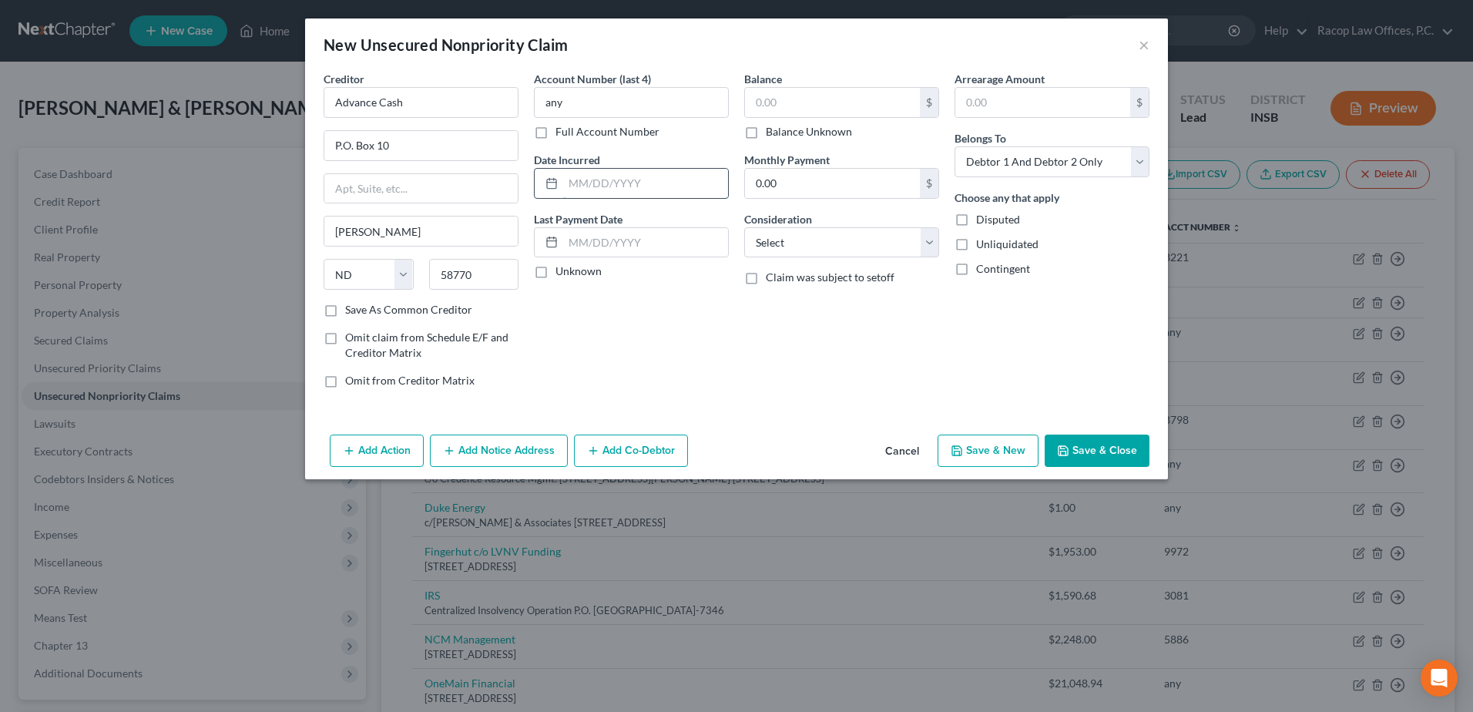
click at [578, 185] on input "text" at bounding box center [645, 183] width 165 height 29
click at [821, 92] on input "text" at bounding box center [832, 102] width 175 height 29
click at [812, 247] on select "Select Cable / Satellite Services Collection Agency Credit Card Debt Debt Couns…" at bounding box center [841, 242] width 195 height 31
click at [744, 227] on select "Select Cable / Satellite Services Collection Agency Credit Card Debt Debt Couns…" at bounding box center [841, 242] width 195 height 31
click at [1013, 152] on select "Select Debtor 1 Only Debtor 2 Only Debtor 1 And Debtor 2 Only At Least One Of T…" at bounding box center [1052, 161] width 195 height 31
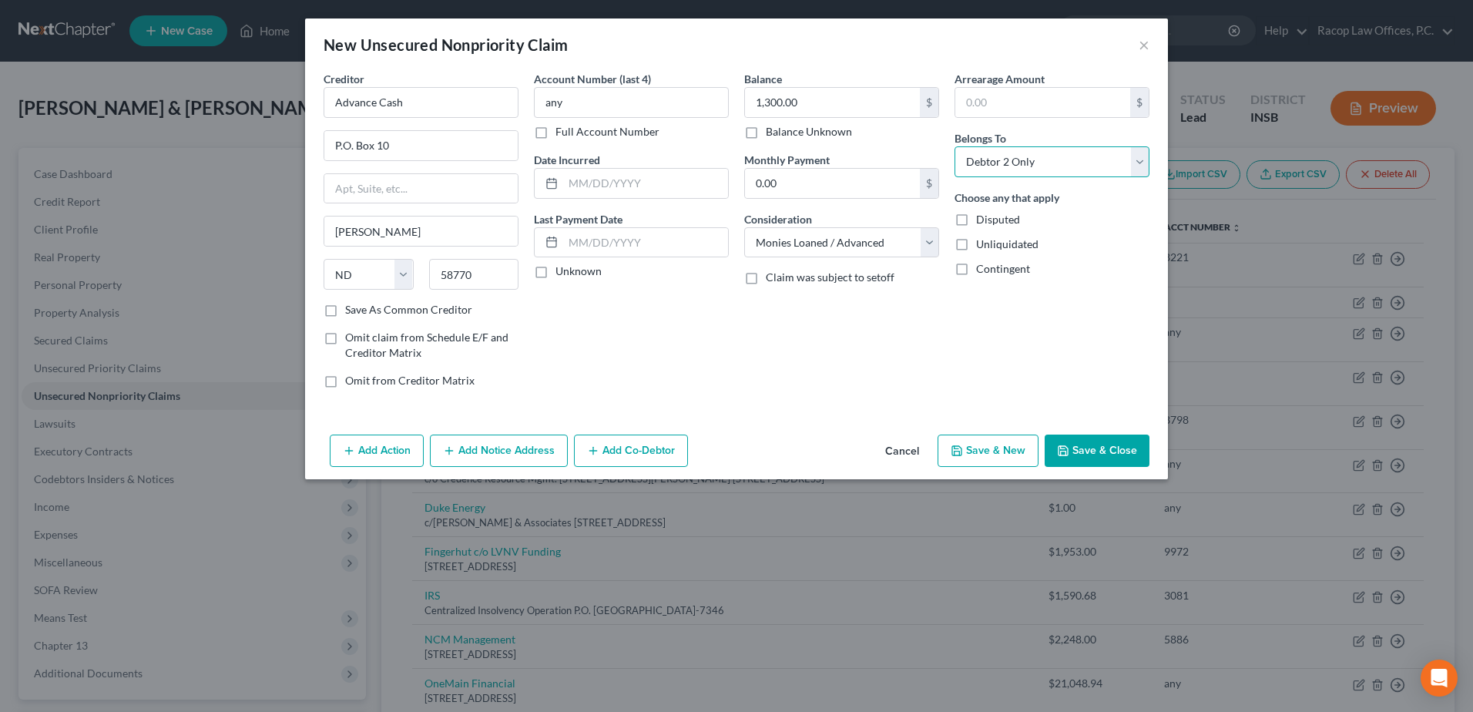
click at [955, 146] on select "Select Debtor 1 Only Debtor 2 Only Debtor 1 And Debtor 2 Only At Least One Of T…" at bounding box center [1052, 161] width 195 height 31
click at [1095, 451] on button "Save & Close" at bounding box center [1097, 451] width 105 height 32
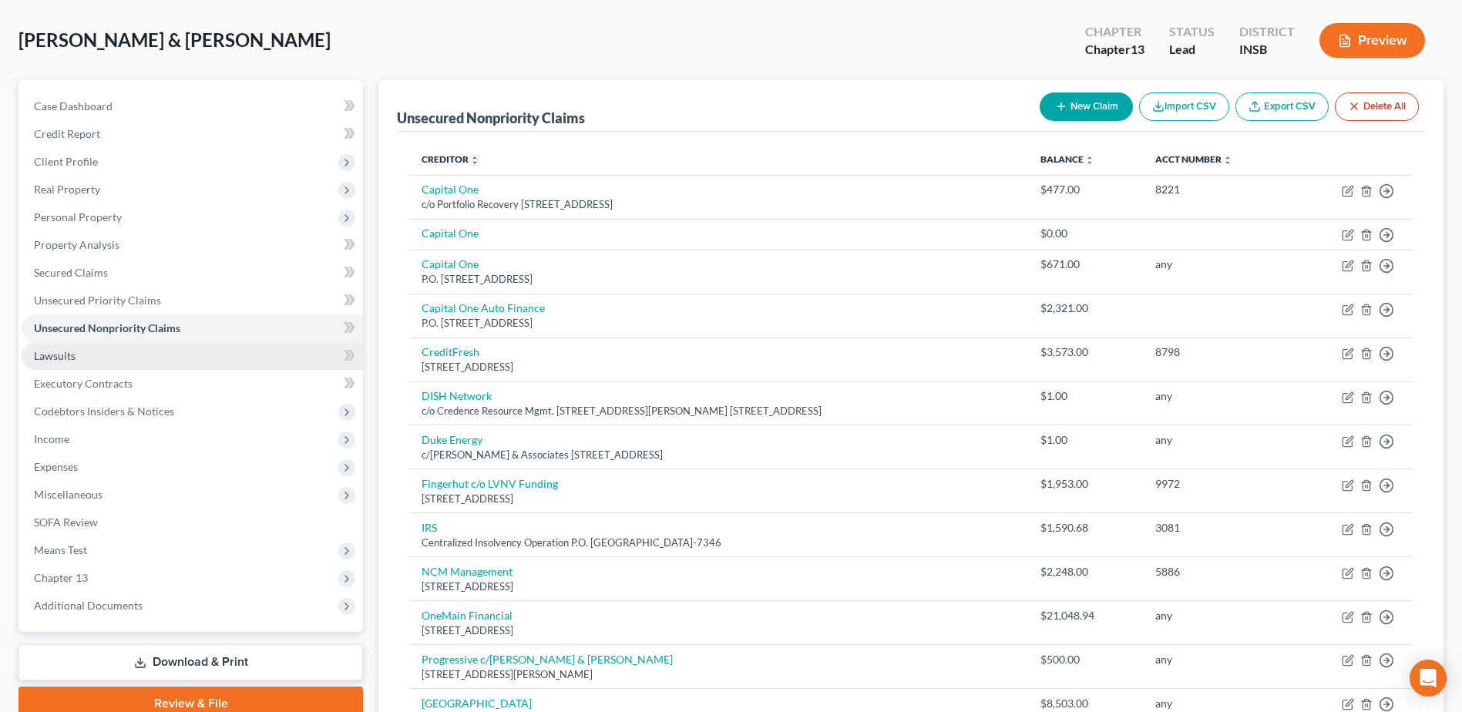
scroll to position [154, 0]
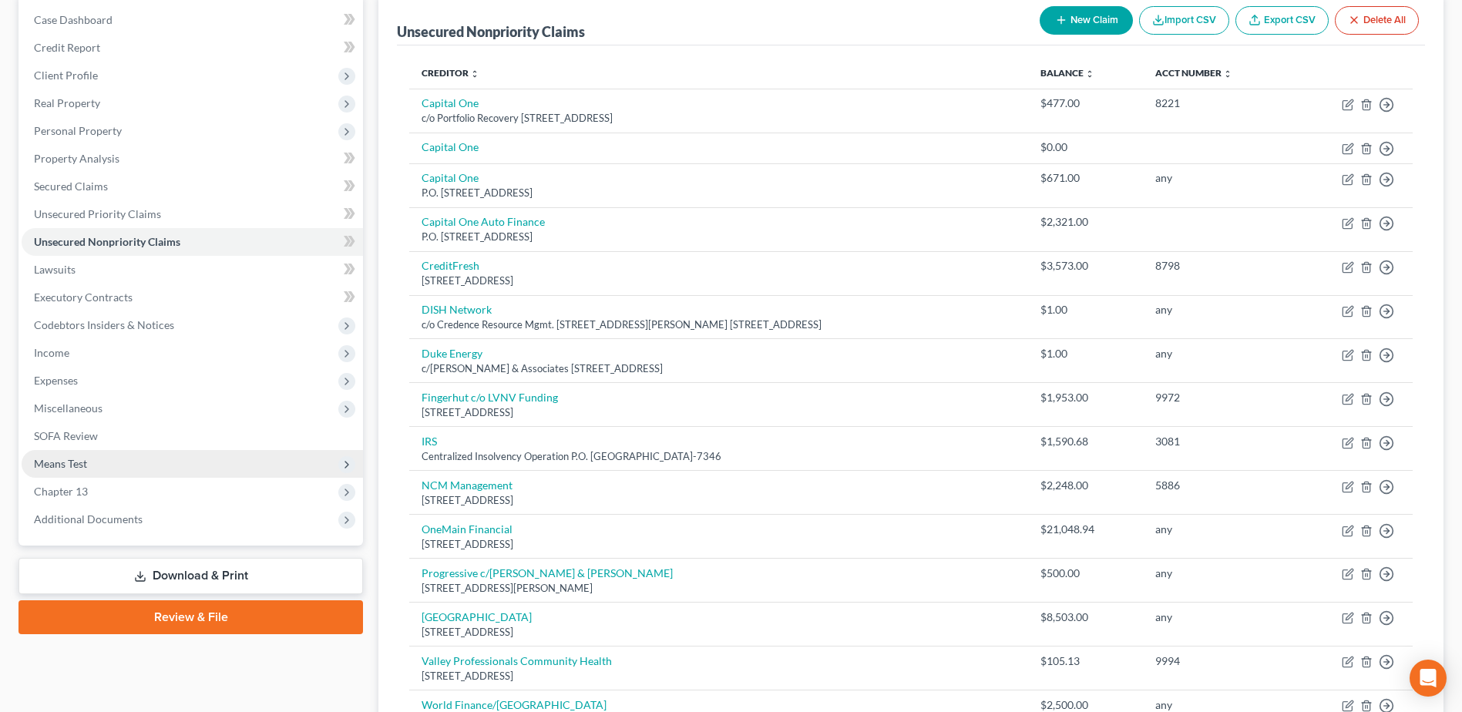
click at [120, 463] on span "Means Test" at bounding box center [192, 464] width 341 height 28
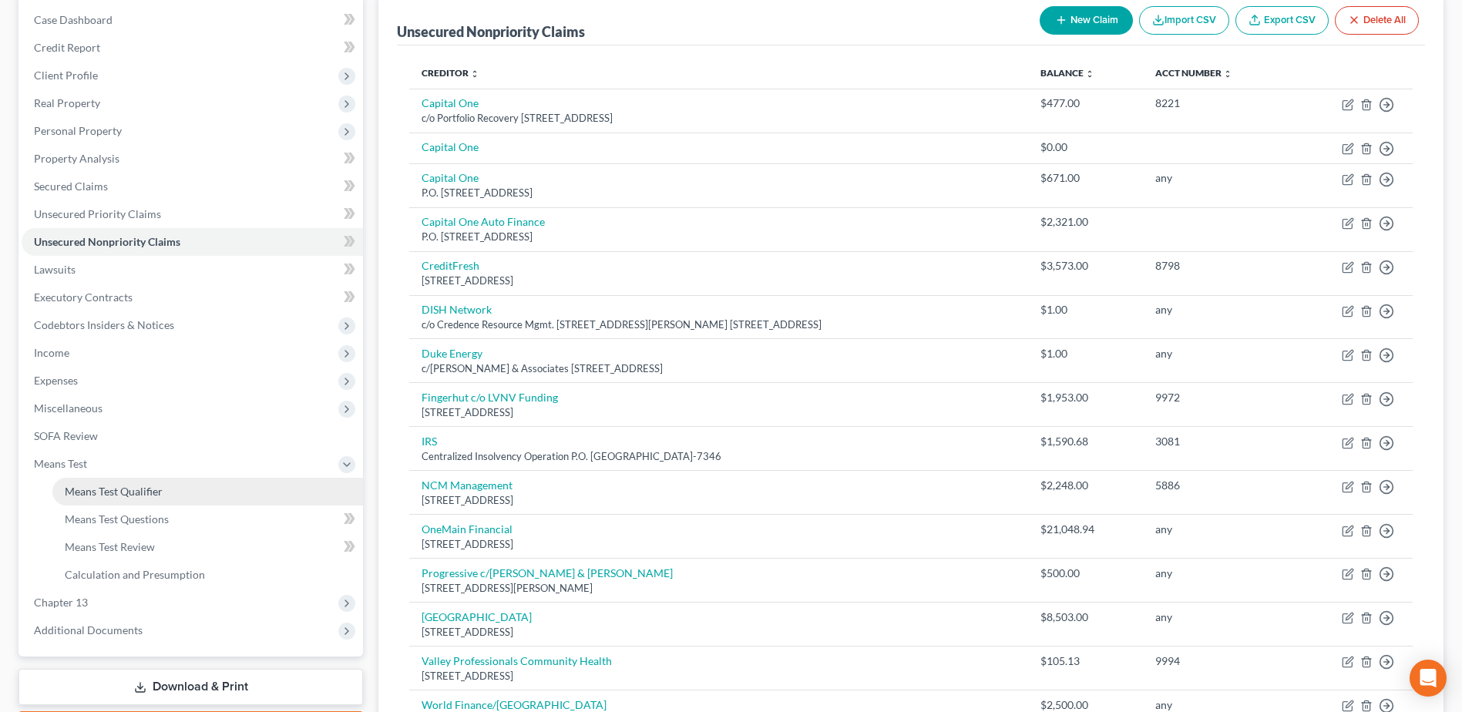
click at [127, 494] on span "Means Test Qualifier" at bounding box center [114, 491] width 98 height 13
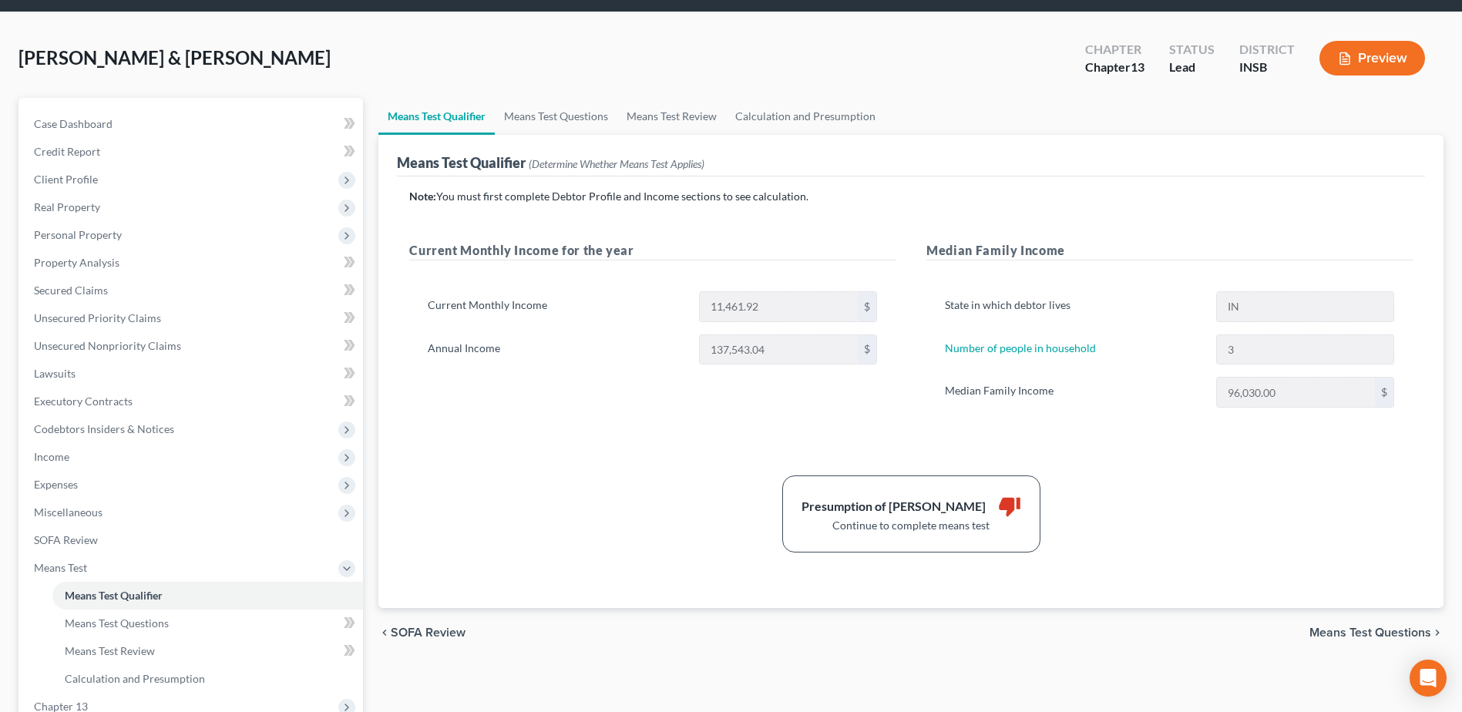
scroll to position [77, 0]
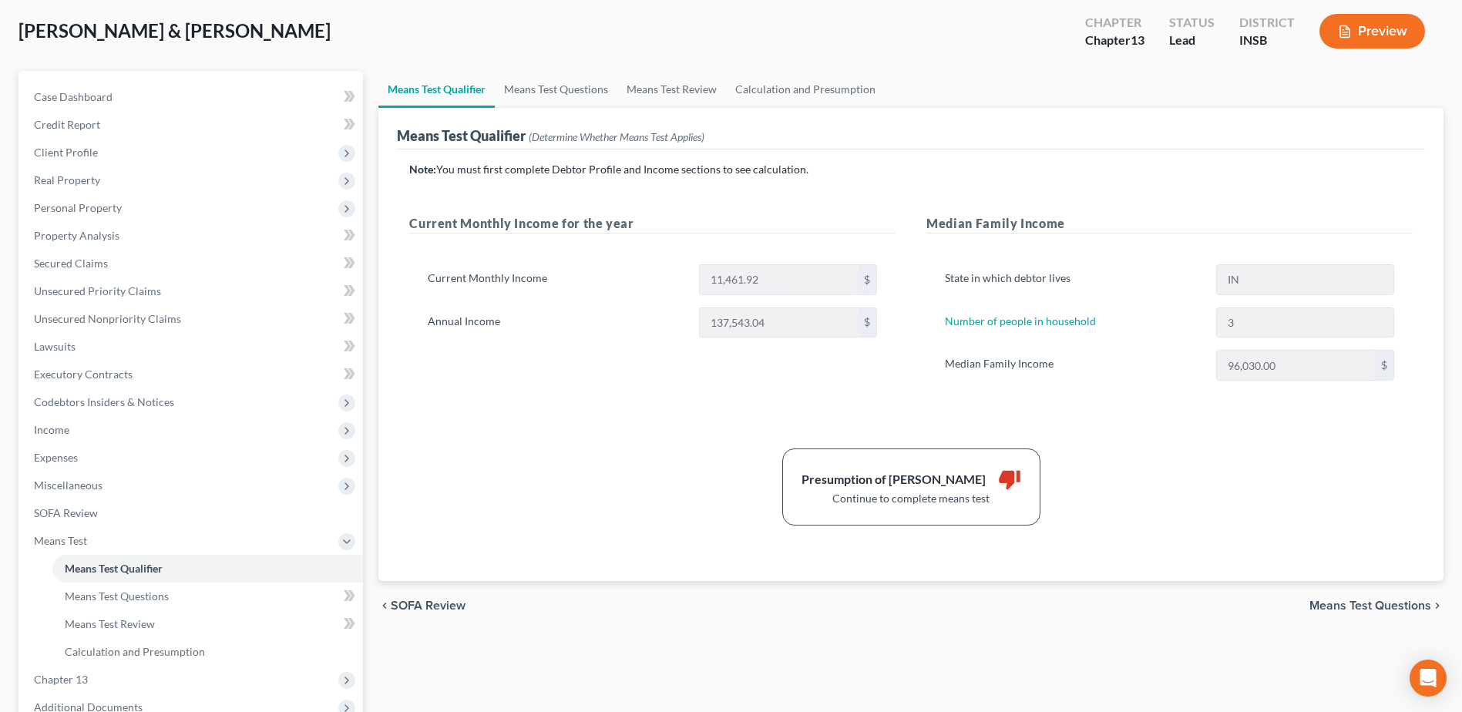
click at [1367, 612] on span "Means Test Questions" at bounding box center [1370, 606] width 122 height 12
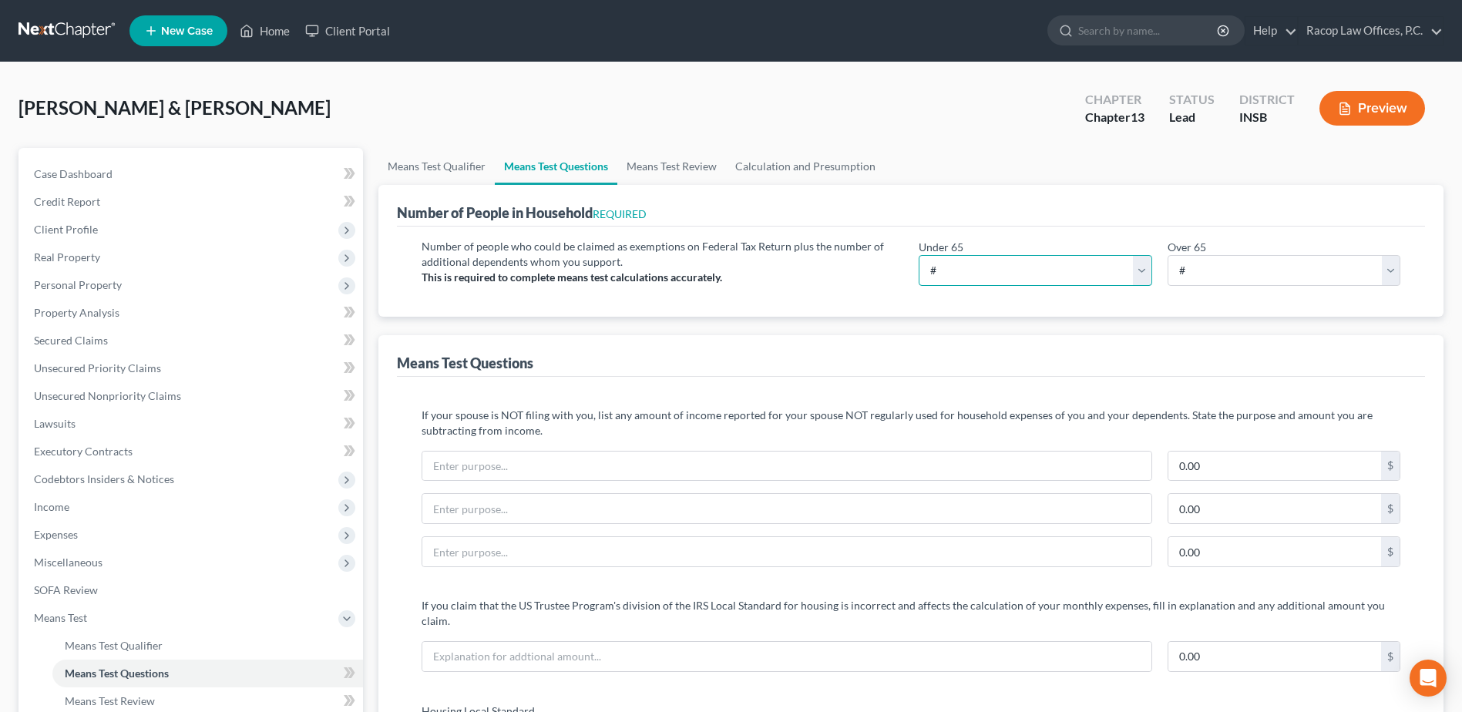
click at [999, 269] on select "# 0 1 2 3 4 5 6 7 8 9 10" at bounding box center [1035, 270] width 233 height 31
click at [919, 255] on select "# 0 1 2 3 4 5 6 7 8 9 10" at bounding box center [1035, 270] width 233 height 31
click at [935, 269] on select "# 0 1 2 3 4 5 6 7 8 9 10" at bounding box center [1035, 270] width 233 height 31
click at [919, 255] on select "# 0 1 2 3 4 5 6 7 8 9 10" at bounding box center [1035, 270] width 233 height 31
click at [817, 276] on div "Number of people who could be claimed as exemptions on Federal Tax Return plus …" at bounding box center [662, 268] width 497 height 59
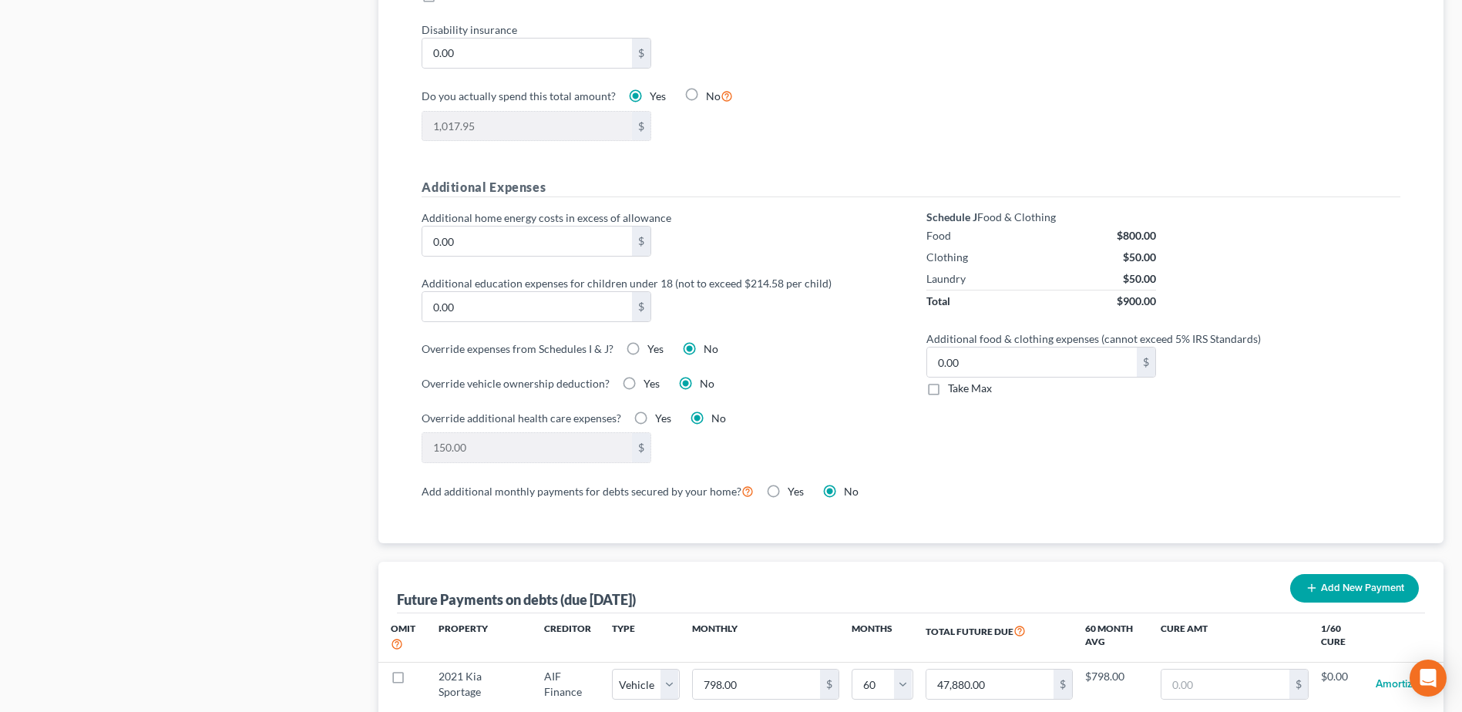
scroll to position [1079, 0]
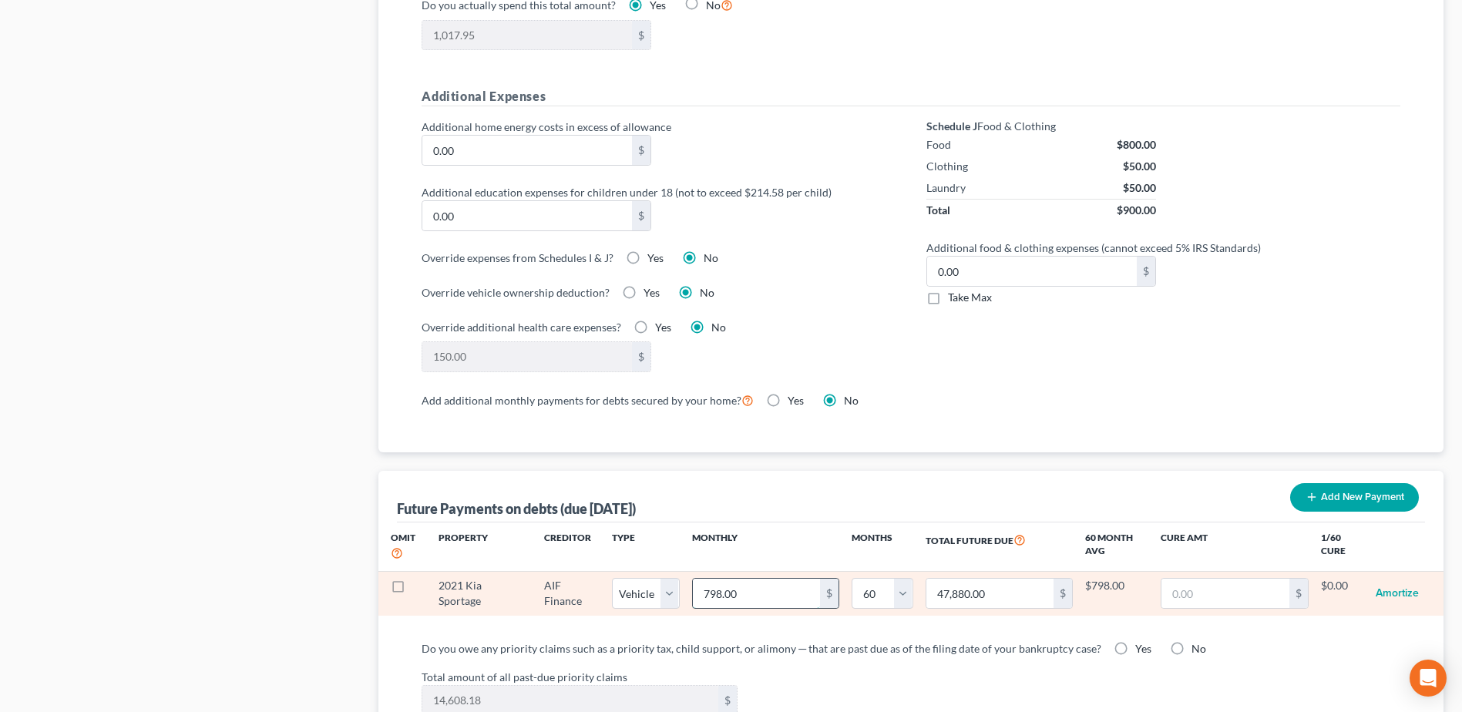
click at [765, 579] on input "798.00" at bounding box center [756, 593] width 127 height 29
click at [1391, 578] on button "Amortize" at bounding box center [1397, 593] width 43 height 31
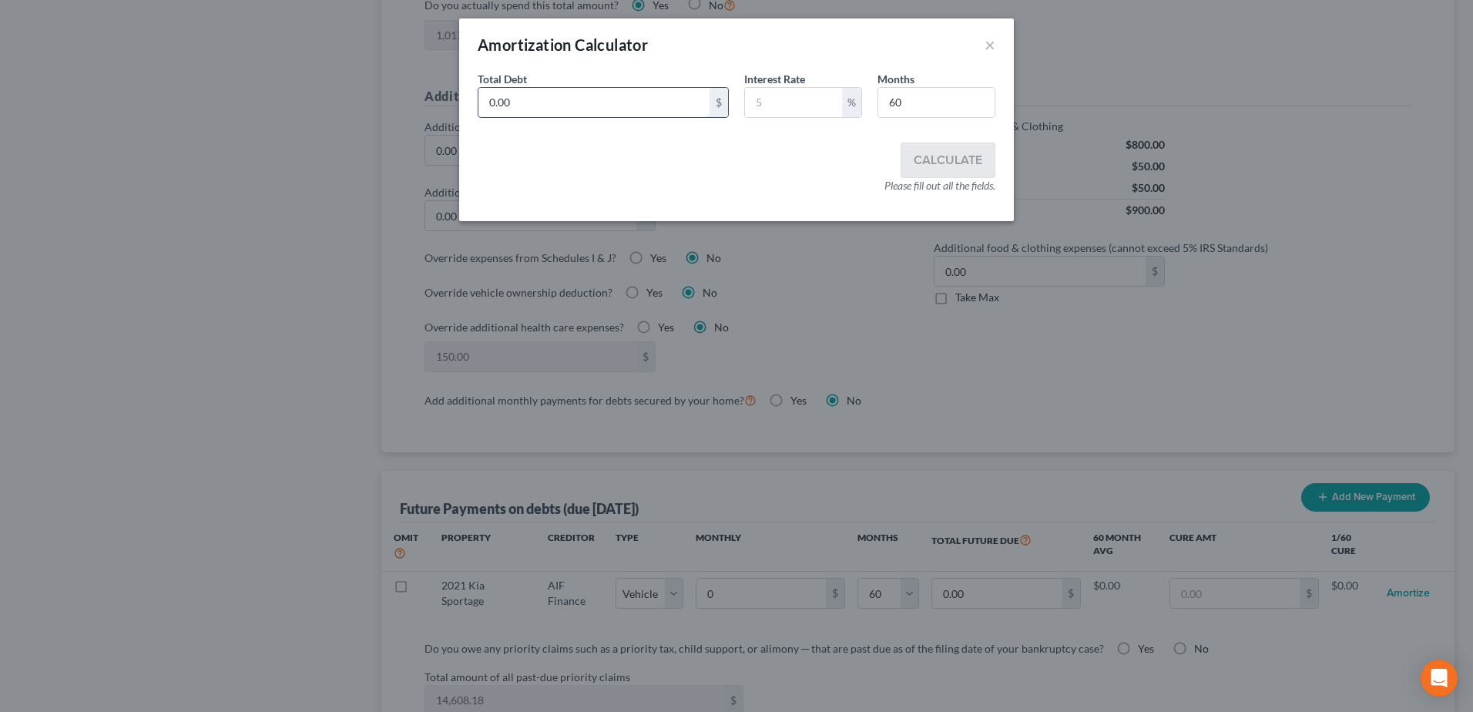
click at [530, 96] on input "0.00" at bounding box center [594, 102] width 231 height 29
click at [794, 98] on input "text" at bounding box center [793, 102] width 97 height 29
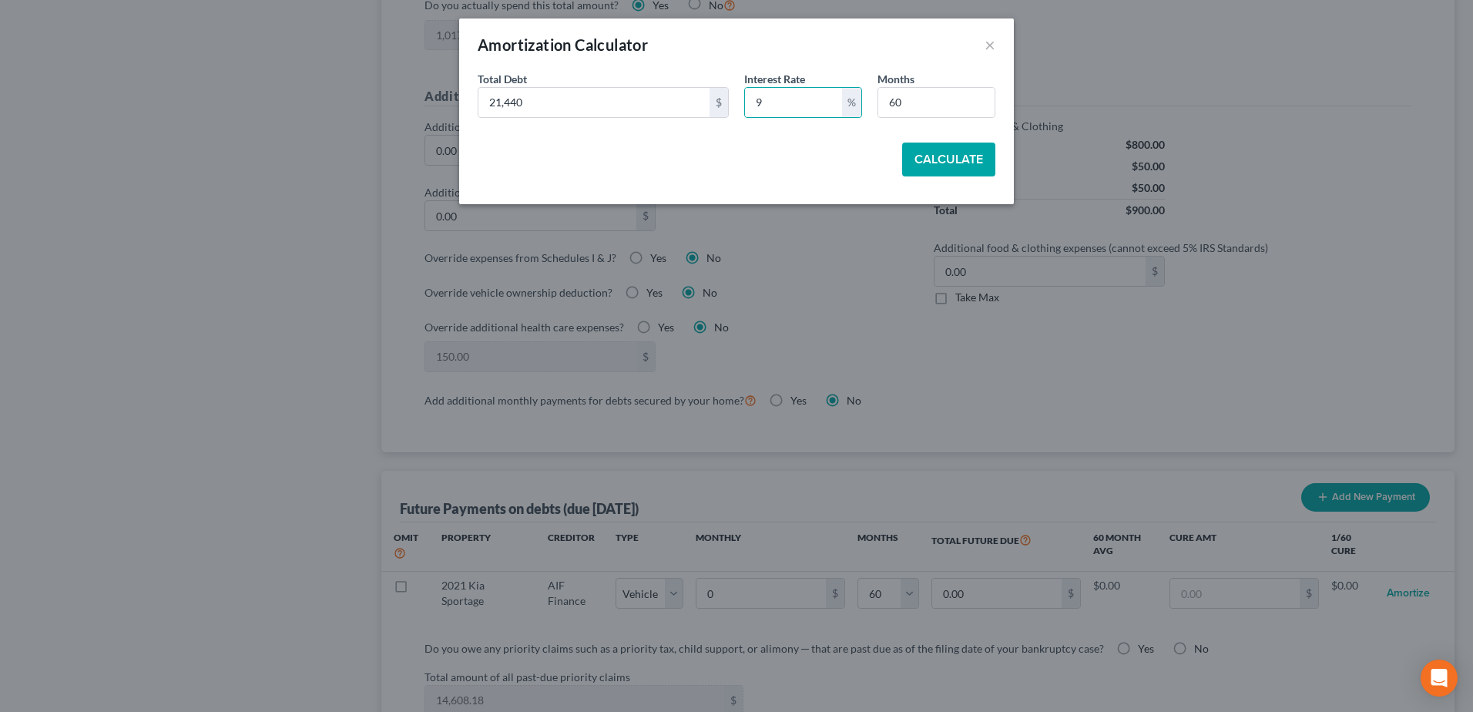
click at [952, 156] on button "Calculate" at bounding box center [948, 160] width 93 height 34
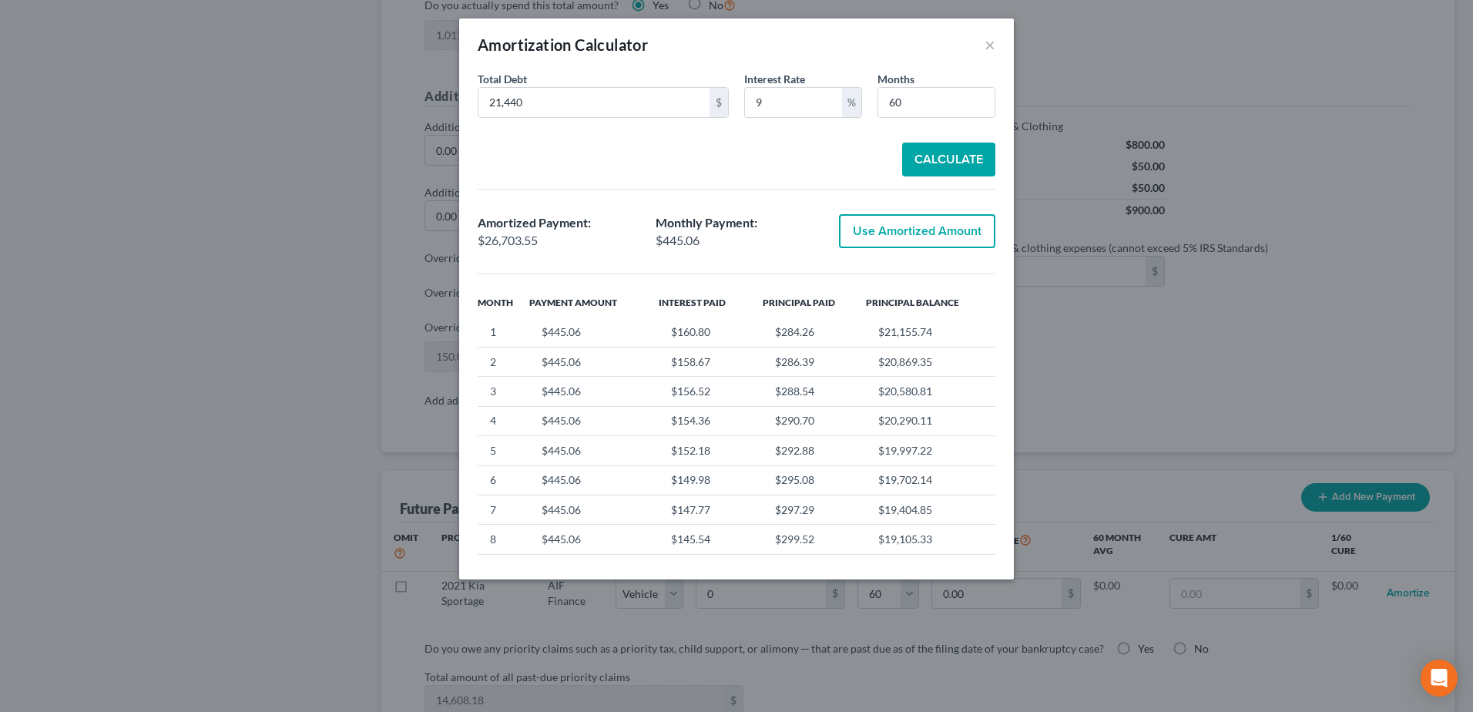
click at [926, 231] on button "Use Amortized Amount" at bounding box center [917, 231] width 156 height 34
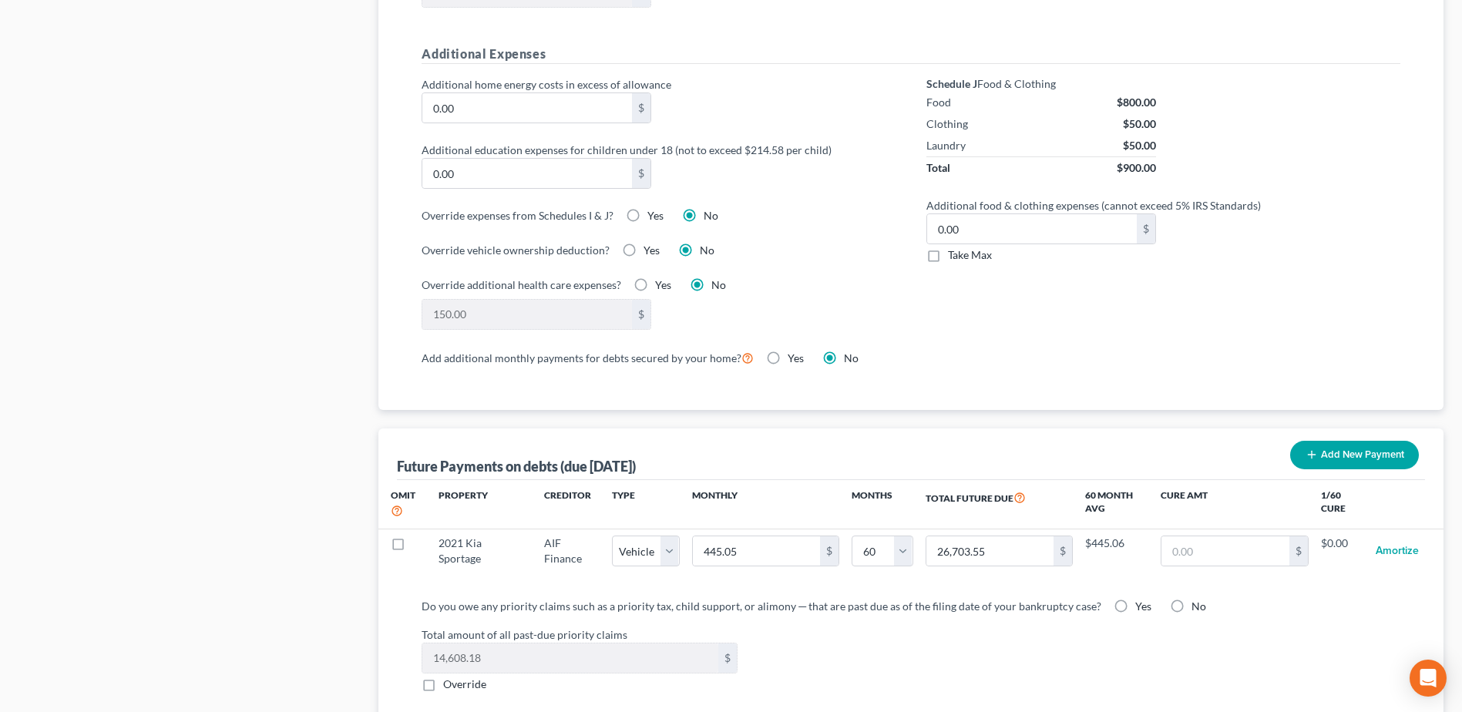
scroll to position [1156, 0]
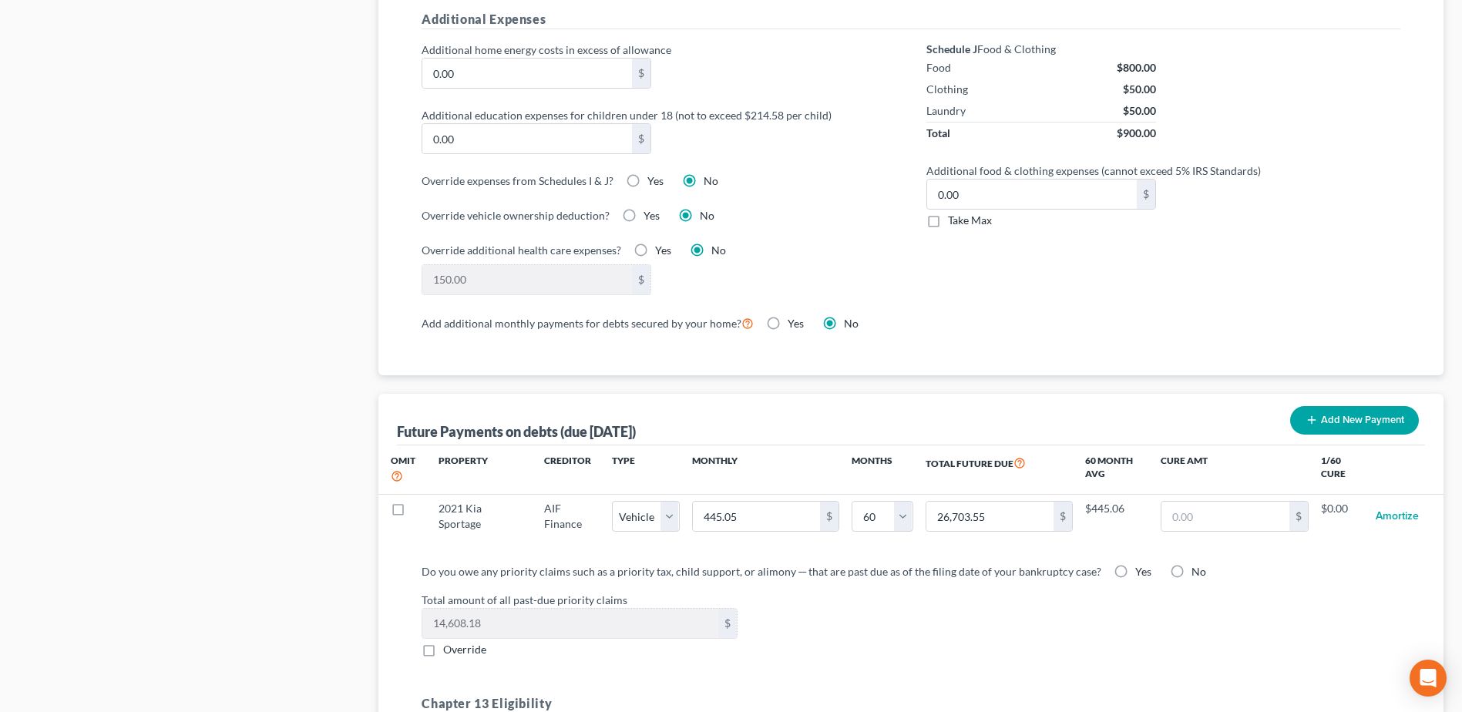
click at [1135, 564] on label "Yes" at bounding box center [1143, 571] width 16 height 15
click at [1141, 564] on input "Yes" at bounding box center [1146, 569] width 10 height 10
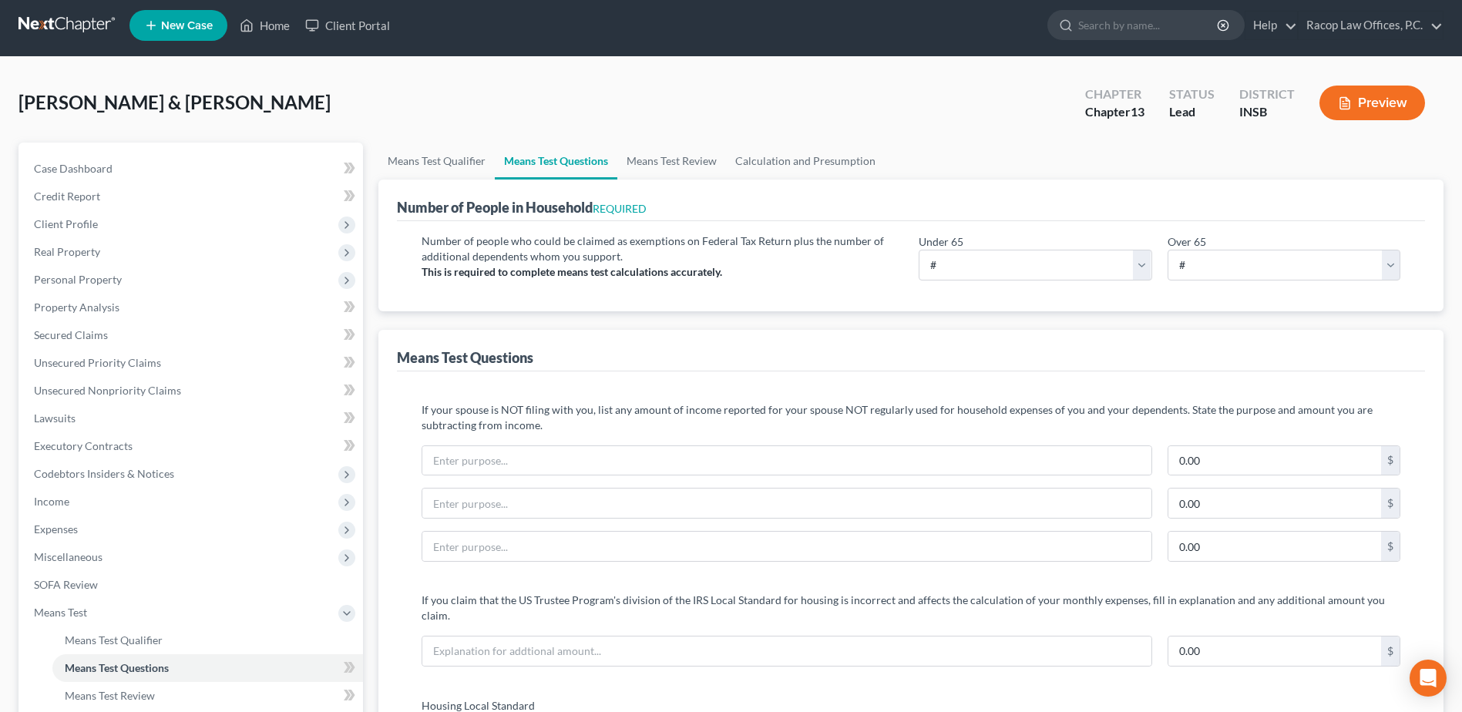
scroll to position [0, 0]
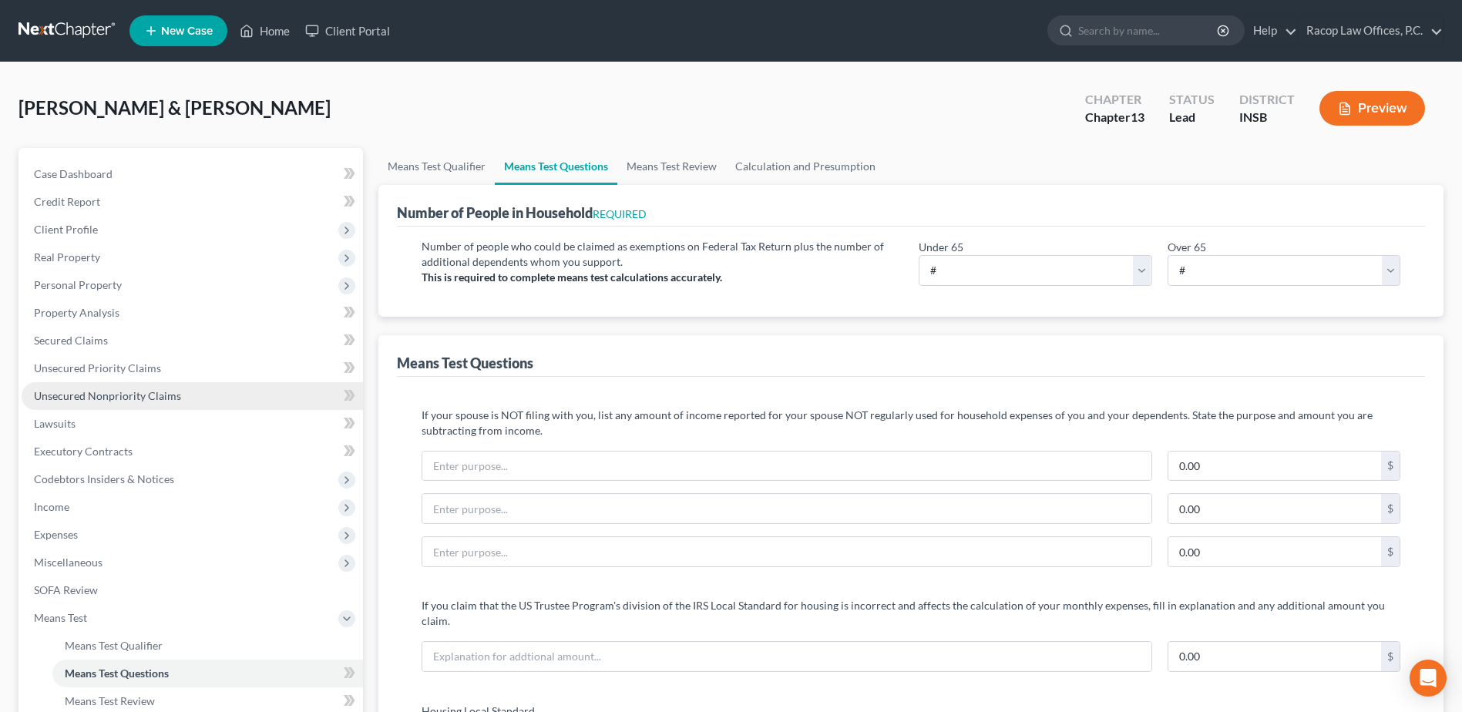
click at [116, 396] on span "Unsecured Nonpriority Claims" at bounding box center [107, 395] width 147 height 13
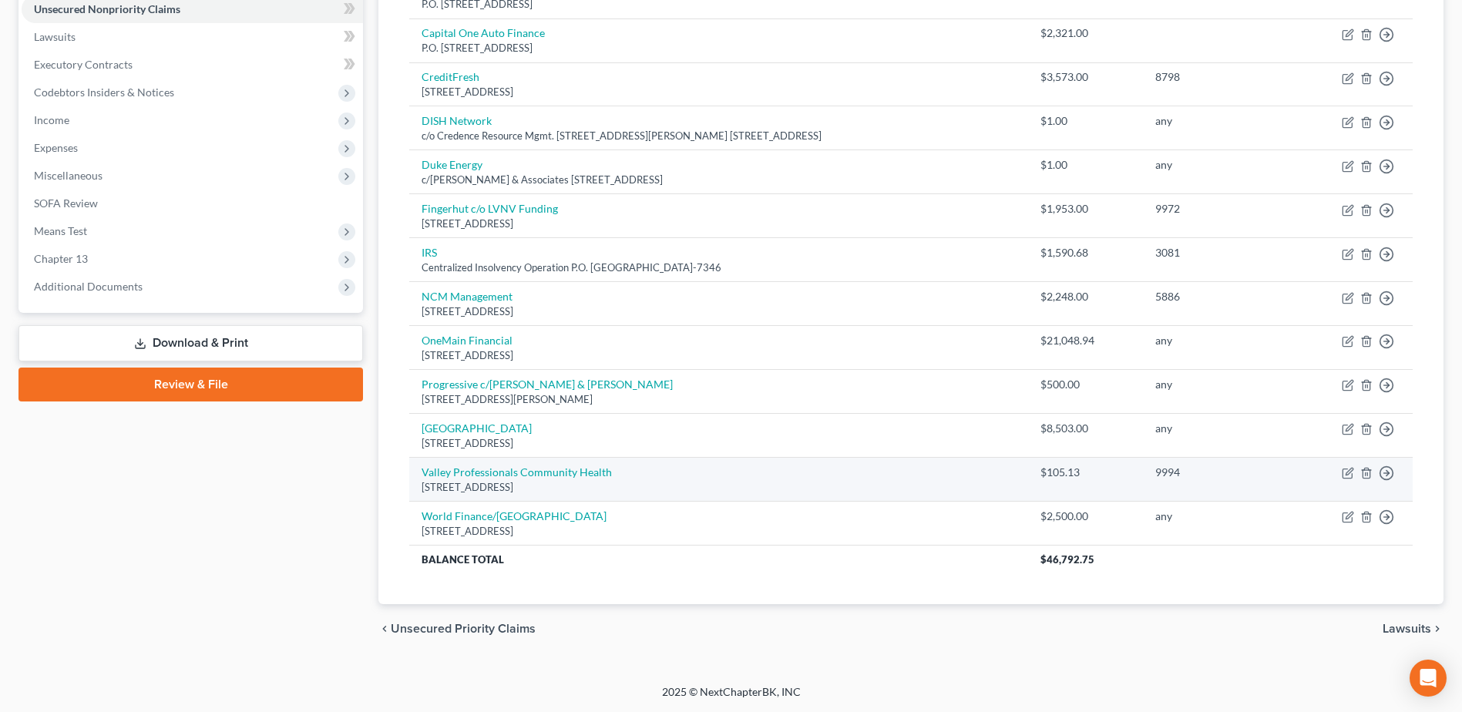
scroll to position [2, 0]
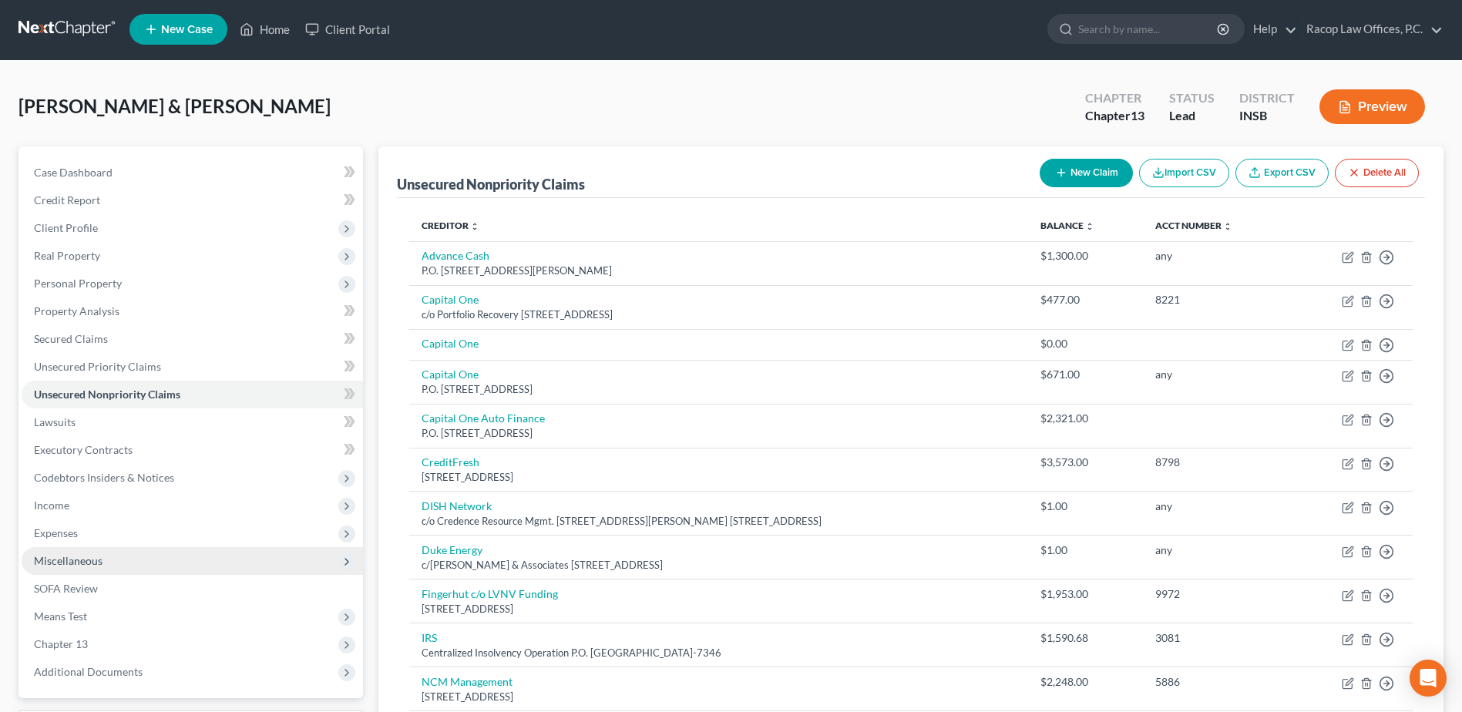
click at [84, 563] on span "Miscellaneous" at bounding box center [68, 560] width 69 height 13
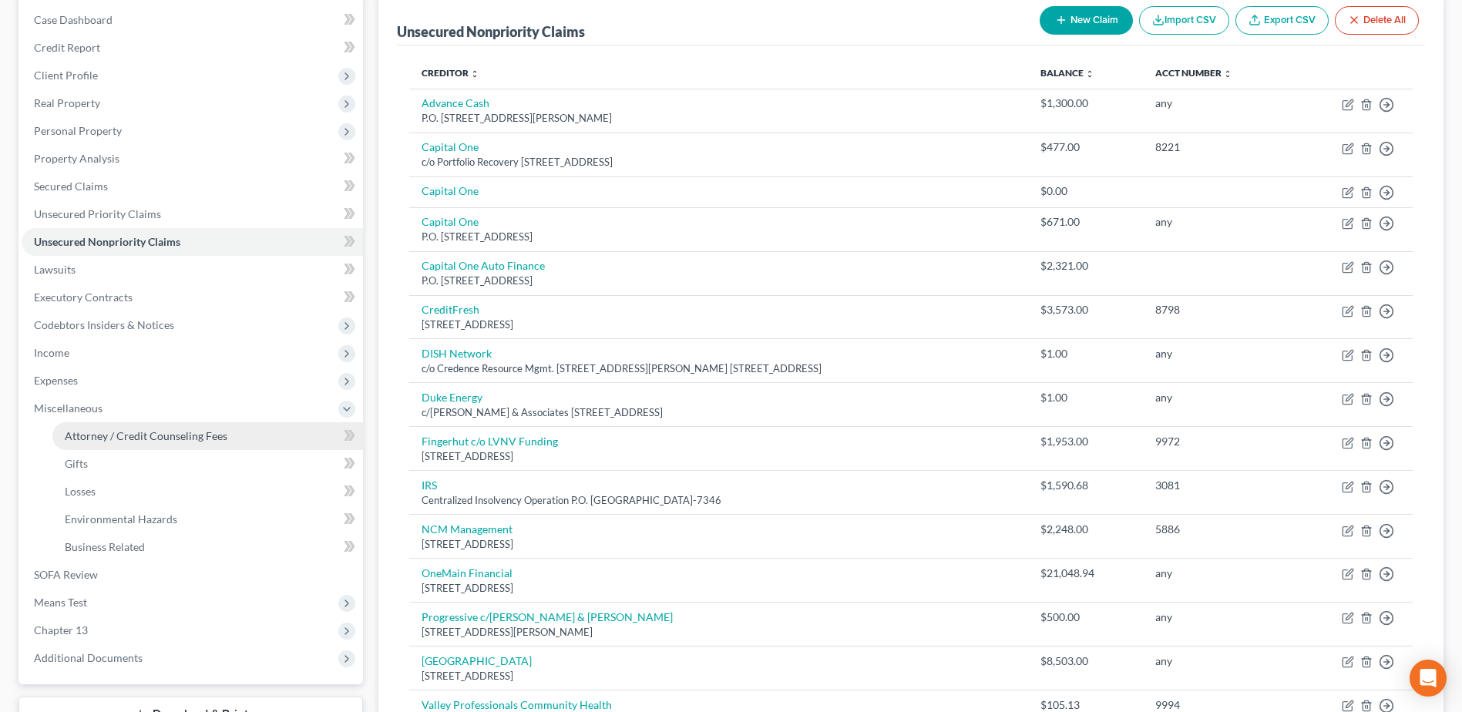
scroll to position [156, 0]
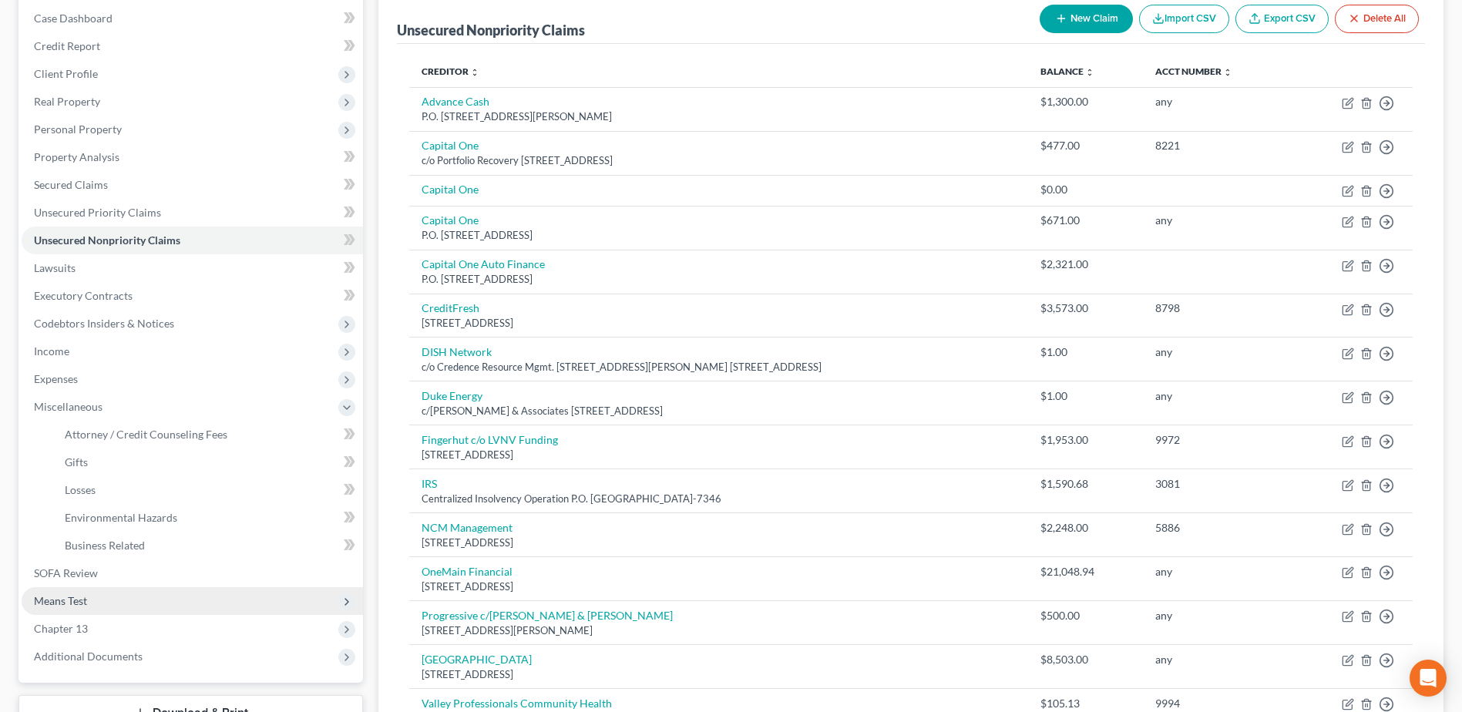
click at [138, 599] on span "Means Test" at bounding box center [192, 601] width 341 height 28
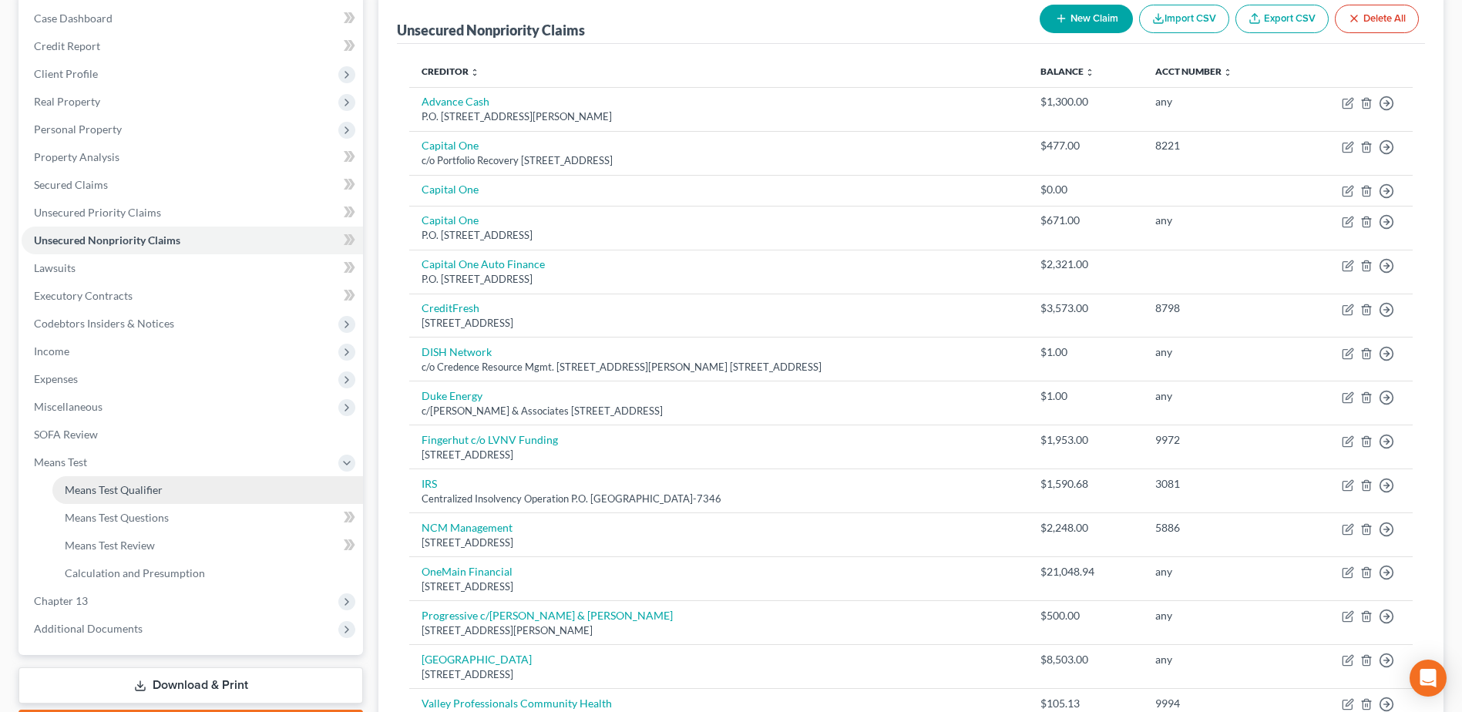
click at [164, 495] on link "Means Test Qualifier" at bounding box center [207, 490] width 311 height 28
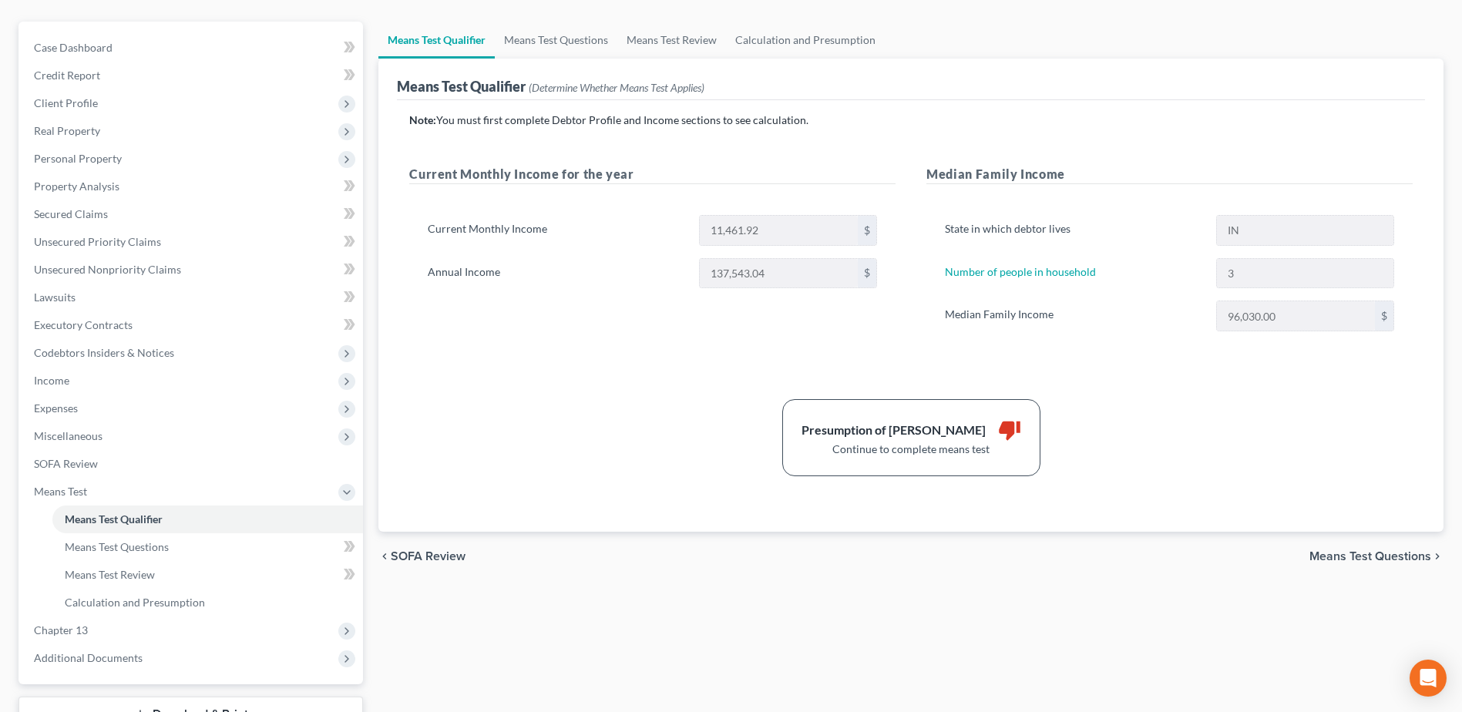
scroll to position [154, 0]
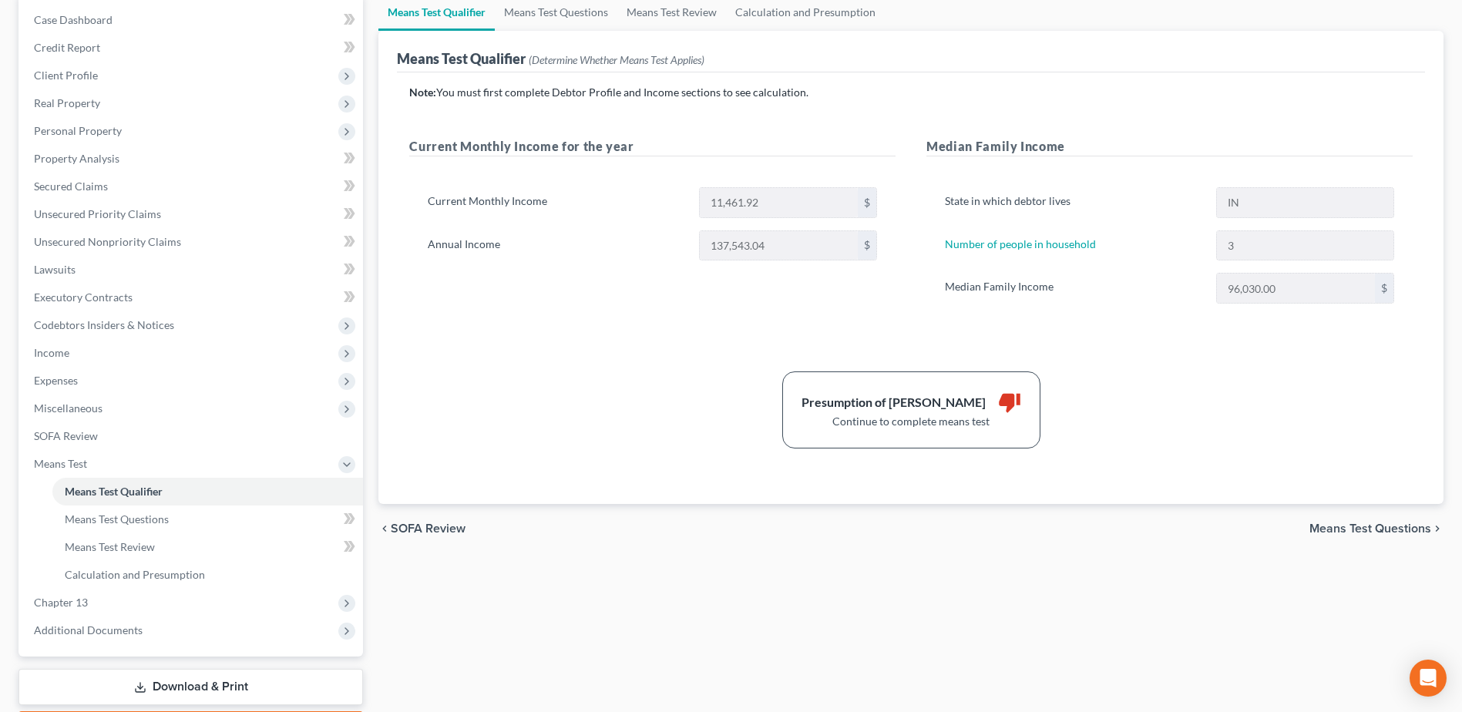
click at [1337, 529] on span "Means Test Questions" at bounding box center [1370, 528] width 122 height 12
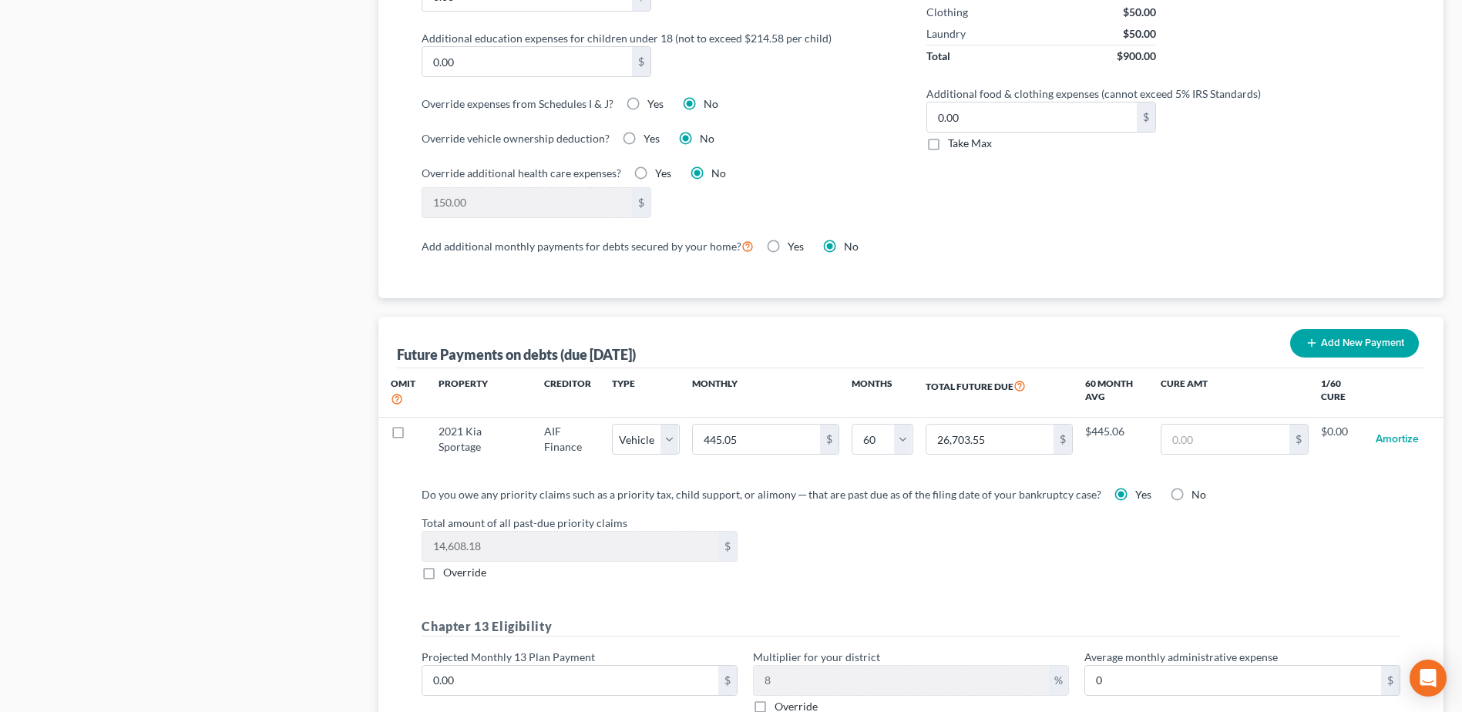
scroll to position [1430, 0]
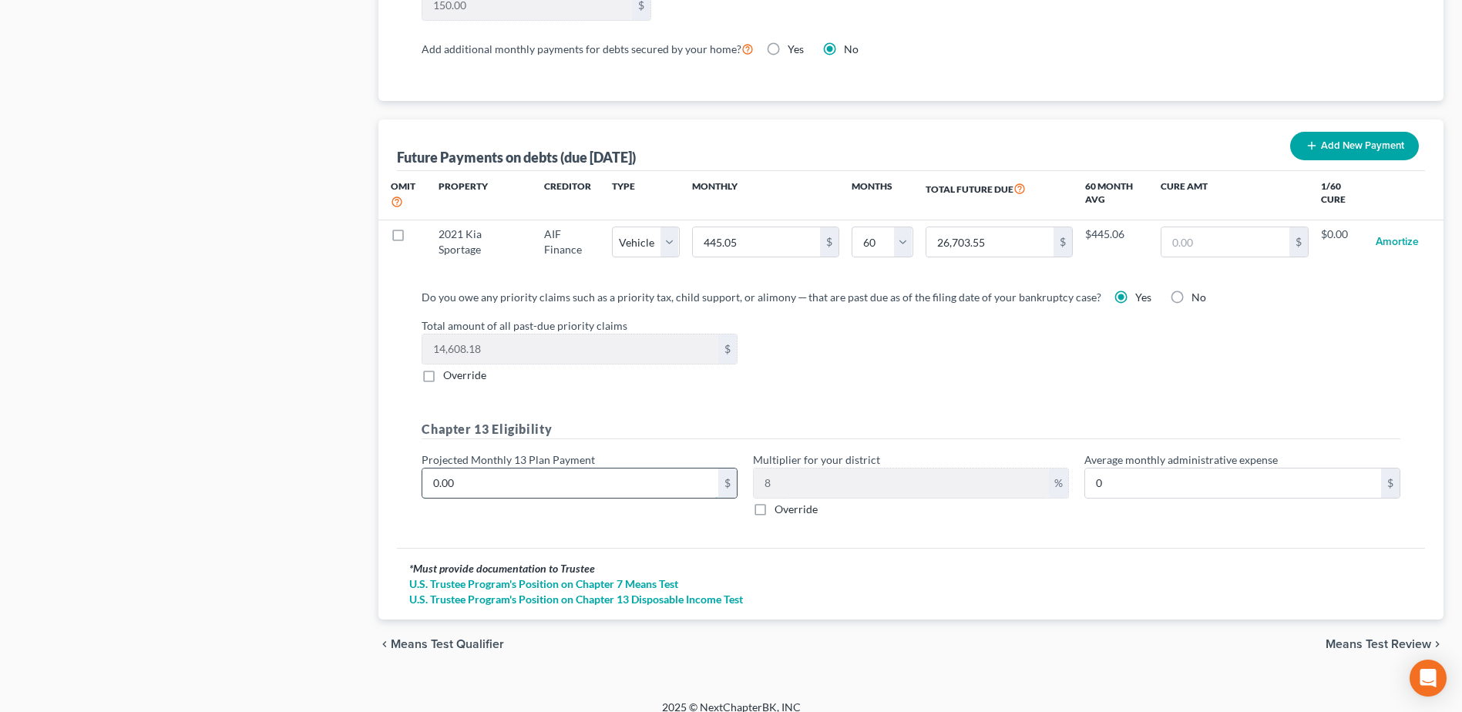
click at [534, 469] on input "0.00" at bounding box center [570, 483] width 296 height 29
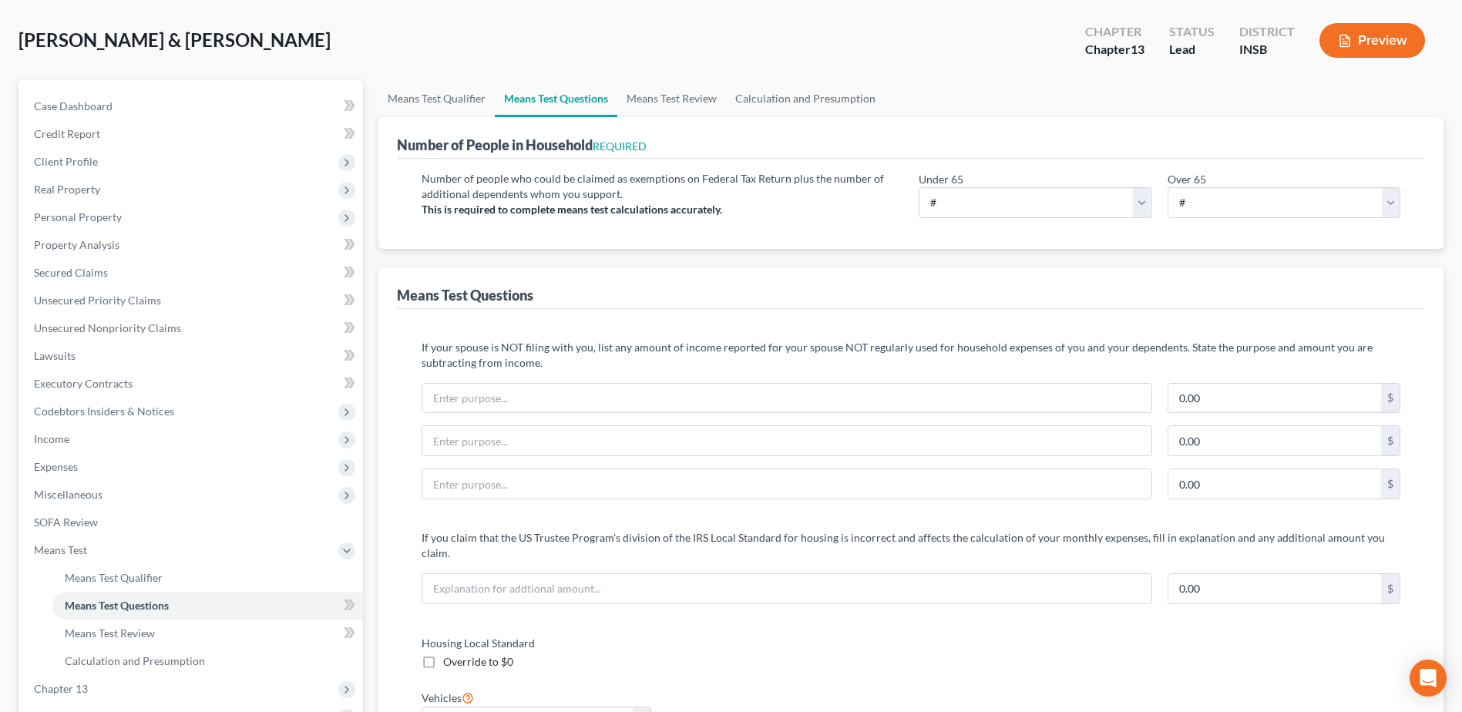
scroll to position [0, 0]
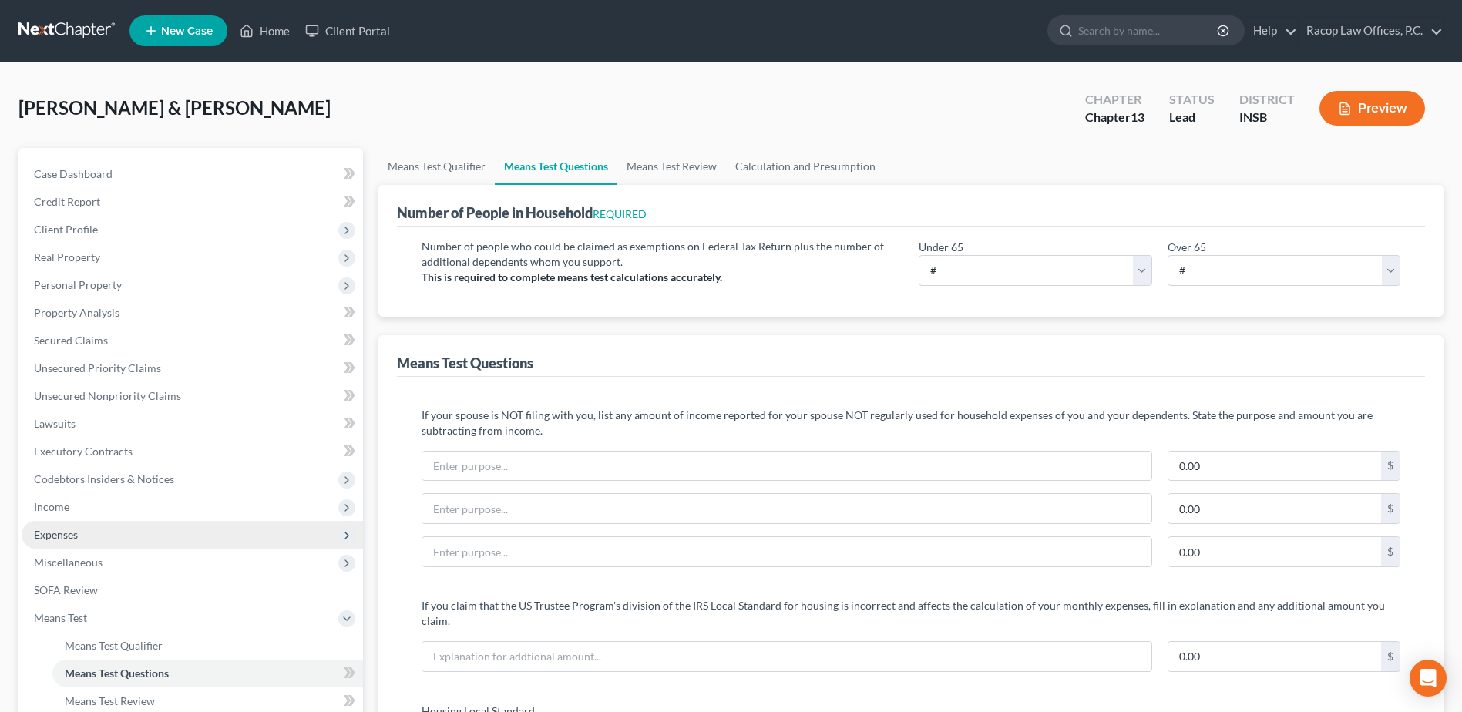
click at [76, 538] on span "Expenses" at bounding box center [56, 534] width 44 height 13
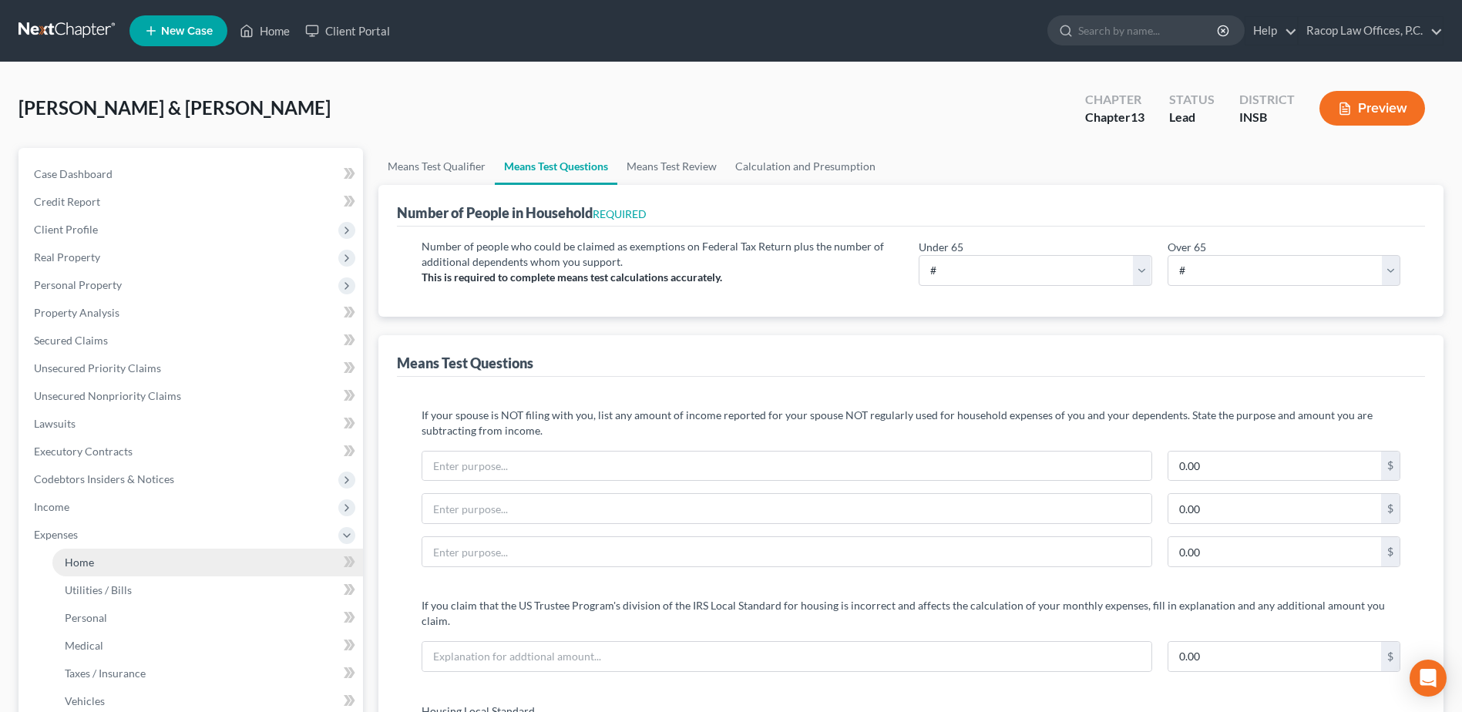
click at [86, 559] on span "Home" at bounding box center [79, 562] width 29 height 13
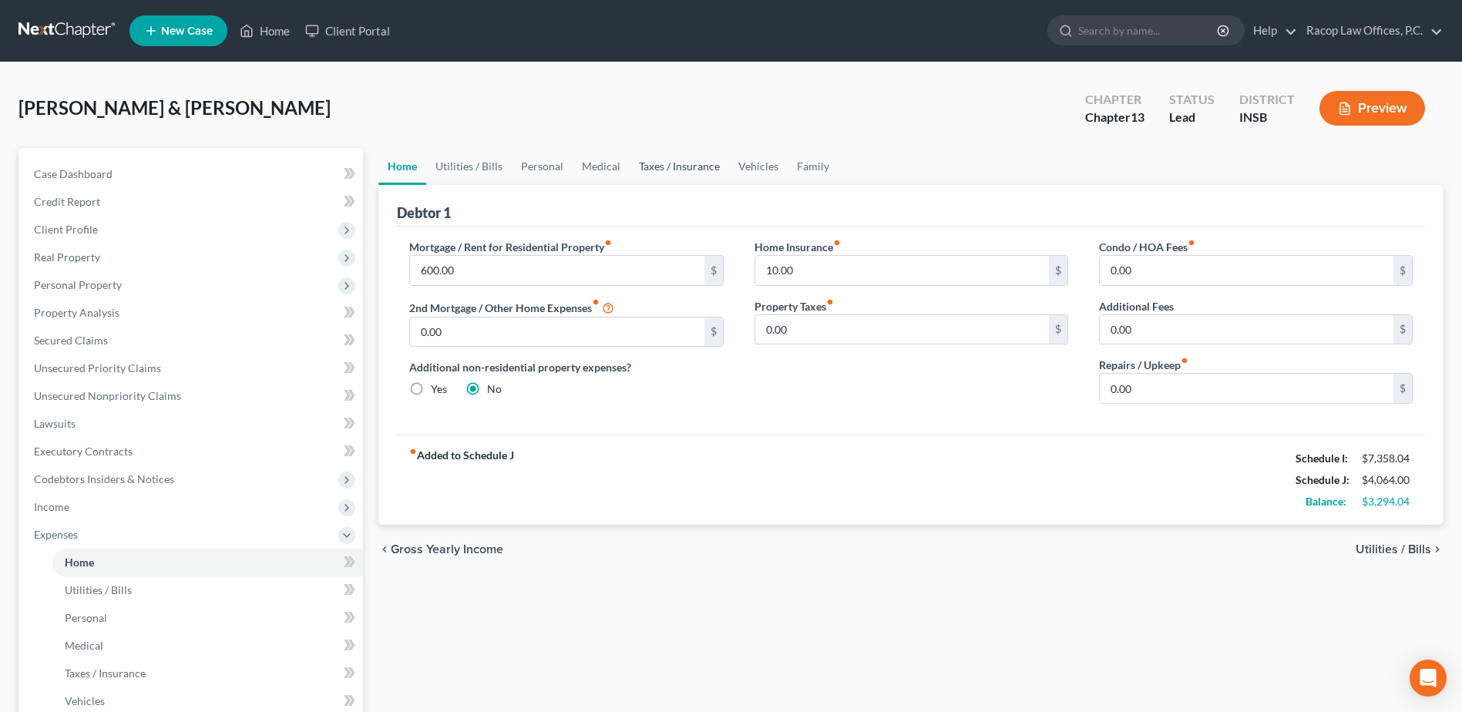
click at [685, 170] on link "Taxes / Insurance" at bounding box center [679, 166] width 99 height 37
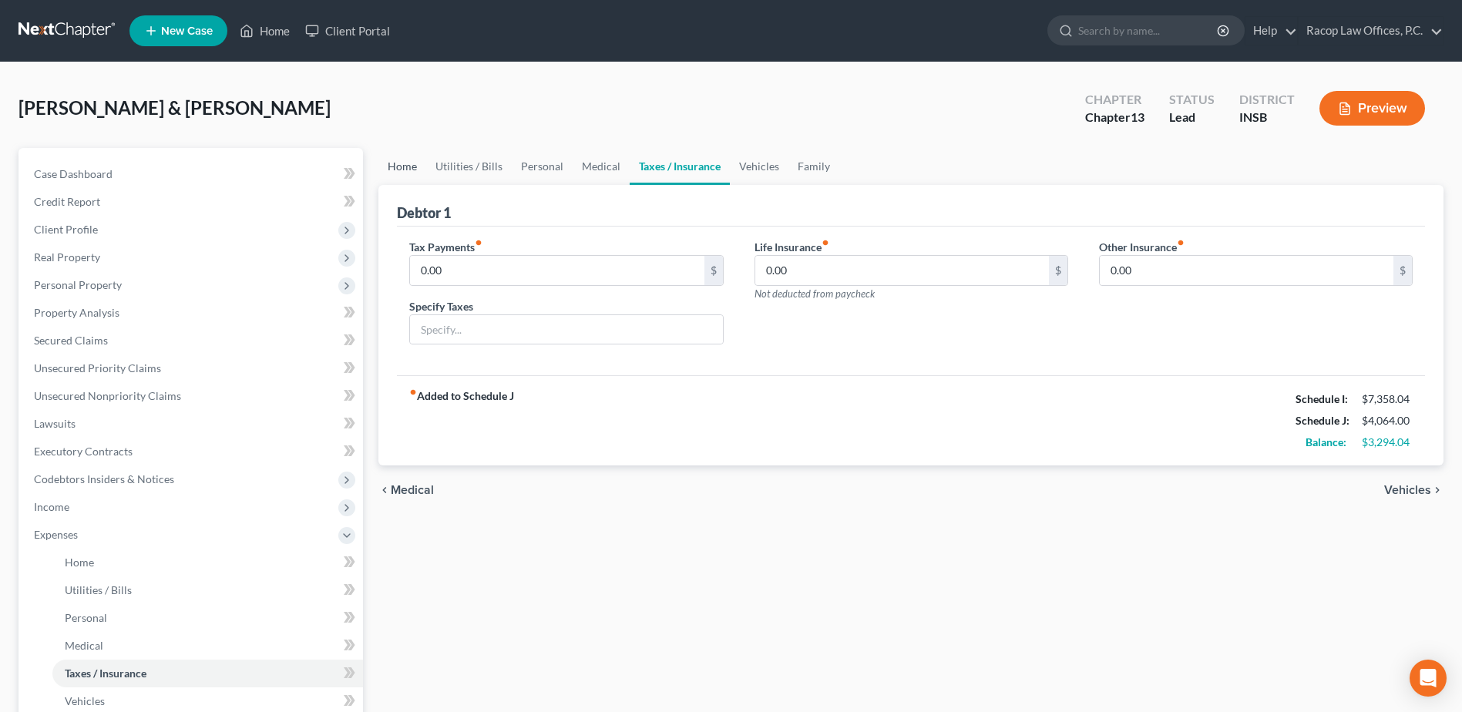
click at [407, 167] on link "Home" at bounding box center [402, 166] width 48 height 37
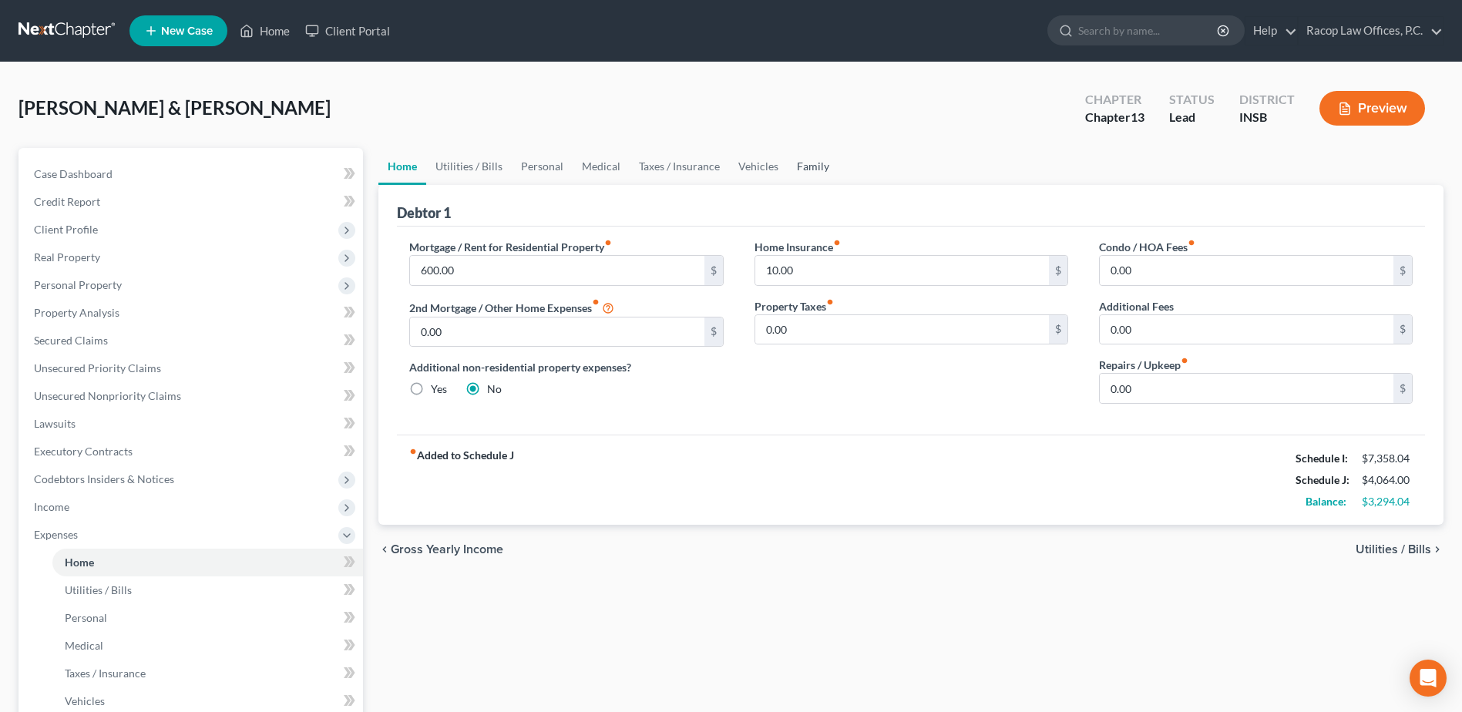
click at [815, 168] on link "Family" at bounding box center [813, 166] width 51 height 37
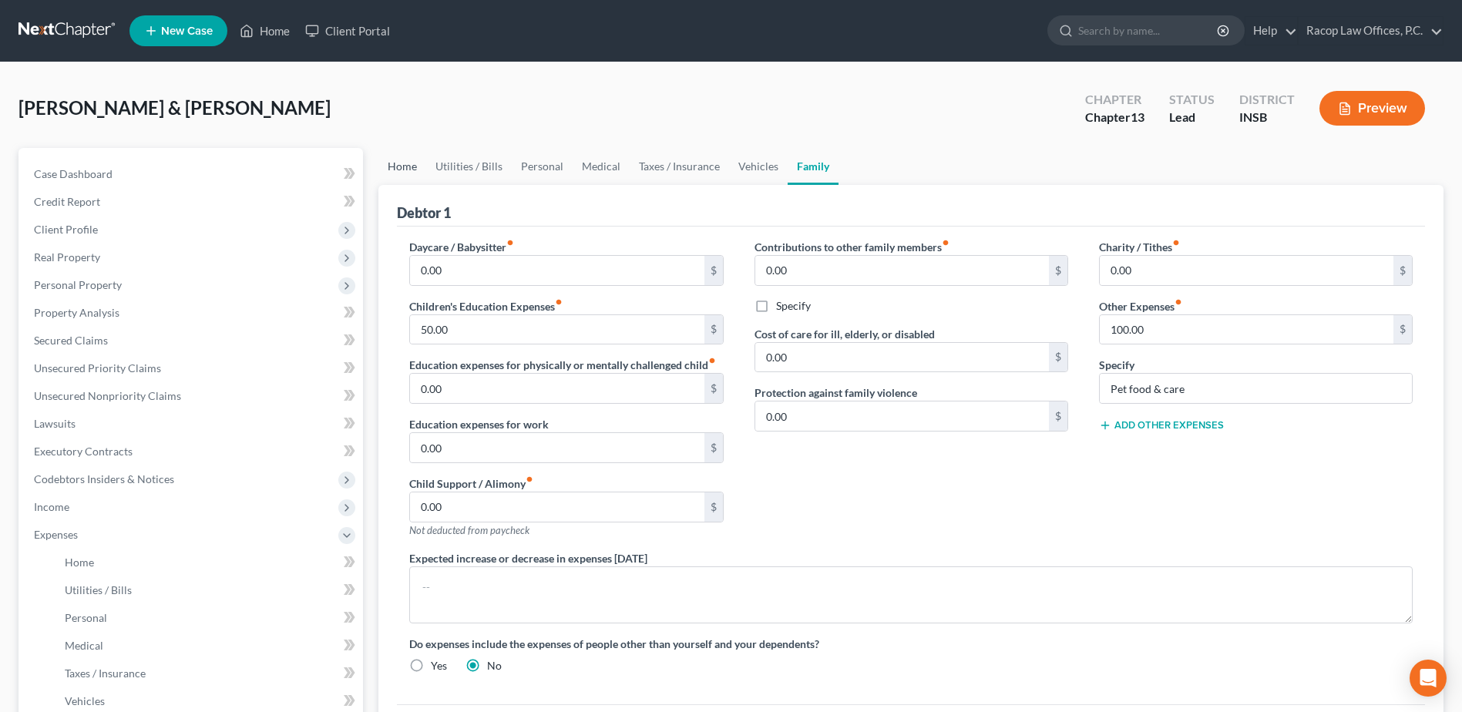
click at [385, 162] on link "Home" at bounding box center [402, 166] width 48 height 37
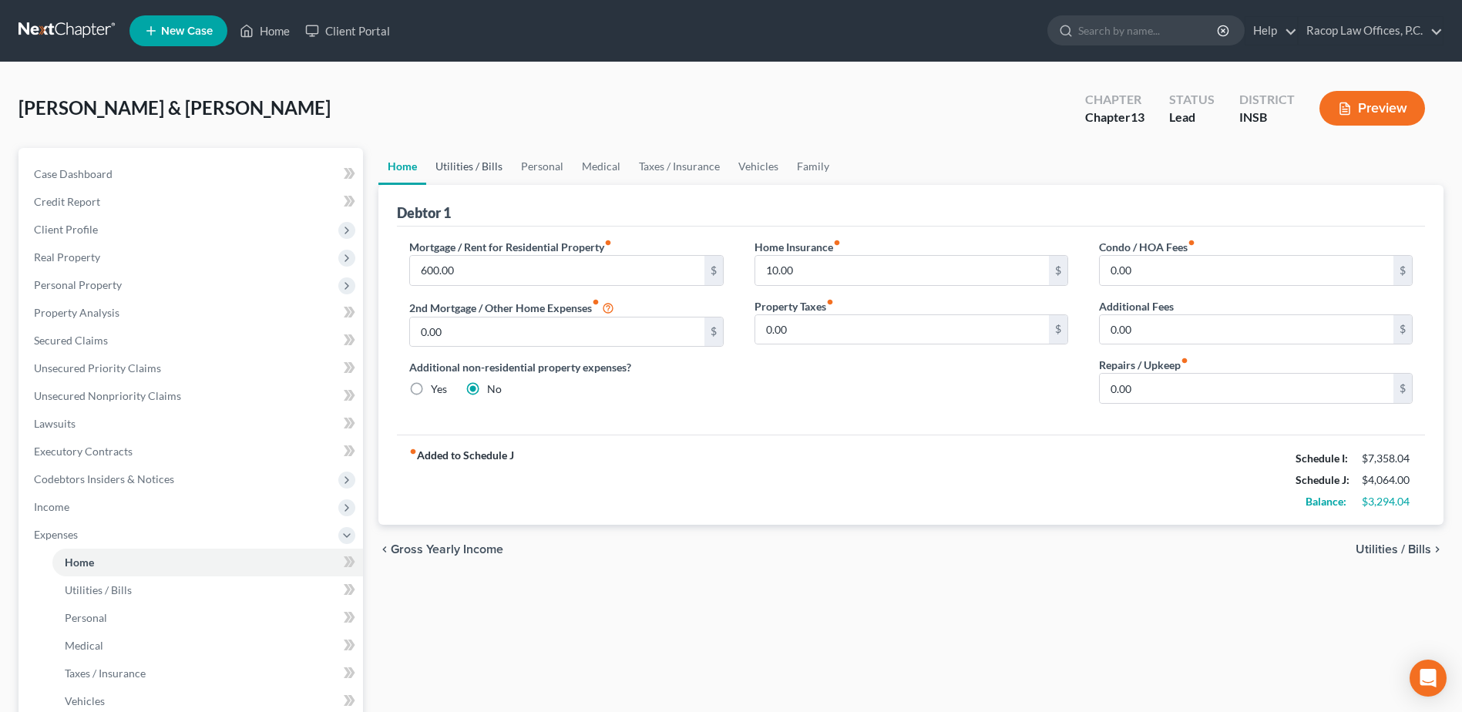
click at [461, 162] on link "Utilities / Bills" at bounding box center [469, 166] width 86 height 37
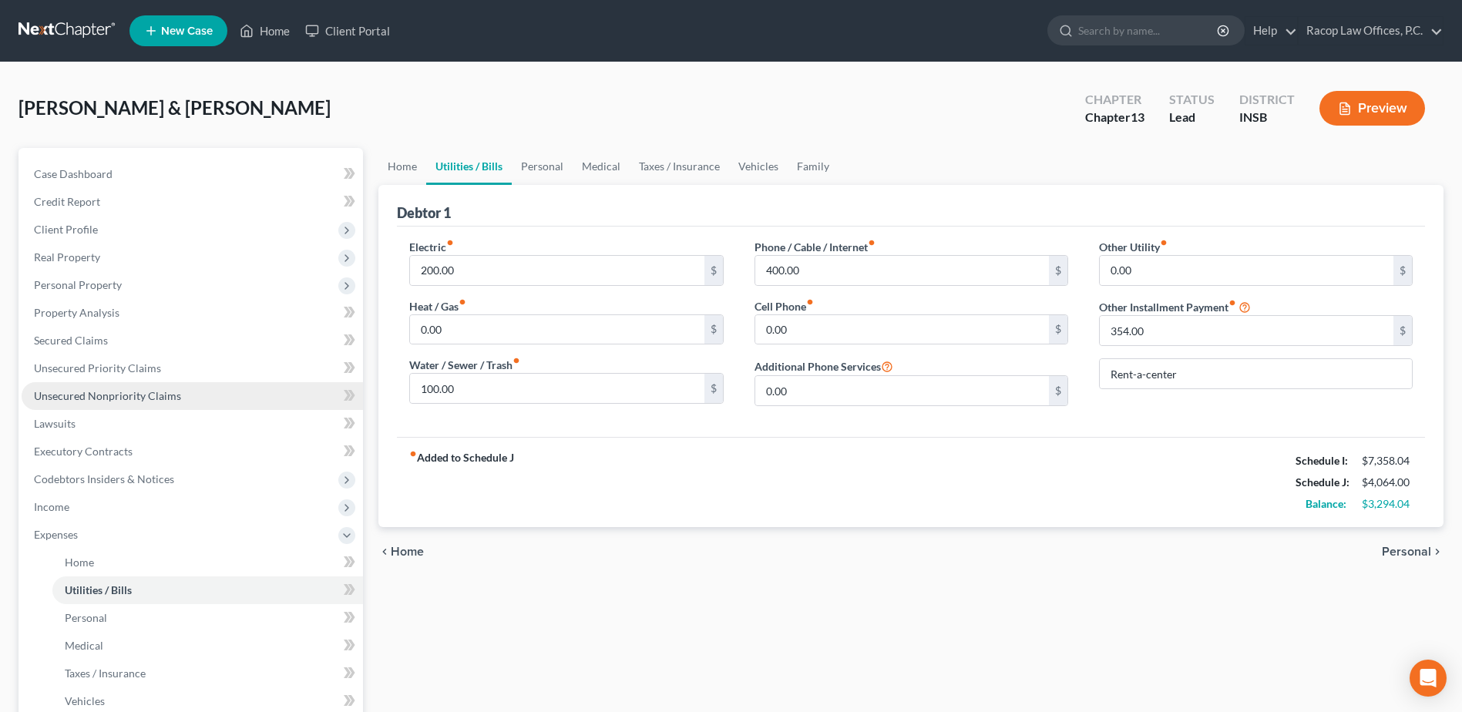
click at [109, 398] on span "Unsecured Nonpriority Claims" at bounding box center [107, 395] width 147 height 13
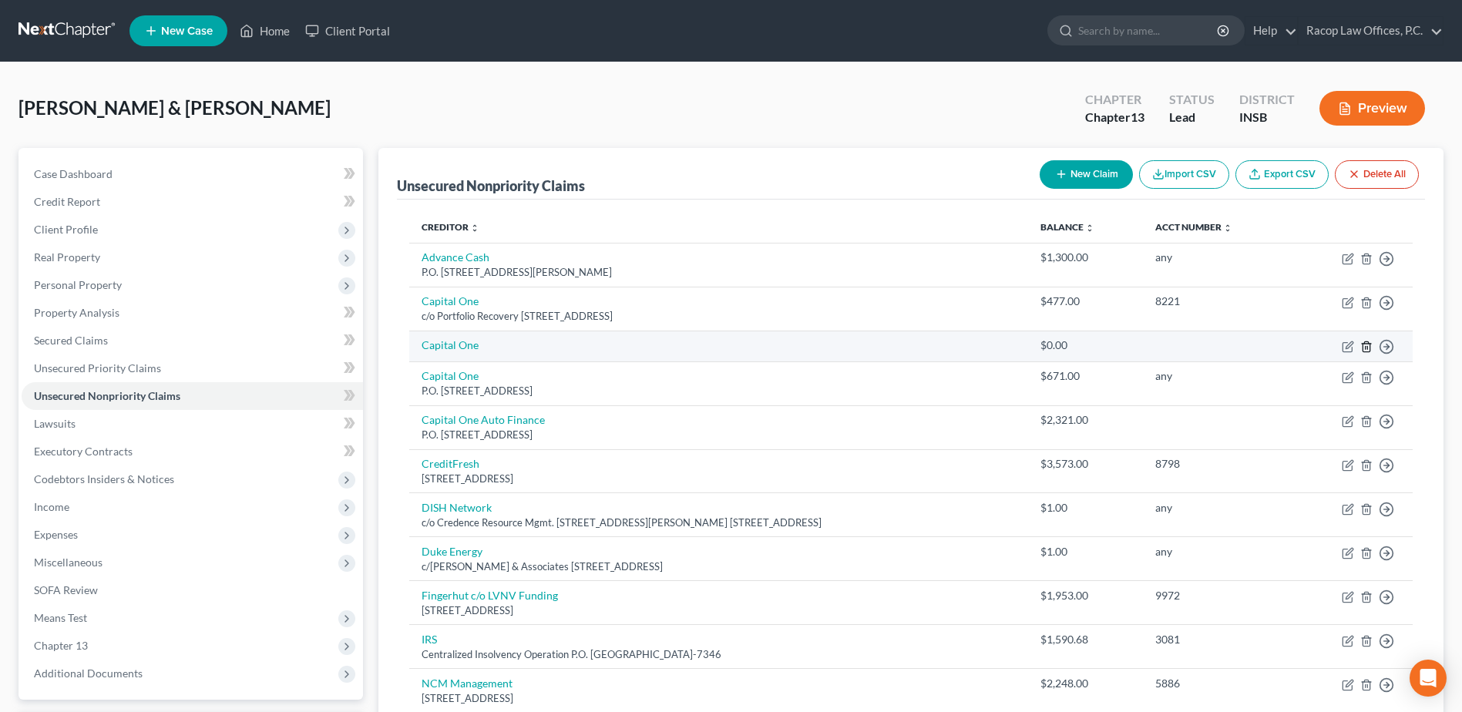
click at [1367, 346] on line "button" at bounding box center [1367, 347] width 0 height 3
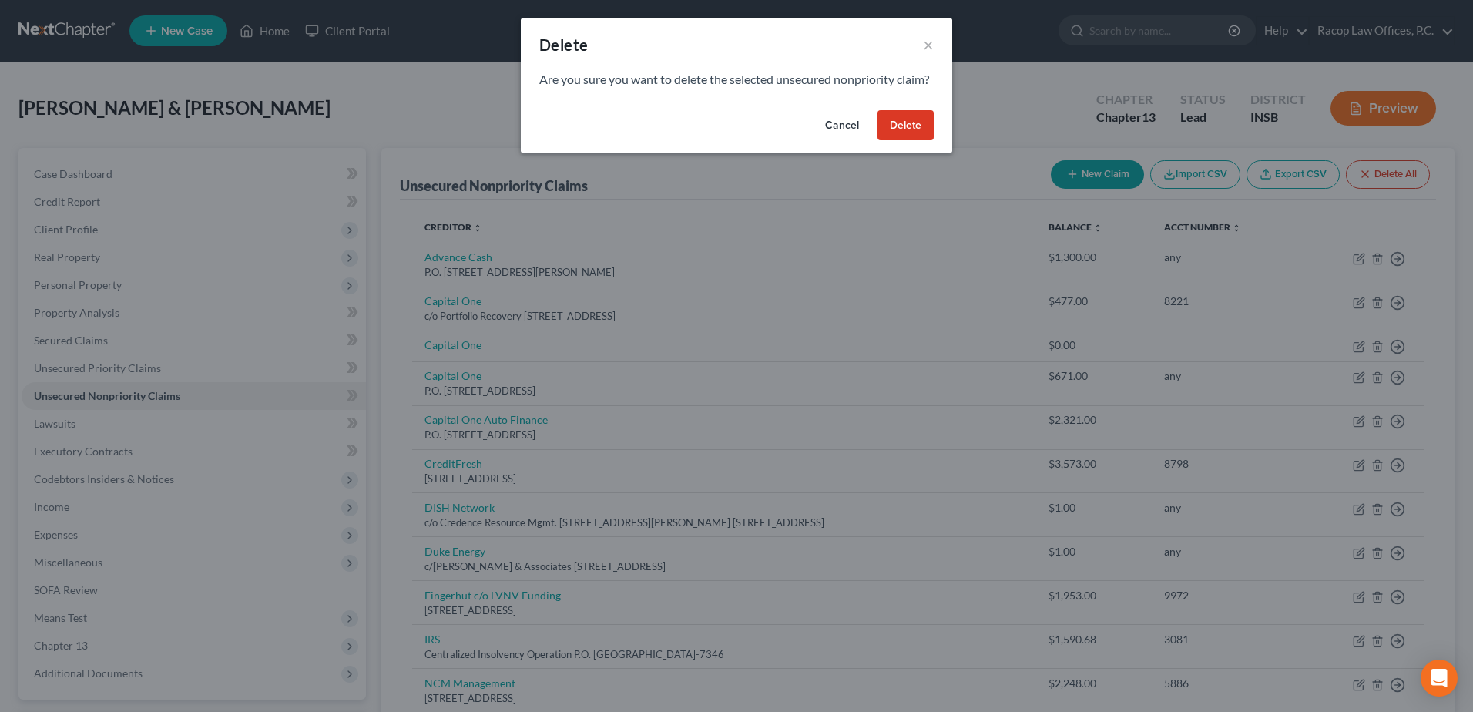
click at [898, 141] on button "Delete" at bounding box center [906, 125] width 56 height 31
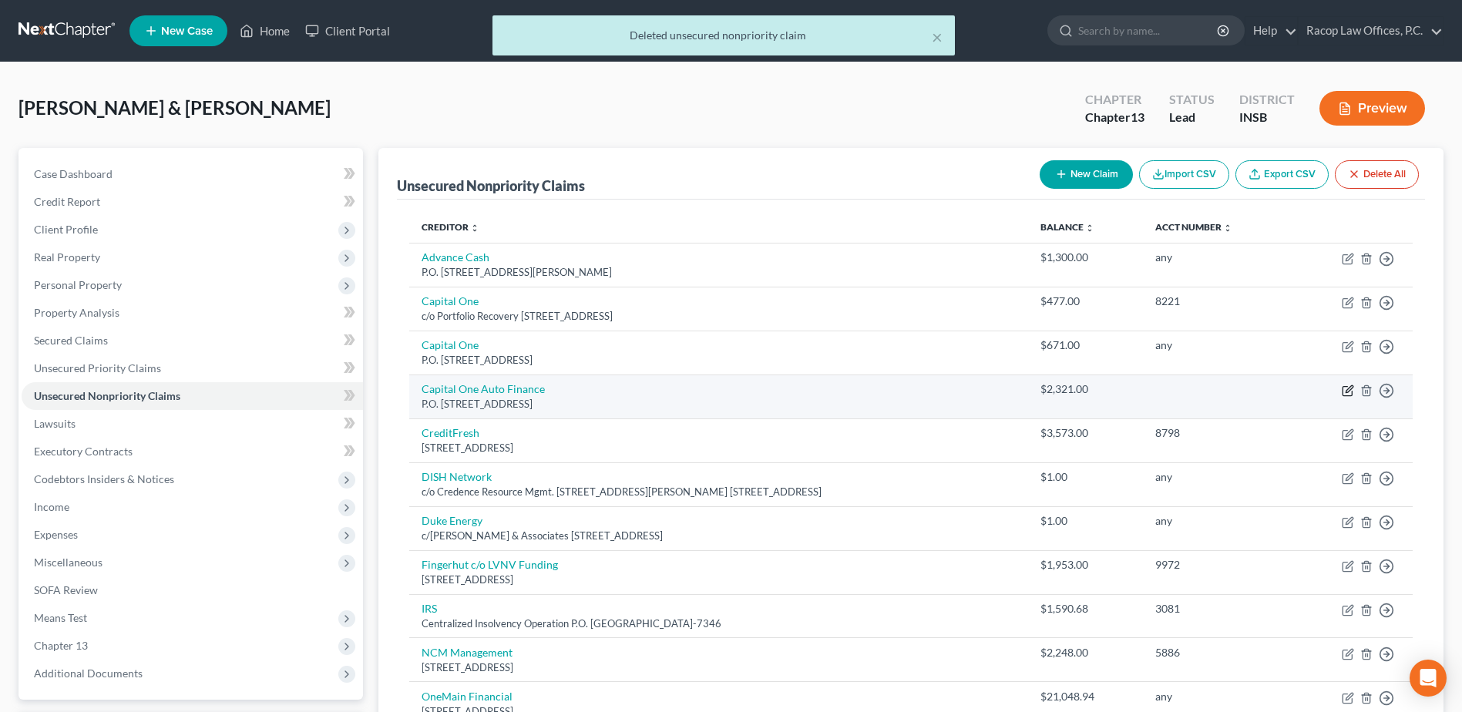
click at [1345, 391] on icon "button" at bounding box center [1348, 391] width 12 height 12
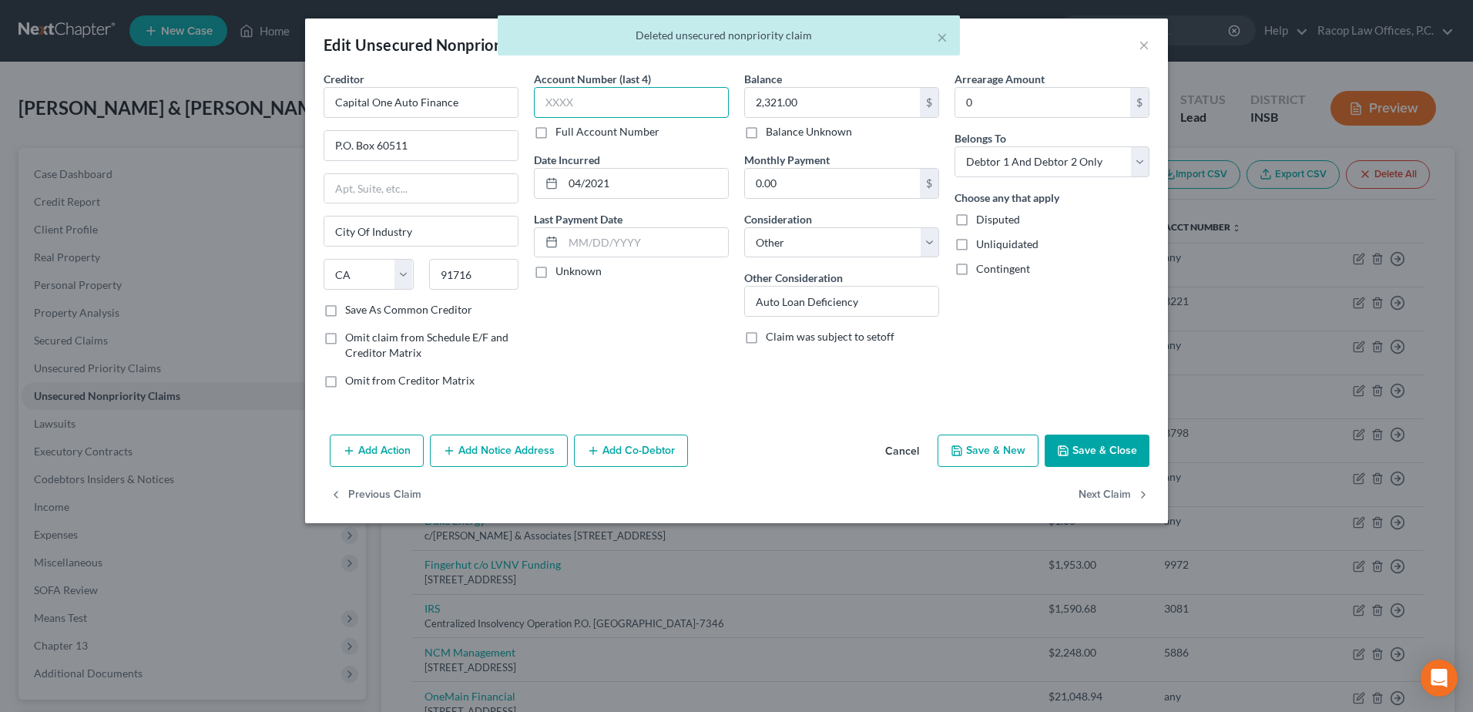
click at [657, 97] on input "text" at bounding box center [631, 102] width 195 height 31
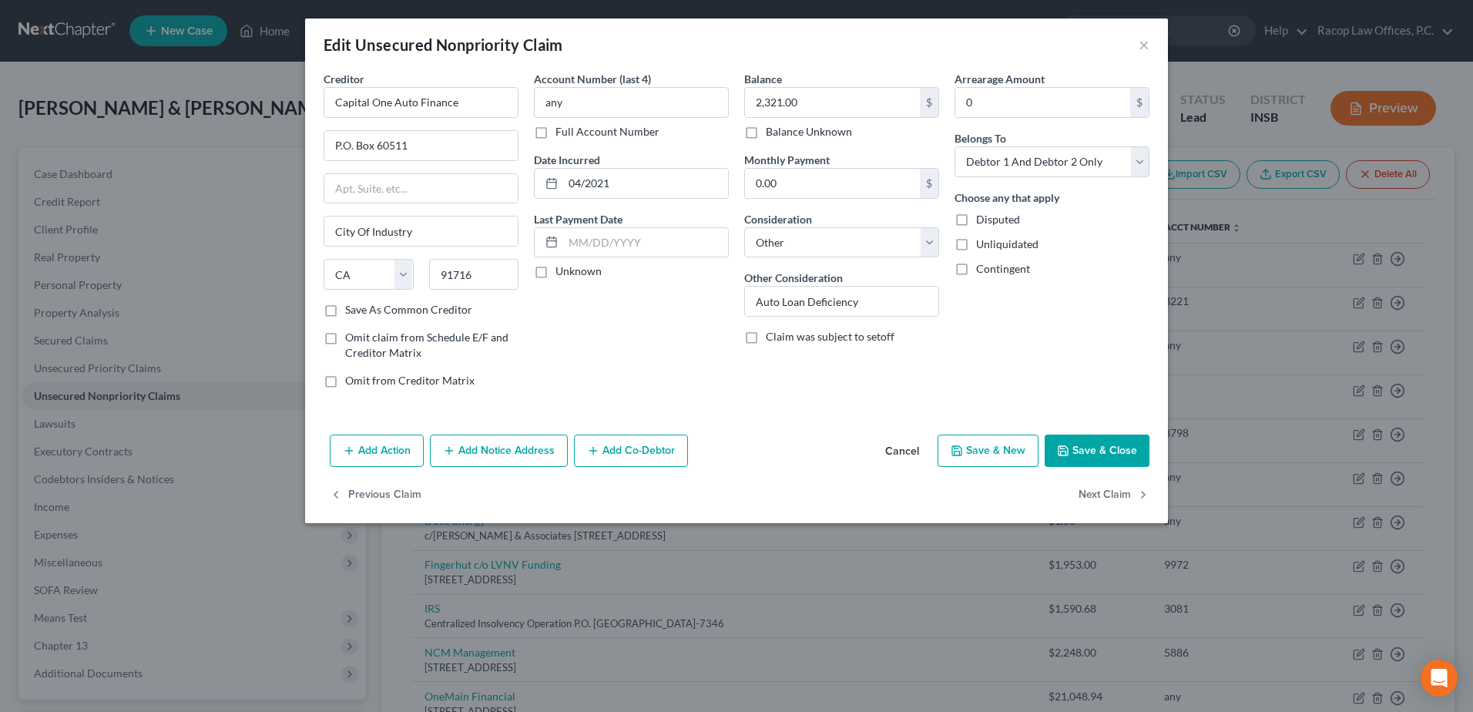
click at [1110, 453] on button "Save & Close" at bounding box center [1097, 451] width 105 height 32
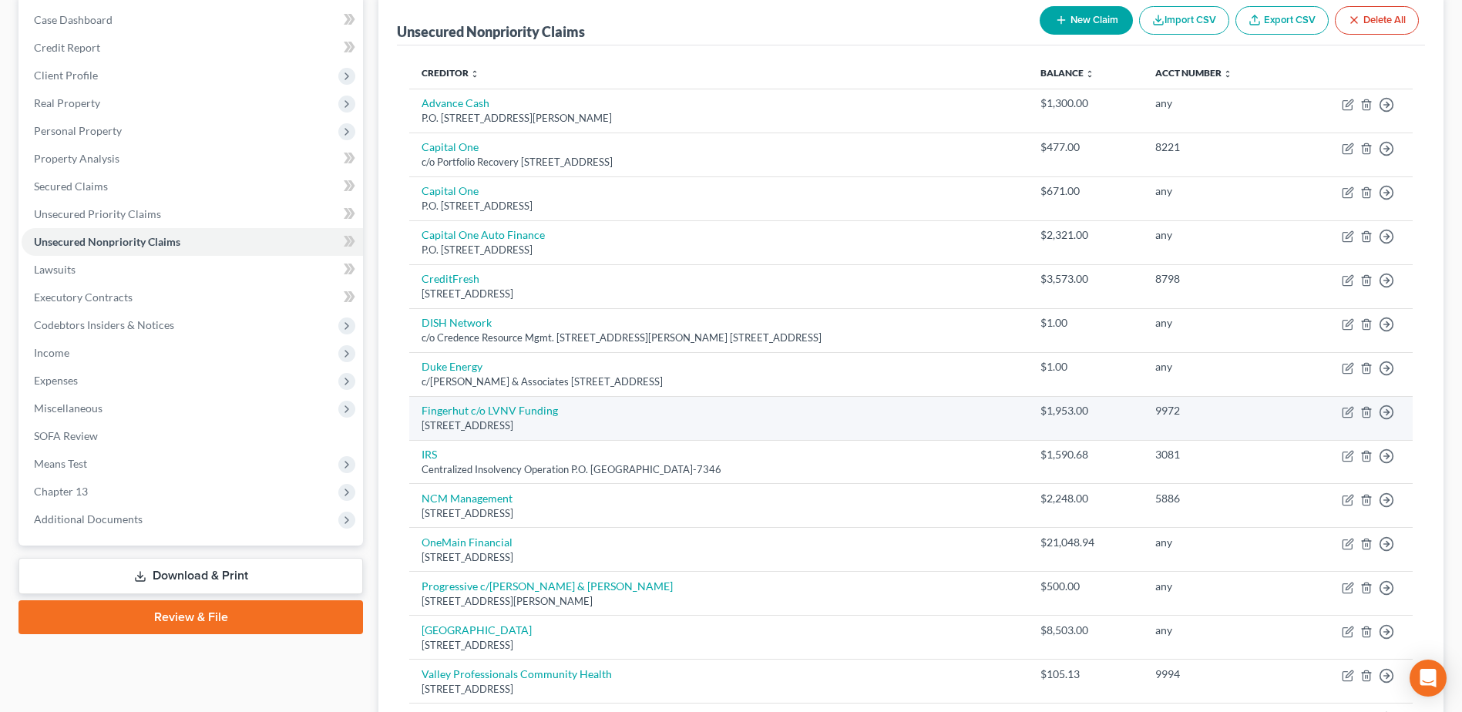
scroll to position [231, 0]
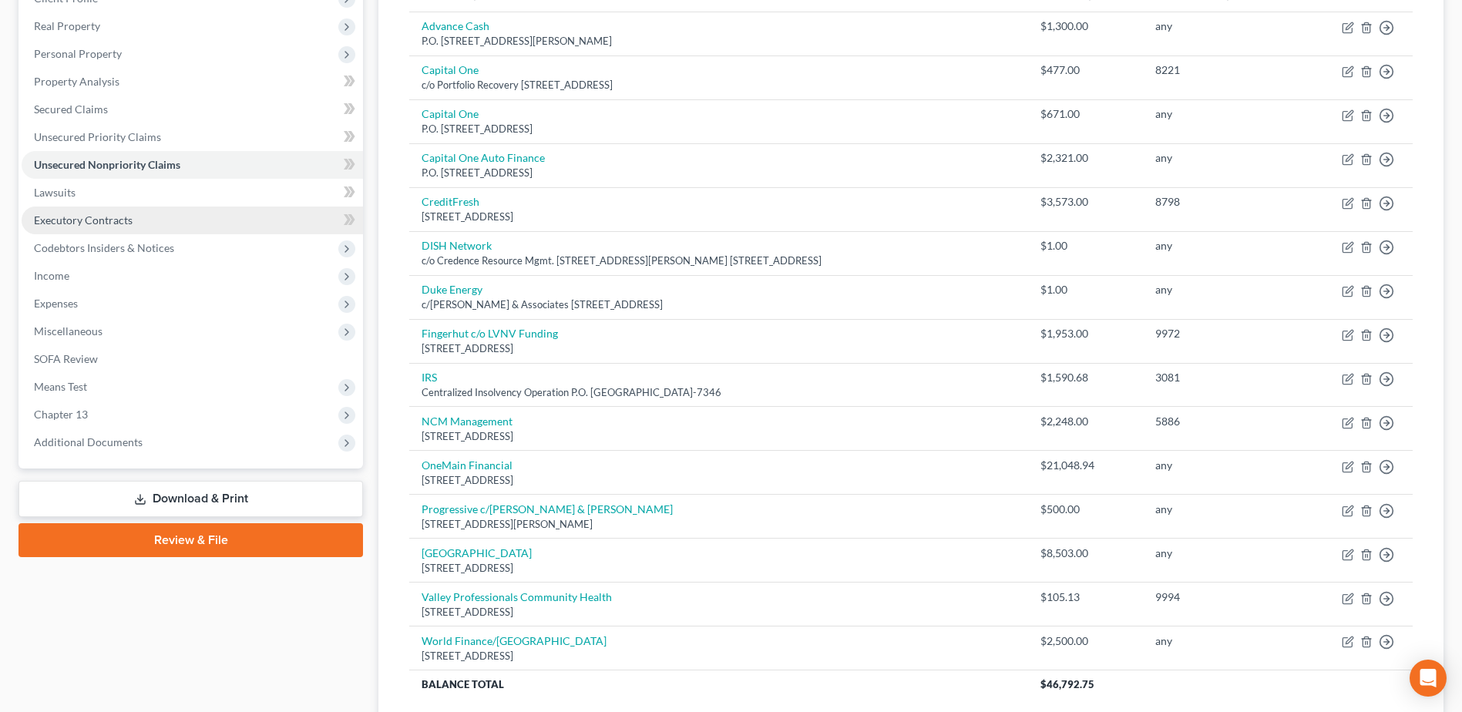
click at [99, 223] on span "Executory Contracts" at bounding box center [83, 219] width 99 height 13
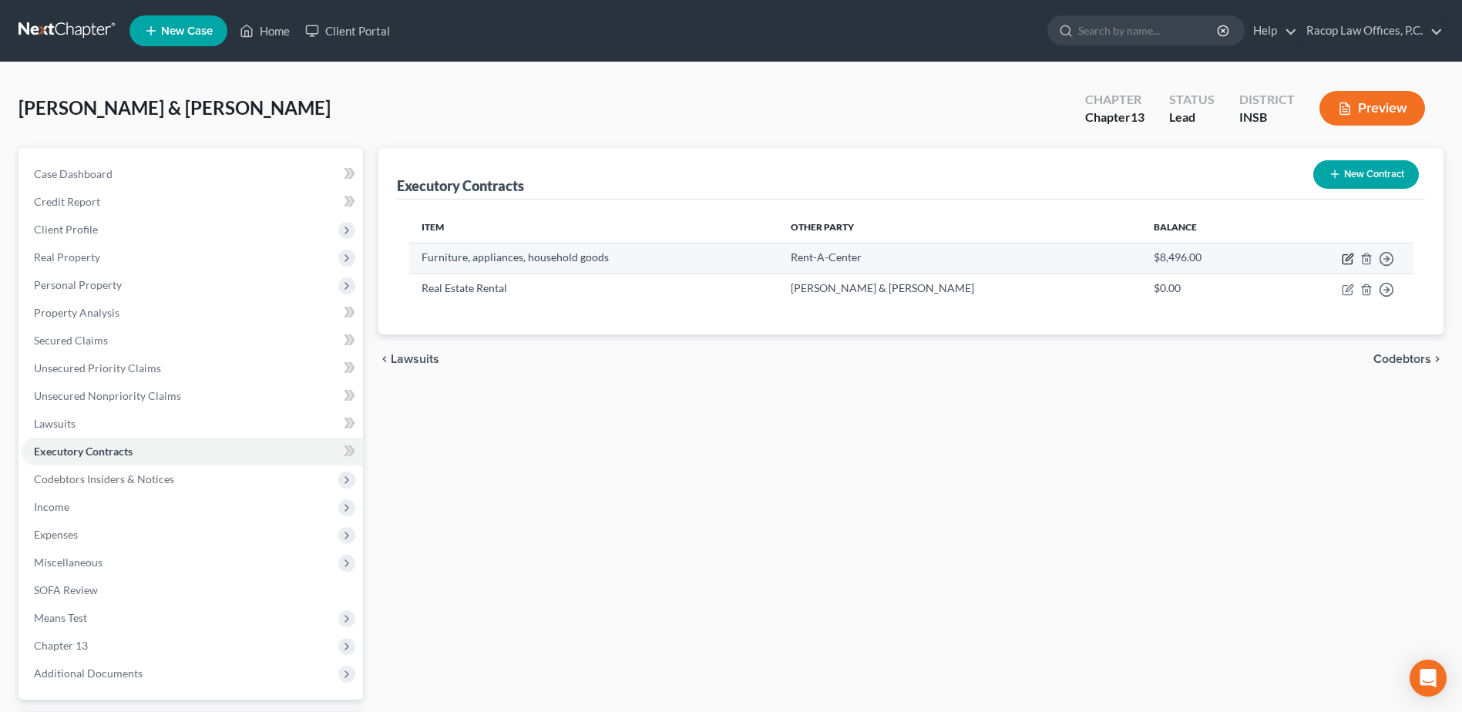
click at [1349, 257] on icon "button" at bounding box center [1348, 259] width 12 height 12
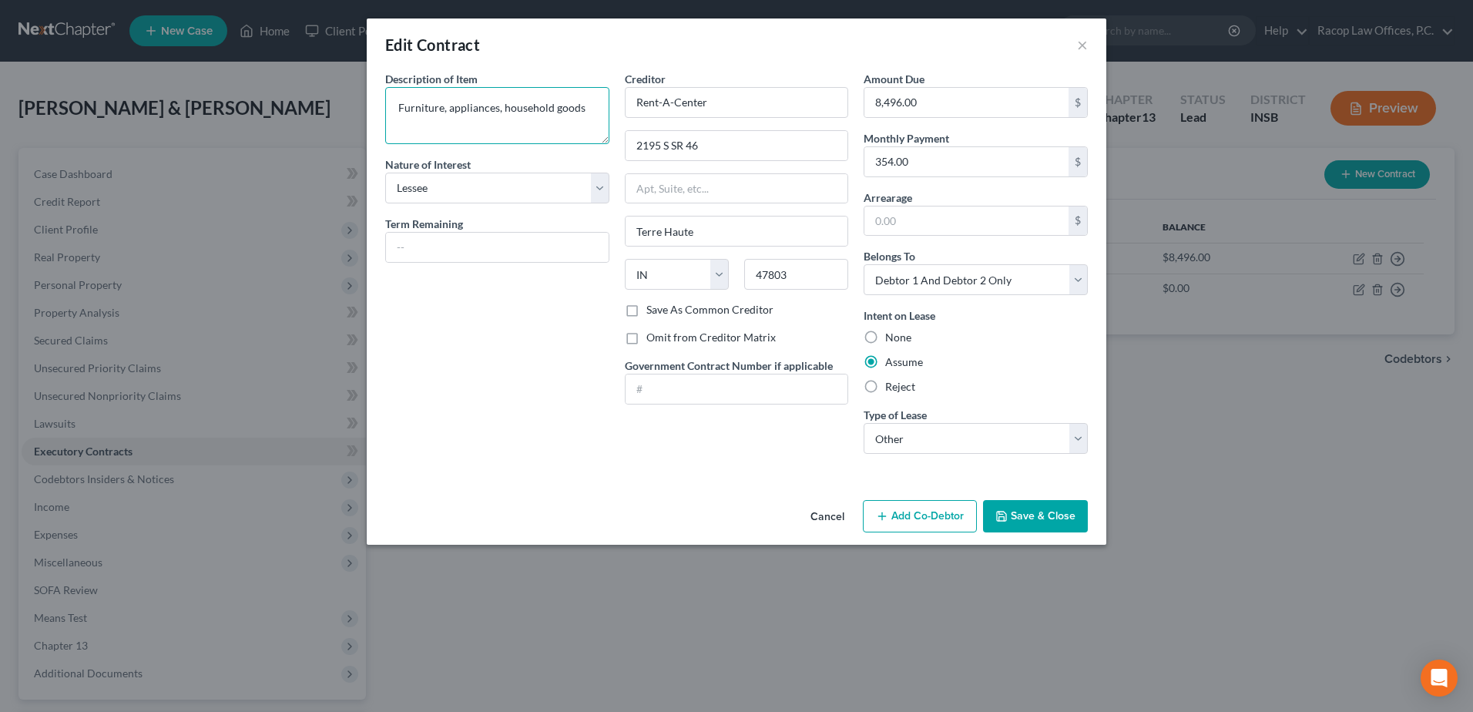
drag, startPoint x: 591, startPoint y: 111, endPoint x: 365, endPoint y: 119, distance: 225.9
click at [365, 119] on div "Edit Contract × Description of non-residential real property * Description of I…" at bounding box center [736, 356] width 1473 height 712
click at [425, 250] on input "text" at bounding box center [497, 247] width 223 height 29
drag, startPoint x: 593, startPoint y: 105, endPoint x: 329, endPoint y: 109, distance: 263.6
click at [329, 109] on div "Edit Contract × Description of non-residential real property * Description of I…" at bounding box center [736, 356] width 1473 height 712
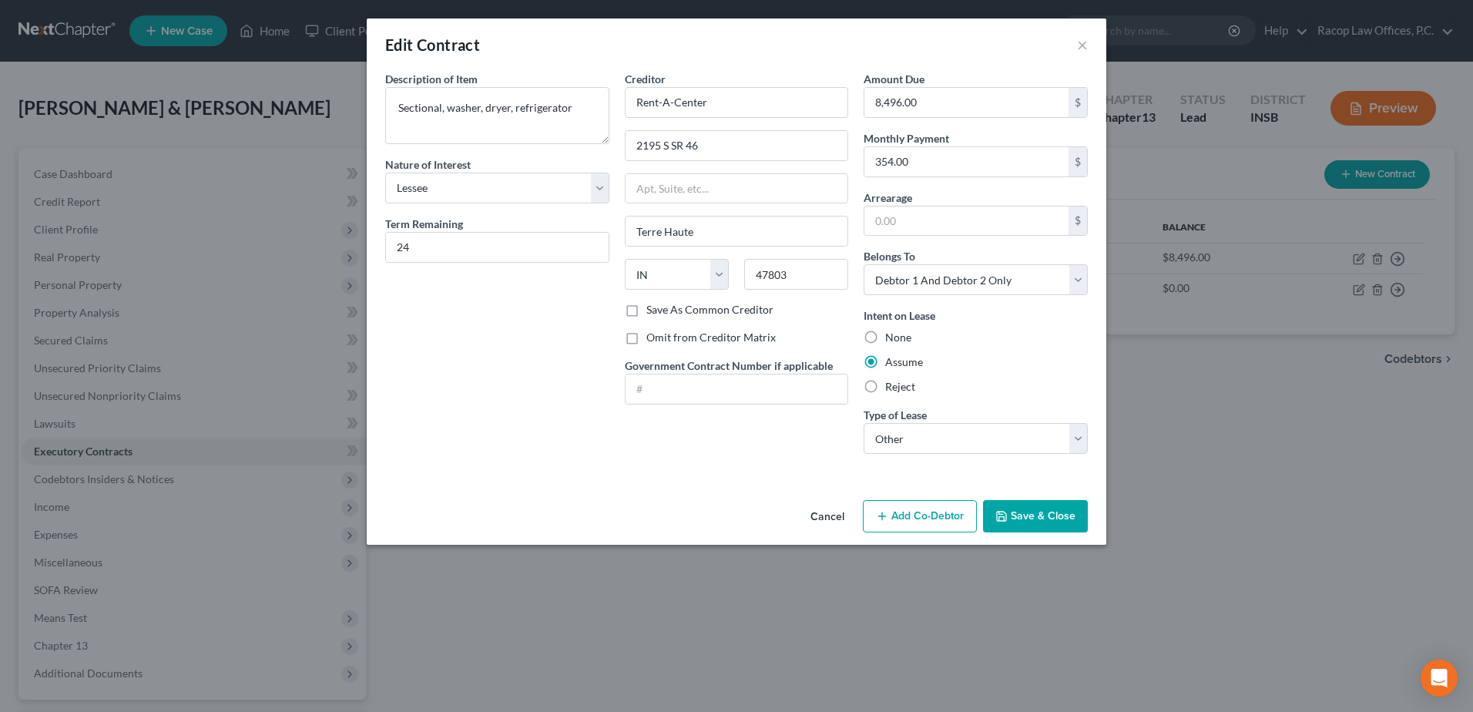
click at [1051, 526] on button "Save & Close" at bounding box center [1035, 516] width 105 height 32
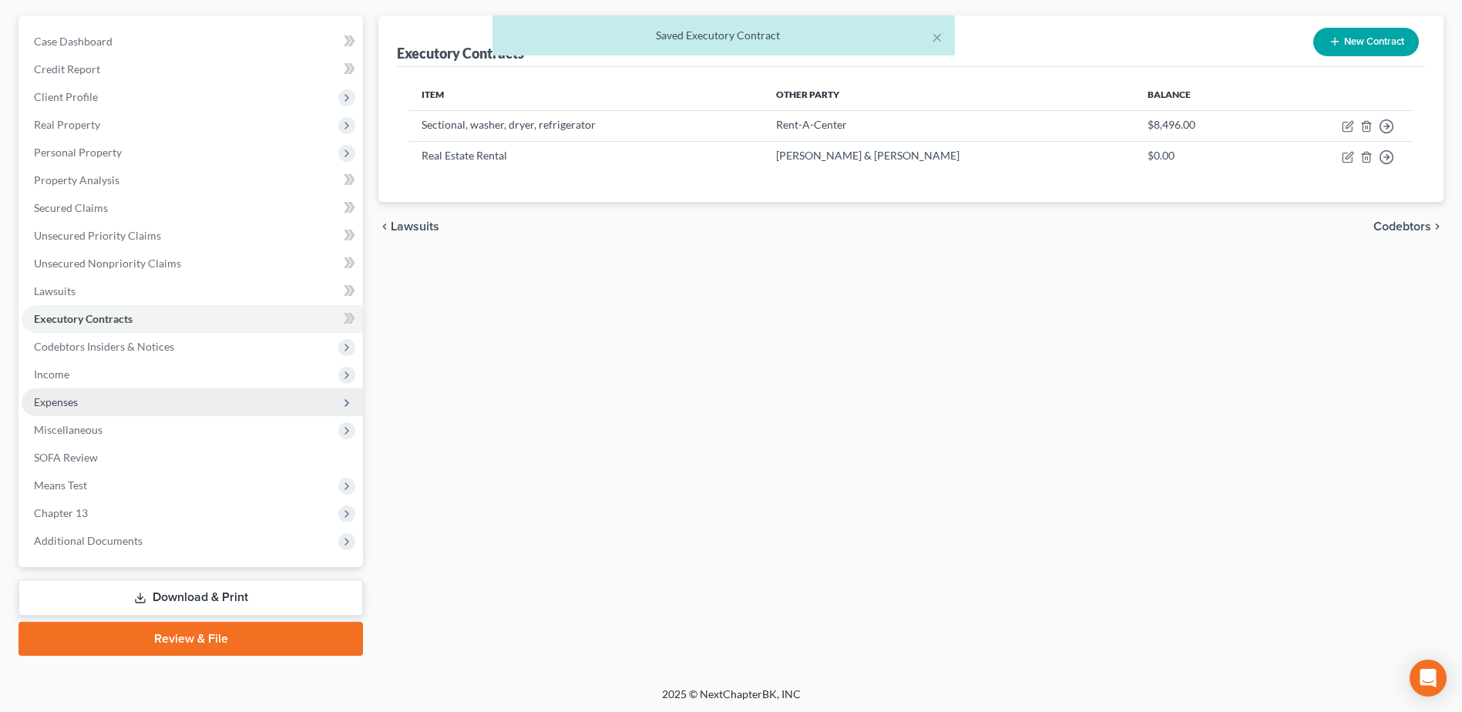
scroll to position [135, 0]
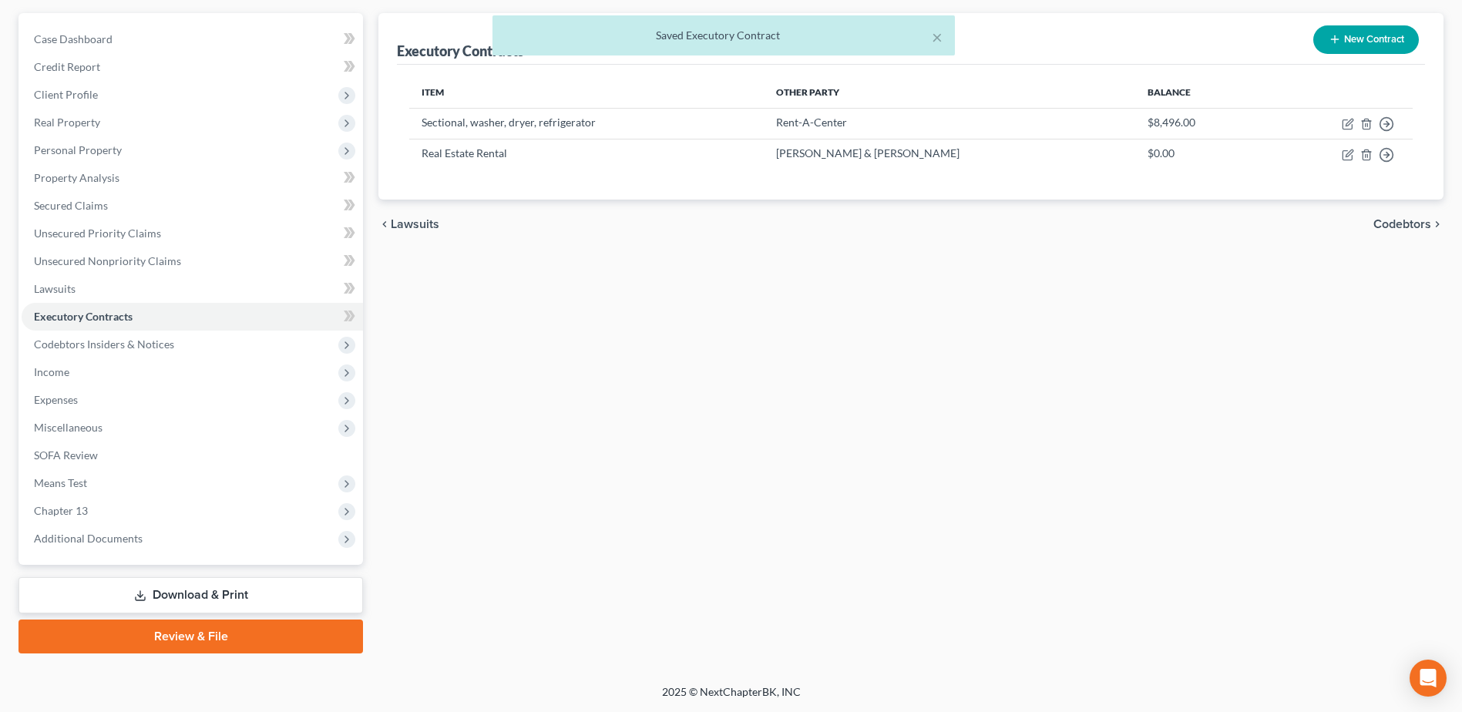
click at [225, 596] on link "Download & Print" at bounding box center [190, 595] width 344 height 36
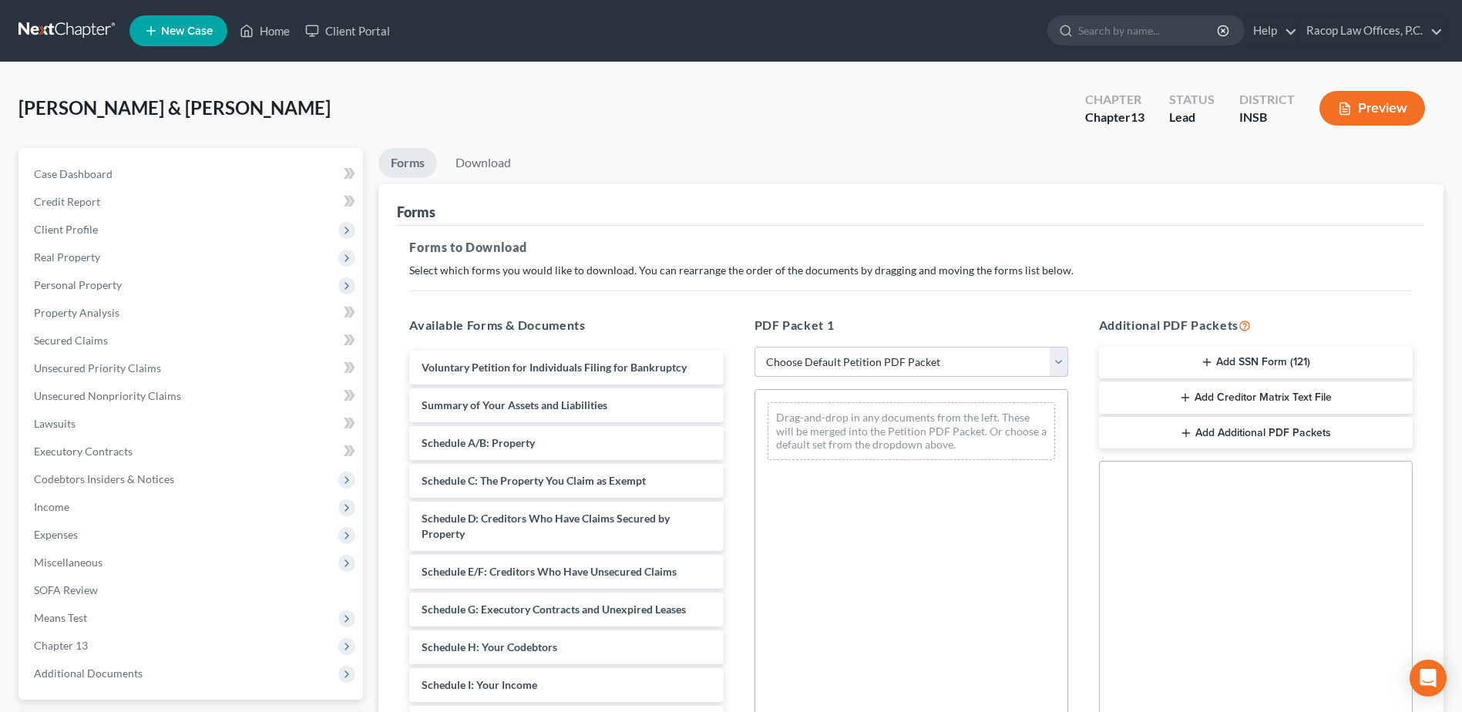
click at [903, 363] on select "Choose Default Petition PDF Packet Complete Bankruptcy Petition (all forms and …" at bounding box center [911, 362] width 314 height 31
click at [754, 347] on select "Choose Default Petition PDF Packet Complete Bankruptcy Petition (all forms and …" at bounding box center [911, 362] width 314 height 31
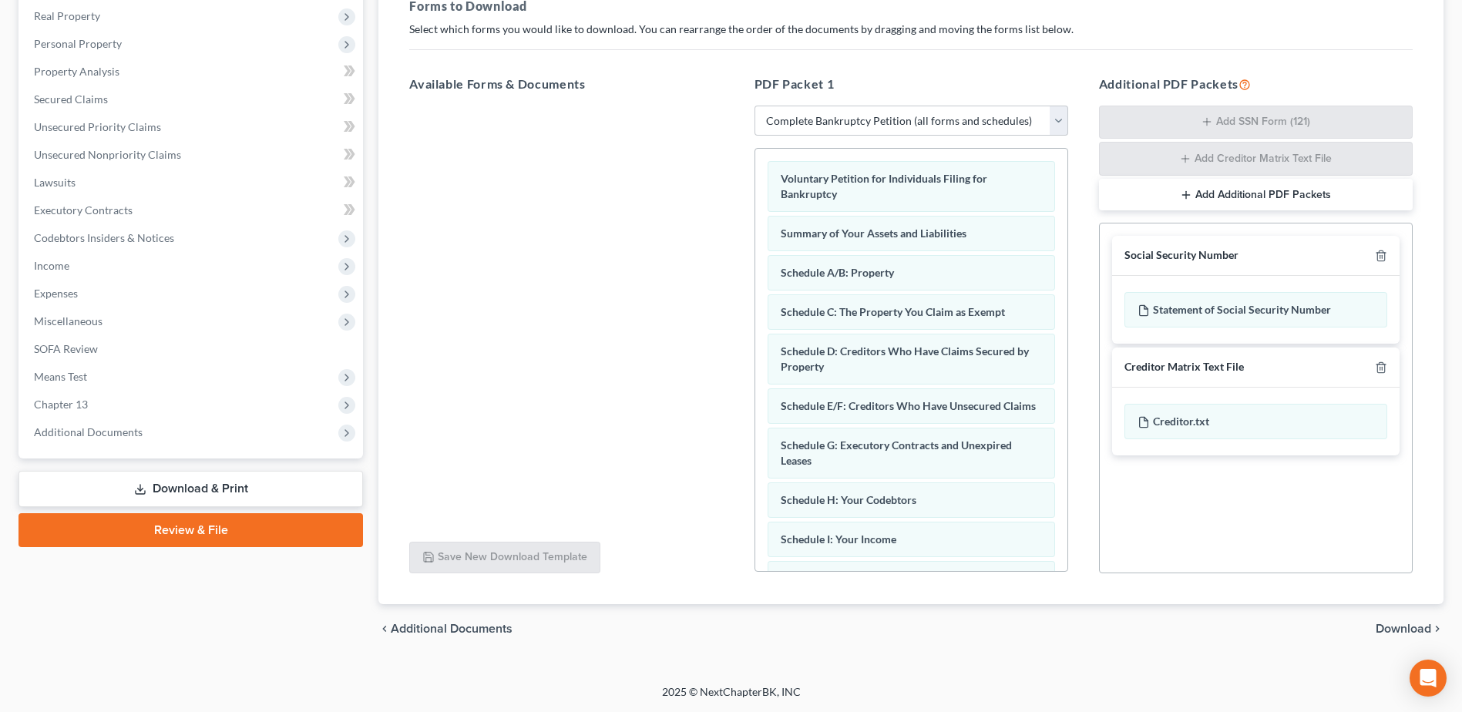
click at [1403, 628] on span "Download" at bounding box center [1403, 629] width 55 height 12
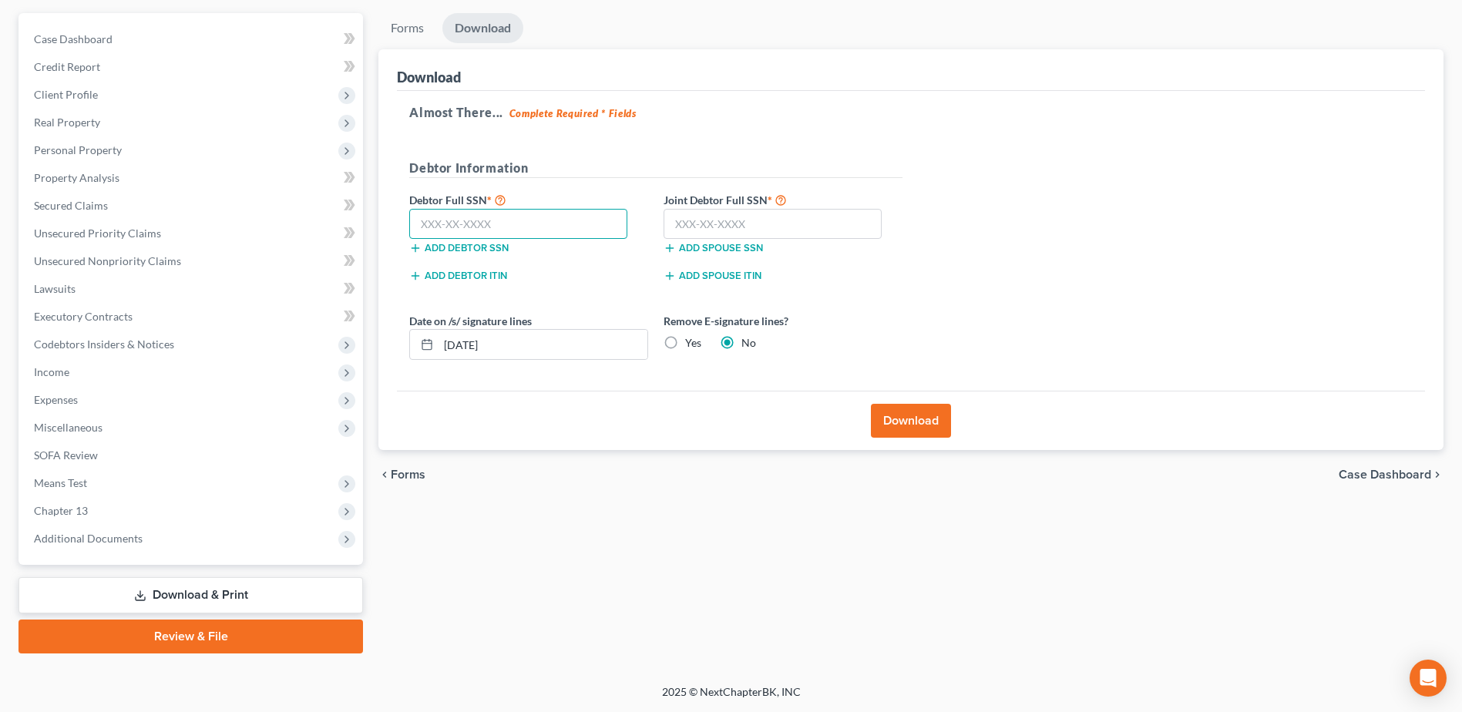
click at [471, 223] on input "text" at bounding box center [518, 224] width 218 height 31
click at [678, 222] on input "text" at bounding box center [772, 224] width 218 height 31
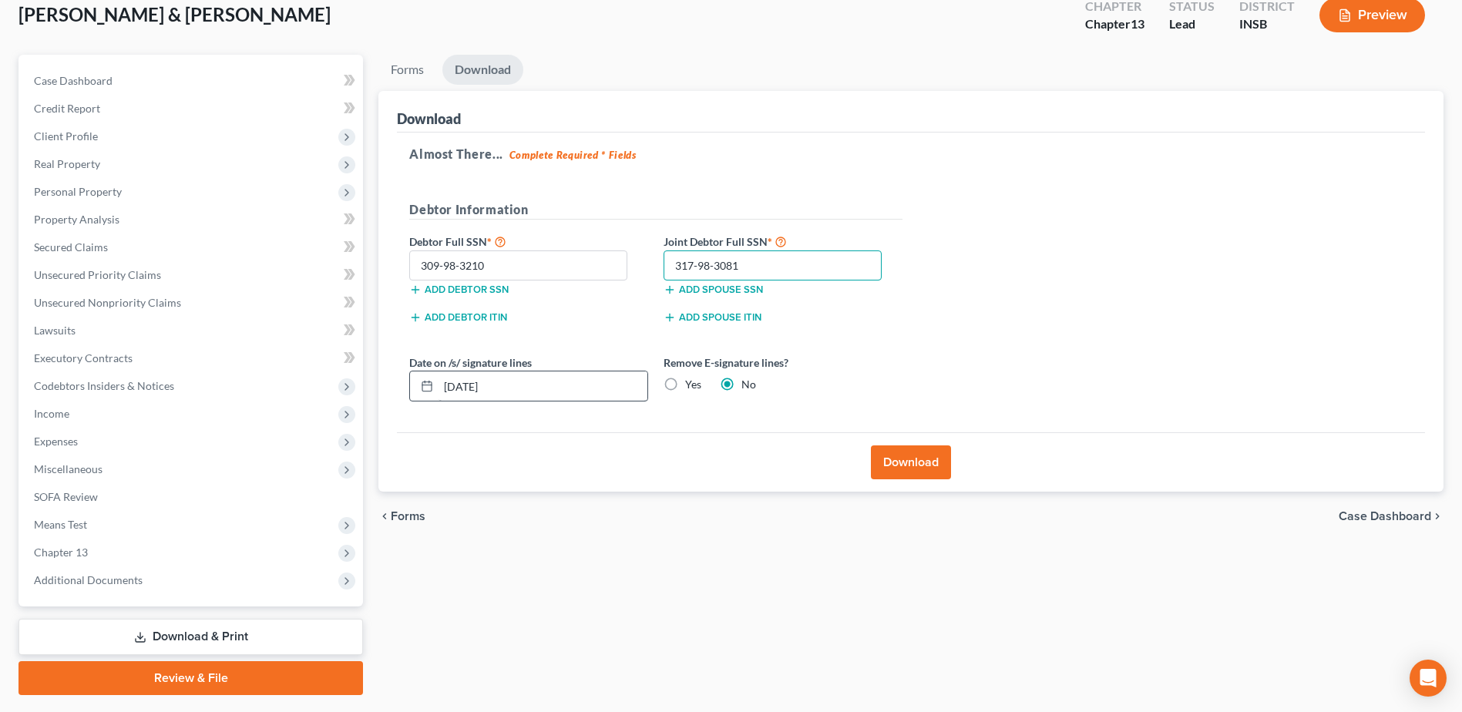
scroll to position [58, 0]
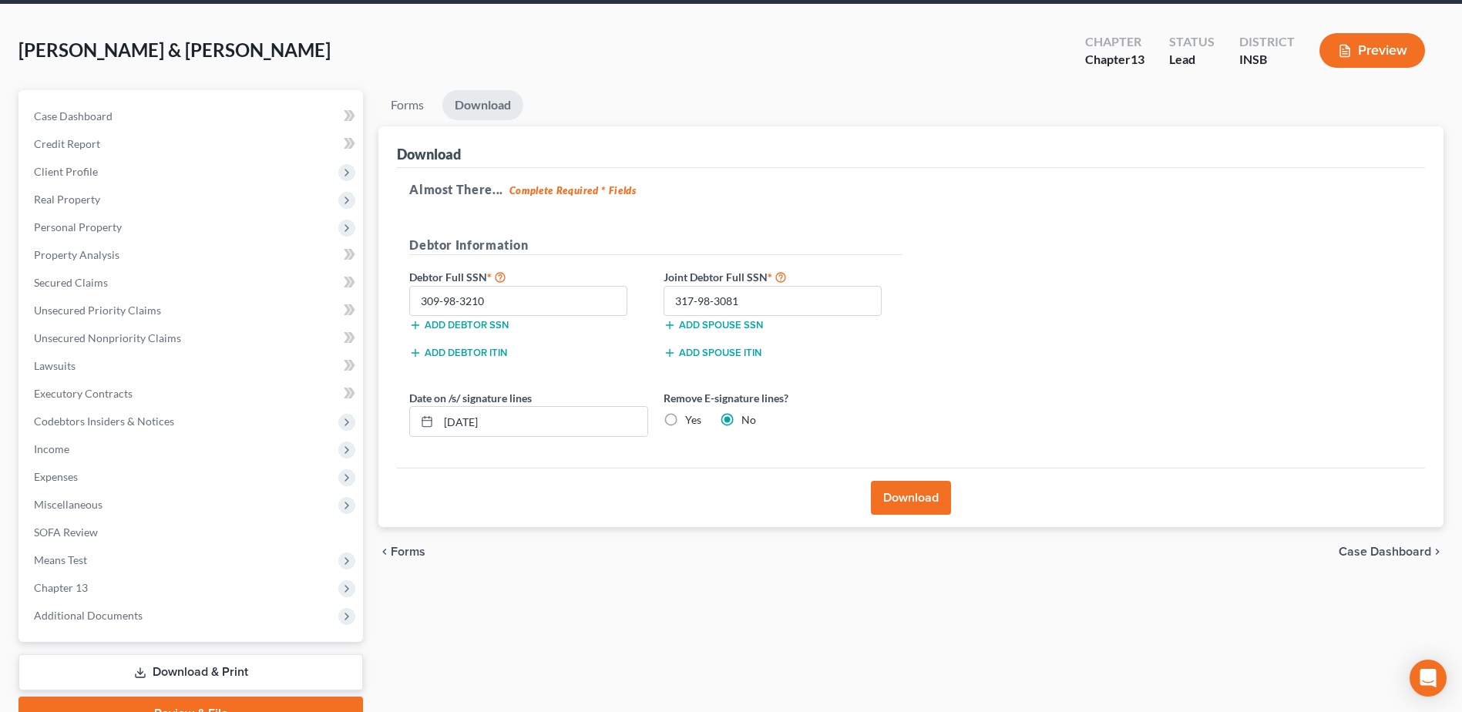
click at [904, 493] on button "Download" at bounding box center [911, 498] width 80 height 34
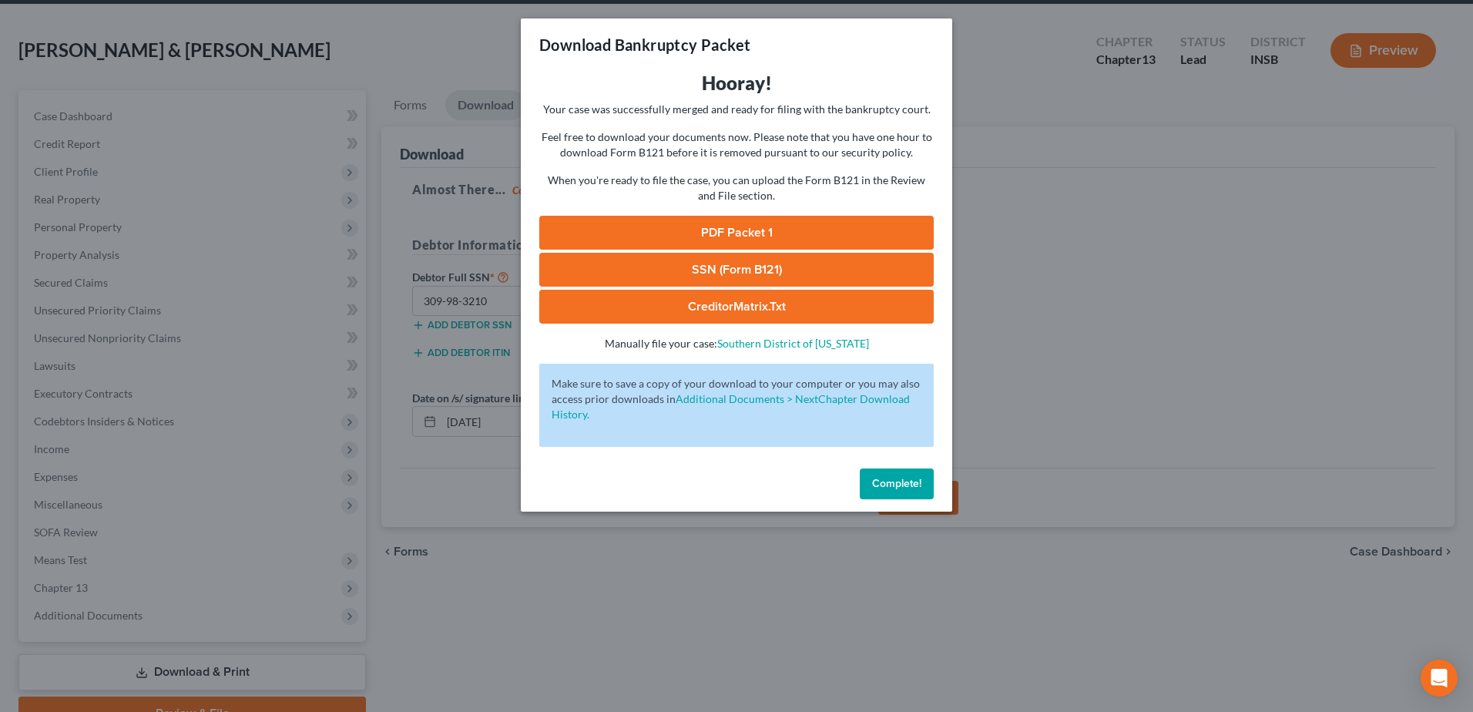
click at [728, 232] on link "PDF Packet 1" at bounding box center [736, 233] width 395 height 34
click at [894, 485] on span "Complete!" at bounding box center [896, 483] width 49 height 13
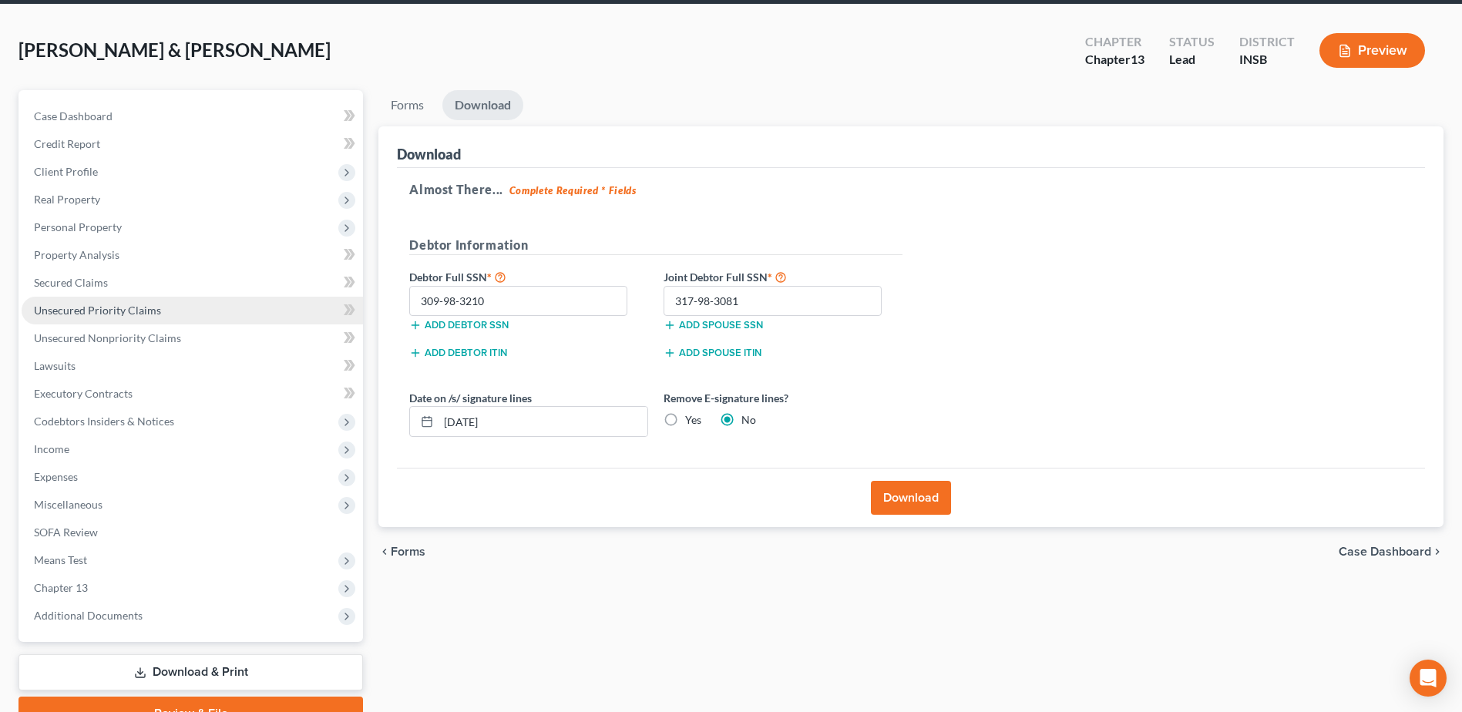
click at [135, 311] on span "Unsecured Priority Claims" at bounding box center [97, 310] width 127 height 13
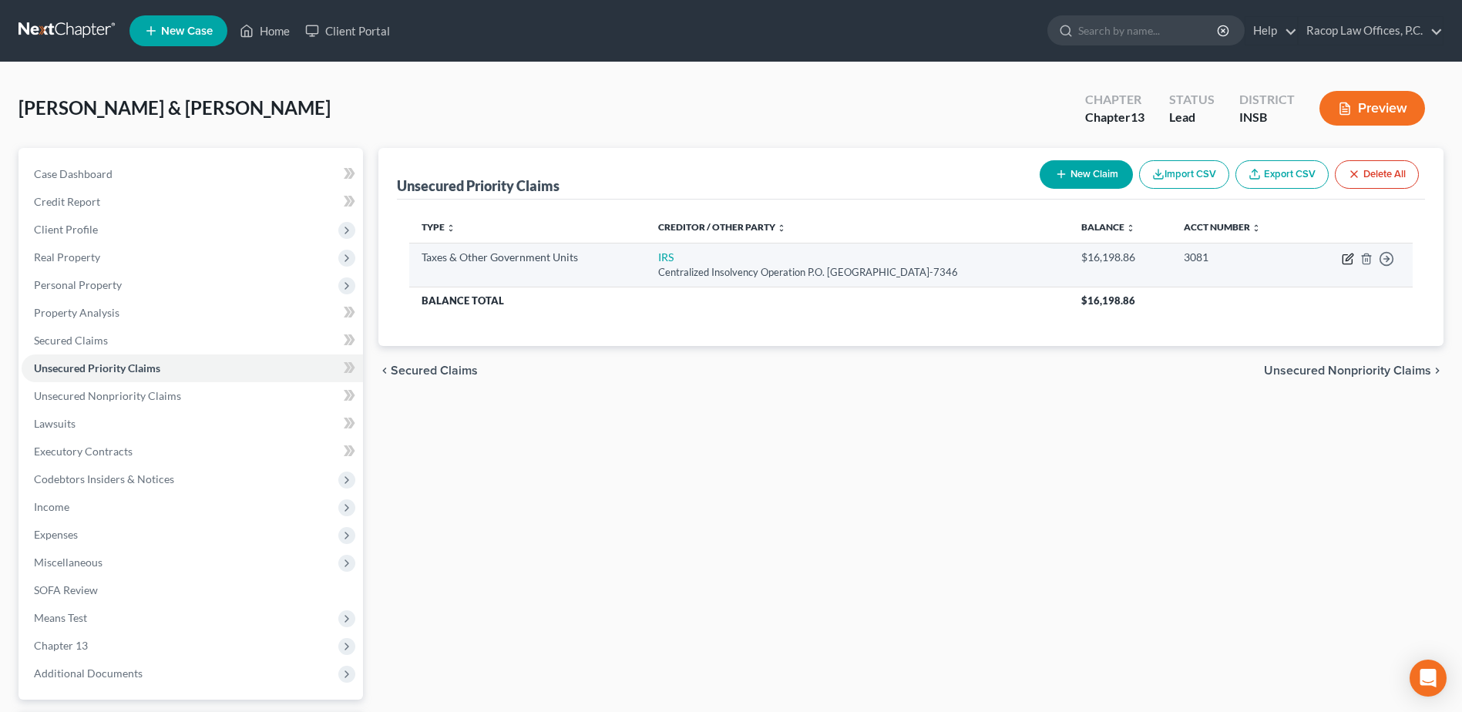
click at [1345, 260] on icon "button" at bounding box center [1348, 259] width 12 height 12
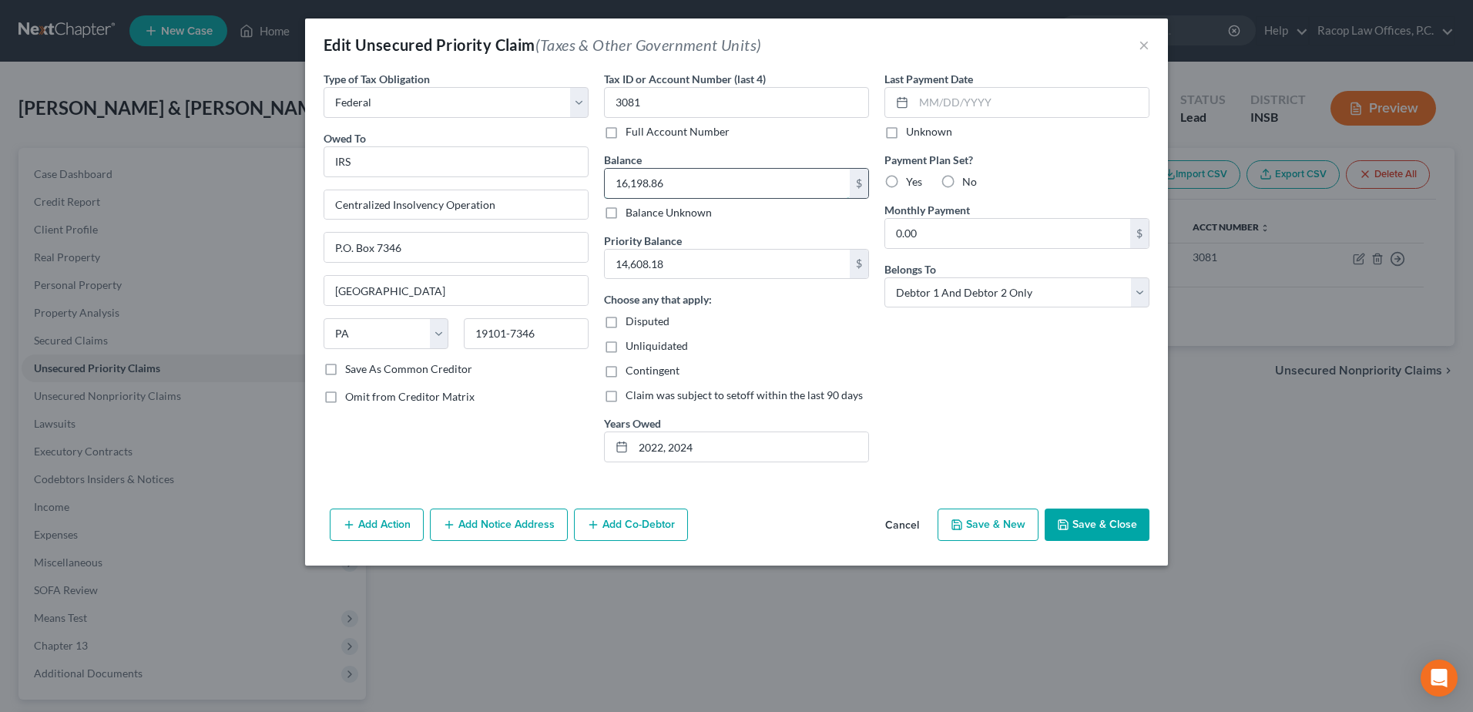
click at [699, 181] on input "16,198.86" at bounding box center [727, 183] width 245 height 29
click at [1094, 522] on button "Save & Close" at bounding box center [1097, 525] width 105 height 32
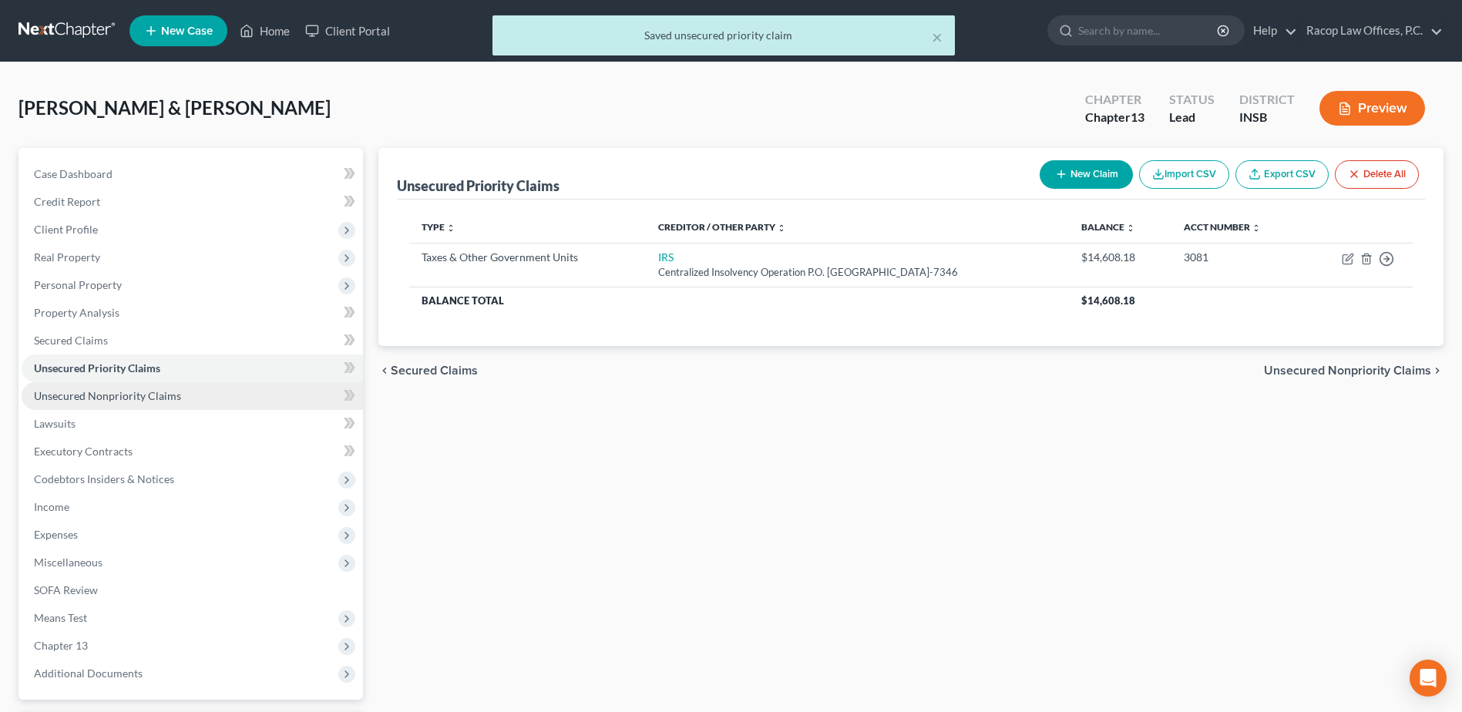
click at [131, 406] on link "Unsecured Nonpriority Claims" at bounding box center [192, 396] width 341 height 28
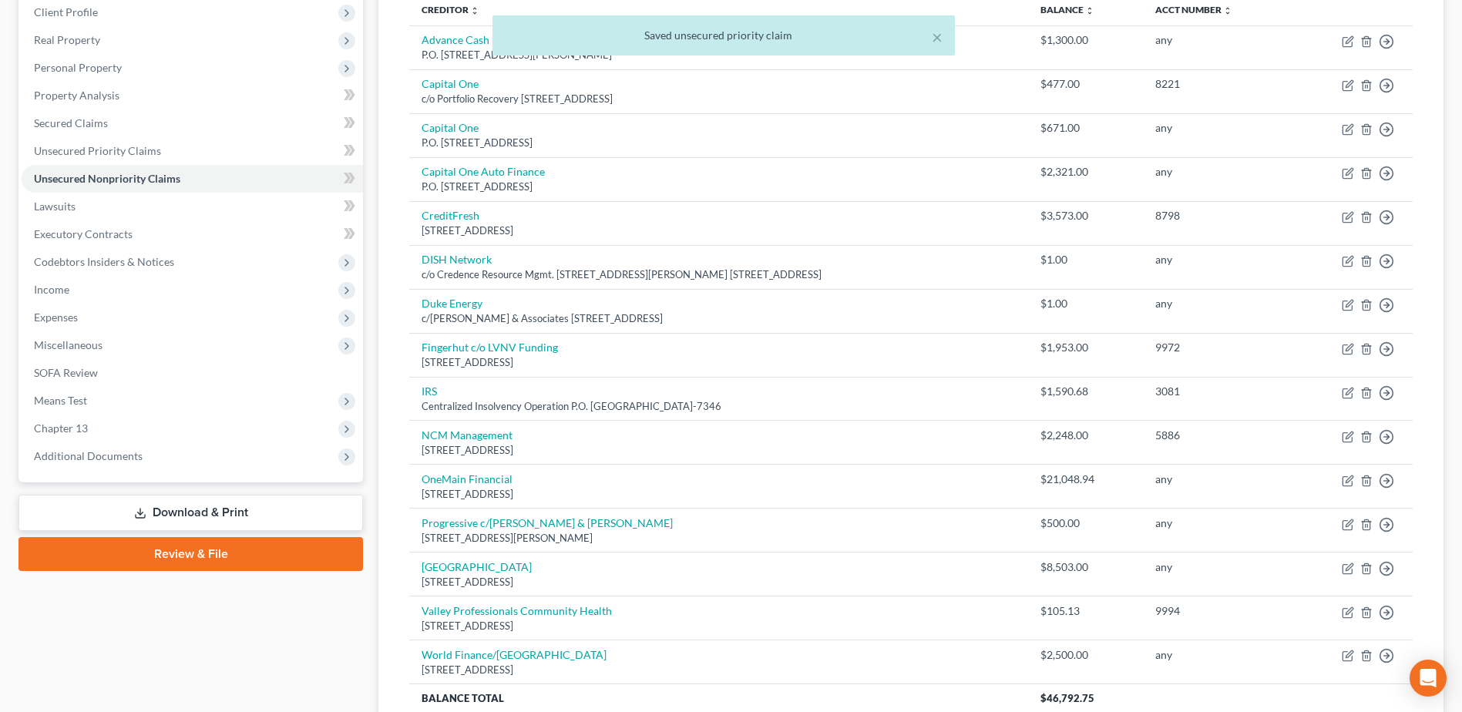
scroll to position [308, 0]
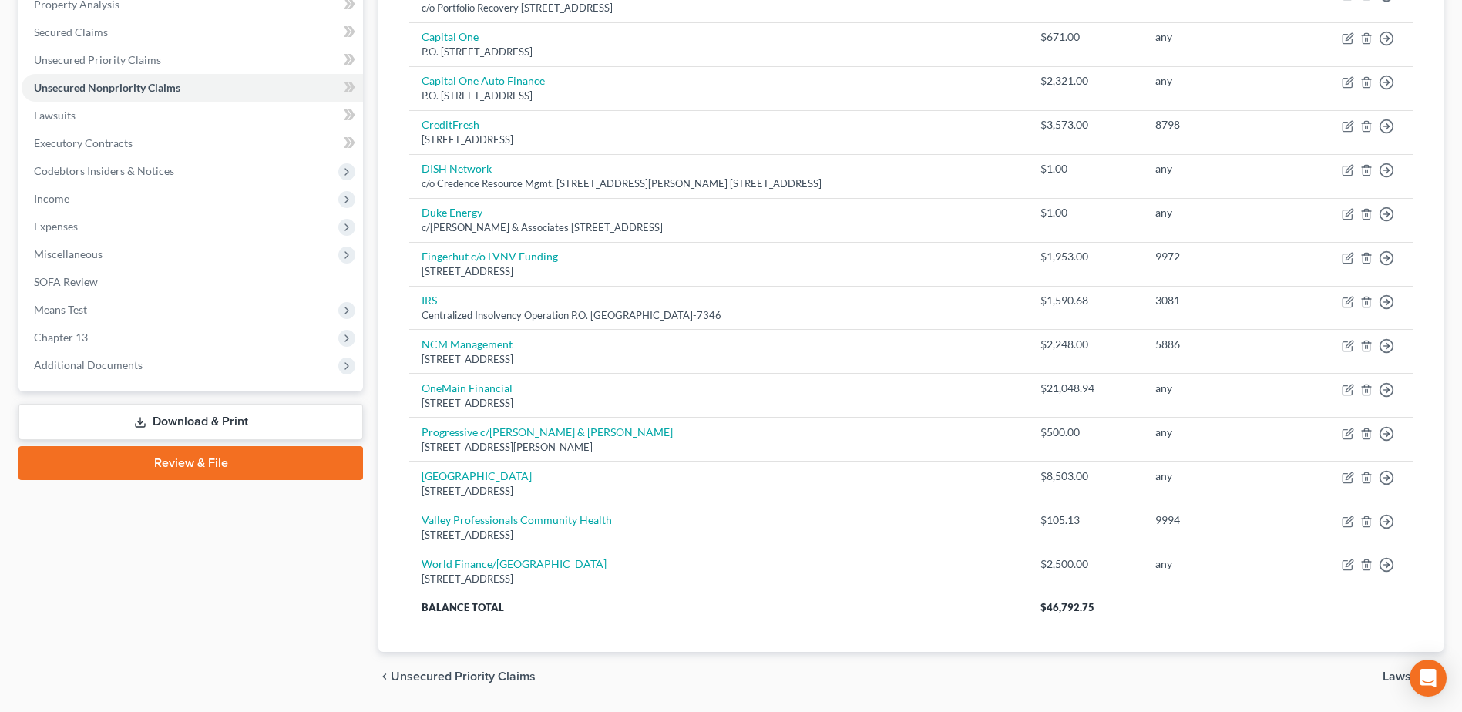
click at [183, 418] on link "Download & Print" at bounding box center [190, 422] width 344 height 36
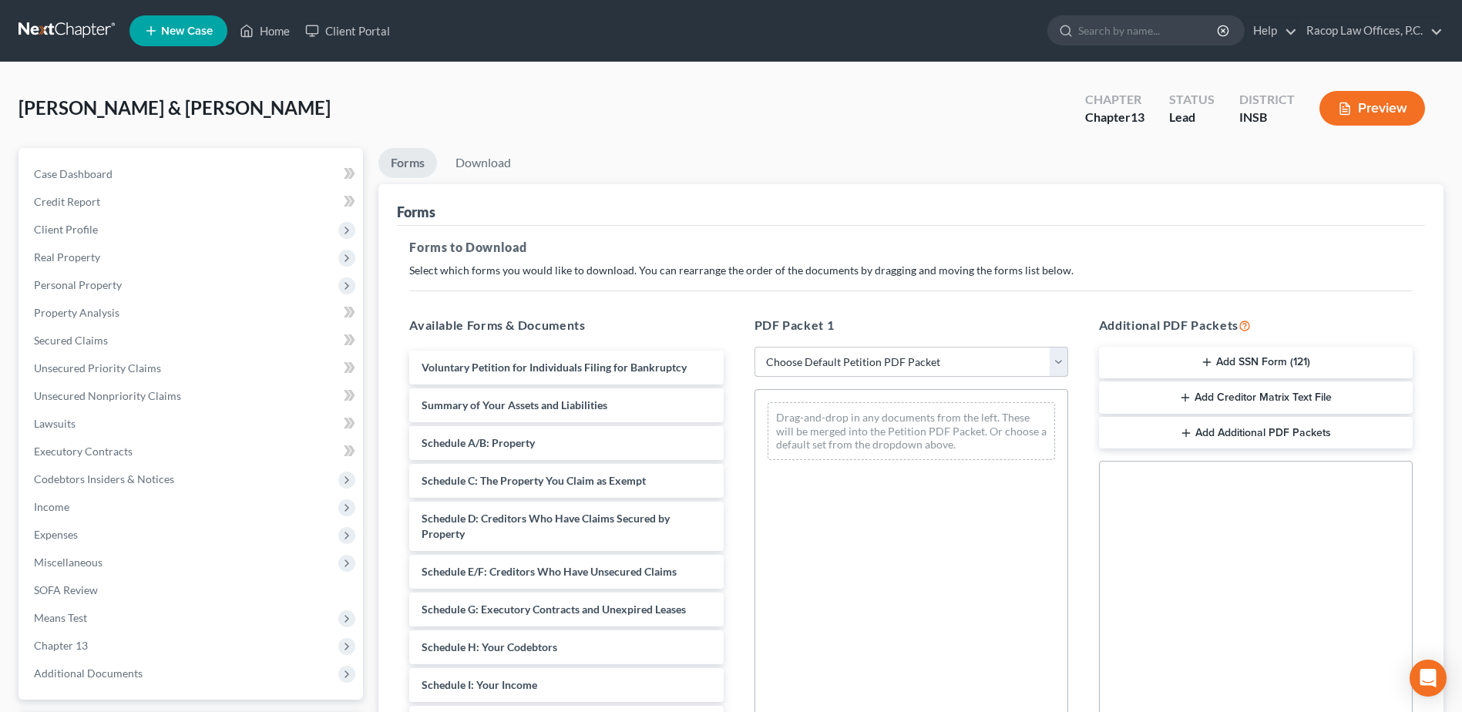
click at [839, 374] on select "Choose Default Petition PDF Packet Complete Bankruptcy Petition (all forms and …" at bounding box center [911, 362] width 314 height 31
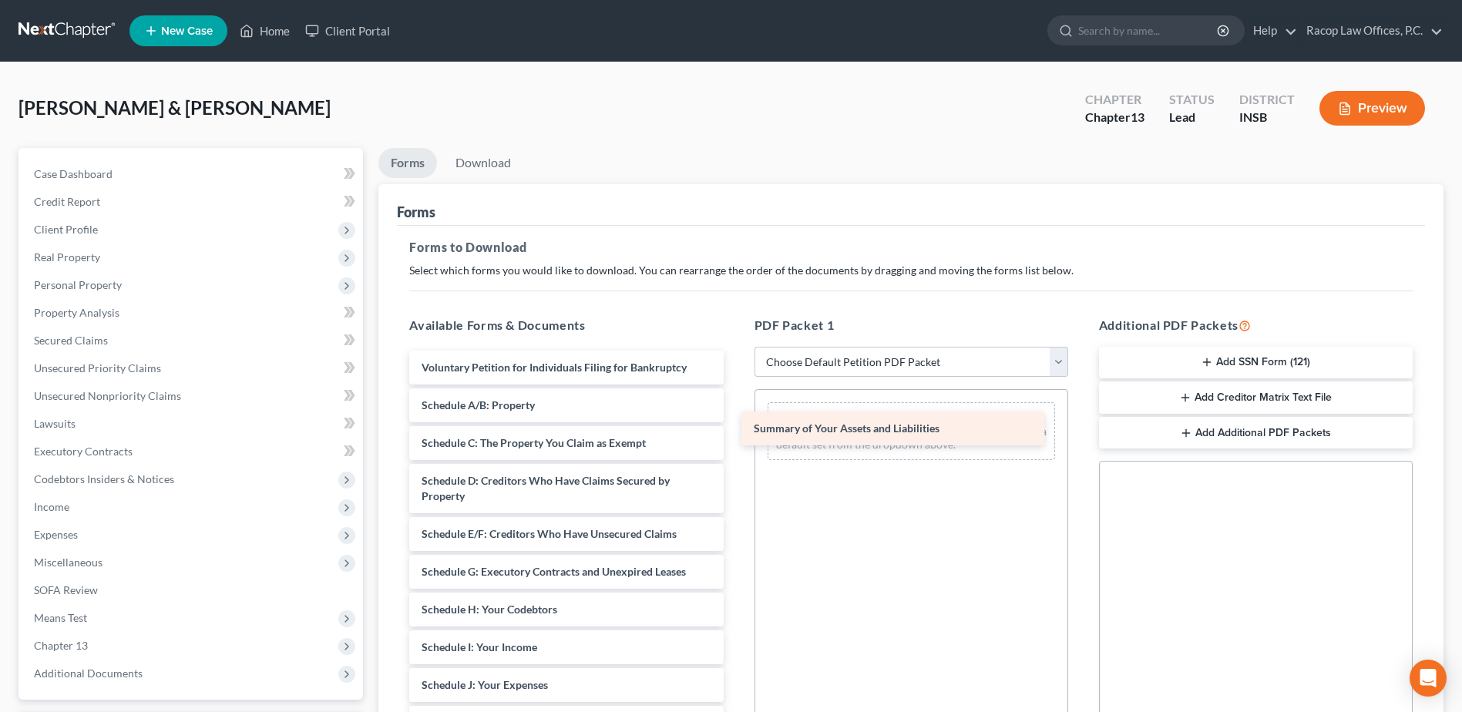
drag, startPoint x: 531, startPoint y: 403, endPoint x: 863, endPoint y: 426, distance: 332.9
click at [735, 426] on div "Summary of Your Assets and Liabilities Voluntary Petition for Individuals Filin…" at bounding box center [566, 693] width 338 height 684
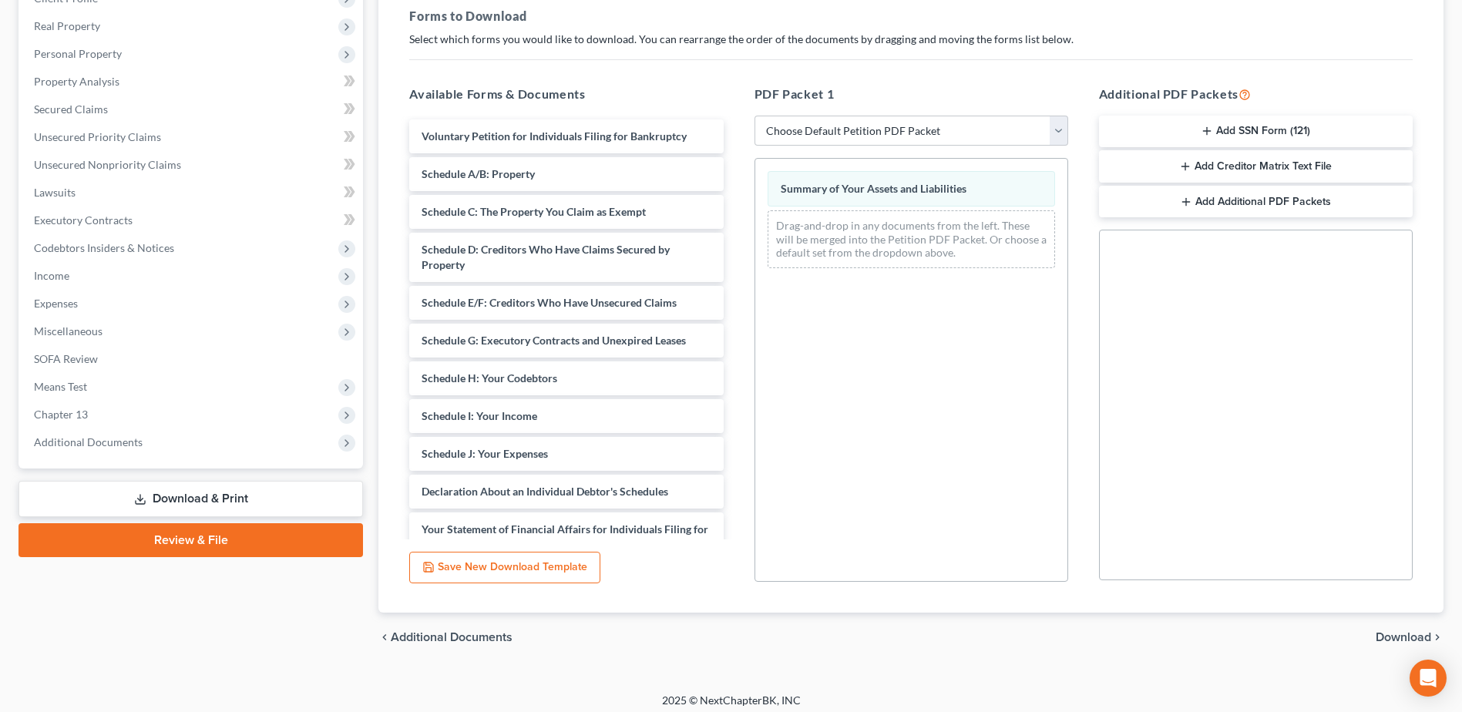
click at [1392, 639] on span "Download" at bounding box center [1403, 637] width 55 height 12
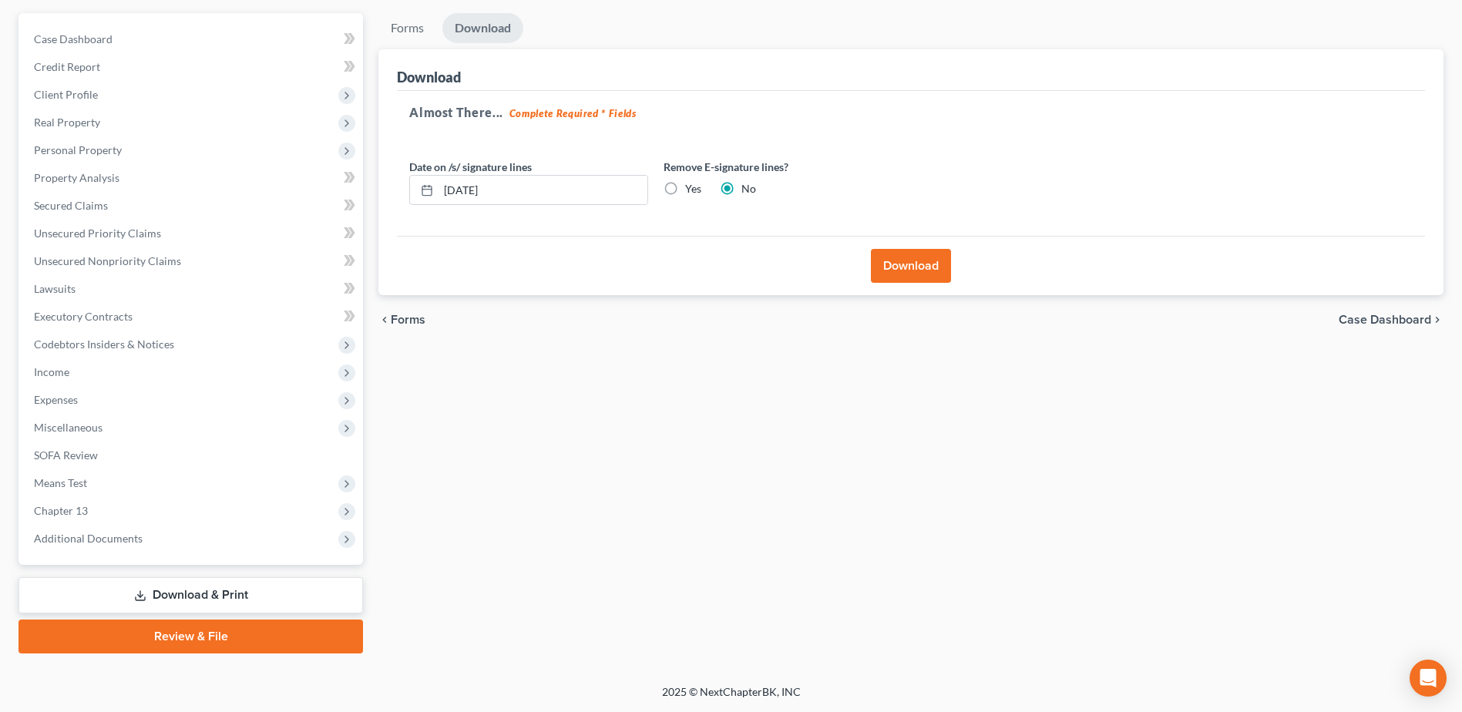
scroll to position [135, 0]
click at [903, 267] on button "Download" at bounding box center [911, 266] width 80 height 34
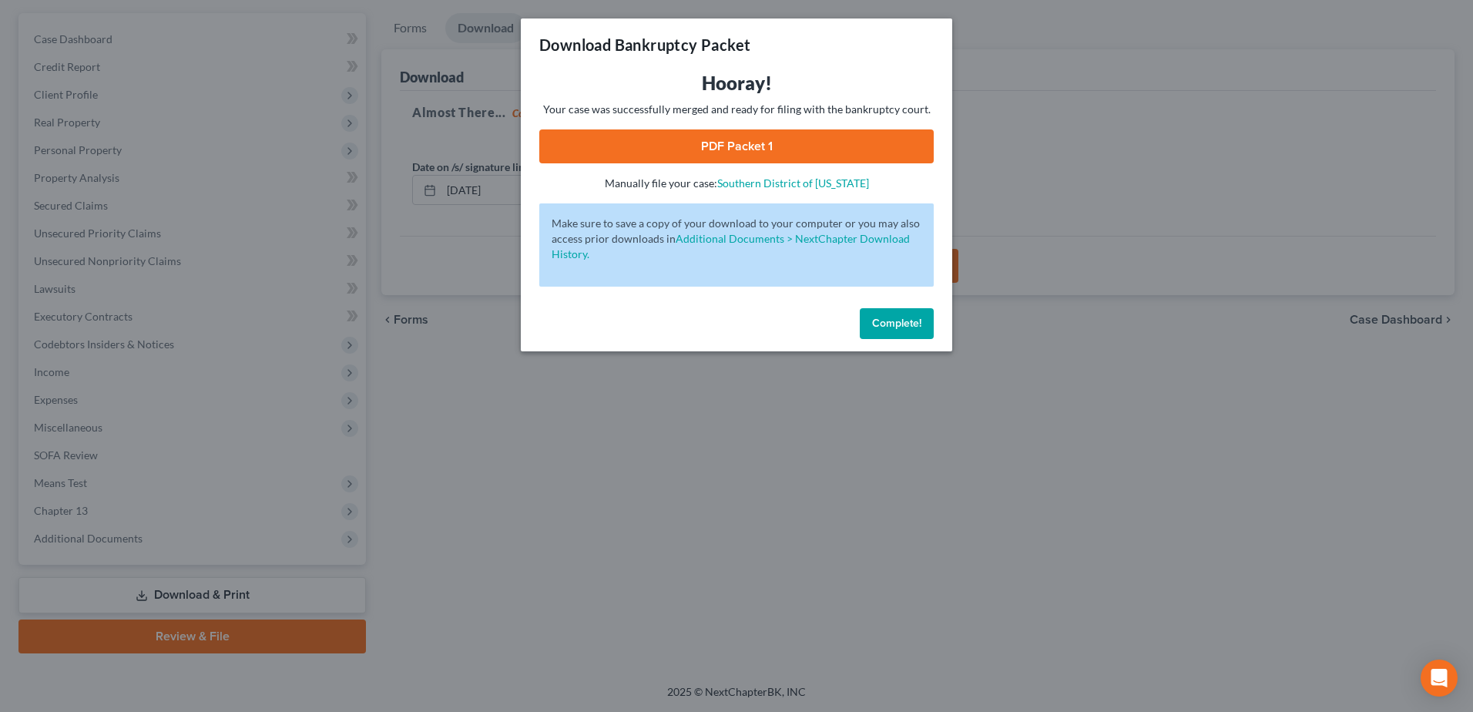
click at [735, 144] on link "PDF Packet 1" at bounding box center [736, 146] width 395 height 34
click at [901, 328] on span "Complete!" at bounding box center [896, 323] width 49 height 13
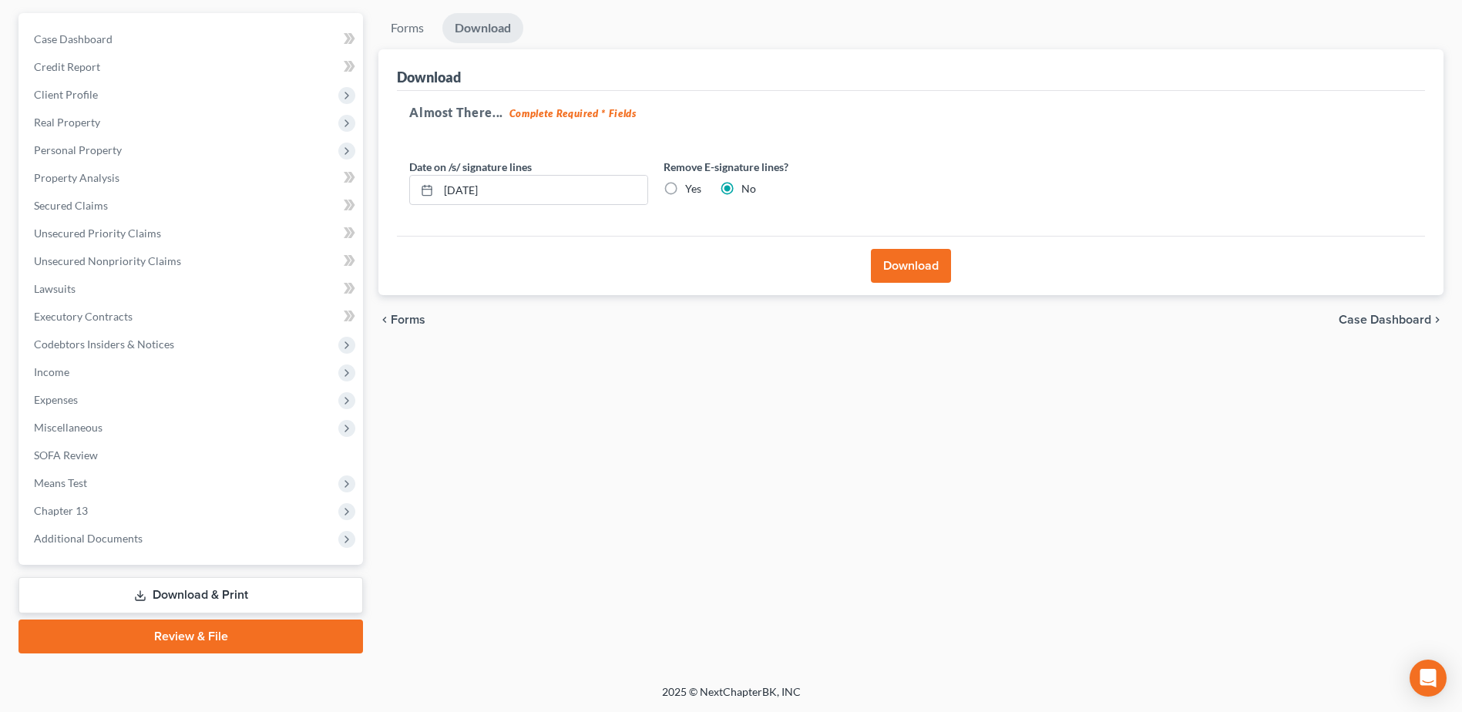
click at [193, 596] on link "Download & Print" at bounding box center [190, 595] width 344 height 36
click at [196, 638] on link "Review & File" at bounding box center [190, 637] width 344 height 34
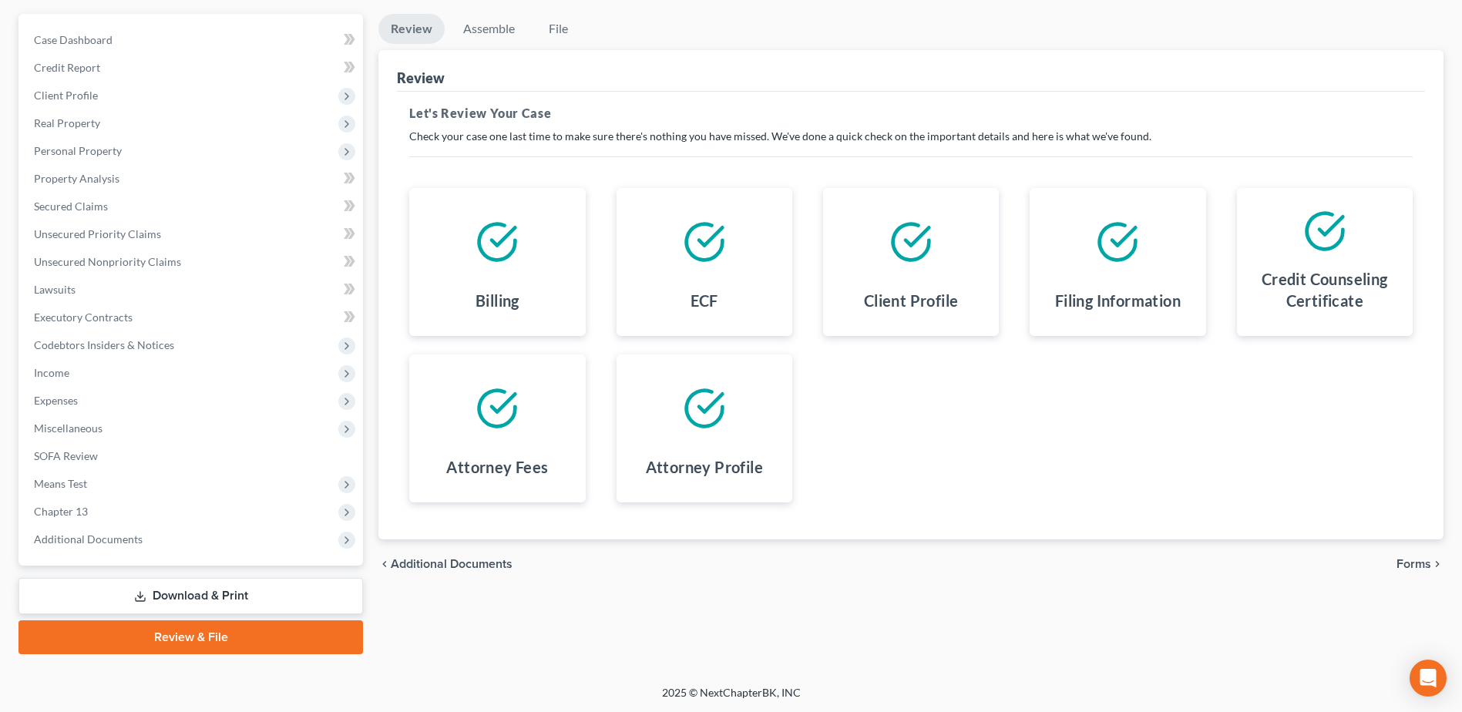
scroll to position [135, 0]
click at [1412, 563] on span "Forms" at bounding box center [1413, 563] width 35 height 12
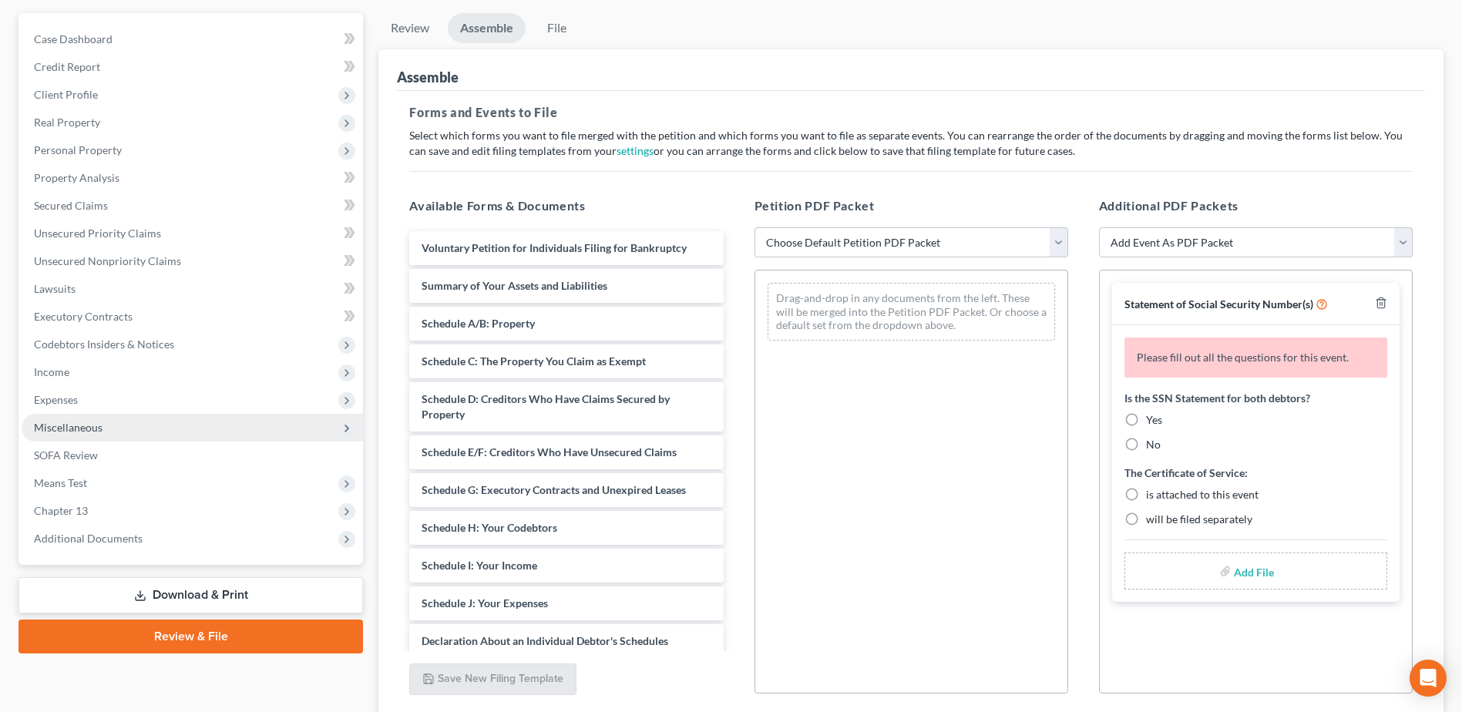
click at [151, 429] on span "Miscellaneous" at bounding box center [192, 428] width 341 height 28
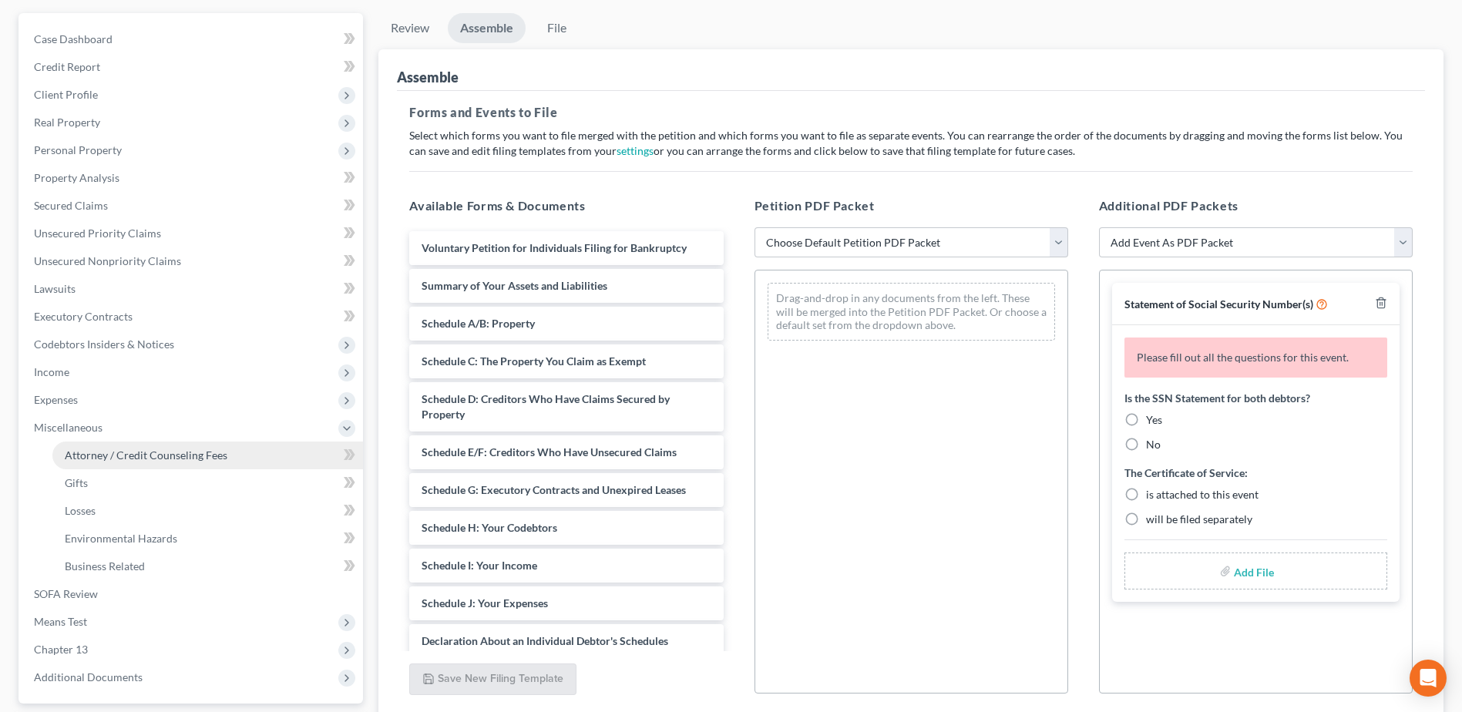
click at [130, 456] on span "Attorney / Credit Counseling Fees" at bounding box center [146, 454] width 163 height 13
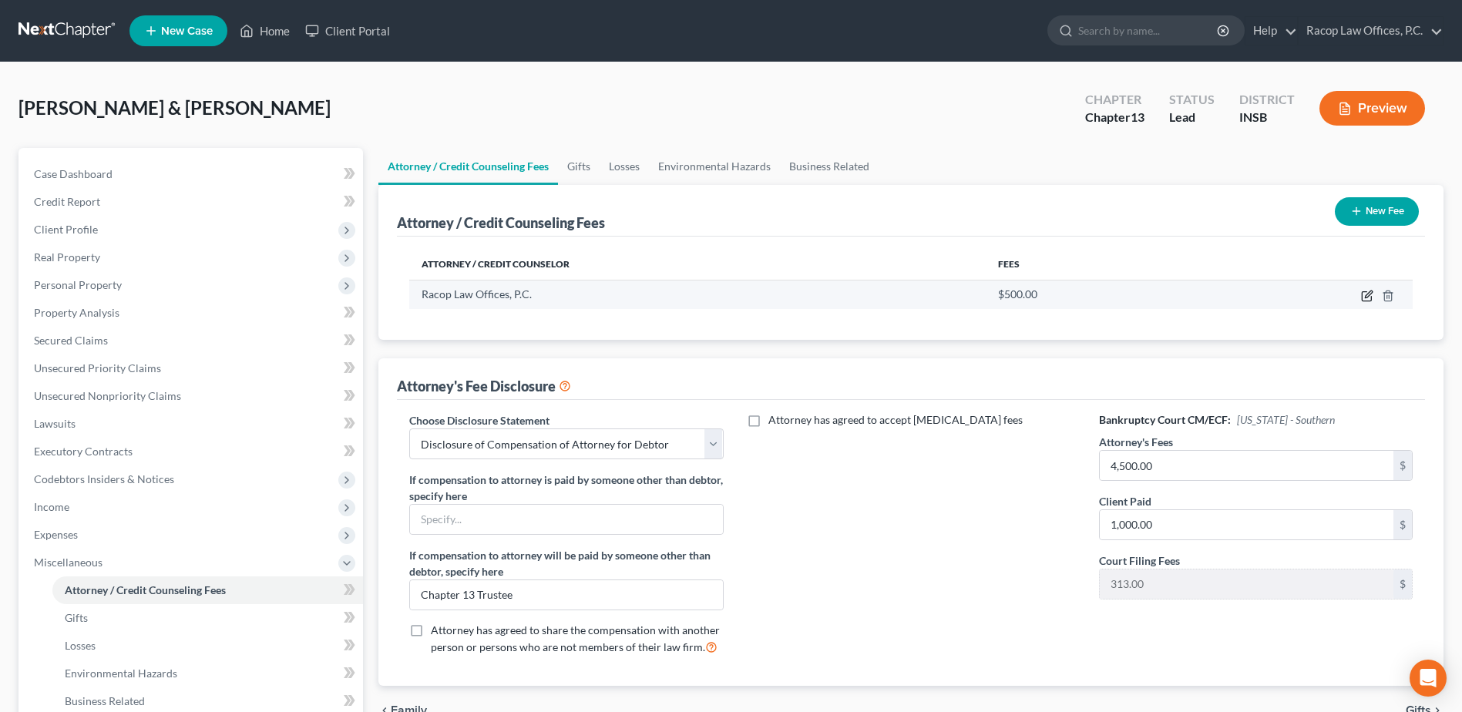
click at [1365, 301] on icon "button" at bounding box center [1366, 296] width 9 height 9
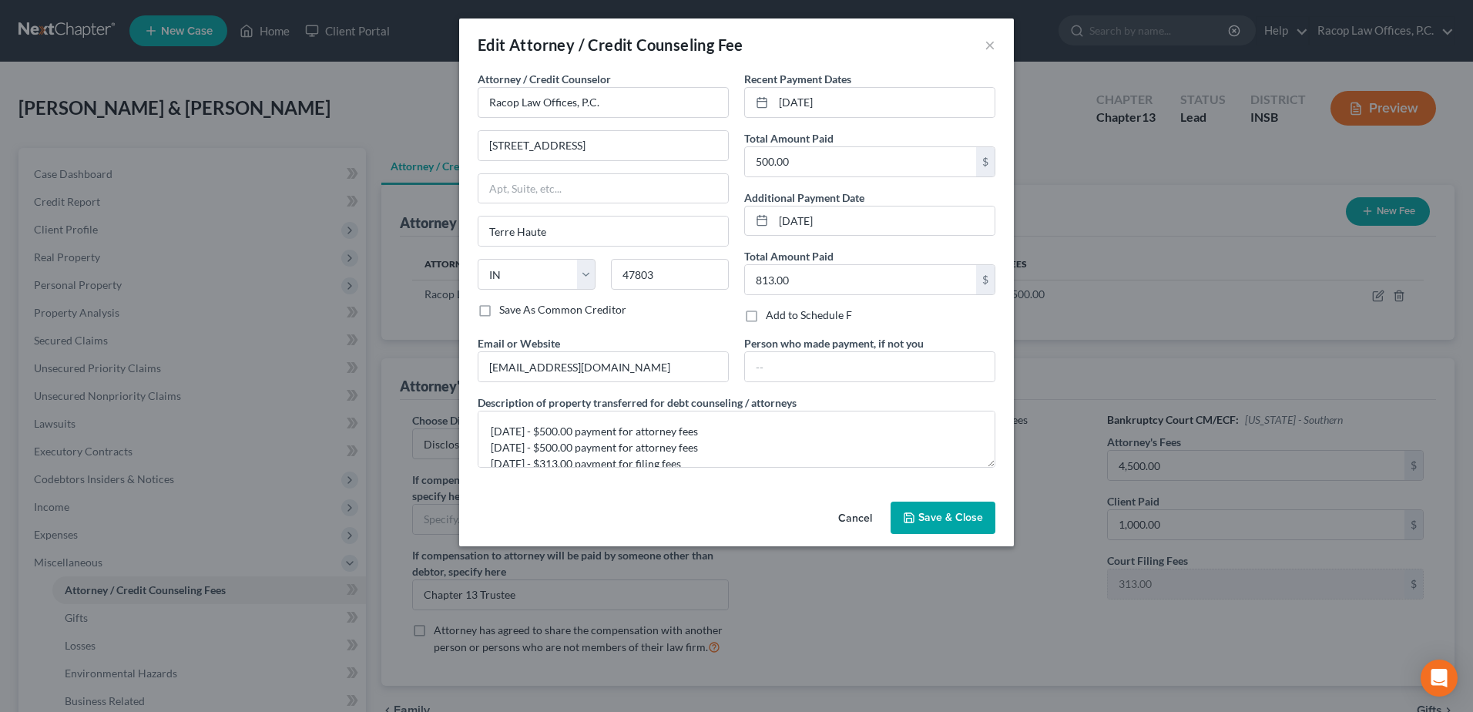
click at [940, 517] on span "Save & Close" at bounding box center [951, 517] width 65 height 13
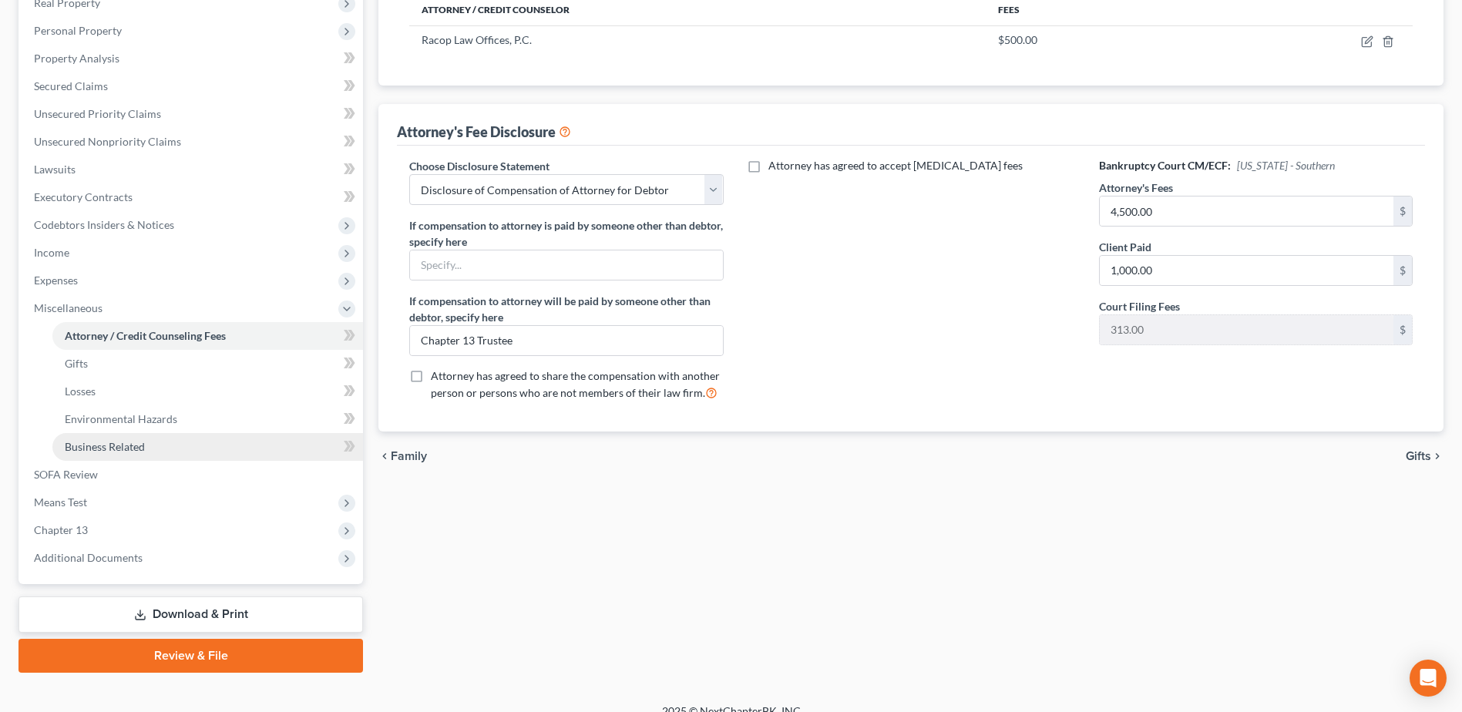
scroll to position [274, 0]
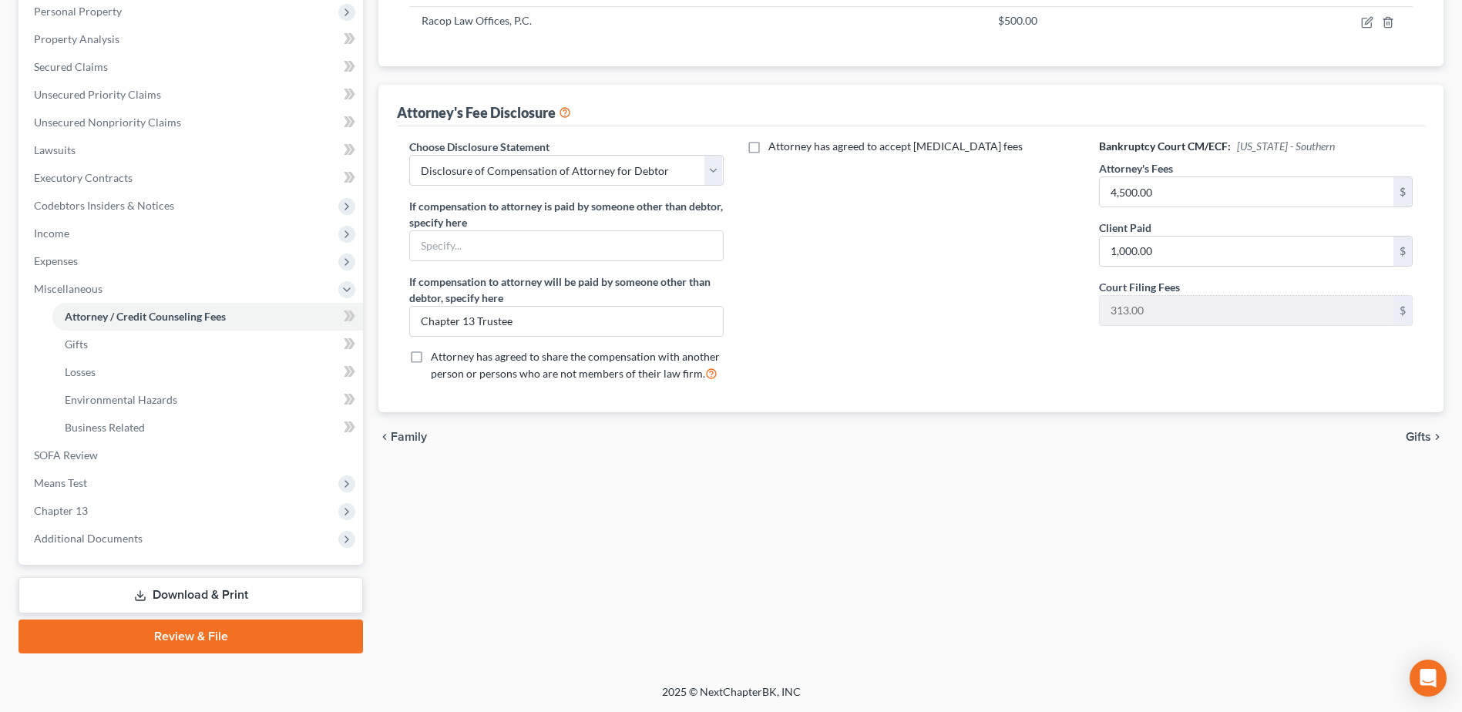
click at [195, 595] on link "Download & Print" at bounding box center [190, 595] width 344 height 36
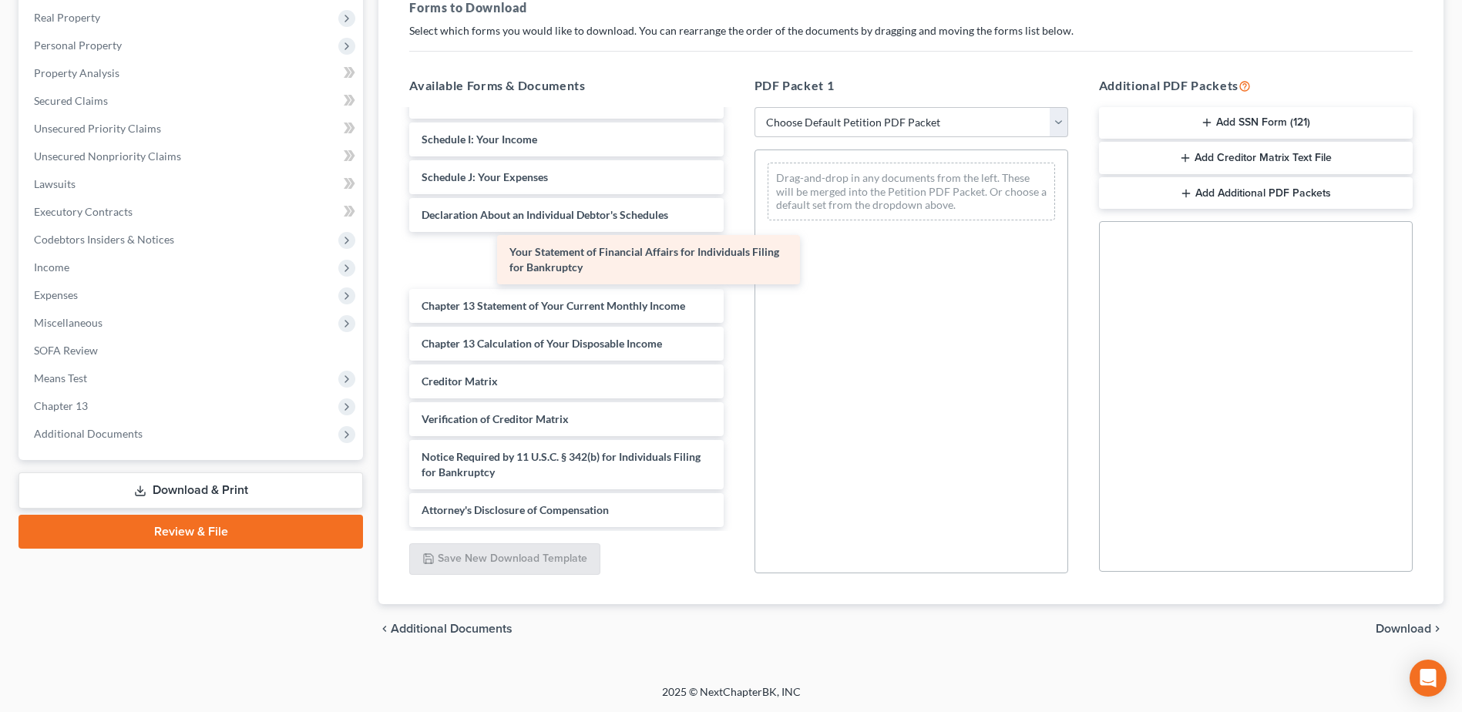
scroll to position [253, 0]
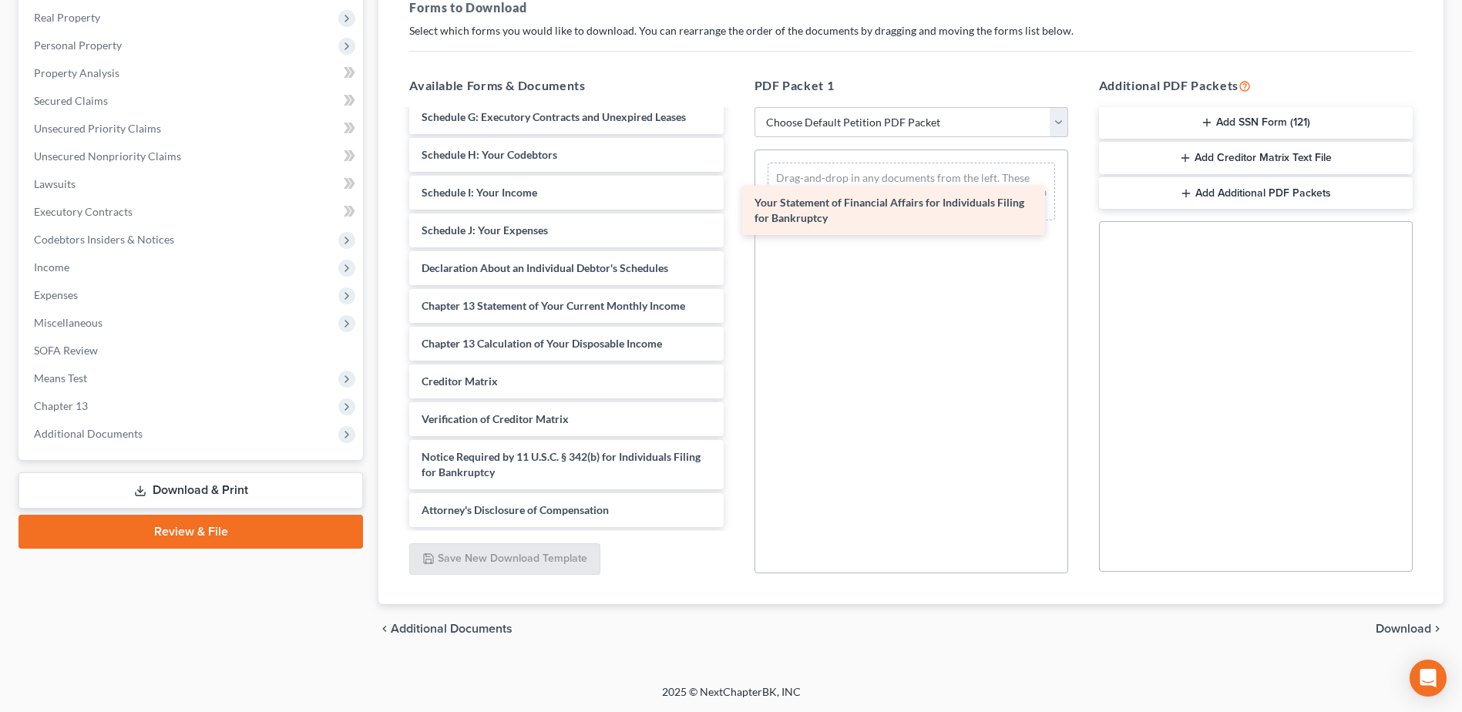
drag, startPoint x: 589, startPoint y: 263, endPoint x: 917, endPoint y: 213, distance: 332.1
click at [735, 213] on div "Your Statement of Financial Affairs for Individuals Filing for Bankruptcy Volun…" at bounding box center [566, 192] width 338 height 669
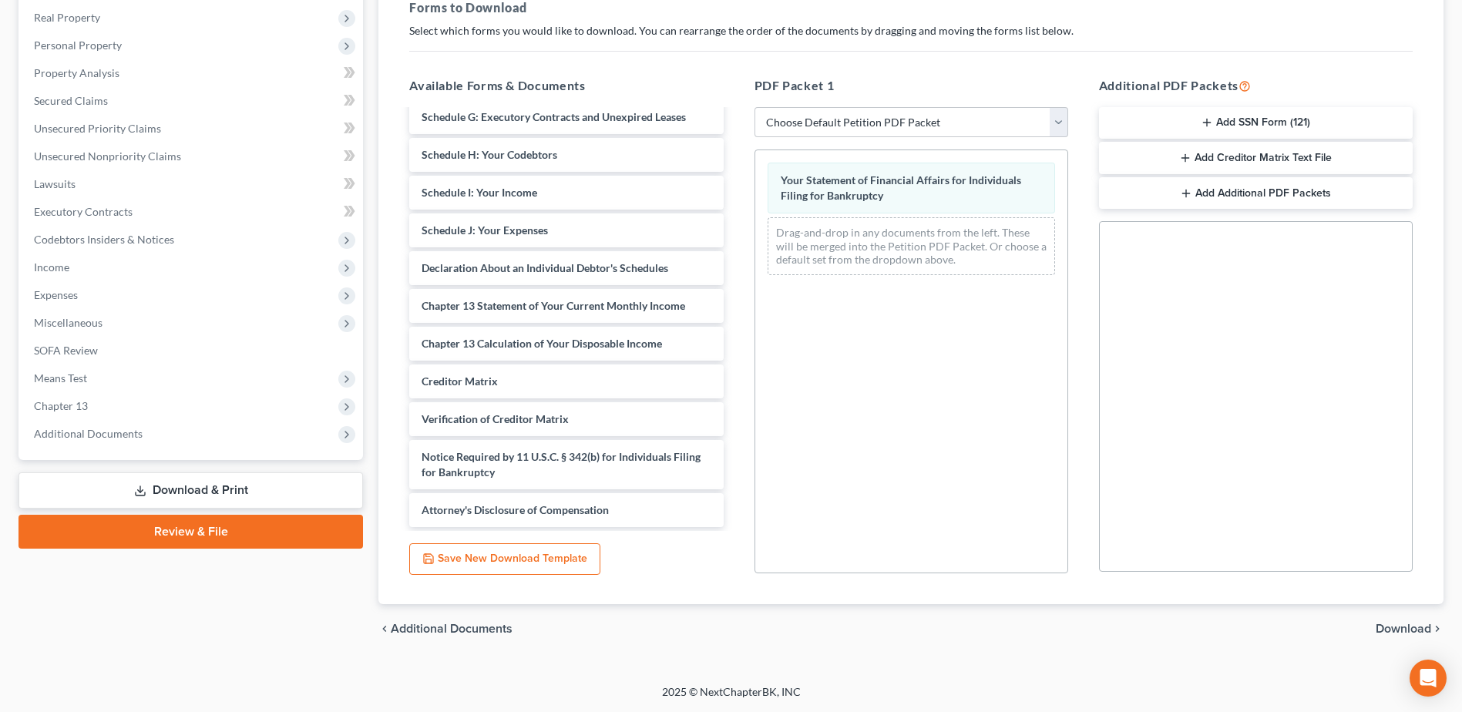
click at [1406, 630] on span "Download" at bounding box center [1403, 629] width 55 height 12
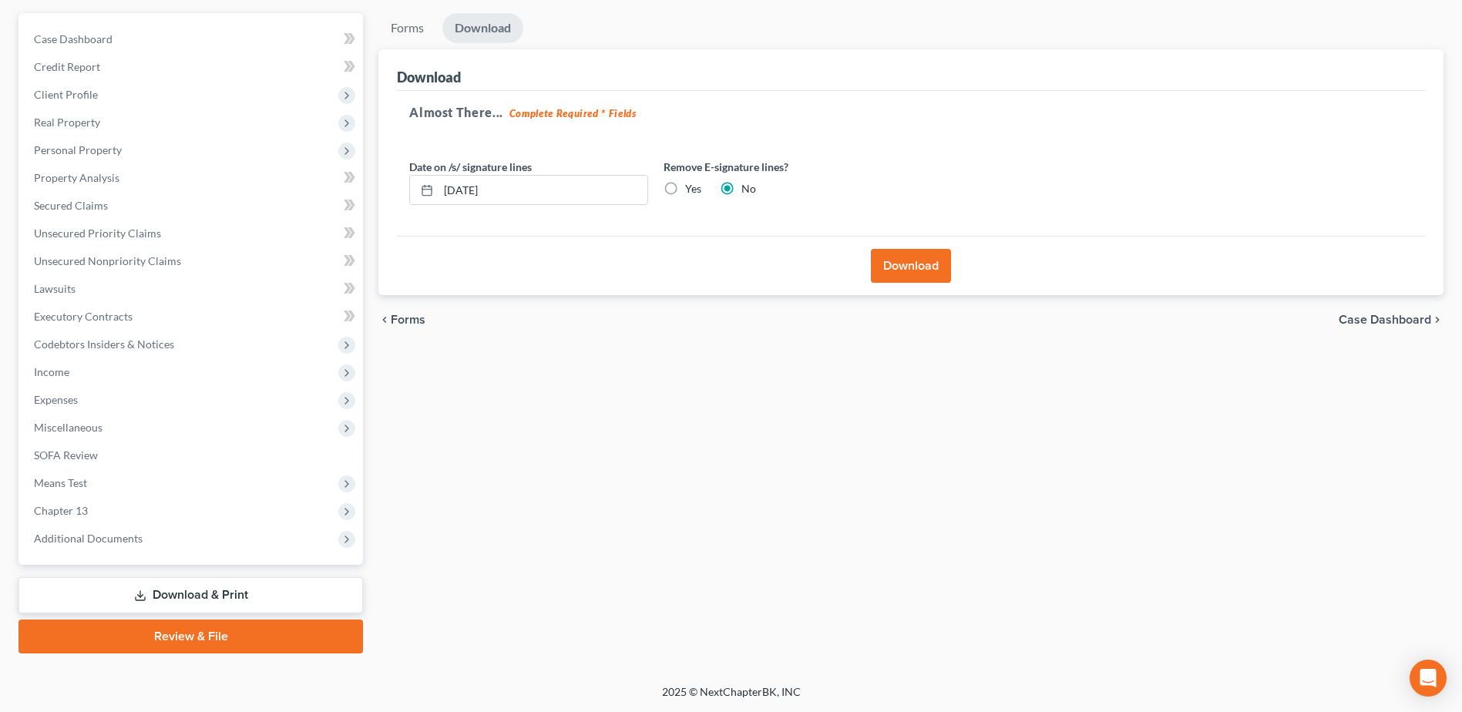
scroll to position [135, 0]
click at [909, 263] on button "Download" at bounding box center [911, 266] width 80 height 34
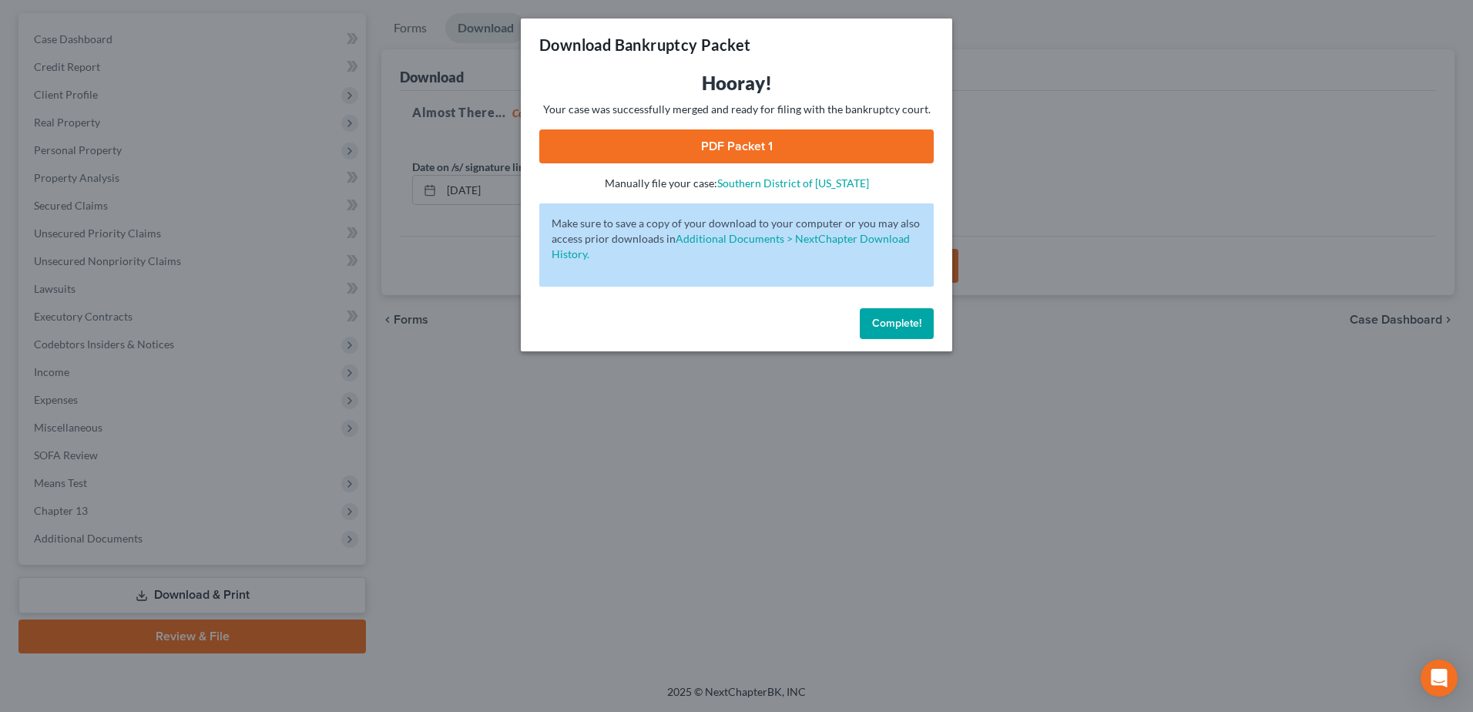
click at [737, 140] on link "PDF Packet 1" at bounding box center [736, 146] width 395 height 34
click at [878, 325] on span "Complete!" at bounding box center [896, 323] width 49 height 13
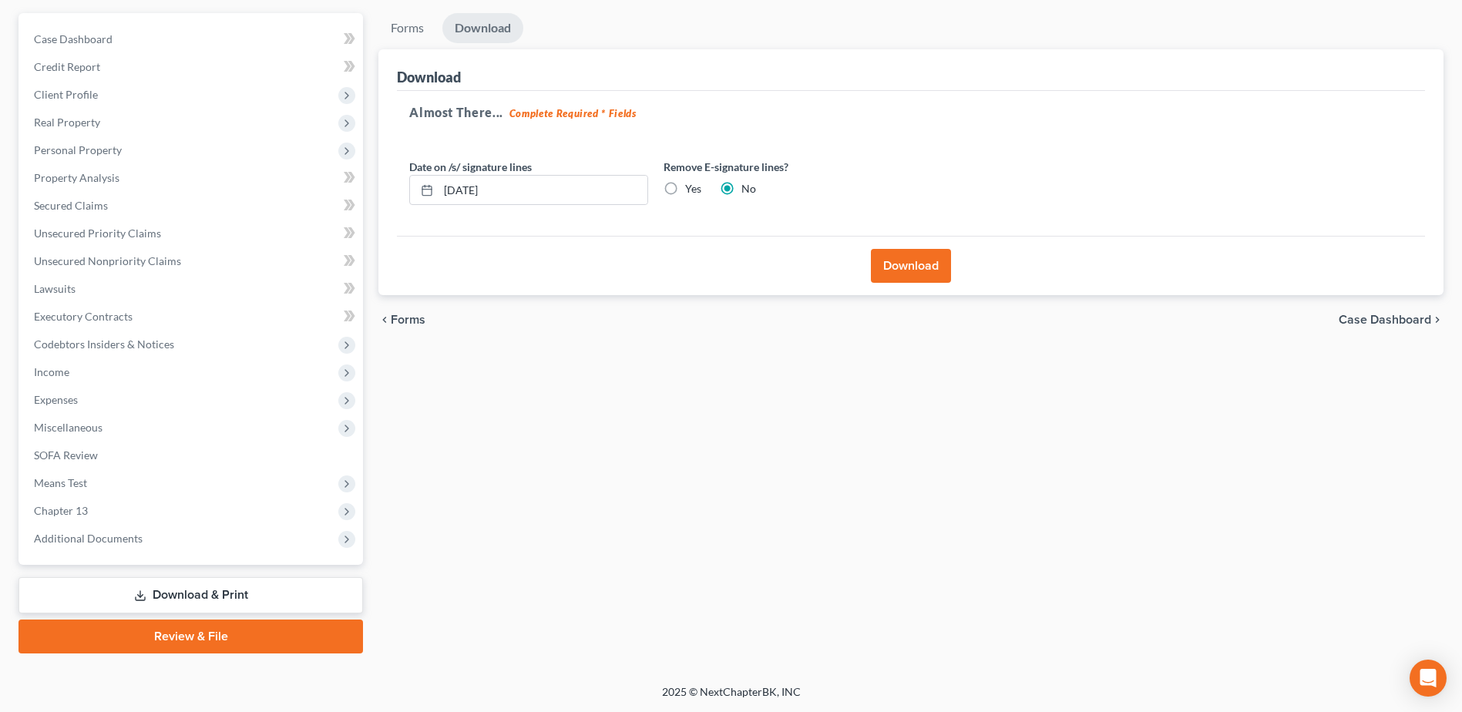
click at [195, 633] on link "Review & File" at bounding box center [190, 637] width 344 height 34
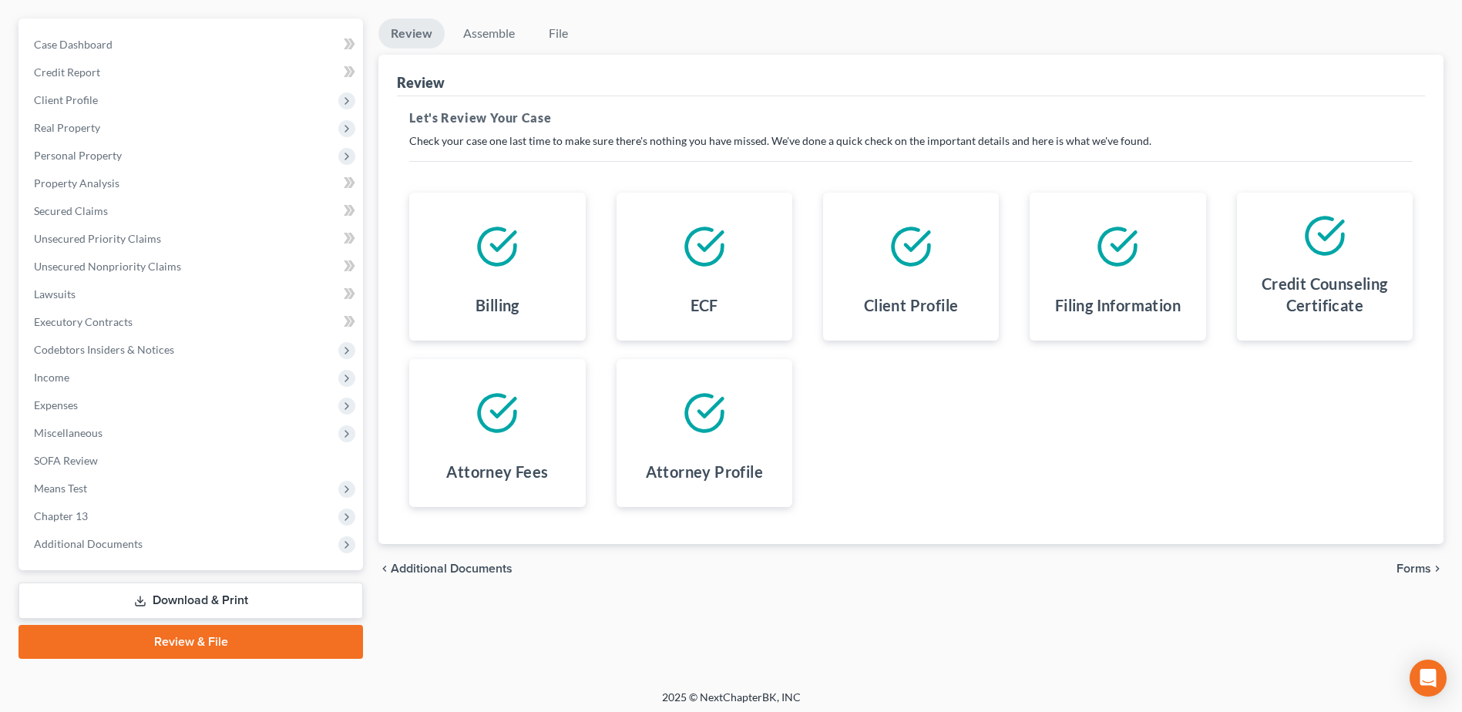
scroll to position [135, 0]
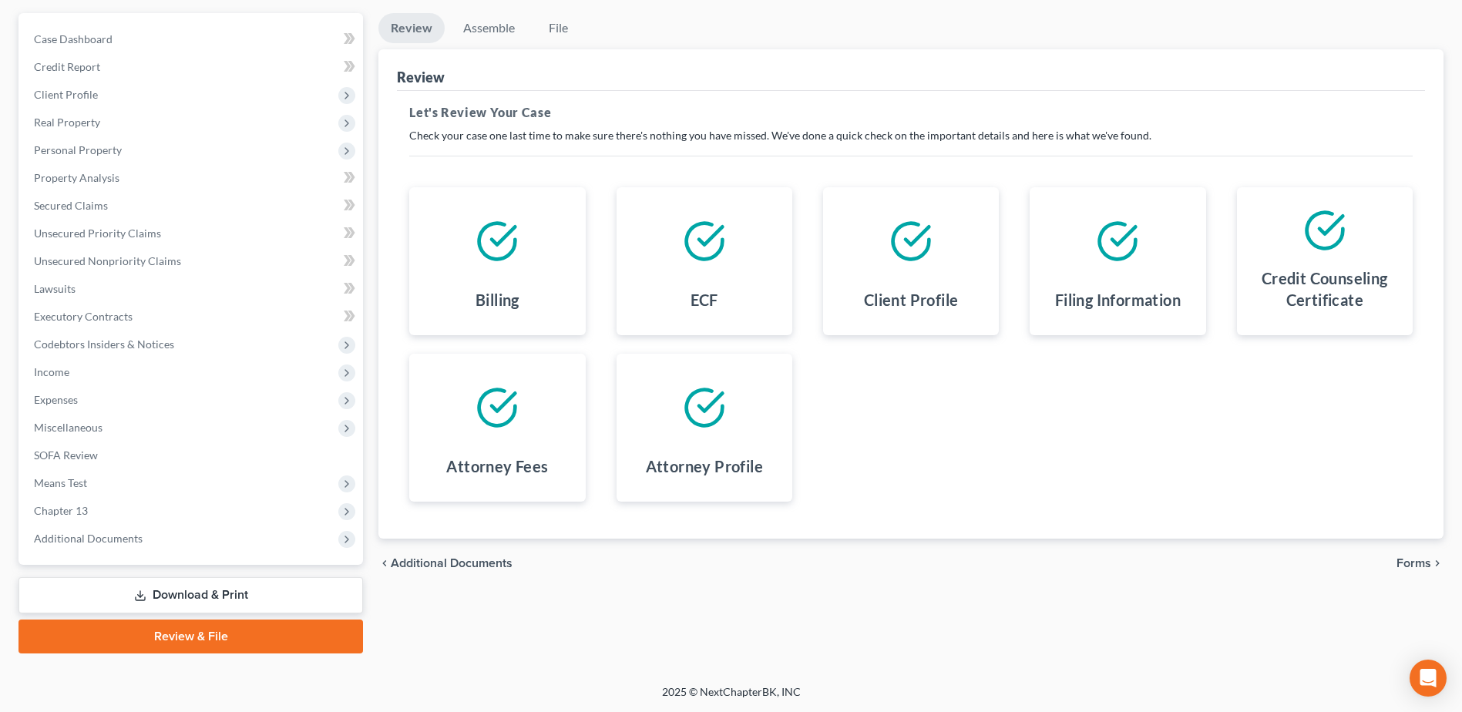
click at [1416, 563] on span "Forms" at bounding box center [1413, 563] width 35 height 12
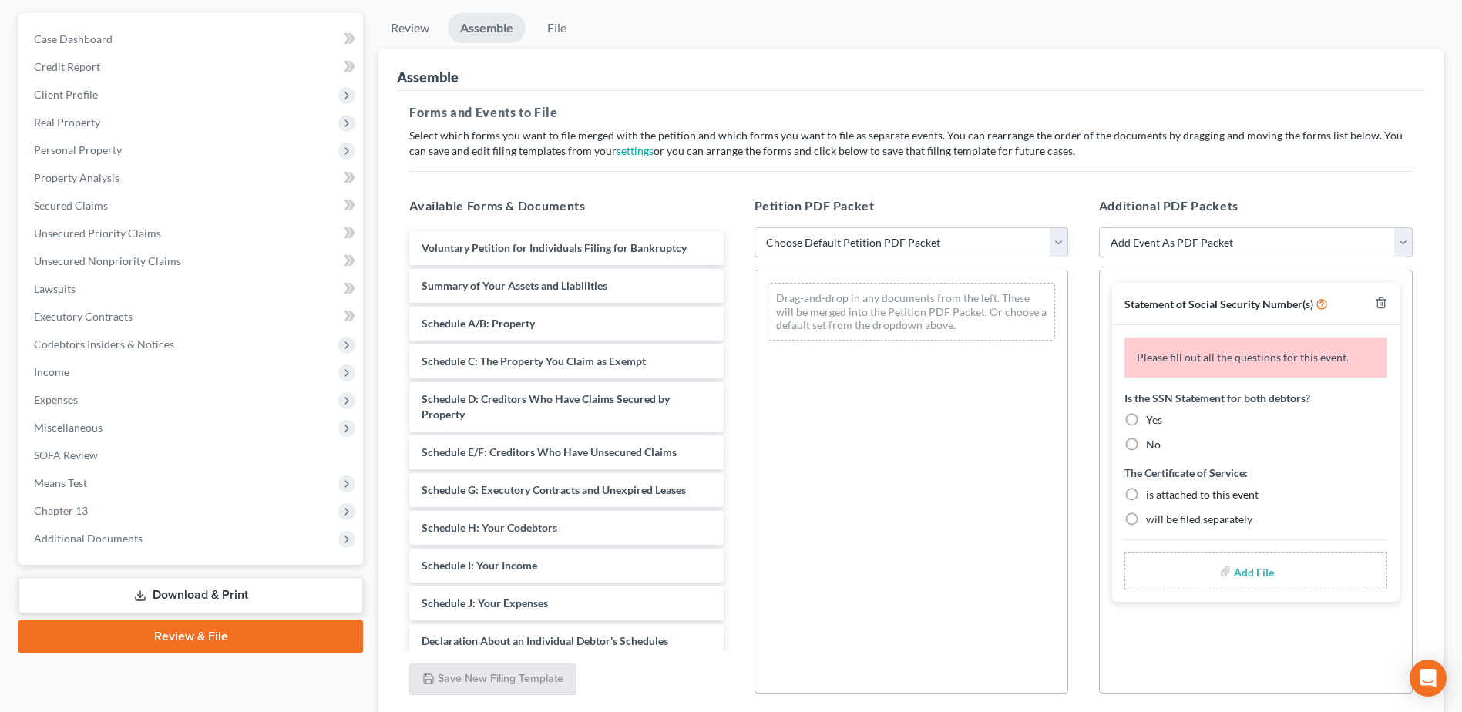
click at [917, 244] on select "Choose Default Petition PDF Packet Emergency Filing (Voluntary Petition and Cre…" at bounding box center [911, 242] width 314 height 31
click at [754, 227] on select "Choose Default Petition PDF Packet Emergency Filing (Voluntary Petition and Cre…" at bounding box center [911, 242] width 314 height 31
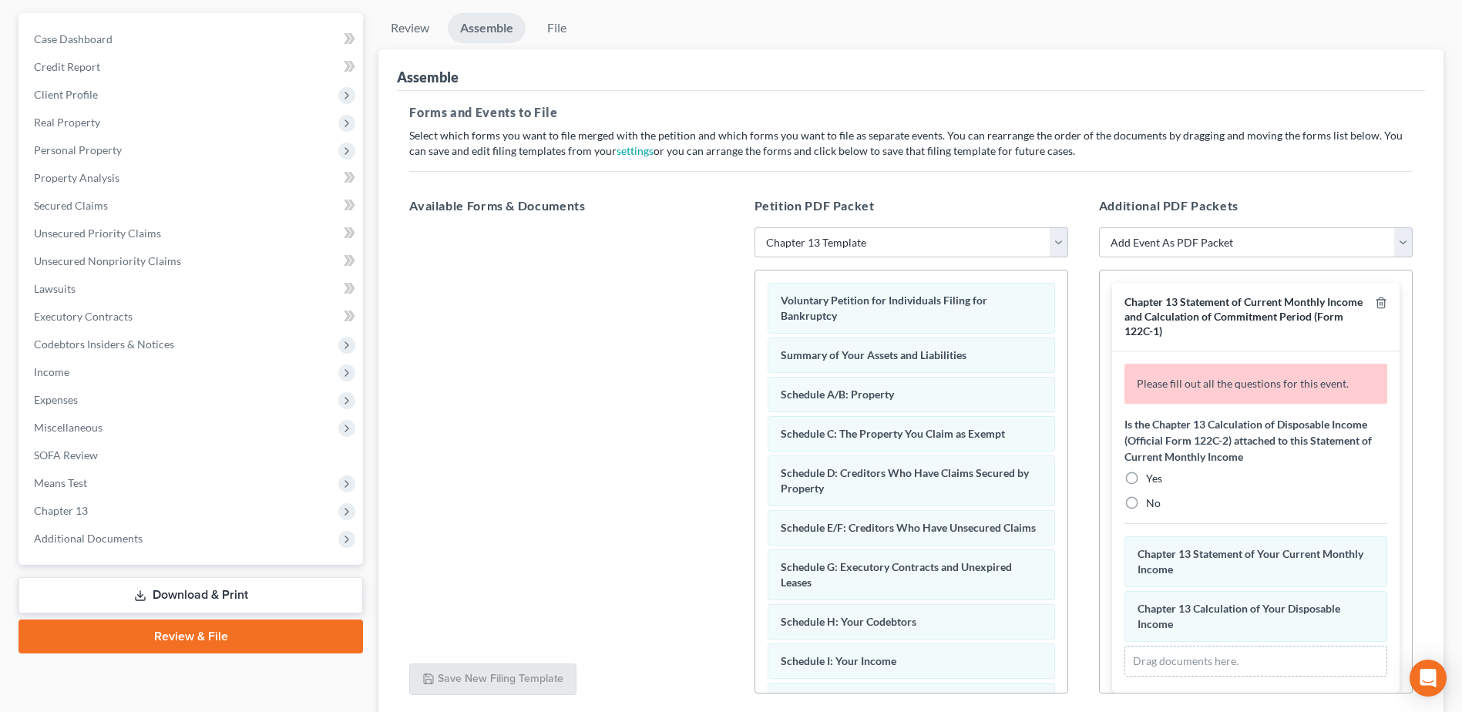
click at [1146, 475] on label "Yes" at bounding box center [1154, 478] width 16 height 15
click at [1152, 475] on input "Yes" at bounding box center [1157, 476] width 10 height 10
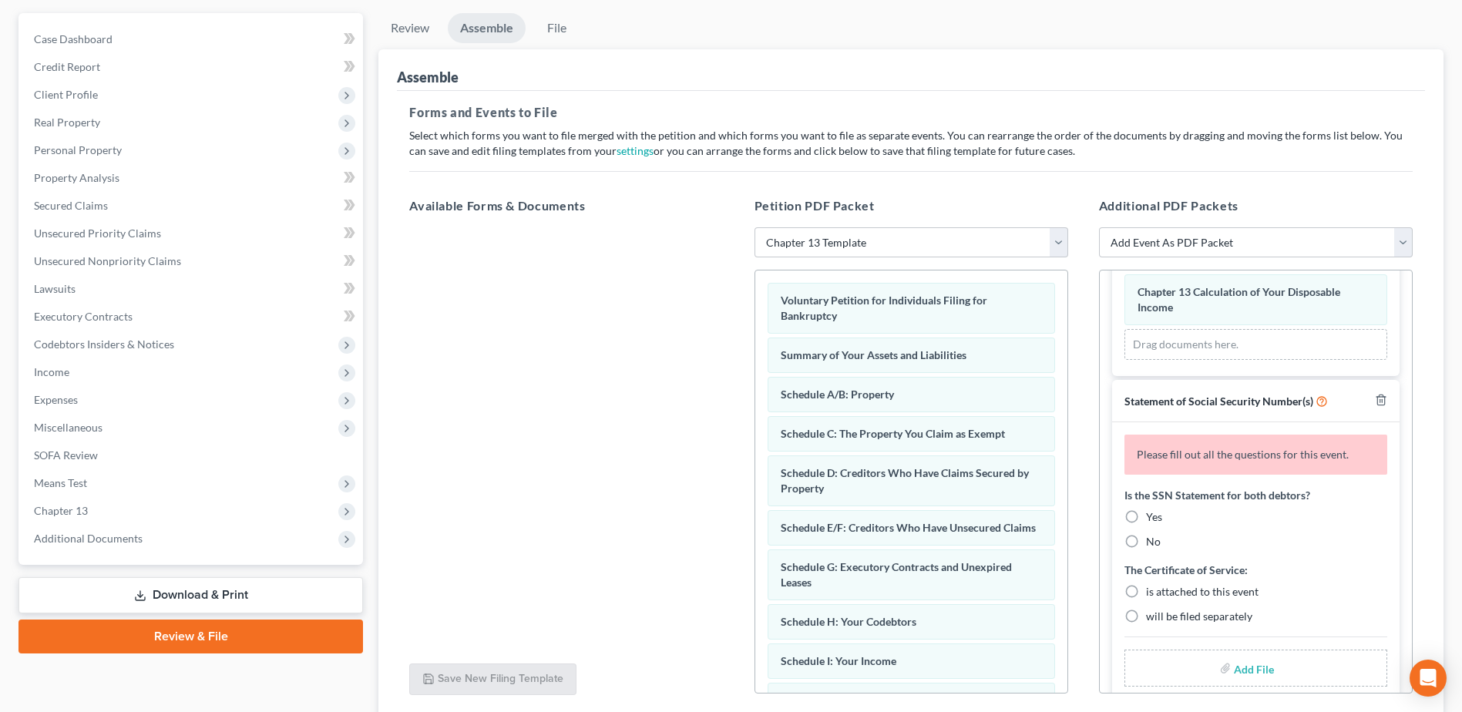
scroll to position [282, 0]
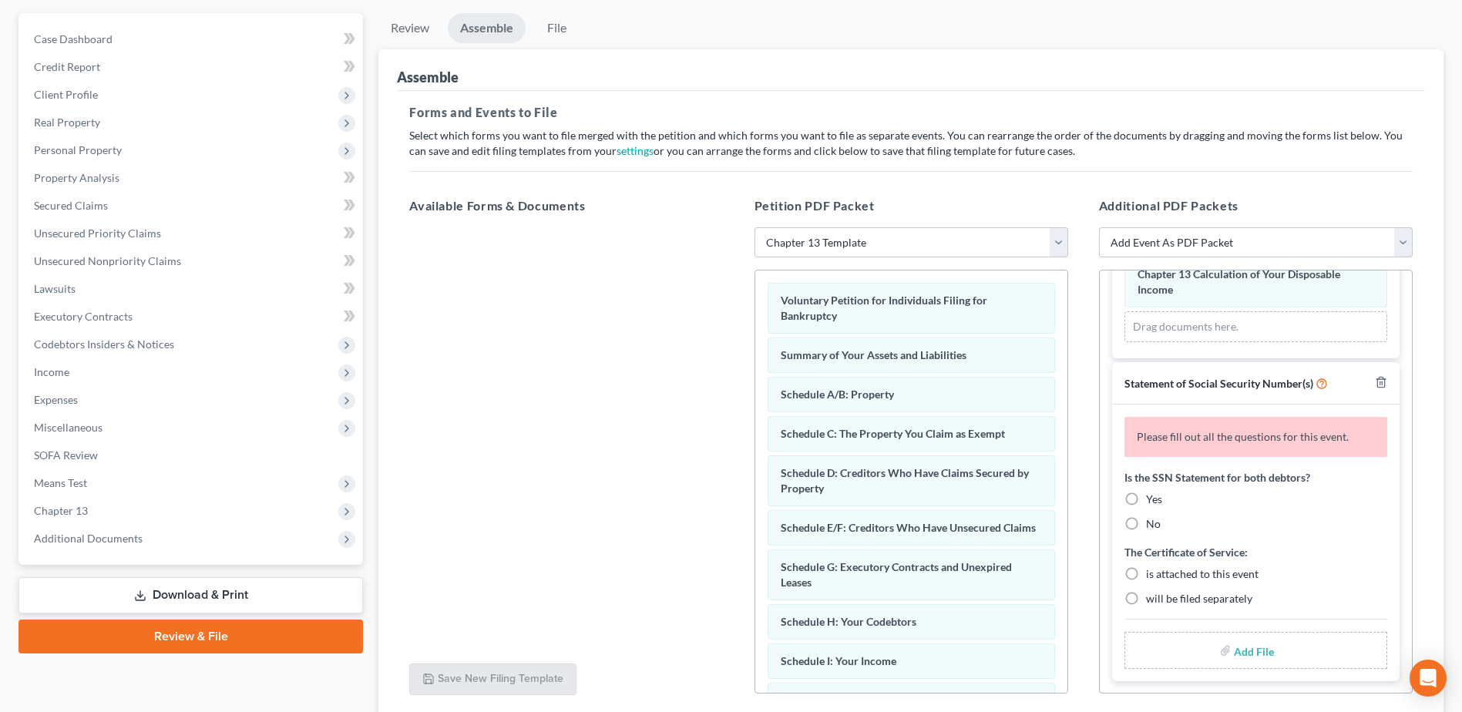
click at [1146, 495] on label "Yes" at bounding box center [1154, 499] width 16 height 15
click at [1152, 495] on input "Yes" at bounding box center [1157, 497] width 10 height 10
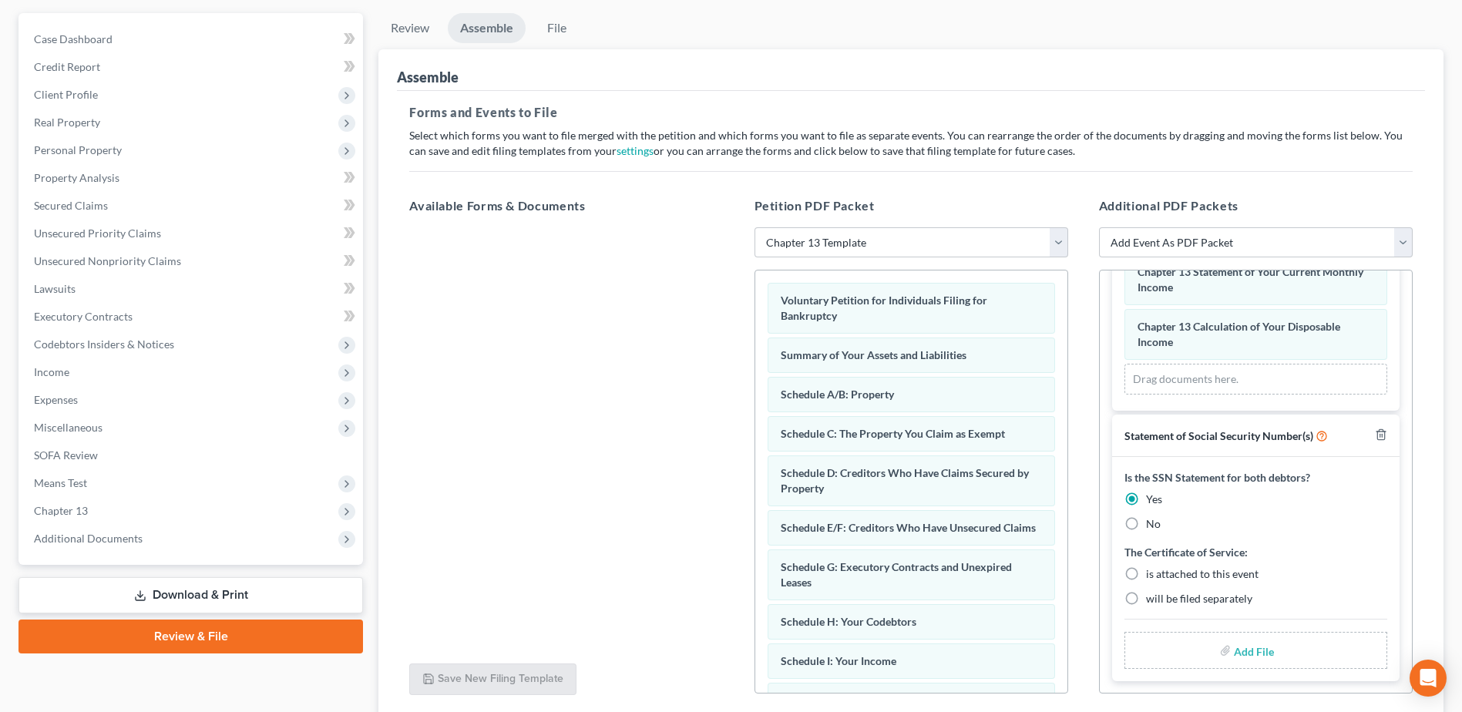
scroll to position [230, 0]
click at [1146, 598] on label "will be filed separately" at bounding box center [1199, 598] width 106 height 15
click at [1152, 598] on input "will be filed separately" at bounding box center [1157, 596] width 10 height 10
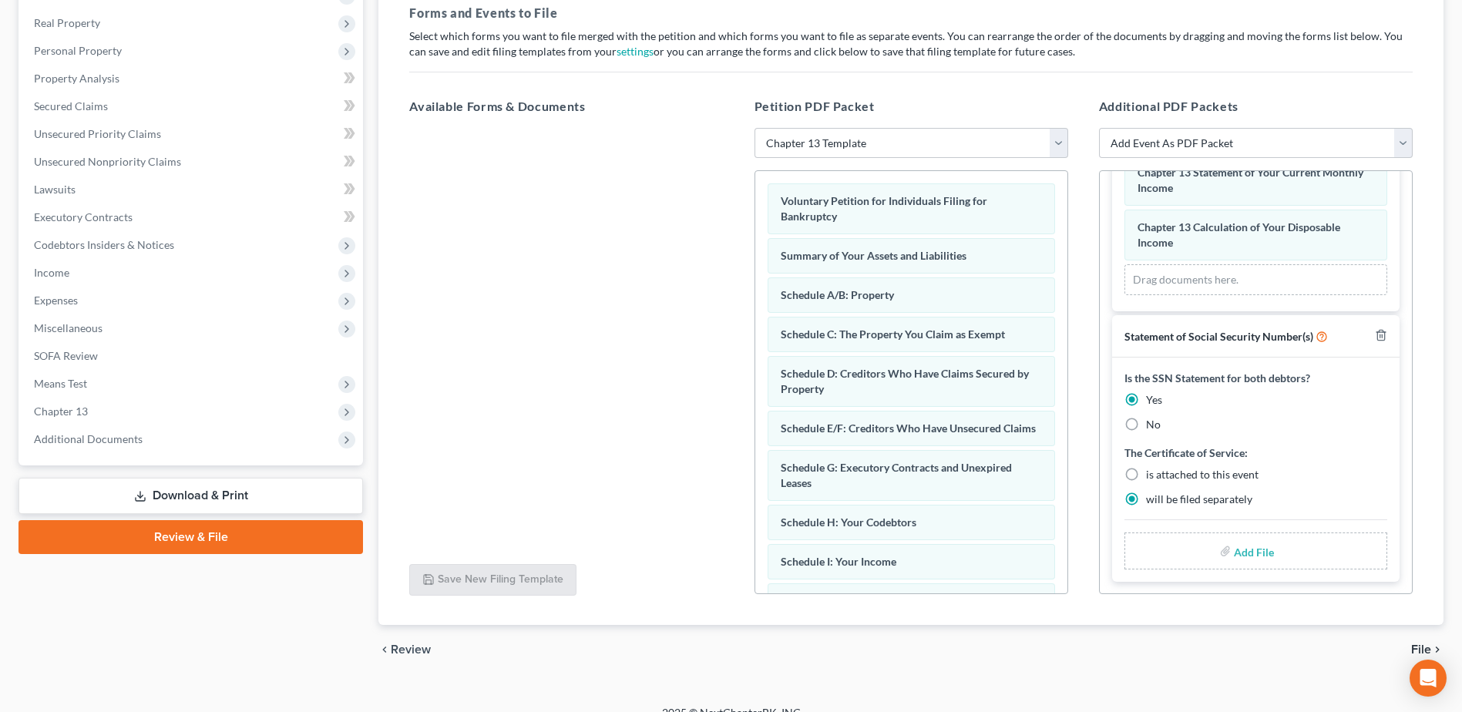
scroll to position [255, 0]
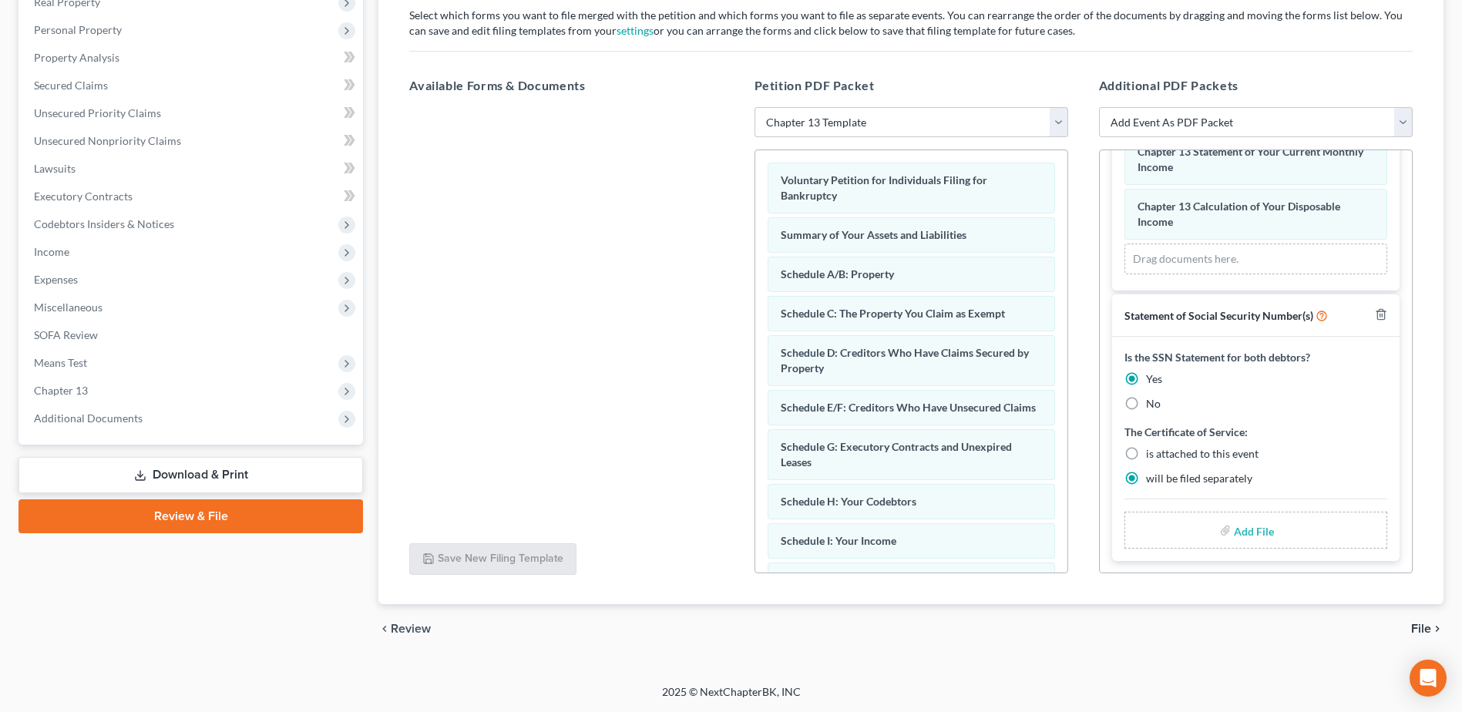
click at [1423, 631] on span "File" at bounding box center [1421, 629] width 20 height 12
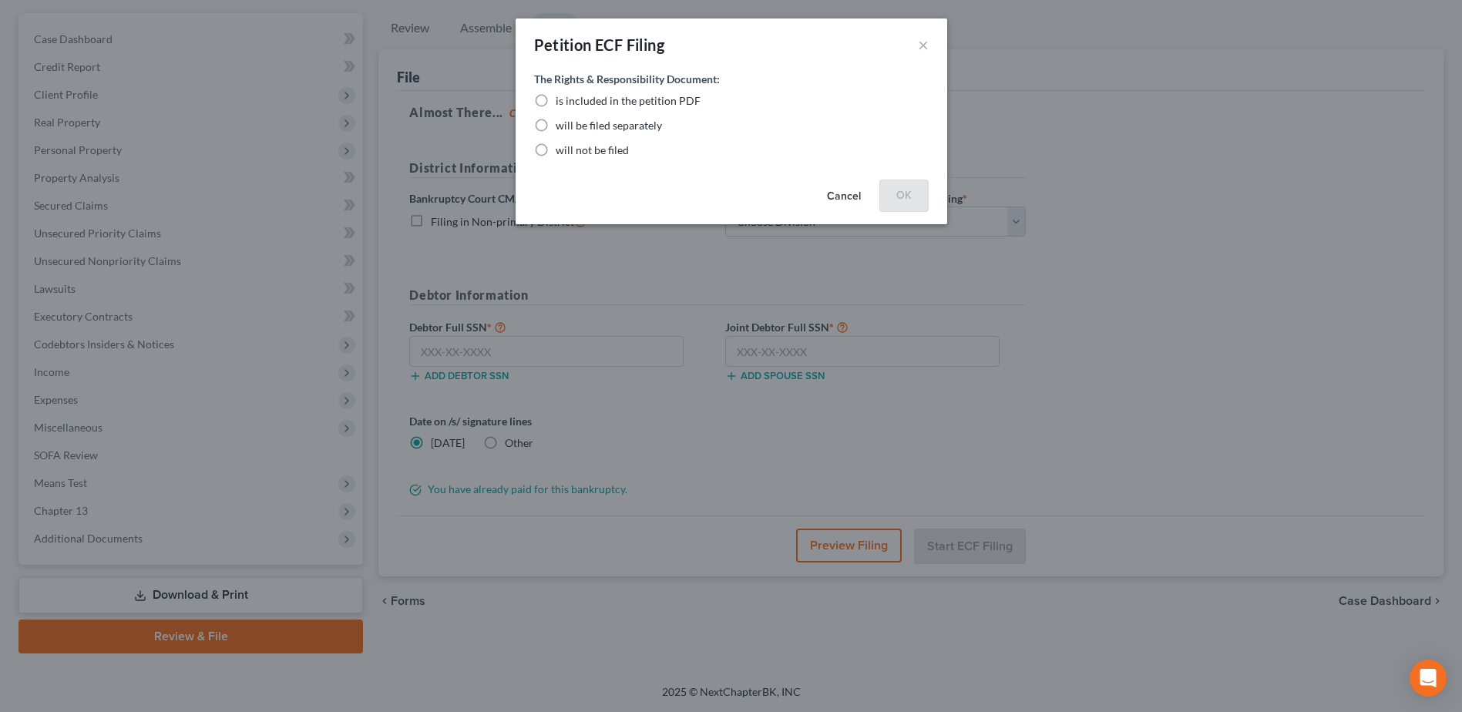
scroll to position [135, 0]
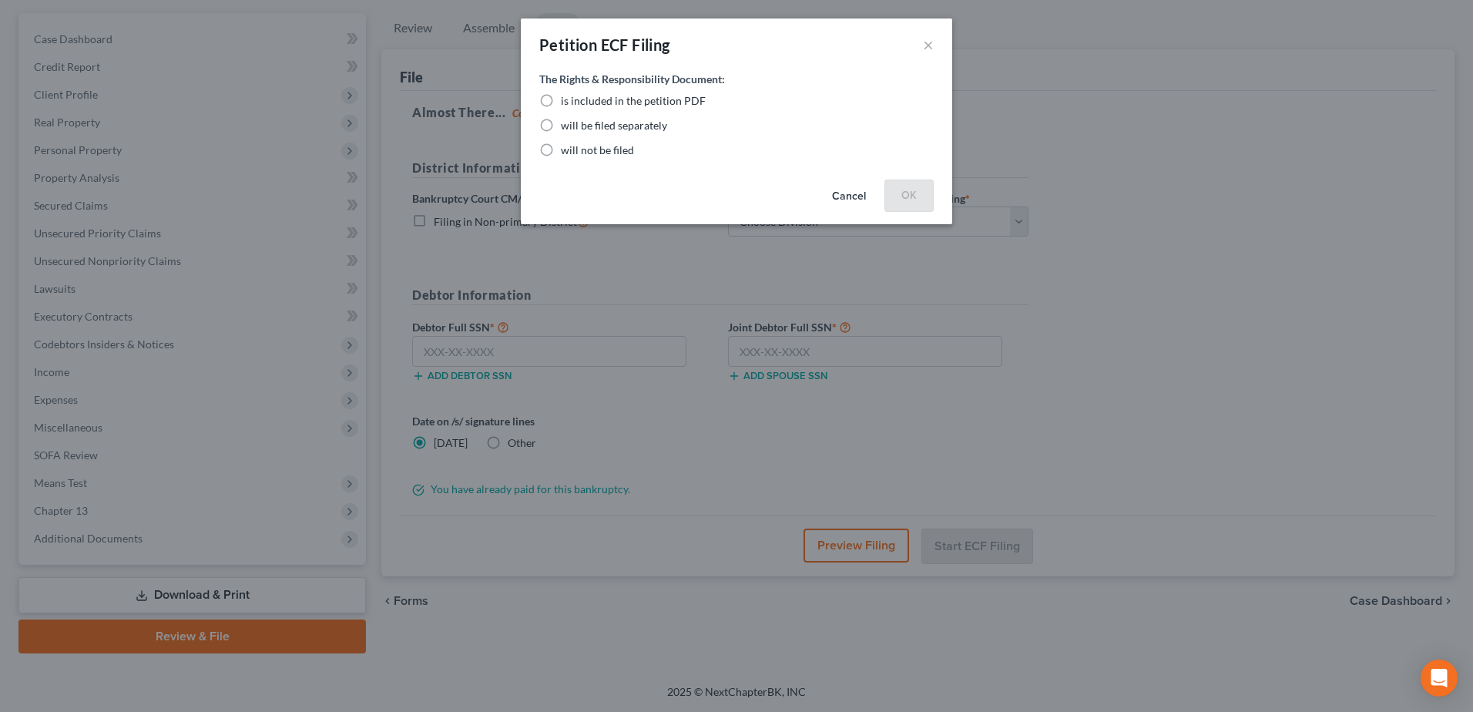
click at [561, 129] on label "will be filed separately" at bounding box center [614, 125] width 106 height 15
click at [567, 128] on input "will be filed separately" at bounding box center [572, 123] width 10 height 10
click at [909, 189] on button "OK" at bounding box center [909, 195] width 49 height 31
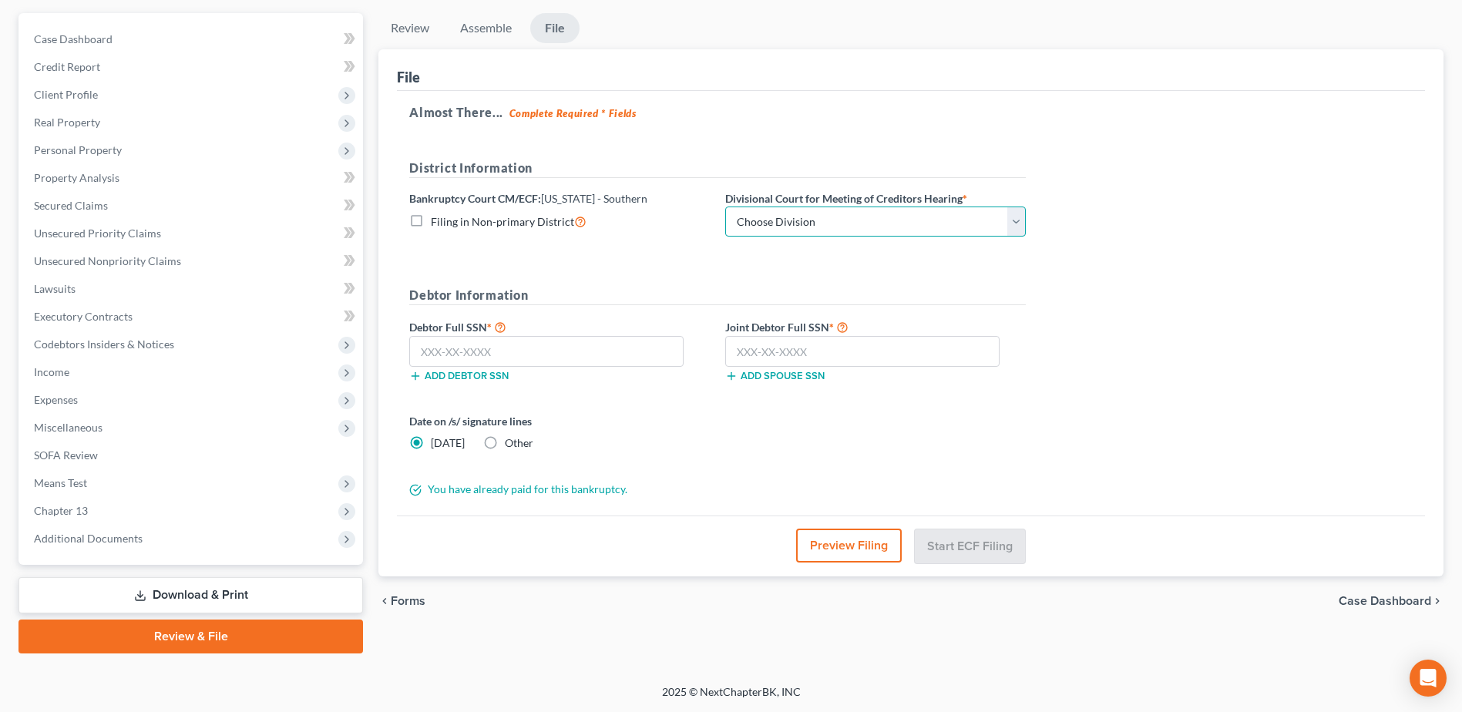
click at [885, 217] on select "Choose Division [GEOGRAPHIC_DATA] [GEOGRAPHIC_DATA] [GEOGRAPHIC_DATA] [GEOGRAPH…" at bounding box center [875, 222] width 301 height 31
click at [725, 207] on select "Choose Division [GEOGRAPHIC_DATA] [GEOGRAPHIC_DATA] [GEOGRAPHIC_DATA] [GEOGRAPH…" at bounding box center [875, 222] width 301 height 31
click at [429, 349] on input "text" at bounding box center [546, 351] width 274 height 31
click at [731, 346] on input "text" at bounding box center [862, 351] width 274 height 31
click at [964, 546] on button "Start ECF Filing" at bounding box center [970, 546] width 110 height 34
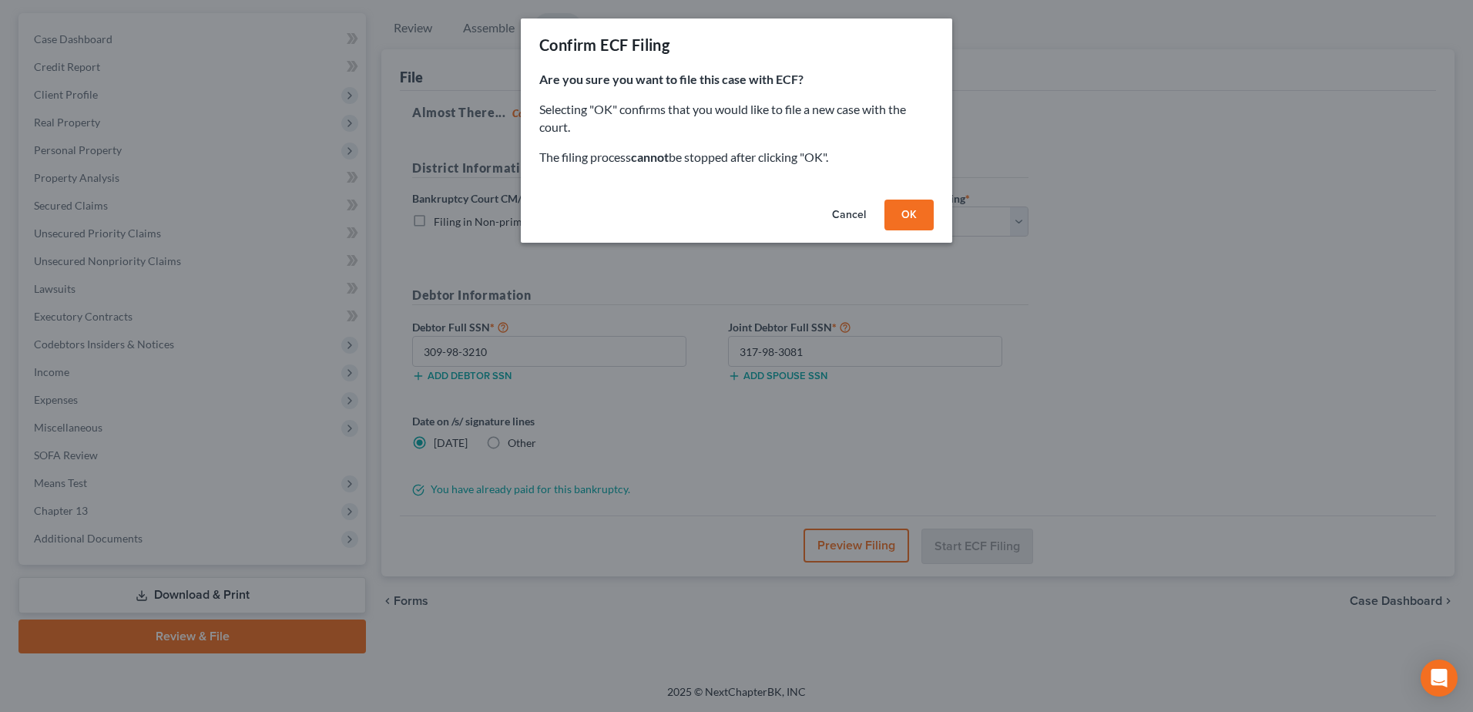
click at [909, 216] on button "OK" at bounding box center [909, 215] width 49 height 31
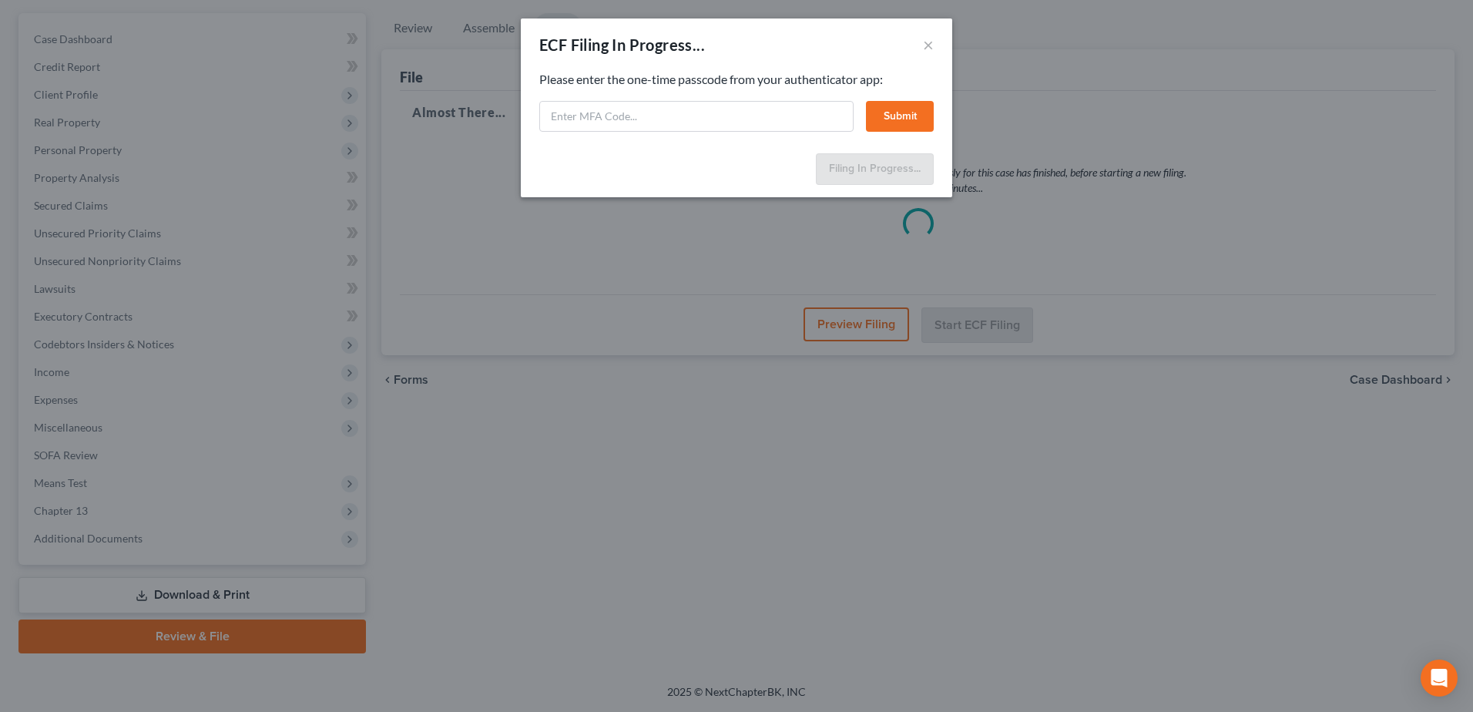
drag, startPoint x: 532, startPoint y: 152, endPoint x: 539, endPoint y: 146, distance: 9.3
click at [532, 152] on div "Filing In Progress..." at bounding box center [737, 172] width 432 height 51
click at [569, 111] on input "text" at bounding box center [696, 116] width 314 height 31
click at [912, 115] on button "Submit" at bounding box center [900, 116] width 68 height 31
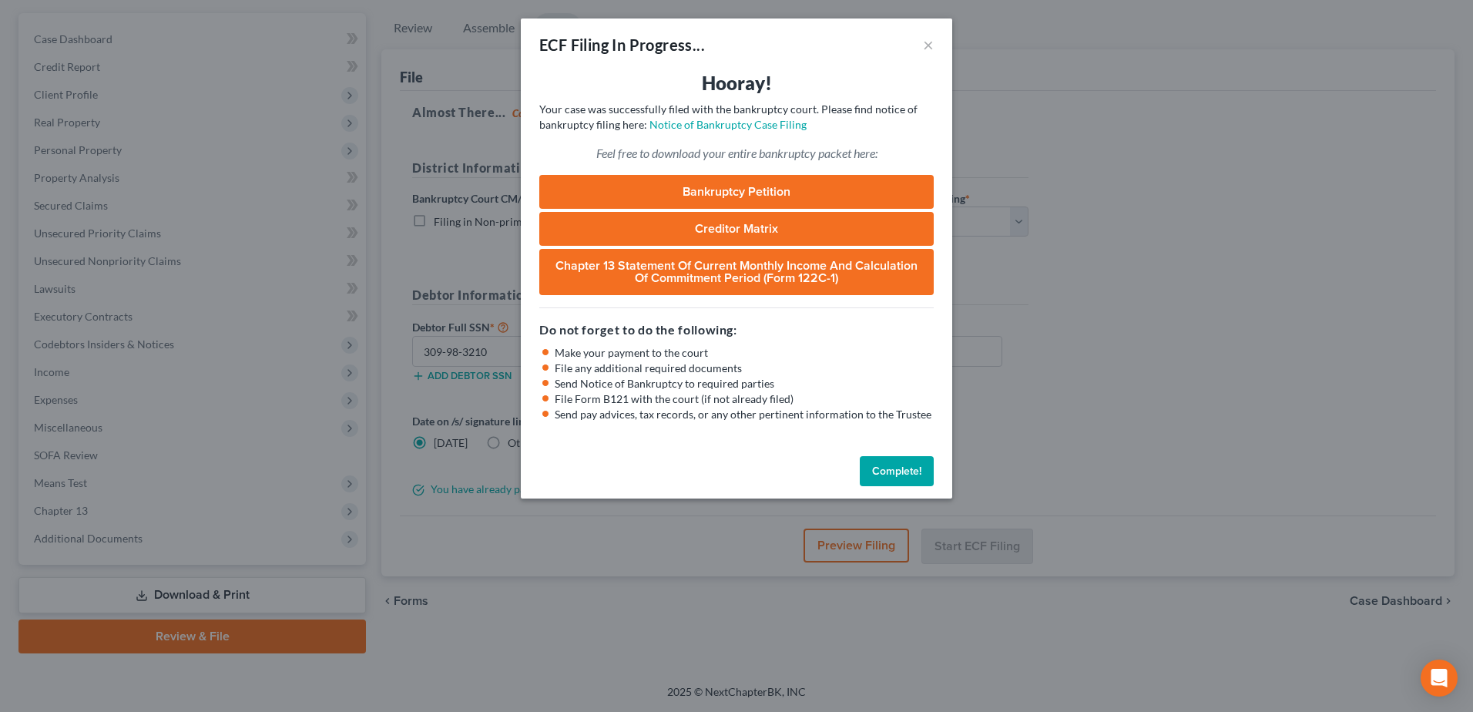
click at [892, 469] on button "Complete!" at bounding box center [897, 471] width 74 height 31
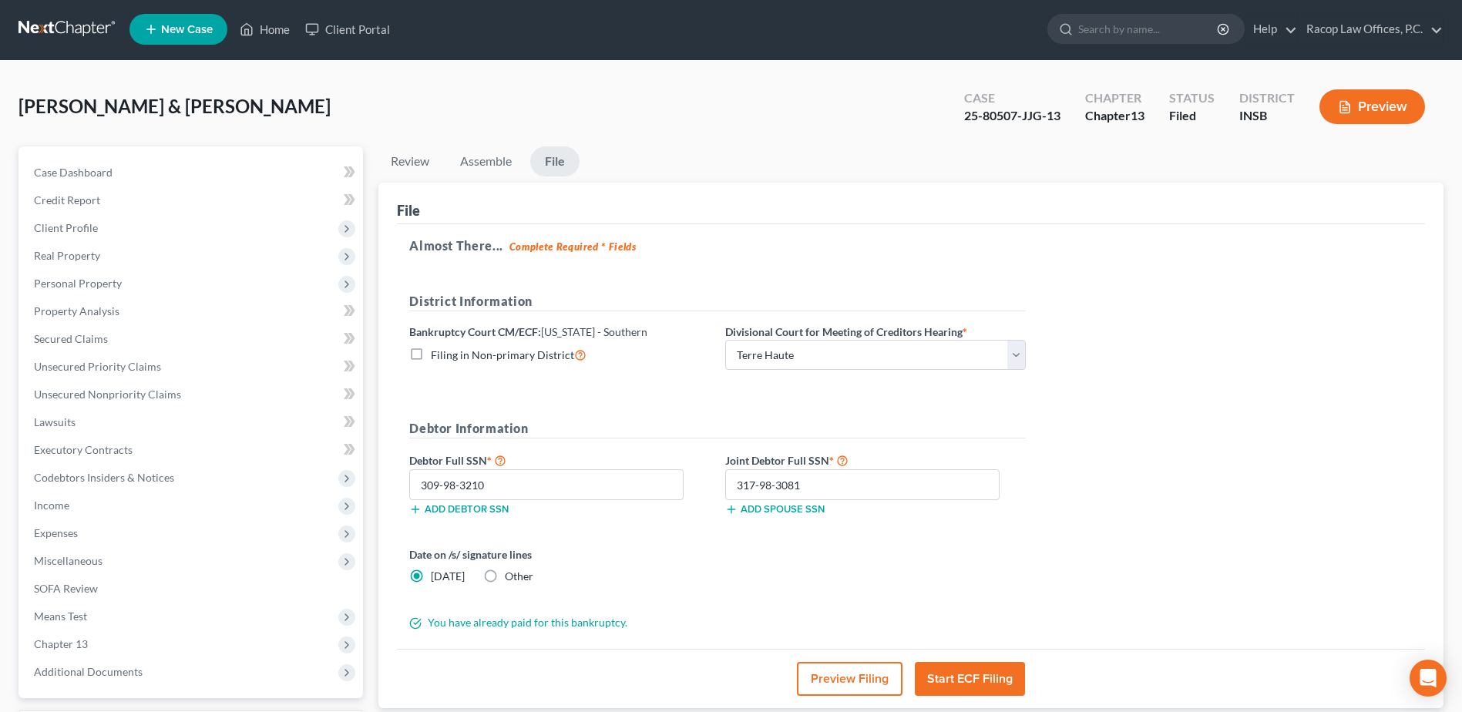
scroll to position [0, 0]
